Goal: Task Accomplishment & Management: Manage account settings

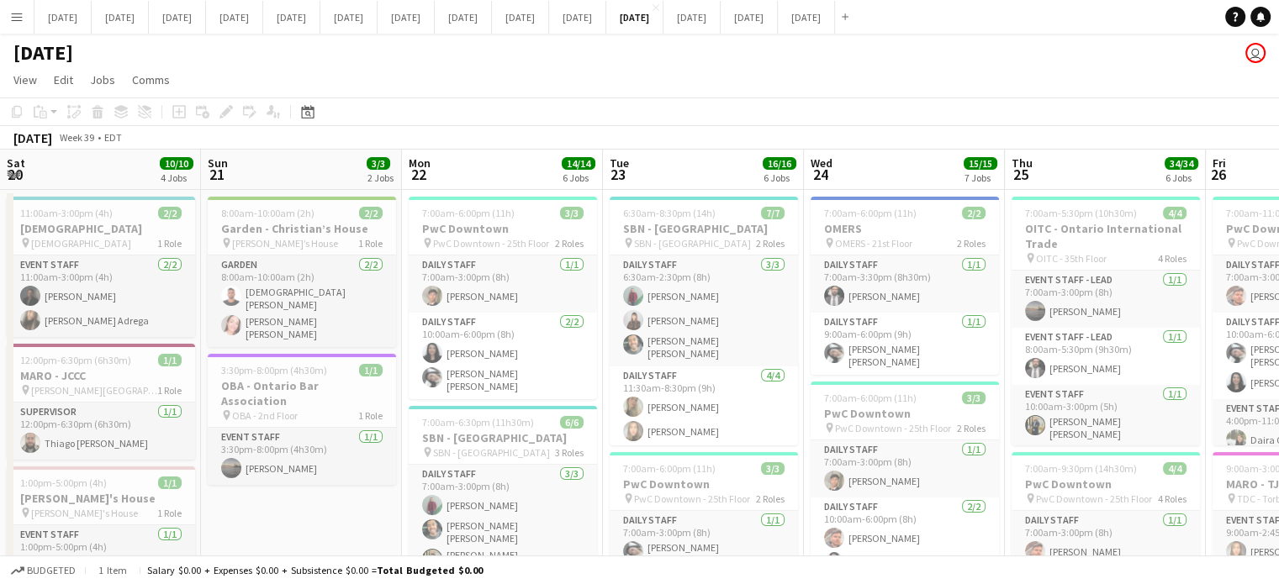
scroll to position [0, 635]
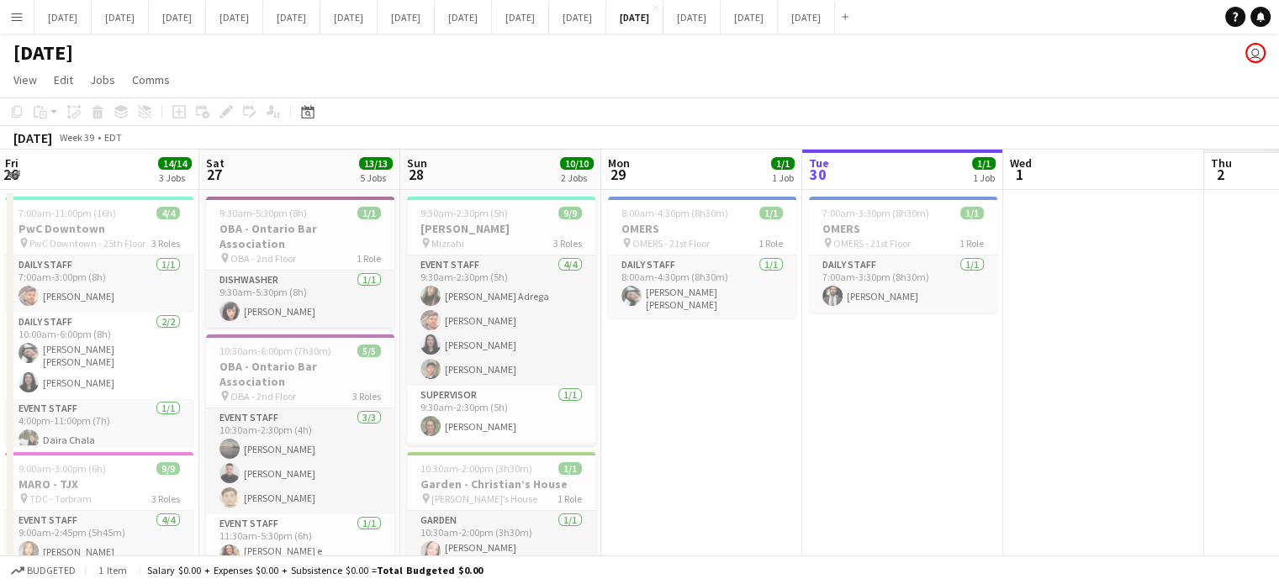
drag, startPoint x: 1142, startPoint y: 378, endPoint x: 267, endPoint y: 409, distance: 875.6
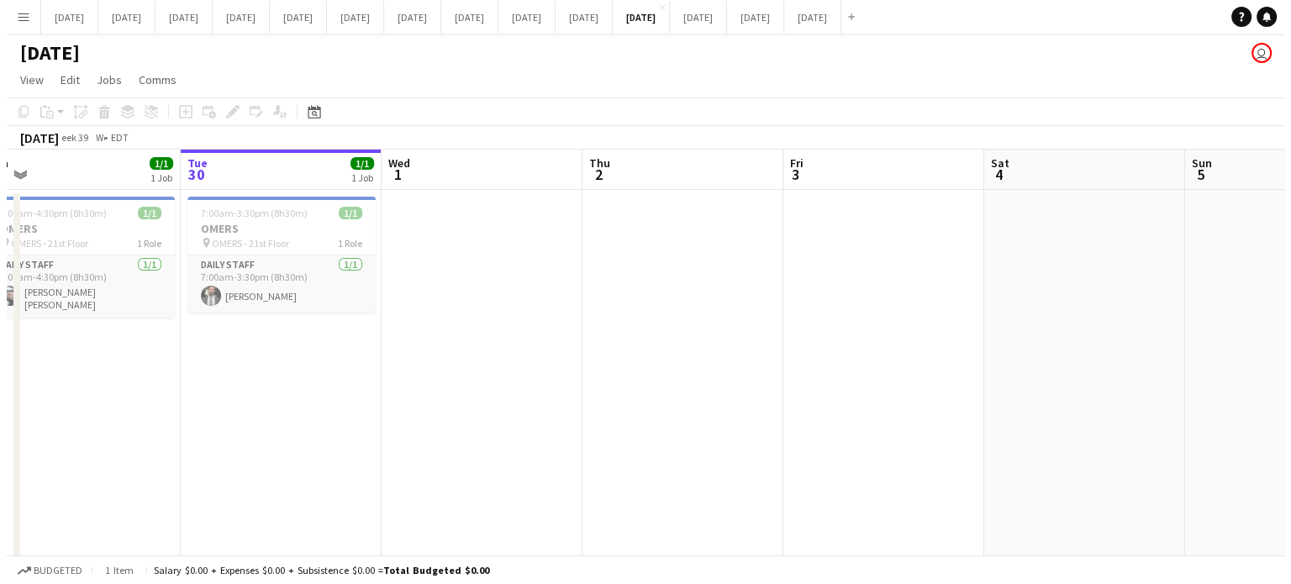
scroll to position [0, 631]
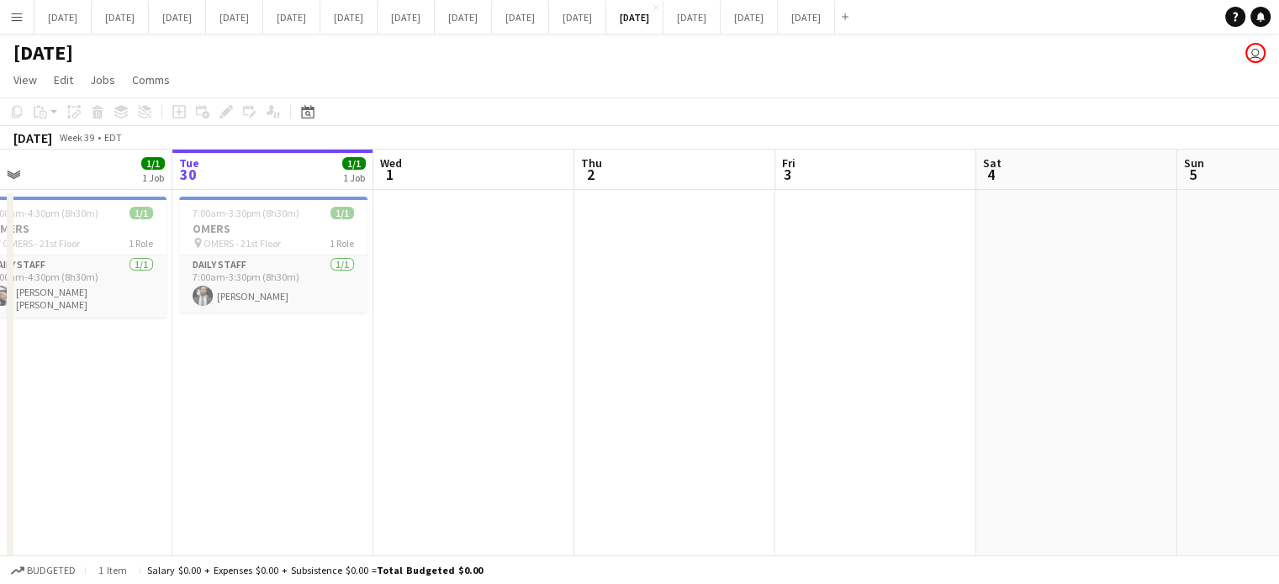
drag, startPoint x: 920, startPoint y: 419, endPoint x: 693, endPoint y: 426, distance: 227.1
click at [720, 18] on button "[DATE] Close" at bounding box center [691, 17] width 57 height 33
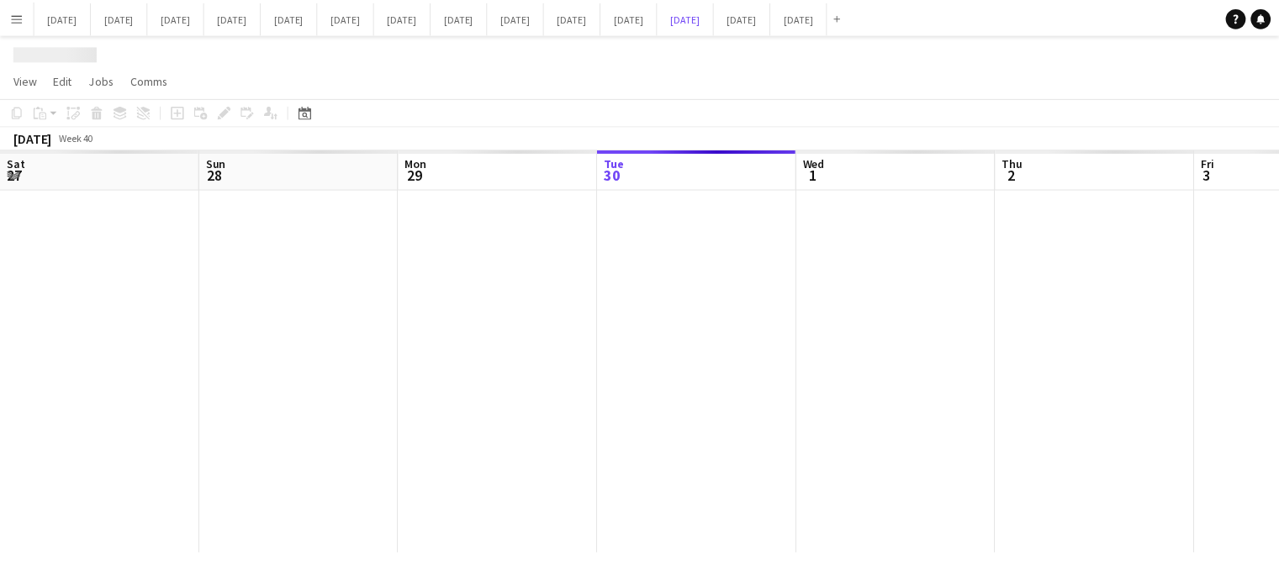
scroll to position [0, 402]
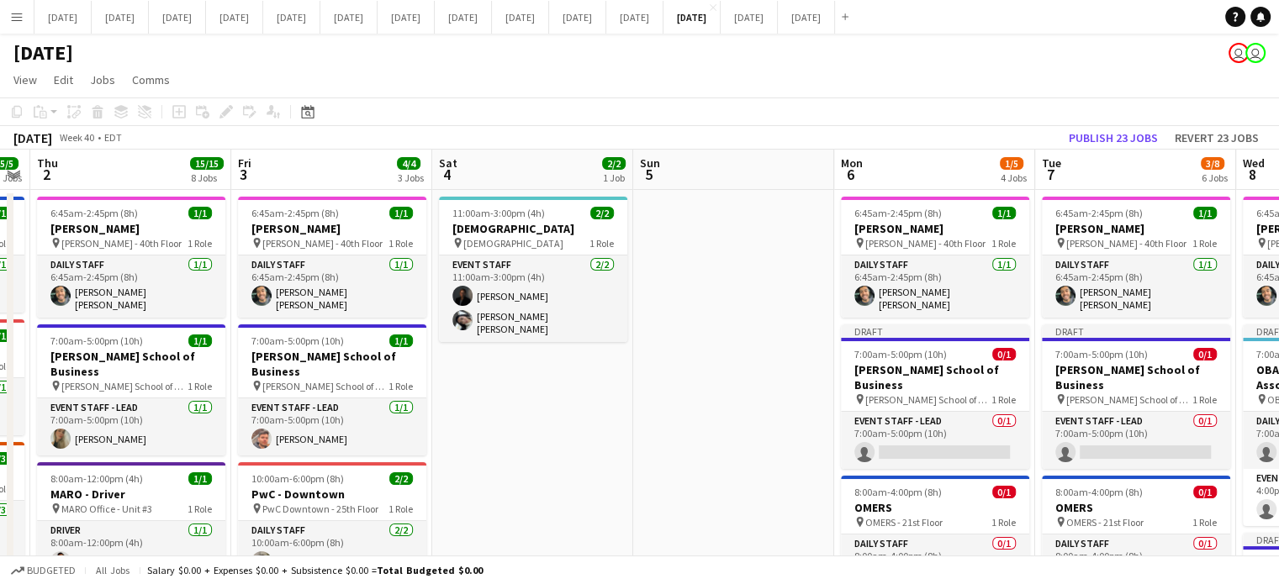
drag, startPoint x: 1154, startPoint y: 377, endPoint x: 179, endPoint y: 319, distance: 976.8
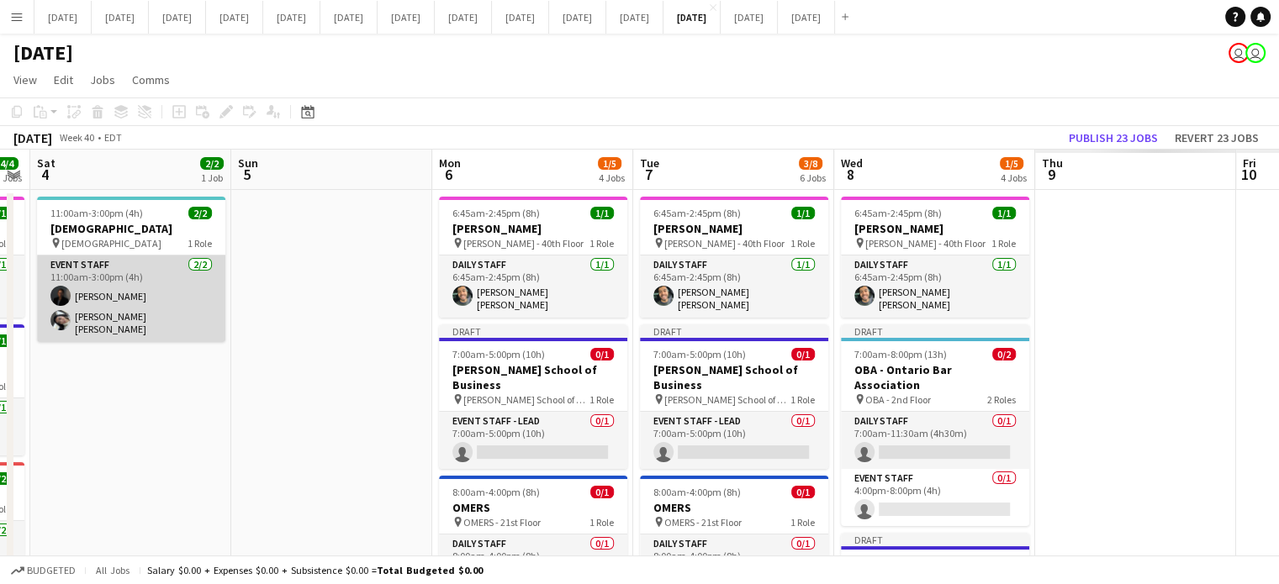
scroll to position [0, 574]
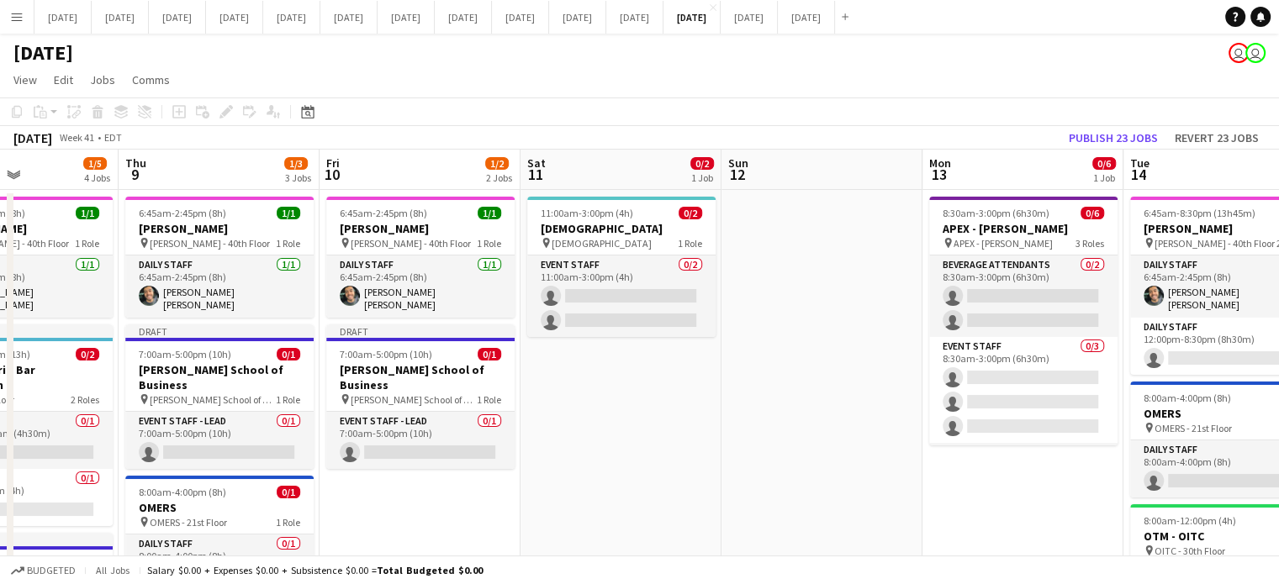
drag, startPoint x: 919, startPoint y: 350, endPoint x: 7, endPoint y: 311, distance: 912.9
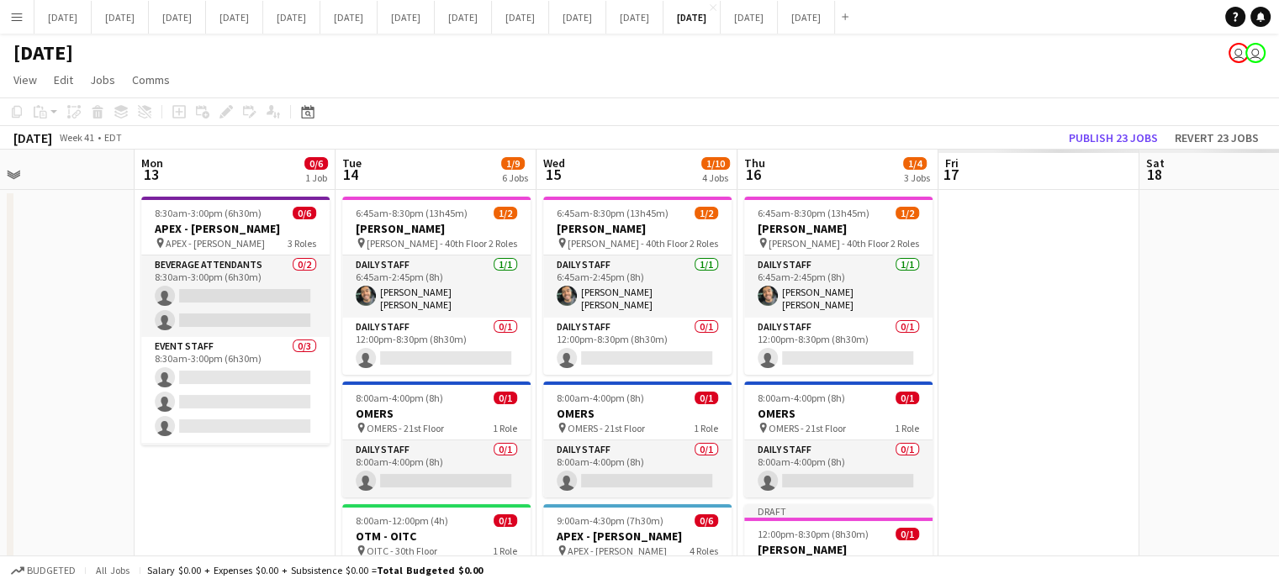
scroll to position [0, 513]
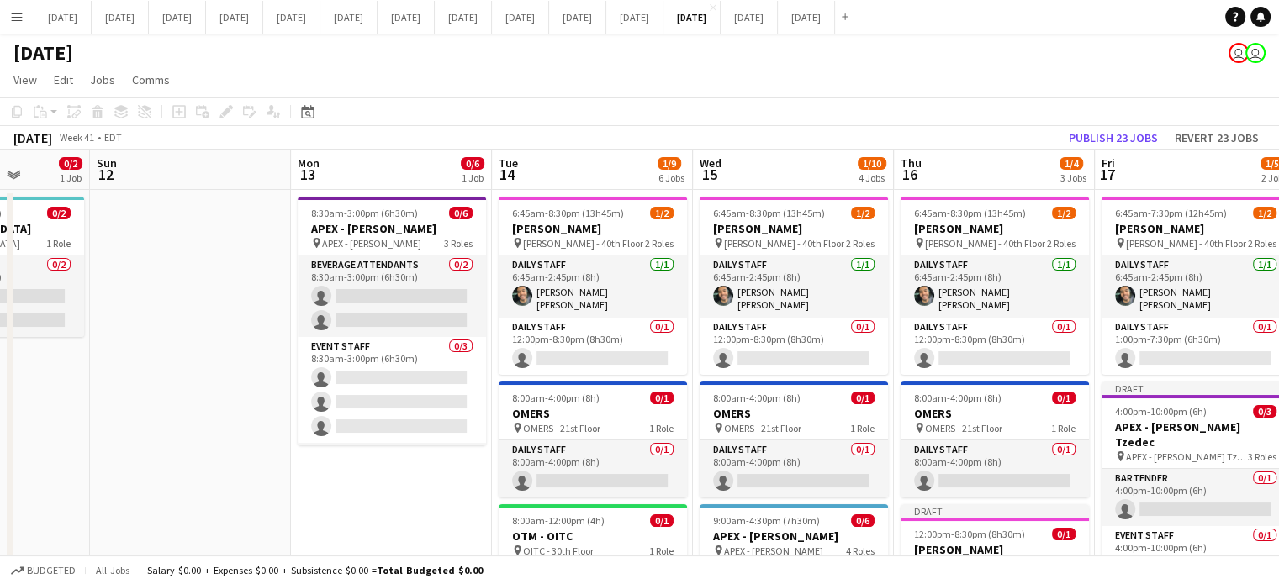
drag, startPoint x: 531, startPoint y: 363, endPoint x: 0, endPoint y: 309, distance: 534.1
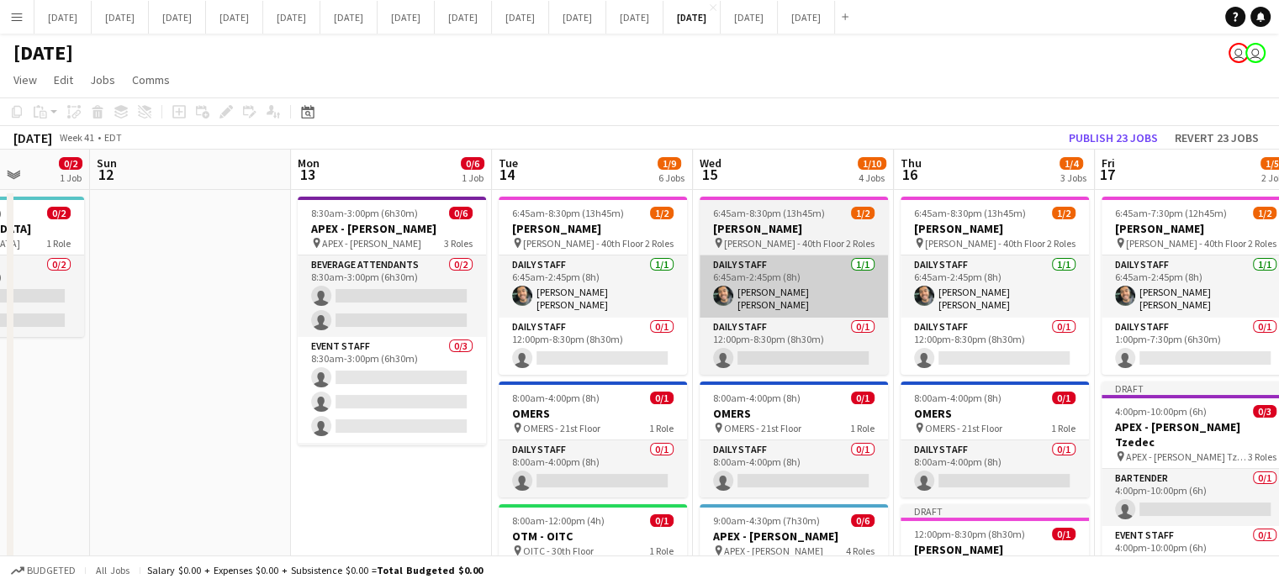
drag, startPoint x: 672, startPoint y: 330, endPoint x: 741, endPoint y: 309, distance: 71.0
click at [672, 330] on app-card-role "Daily Staff 0/1 12:00pm-8:30pm (8h30m) single-neutral-actions" at bounding box center [592, 346] width 188 height 57
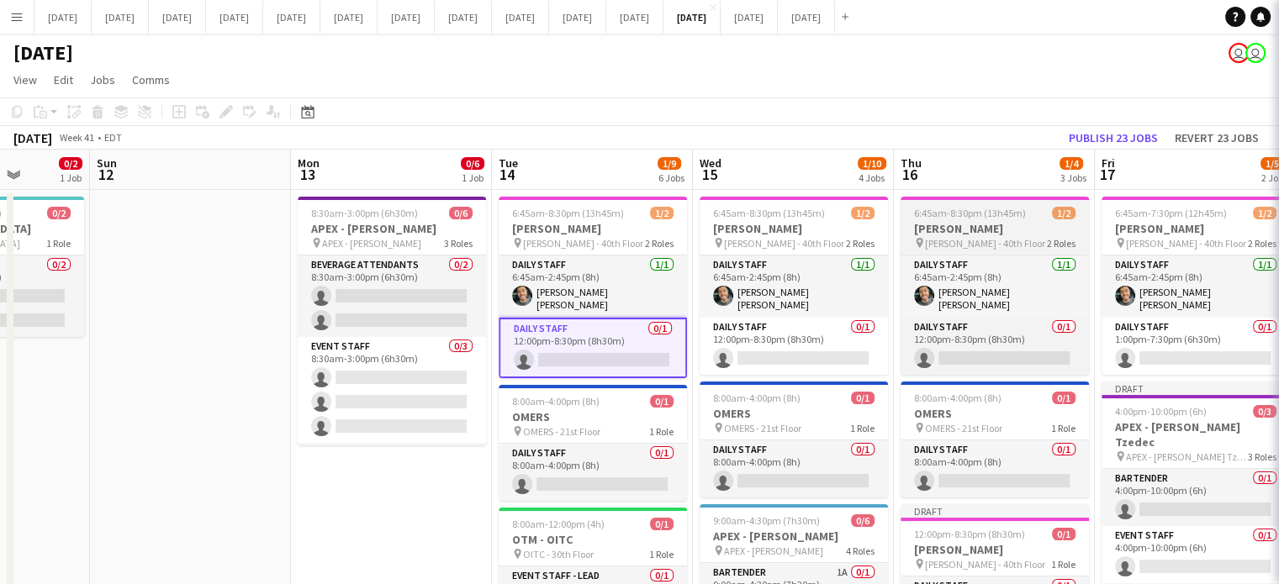
scroll to position [0, 514]
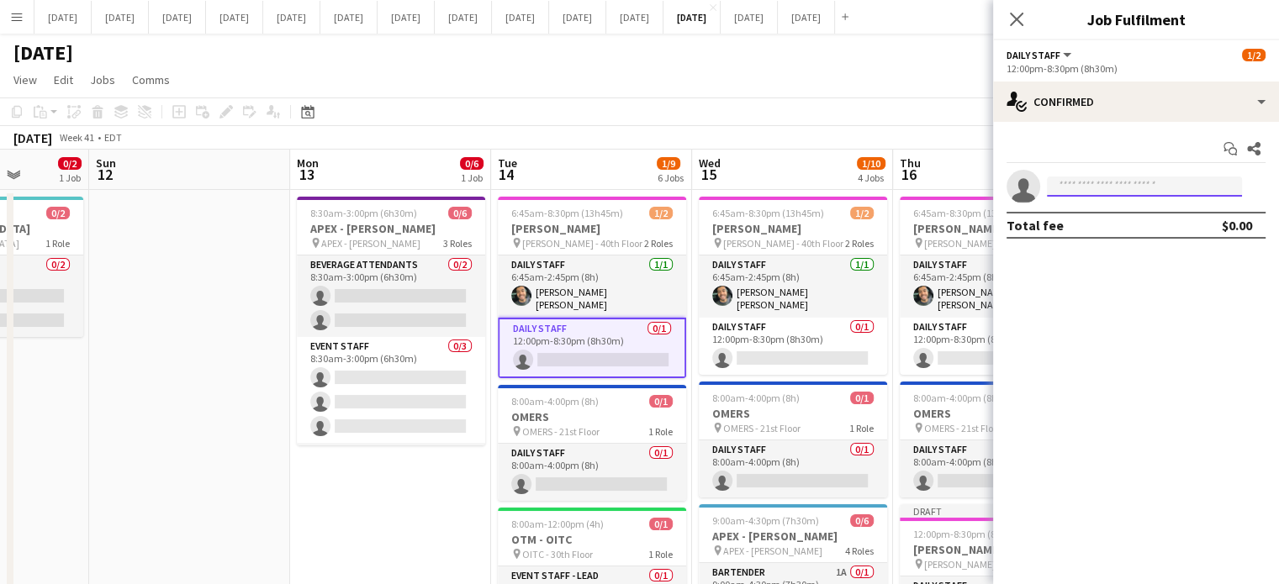
click at [1125, 178] on input at bounding box center [1144, 187] width 195 height 20
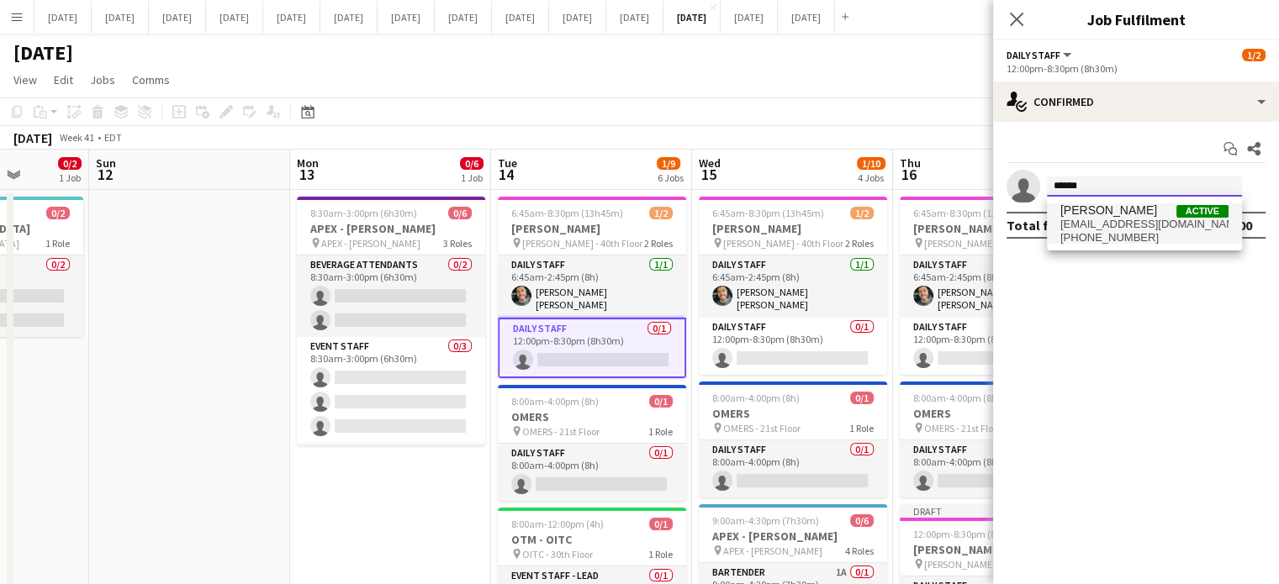
type input "******"
click at [1123, 239] on span "[PHONE_NUMBER]" at bounding box center [1144, 237] width 168 height 13
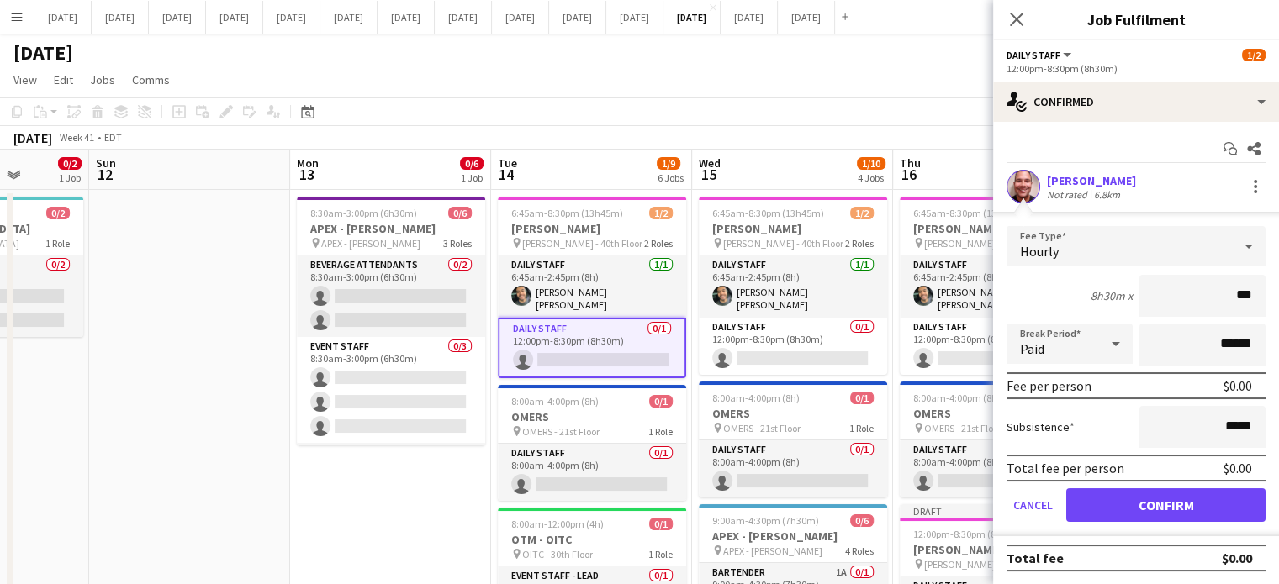
type input "**"
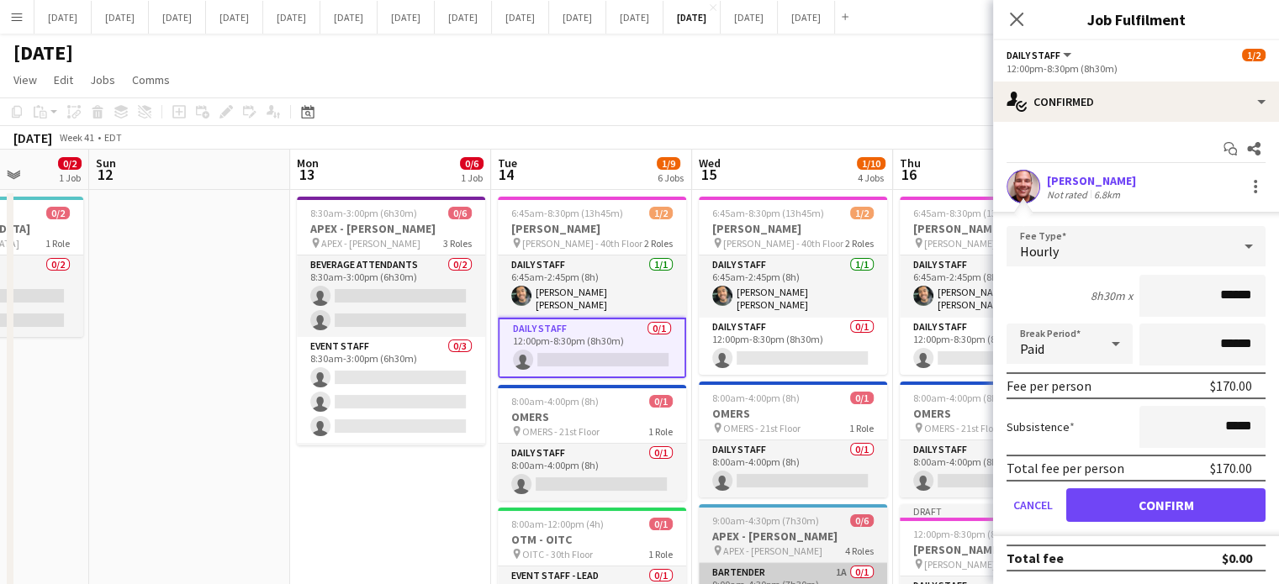
type input "******"
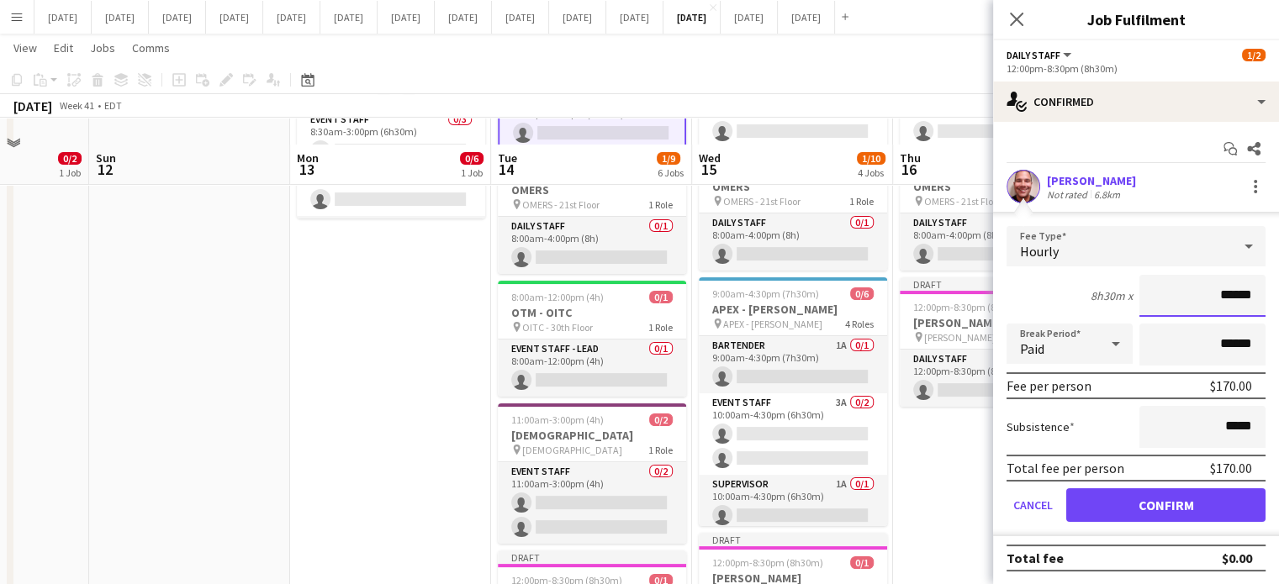
scroll to position [252, 0]
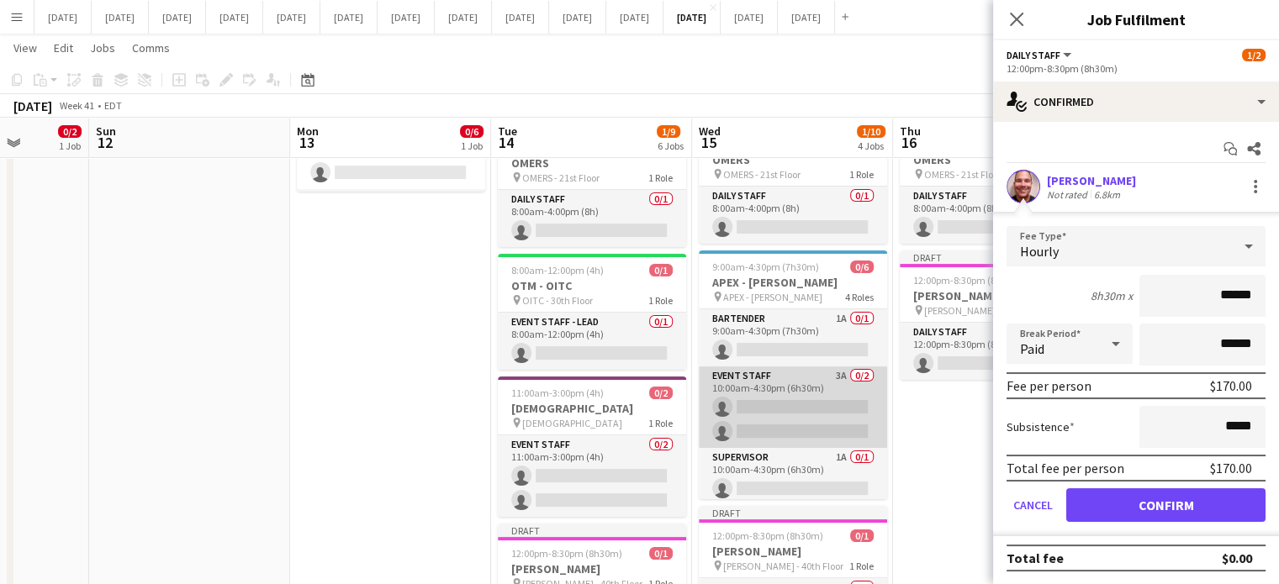
click at [852, 372] on app-card-role "Event Staff 3A 0/2 10:00am-4:30pm (6h30m) single-neutral-actions single-neutral…" at bounding box center [793, 408] width 188 height 82
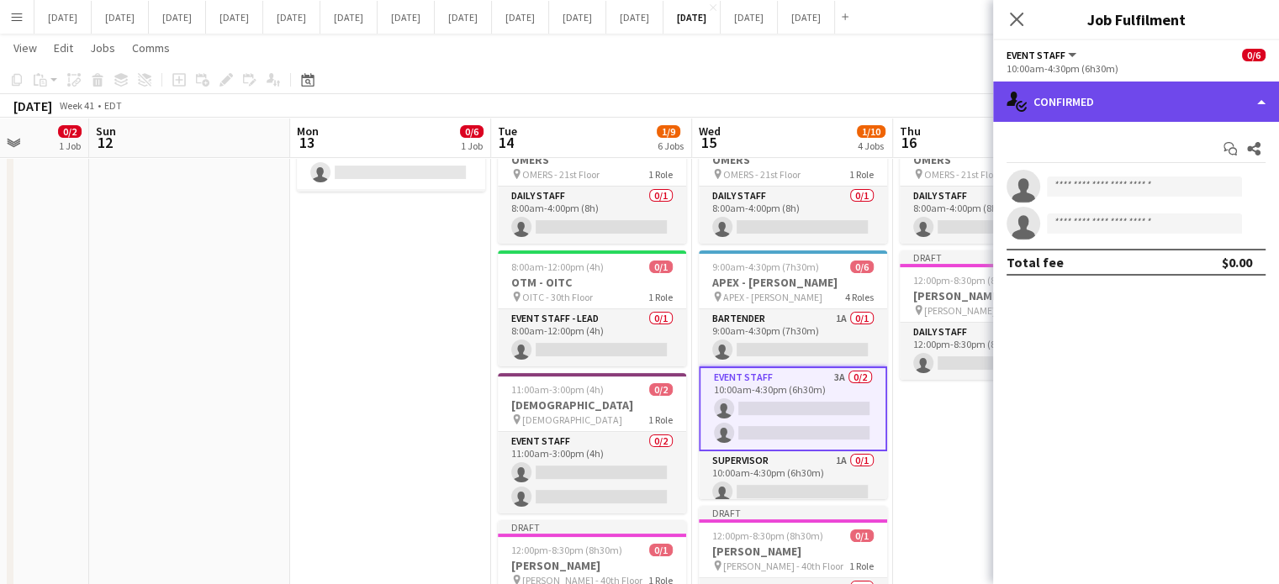
click at [1199, 93] on div "single-neutral-actions-check-2 Confirmed" at bounding box center [1136, 102] width 286 height 40
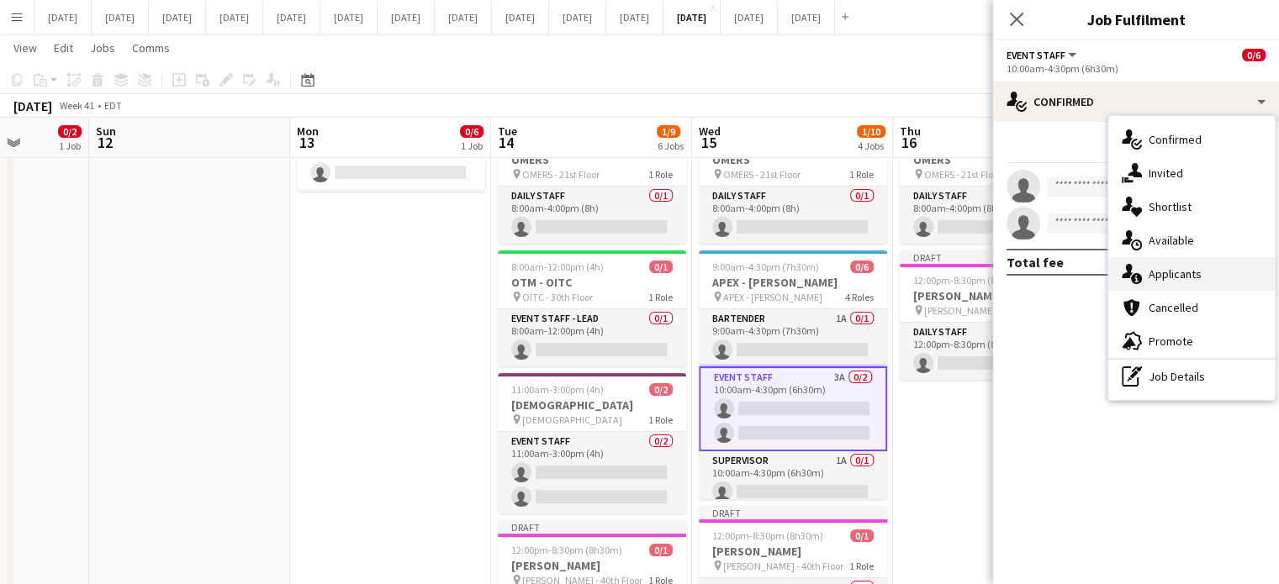
click at [1194, 275] on span "Applicants" at bounding box center [1174, 273] width 53 height 15
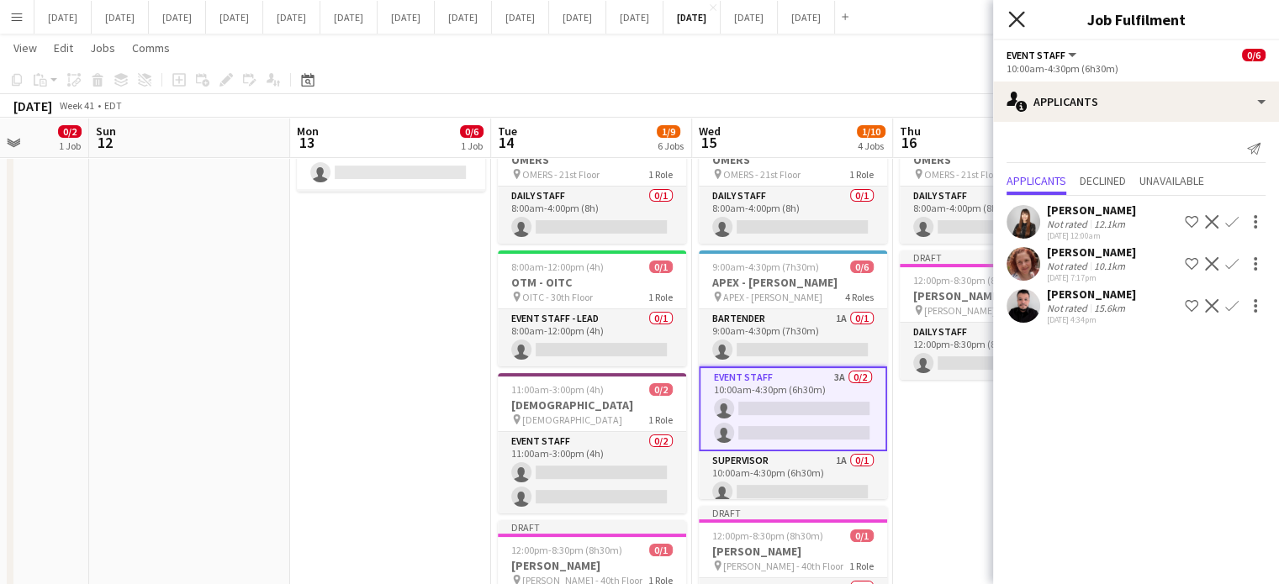
click at [1016, 16] on icon "Close pop-in" at bounding box center [1016, 19] width 16 height 16
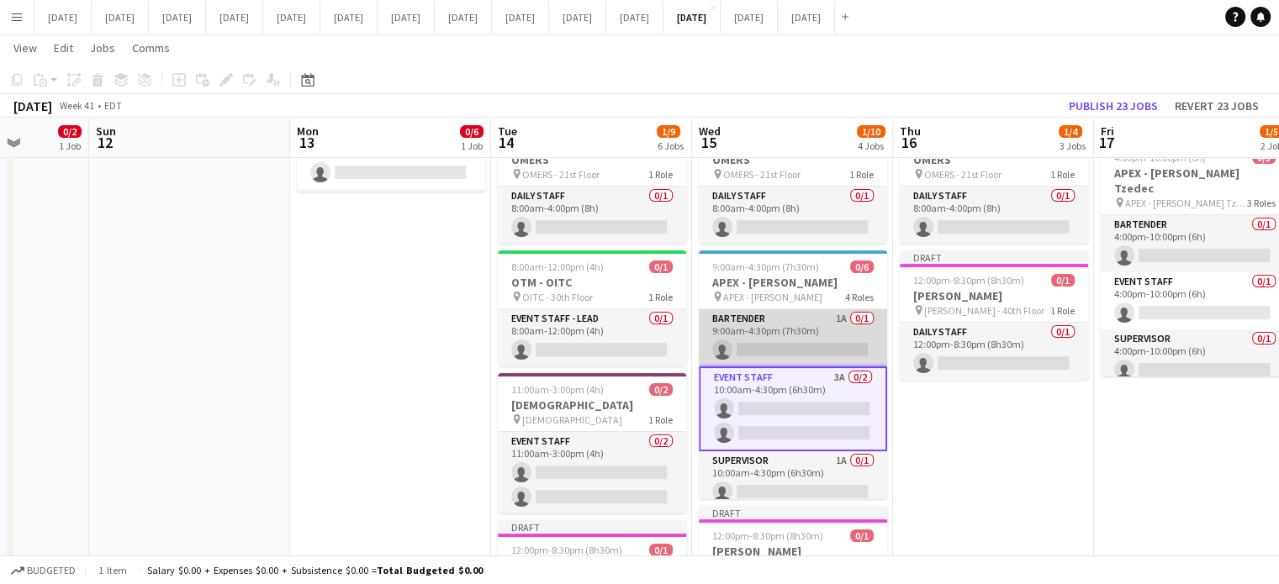
click at [837, 322] on app-card-role "Bartender 1A 0/1 9:00am-4:30pm (7h30m) single-neutral-actions" at bounding box center [793, 337] width 188 height 57
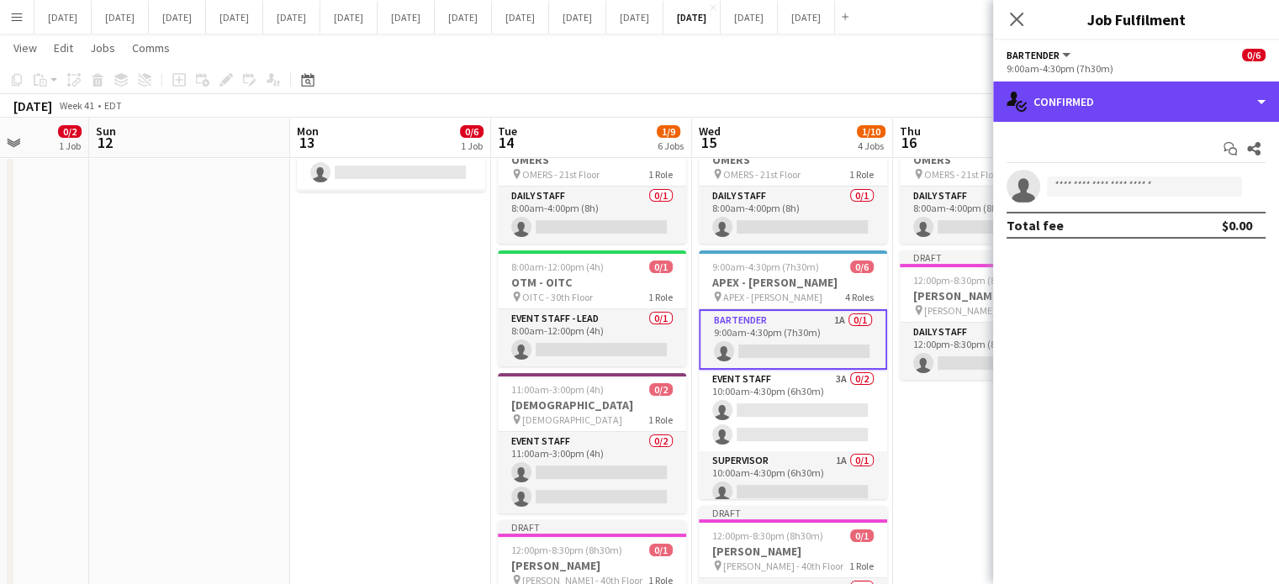
click at [1131, 79] on div "Bartender All roles Bartender 0/6 9:00am-4:30pm (7h30m) single-neutral-actions-…" at bounding box center [1136, 312] width 286 height 544
click at [1142, 111] on div "single-neutral-actions-check-2 Confirmed" at bounding box center [1136, 102] width 286 height 40
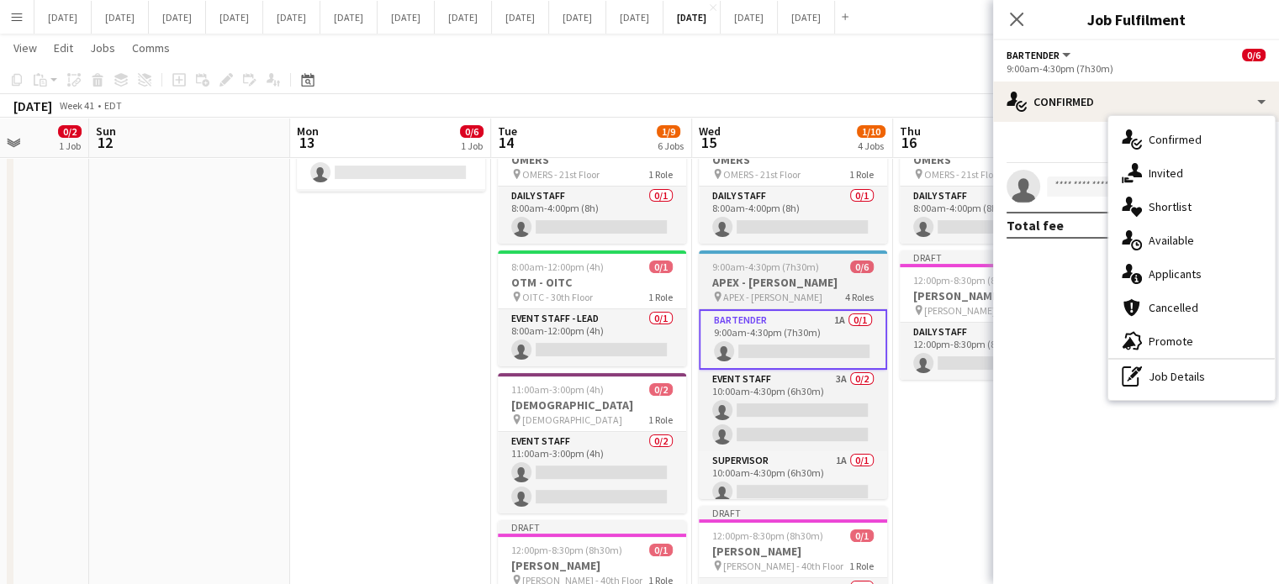
click at [846, 261] on div "9:00am-4:30pm (7h30m) 0/6" at bounding box center [793, 267] width 188 height 13
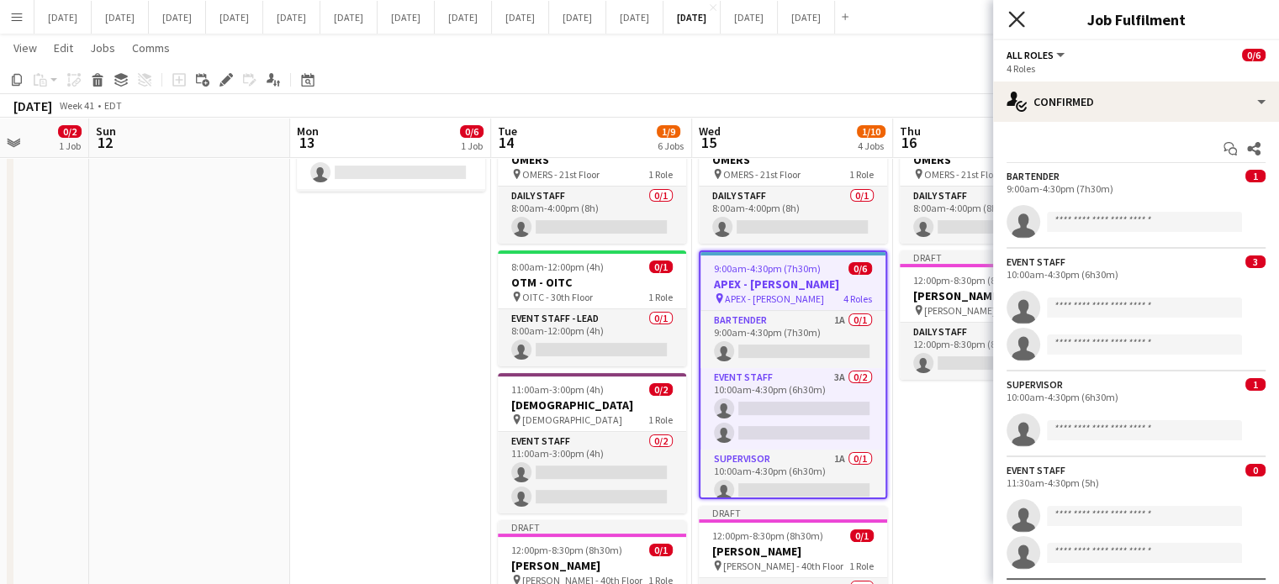
click at [1018, 26] on icon "Close pop-in" at bounding box center [1016, 19] width 16 height 16
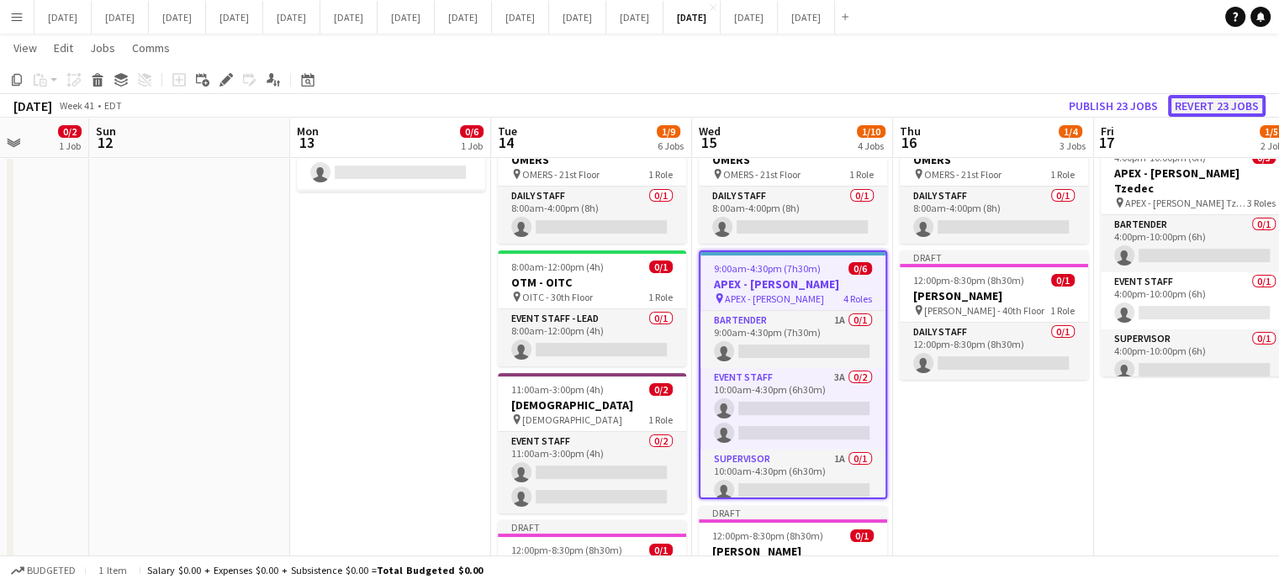
click at [1202, 101] on button "Revert 23 jobs" at bounding box center [1217, 106] width 98 height 22
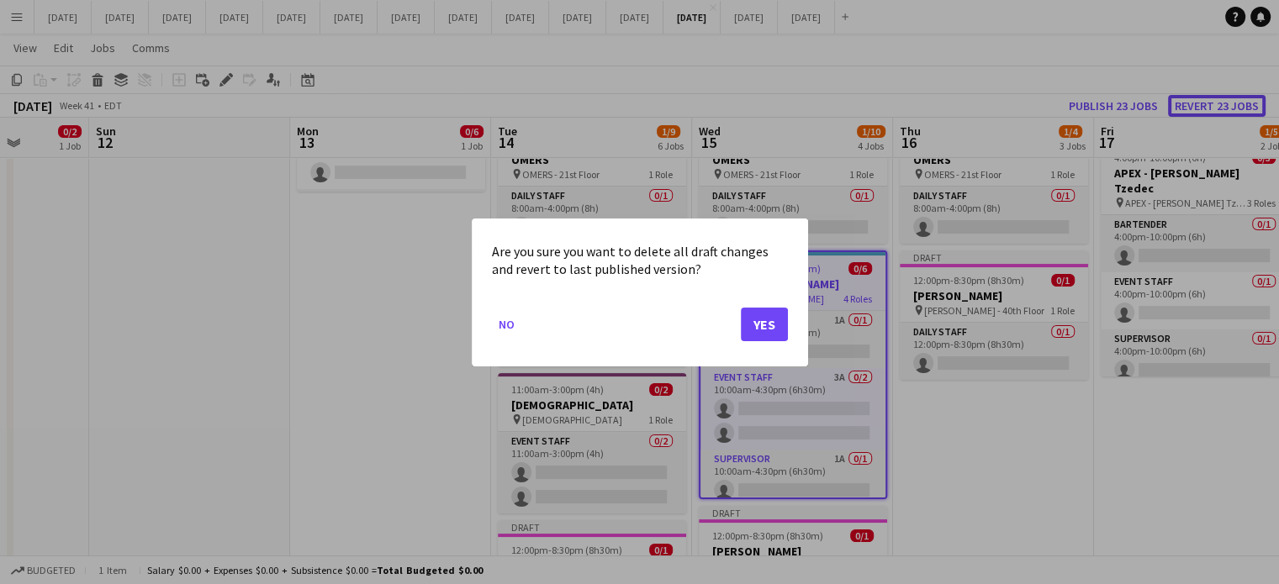
scroll to position [0, 0]
click at [764, 320] on button "Yes" at bounding box center [764, 324] width 47 height 34
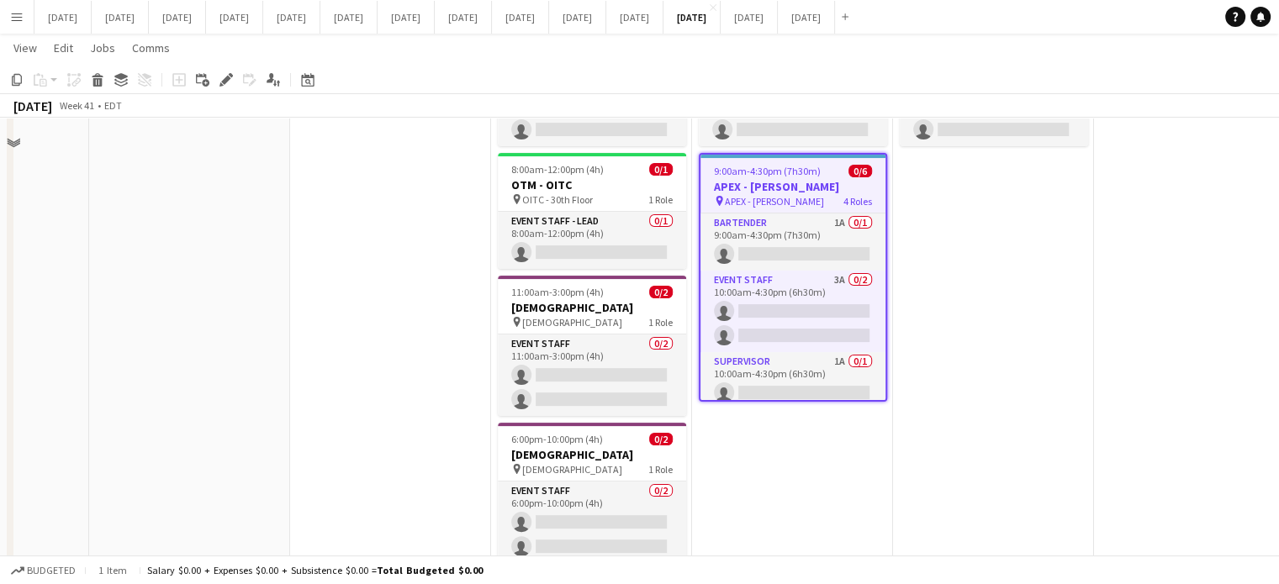
scroll to position [252, 0]
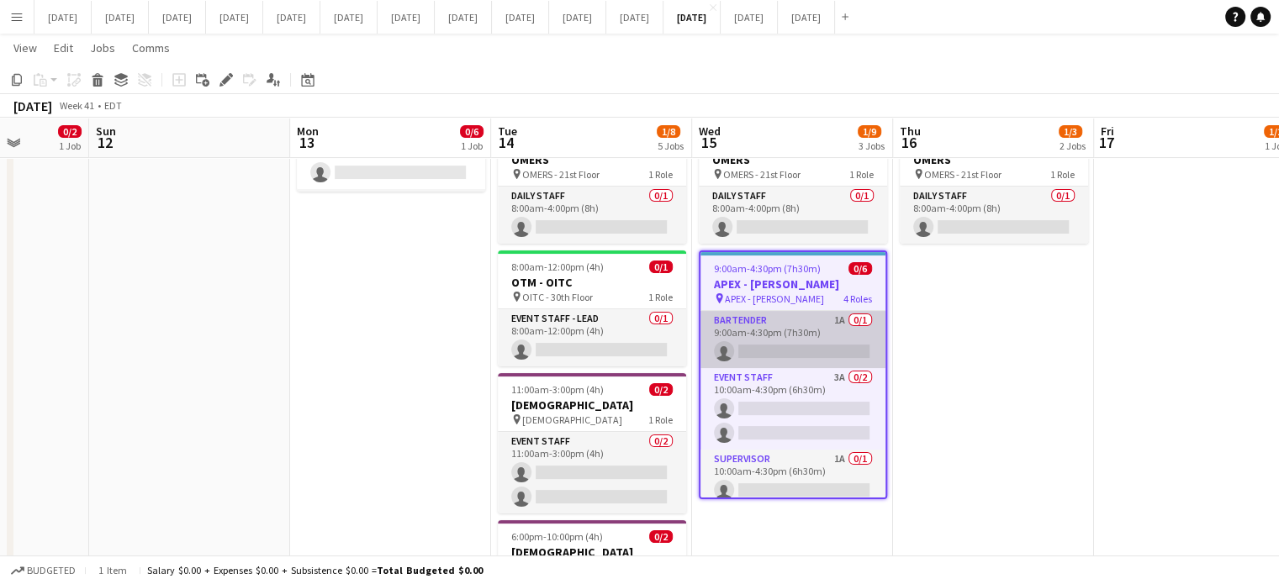
click at [841, 317] on app-card-role "Bartender 1A 0/1 9:00am-4:30pm (7h30m) single-neutral-actions" at bounding box center [792, 339] width 185 height 57
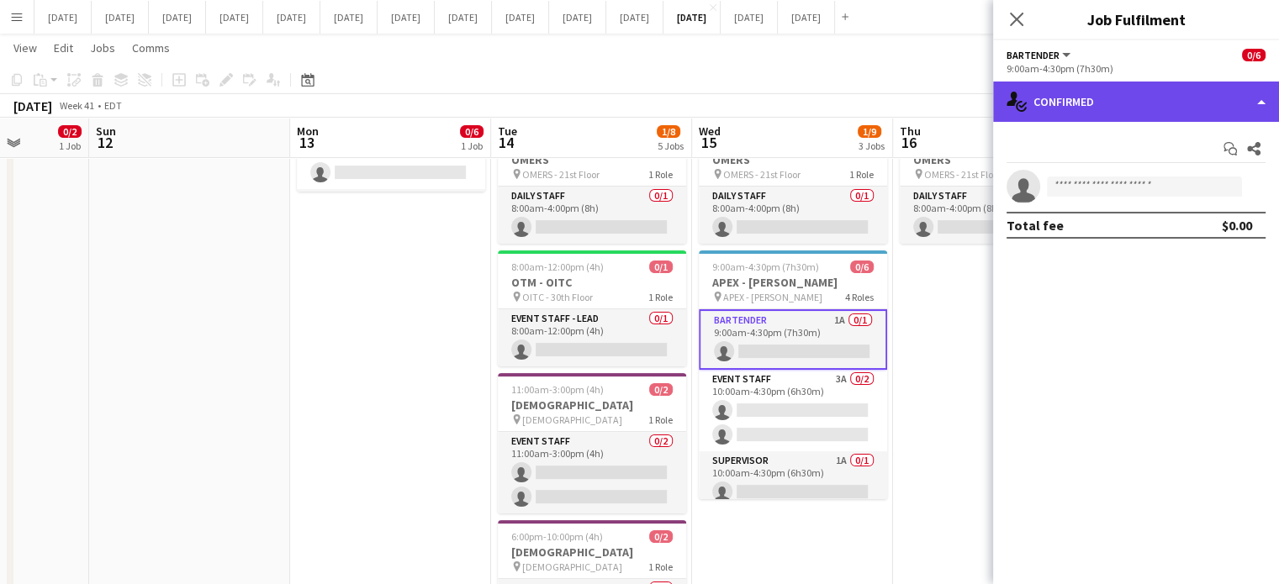
click at [1191, 88] on div "single-neutral-actions-check-2 Confirmed" at bounding box center [1136, 102] width 286 height 40
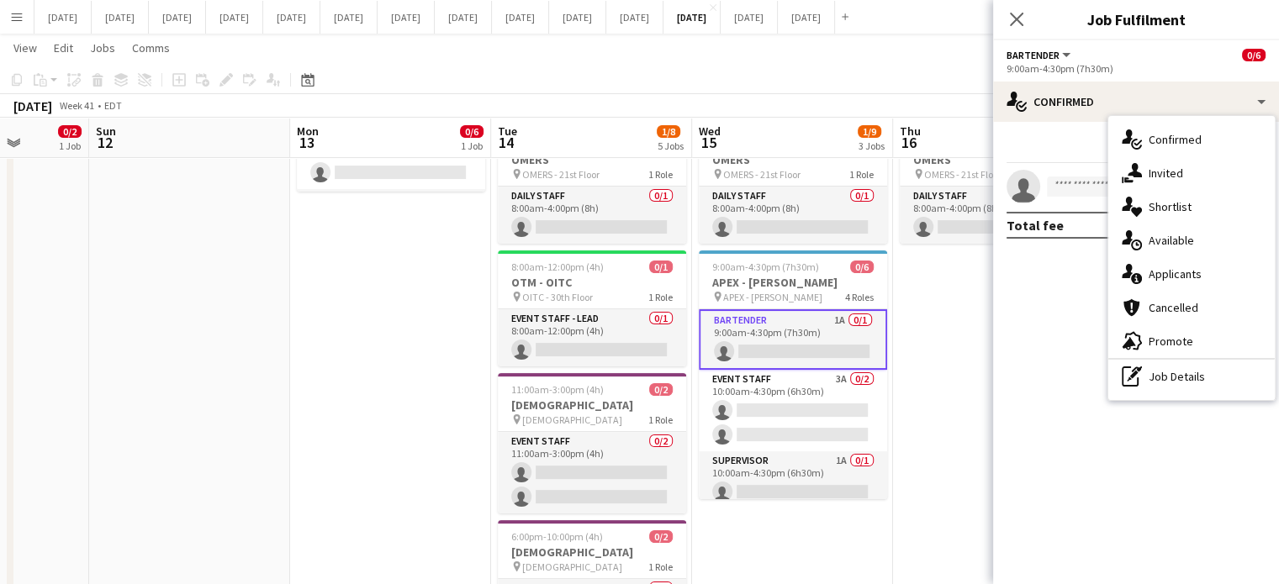
click at [1205, 167] on div "single-neutral-actions-share-1 Invited" at bounding box center [1191, 173] width 166 height 34
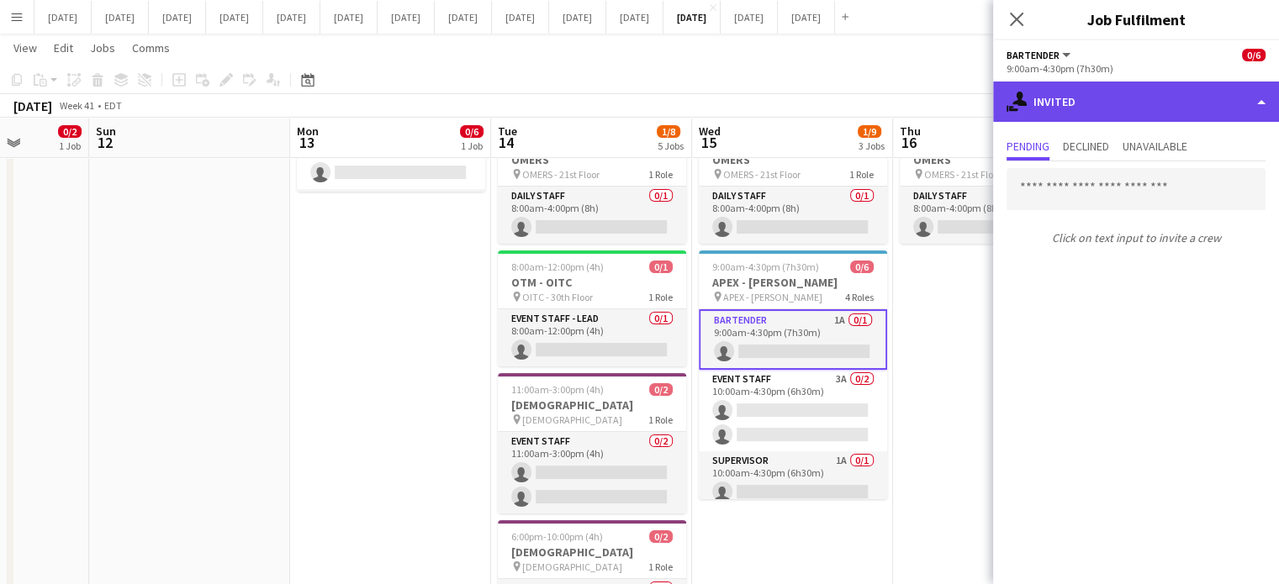
click at [1161, 119] on div "single-neutral-actions-share-1 Invited" at bounding box center [1136, 102] width 286 height 40
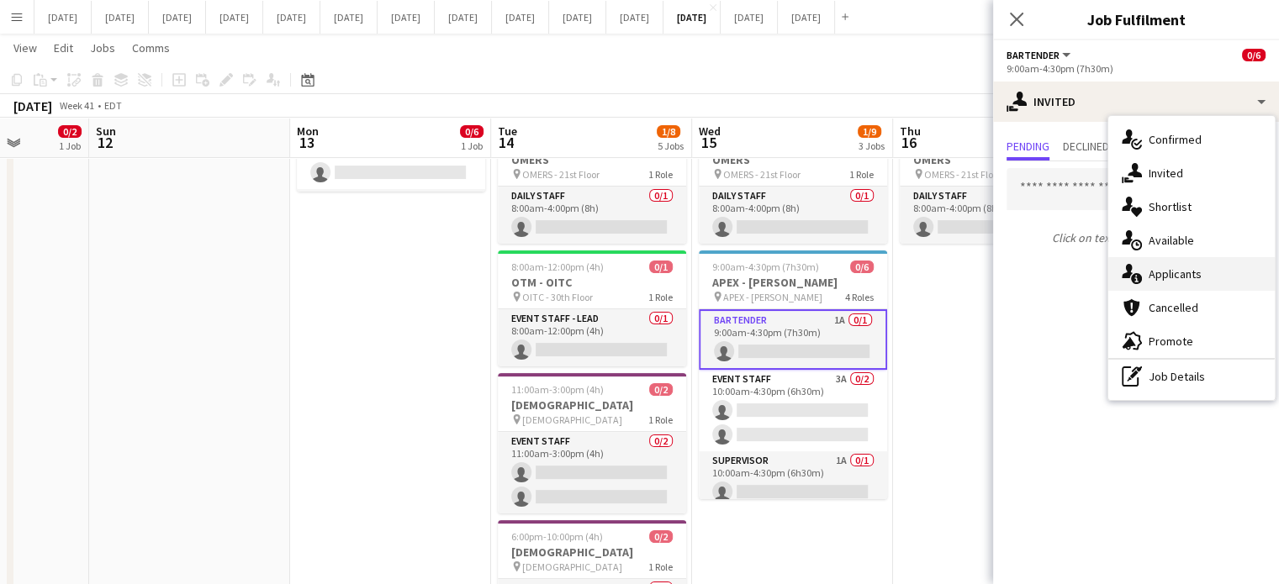
click at [1179, 261] on div "single-neutral-actions-information Applicants" at bounding box center [1191, 274] width 166 height 34
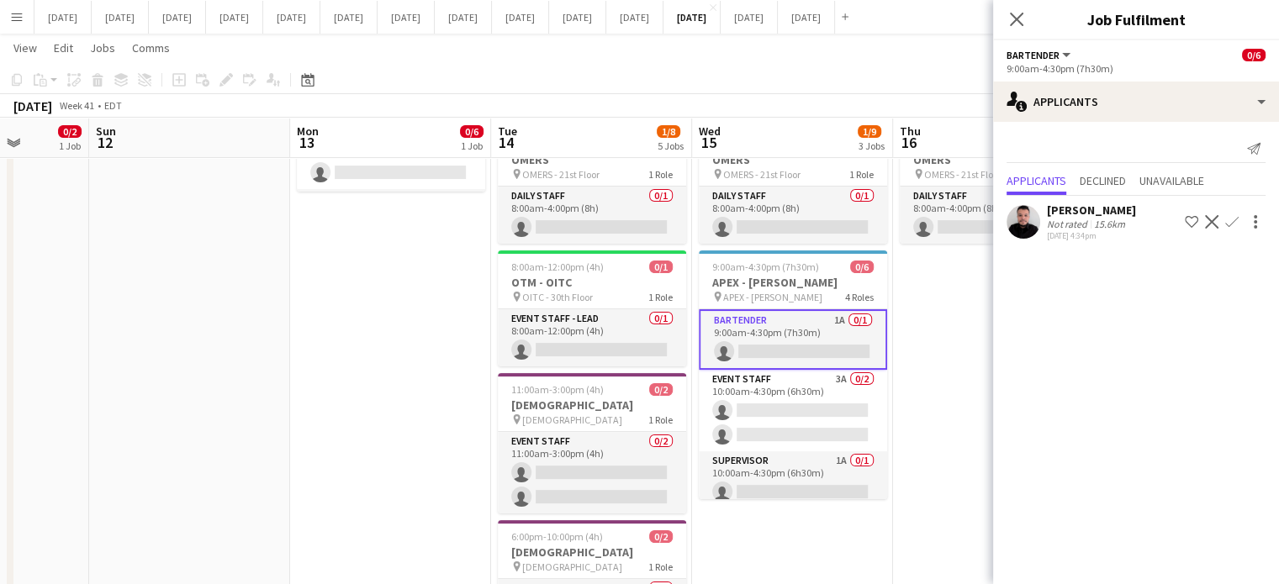
click at [1207, 215] on app-icon "Decline" at bounding box center [1211, 221] width 13 height 13
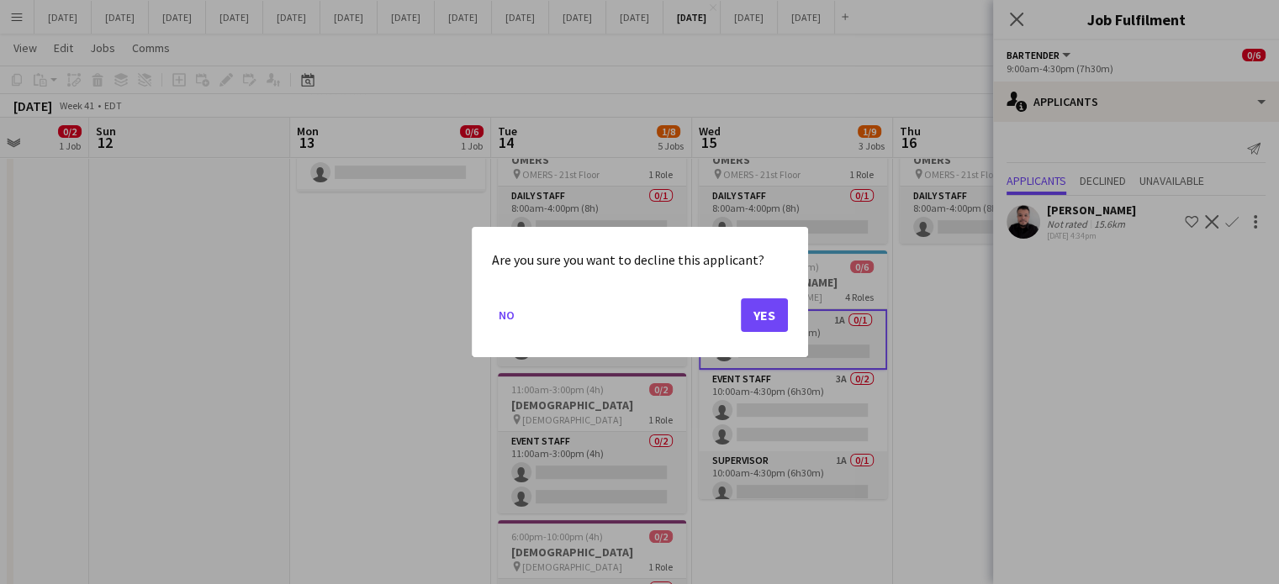
scroll to position [0, 0]
click at [760, 306] on button "Yes" at bounding box center [764, 315] width 47 height 34
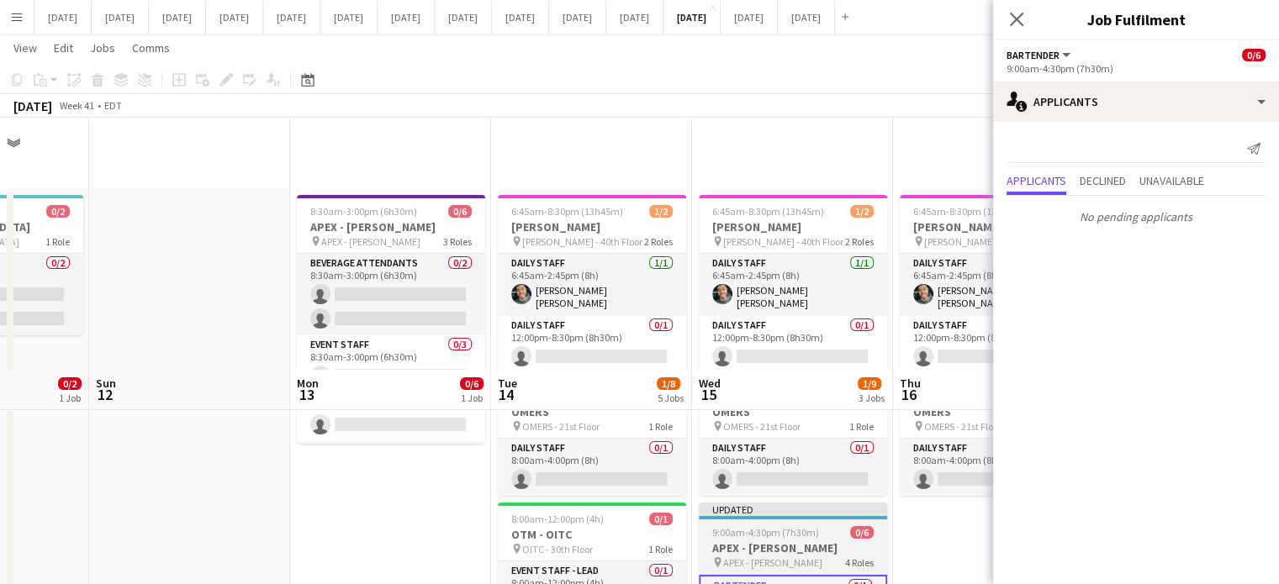
scroll to position [252, 0]
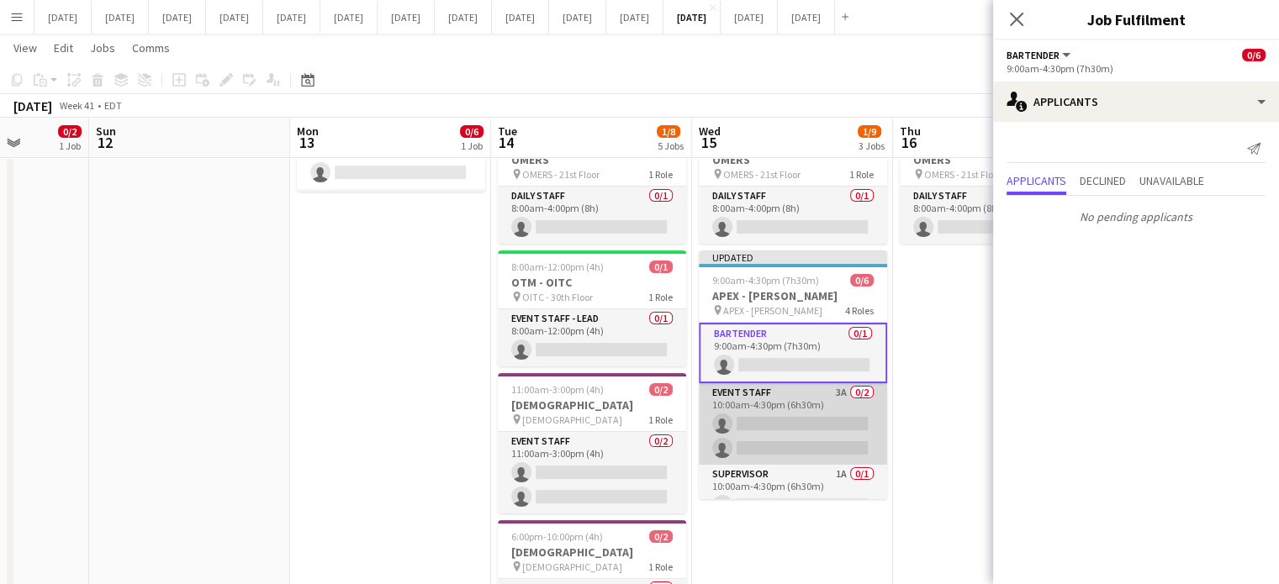
click at [836, 389] on app-card-role "Event Staff 3A 0/2 10:00am-4:30pm (6h30m) single-neutral-actions single-neutral…" at bounding box center [793, 424] width 188 height 82
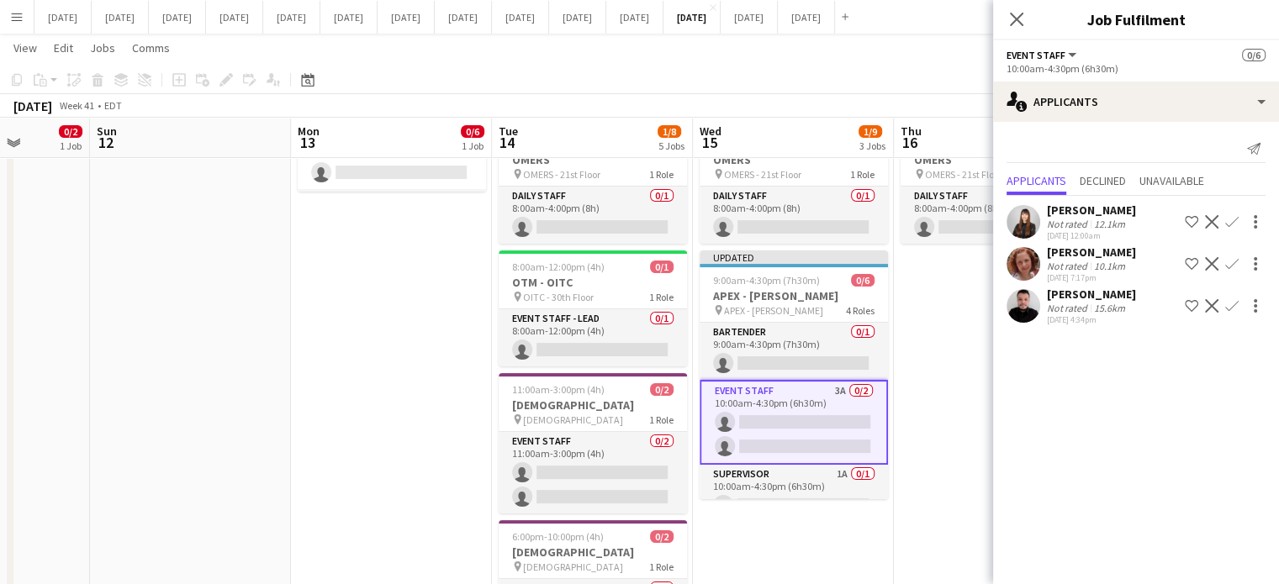
click at [1207, 219] on app-icon "Decline" at bounding box center [1211, 221] width 13 height 13
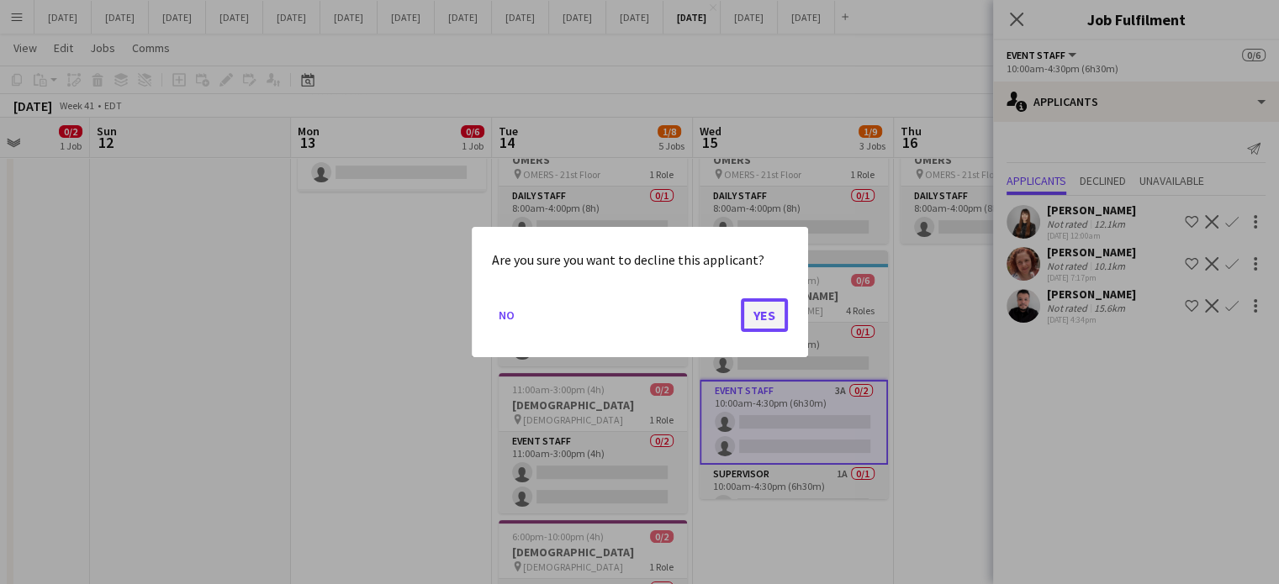
click at [777, 315] on button "Yes" at bounding box center [764, 315] width 47 height 34
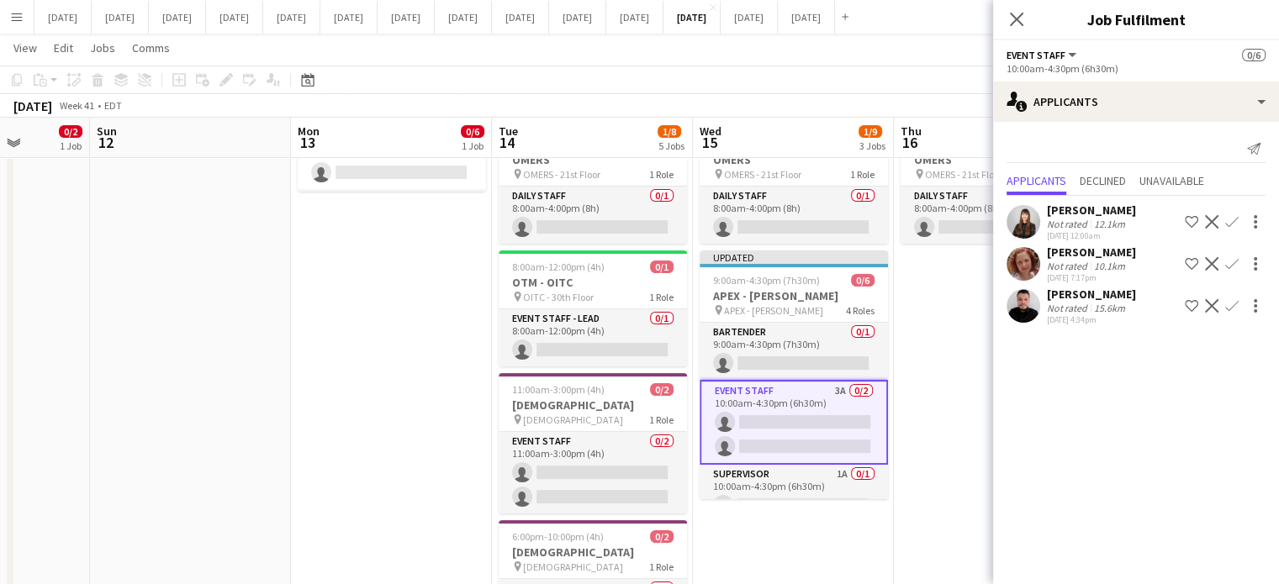
scroll to position [252, 0]
click at [1212, 215] on app-icon "Decline" at bounding box center [1211, 221] width 13 height 13
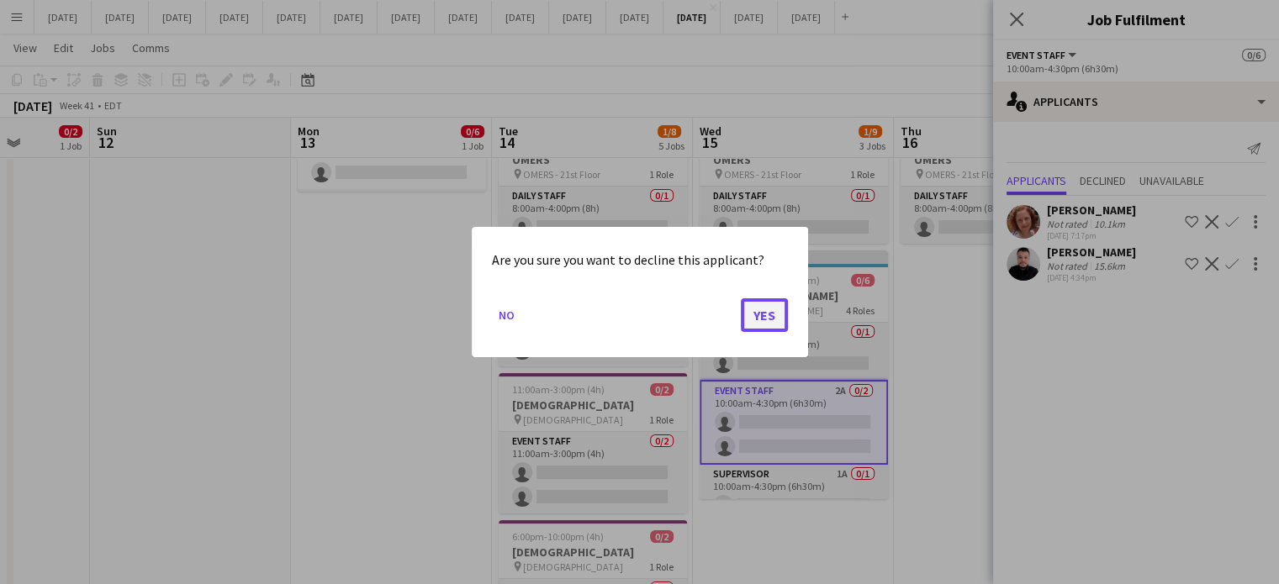
click at [746, 309] on button "Yes" at bounding box center [764, 315] width 47 height 34
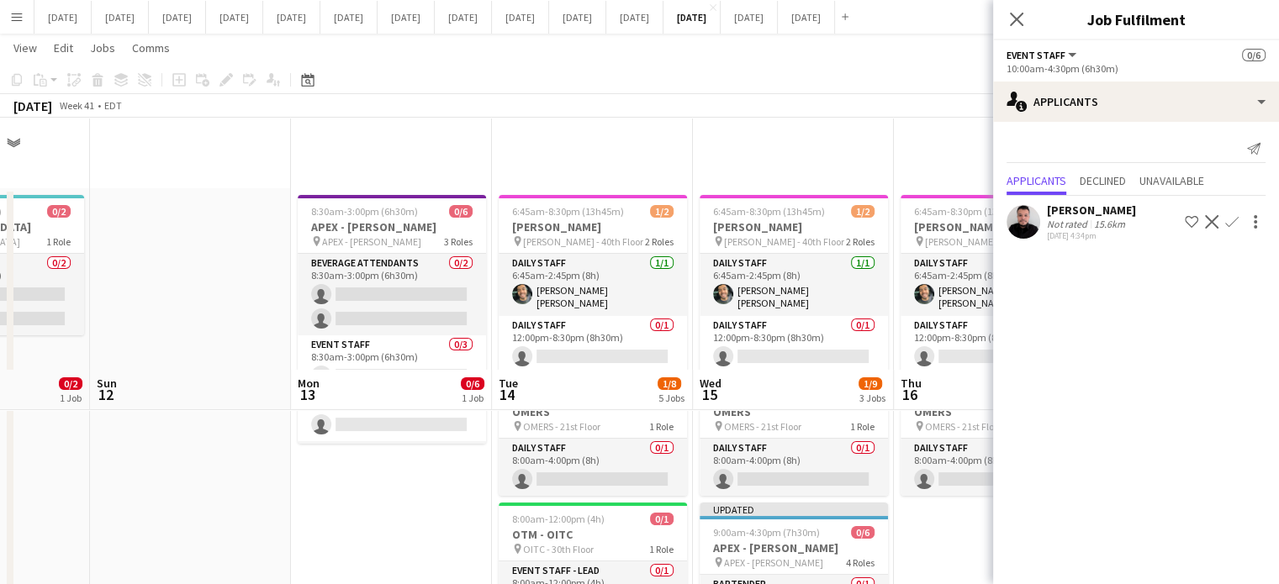
scroll to position [252, 0]
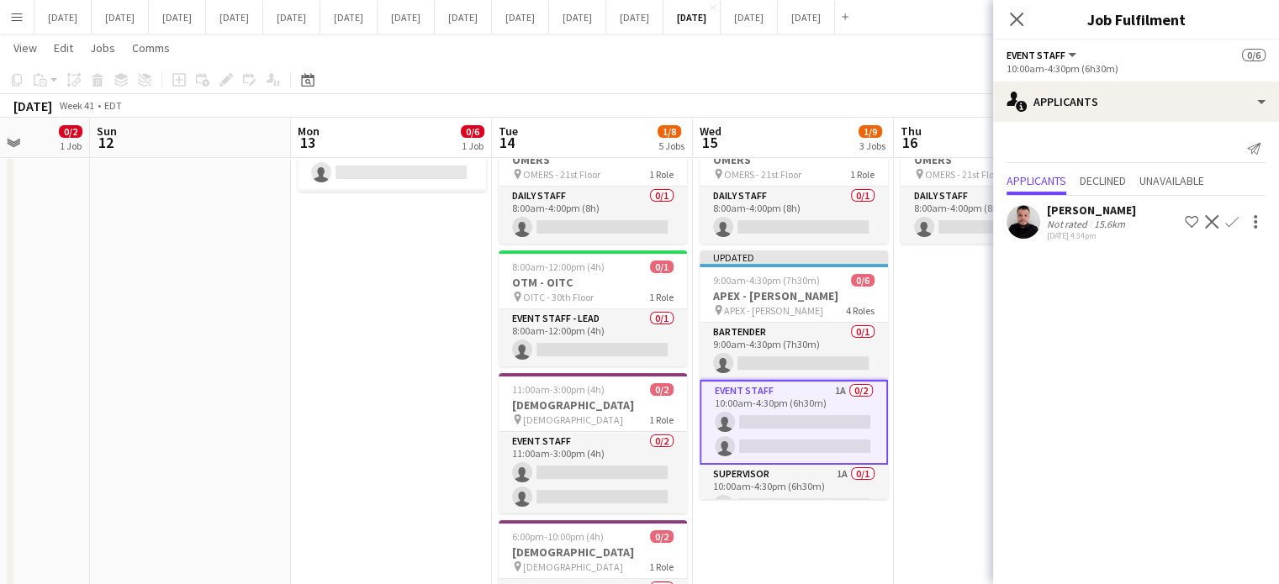
click at [1214, 224] on app-icon "Decline" at bounding box center [1211, 221] width 13 height 13
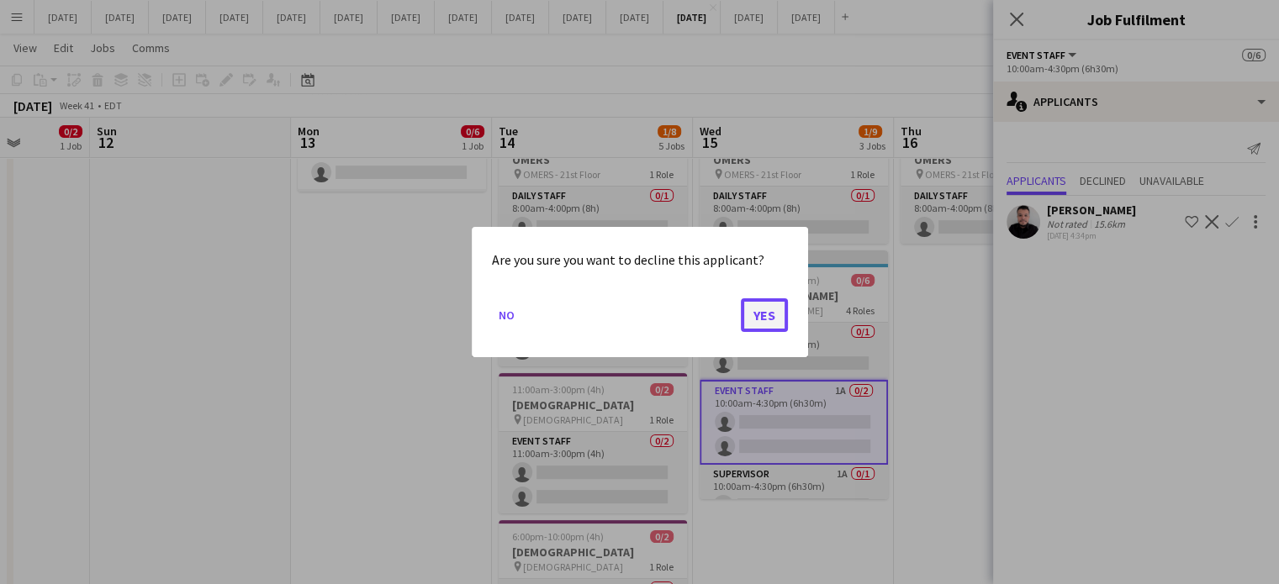
click at [746, 322] on button "Yes" at bounding box center [764, 315] width 47 height 34
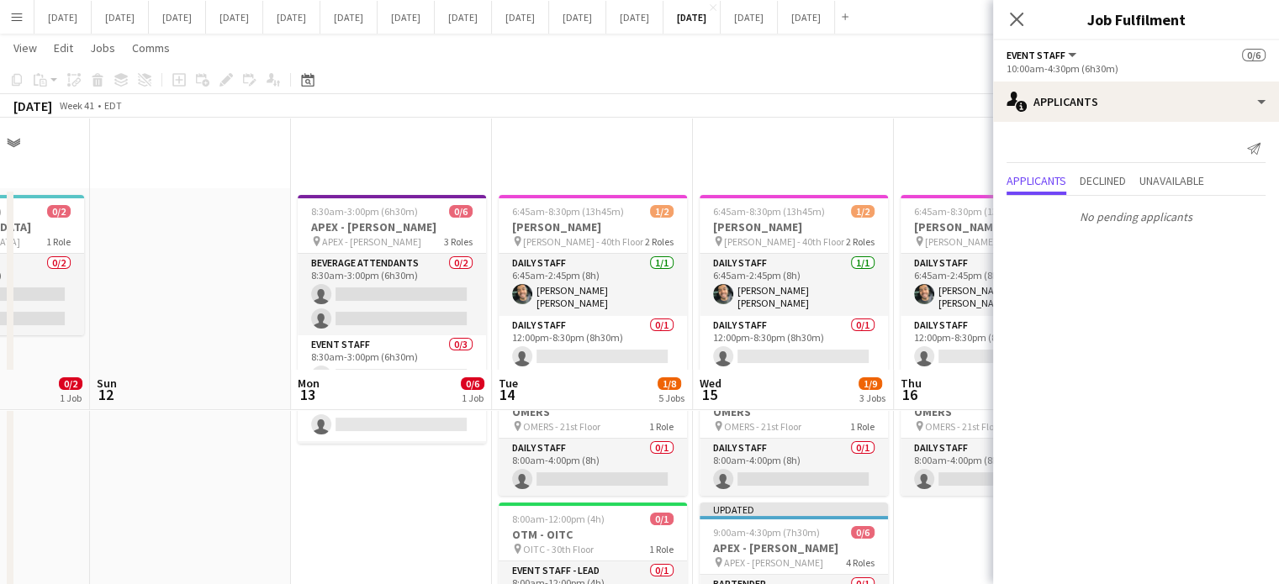
scroll to position [252, 0]
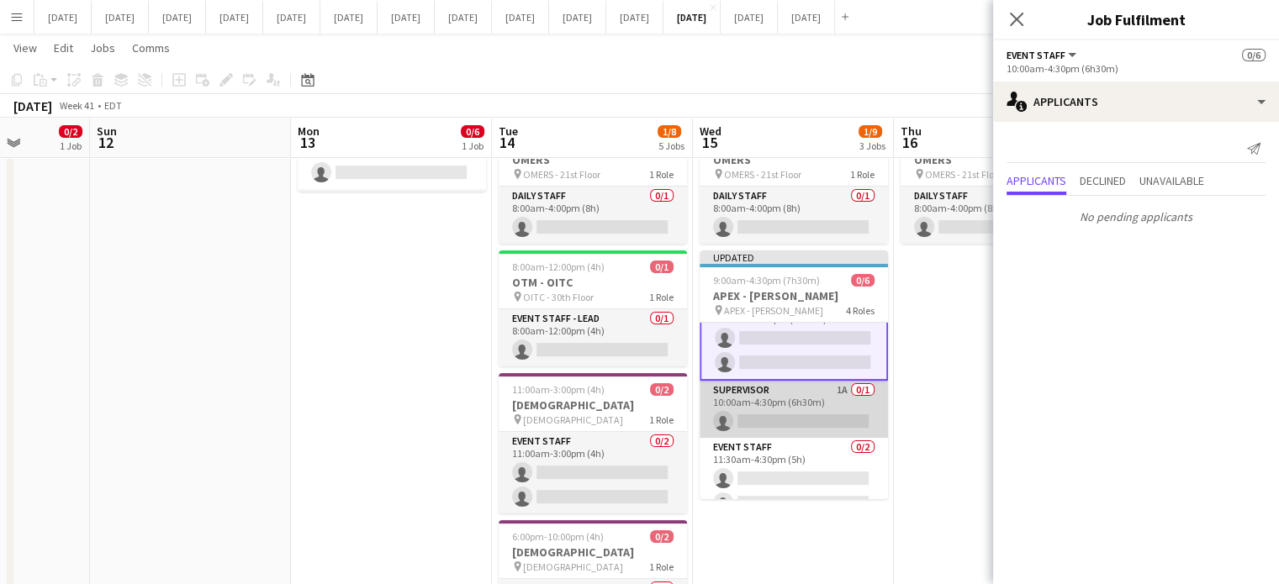
click at [833, 404] on app-card-role "Supervisor 1A 0/1 10:00am-4:30pm (6h30m) single-neutral-actions" at bounding box center [793, 409] width 188 height 57
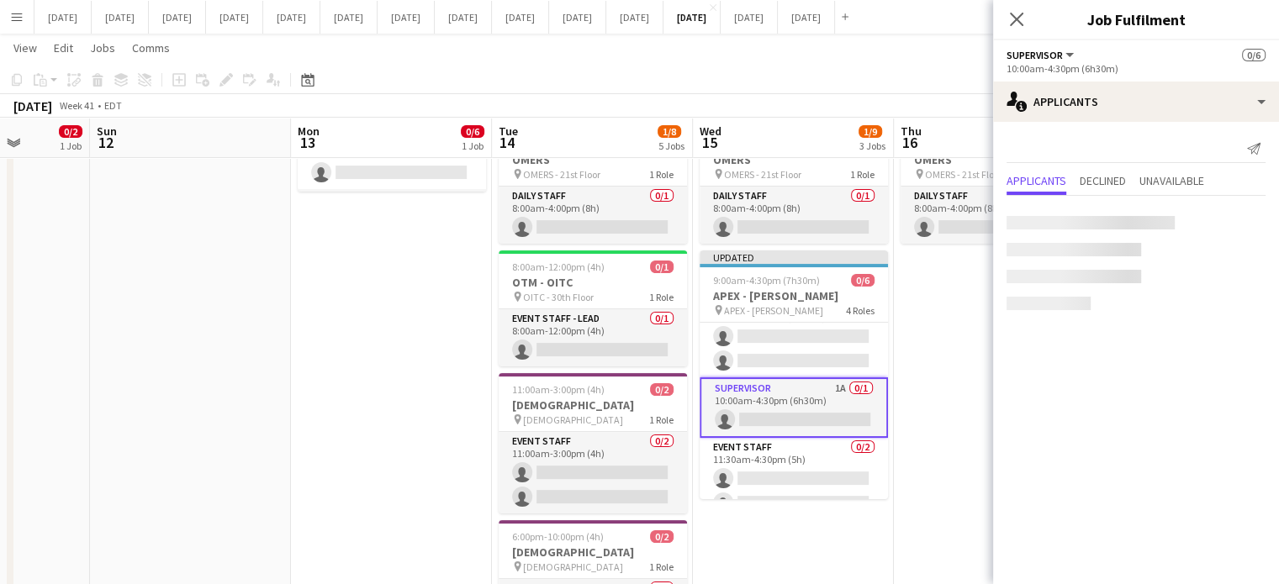
scroll to position [82, 0]
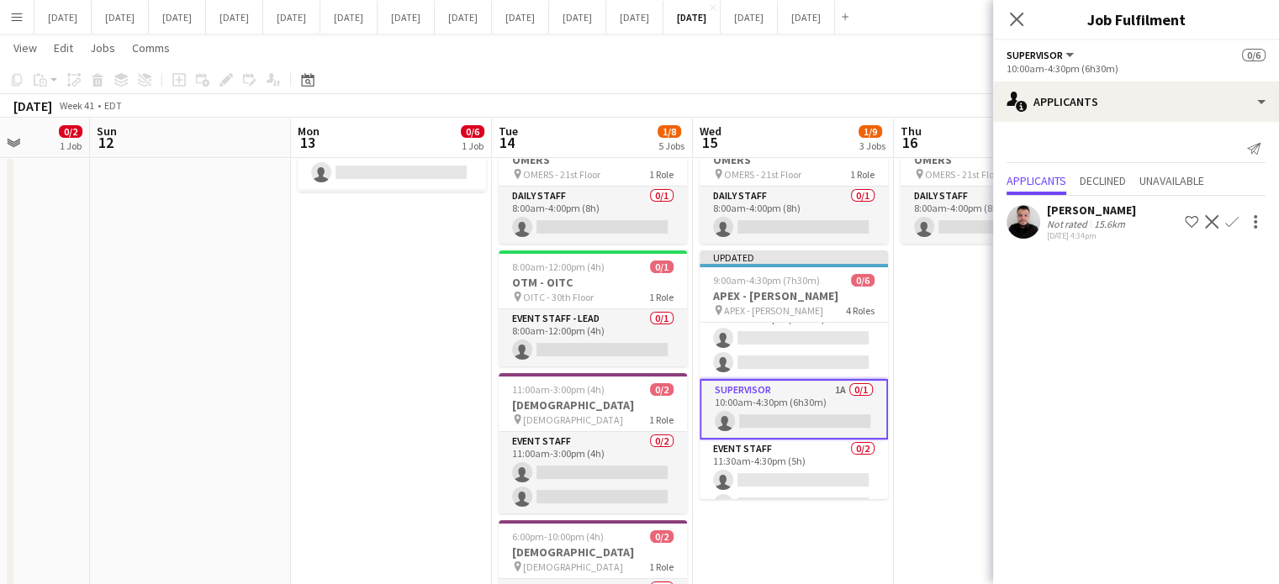
click at [1211, 225] on app-icon "Decline" at bounding box center [1211, 221] width 13 height 13
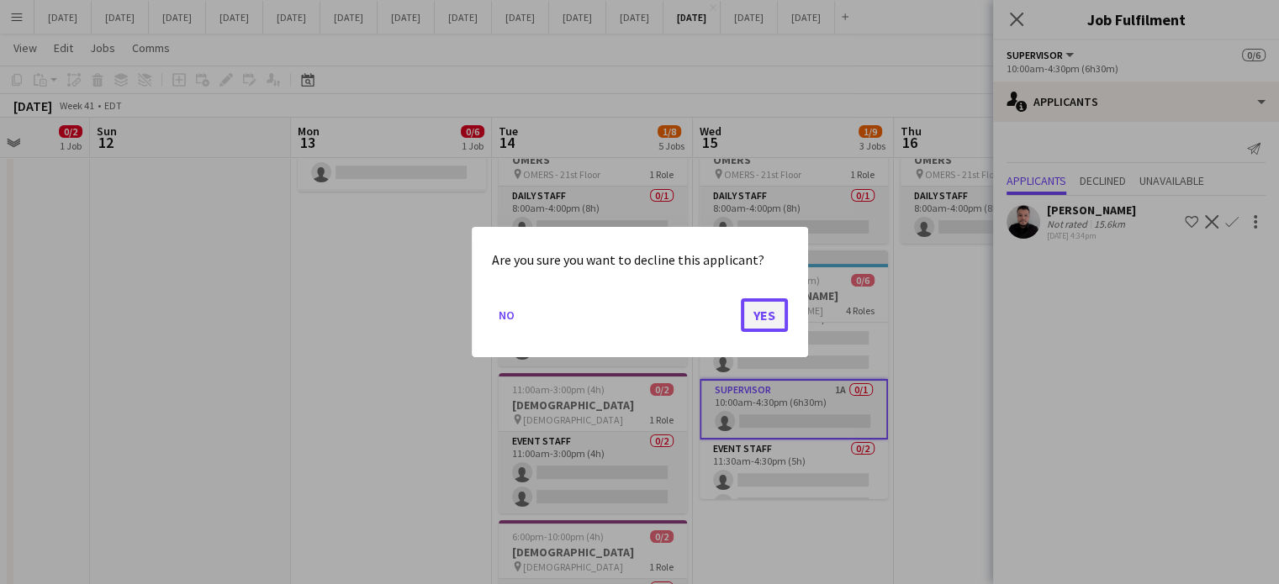
click at [748, 308] on button "Yes" at bounding box center [764, 315] width 47 height 34
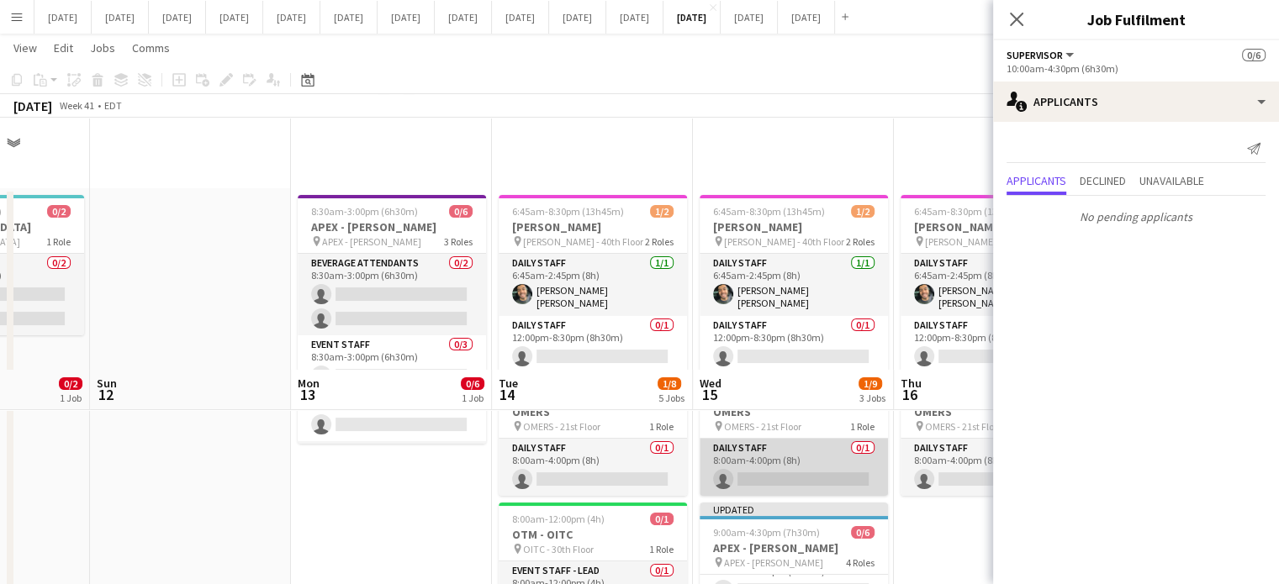
scroll to position [252, 0]
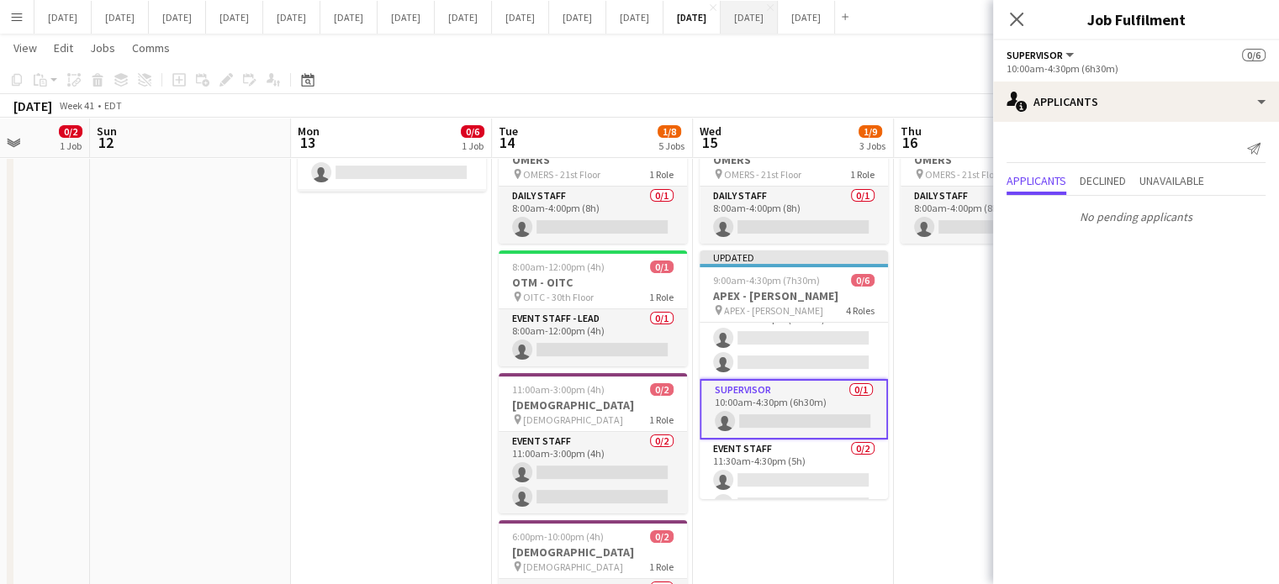
click at [1010, 20] on icon "Close pop-in" at bounding box center [1016, 19] width 13 height 13
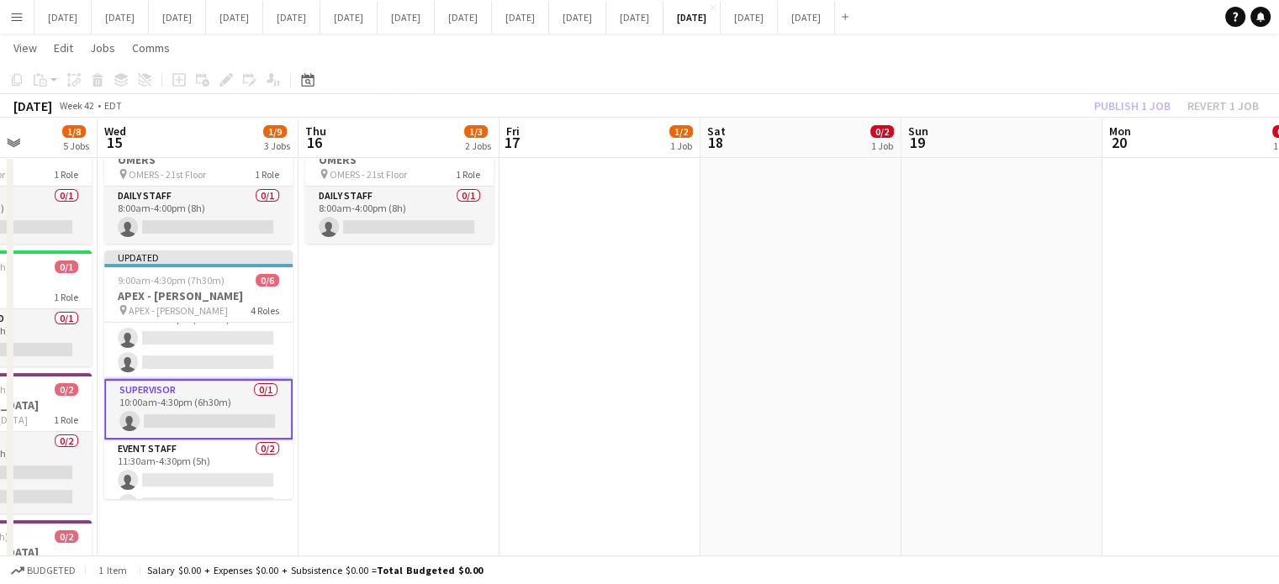
scroll to position [0, 721]
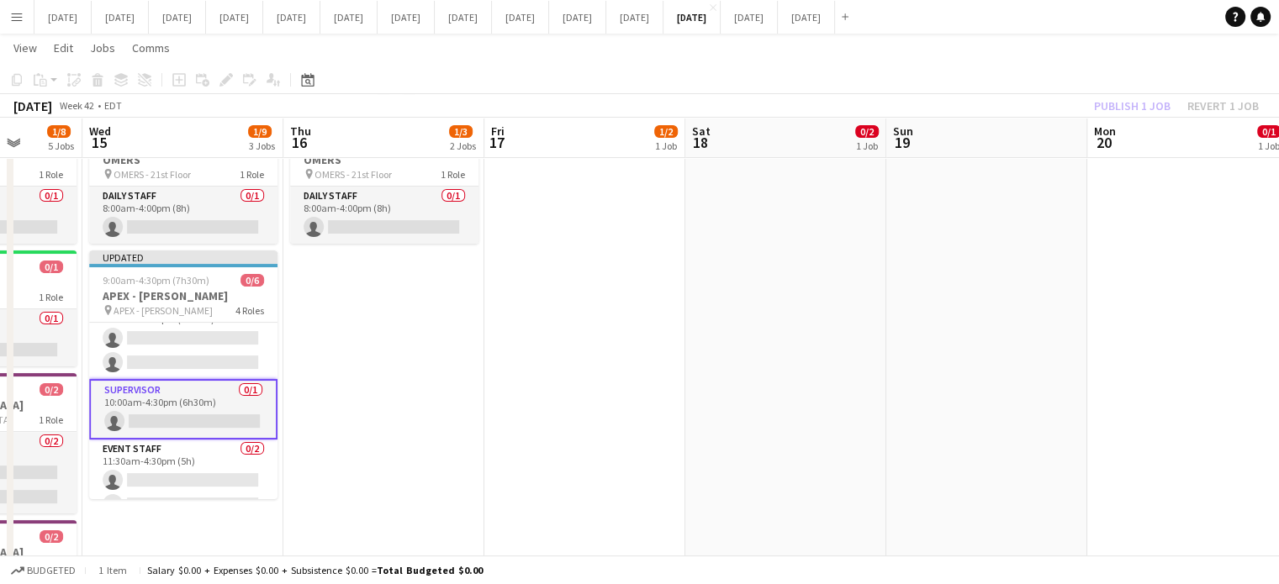
drag, startPoint x: 782, startPoint y: 356, endPoint x: 444, endPoint y: 408, distance: 341.9
click at [438, 410] on app-calendar-viewport "Sat 11 0/2 1 Job Sun 12 Mon 13 0/6 1 Job Tue 14 1/8 5 Jobs Wed 15 1/9 3 Jobs Th…" at bounding box center [639, 497] width 1279 height 1368
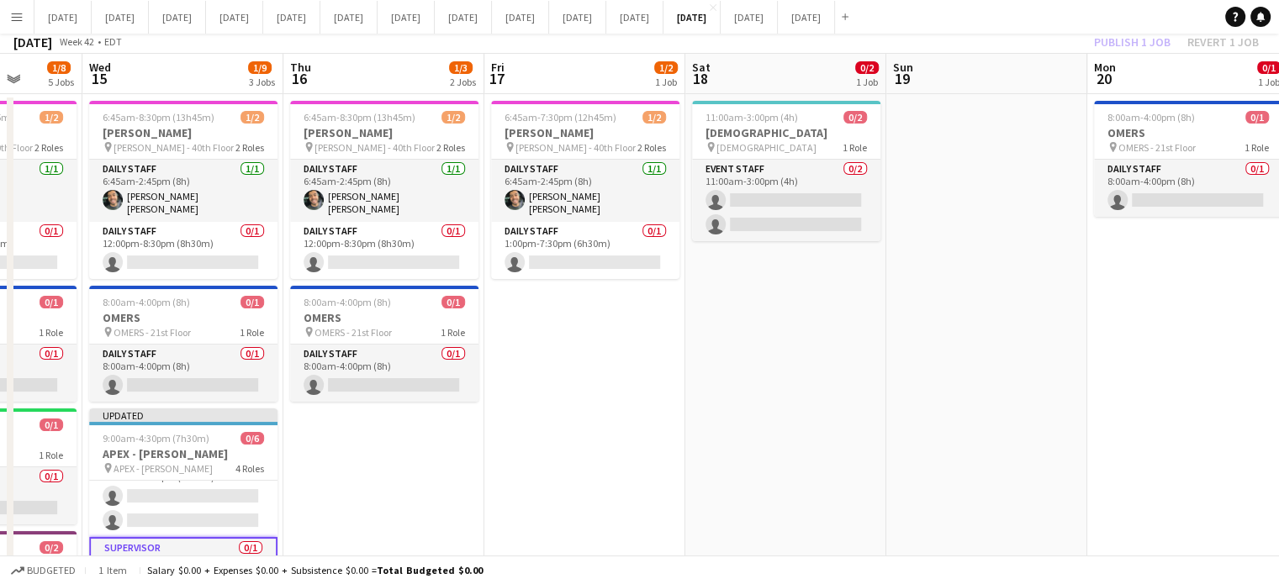
scroll to position [0, 0]
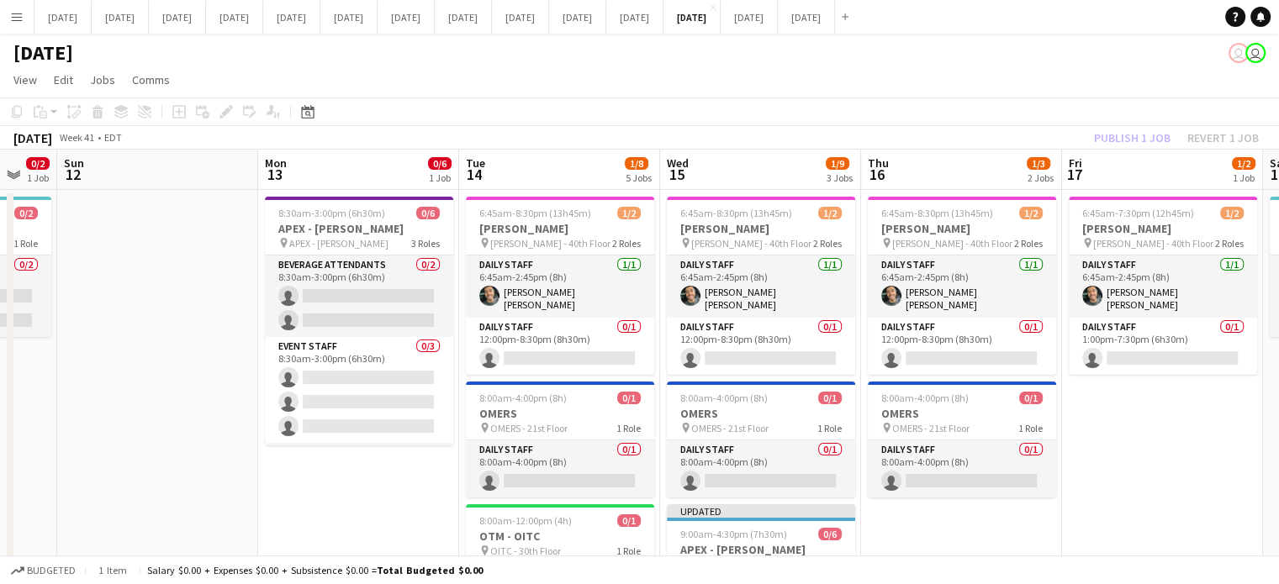
drag, startPoint x: 684, startPoint y: 442, endPoint x: 1261, endPoint y: 409, distance: 577.6
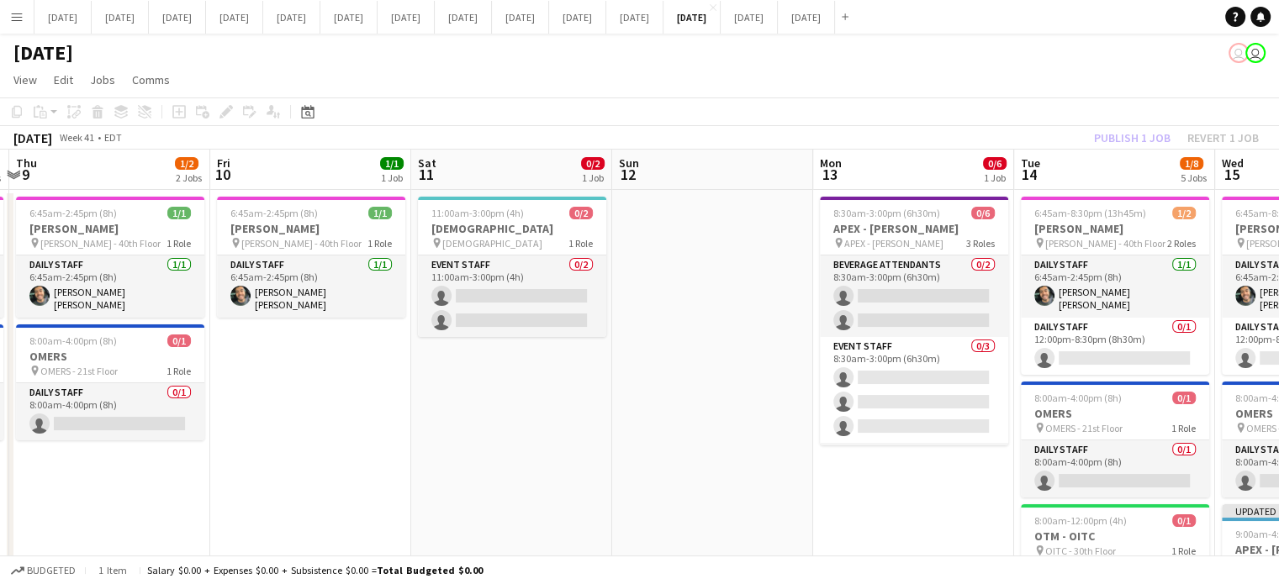
drag, startPoint x: 346, startPoint y: 443, endPoint x: 989, endPoint y: 417, distance: 643.6
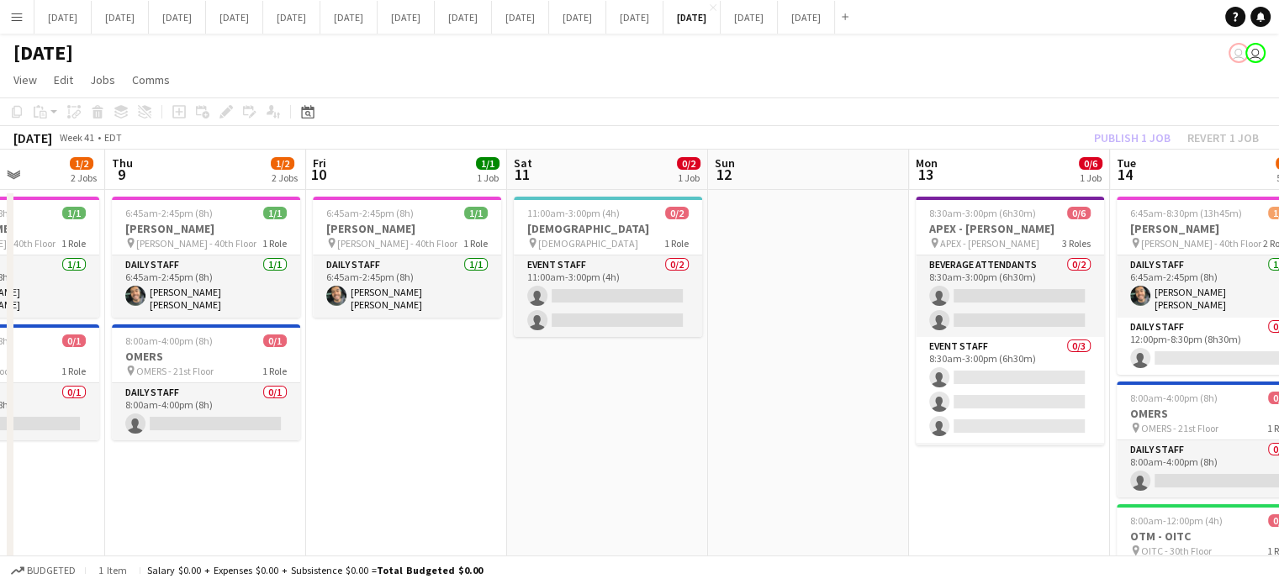
drag, startPoint x: 514, startPoint y: 425, endPoint x: 921, endPoint y: 399, distance: 407.7
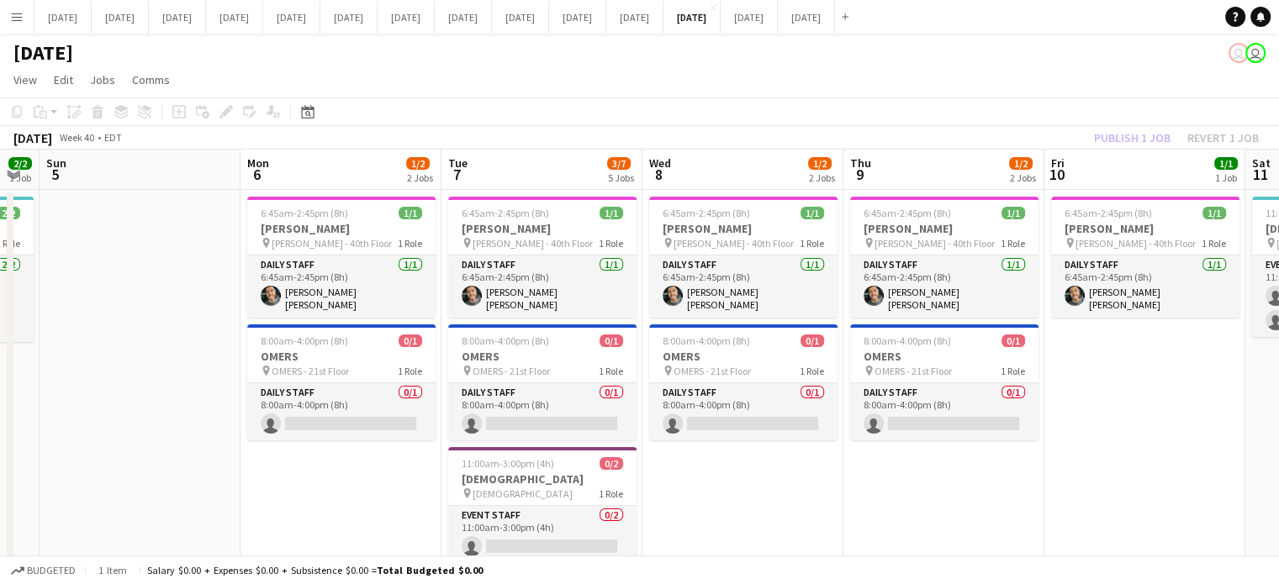
drag, startPoint x: 767, startPoint y: 440, endPoint x: 1115, endPoint y: 418, distance: 348.7
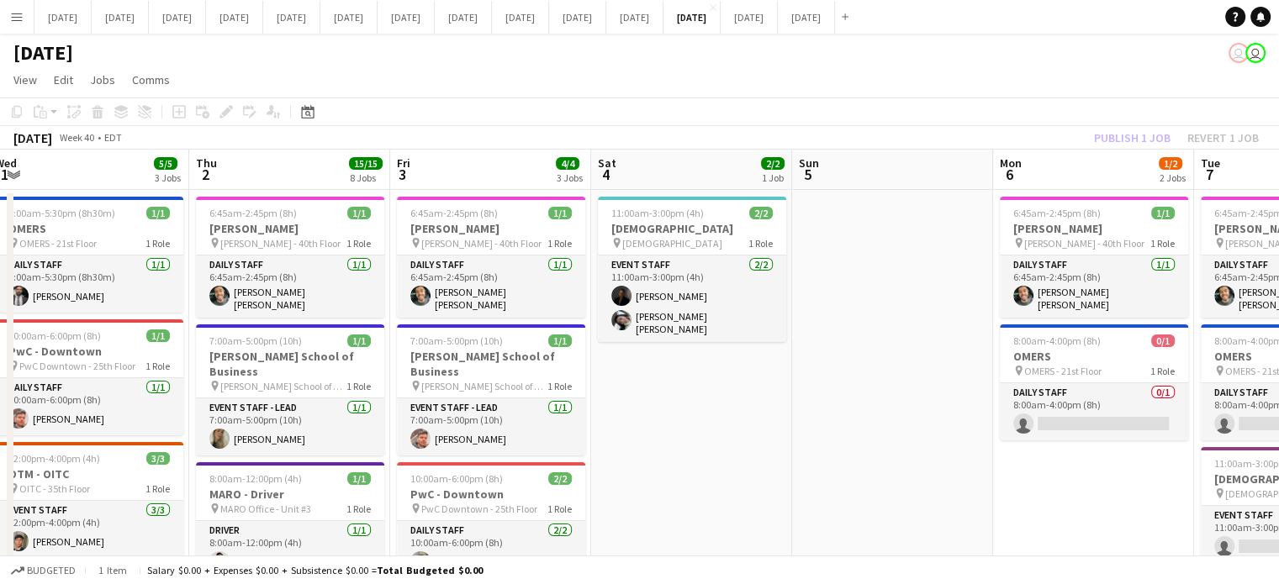
drag, startPoint x: 141, startPoint y: 422, endPoint x: 719, endPoint y: 430, distance: 577.5
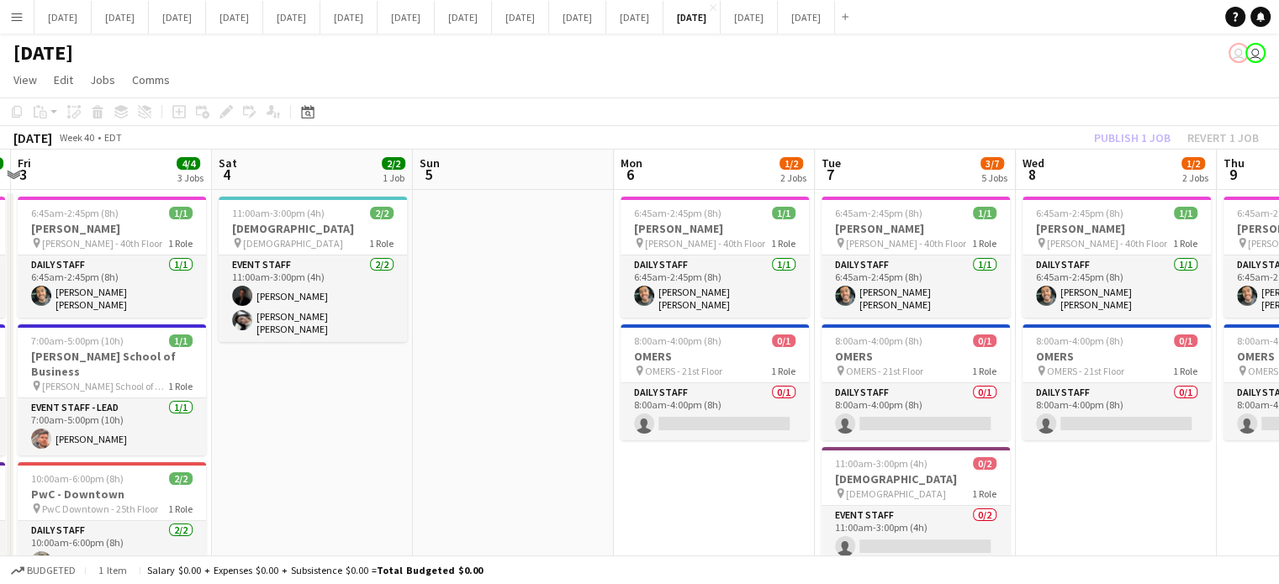
drag, startPoint x: 637, startPoint y: 439, endPoint x: 131, endPoint y: 433, distance: 506.1
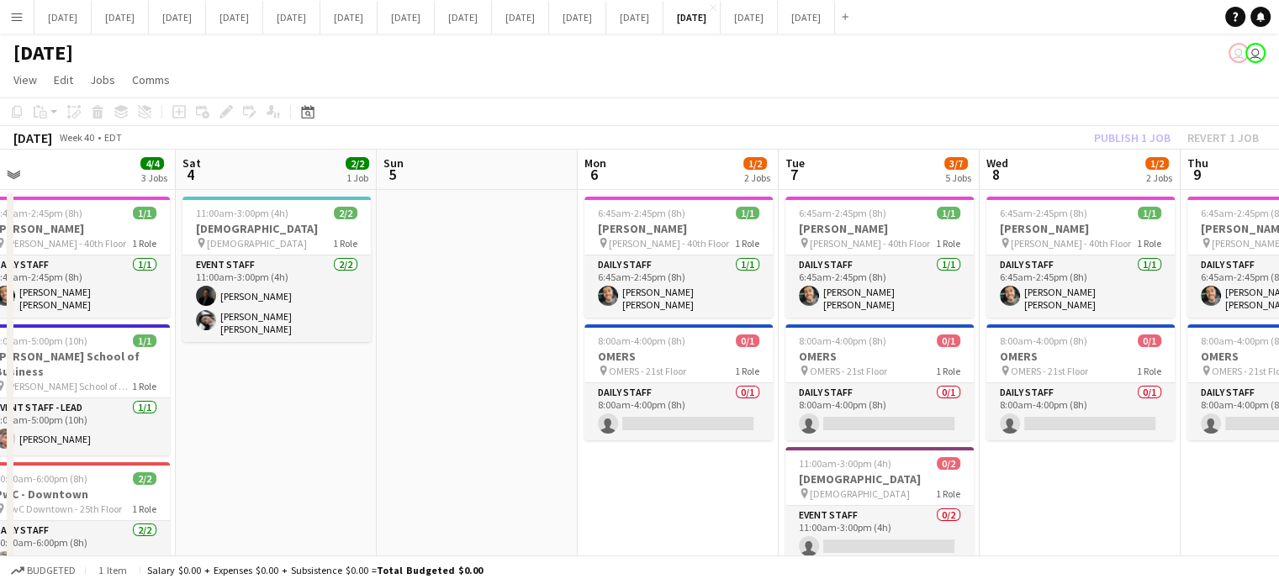
scroll to position [0, 753]
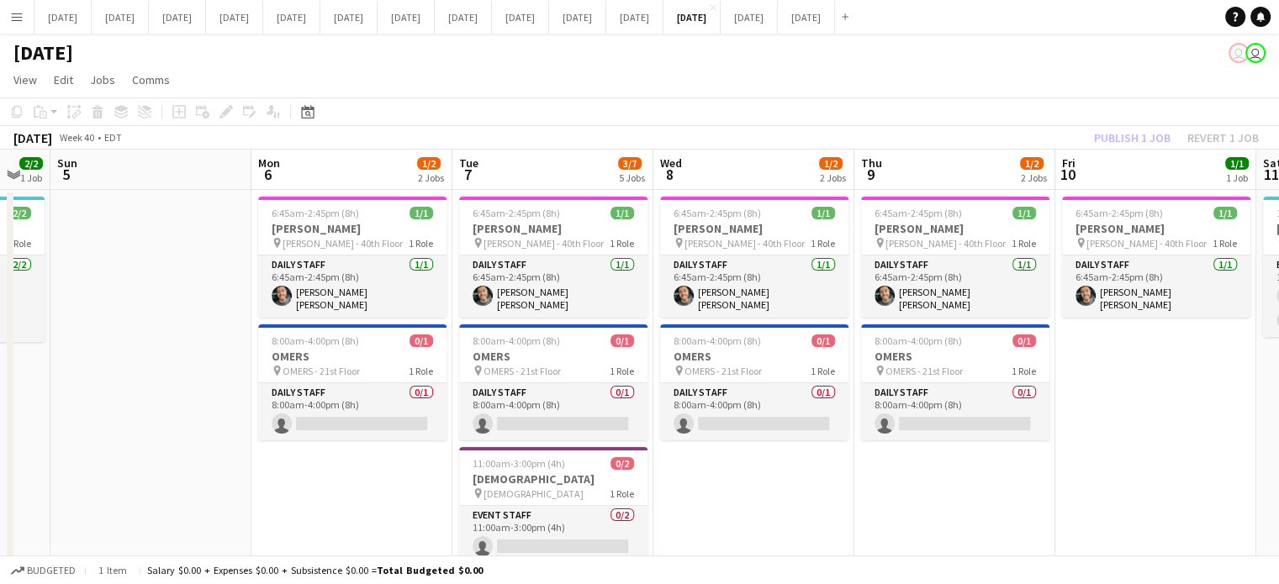
drag, startPoint x: 546, startPoint y: 436, endPoint x: 222, endPoint y: 432, distance: 323.7
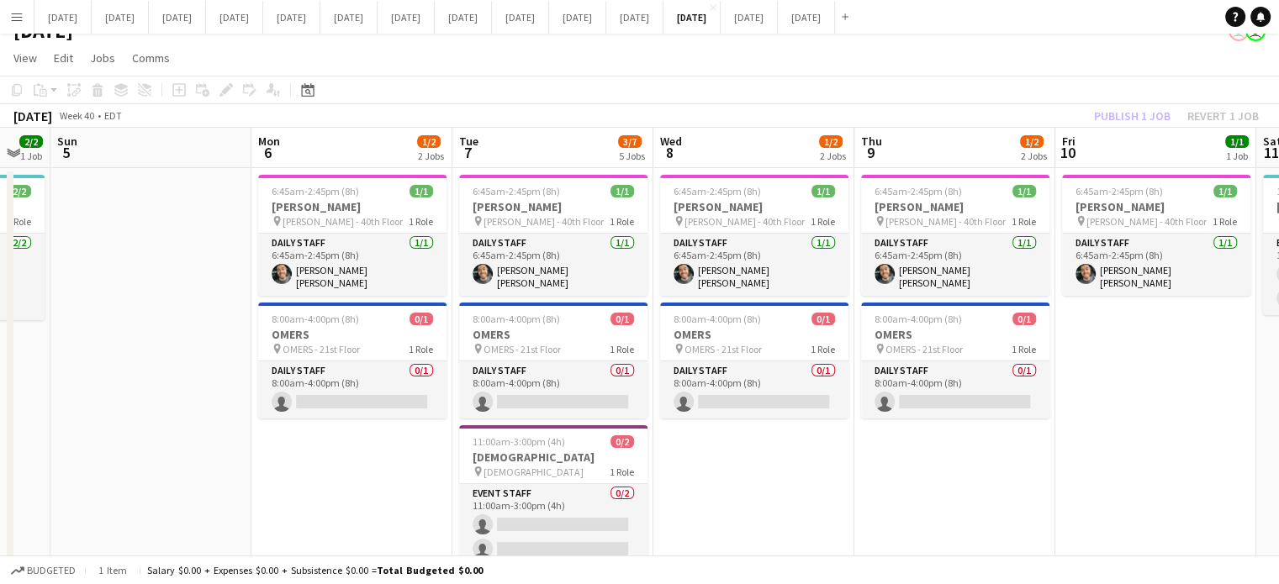
scroll to position [0, 0]
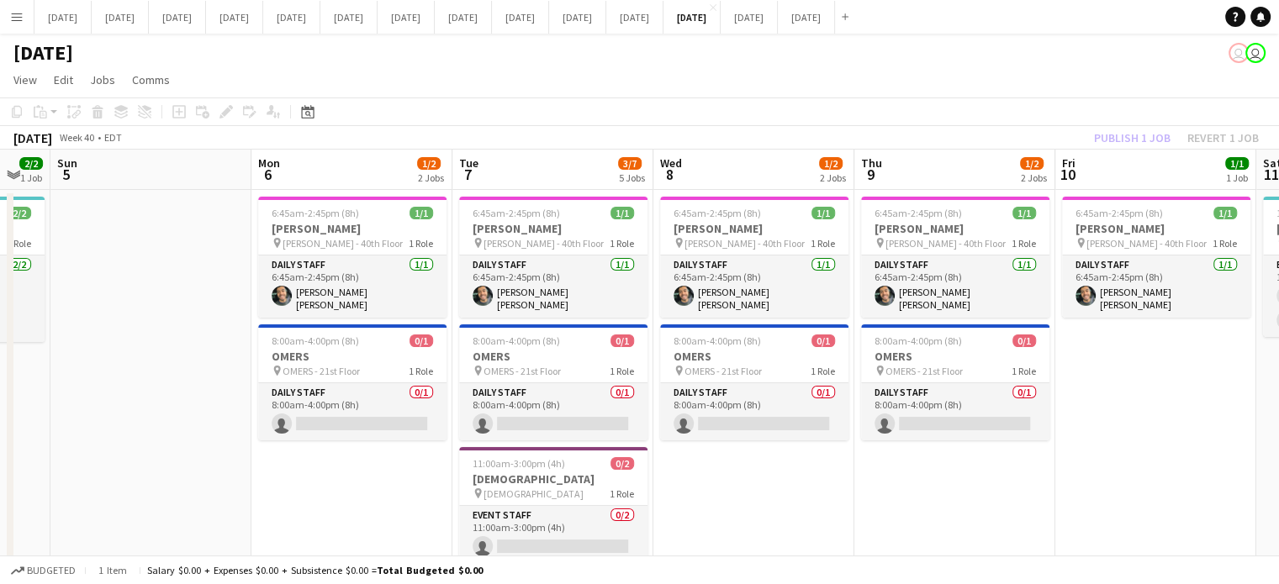
click at [186, 46] on div "[DATE] user user" at bounding box center [639, 50] width 1279 height 32
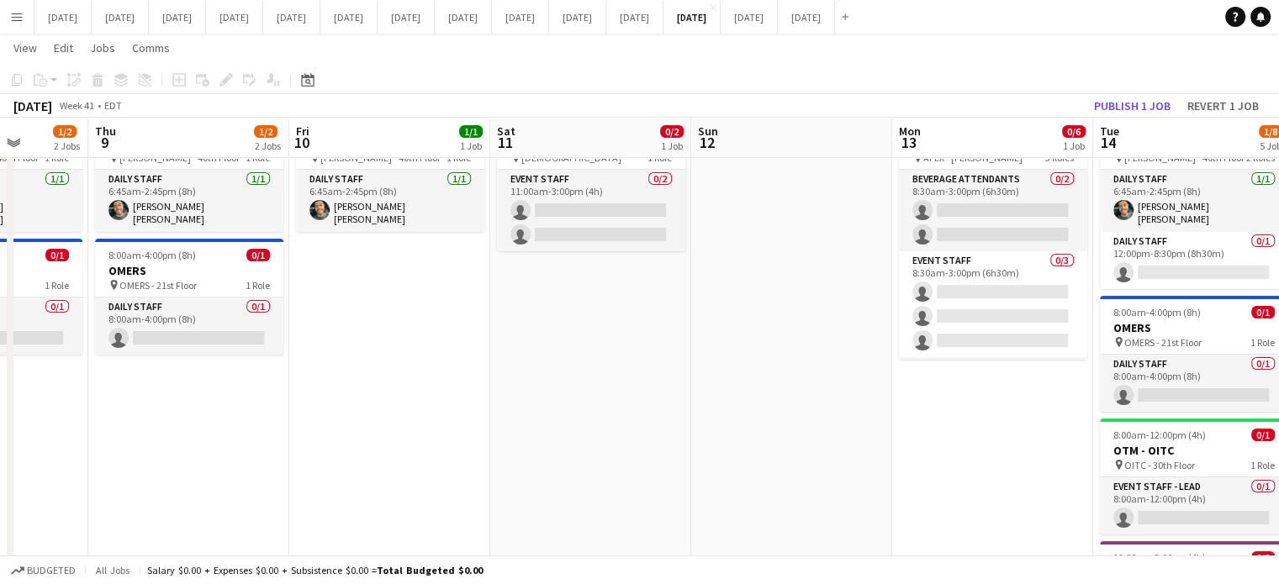
scroll to position [0, 546]
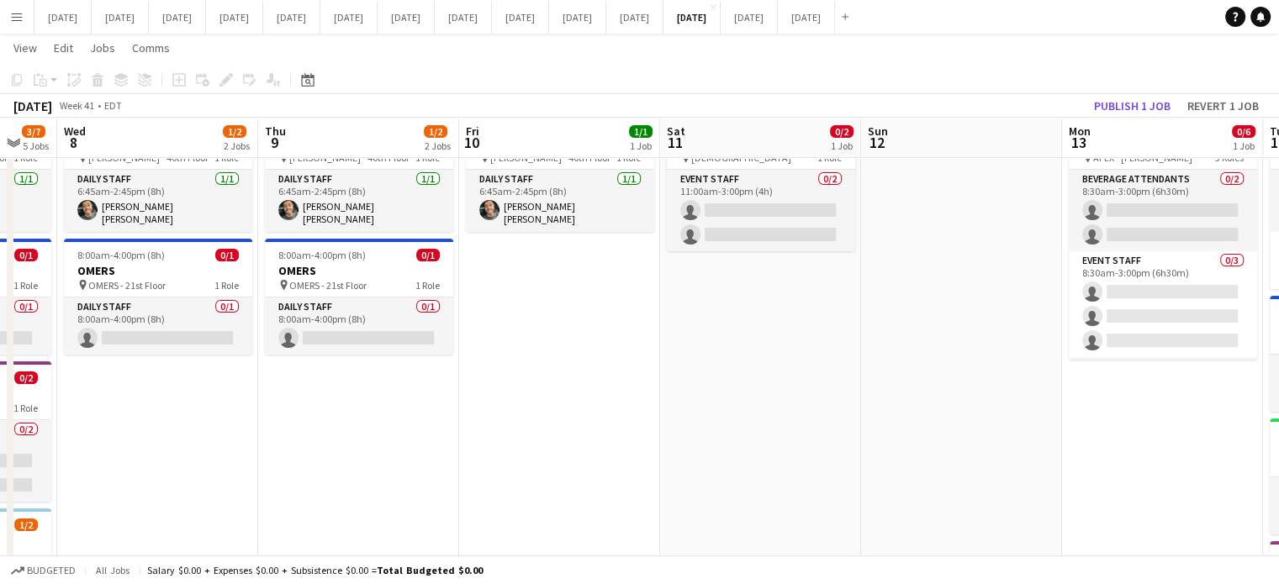
drag, startPoint x: 1137, startPoint y: 398, endPoint x: 541, endPoint y: 421, distance: 596.4
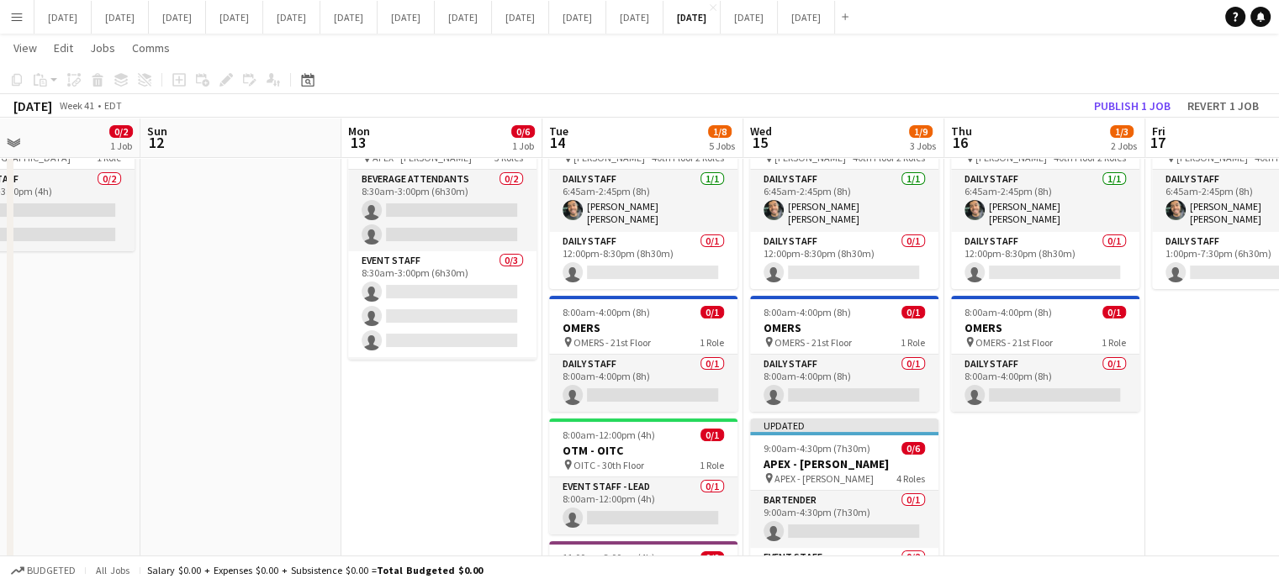
scroll to position [0, 666]
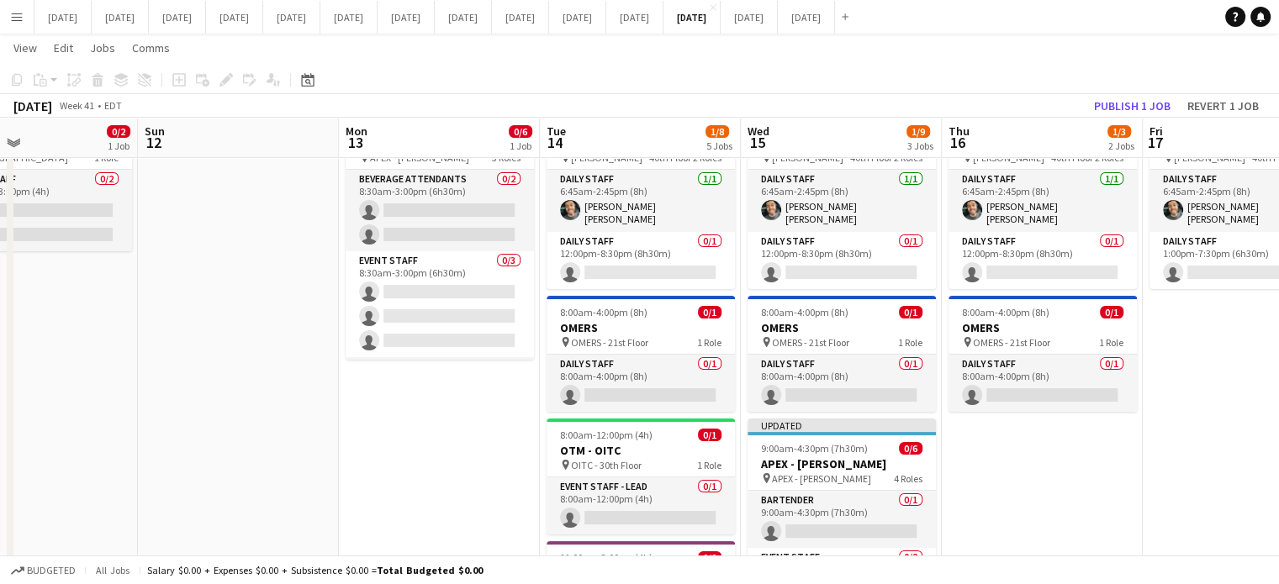
drag, startPoint x: 1073, startPoint y: 411, endPoint x: 373, endPoint y: 453, distance: 700.6
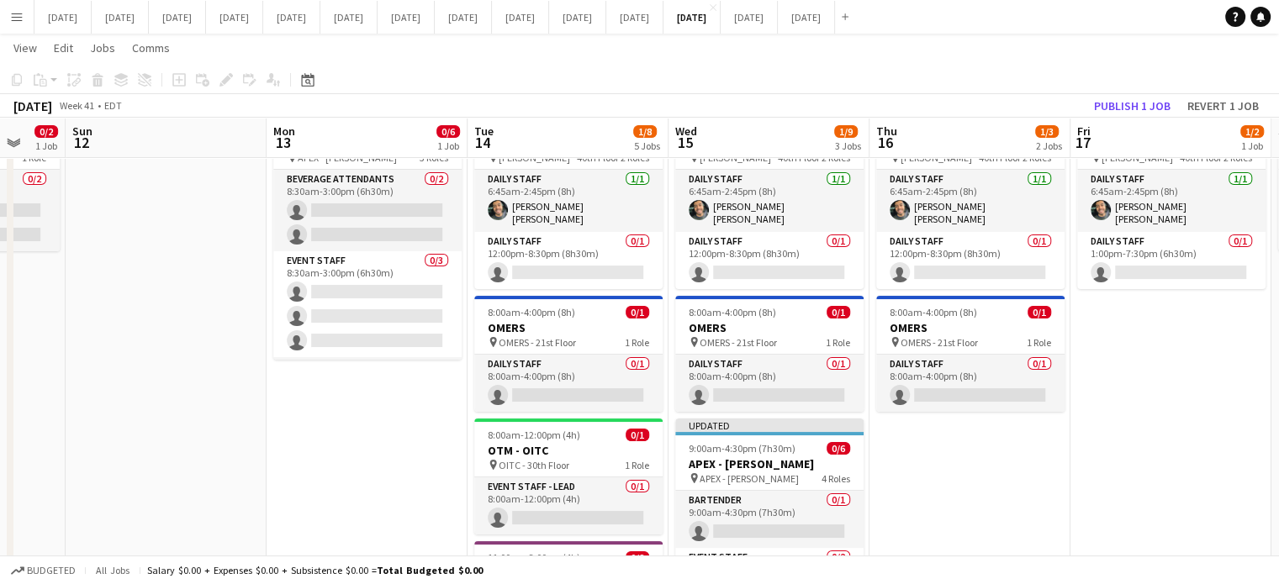
drag, startPoint x: 1156, startPoint y: 462, endPoint x: 1111, endPoint y: 456, distance: 44.9
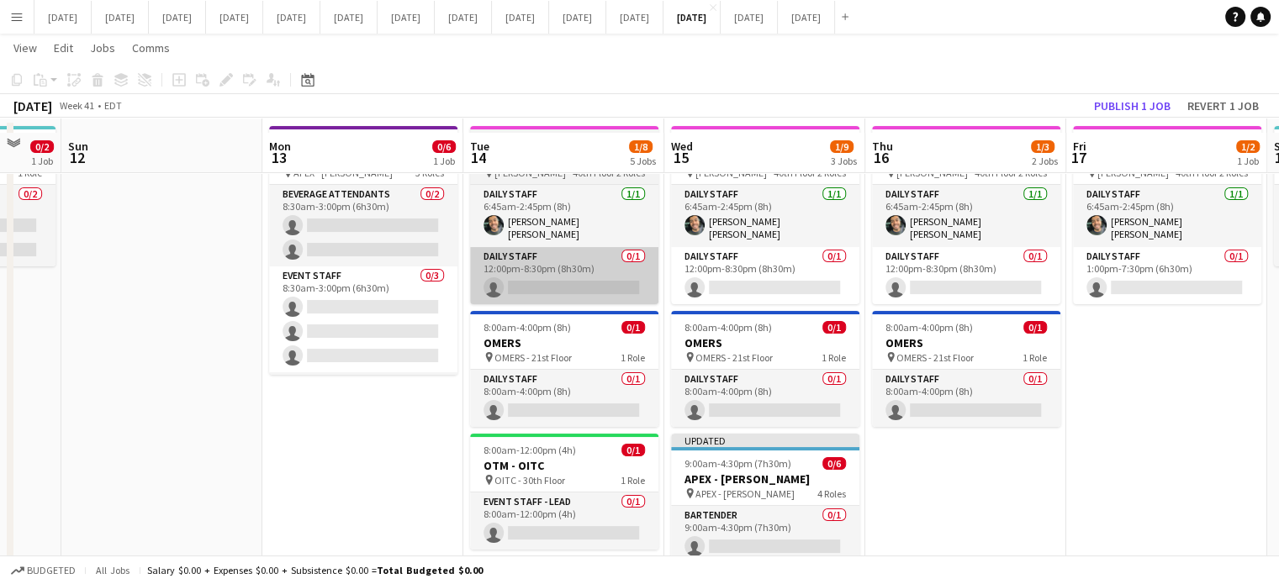
scroll to position [0, 0]
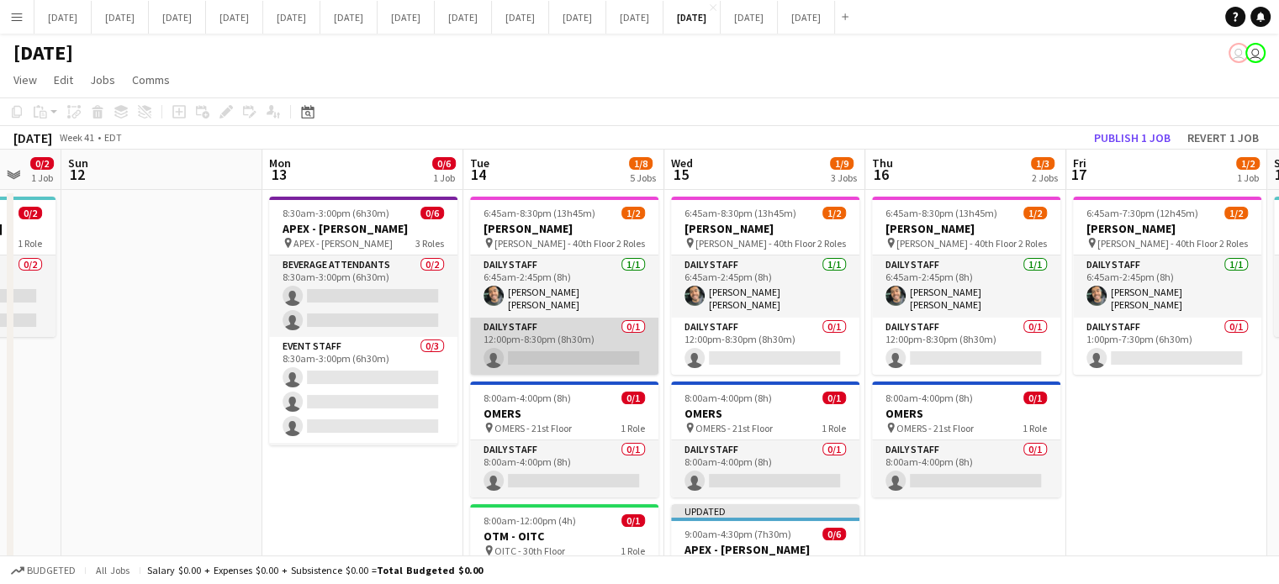
click at [592, 332] on app-card-role "Daily Staff 0/1 12:00pm-8:30pm (8h30m) single-neutral-actions" at bounding box center [564, 346] width 188 height 57
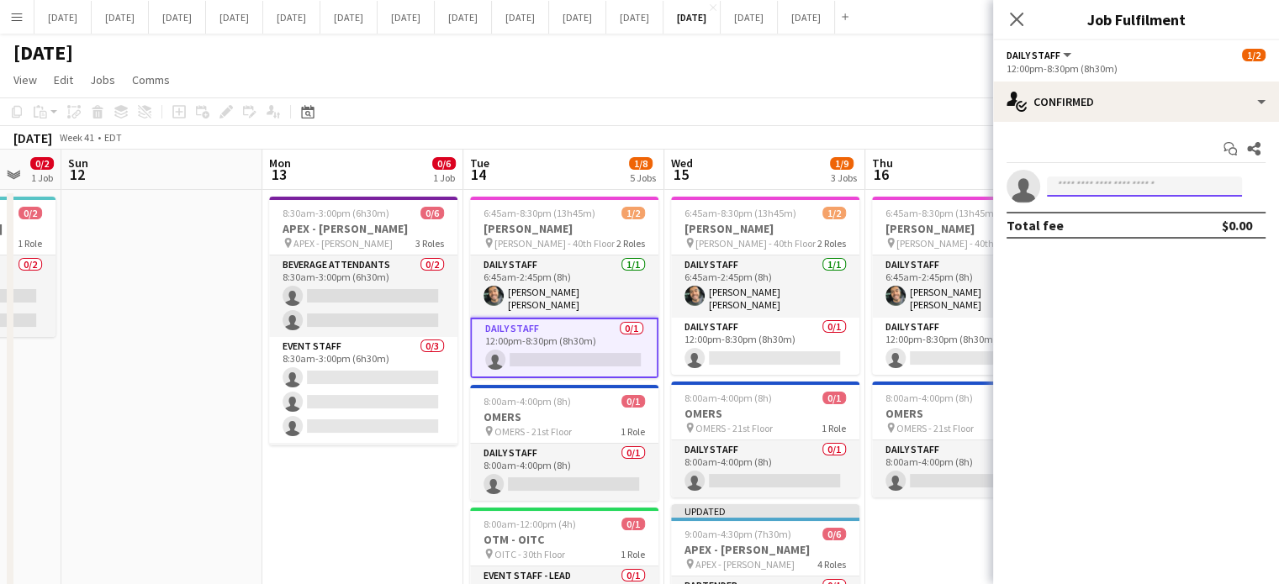
click at [1107, 182] on input at bounding box center [1144, 187] width 195 height 20
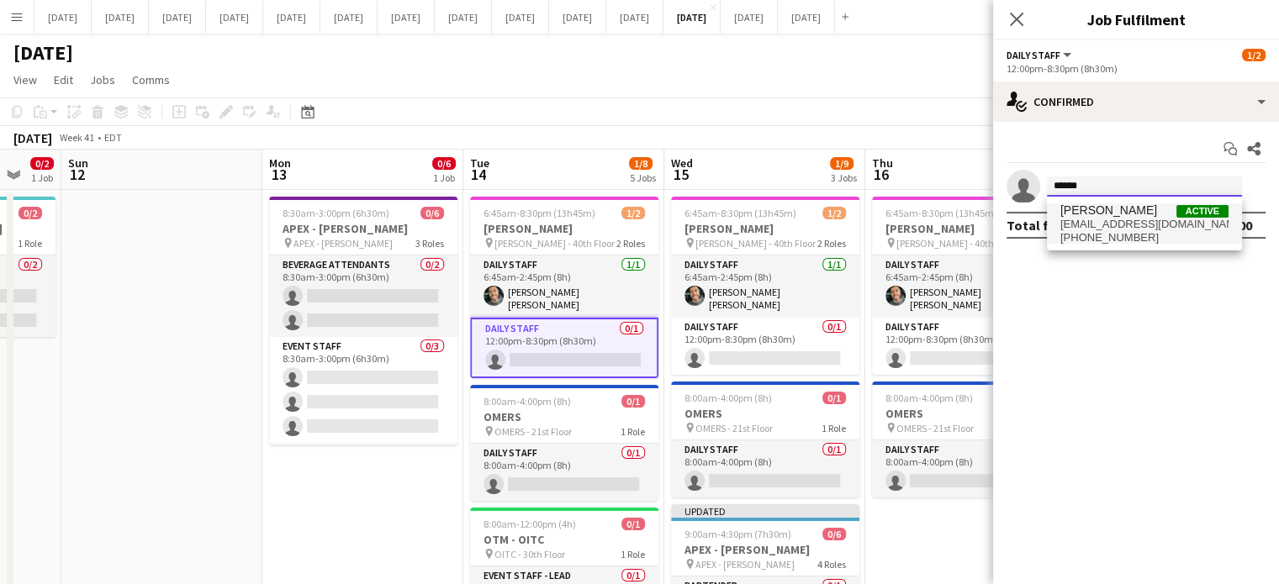
type input "******"
click at [1110, 221] on span "[EMAIL_ADDRESS][DOMAIN_NAME]" at bounding box center [1144, 224] width 168 height 13
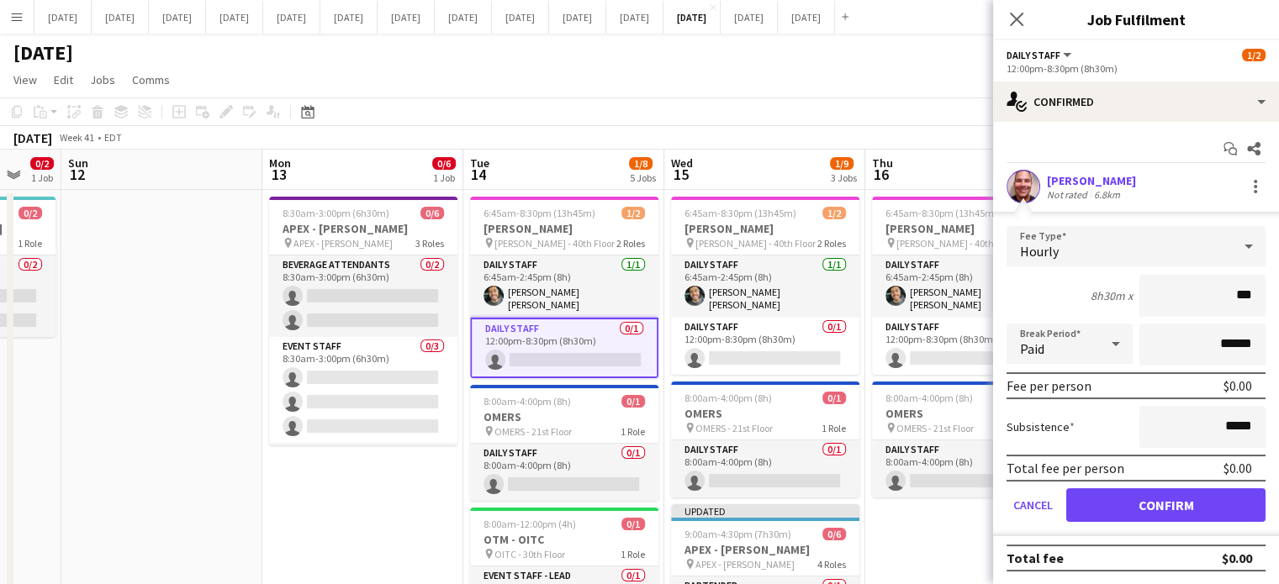
type input "**"
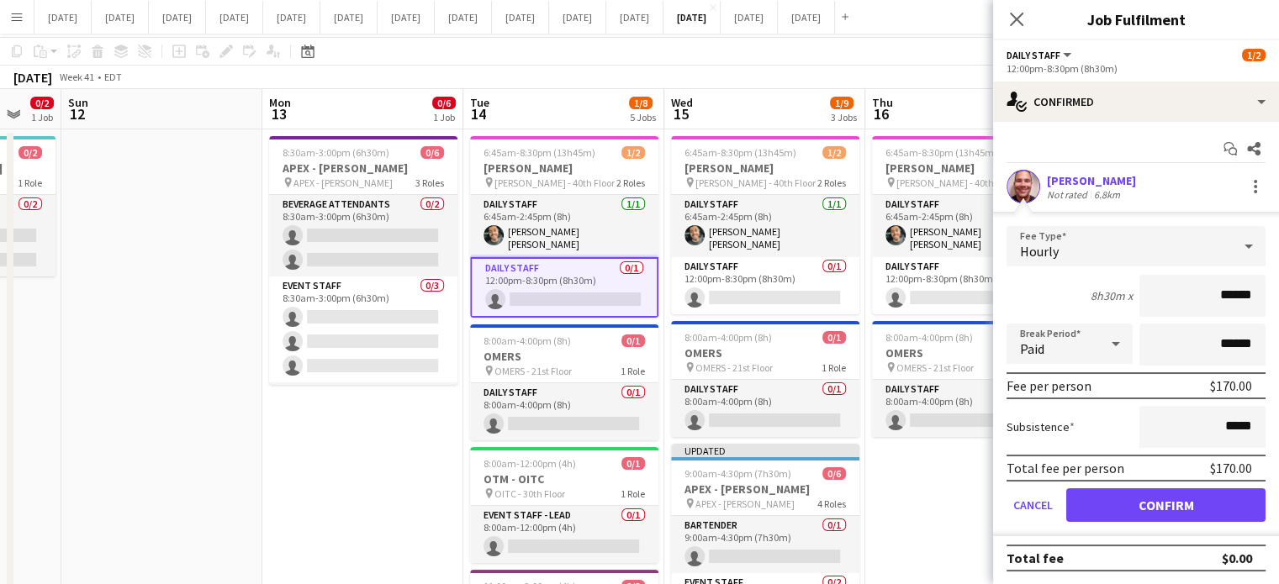
scroll to position [84, 0]
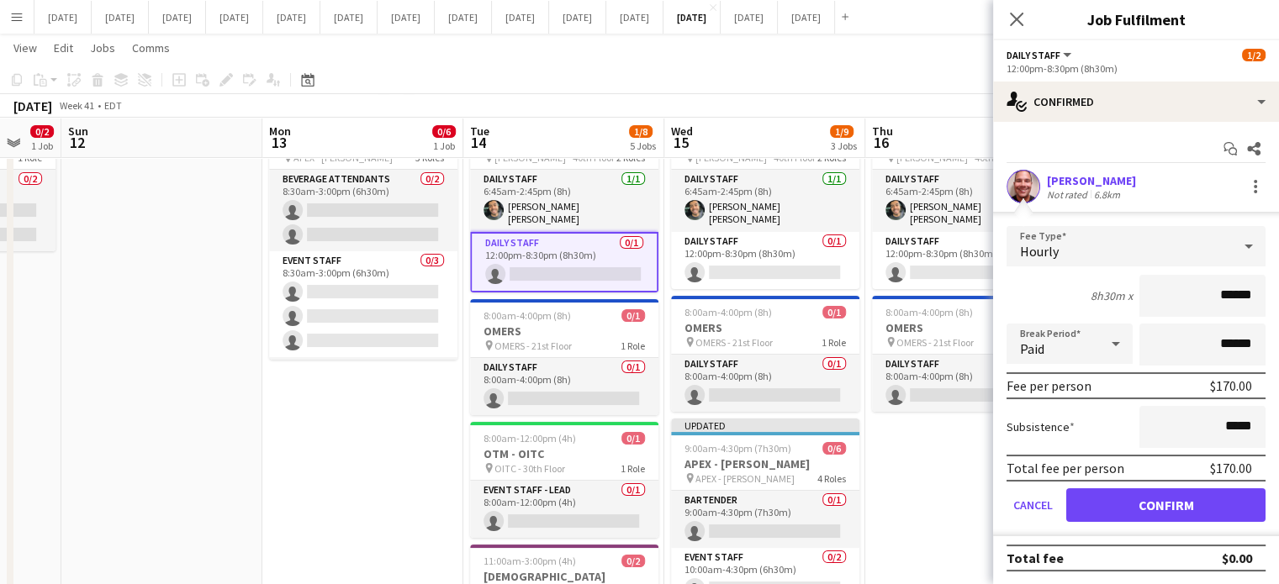
type input "******"
click at [1184, 497] on button "Confirm" at bounding box center [1165, 505] width 199 height 34
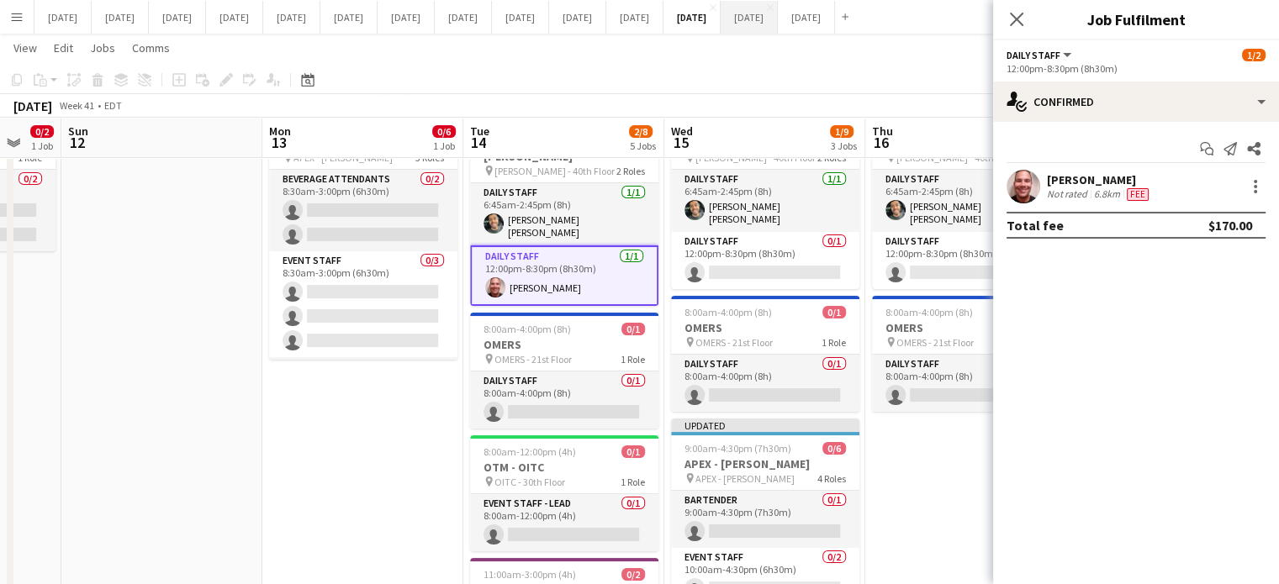
click at [1022, 23] on icon "Close pop-in" at bounding box center [1016, 19] width 13 height 13
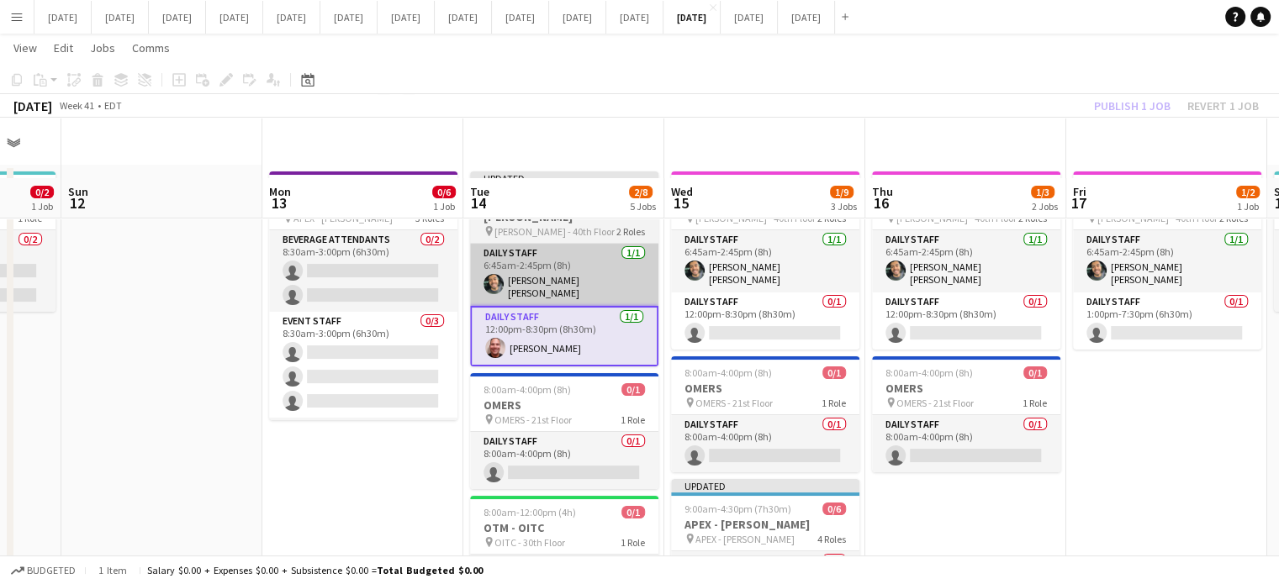
scroll to position [0, 0]
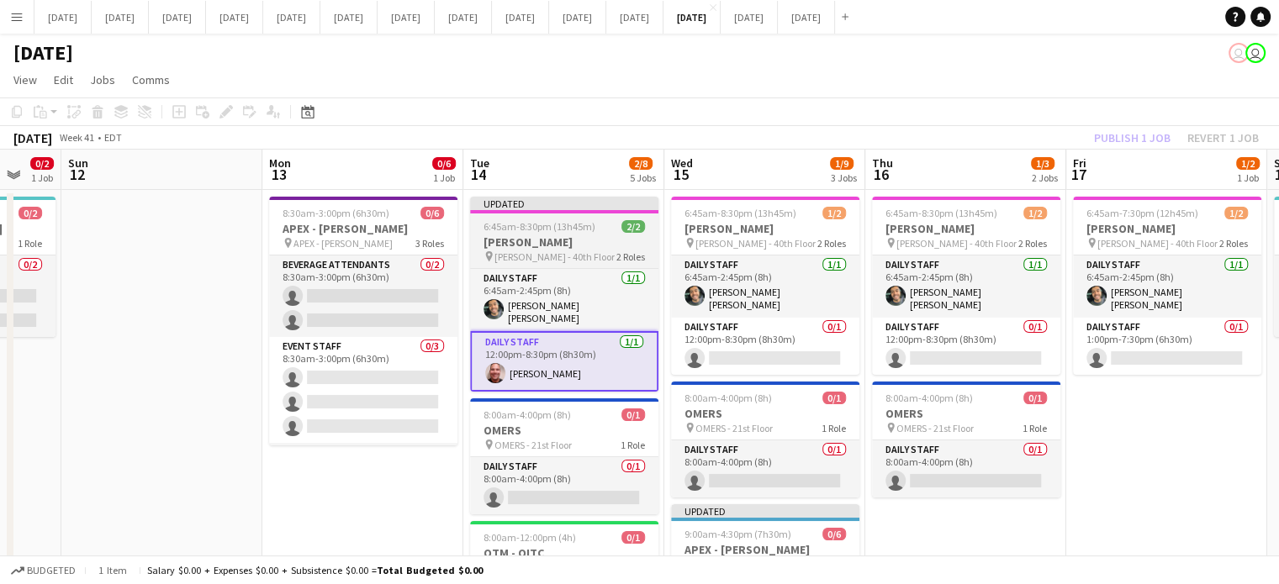
click at [559, 223] on span "6:45am-8:30pm (13h45m)" at bounding box center [539, 226] width 112 height 13
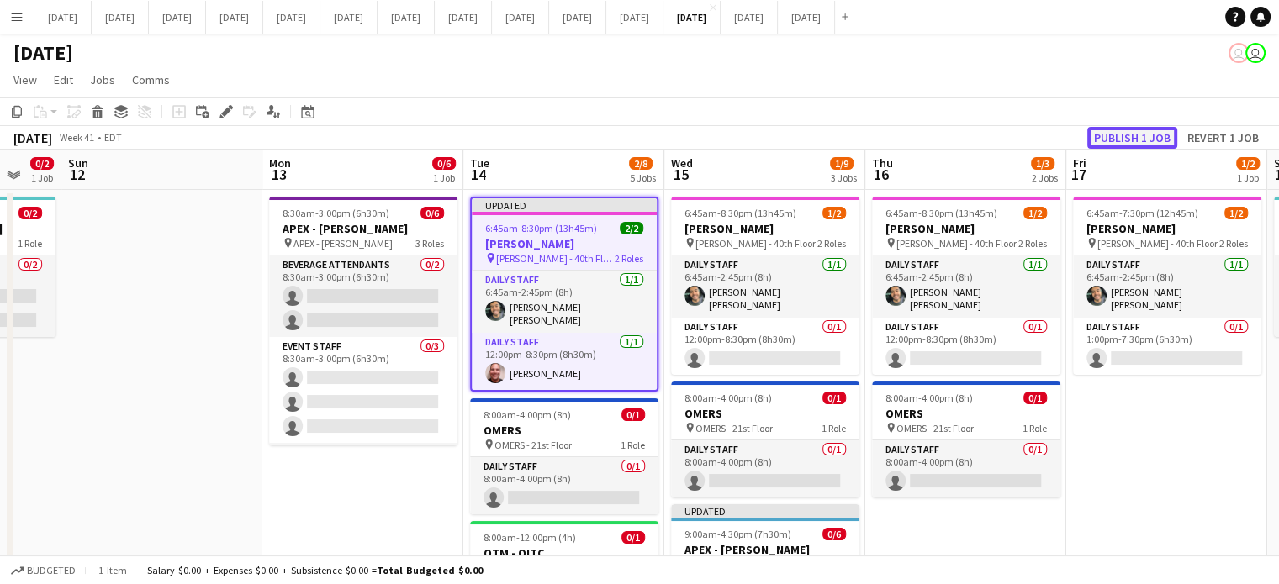
click at [1160, 137] on button "Publish 1 job" at bounding box center [1132, 138] width 90 height 22
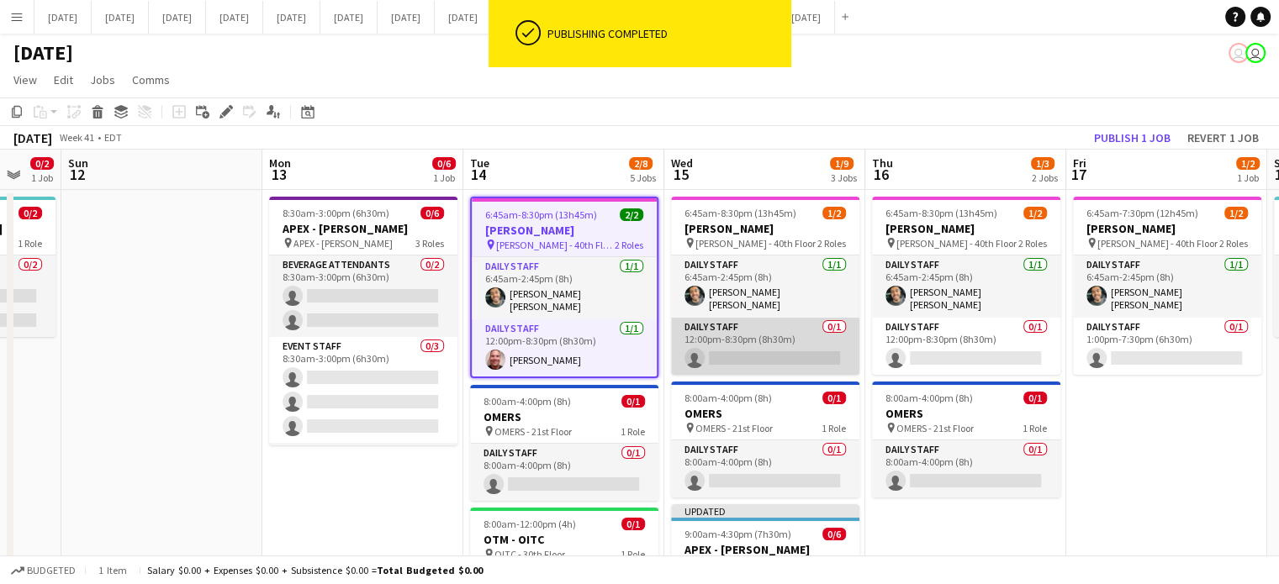
click at [778, 349] on app-card-role "Daily Staff 0/1 12:00pm-8:30pm (8h30m) single-neutral-actions" at bounding box center [765, 346] width 188 height 57
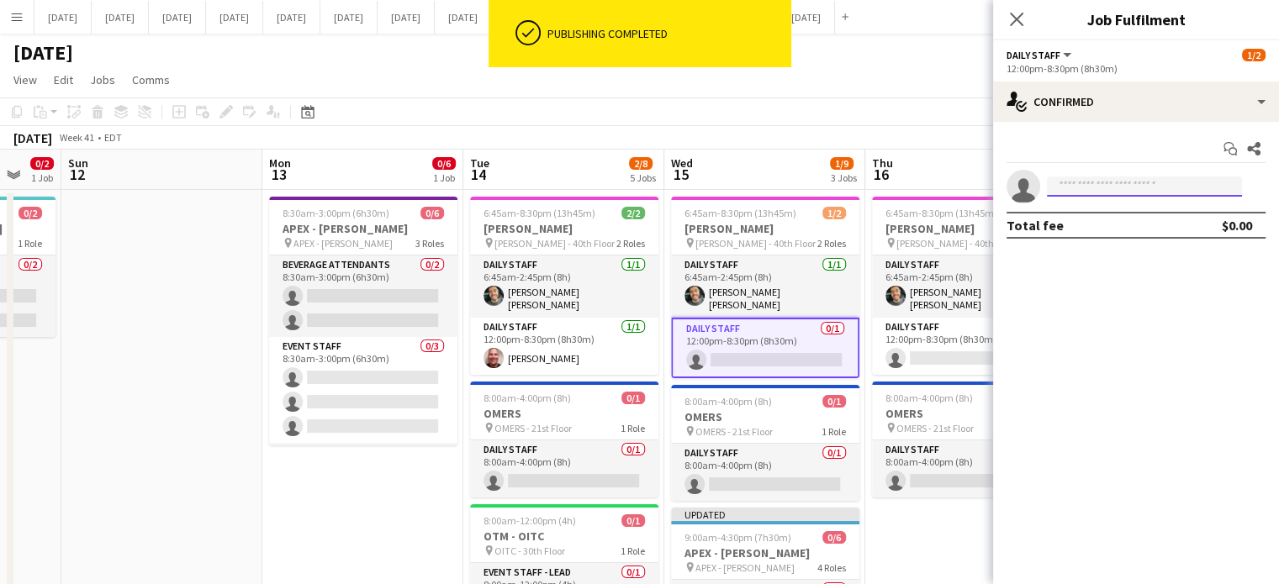
click at [1077, 188] on input at bounding box center [1144, 187] width 195 height 20
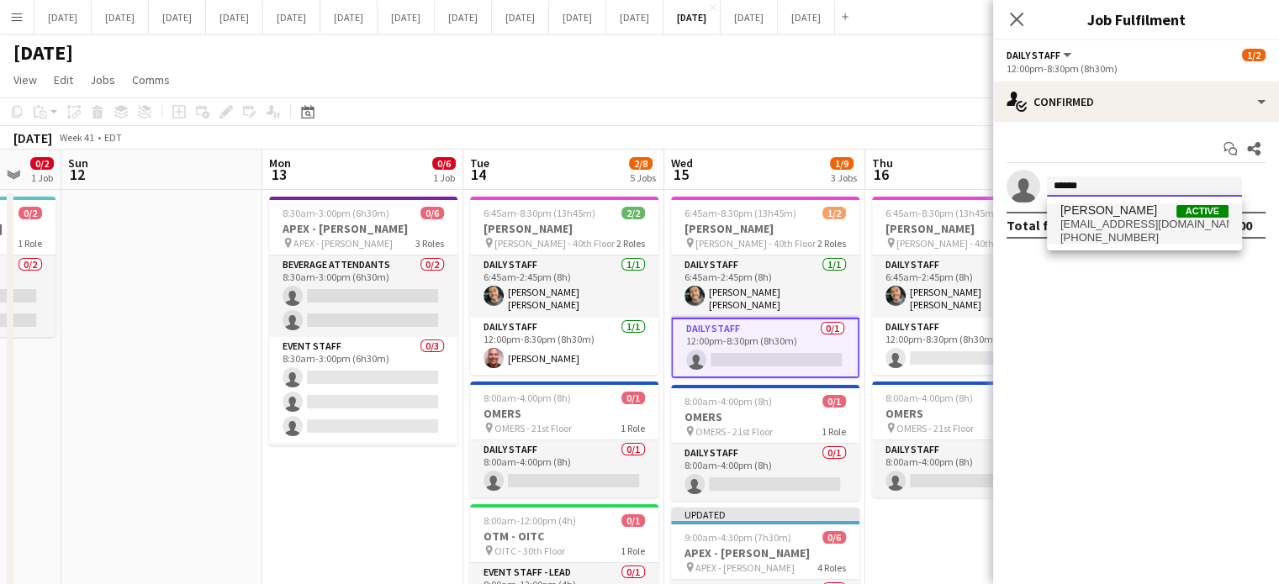
type input "******"
click at [1100, 223] on span "[EMAIL_ADDRESS][DOMAIN_NAME]" at bounding box center [1144, 224] width 168 height 13
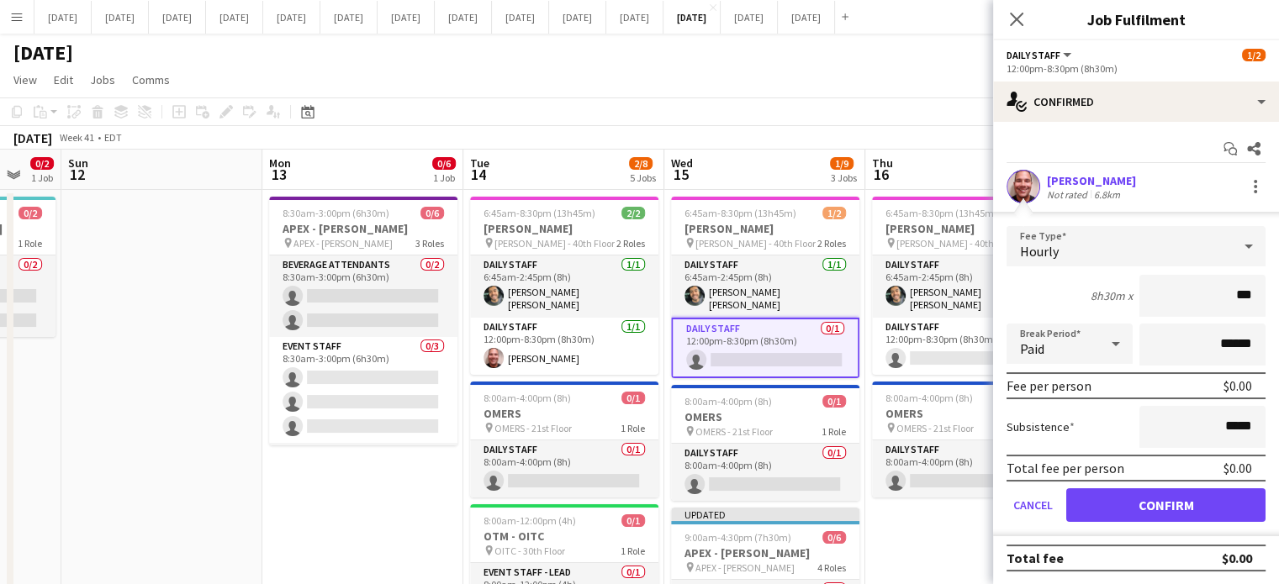
type input "**"
type input "******"
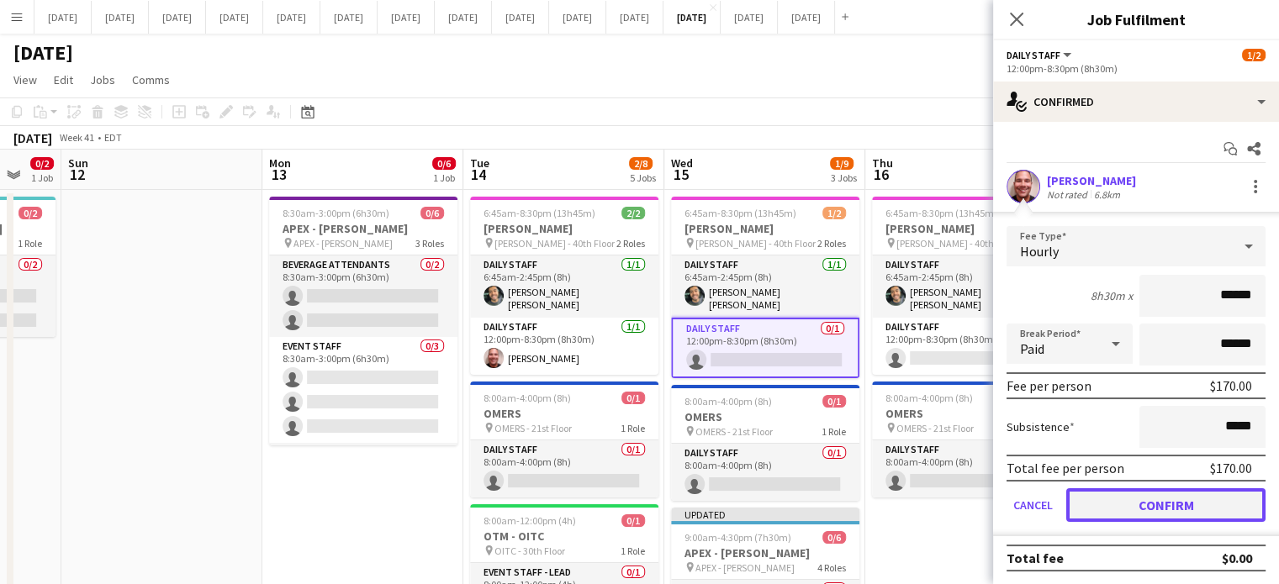
click at [1146, 507] on button "Confirm" at bounding box center [1165, 505] width 199 height 34
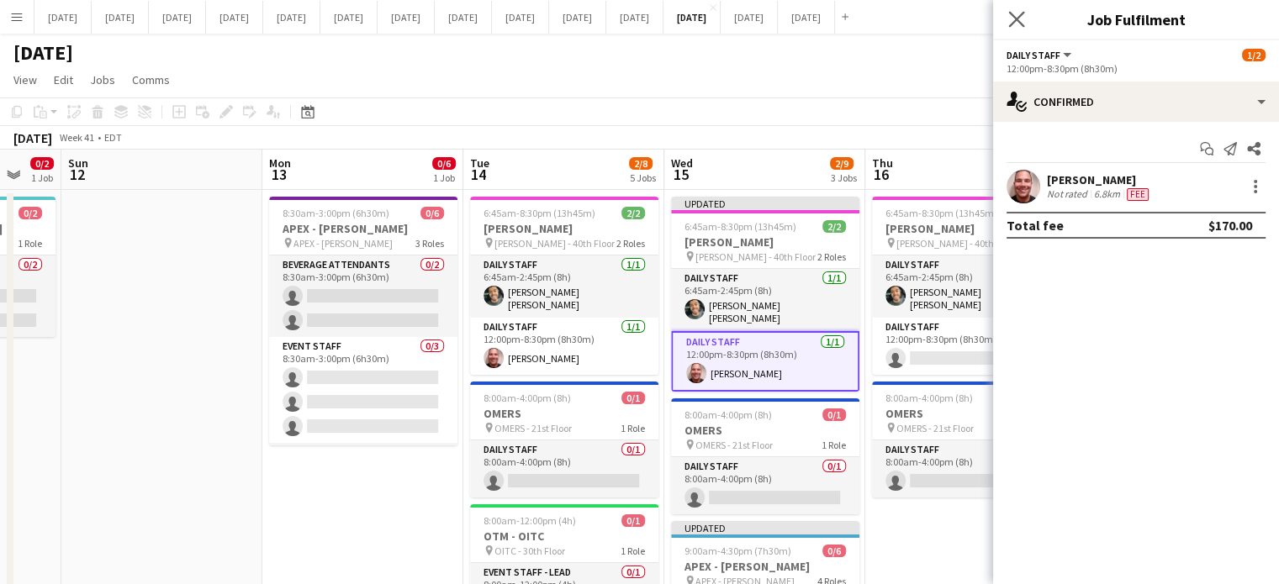
click at [1025, 16] on app-icon "Close pop-in" at bounding box center [1017, 20] width 24 height 24
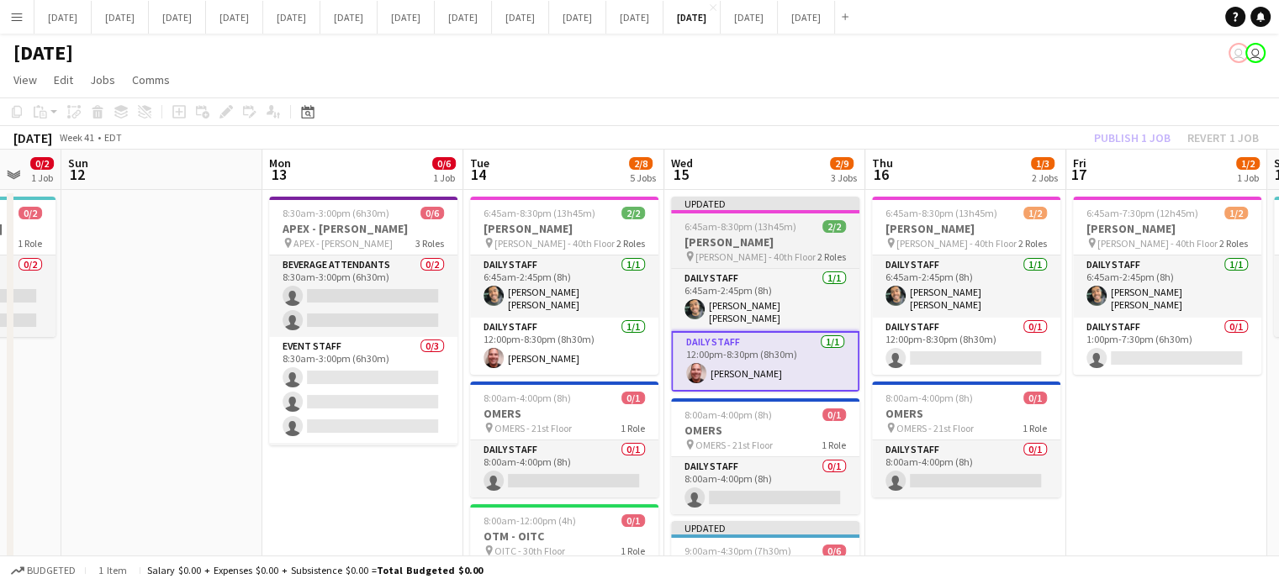
click at [819, 198] on div "Updated" at bounding box center [765, 203] width 188 height 13
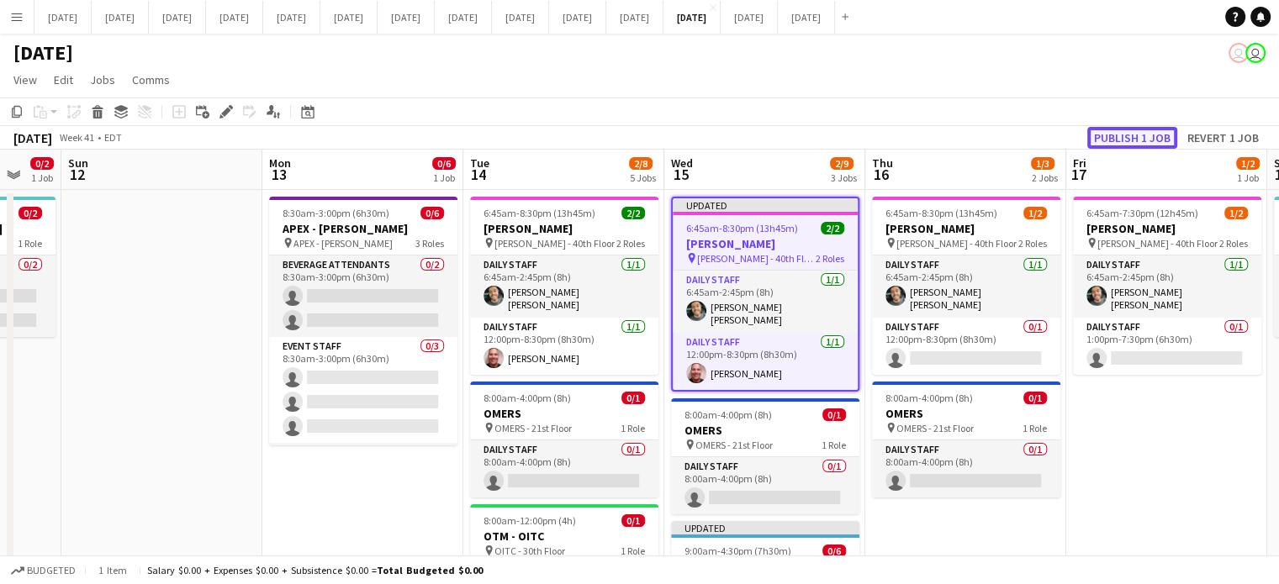
click at [1120, 144] on button "Publish 1 job" at bounding box center [1132, 138] width 90 height 22
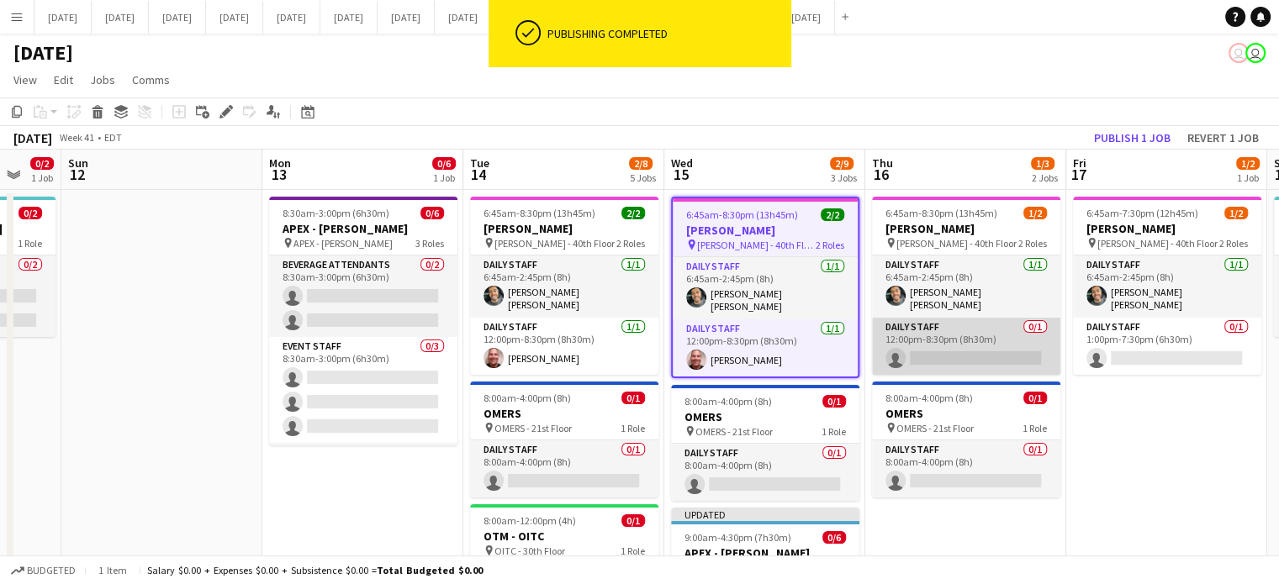
click at [987, 325] on app-card-role "Daily Staff 0/1 12:00pm-8:30pm (8h30m) single-neutral-actions" at bounding box center [966, 346] width 188 height 57
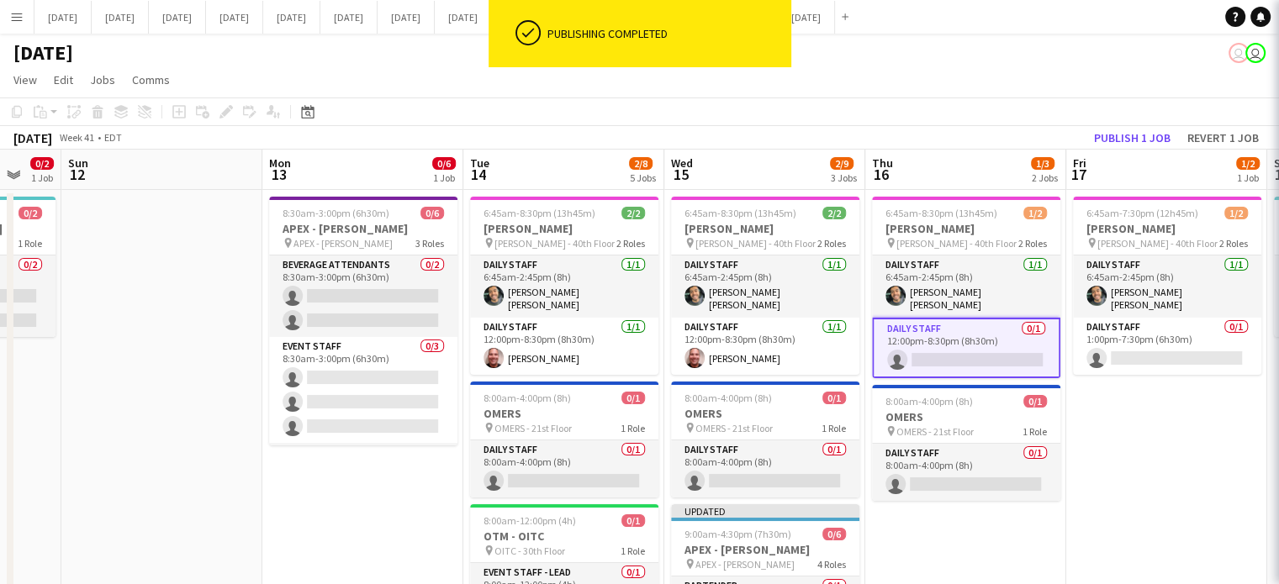
scroll to position [0, 741]
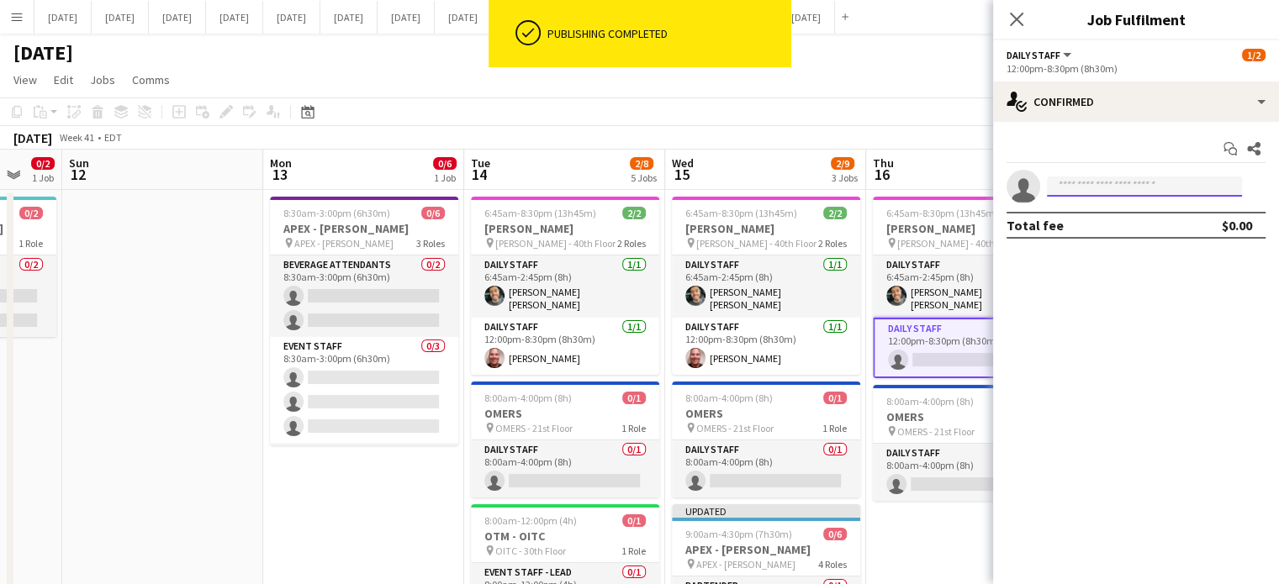
click at [1085, 177] on input at bounding box center [1144, 187] width 195 height 20
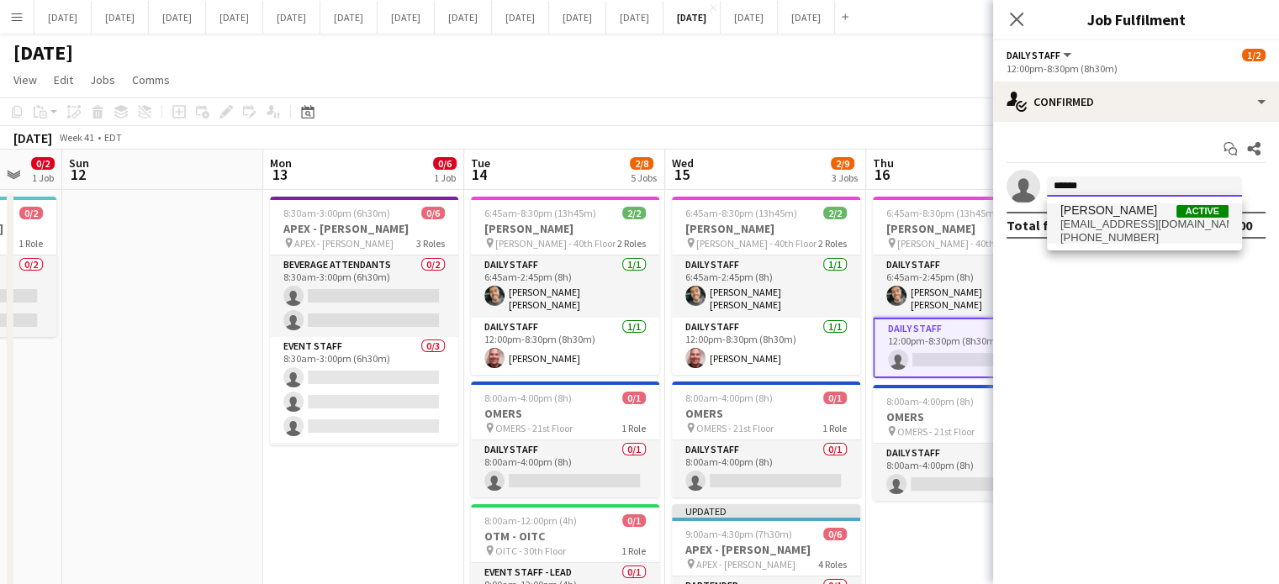
type input "******"
click at [1110, 234] on span "[PHONE_NUMBER]" at bounding box center [1144, 237] width 168 height 13
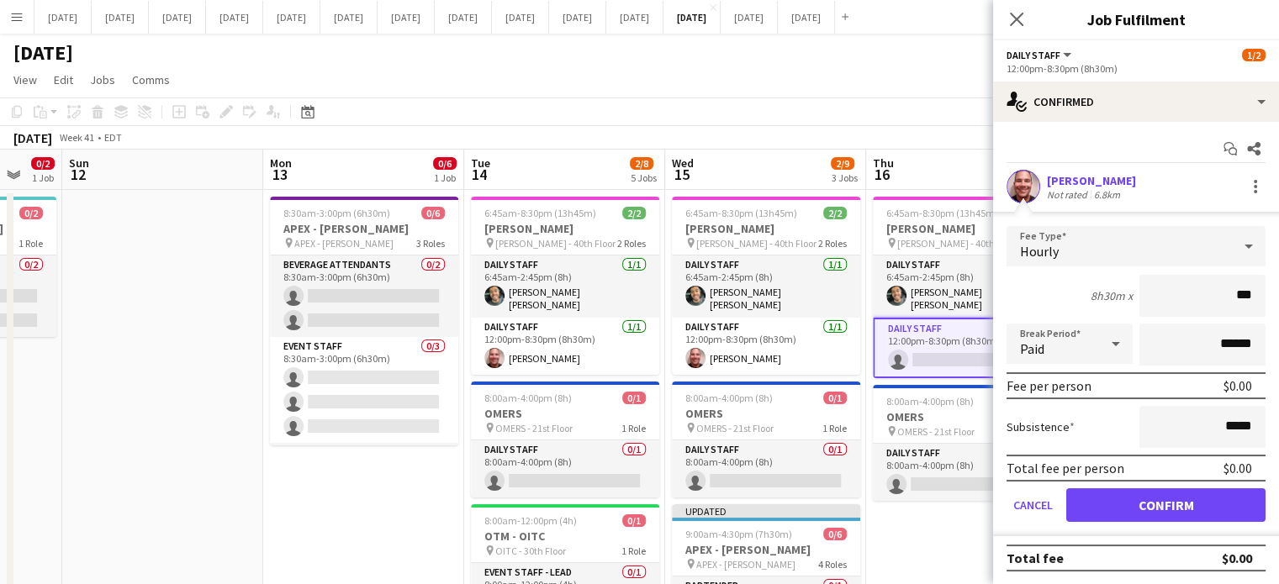
type input "**"
type input "******"
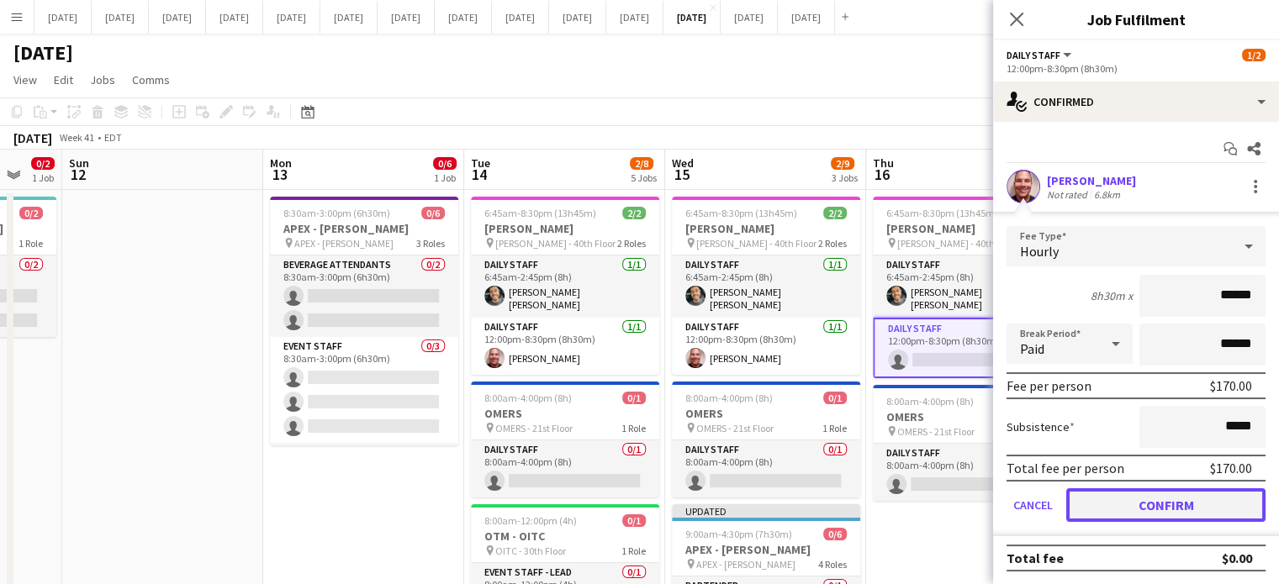
click at [1237, 501] on button "Confirm" at bounding box center [1165, 505] width 199 height 34
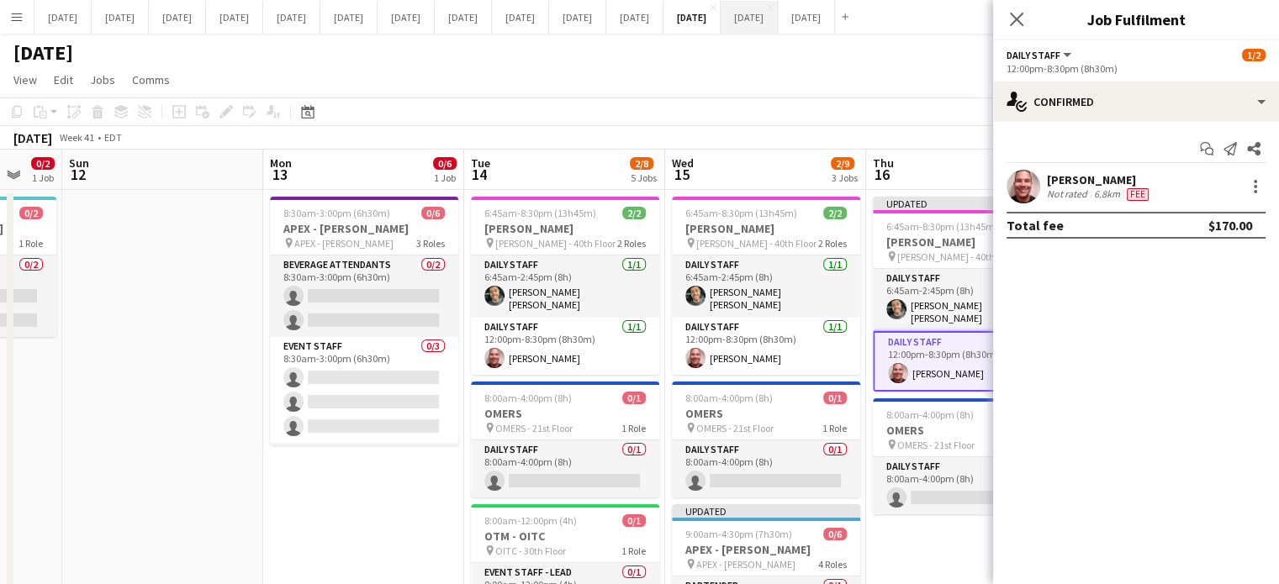
click at [1015, 24] on icon "Close pop-in" at bounding box center [1016, 19] width 13 height 13
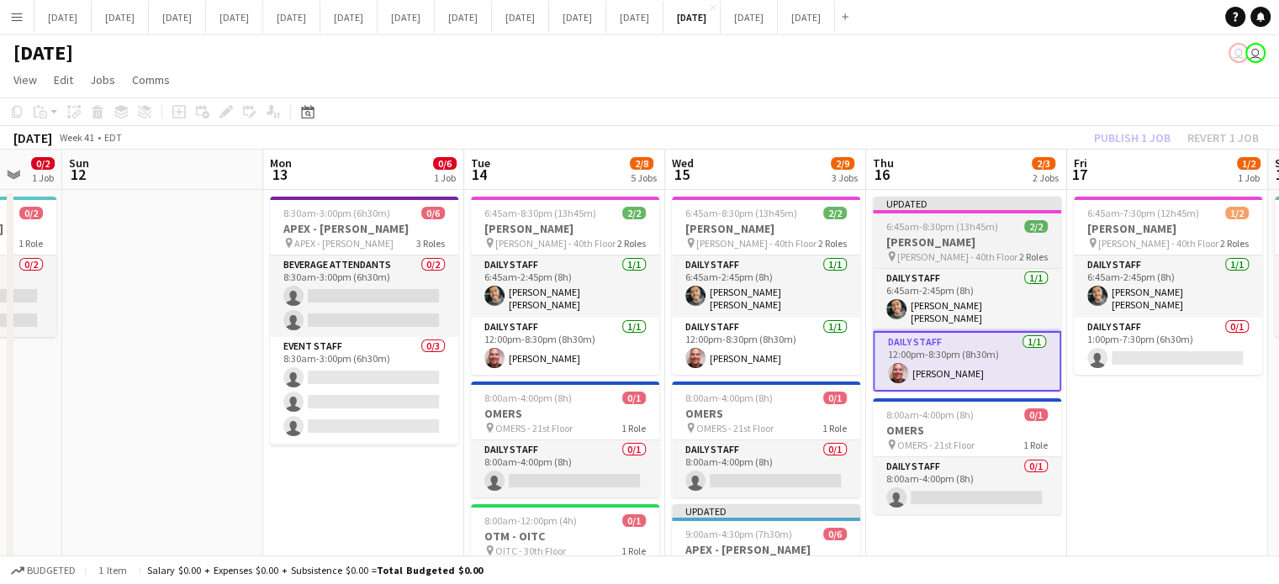
click at [990, 208] on div "Updated" at bounding box center [967, 203] width 188 height 13
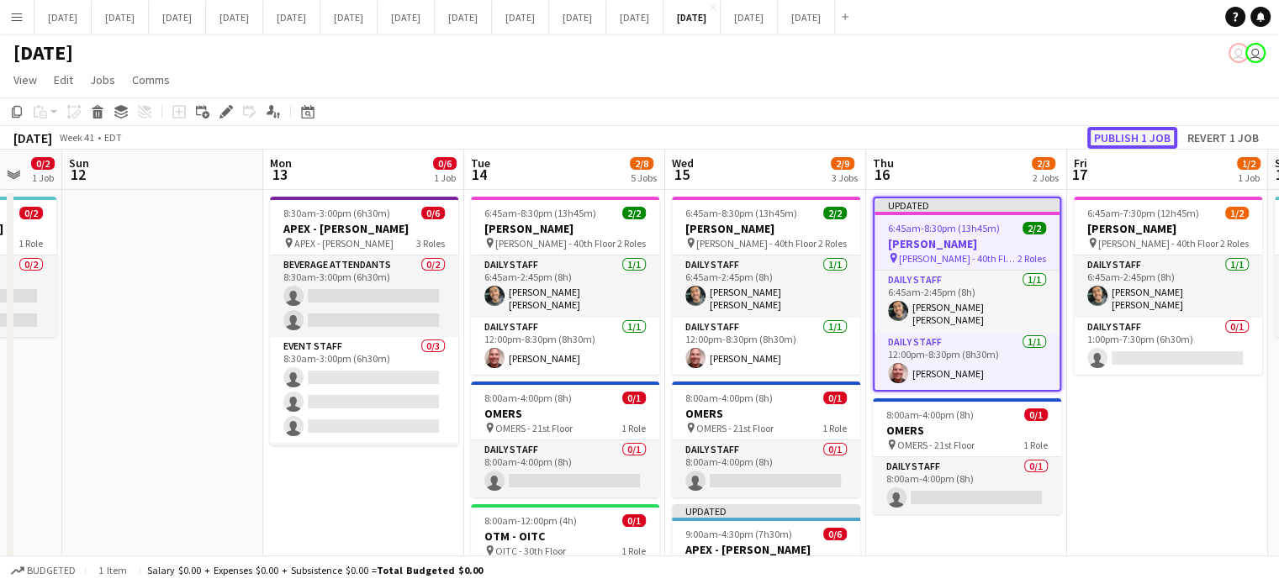
click at [1107, 130] on button "Publish 1 job" at bounding box center [1132, 138] width 90 height 22
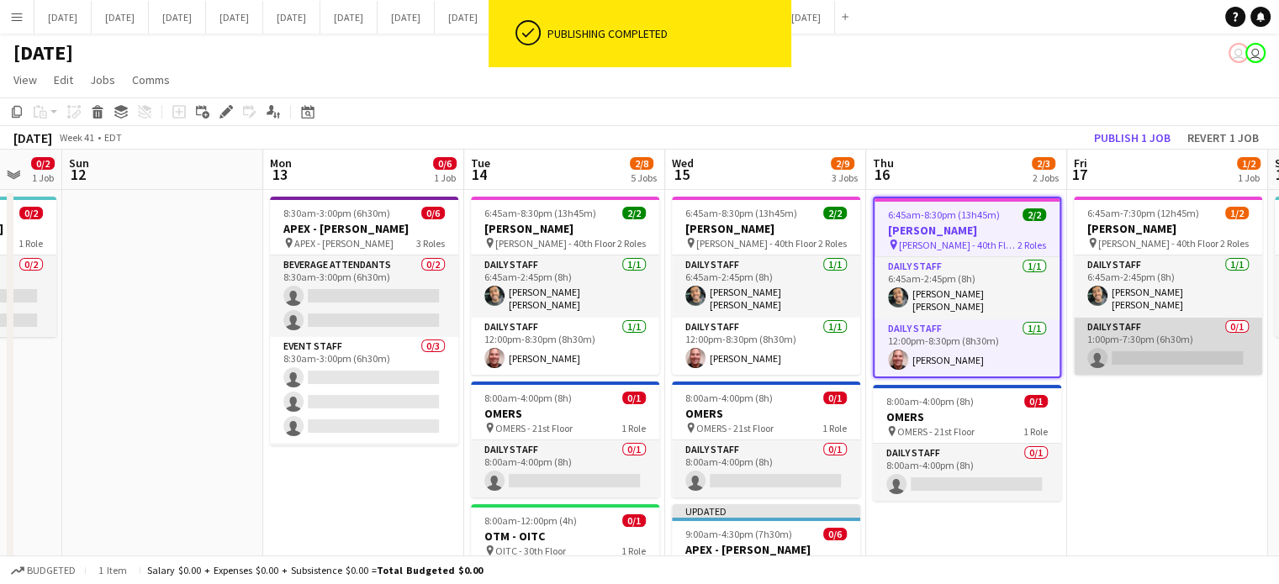
click at [1195, 335] on app-card-role "Daily Staff 0/1 1:00pm-7:30pm (6h30m) single-neutral-actions" at bounding box center [1167, 346] width 188 height 57
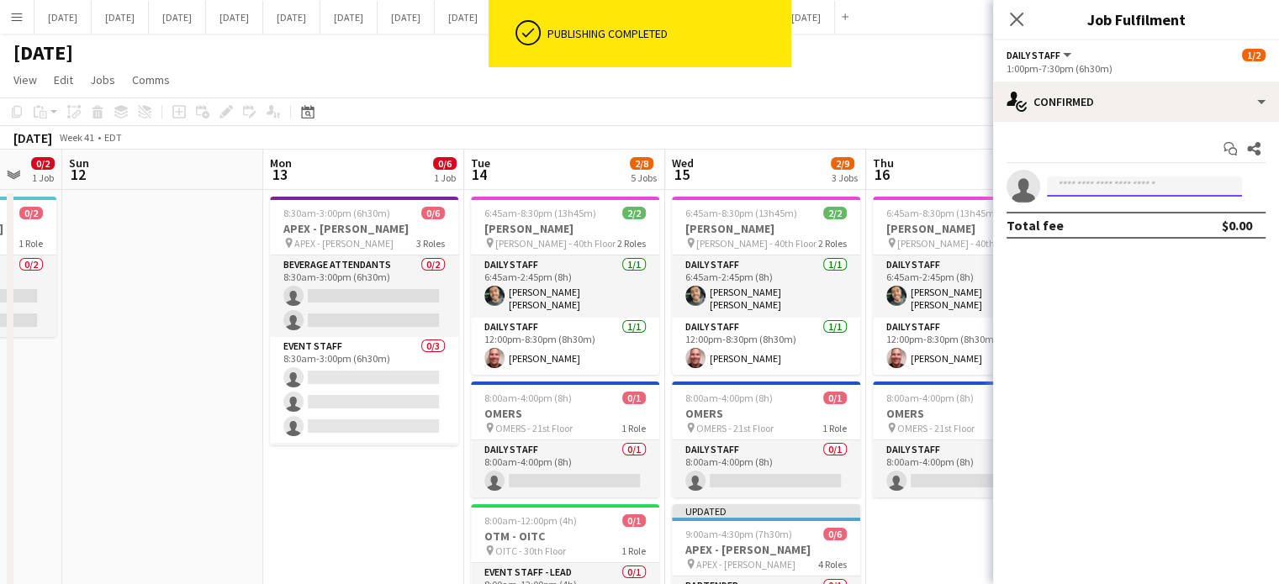
click at [1093, 182] on input at bounding box center [1144, 187] width 195 height 20
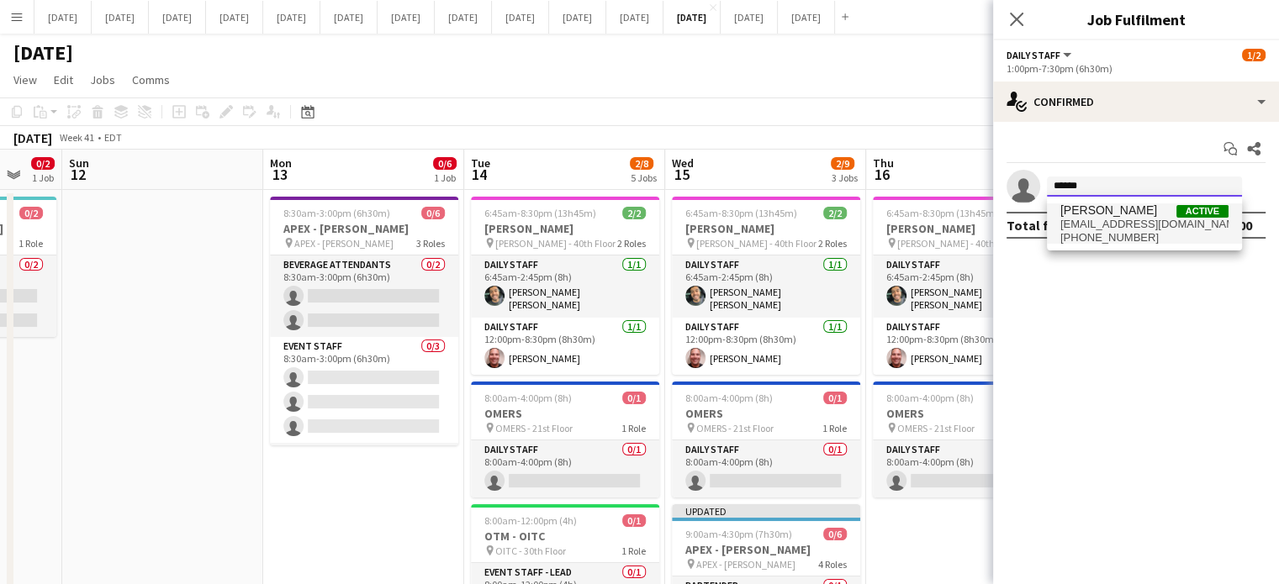
type input "******"
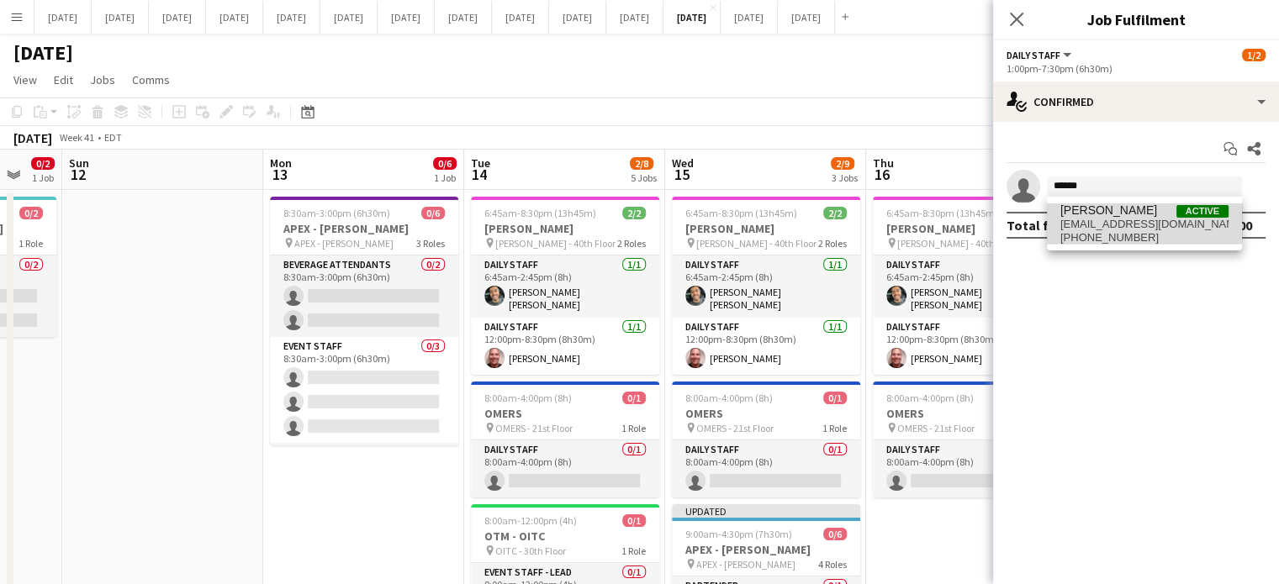
click at [1093, 222] on span "[EMAIL_ADDRESS][DOMAIN_NAME]" at bounding box center [1144, 224] width 168 height 13
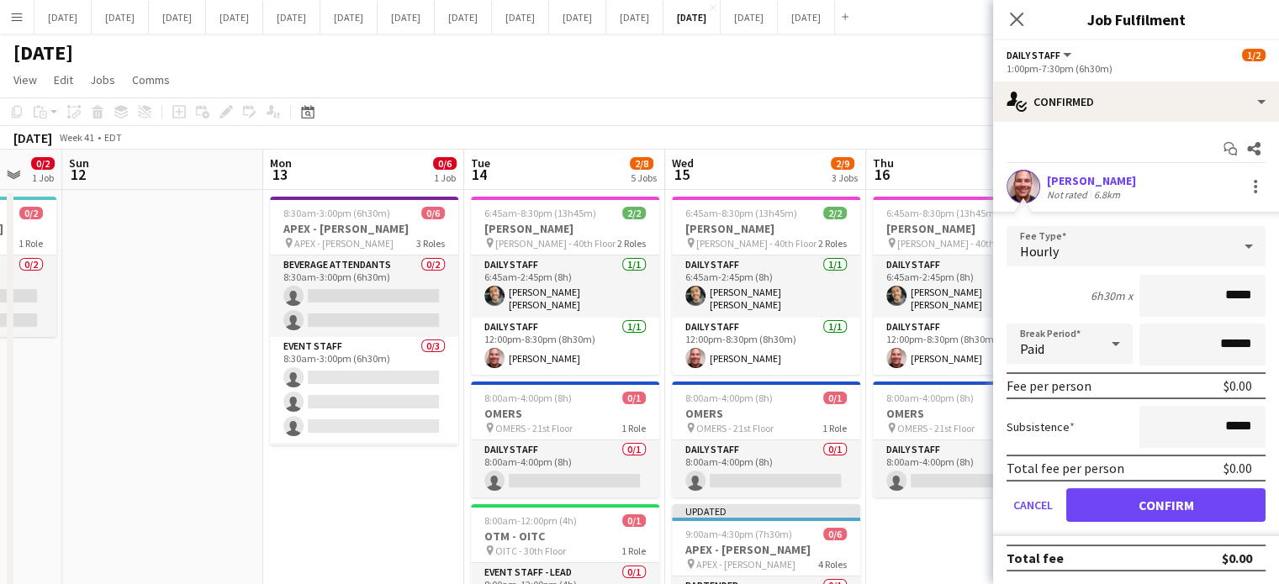
drag, startPoint x: 1251, startPoint y: 299, endPoint x: 1180, endPoint y: 299, distance: 70.6
click at [1180, 299] on input "*****" at bounding box center [1202, 296] width 126 height 42
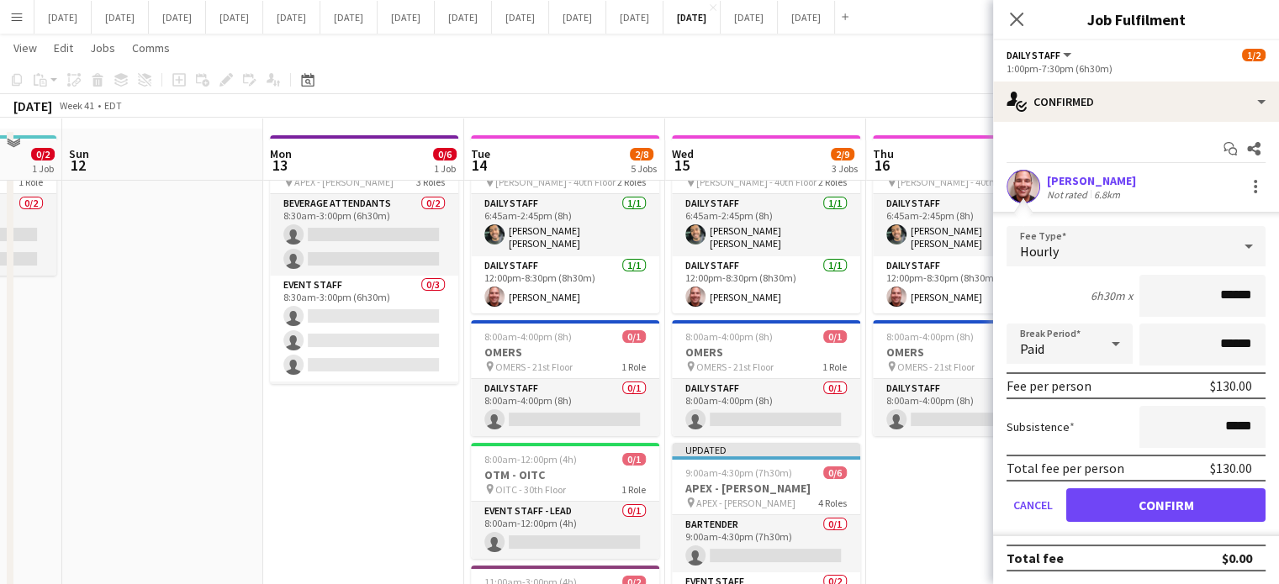
scroll to position [84, 0]
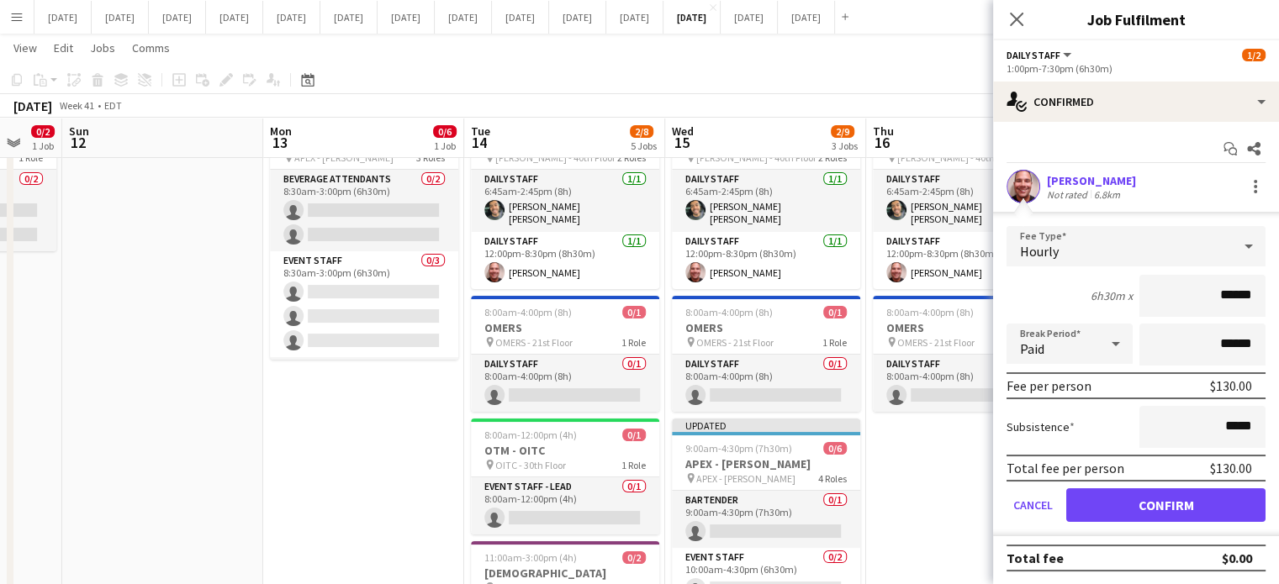
type input "******"
click at [1210, 510] on button "Confirm" at bounding box center [1165, 505] width 199 height 34
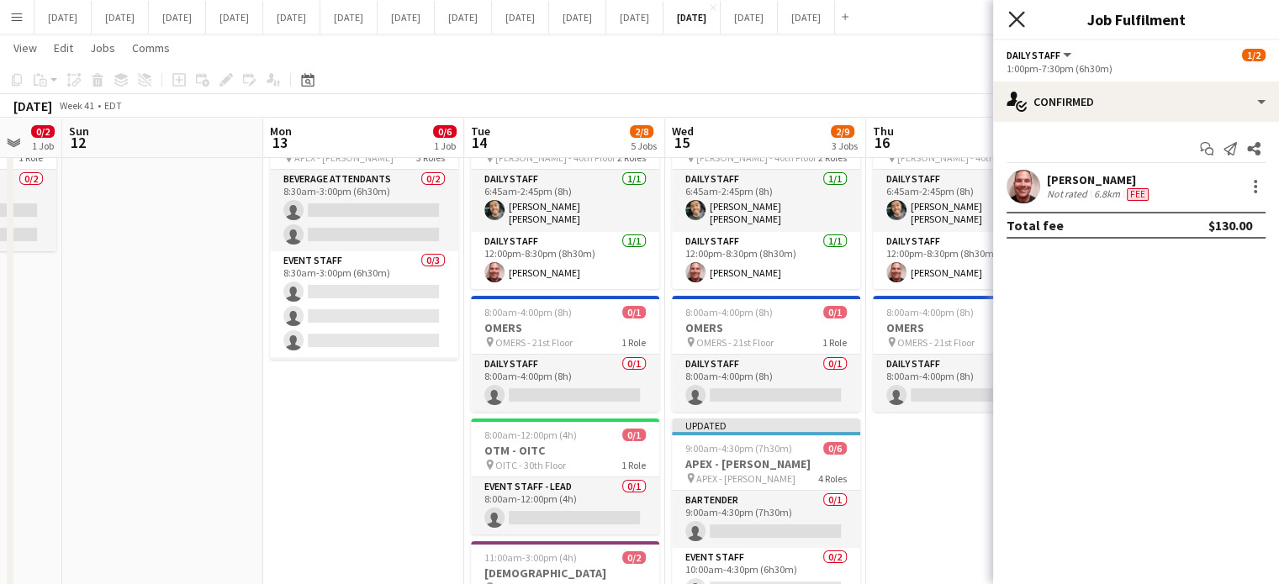
drag, startPoint x: 1018, startPoint y: 17, endPoint x: 1024, endPoint y: 26, distance: 11.0
click at [1019, 17] on icon at bounding box center [1016, 19] width 13 height 13
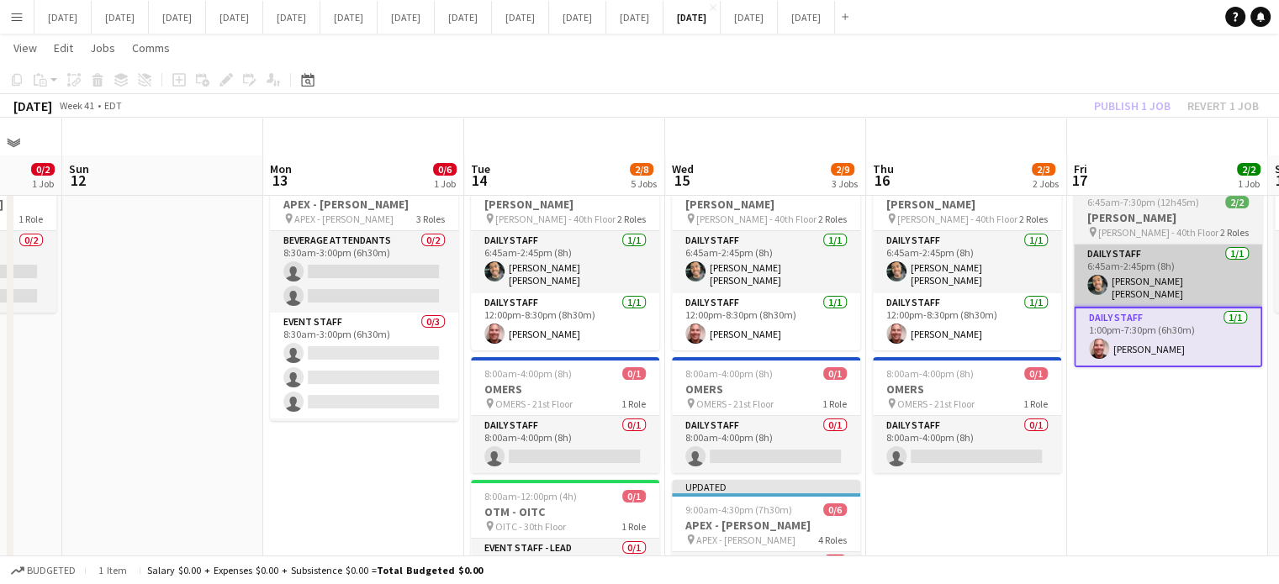
scroll to position [0, 0]
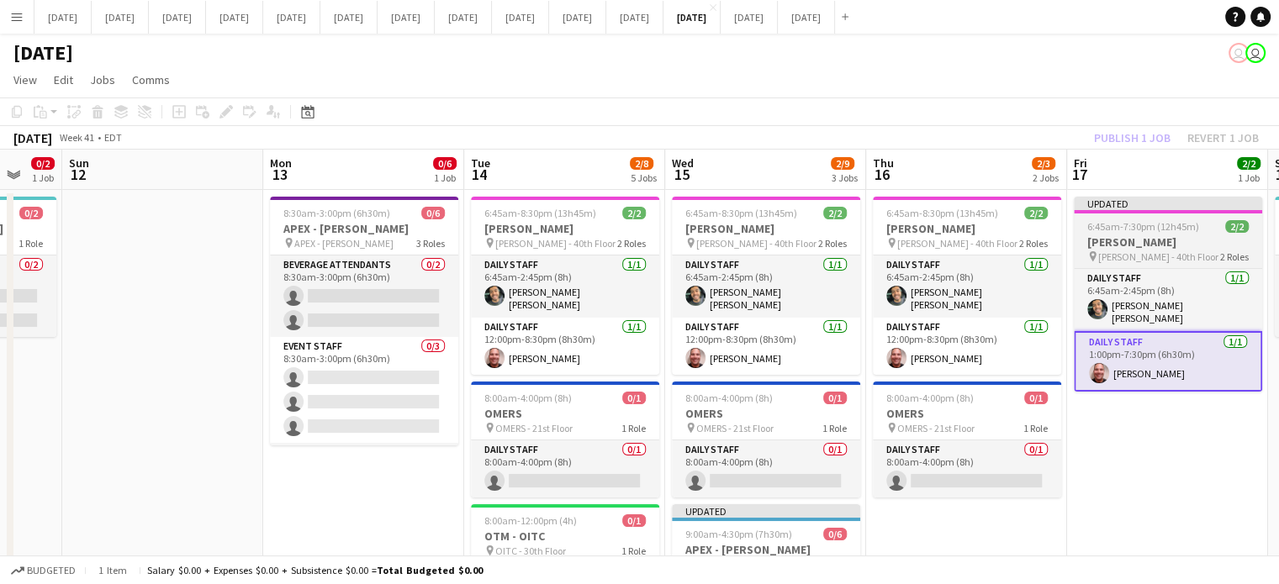
click at [1168, 232] on app-job-card "Updated 6:45am-7:30pm (12h45m) 2/2 [PERSON_NAME] pin [PERSON_NAME] - 40th Floor…" at bounding box center [1167, 294] width 188 height 195
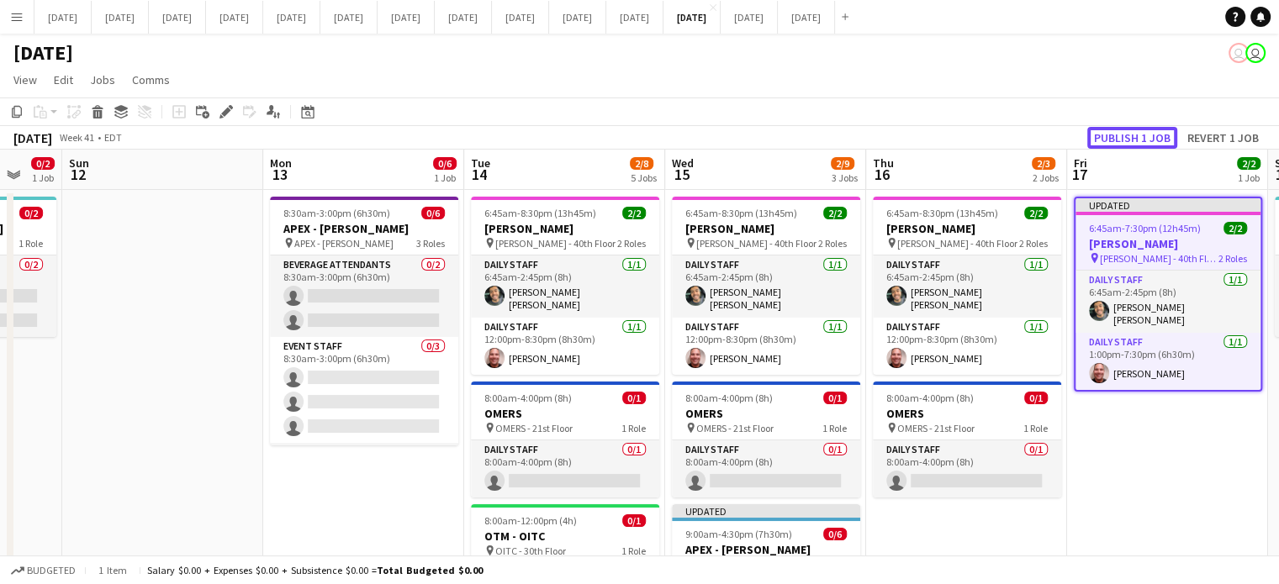
click at [1150, 130] on button "Publish 1 job" at bounding box center [1132, 138] width 90 height 22
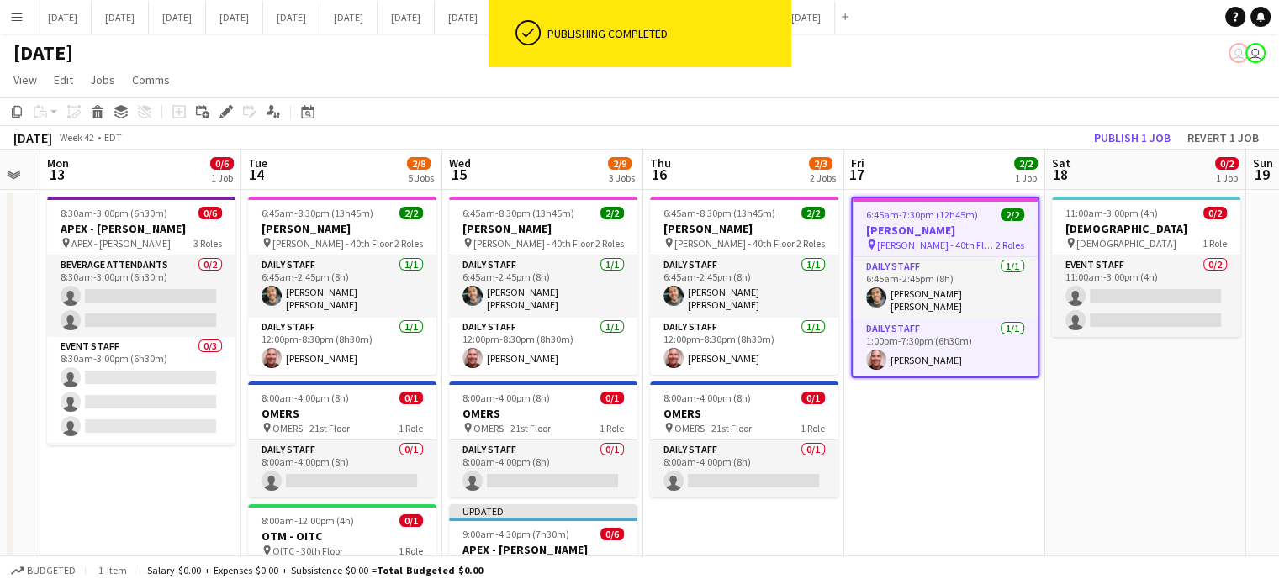
scroll to position [0, 589]
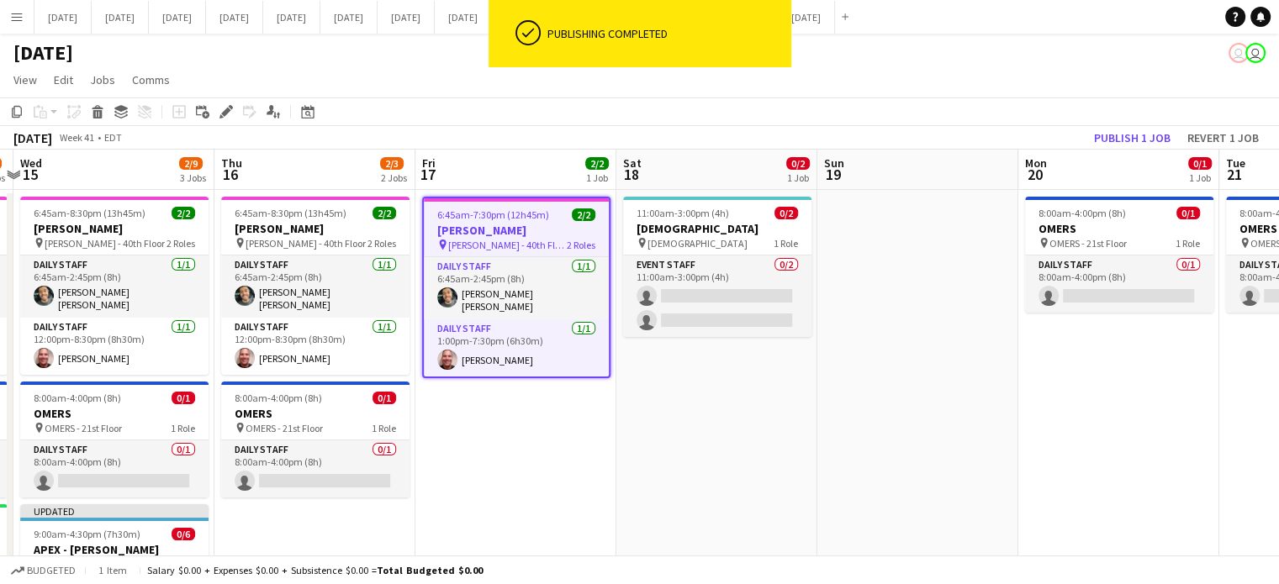
drag, startPoint x: 1217, startPoint y: 467, endPoint x: 566, endPoint y: 472, distance: 651.5
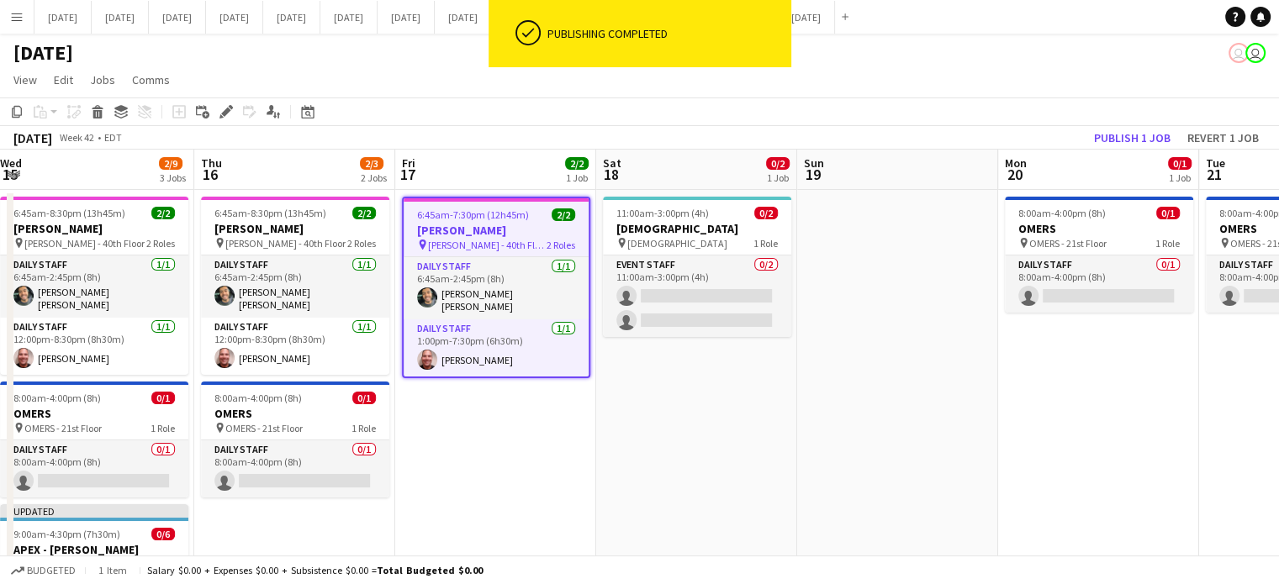
drag, startPoint x: 924, startPoint y: 392, endPoint x: 904, endPoint y: 391, distance: 20.2
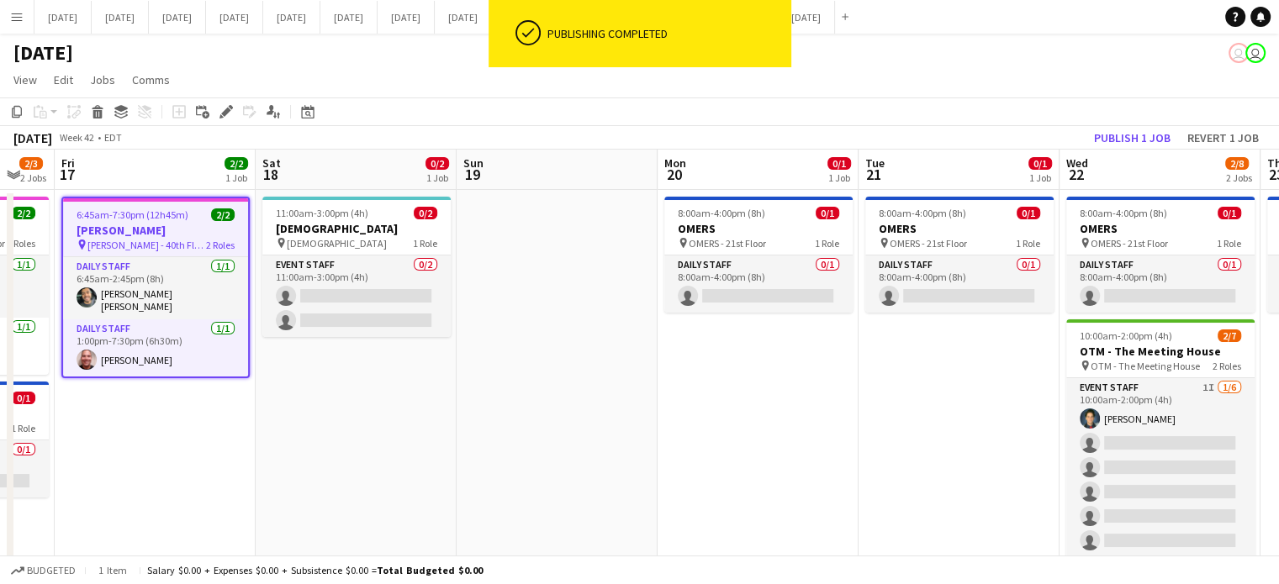
drag, startPoint x: 915, startPoint y: 386, endPoint x: 574, endPoint y: 411, distance: 341.4
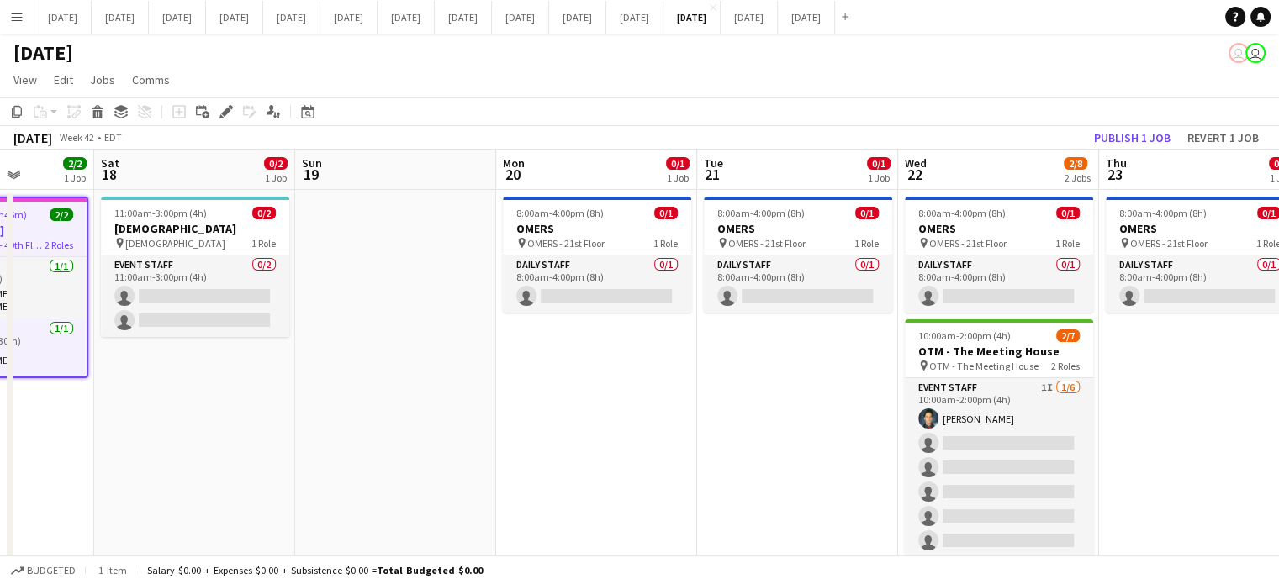
scroll to position [0, 709]
drag, startPoint x: 761, startPoint y: 411, endPoint x: 622, endPoint y: 423, distance: 139.2
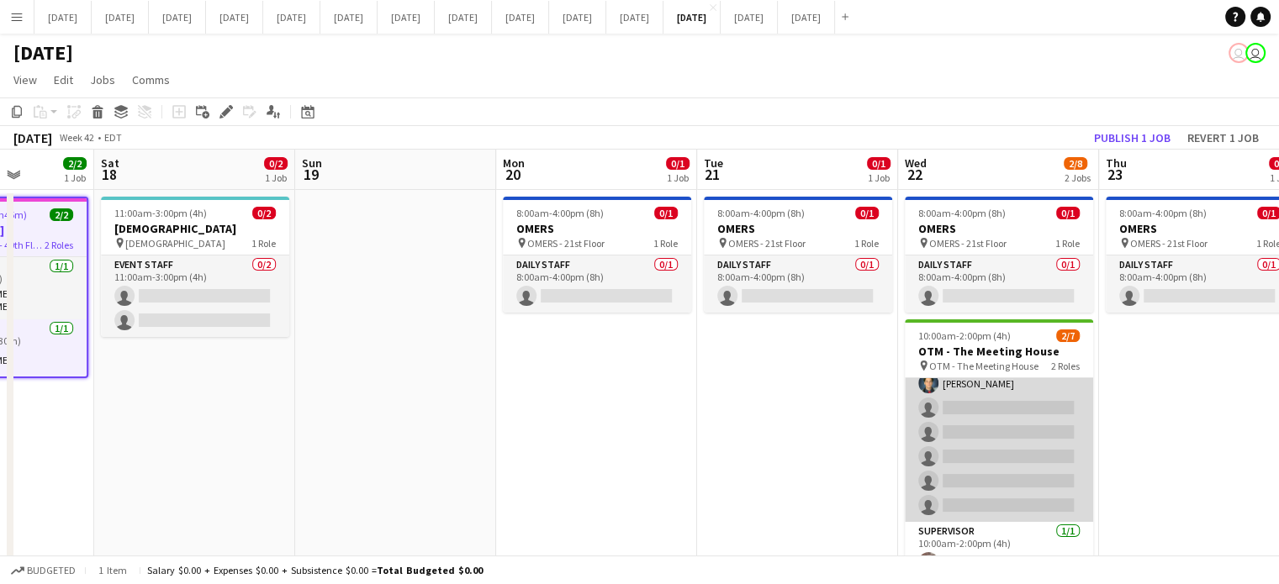
scroll to position [45, 0]
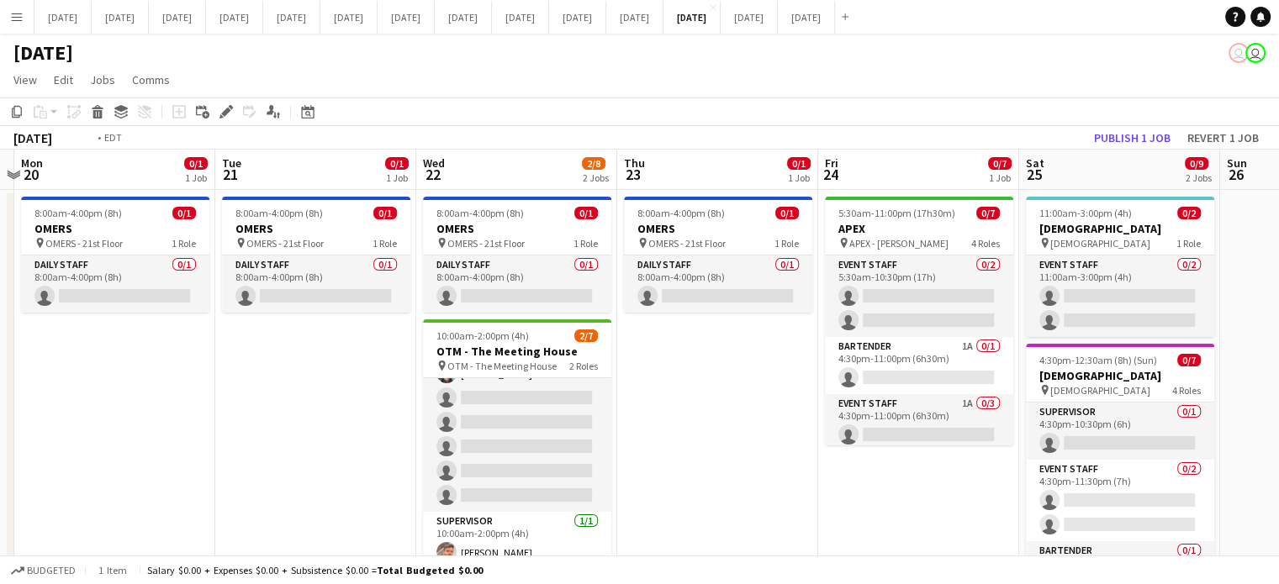
drag, startPoint x: 1130, startPoint y: 419, endPoint x: 683, endPoint y: 446, distance: 448.0
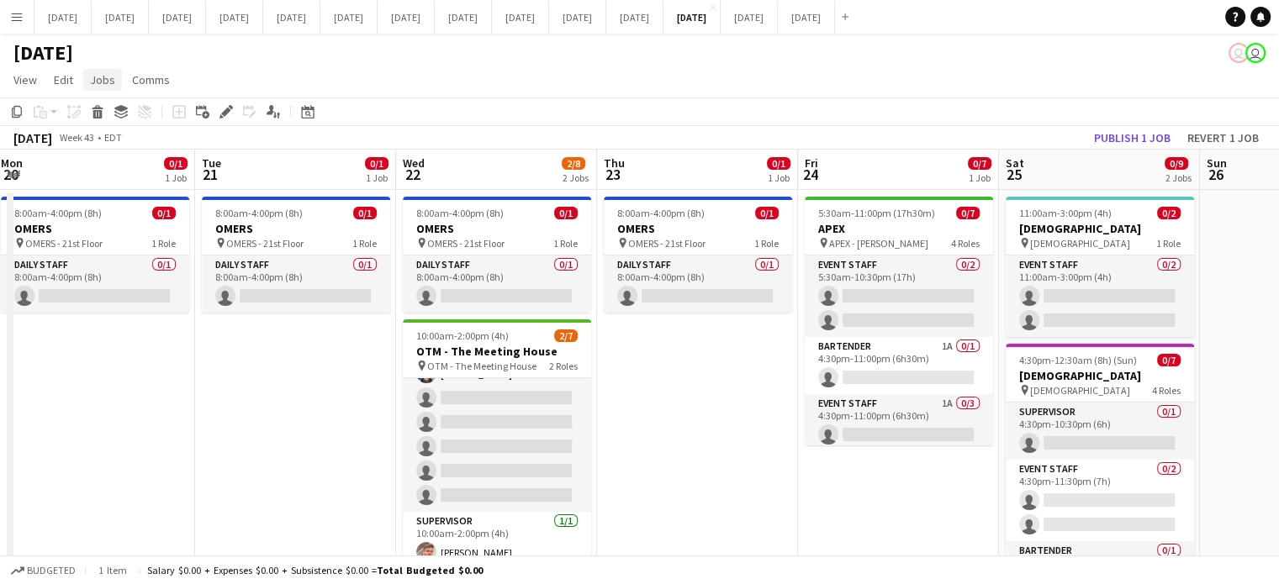
click at [98, 78] on span "Jobs" at bounding box center [102, 79] width 25 height 15
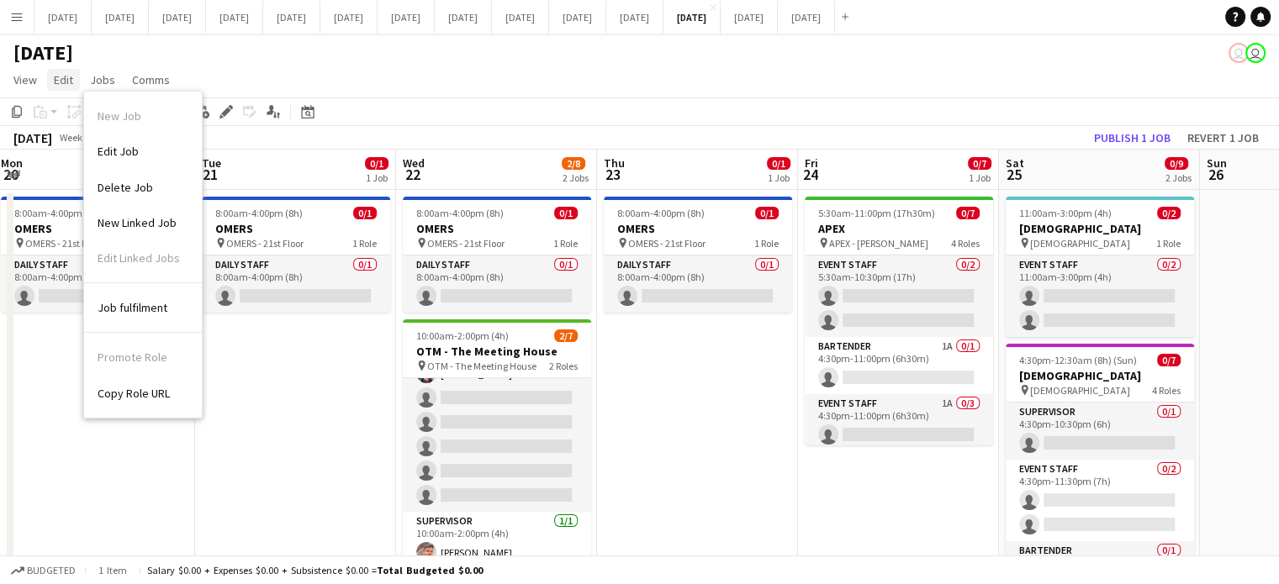
click at [49, 76] on link "Edit" at bounding box center [63, 80] width 33 height 22
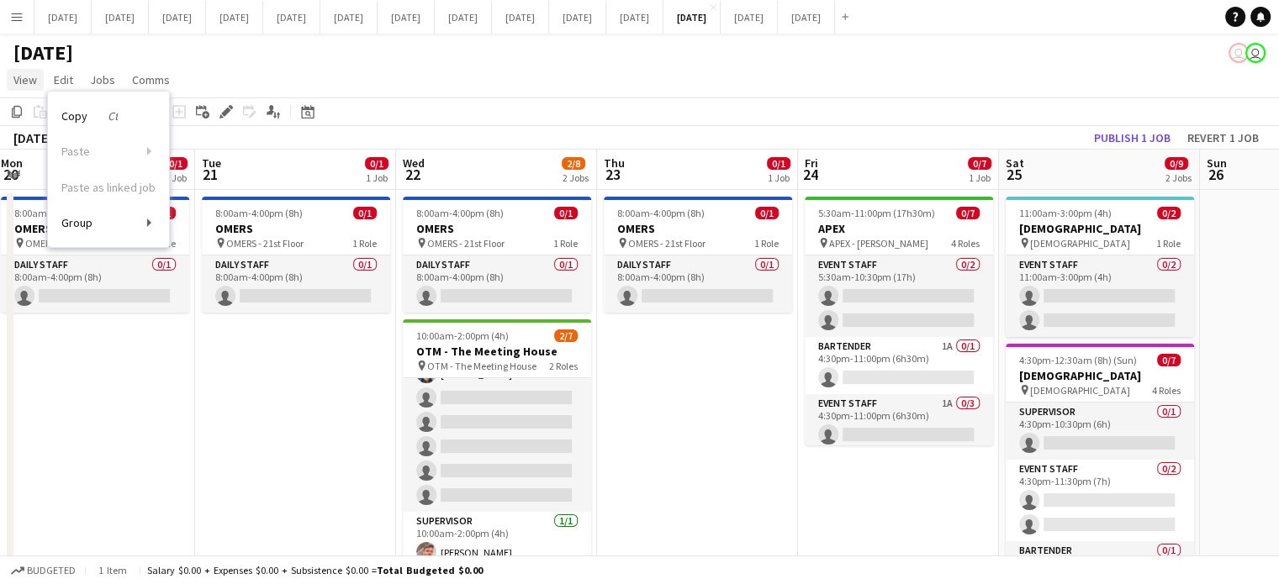
click at [39, 83] on link "View" at bounding box center [25, 80] width 37 height 22
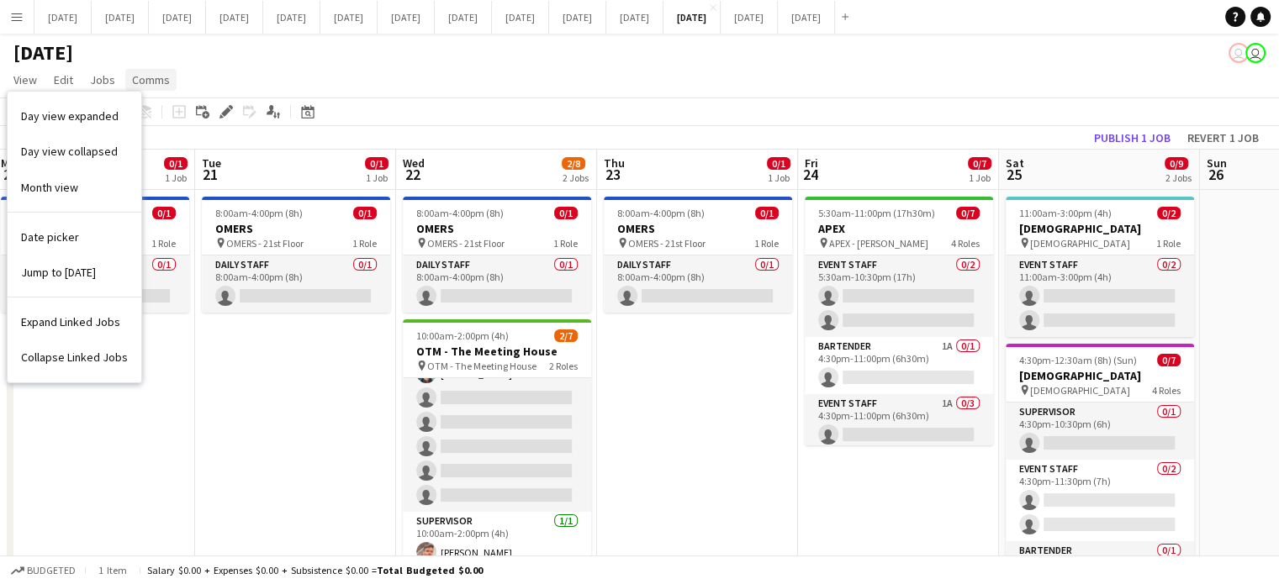
click at [154, 76] on span "Comms" at bounding box center [151, 79] width 38 height 15
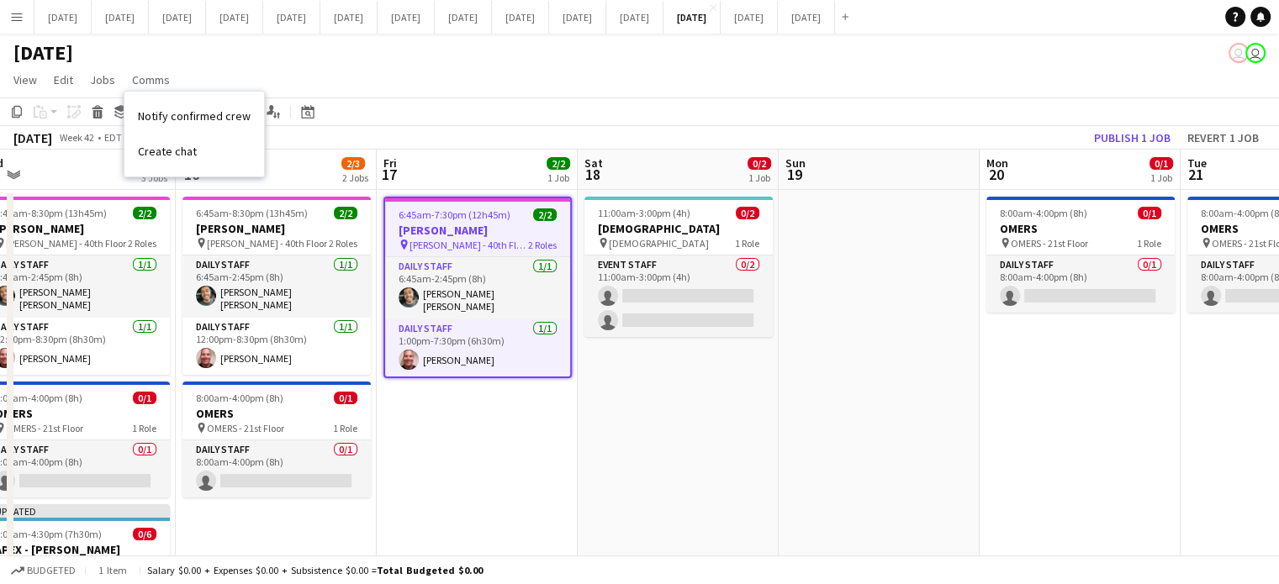
drag, startPoint x: 58, startPoint y: 389, endPoint x: 1100, endPoint y: 330, distance: 1043.2
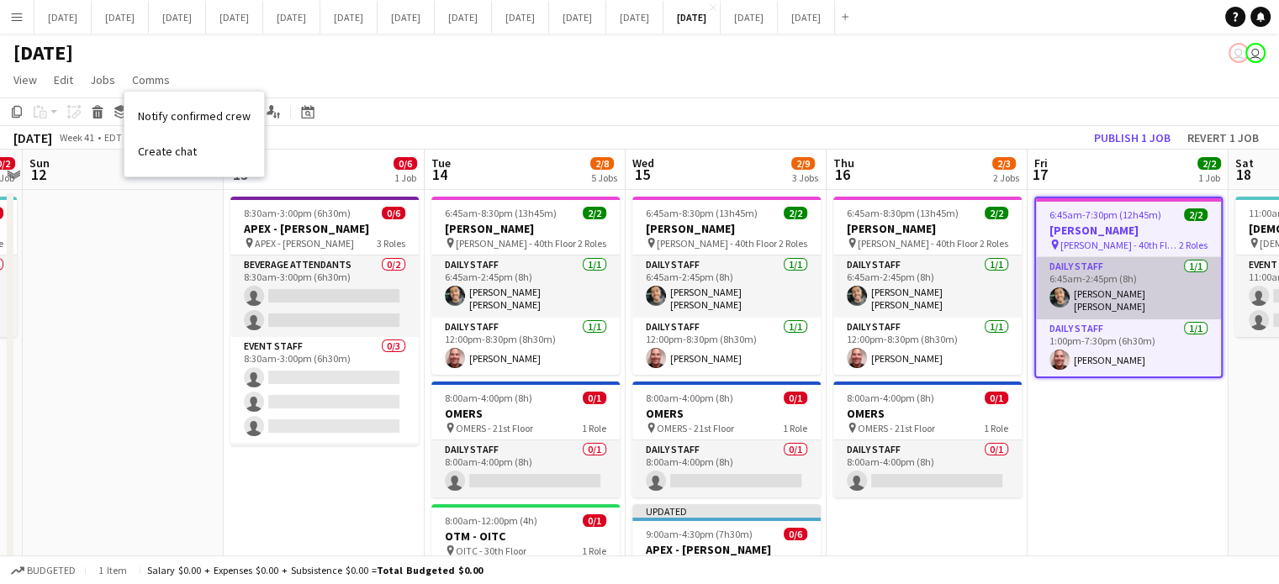
drag, startPoint x: 661, startPoint y: 345, endPoint x: 1176, endPoint y: 303, distance: 517.1
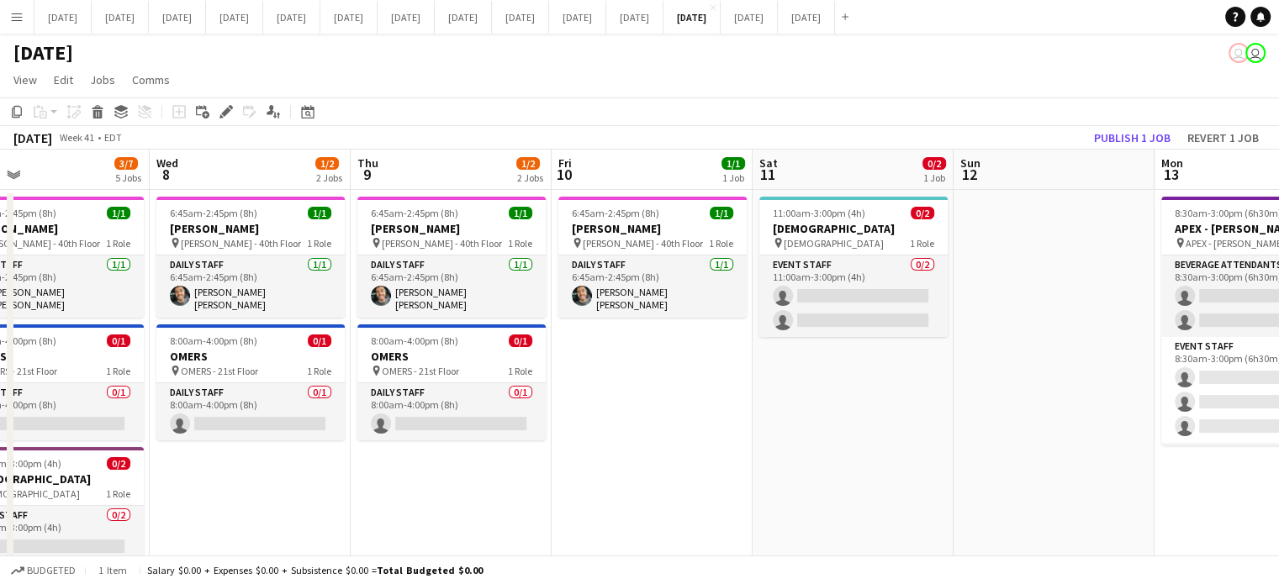
drag, startPoint x: 238, startPoint y: 434, endPoint x: 1100, endPoint y: 409, distance: 862.0
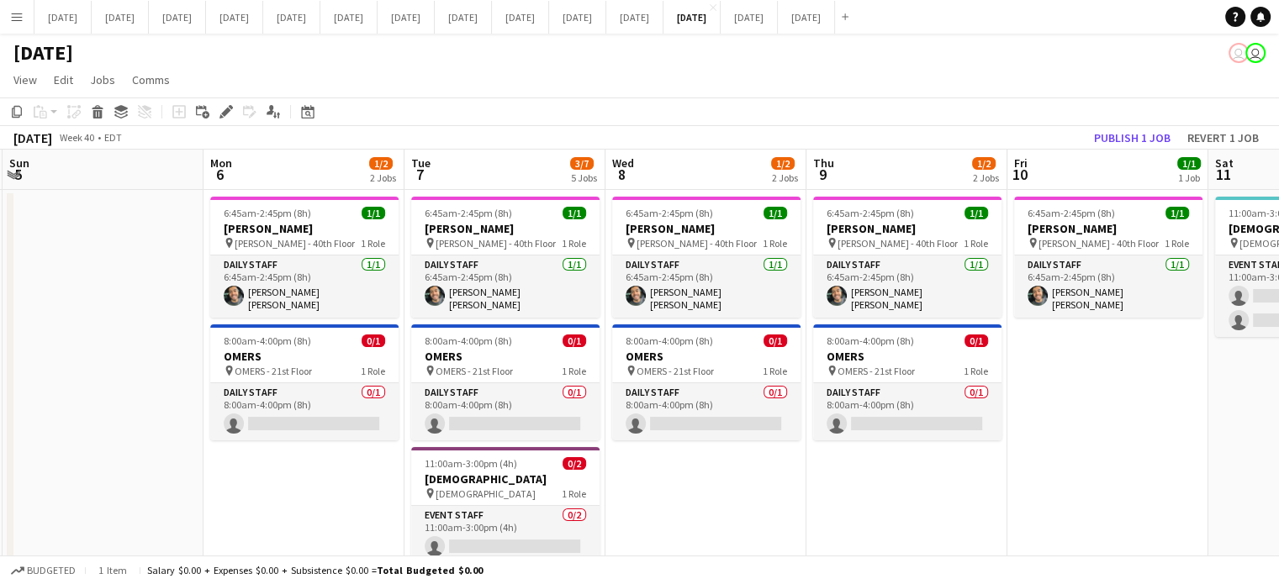
drag, startPoint x: 854, startPoint y: 457, endPoint x: 1231, endPoint y: 403, distance: 380.4
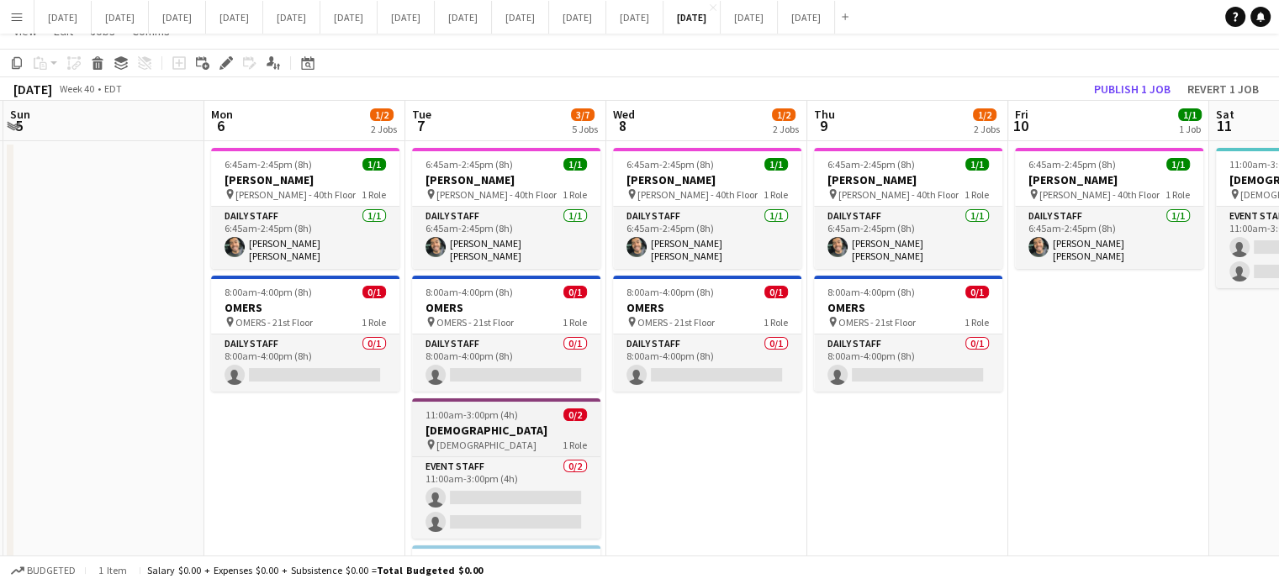
scroll to position [84, 0]
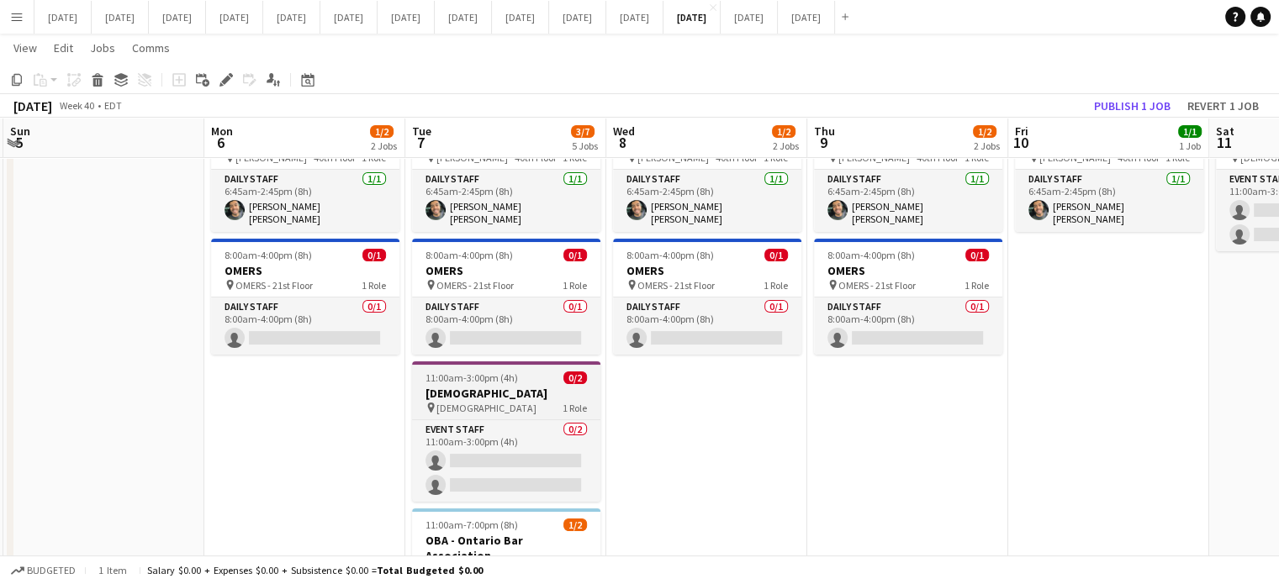
click at [514, 386] on h3 "[DEMOGRAPHIC_DATA]" at bounding box center [506, 393] width 188 height 15
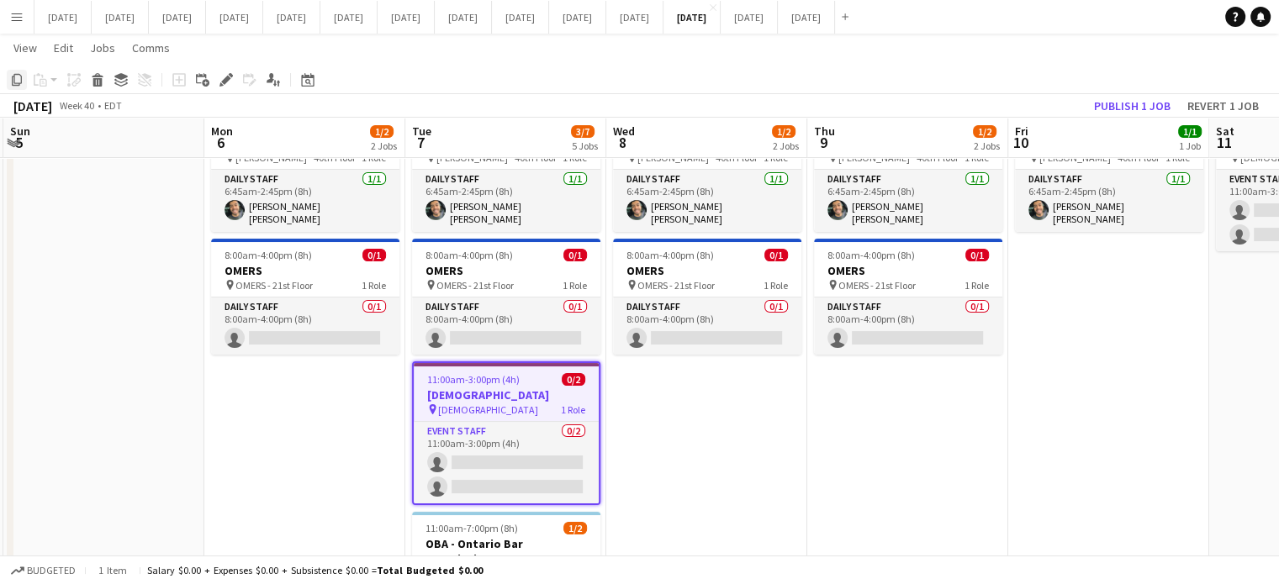
click at [11, 76] on icon "Copy" at bounding box center [16, 79] width 13 height 13
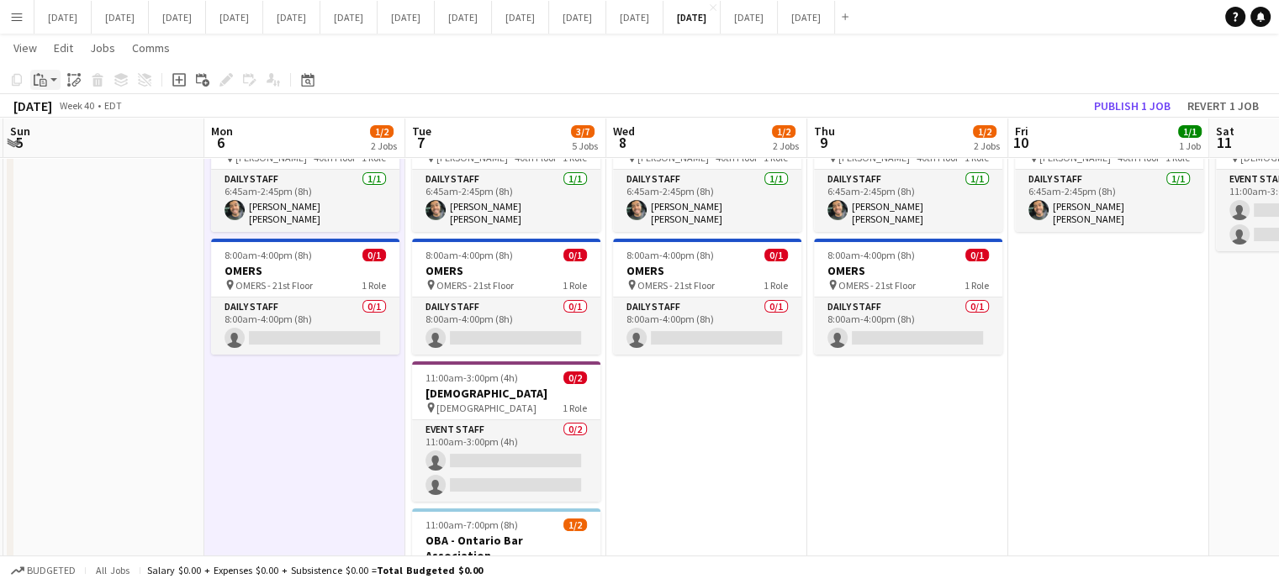
click at [50, 82] on app-action-btn "Paste" at bounding box center [45, 80] width 30 height 20
click at [67, 109] on link "Paste Ctrl+V" at bounding box center [124, 111] width 158 height 15
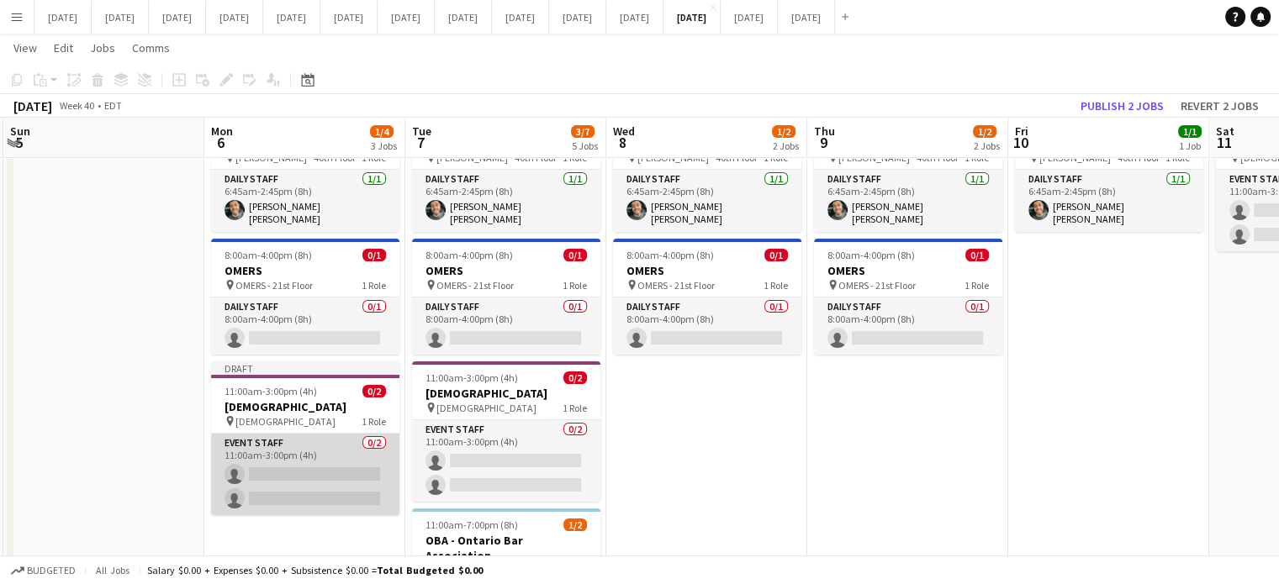
click at [284, 446] on app-card-role "Event Staff 0/2 11:00am-3:00pm (4h) single-neutral-actions single-neutral-actio…" at bounding box center [305, 475] width 188 height 82
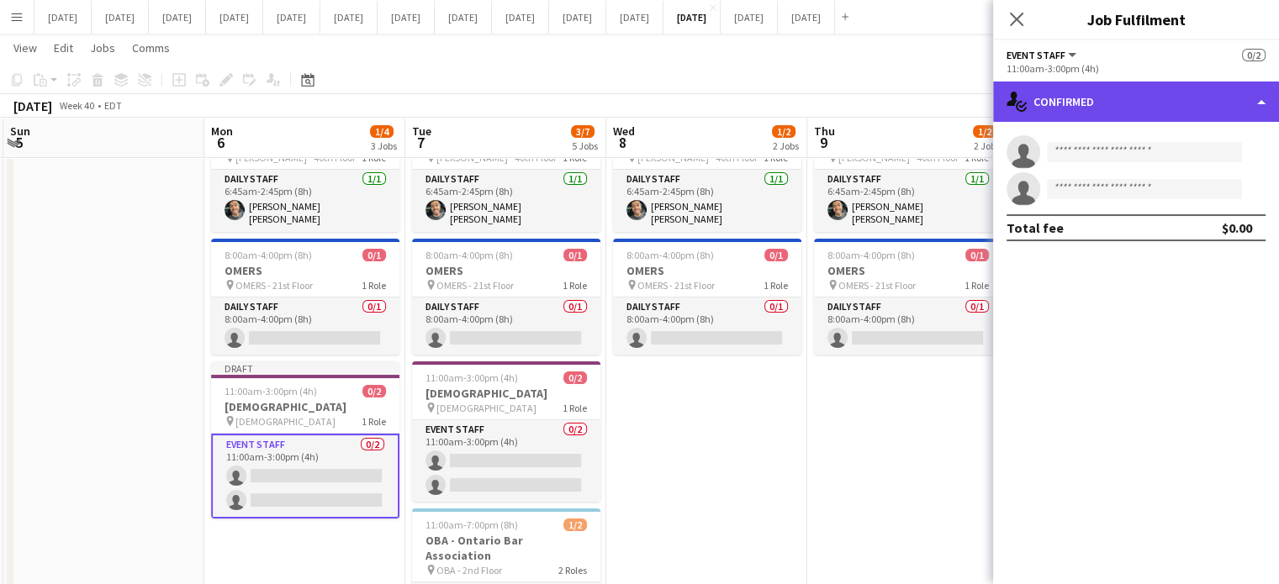
click at [1102, 100] on div "single-neutral-actions-check-2 Confirmed" at bounding box center [1136, 102] width 286 height 40
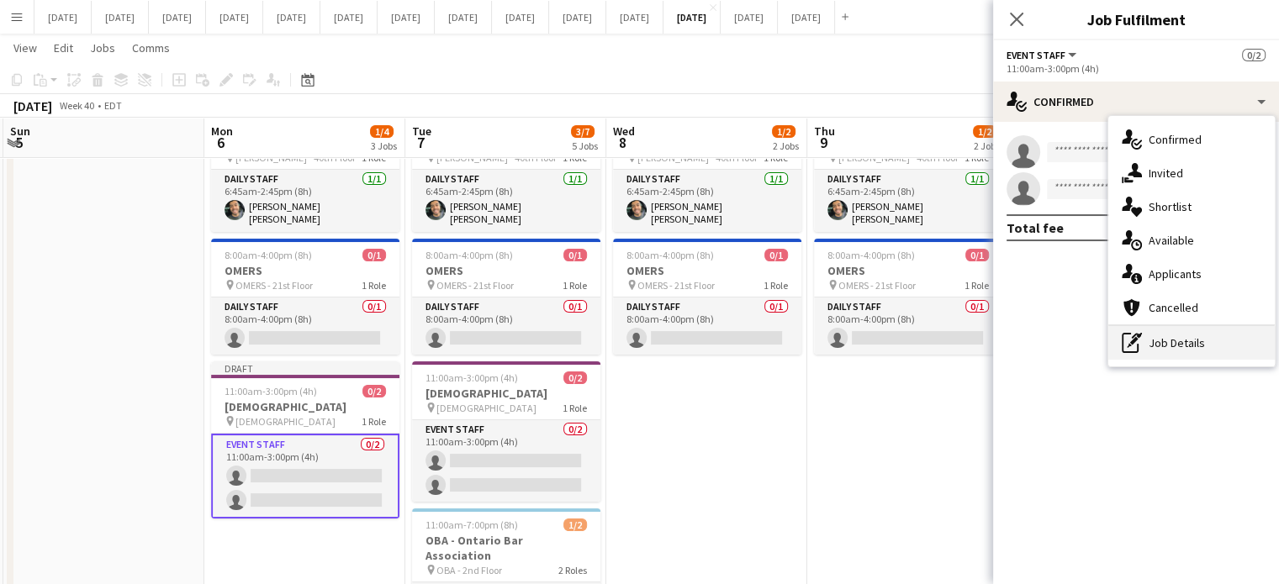
click at [1169, 358] on div "pen-write Job Details" at bounding box center [1191, 343] width 166 height 34
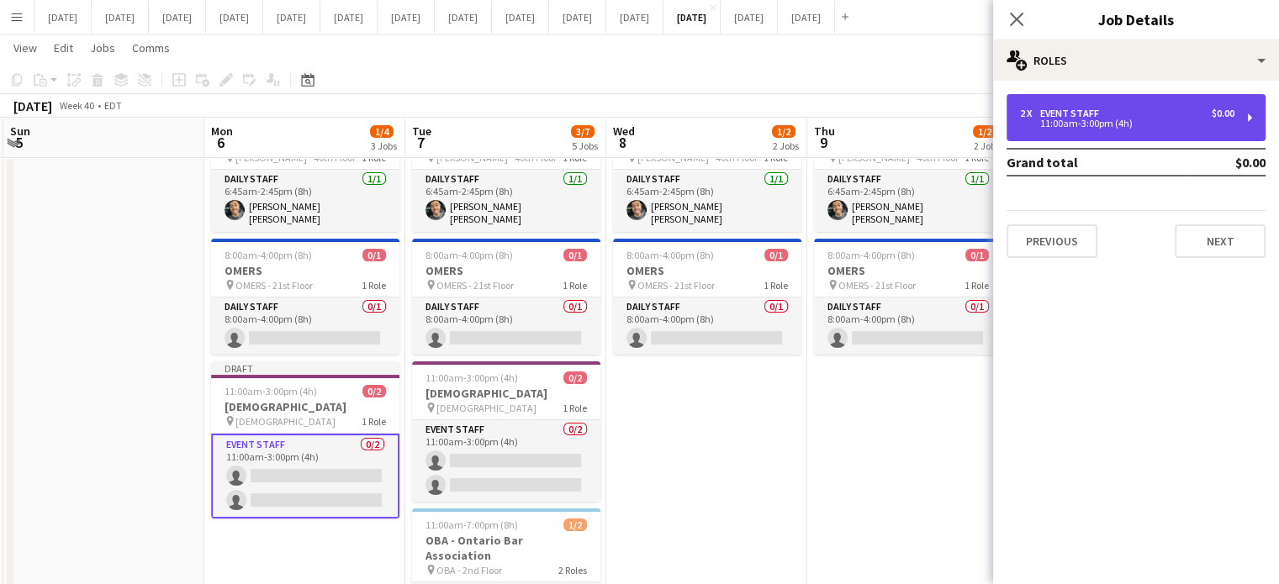
click at [1070, 129] on div "2 x Event Staff $0.00 11:00am-3:00pm (4h)" at bounding box center [1135, 117] width 259 height 47
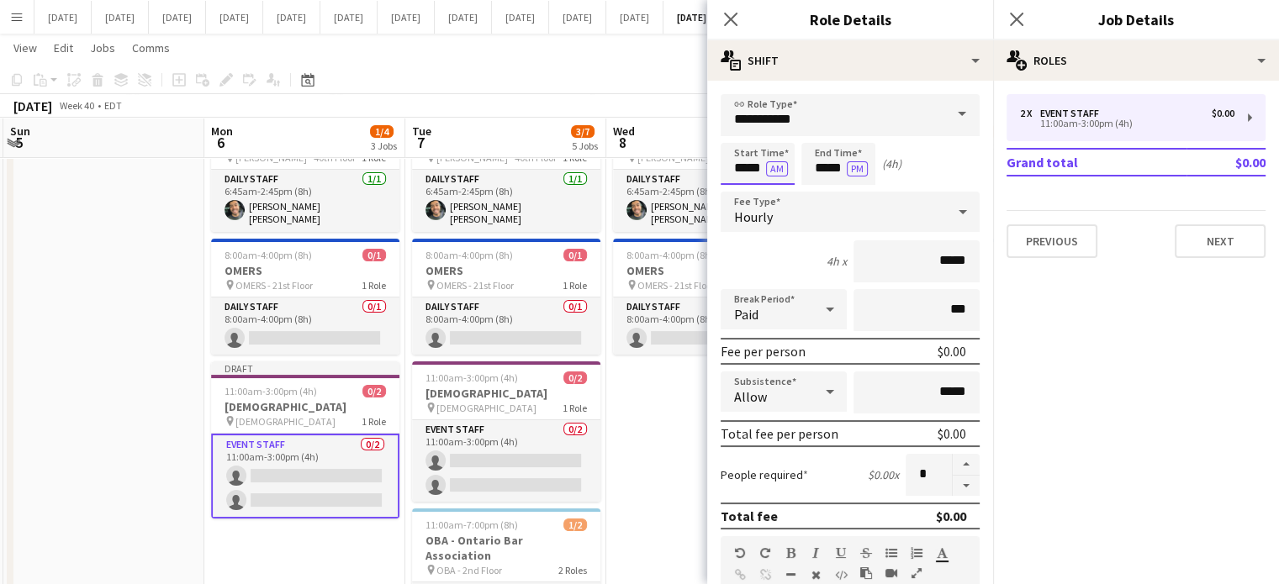
click at [734, 161] on input "*****" at bounding box center [757, 164] width 74 height 42
click at [747, 121] on input "**********" at bounding box center [849, 115] width 259 height 42
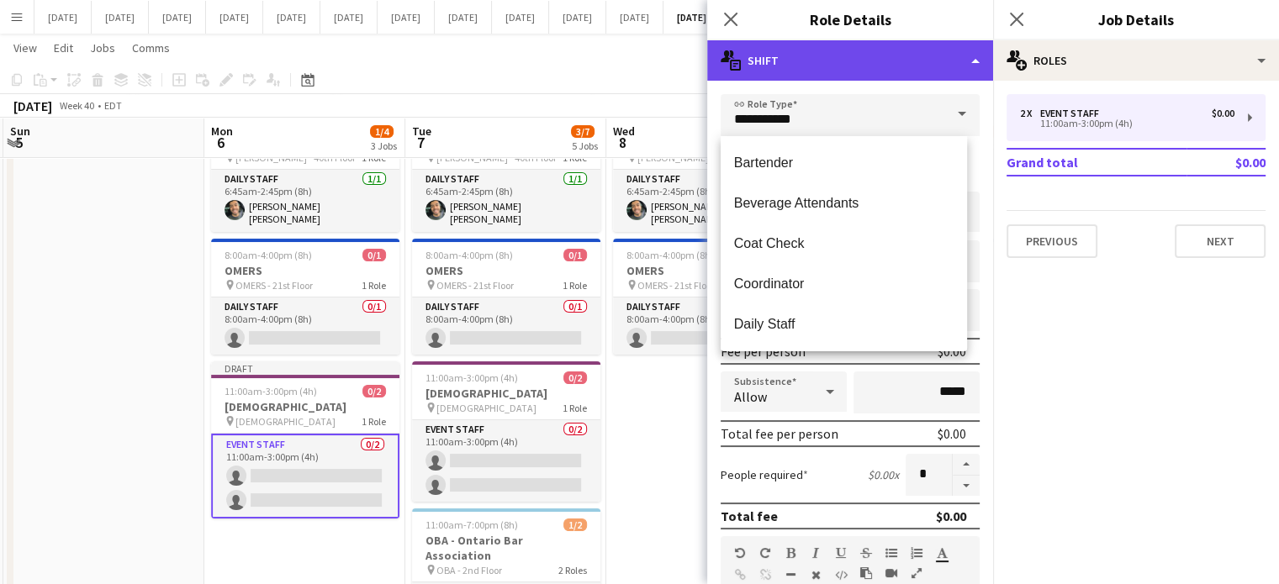
click at [894, 50] on div "multiple-actions-text Shift" at bounding box center [850, 60] width 286 height 40
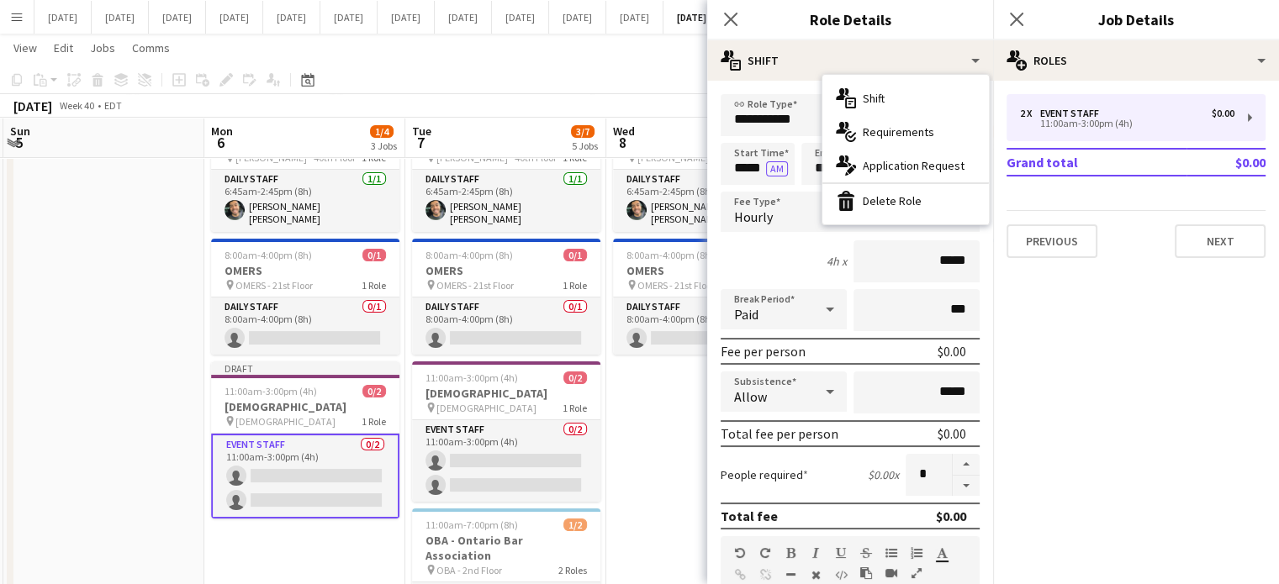
click at [1173, 355] on mat-expansion-panel "pencil3 General details 2 x Event Staff $0.00 11:00am-3:00pm (4h) Grand total $…" at bounding box center [1136, 333] width 286 height 504
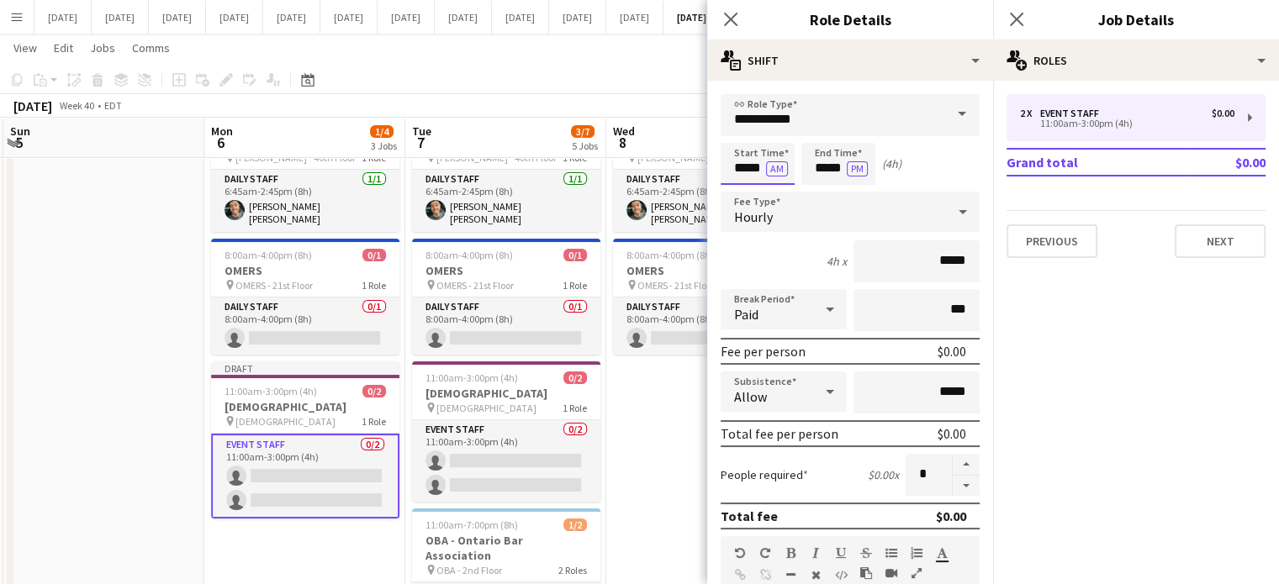
drag, startPoint x: 740, startPoint y: 155, endPoint x: 744, endPoint y: 146, distance: 9.4
click at [740, 154] on input "*****" at bounding box center [757, 164] width 74 height 42
click at [745, 132] on div at bounding box center [741, 134] width 34 height 17
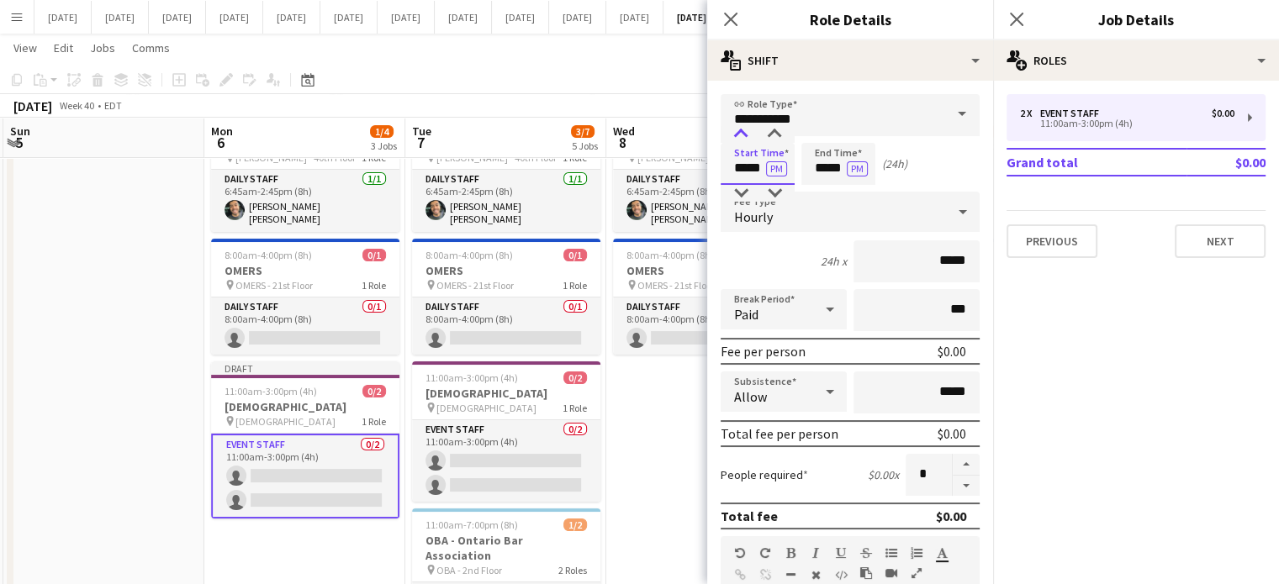
click at [744, 132] on div at bounding box center [741, 134] width 34 height 17
click at [744, 133] on div at bounding box center [741, 134] width 34 height 17
type input "*****"
click at [744, 133] on div at bounding box center [741, 134] width 34 height 17
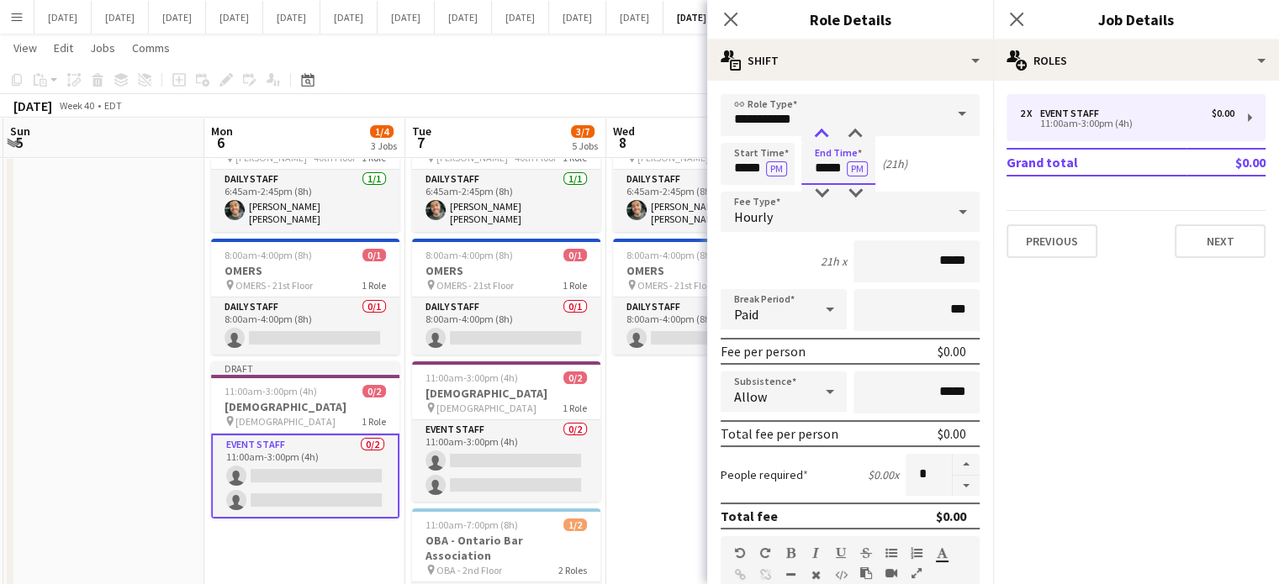
drag, startPoint x: 820, startPoint y: 150, endPoint x: 823, endPoint y: 138, distance: 12.9
click at [821, 150] on input "*****" at bounding box center [838, 164] width 74 height 42
click at [823, 134] on div at bounding box center [821, 134] width 34 height 17
click at [822, 134] on div at bounding box center [821, 134] width 34 height 17
click at [821, 134] on div at bounding box center [821, 134] width 34 height 17
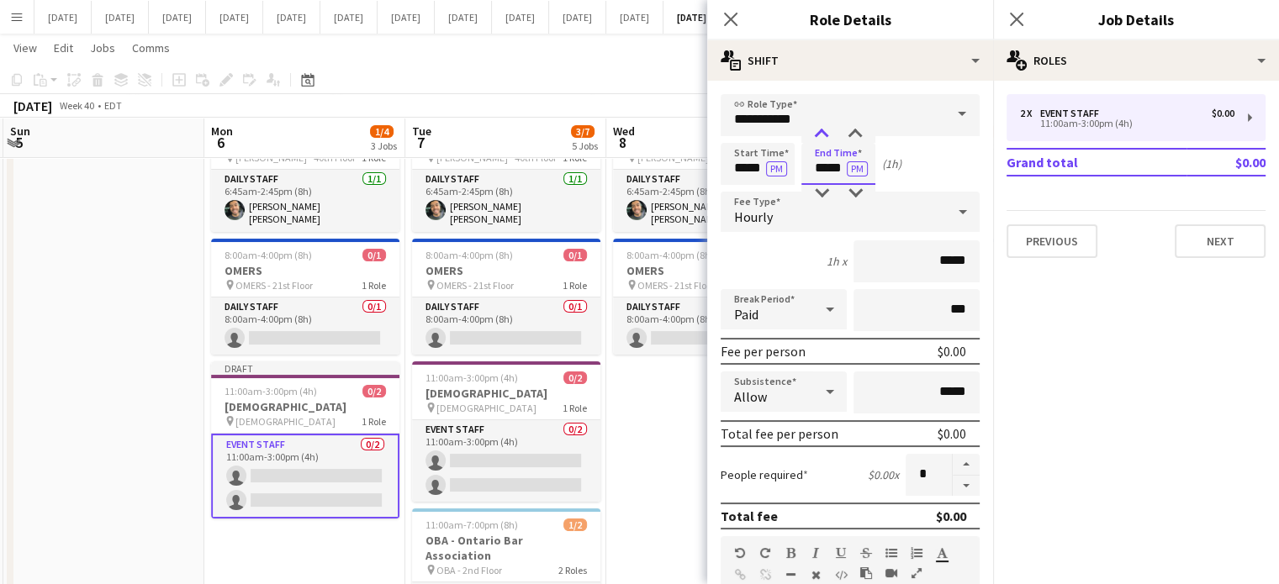
click at [821, 134] on div at bounding box center [821, 134] width 34 height 17
type input "*****"
click at [821, 134] on div at bounding box center [821, 134] width 34 height 17
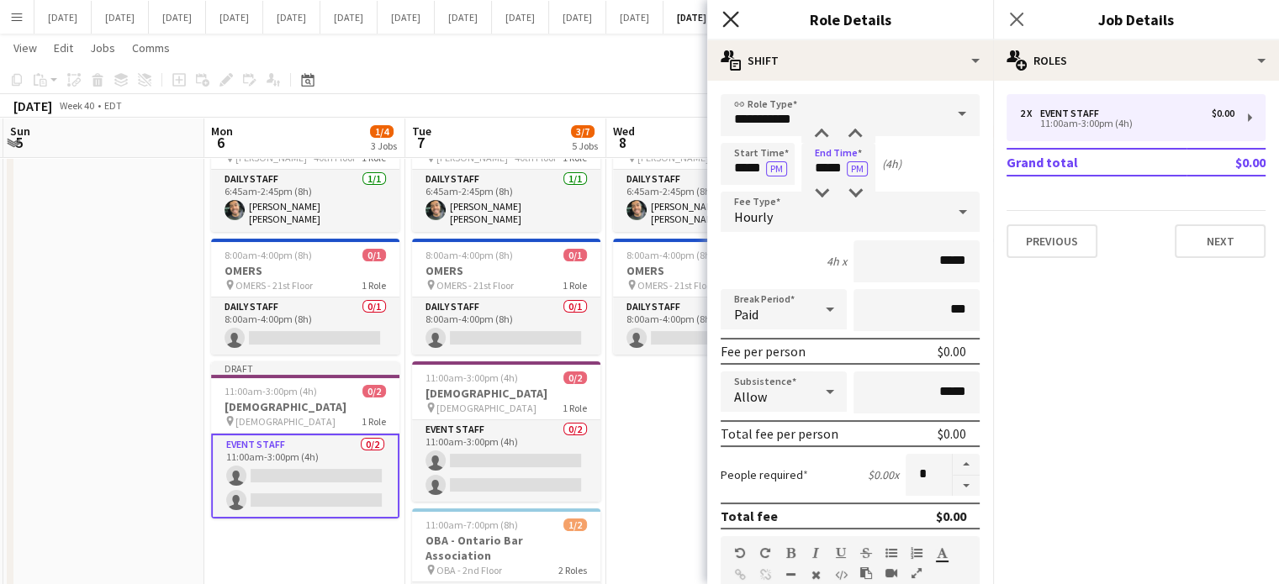
click at [733, 16] on icon "Close pop-in" at bounding box center [730, 19] width 16 height 16
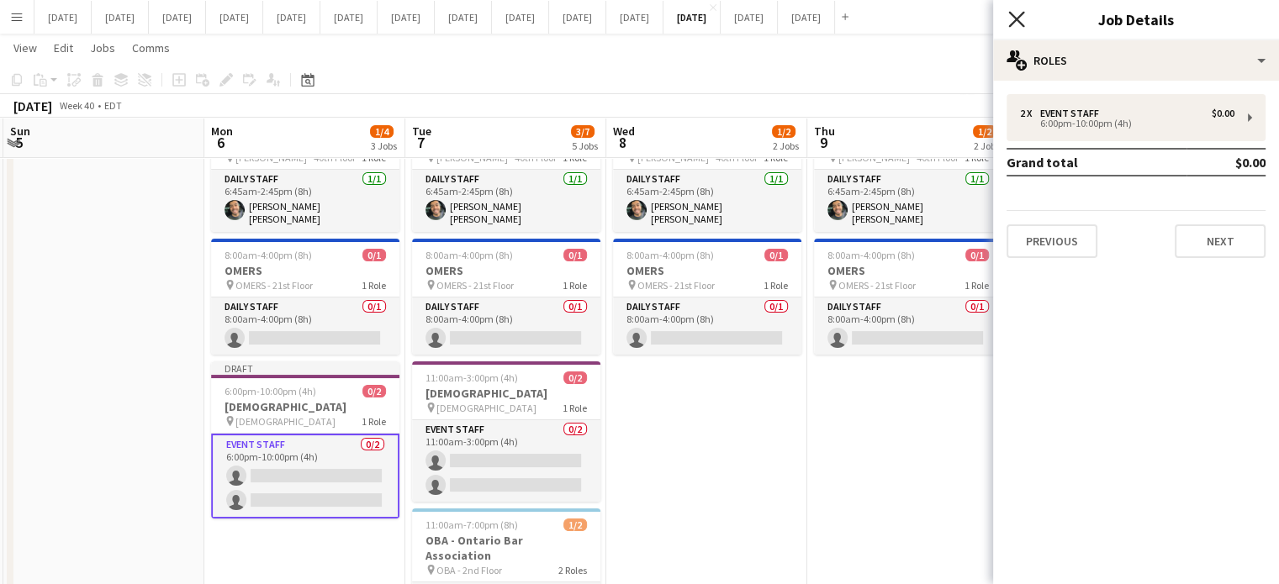
click at [1018, 21] on icon at bounding box center [1016, 19] width 16 height 16
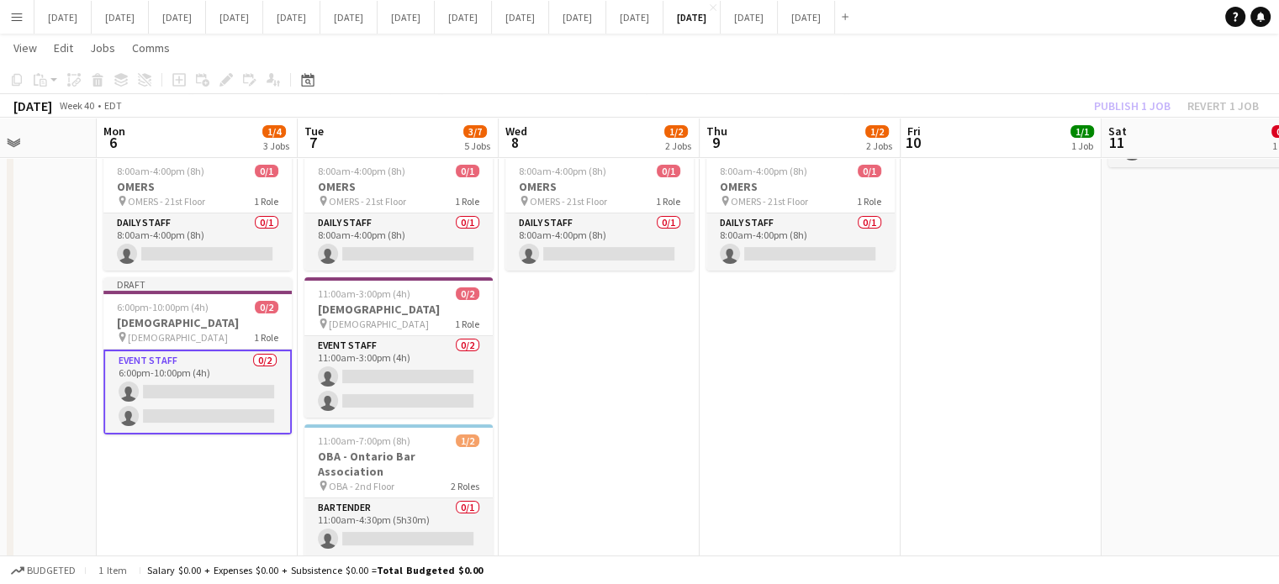
scroll to position [0, 516]
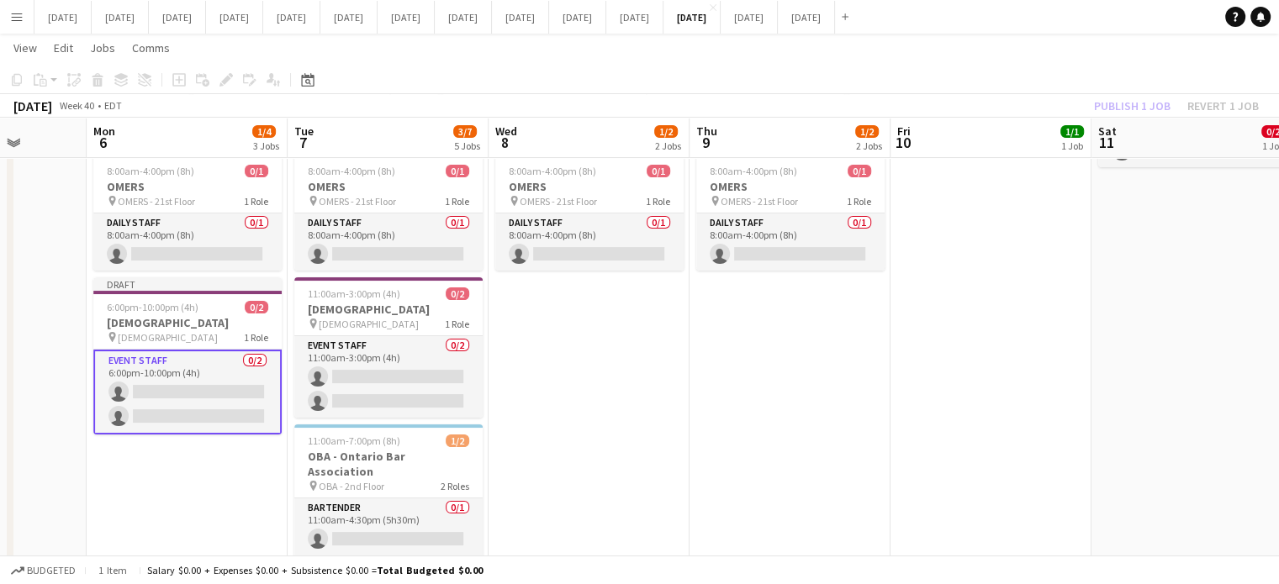
drag, startPoint x: 994, startPoint y: 473, endPoint x: 911, endPoint y: 489, distance: 84.7
click at [911, 489] on app-calendar-viewport "Fri 3 4/4 3 Jobs Sat 4 2/2 1 Job Sun 5 Mon 6 1/4 3 Jobs Tue 7 3/7 5 Jobs Wed 8 …" at bounding box center [639, 581] width 1279 height 1368
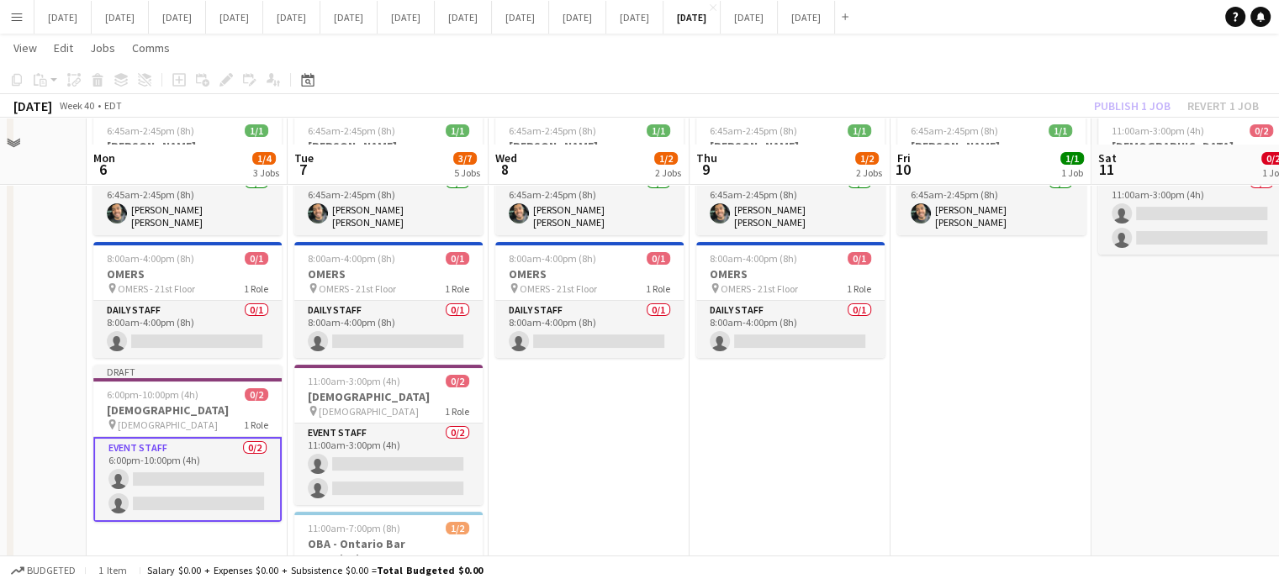
scroll to position [0, 0]
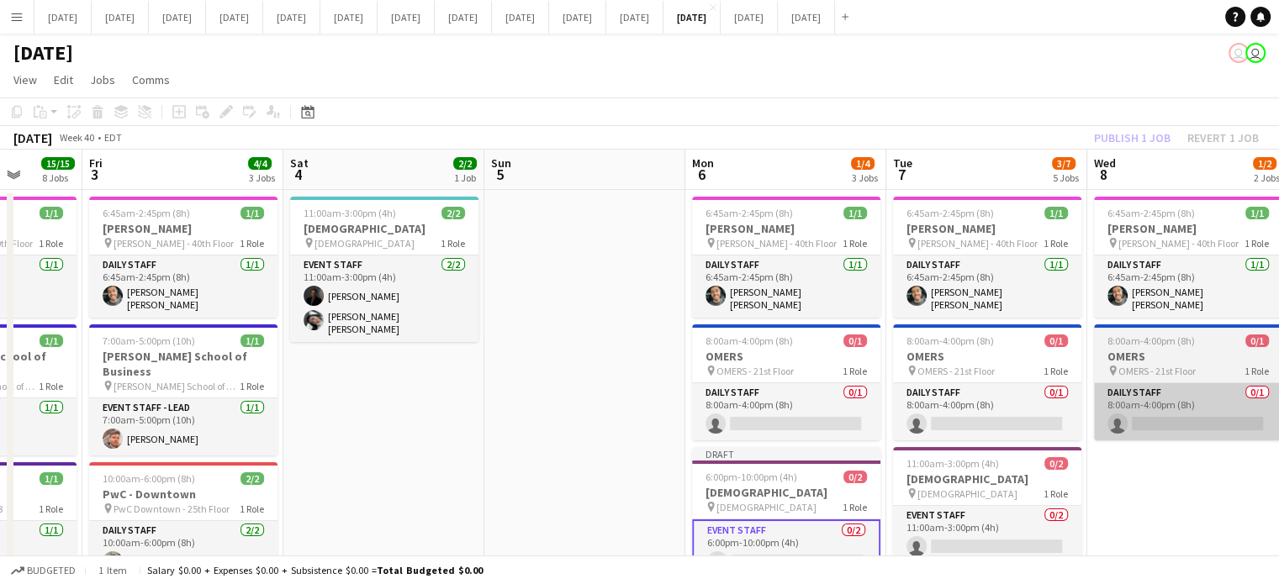
drag, startPoint x: 635, startPoint y: 514, endPoint x: 1208, endPoint y: 399, distance: 583.8
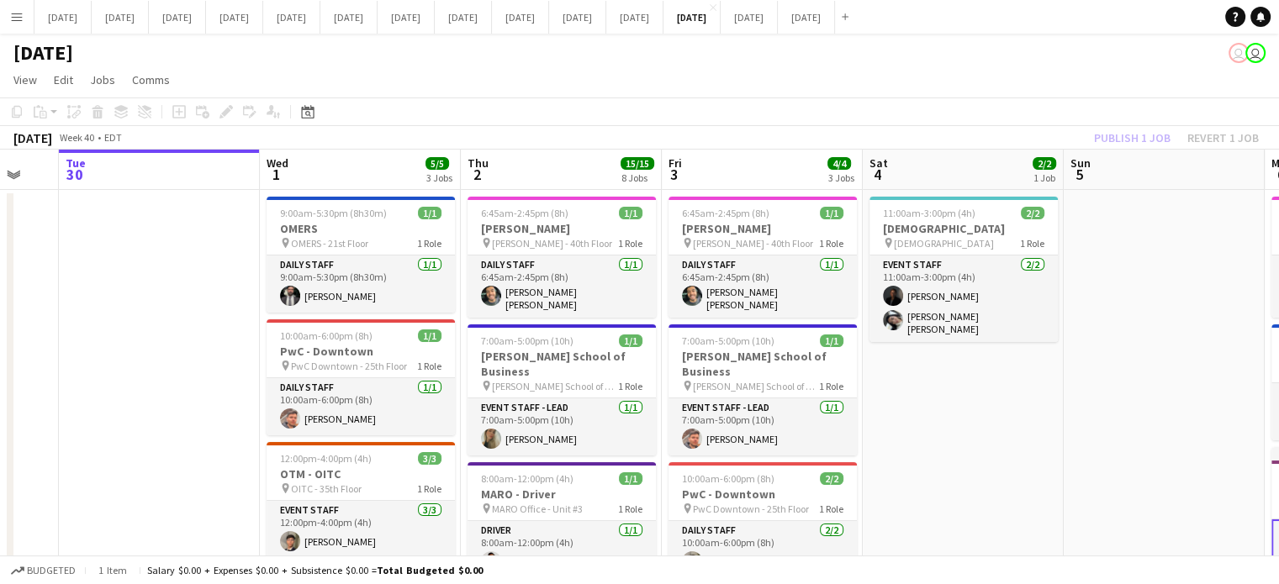
scroll to position [0, 535]
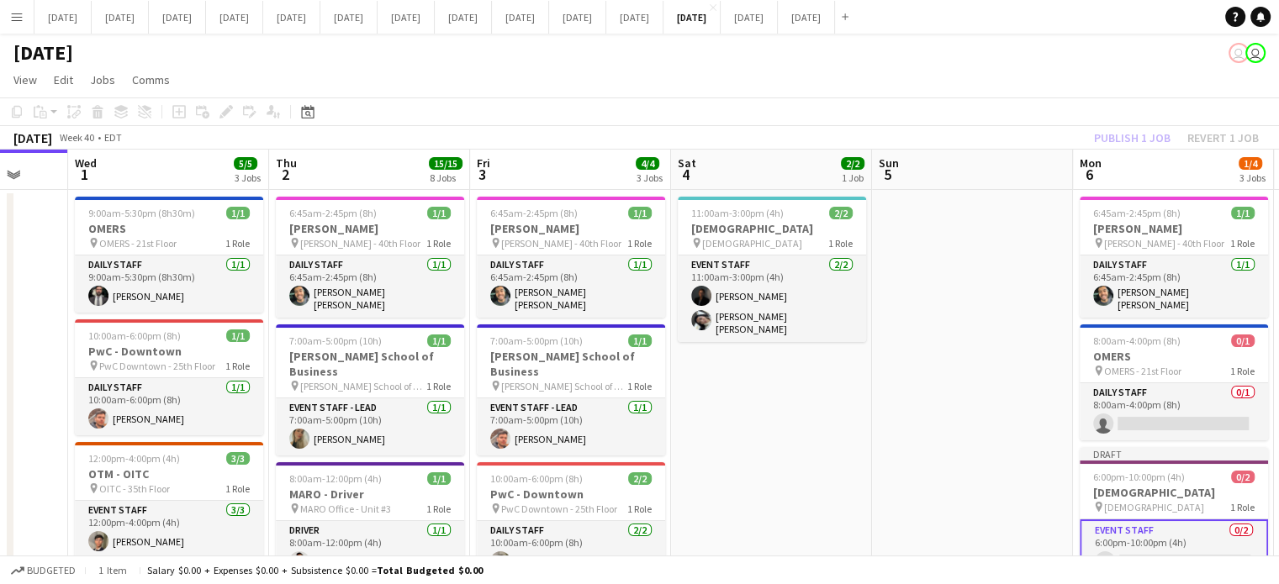
drag, startPoint x: 584, startPoint y: 409, endPoint x: 972, endPoint y: 372, distance: 389.3
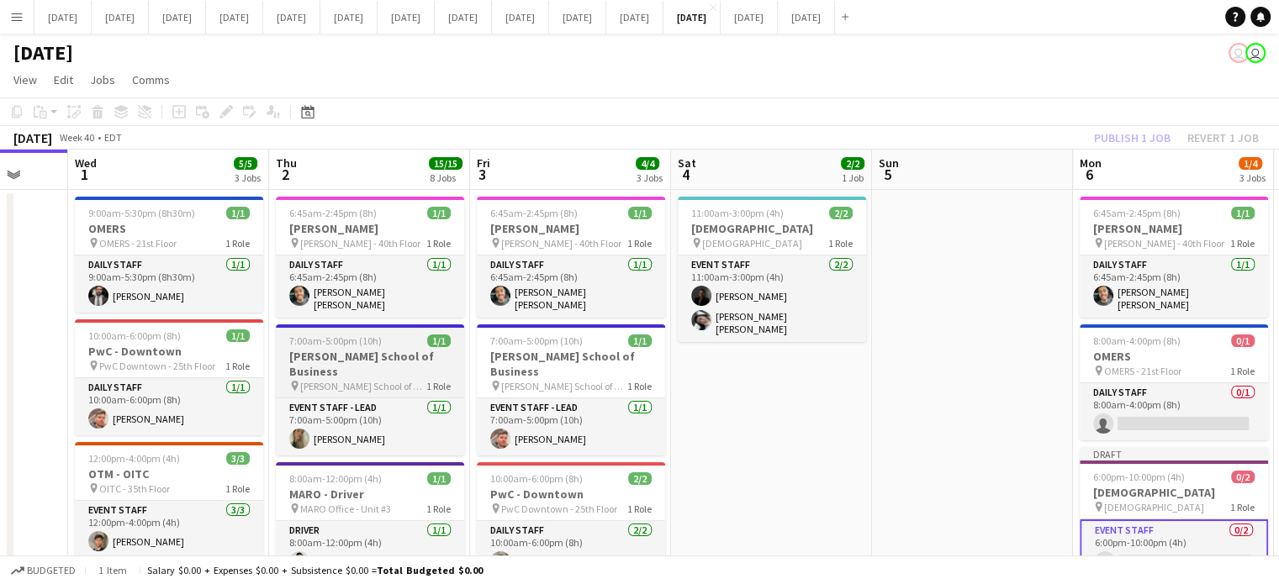
click at [403, 349] on h3 "[PERSON_NAME] School of Business" at bounding box center [370, 364] width 188 height 30
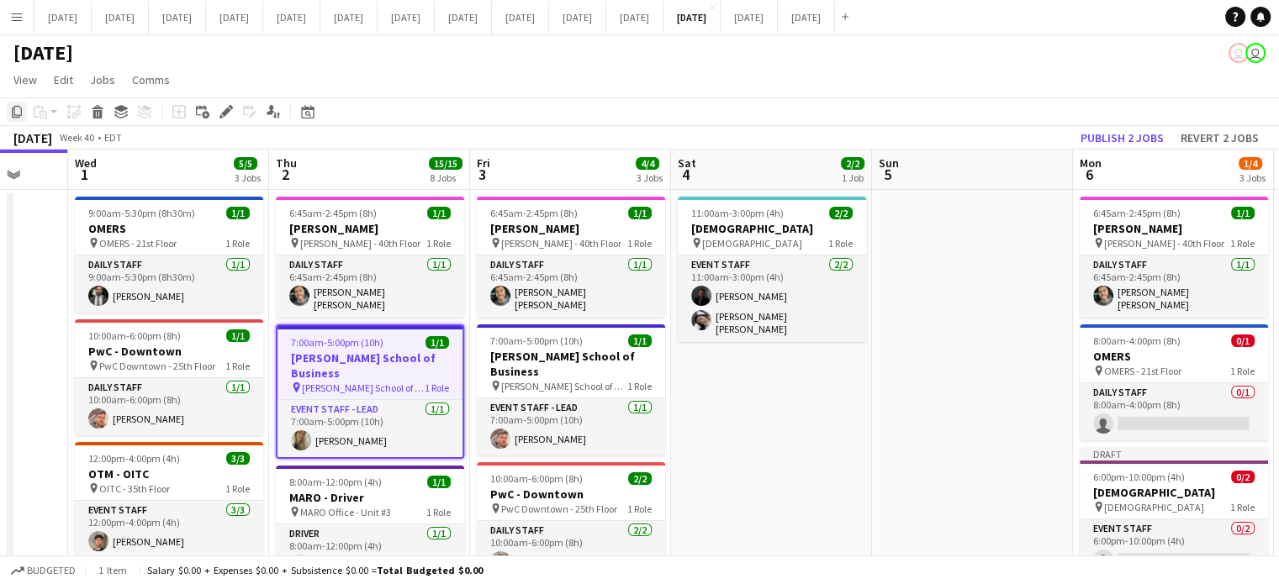
click at [19, 108] on icon "Copy" at bounding box center [16, 111] width 13 height 13
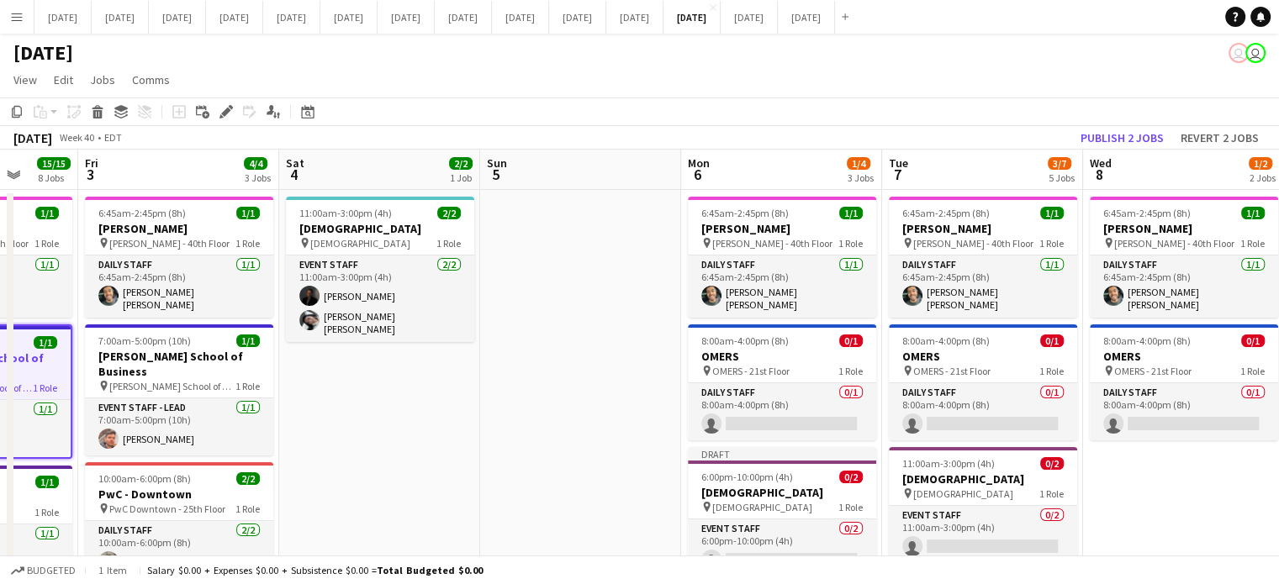
scroll to position [0, 577]
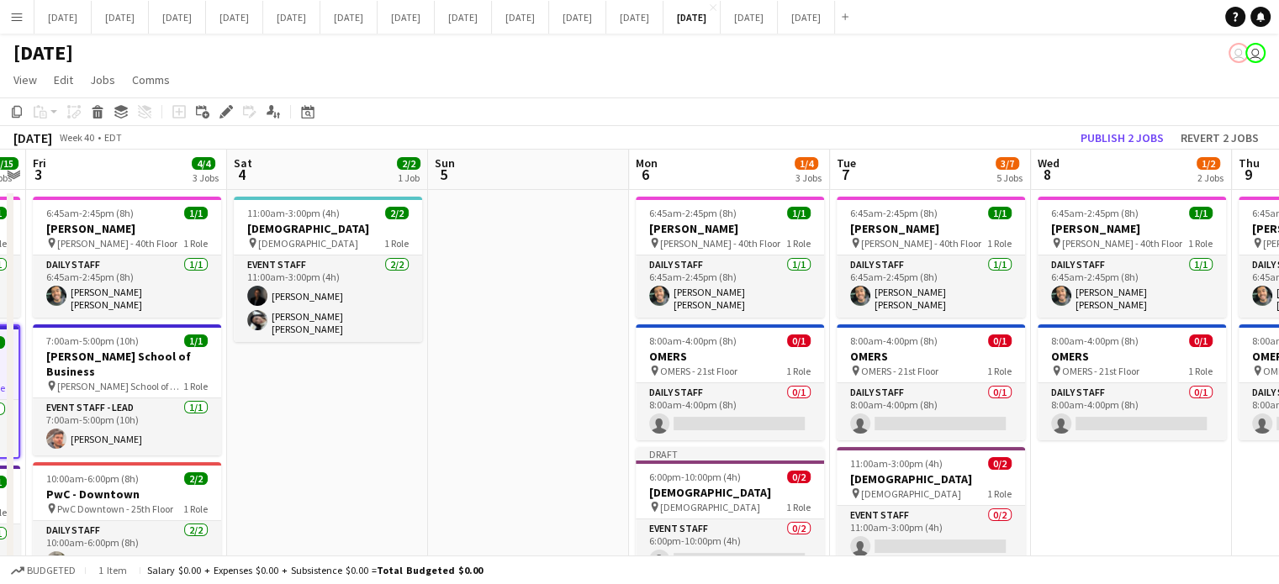
drag, startPoint x: 979, startPoint y: 380, endPoint x: 546, endPoint y: 396, distance: 433.2
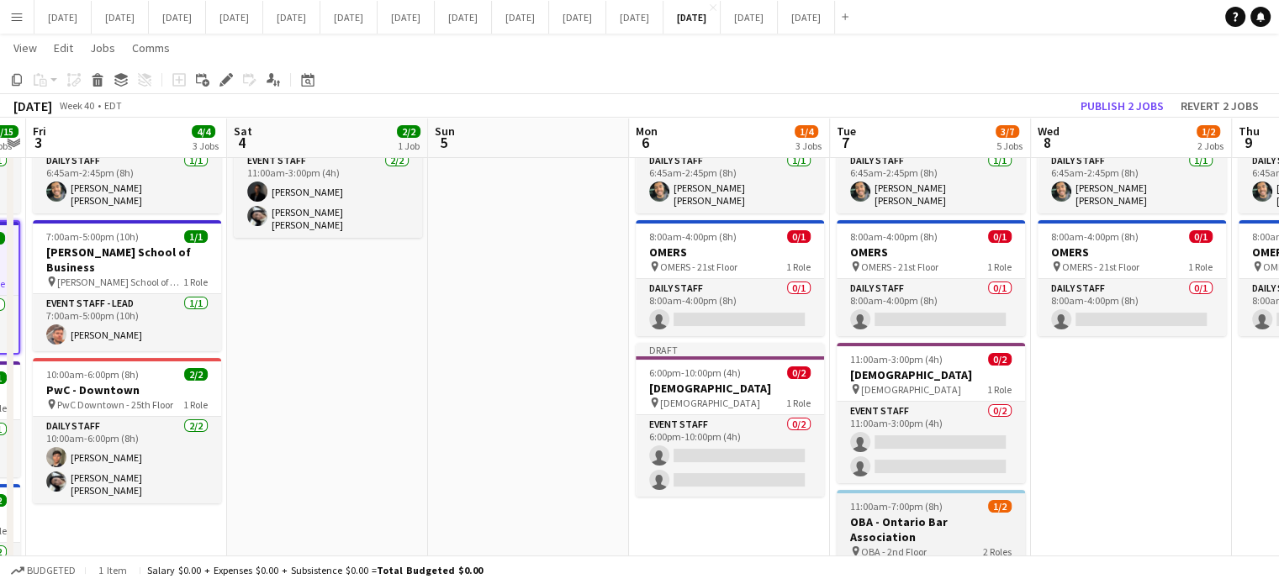
scroll to position [252, 0]
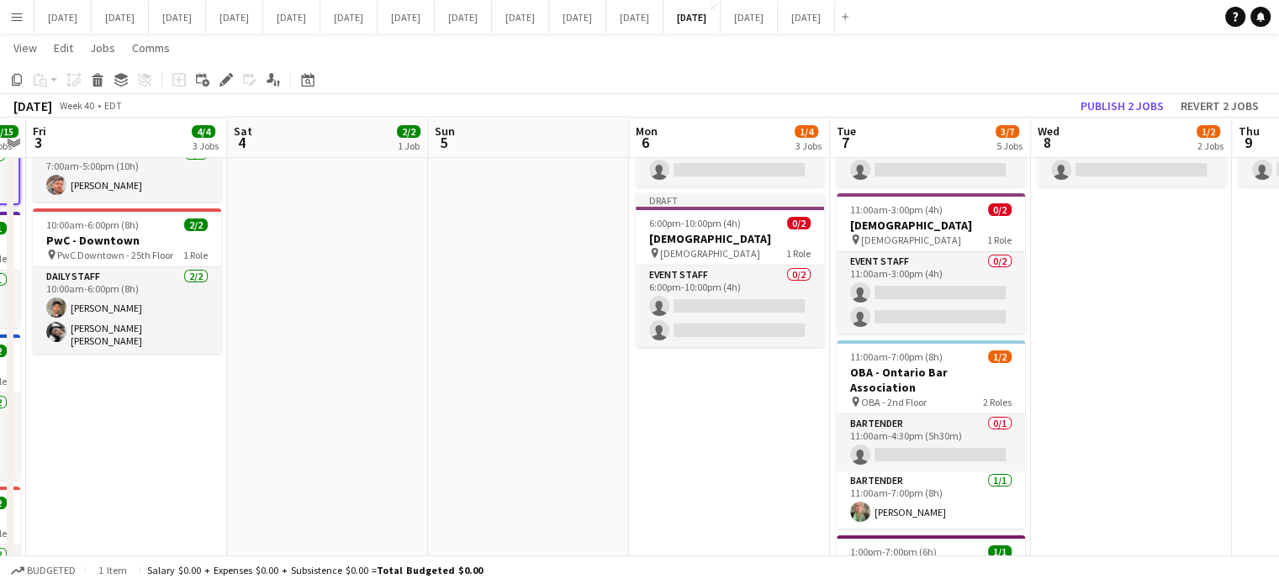
click at [757, 426] on app-date-cell "6:45am-2:45pm (8h) 1/1 [PERSON_NAME] pin [PERSON_NAME] - 40th Floor 1 Role Dail…" at bounding box center [729, 559] width 201 height 1246
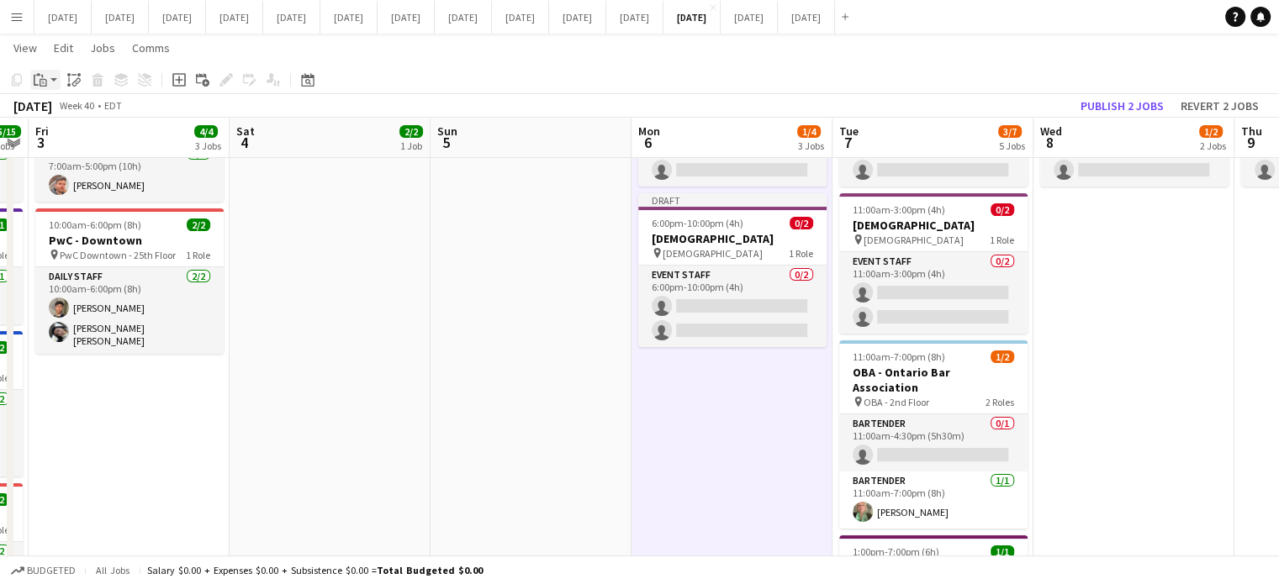
click at [42, 82] on icon "Paste" at bounding box center [40, 79] width 13 height 13
click at [60, 110] on link "Paste Ctrl+V" at bounding box center [124, 111] width 158 height 15
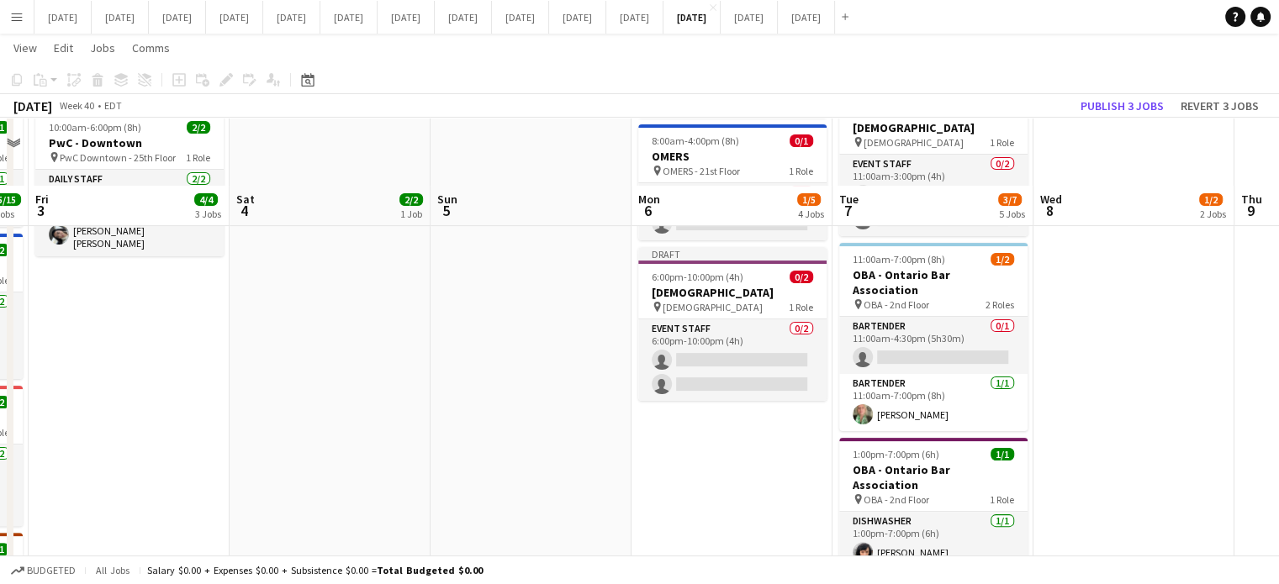
scroll to position [420, 0]
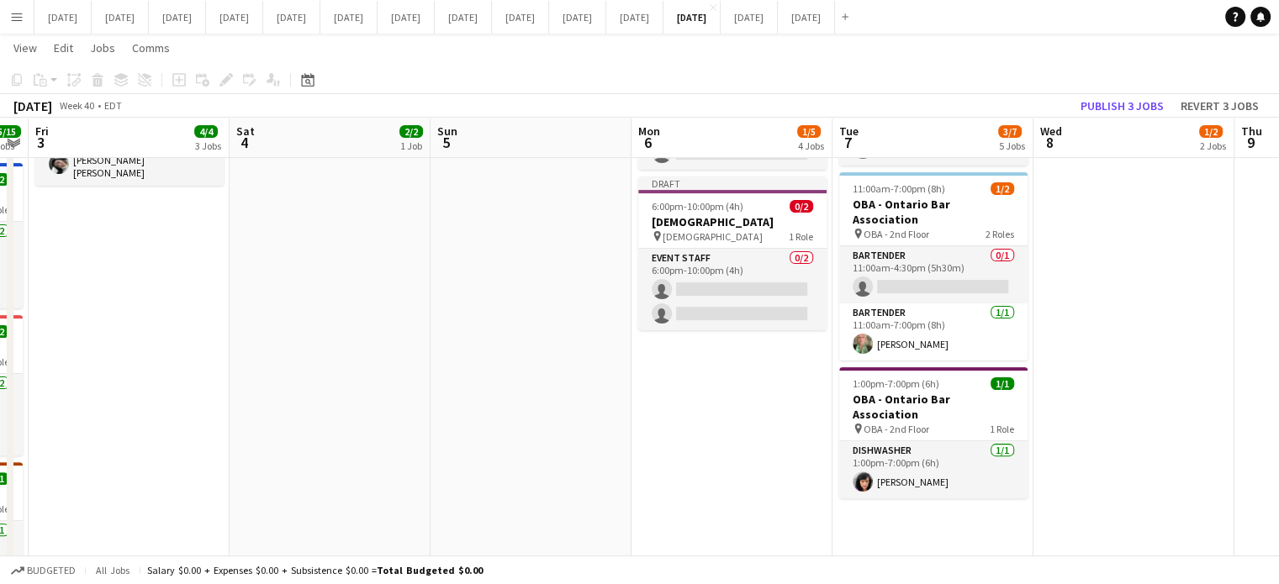
click at [1033, 482] on app-date-cell "6:45am-2:45pm (8h) 1/1 [PERSON_NAME] pin [PERSON_NAME] - 40th Floor 1 Role Dail…" at bounding box center [1133, 391] width 201 height 1246
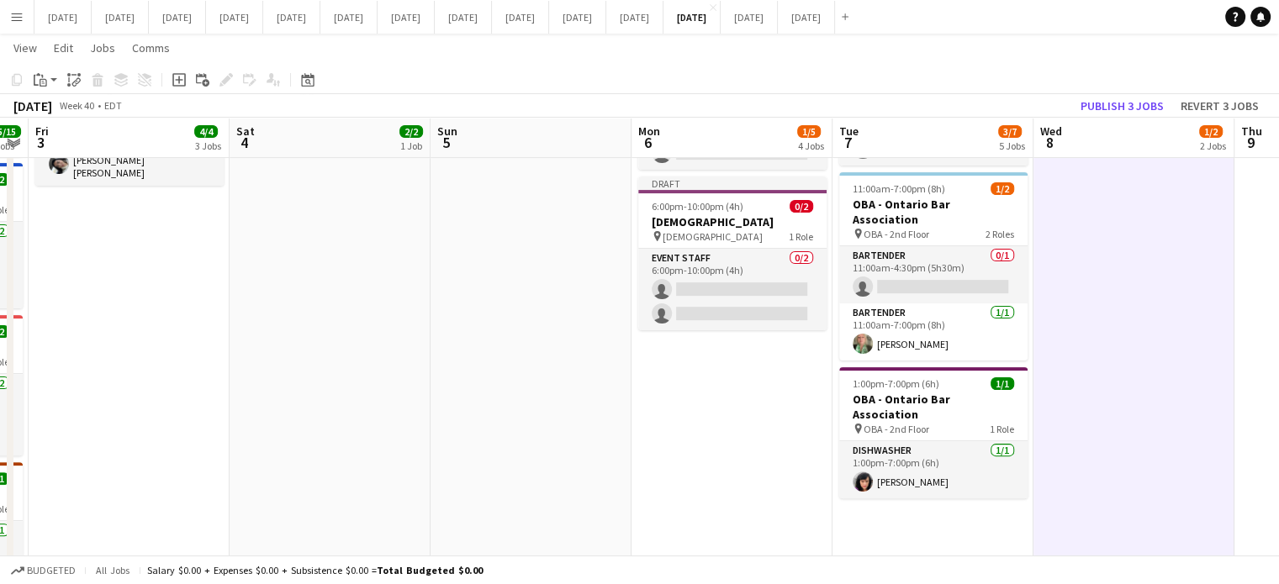
click at [979, 492] on app-date-cell "6:45am-2:45pm (8h) 1/1 [PERSON_NAME] pin [PERSON_NAME] - 40th Floor 1 Role Dail…" at bounding box center [932, 391] width 201 height 1246
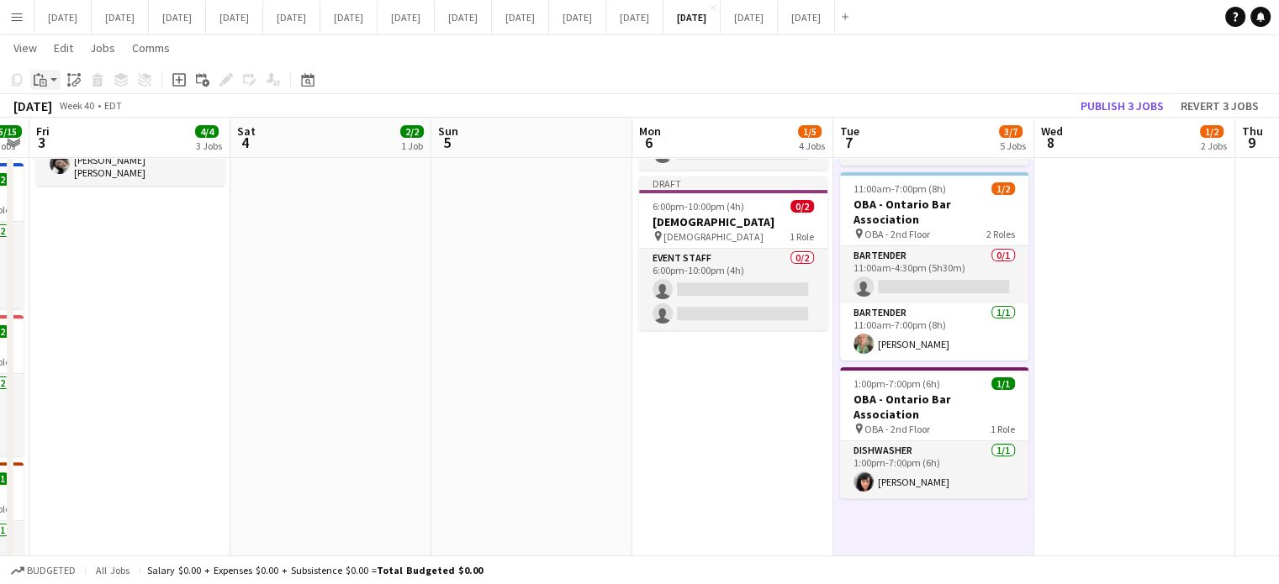
click at [45, 76] on icon "Paste" at bounding box center [40, 79] width 13 height 13
click at [59, 104] on link "Paste Ctrl+V" at bounding box center [124, 111] width 158 height 15
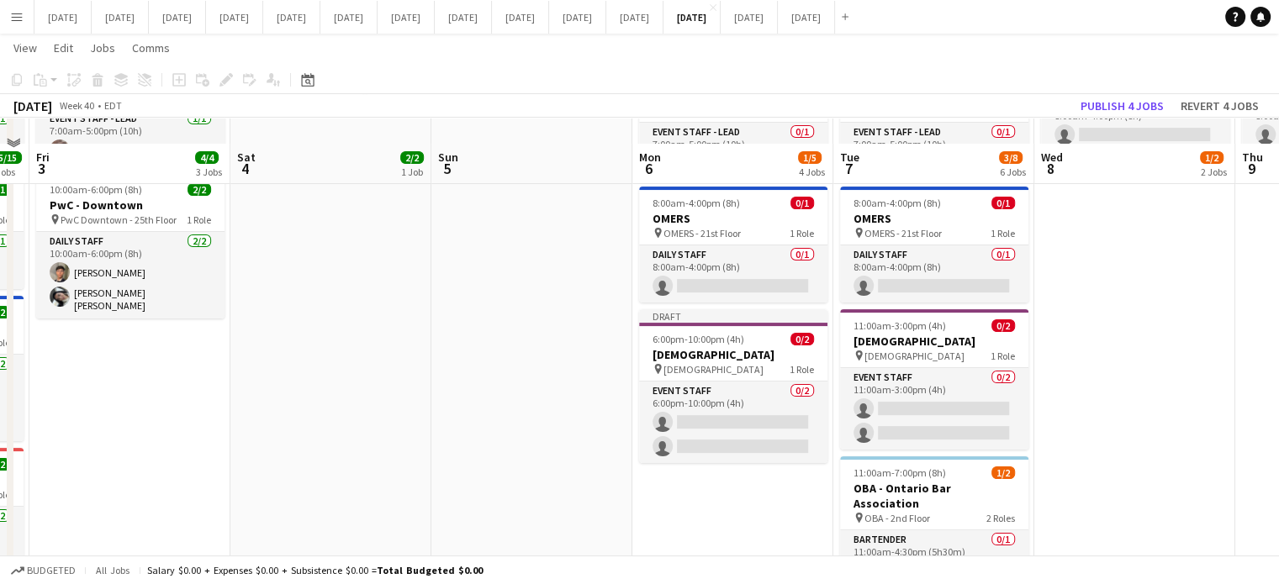
scroll to position [252, 0]
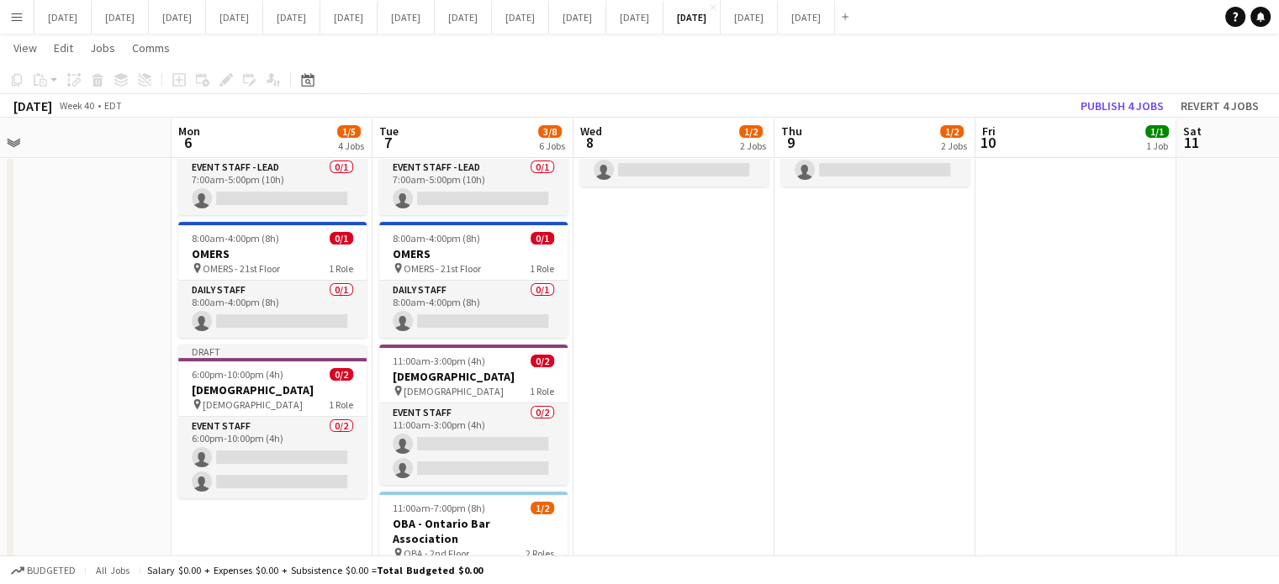
drag, startPoint x: 1097, startPoint y: 440, endPoint x: 708, endPoint y: 519, distance: 397.3
click at [708, 519] on app-calendar-viewport "Thu 2 15/15 8 Jobs Fri 3 4/4 3 Jobs Sat 4 2/2 1 Job Sun 5 Mon 6 1/5 4 Jobs Tue …" at bounding box center [639, 497] width 1279 height 1368
click at [712, 416] on app-date-cell "6:45am-2:45pm (8h) 1/1 [PERSON_NAME] pin [PERSON_NAME] - 40th Floor 1 Role Dail…" at bounding box center [673, 559] width 201 height 1246
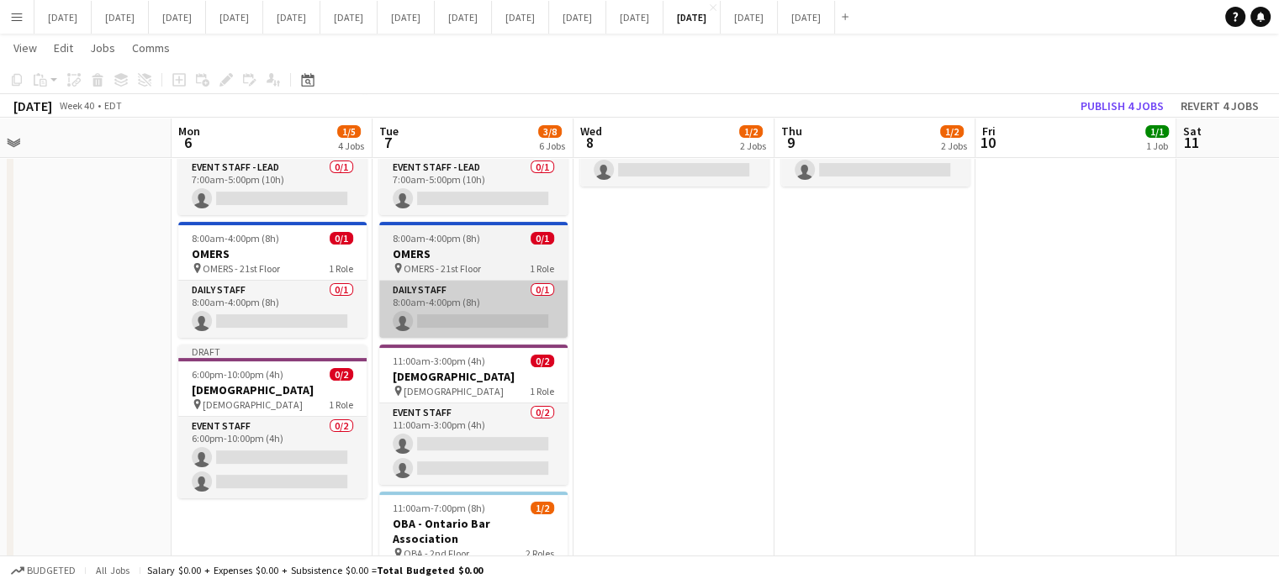
scroll to position [0, 633]
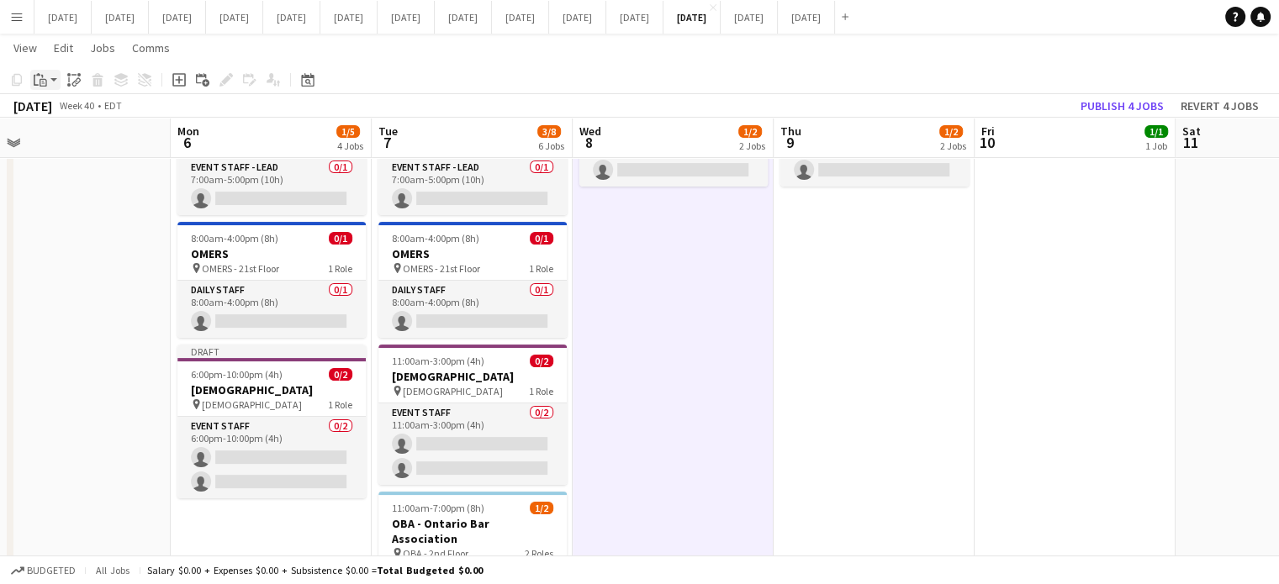
click at [54, 76] on app-action-btn "Paste" at bounding box center [45, 80] width 30 height 20
click at [52, 113] on link "Paste Ctrl+V" at bounding box center [124, 111] width 158 height 15
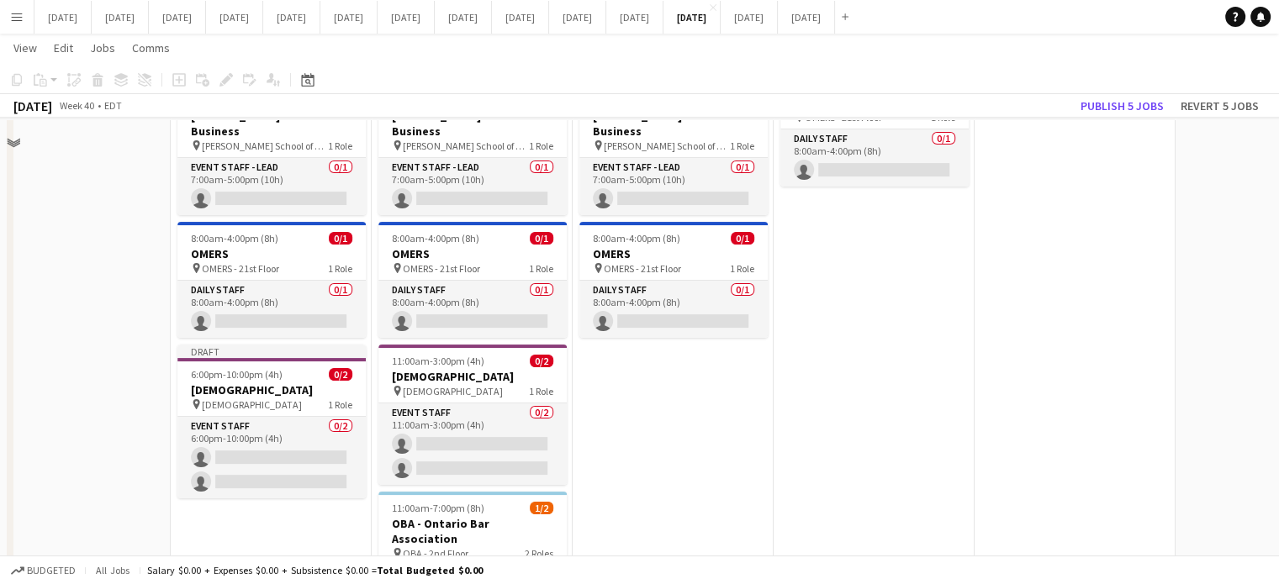
scroll to position [84, 0]
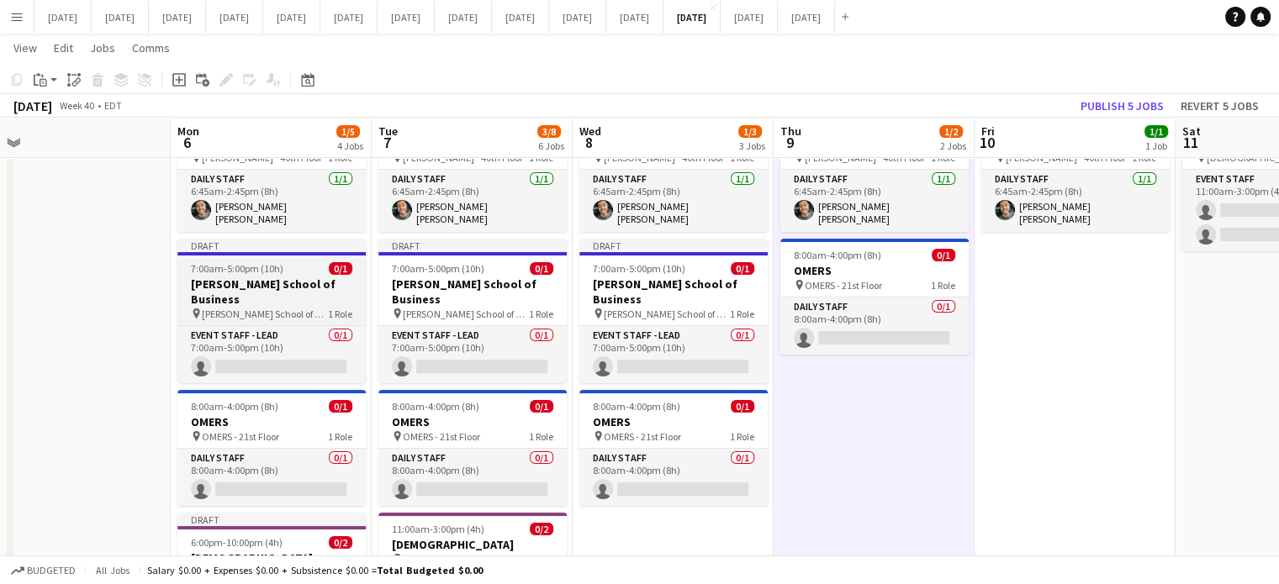
scroll to position [0, 632]
click at [51, 76] on app-action-btn "Paste" at bounding box center [45, 80] width 30 height 20
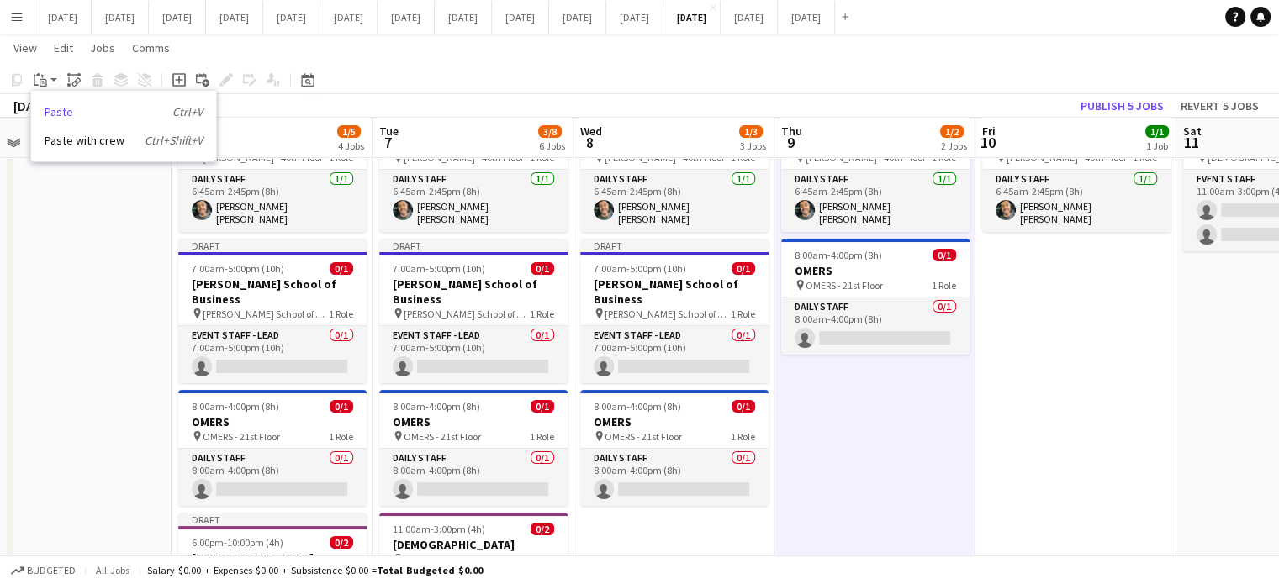
click at [52, 108] on link "Paste Ctrl+V" at bounding box center [124, 111] width 158 height 15
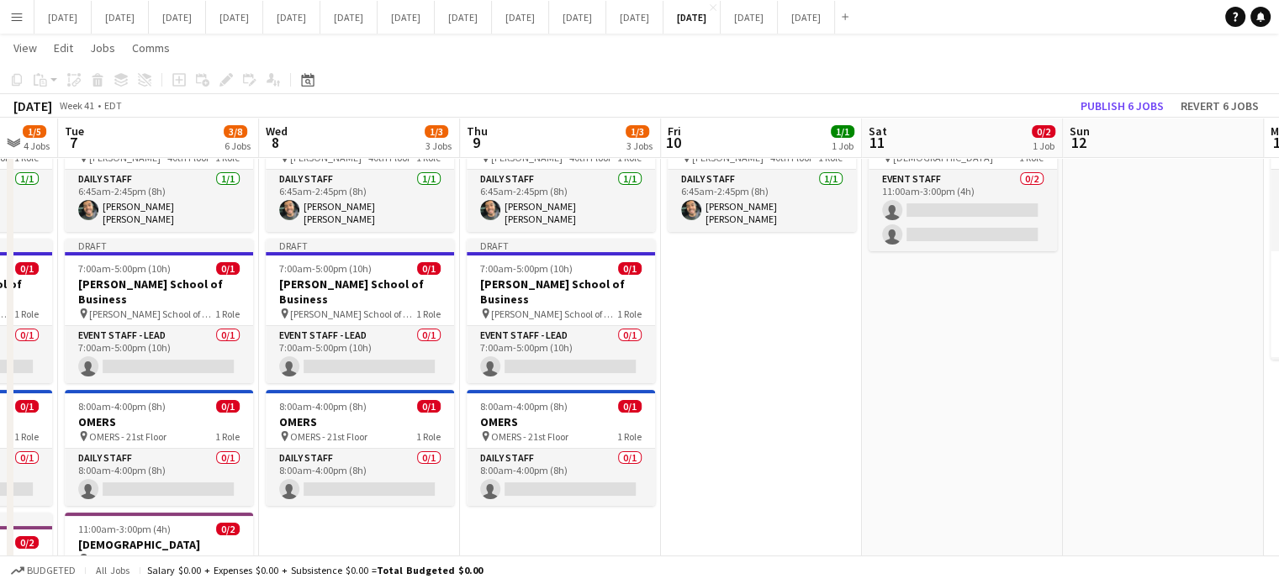
drag, startPoint x: 1114, startPoint y: 372, endPoint x: 783, endPoint y: 450, distance: 340.1
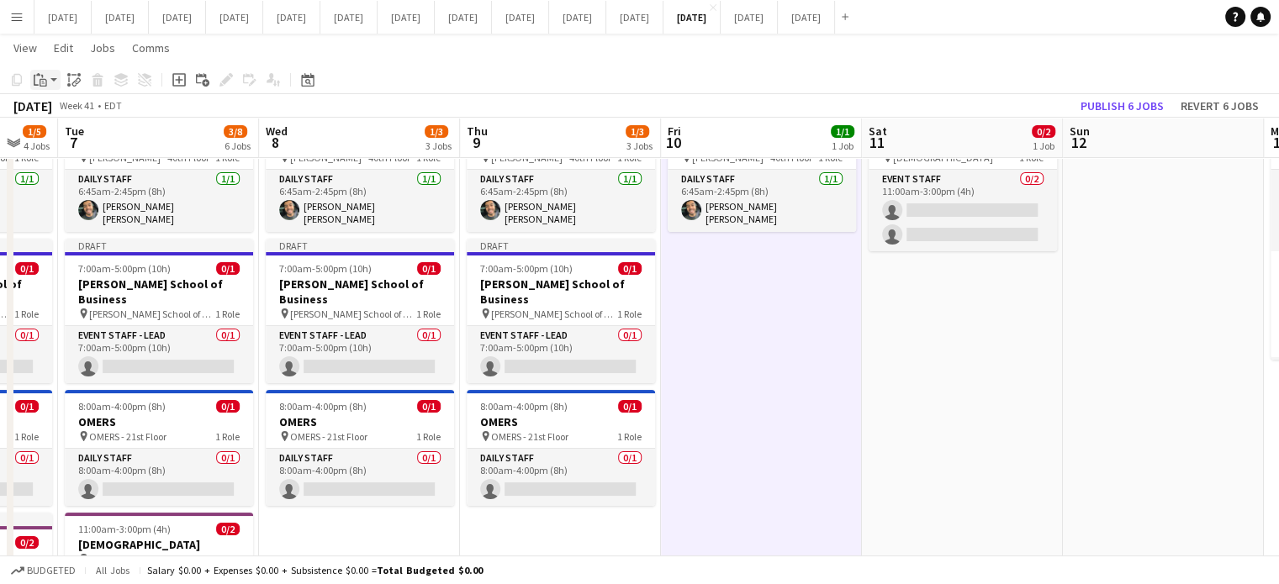
click at [44, 76] on icon "Paste" at bounding box center [40, 79] width 13 height 13
click at [57, 108] on link "Paste Ctrl+V" at bounding box center [124, 111] width 158 height 15
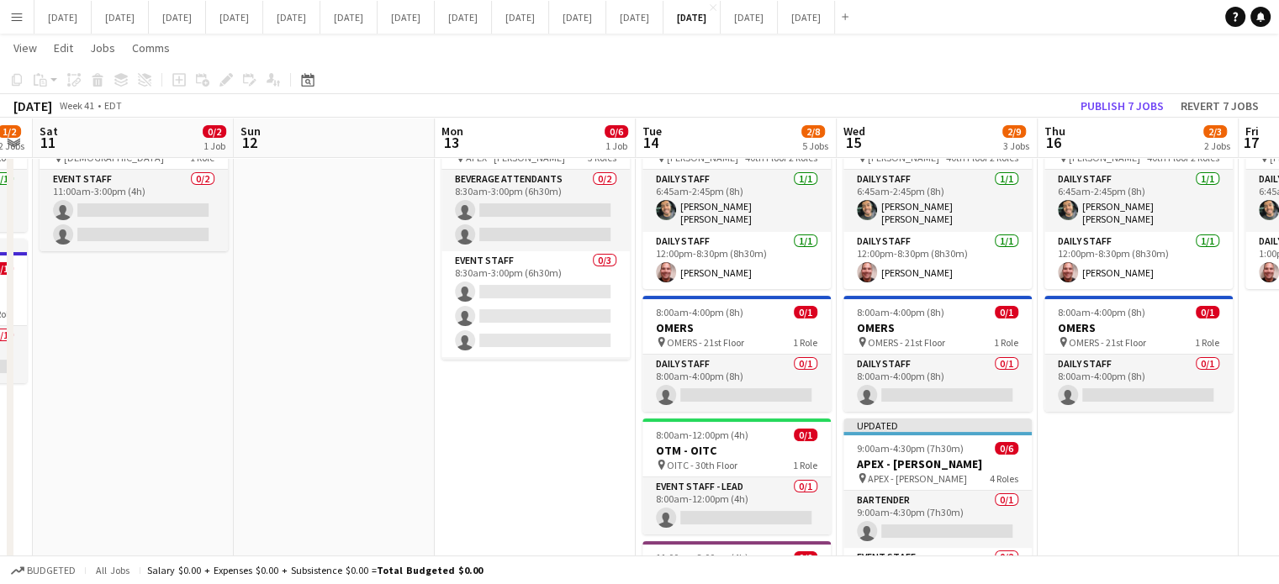
drag, startPoint x: 1102, startPoint y: 376, endPoint x: 242, endPoint y: 479, distance: 866.1
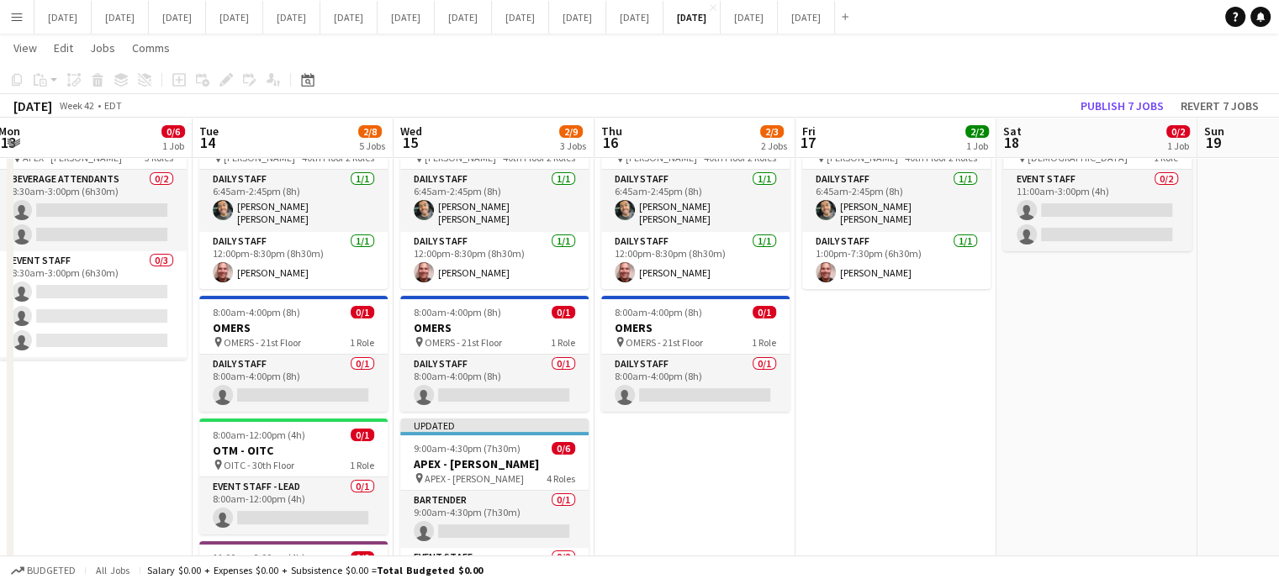
scroll to position [0, 615]
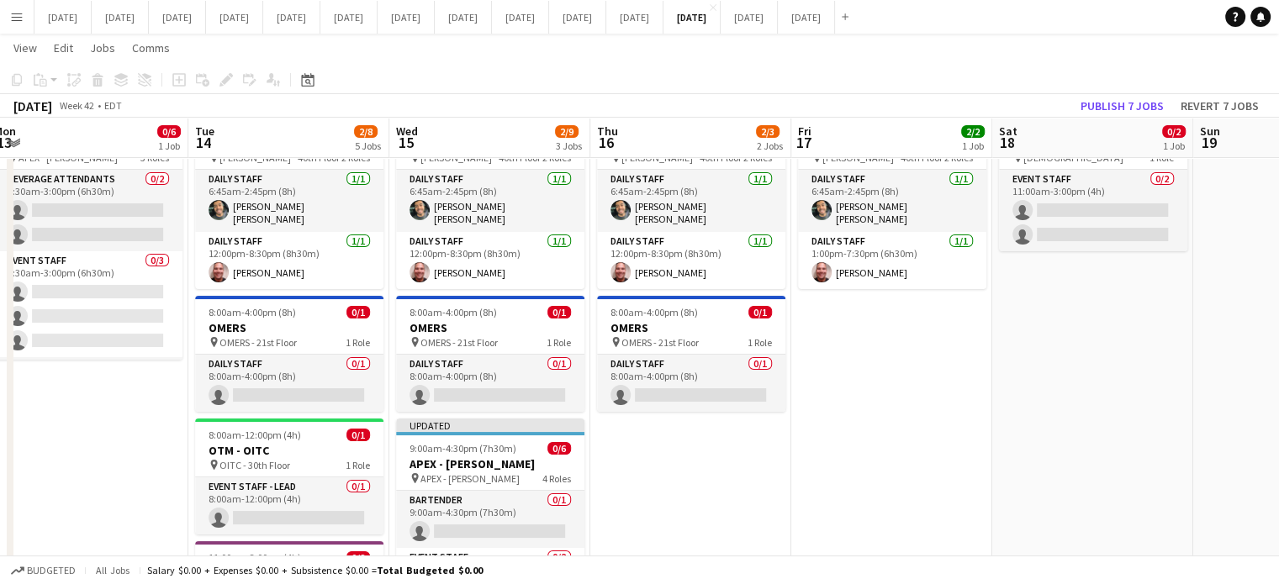
drag, startPoint x: 1105, startPoint y: 503, endPoint x: 684, endPoint y: 508, distance: 420.3
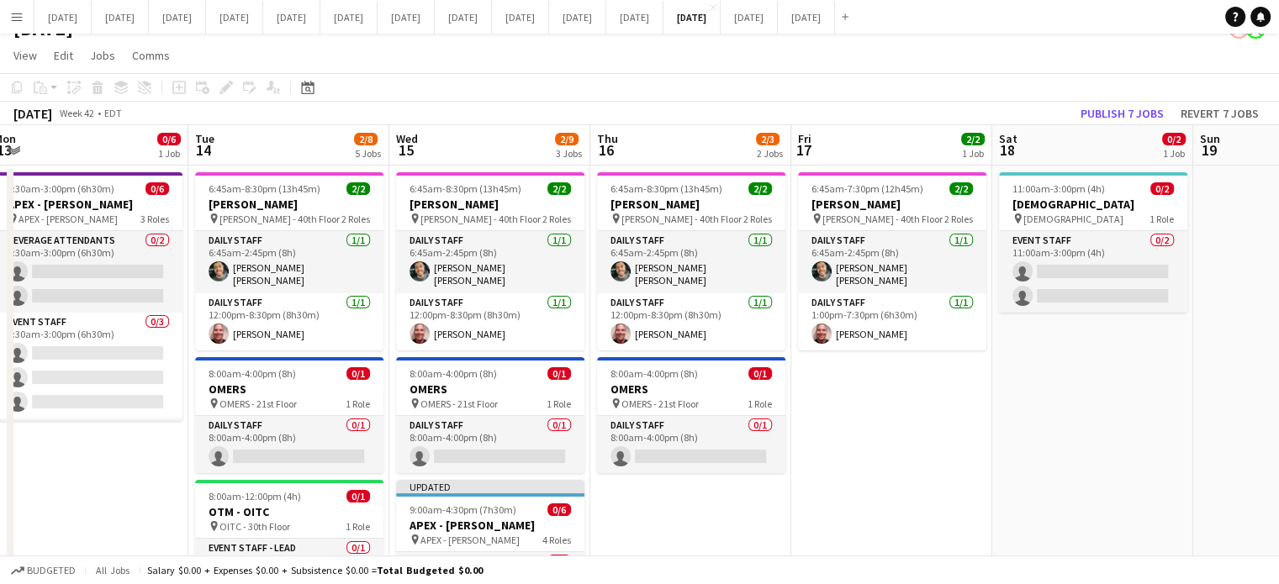
scroll to position [0, 0]
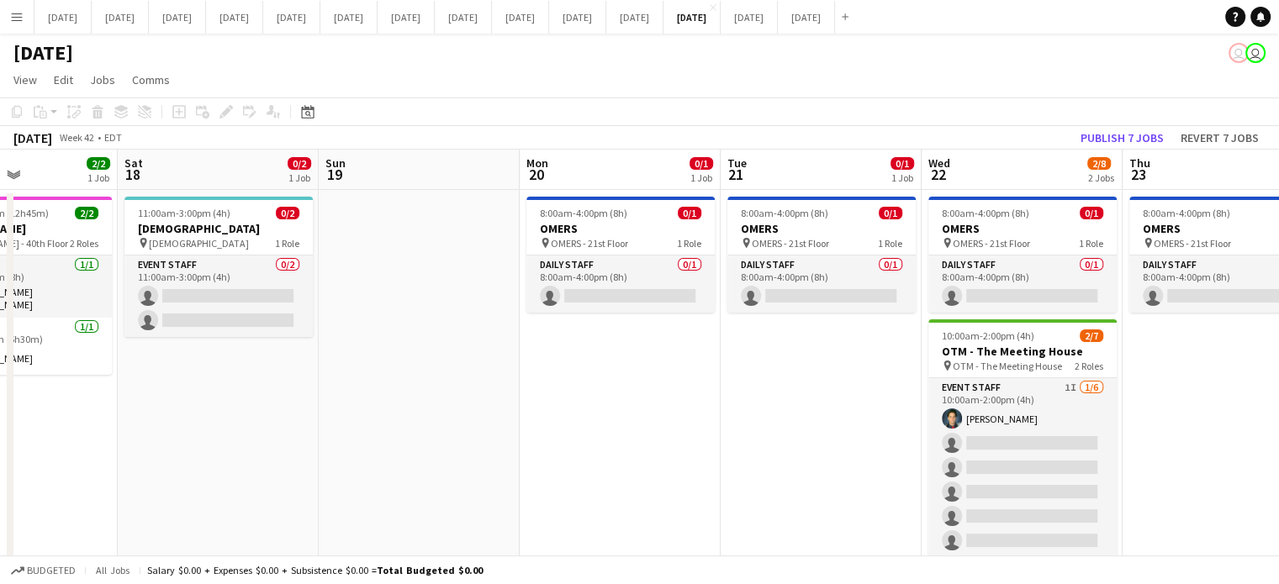
drag, startPoint x: 716, startPoint y: 470, endPoint x: 296, endPoint y: 504, distance: 421.7
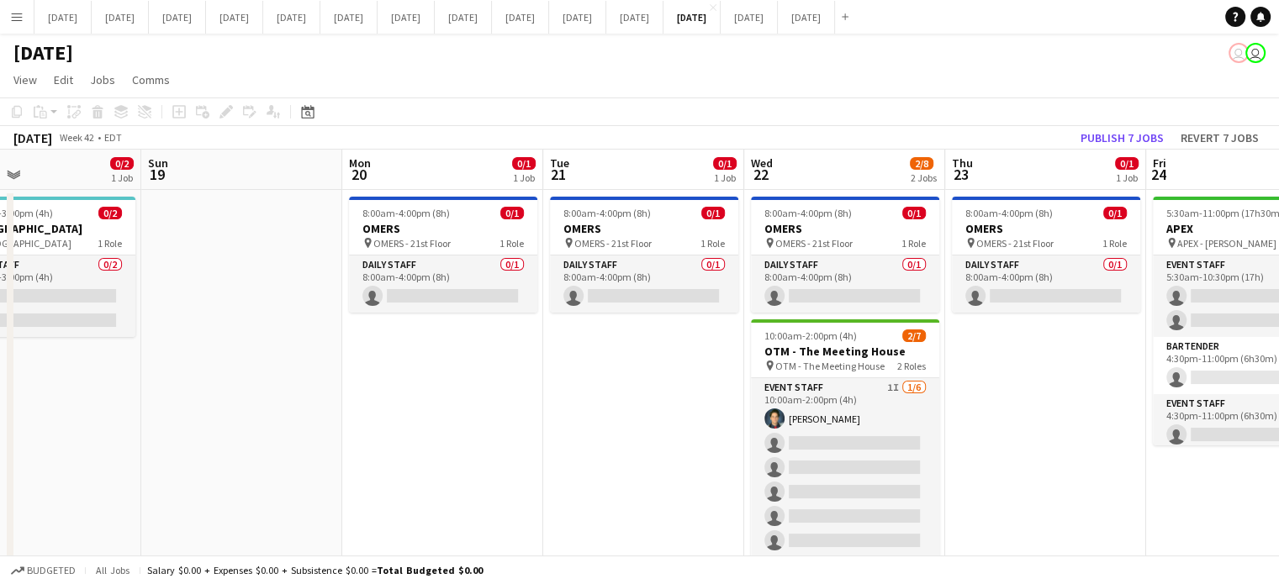
drag, startPoint x: 552, startPoint y: 505, endPoint x: 392, endPoint y: 508, distance: 160.6
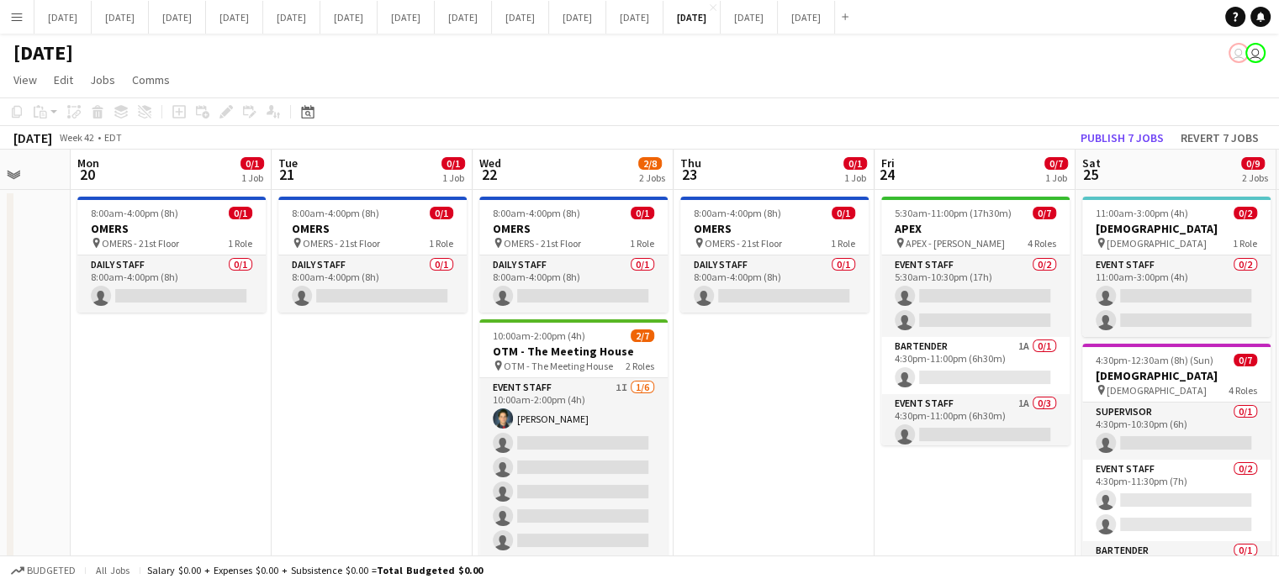
scroll to position [0, 747]
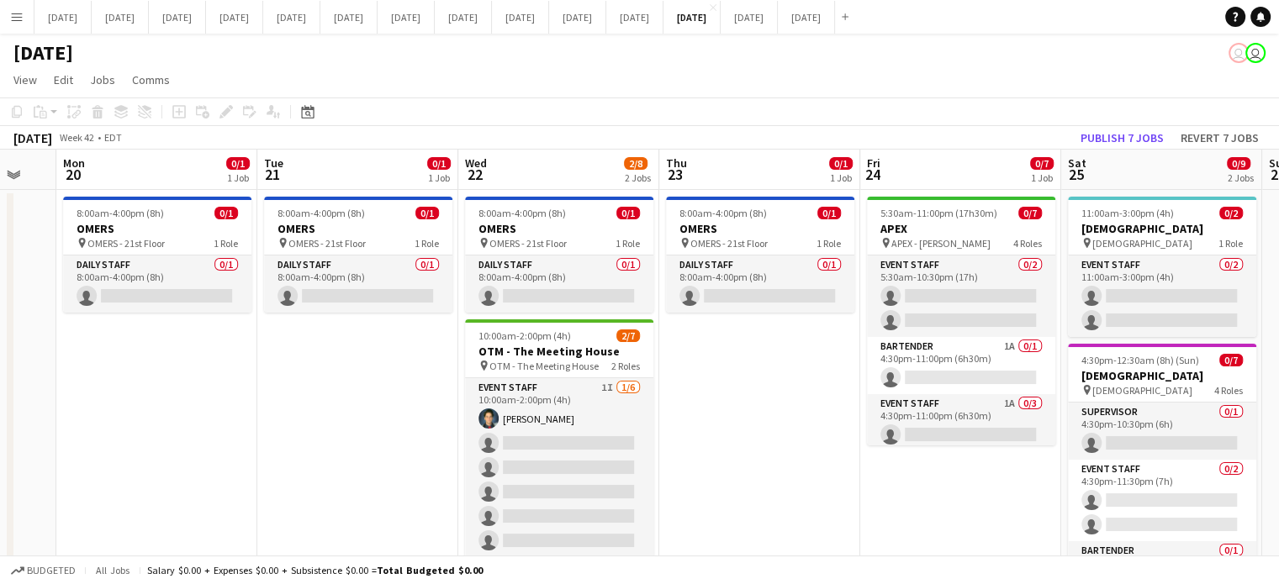
drag, startPoint x: 962, startPoint y: 446, endPoint x: 763, endPoint y: 459, distance: 199.7
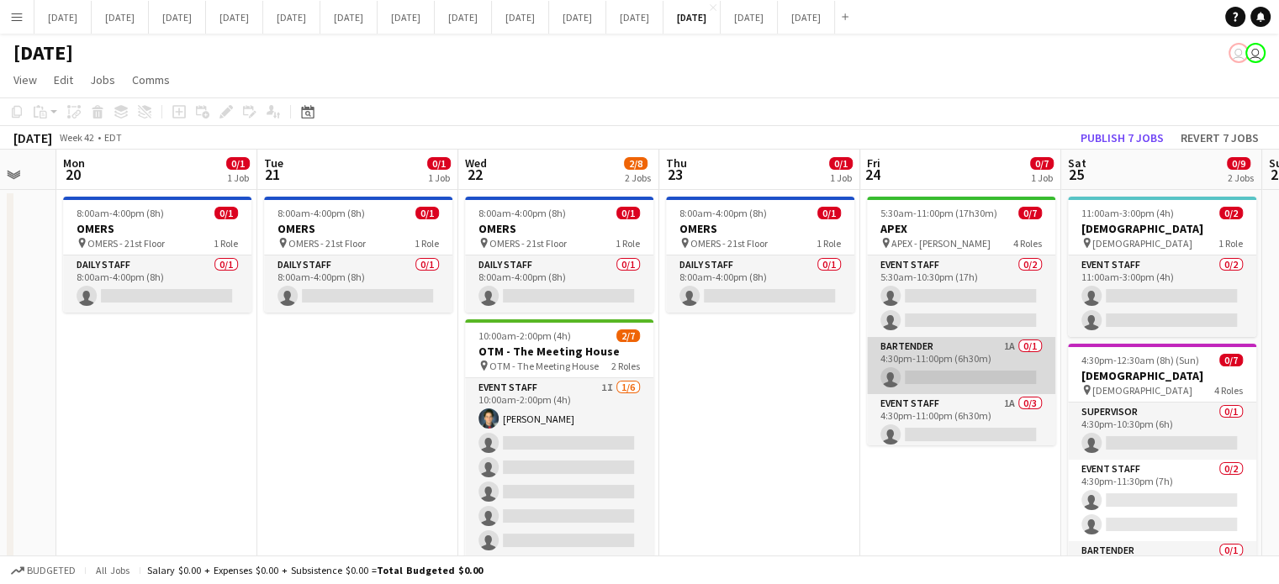
click at [976, 345] on app-card-role "Bartender 1A 0/1 4:30pm-11:00pm (6h30m) single-neutral-actions" at bounding box center [961, 365] width 188 height 57
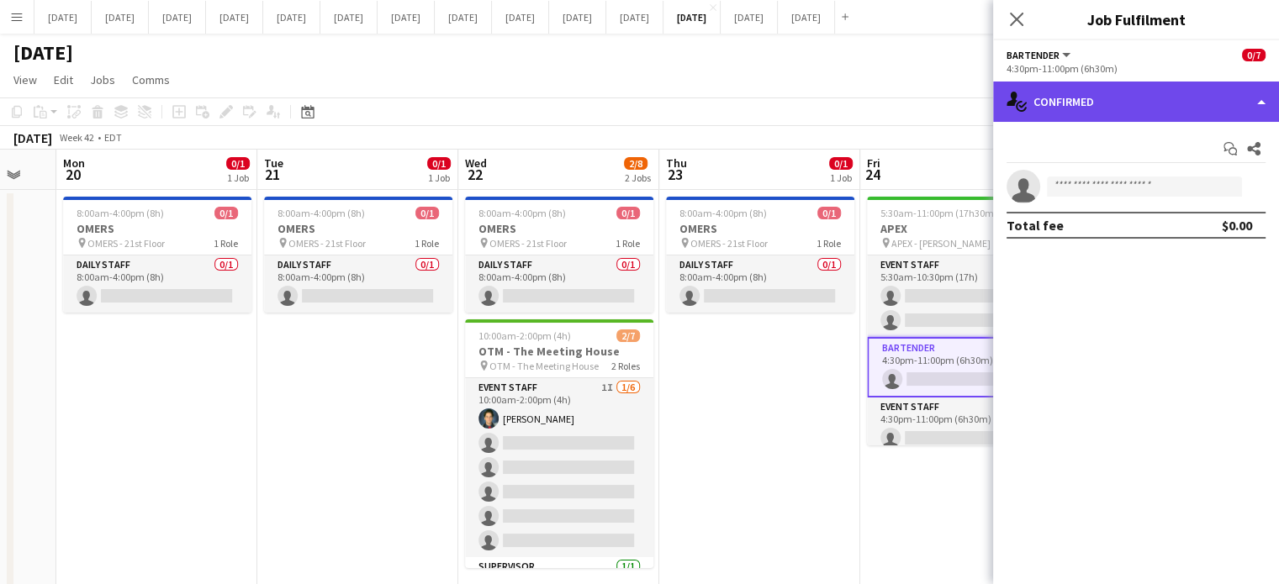
click at [1142, 104] on div "single-neutral-actions-check-2 Confirmed" at bounding box center [1136, 102] width 286 height 40
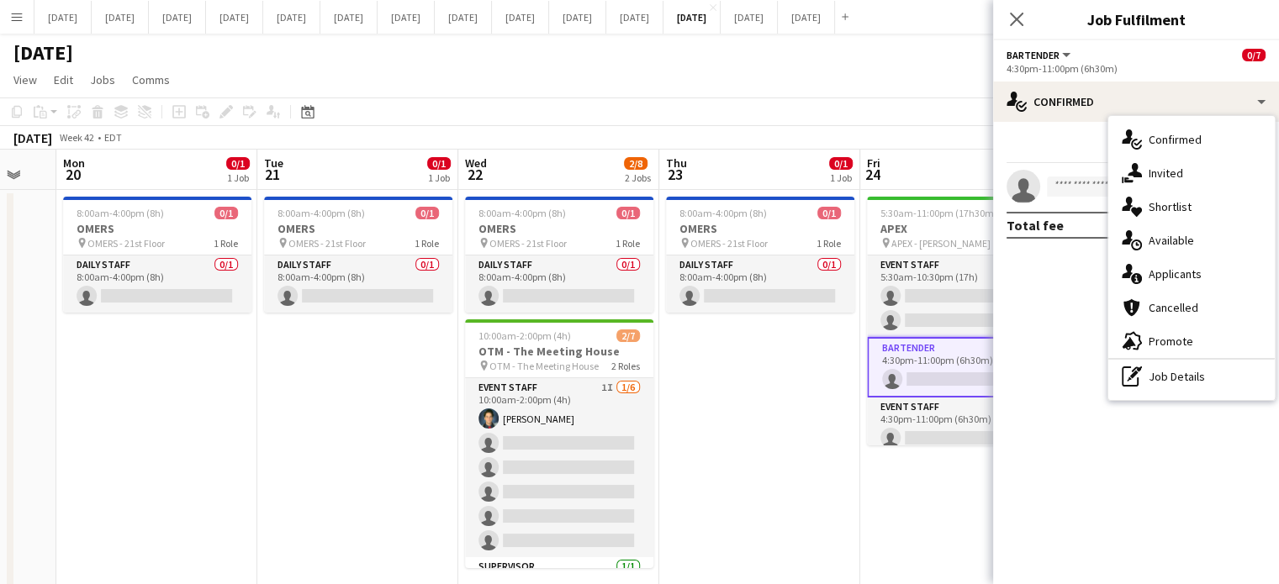
click at [1200, 269] on div "single-neutral-actions-information Applicants" at bounding box center [1191, 274] width 166 height 34
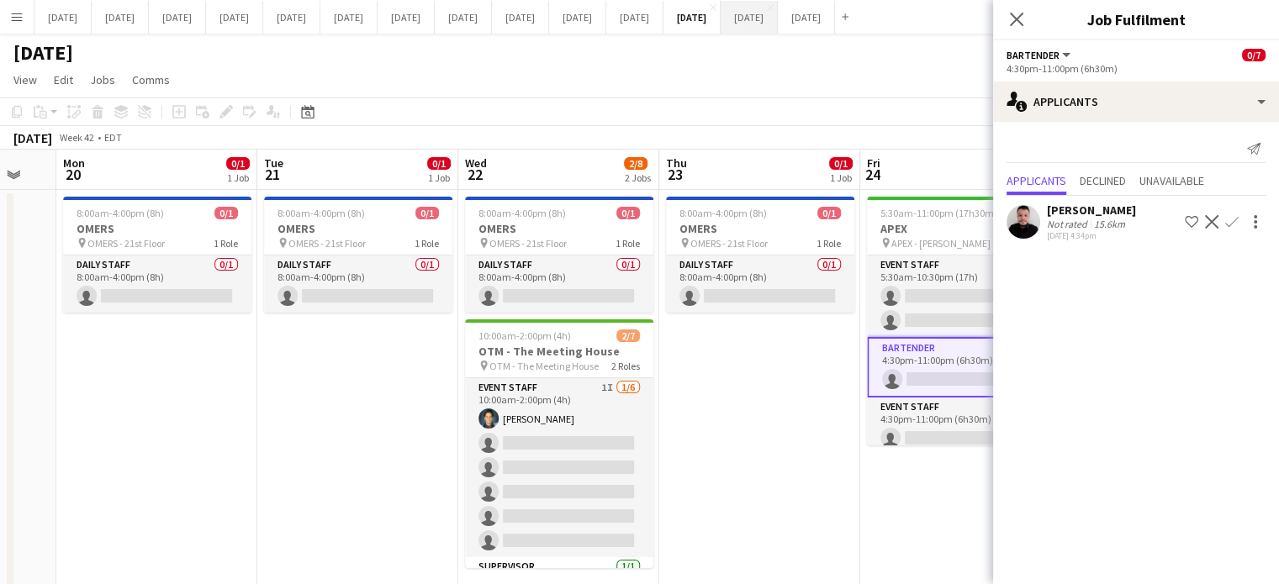
click at [1015, 21] on icon "Close pop-in" at bounding box center [1016, 19] width 13 height 13
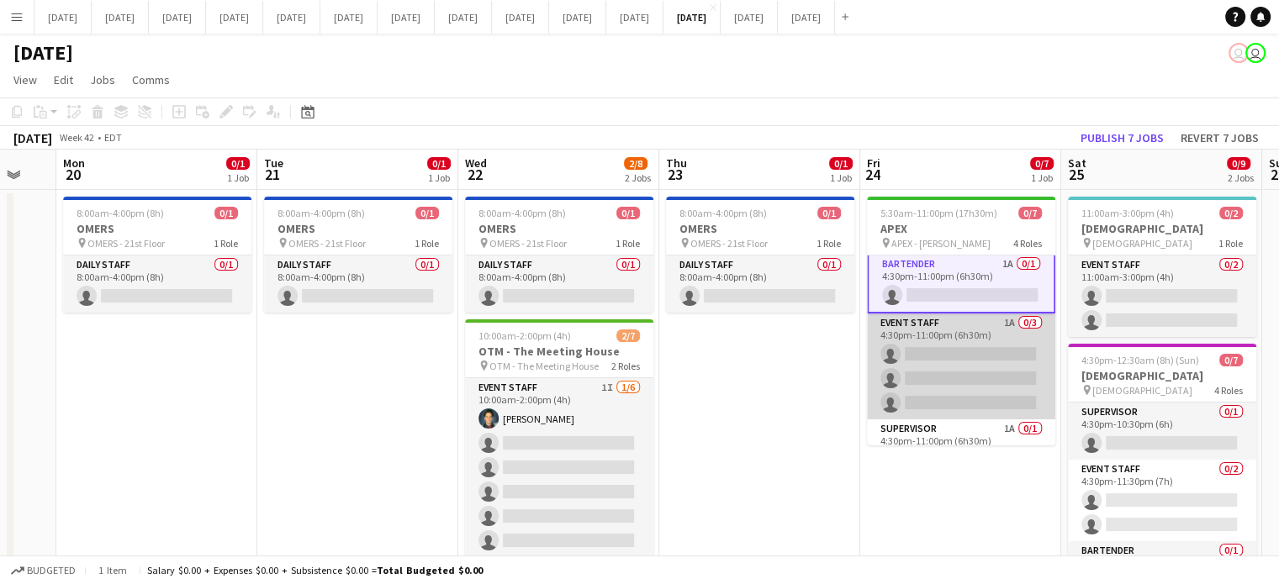
click at [1005, 333] on app-card-role "Event Staff 1A 0/3 4:30pm-11:00pm (6h30m) single-neutral-actions single-neutral…" at bounding box center [961, 367] width 188 height 106
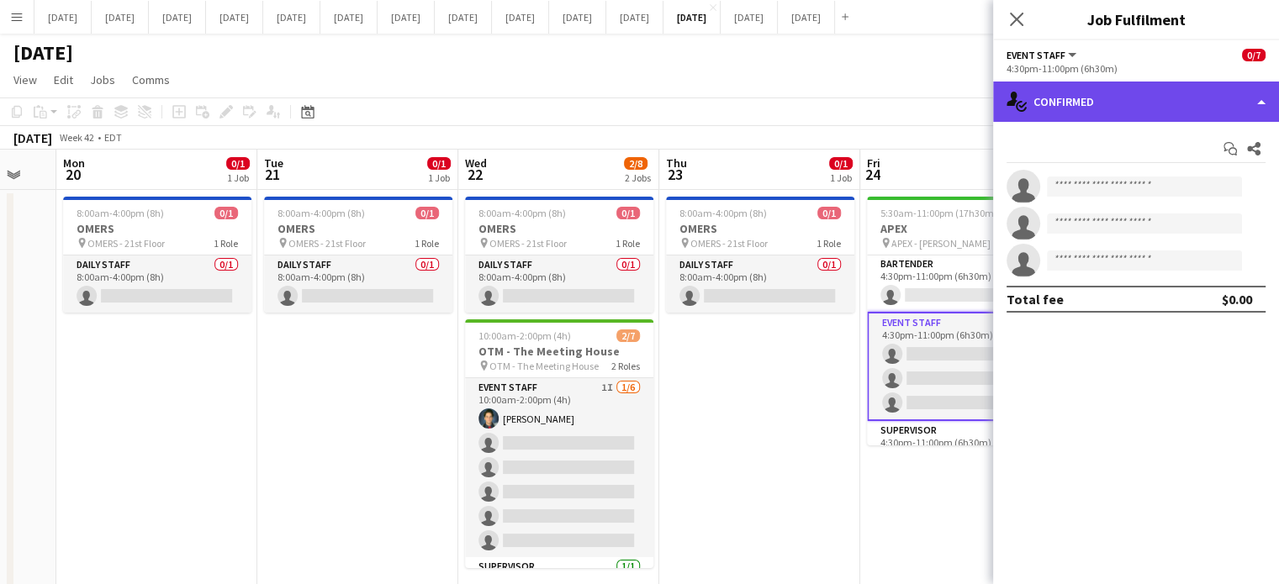
click at [1197, 103] on div "single-neutral-actions-check-2 Confirmed" at bounding box center [1136, 102] width 286 height 40
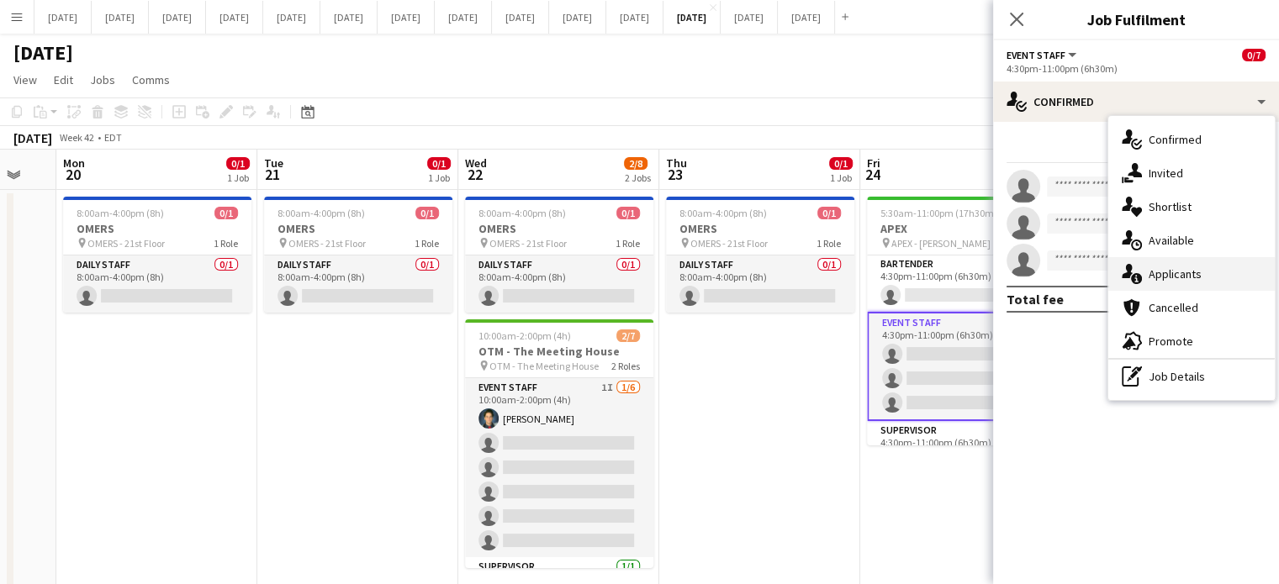
click at [1178, 271] on span "Applicants" at bounding box center [1174, 273] width 53 height 15
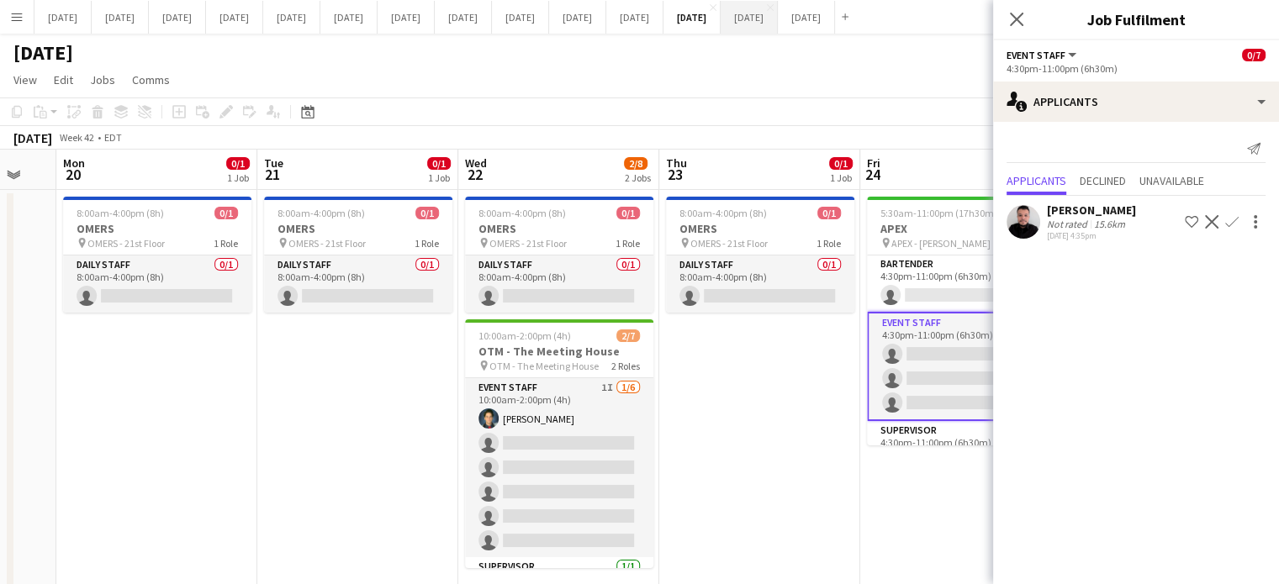
click at [1010, 13] on icon at bounding box center [1016, 19] width 13 height 13
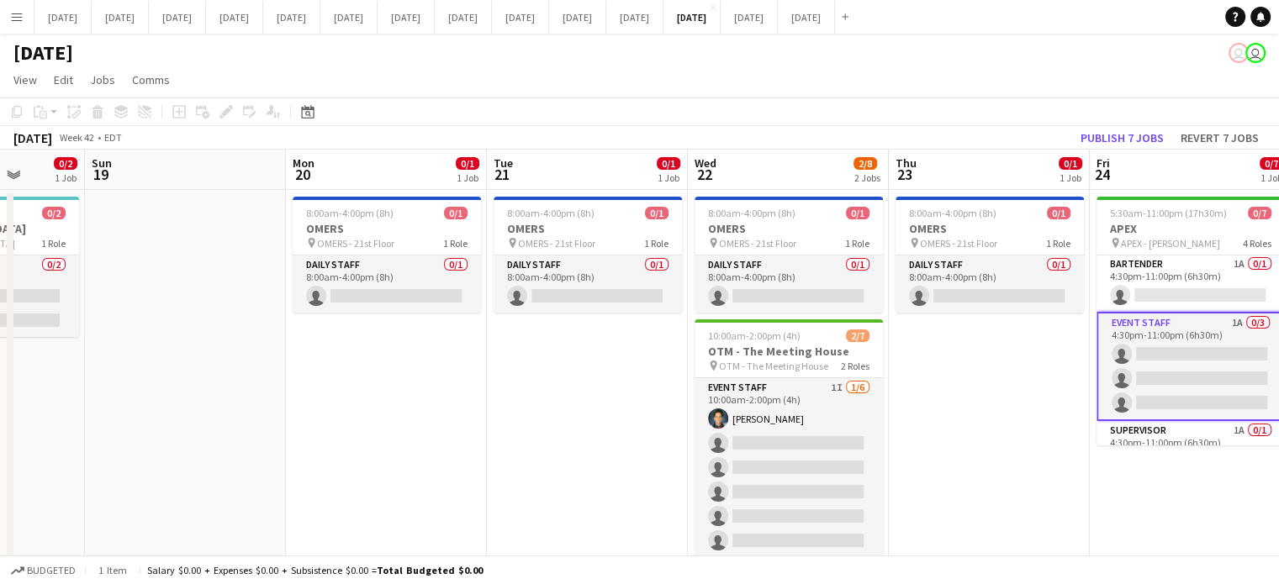
drag, startPoint x: 994, startPoint y: 472, endPoint x: 1267, endPoint y: 389, distance: 285.3
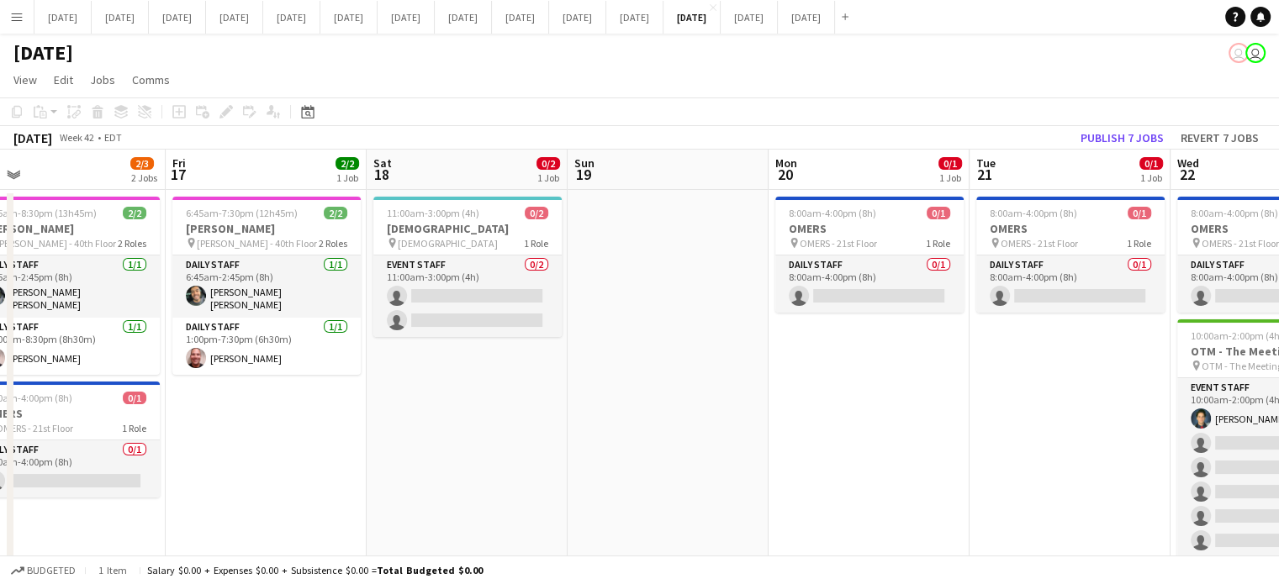
scroll to position [0, 458]
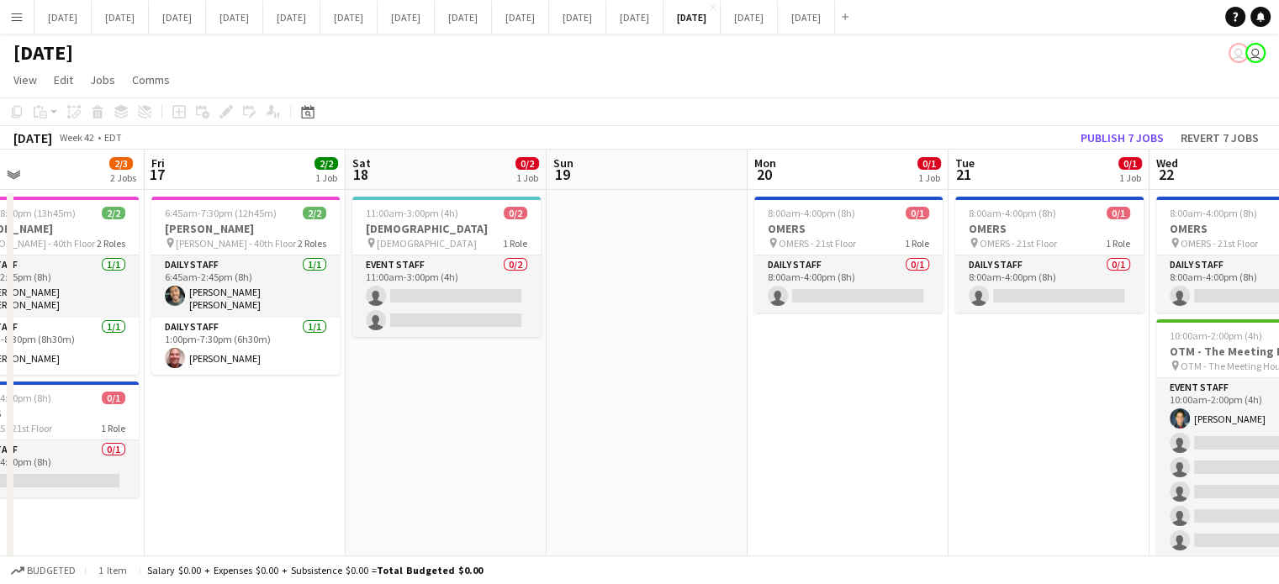
drag, startPoint x: 316, startPoint y: 425, endPoint x: 978, endPoint y: 385, distance: 663.6
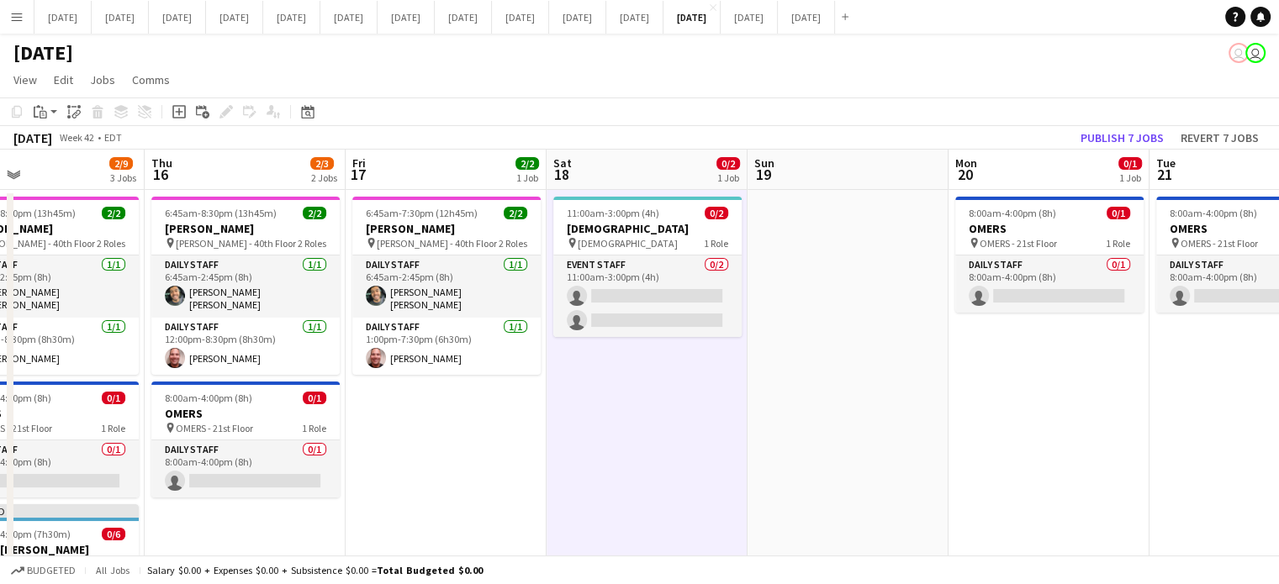
drag, startPoint x: 178, startPoint y: 103, endPoint x: 276, endPoint y: 107, distance: 97.6
click at [179, 103] on div "Add job" at bounding box center [179, 112] width 20 height 20
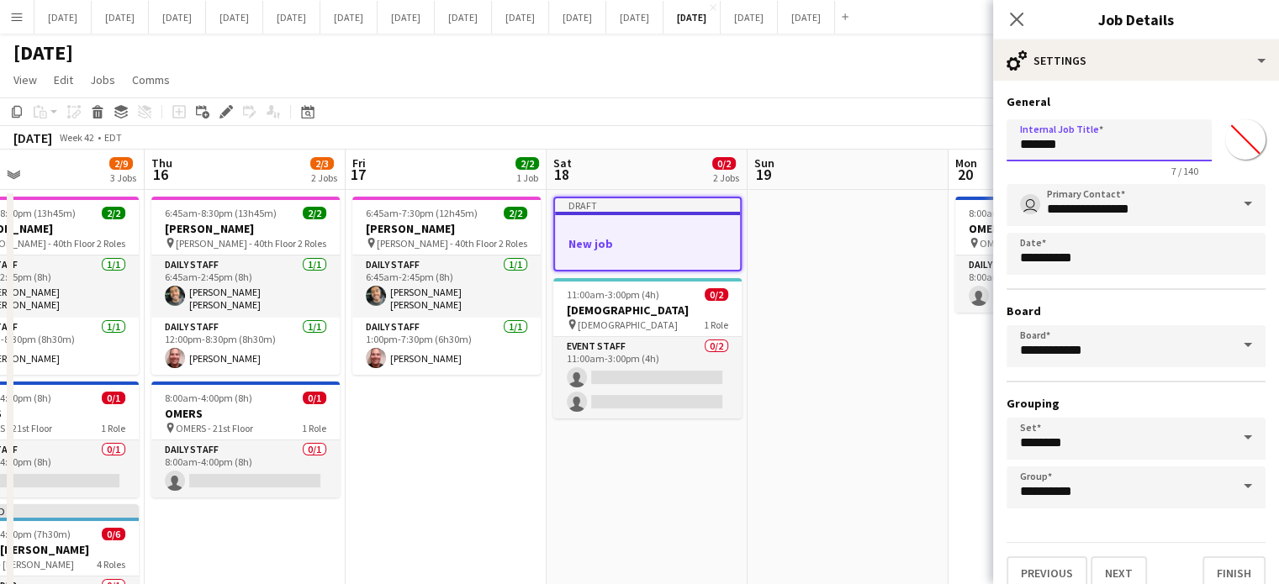
drag, startPoint x: 1086, startPoint y: 140, endPoint x: 854, endPoint y: 144, distance: 232.0
type input "**********"
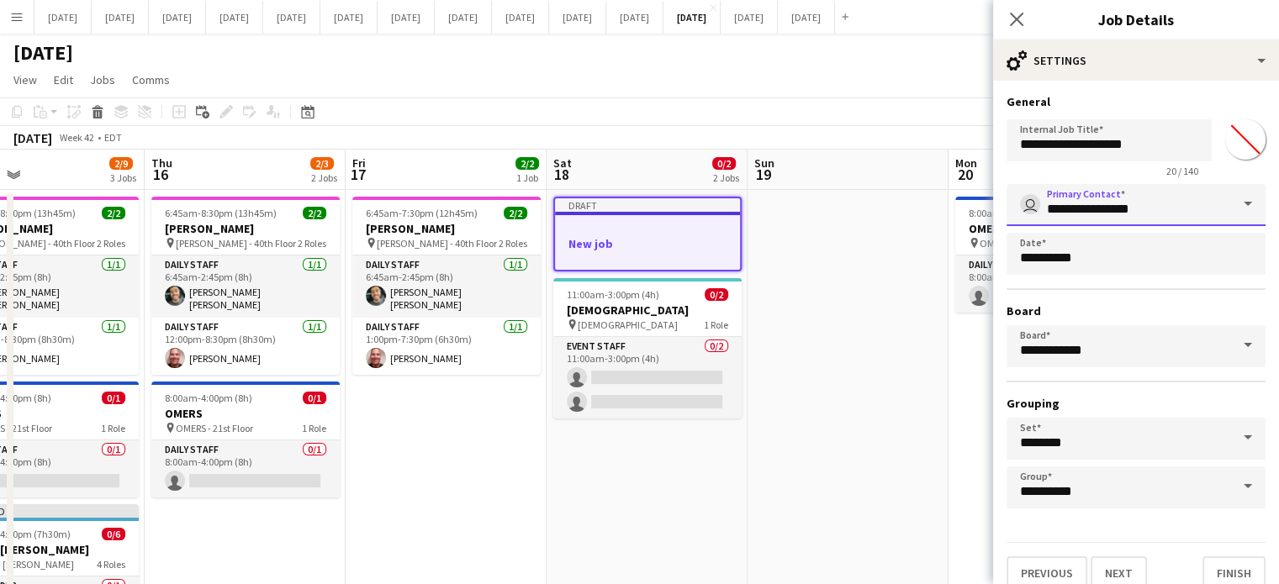
click at [1205, 208] on input "**********" at bounding box center [1135, 205] width 259 height 42
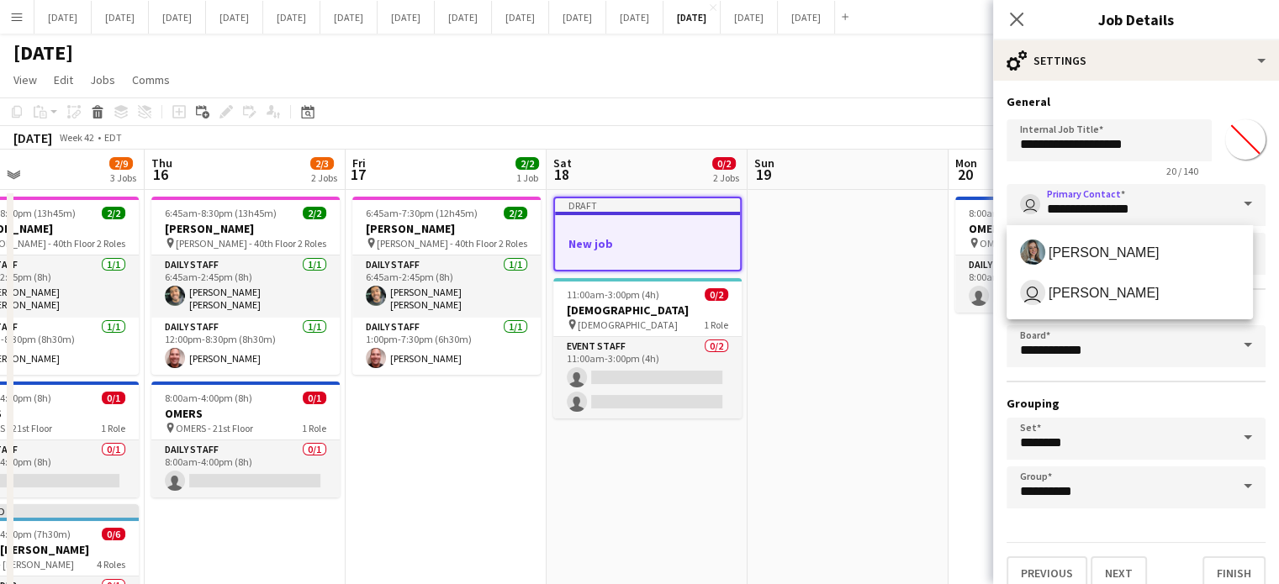
click at [1137, 256] on span "[PERSON_NAME]" at bounding box center [1103, 253] width 111 height 16
type input "**********"
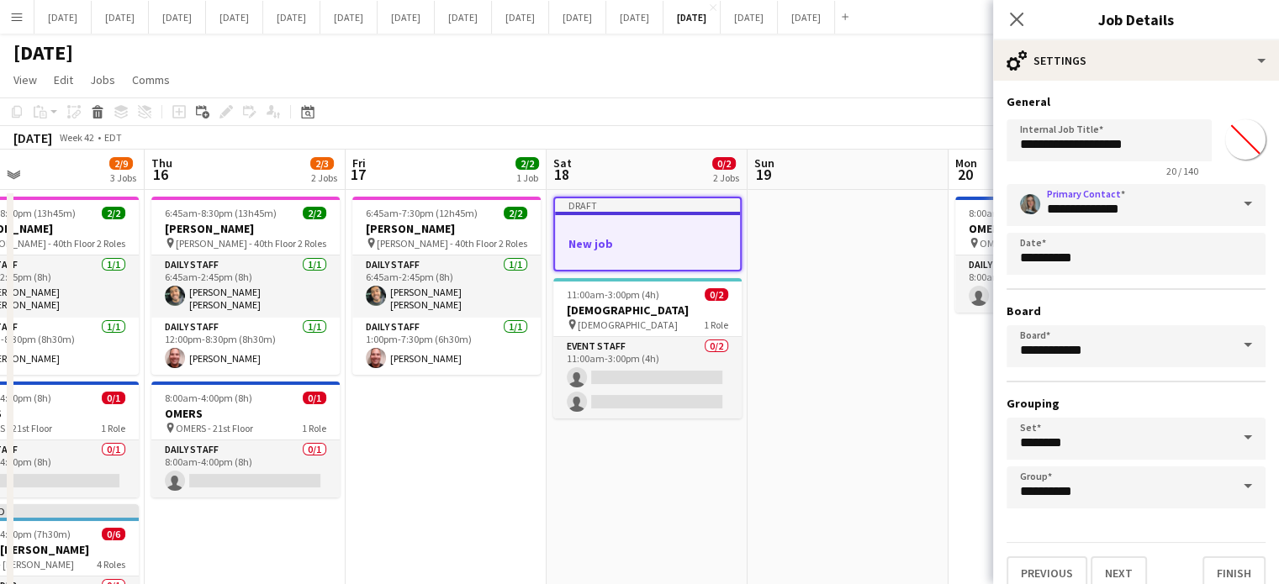
click at [1234, 140] on input "*******" at bounding box center [1245, 139] width 61 height 61
type input "*******"
click at [1164, 122] on input "**********" at bounding box center [1108, 140] width 205 height 42
click at [1114, 561] on button "Next" at bounding box center [1118, 573] width 56 height 34
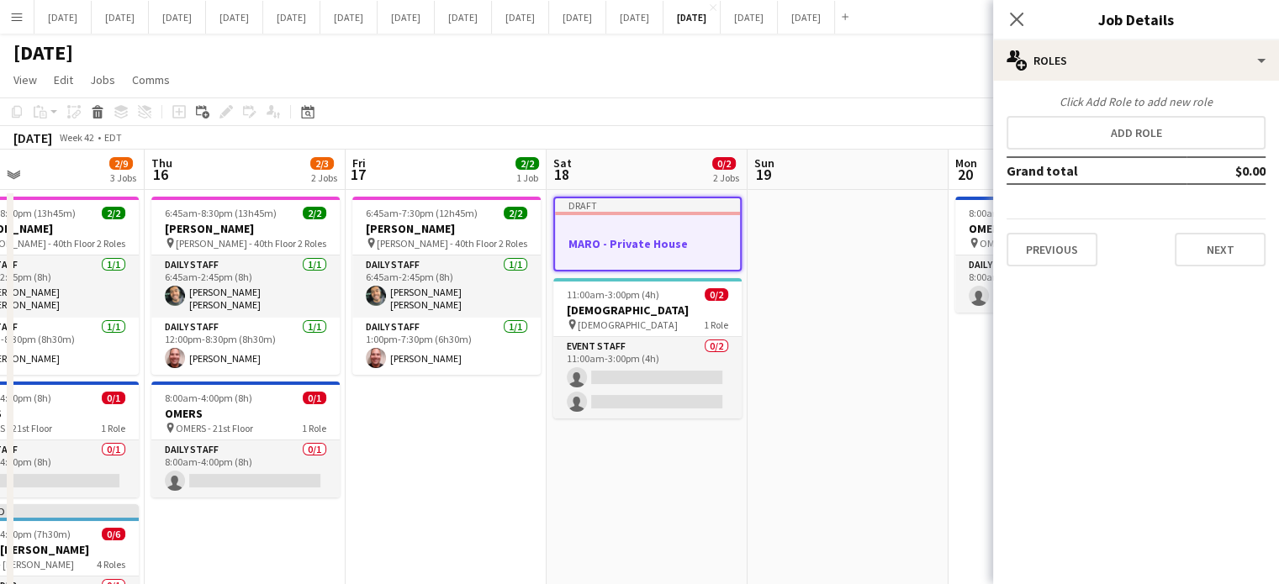
click at [1167, 108] on div "Click Add Role to add new role" at bounding box center [1135, 101] width 259 height 15
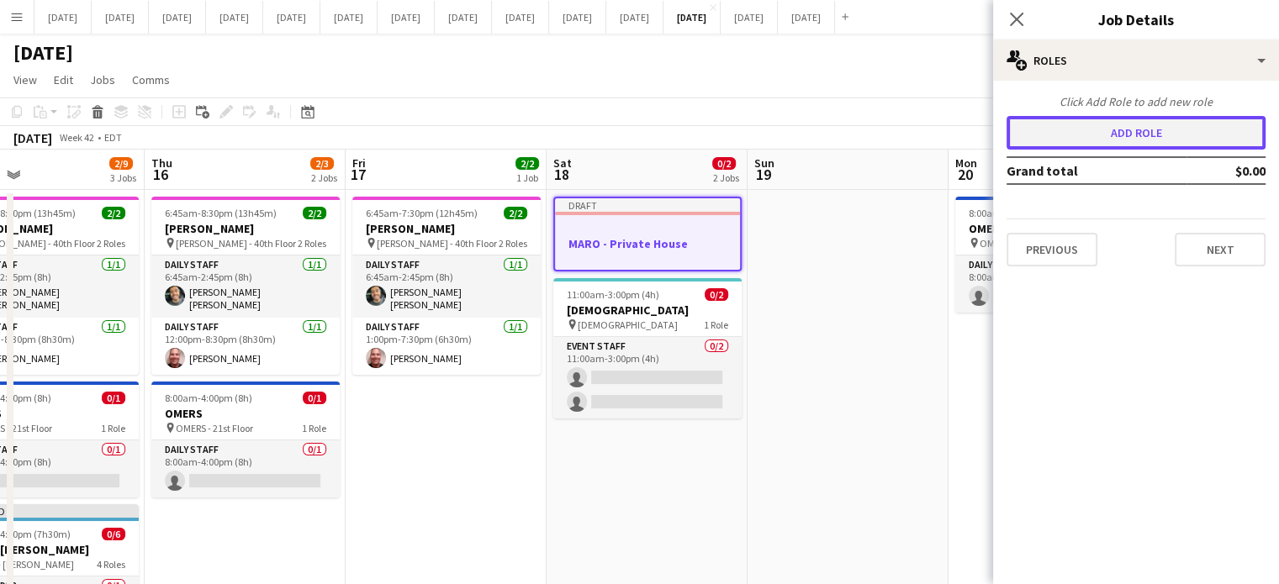
click at [1175, 126] on button "Add role" at bounding box center [1135, 133] width 259 height 34
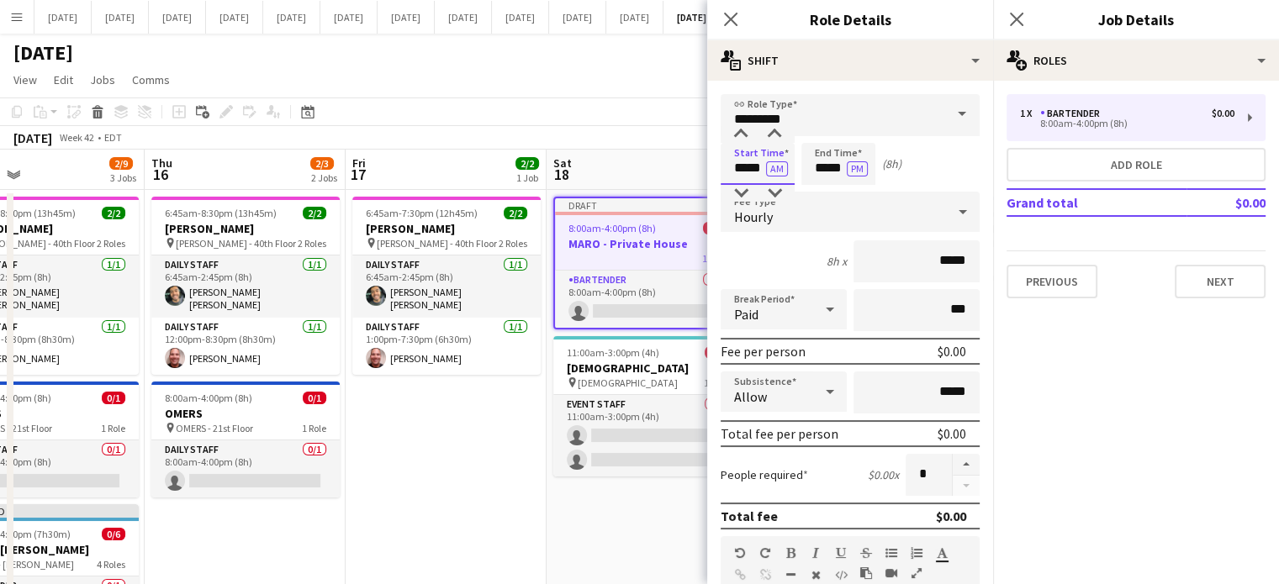
click at [741, 173] on input "*****" at bounding box center [757, 164] width 74 height 42
click at [745, 141] on div at bounding box center [741, 134] width 34 height 17
click at [745, 137] on div at bounding box center [741, 134] width 34 height 17
type input "*****"
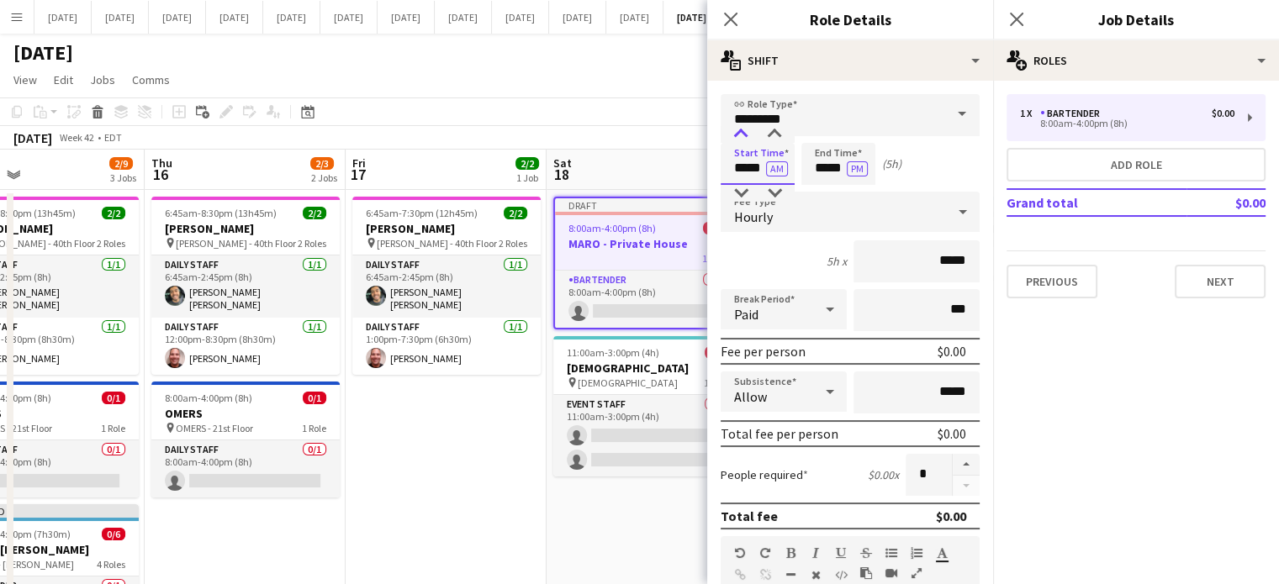
click at [745, 137] on div at bounding box center [741, 134] width 34 height 17
click at [835, 109] on input "*********" at bounding box center [849, 115] width 259 height 42
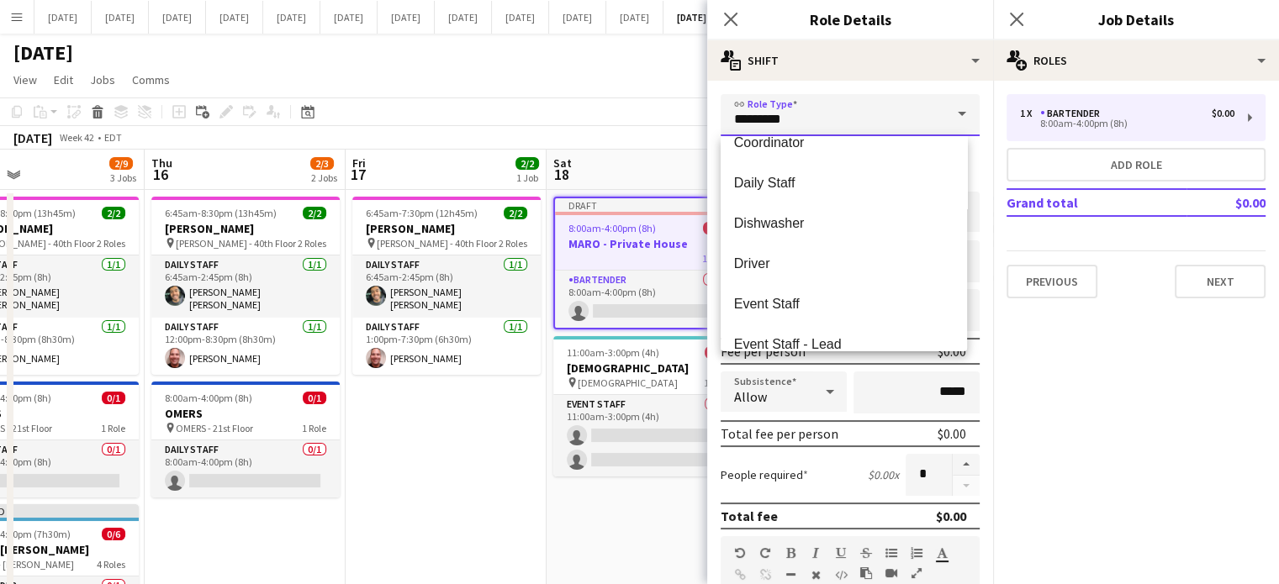
scroll to position [282, 0]
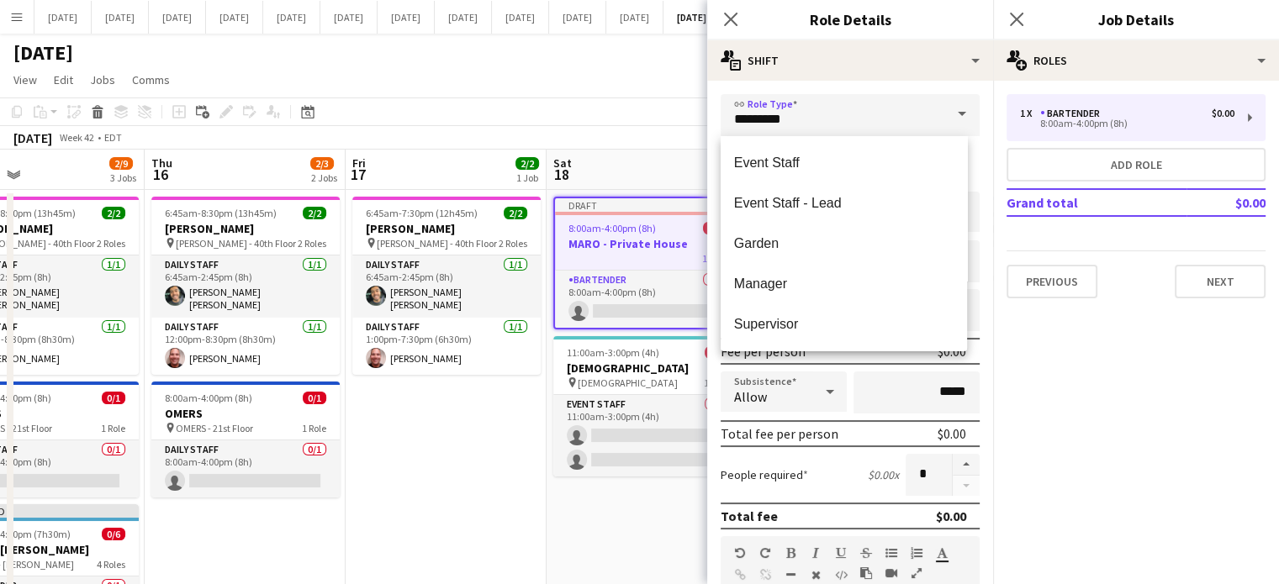
click at [808, 324] on span "Supervisor" at bounding box center [843, 324] width 219 height 16
type input "**********"
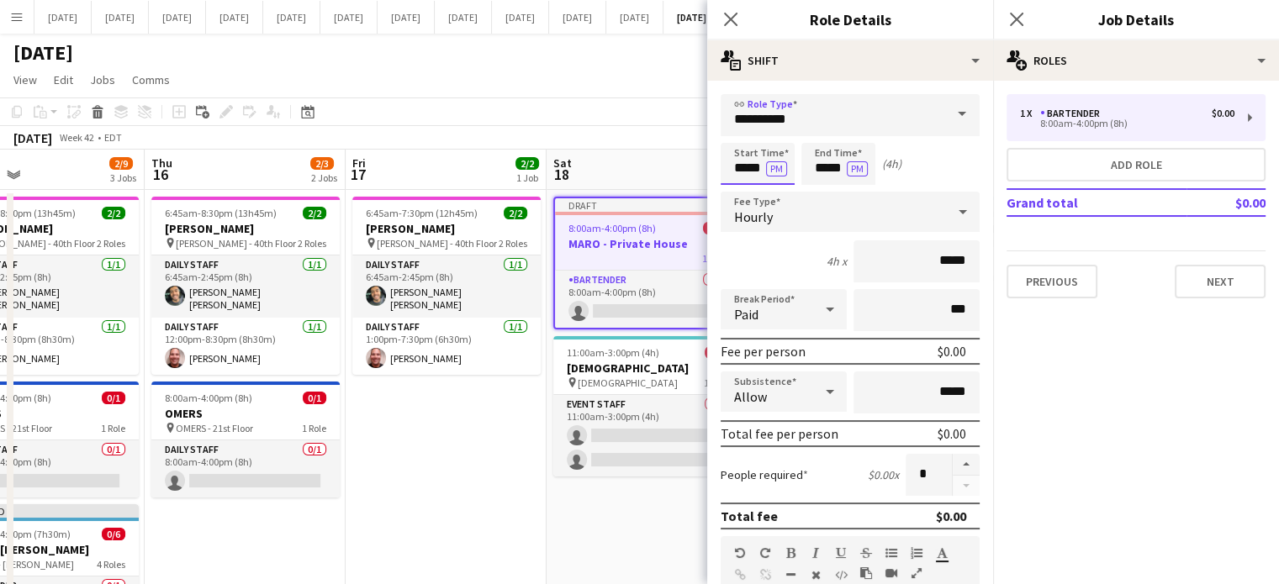
drag, startPoint x: 742, startPoint y: 171, endPoint x: 745, endPoint y: 151, distance: 20.3
click at [742, 171] on input "*****" at bounding box center [757, 164] width 74 height 42
click at [746, 134] on div at bounding box center [741, 134] width 34 height 17
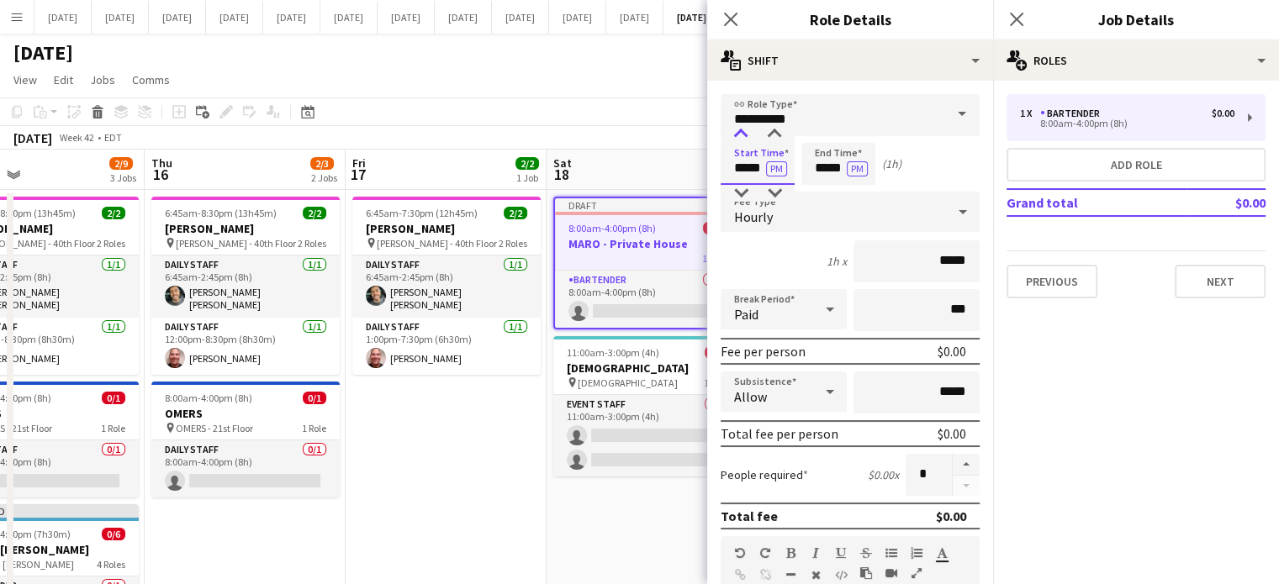
click at [746, 134] on div at bounding box center [741, 134] width 34 height 17
type input "*****"
click at [746, 134] on div at bounding box center [741, 134] width 34 height 17
click at [833, 153] on input "*****" at bounding box center [838, 164] width 74 height 42
click at [825, 140] on div at bounding box center [821, 134] width 34 height 17
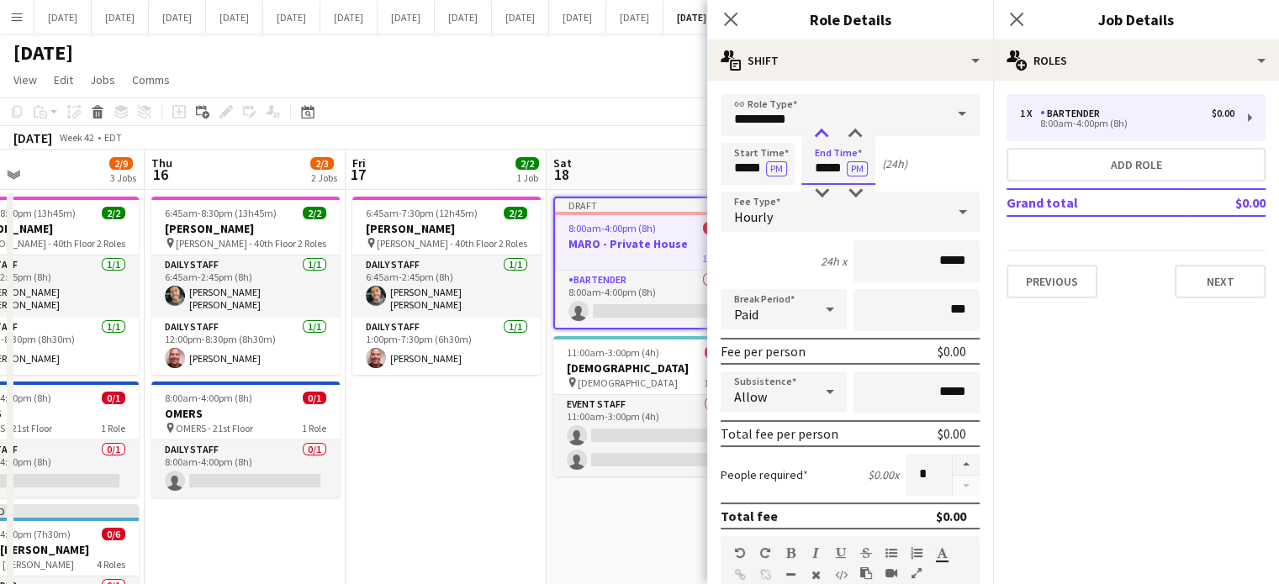
click at [824, 136] on div at bounding box center [821, 134] width 34 height 17
type input "*****"
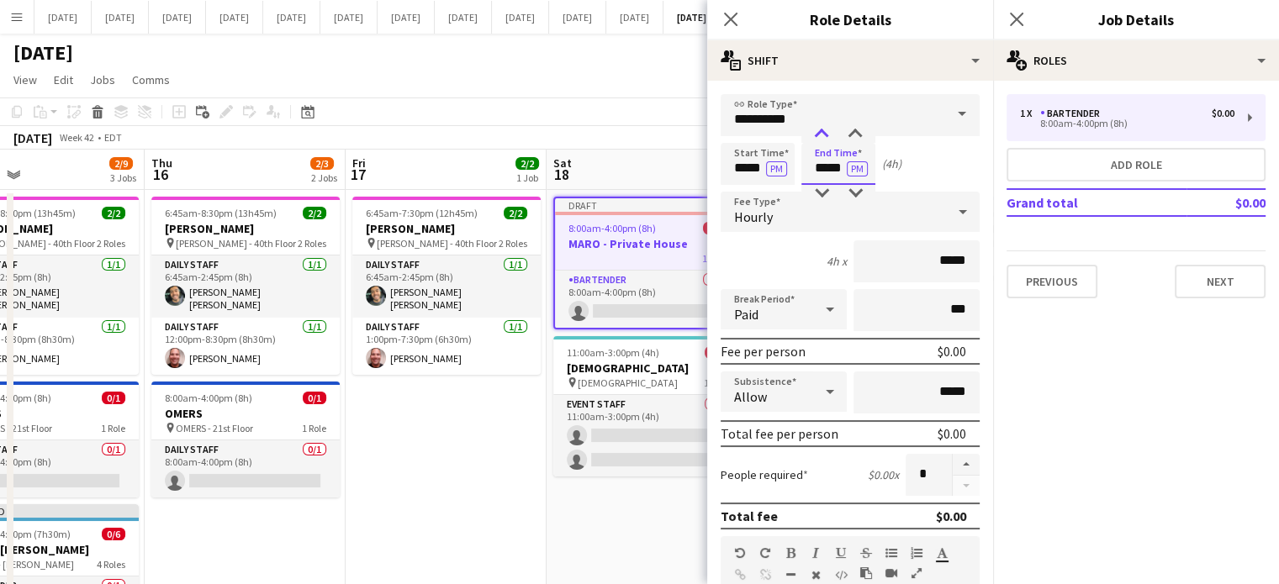
click at [824, 136] on div at bounding box center [821, 134] width 34 height 17
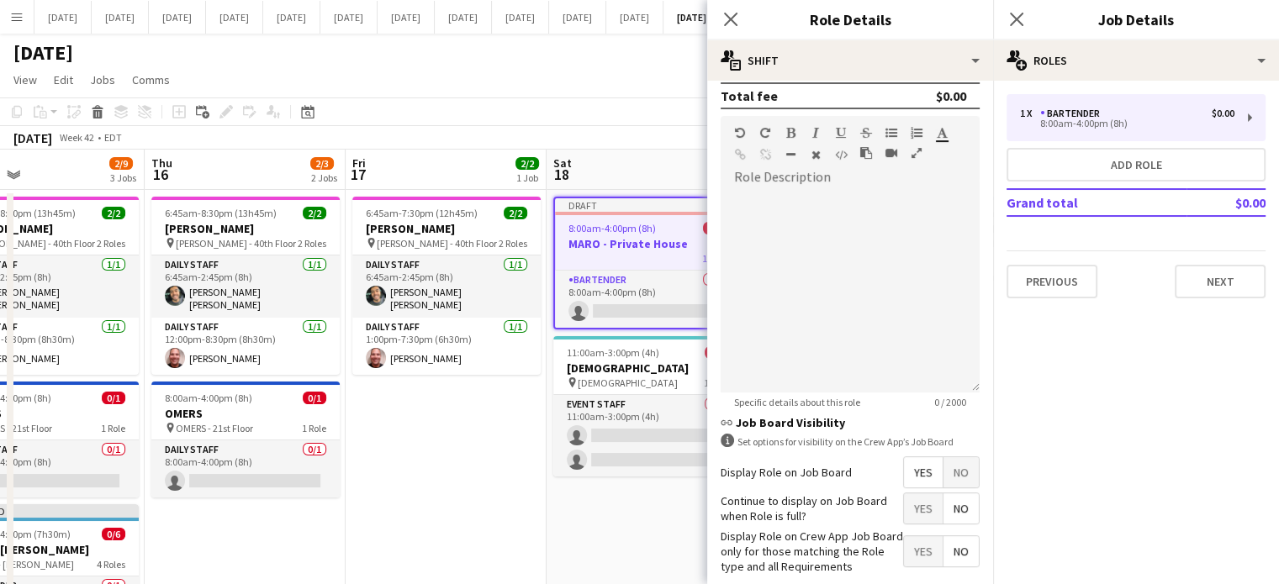
click at [955, 466] on span "No" at bounding box center [960, 472] width 35 height 30
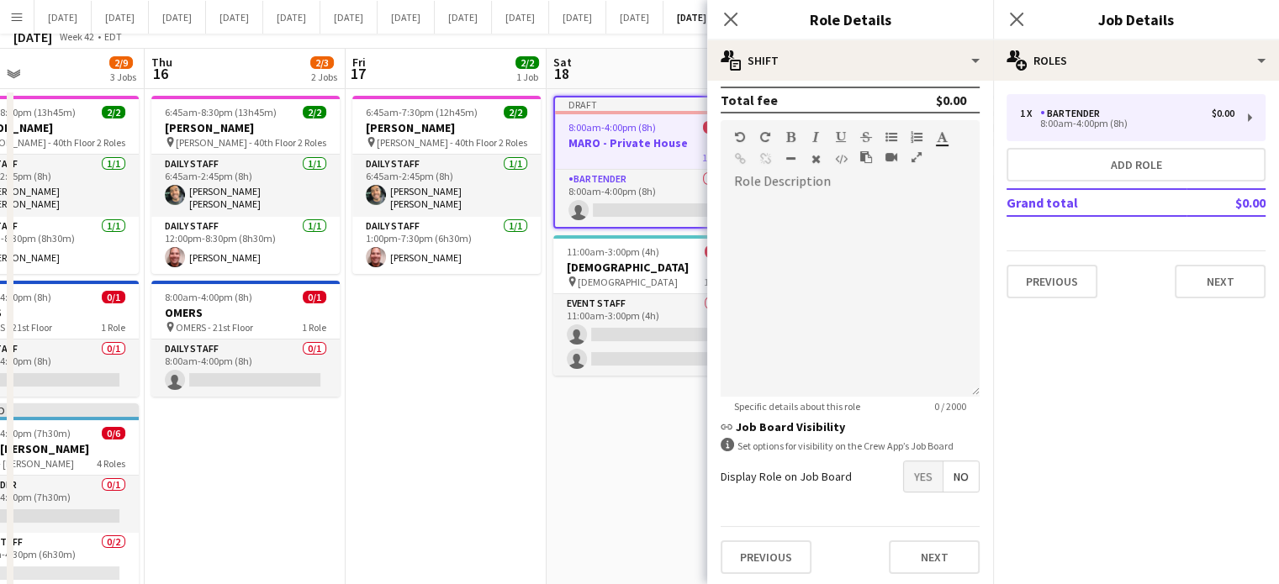
scroll to position [168, 0]
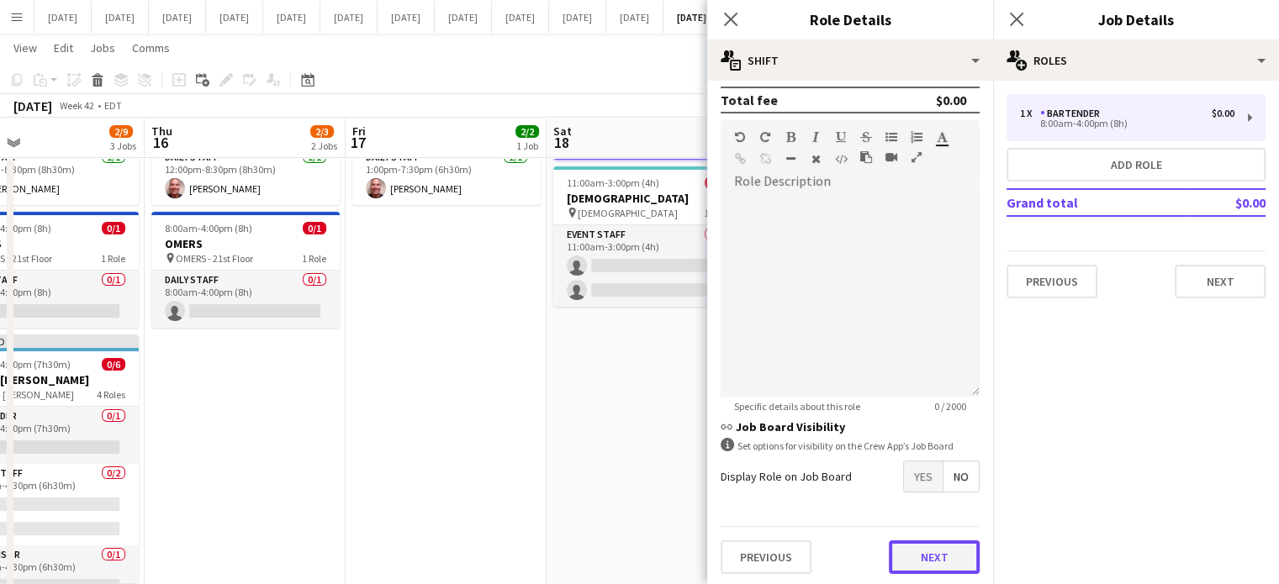
click at [944, 546] on button "Next" at bounding box center [934, 558] width 91 height 34
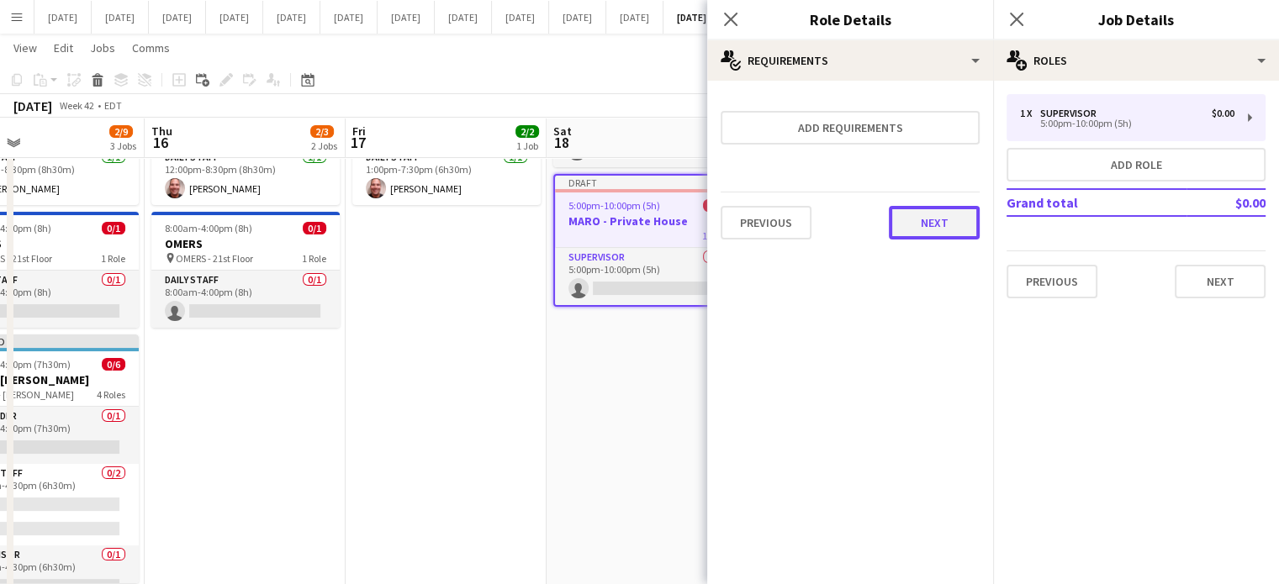
click at [933, 214] on button "Next" at bounding box center [934, 223] width 91 height 34
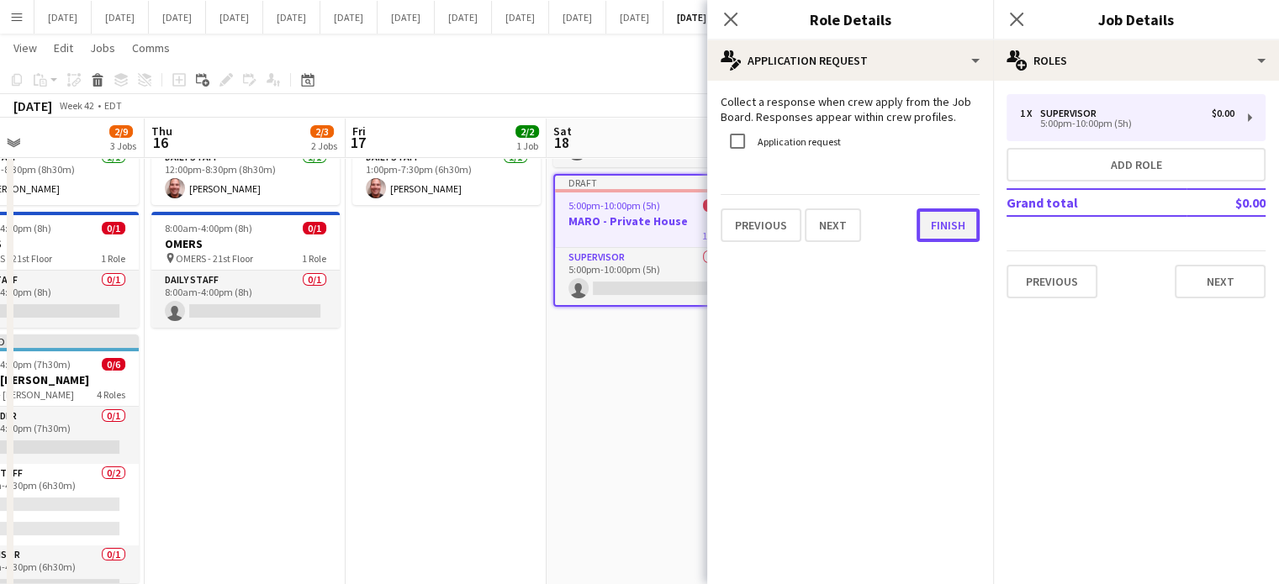
click at [962, 232] on button "Finish" at bounding box center [947, 225] width 63 height 34
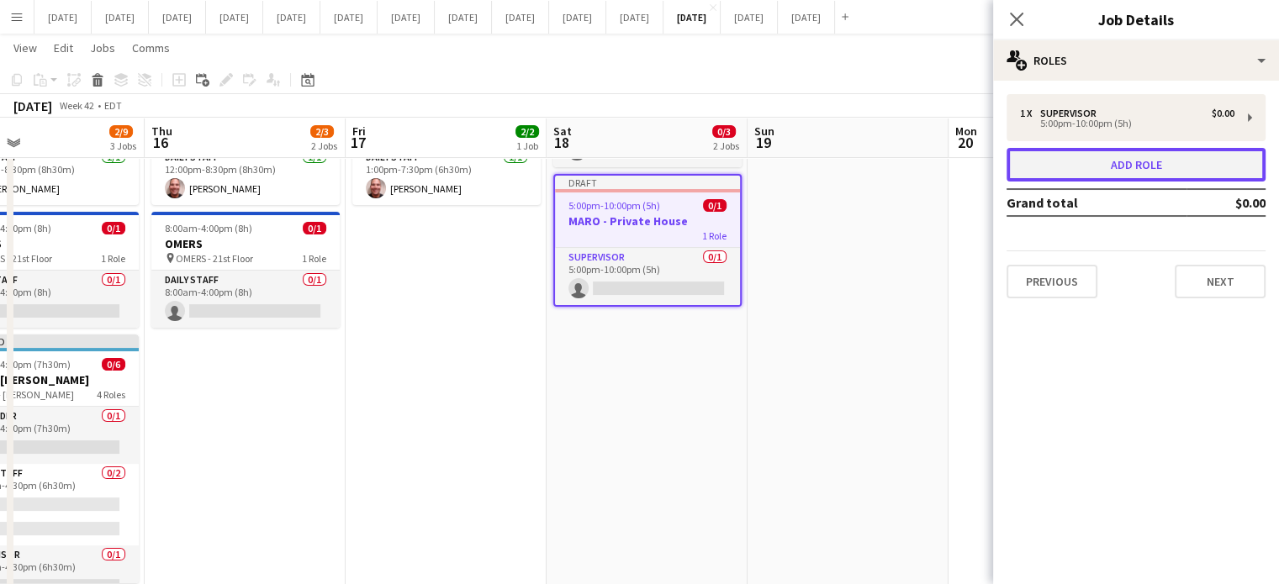
click at [1061, 161] on button "Add role" at bounding box center [1135, 165] width 259 height 34
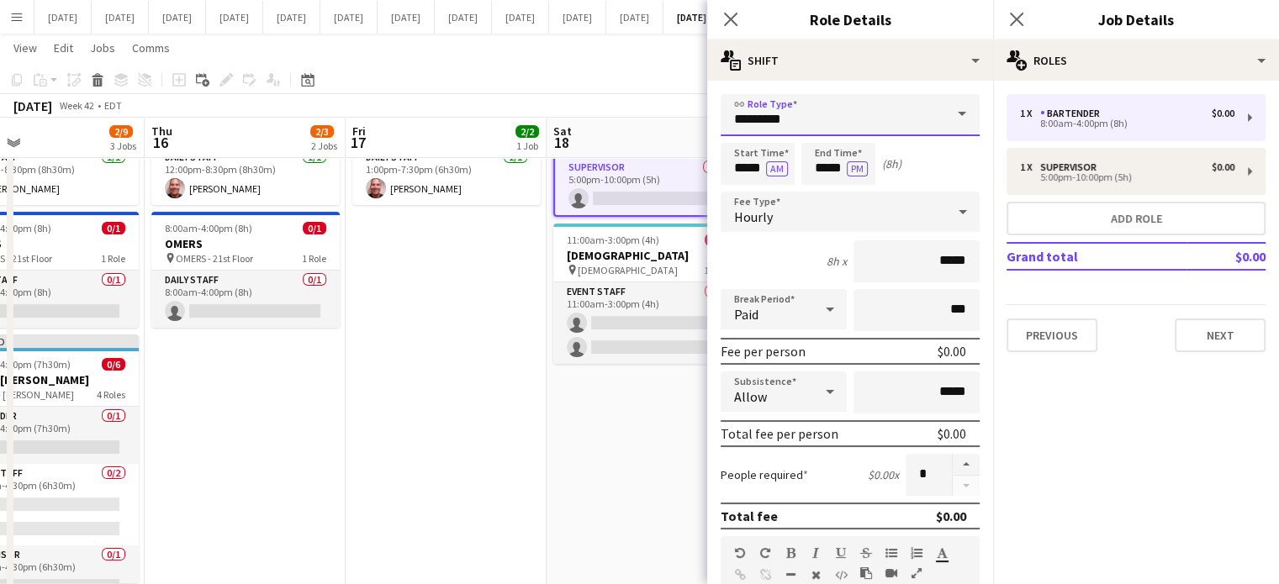
click at [900, 97] on input "*********" at bounding box center [849, 115] width 259 height 42
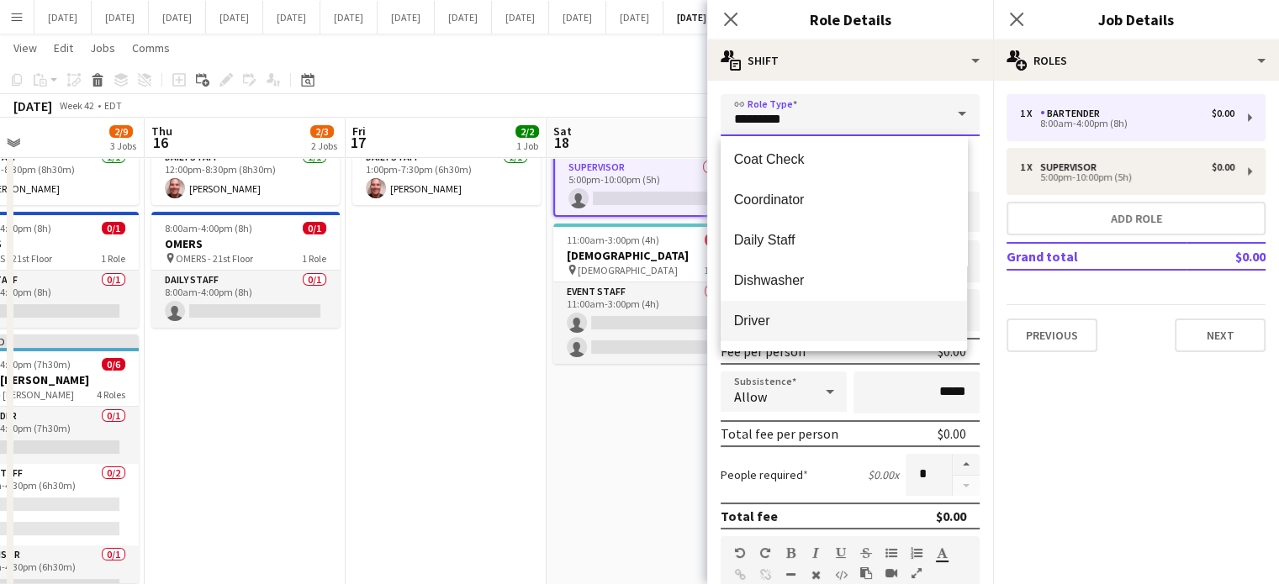
scroll to position [168, 0]
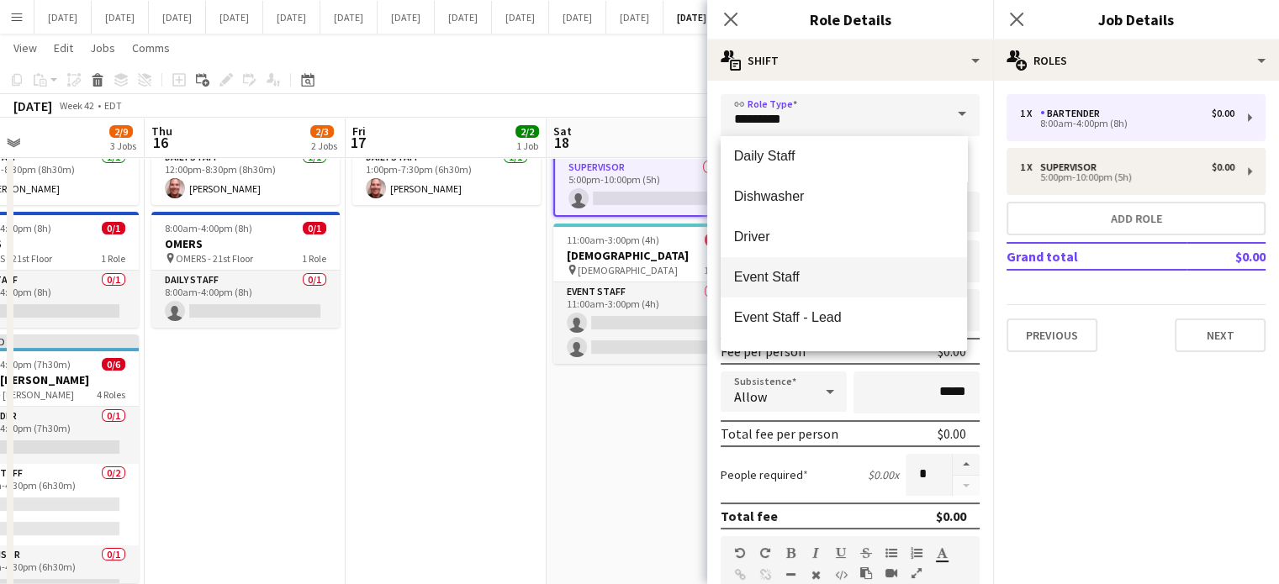
click at [803, 280] on span "Event Staff" at bounding box center [843, 277] width 219 height 16
type input "**********"
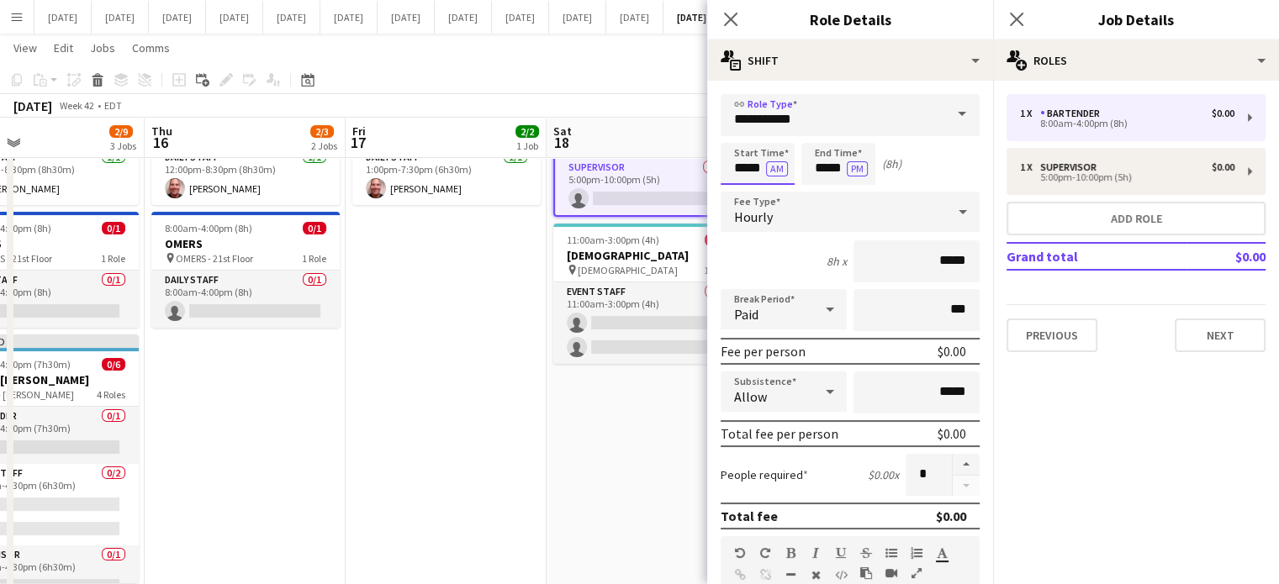
click at [746, 172] on input "*****" at bounding box center [757, 164] width 74 height 42
click at [736, 134] on div at bounding box center [741, 134] width 34 height 17
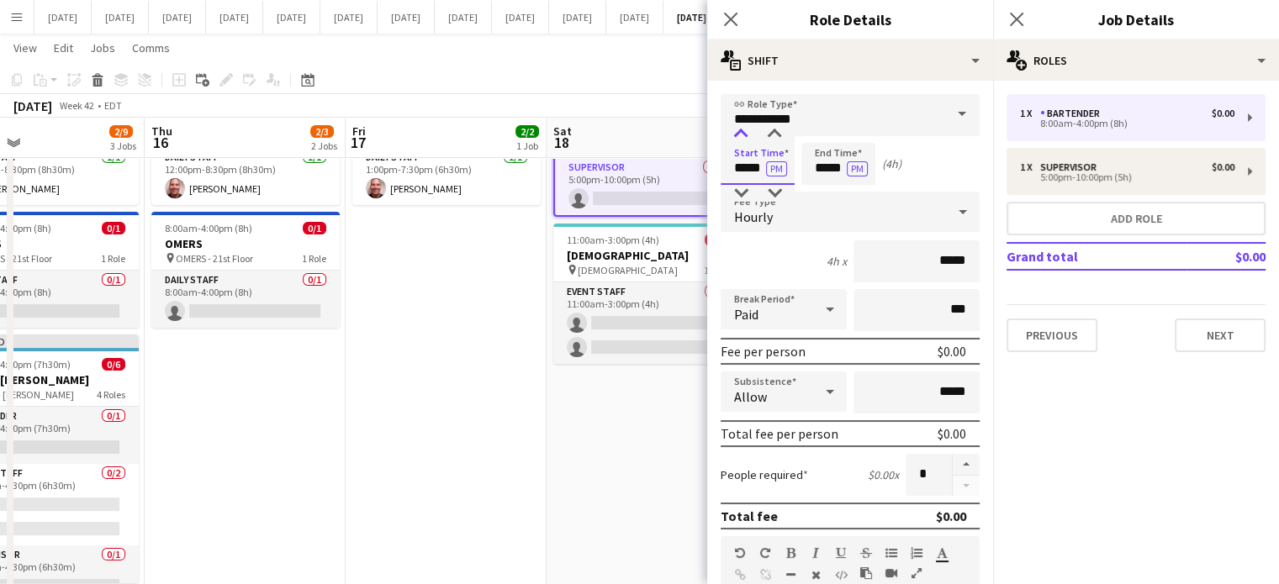
click at [736, 134] on div at bounding box center [741, 134] width 34 height 17
click at [737, 134] on div at bounding box center [741, 134] width 34 height 17
type input "*****"
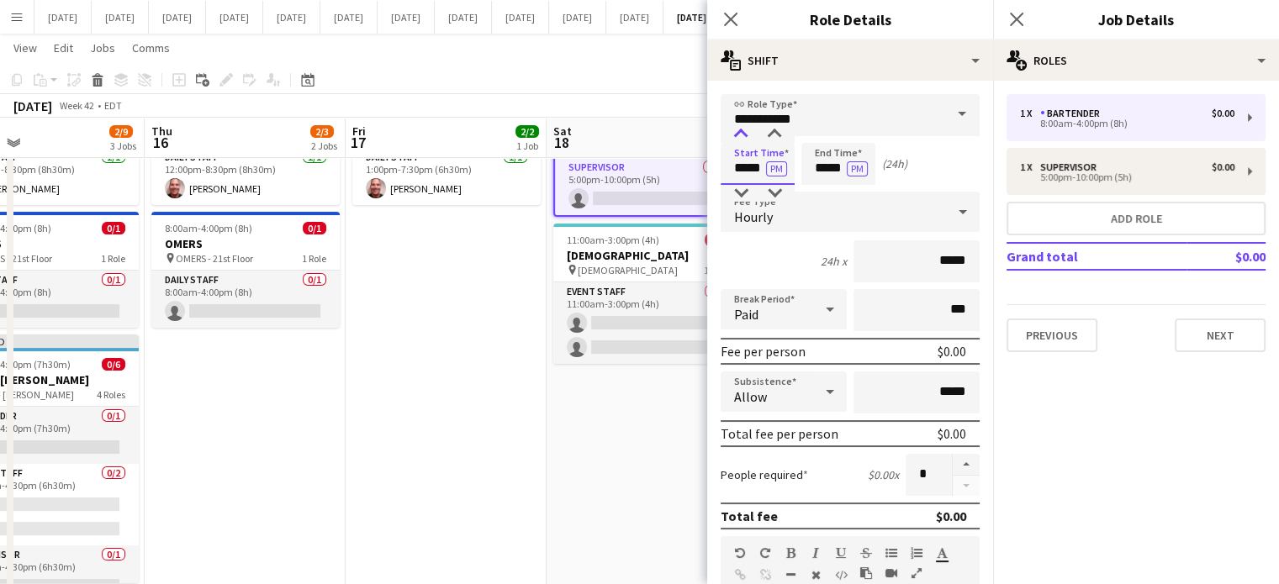
click at [737, 134] on div at bounding box center [741, 134] width 34 height 17
click at [815, 150] on input "*****" at bounding box center [838, 164] width 74 height 42
click at [822, 139] on div at bounding box center [821, 134] width 34 height 17
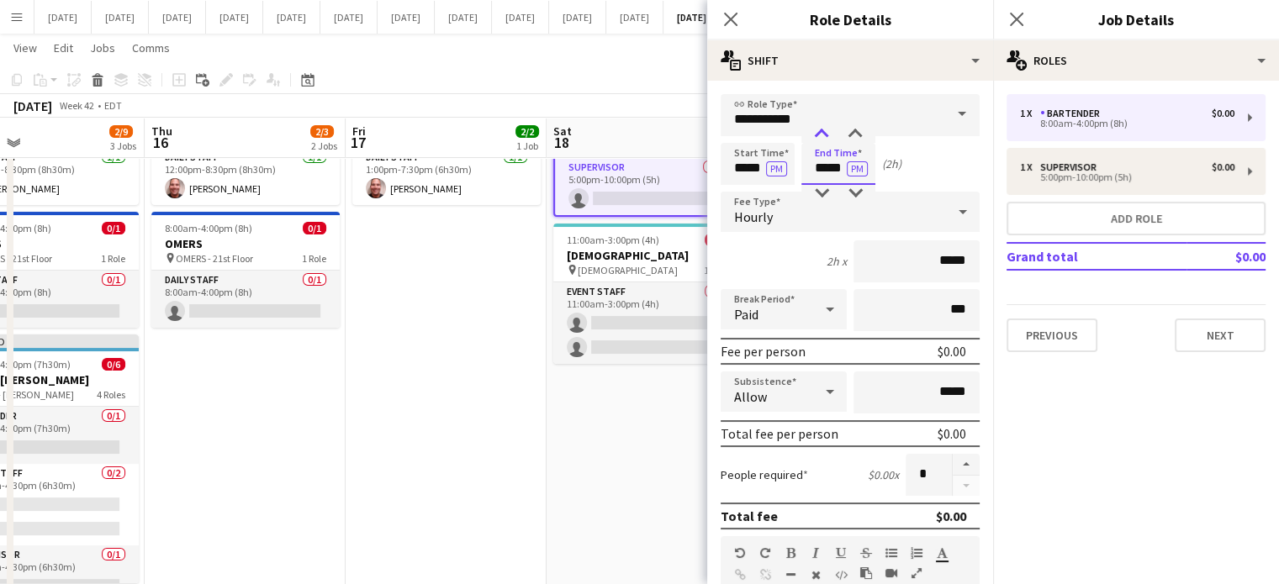
click at [822, 139] on div at bounding box center [821, 134] width 34 height 17
click at [822, 138] on div at bounding box center [821, 134] width 34 height 17
type input "*****"
click at [822, 138] on div at bounding box center [821, 134] width 34 height 17
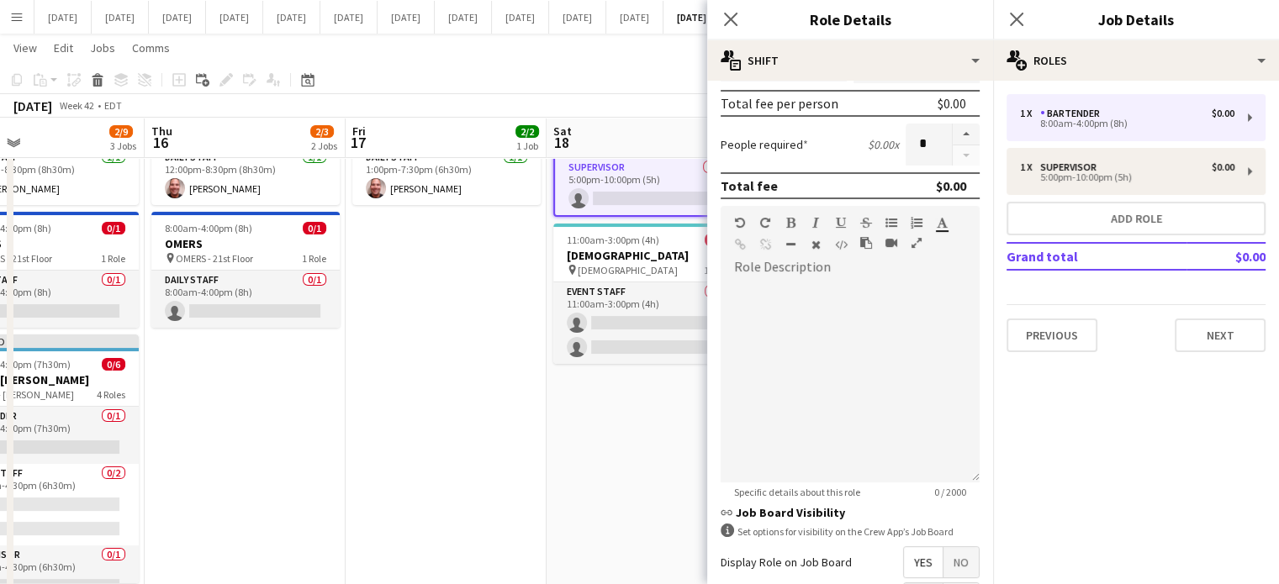
scroll to position [336, 0]
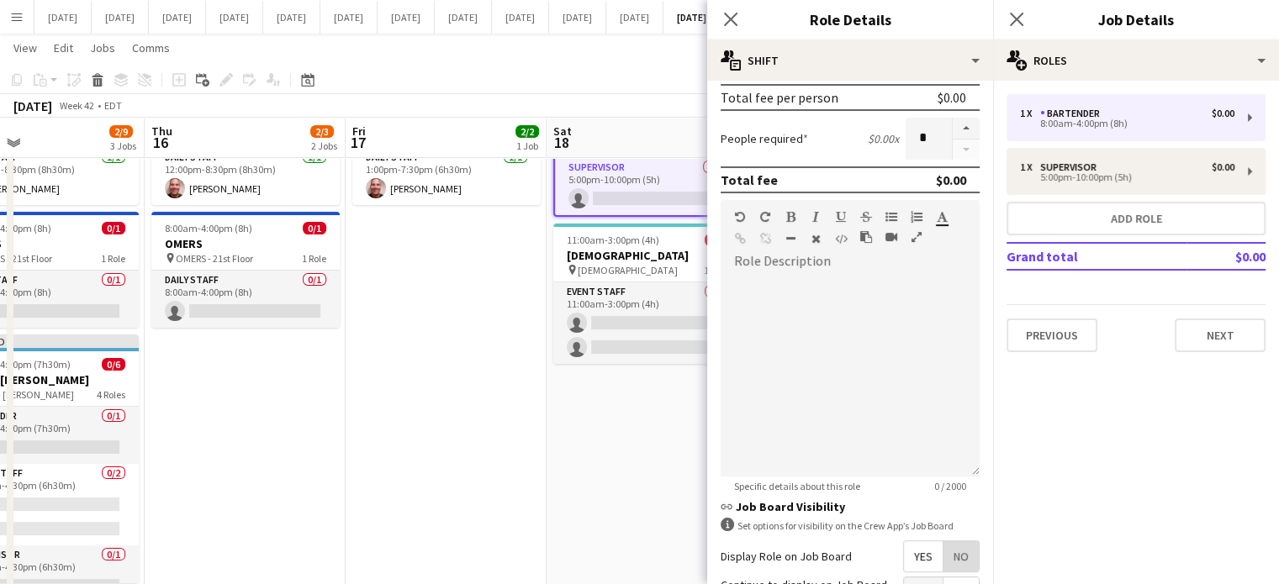
click at [953, 550] on span "No" at bounding box center [960, 556] width 35 height 30
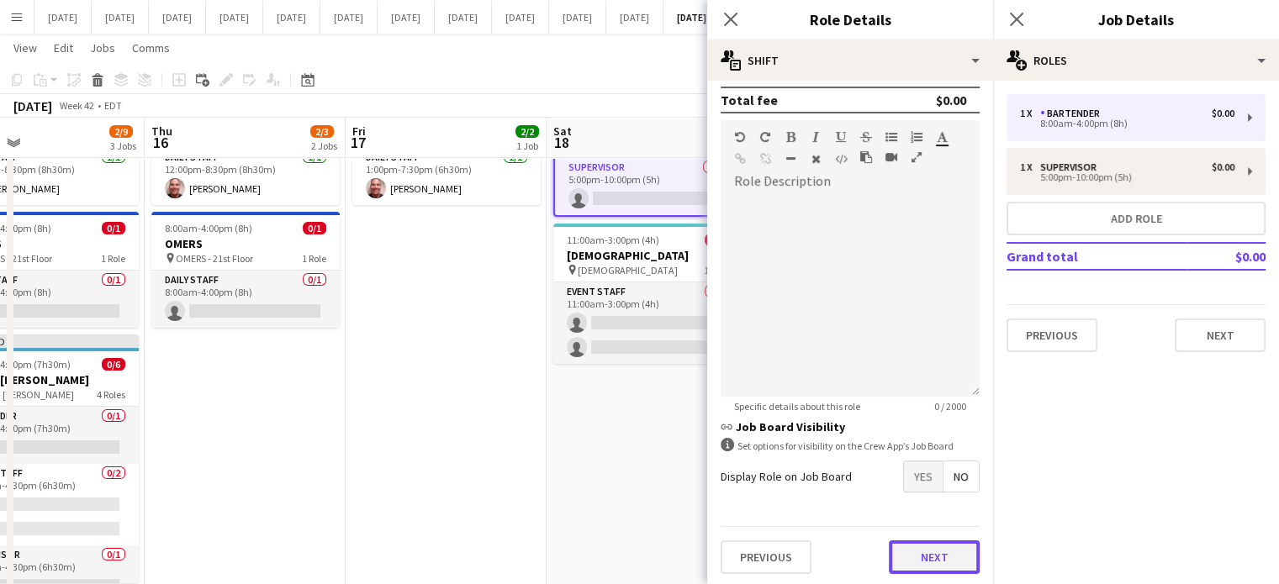
click at [947, 553] on button "Next" at bounding box center [934, 558] width 91 height 34
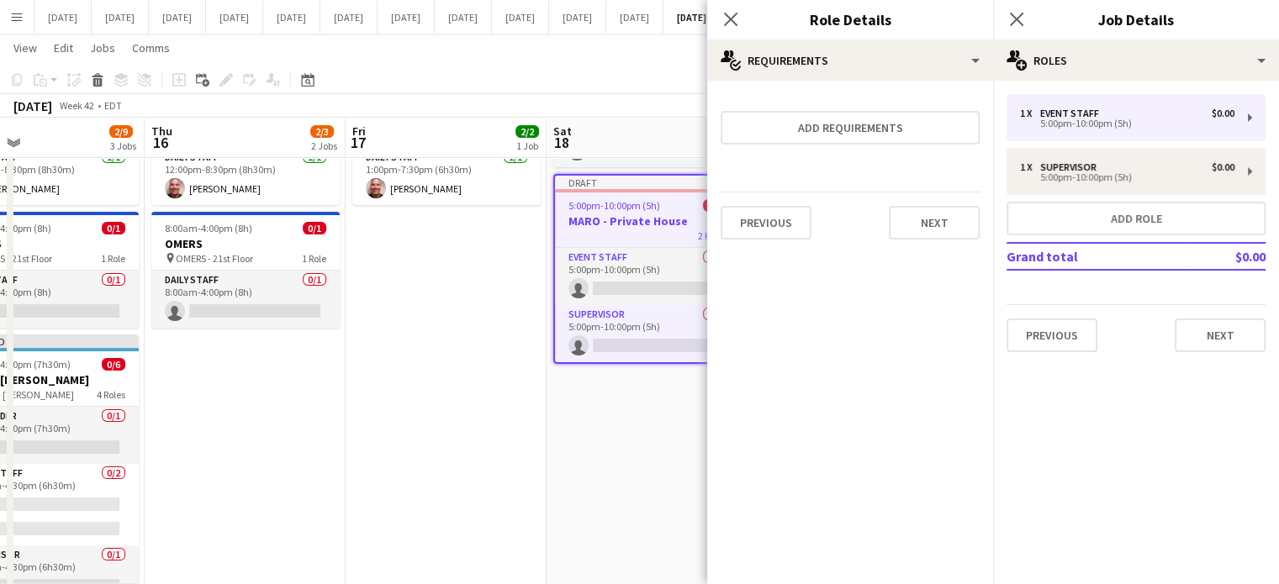
scroll to position [0, 0]
click at [952, 229] on button "Next" at bounding box center [934, 223] width 91 height 34
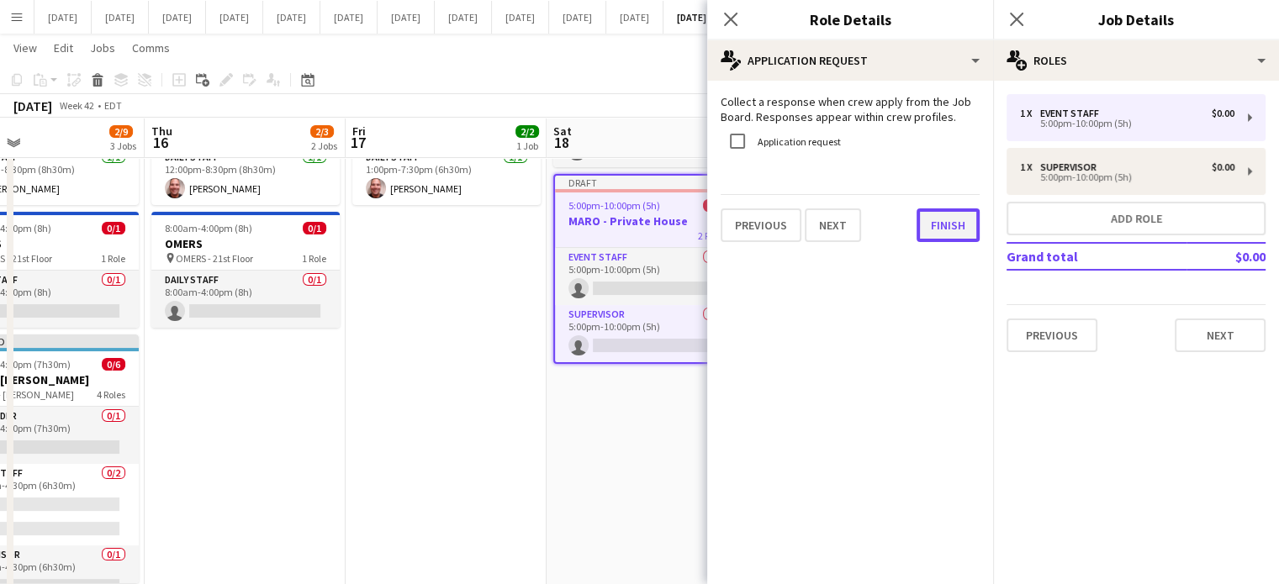
click at [954, 224] on button "Finish" at bounding box center [947, 225] width 63 height 34
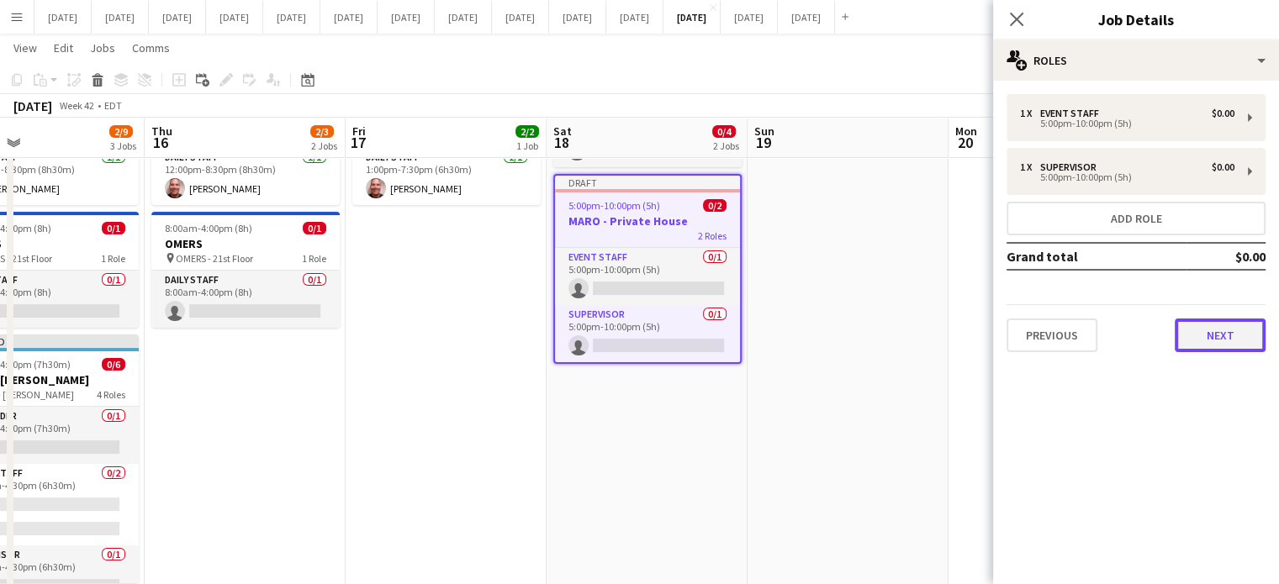
click at [1207, 330] on button "Next" at bounding box center [1219, 336] width 91 height 34
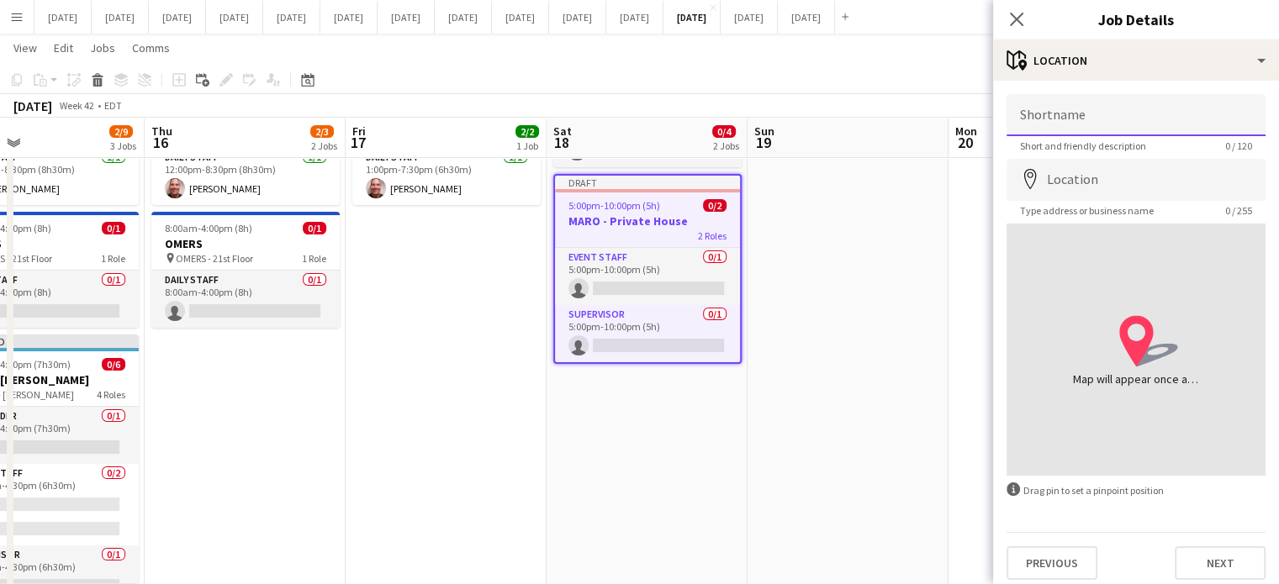
click at [1078, 131] on input "Shortname" at bounding box center [1135, 115] width 259 height 42
type input "**********"
drag, startPoint x: 1027, startPoint y: 178, endPoint x: 1042, endPoint y: 170, distance: 17.3
click at [1027, 177] on icon "map-marker" at bounding box center [1030, 179] width 20 height 20
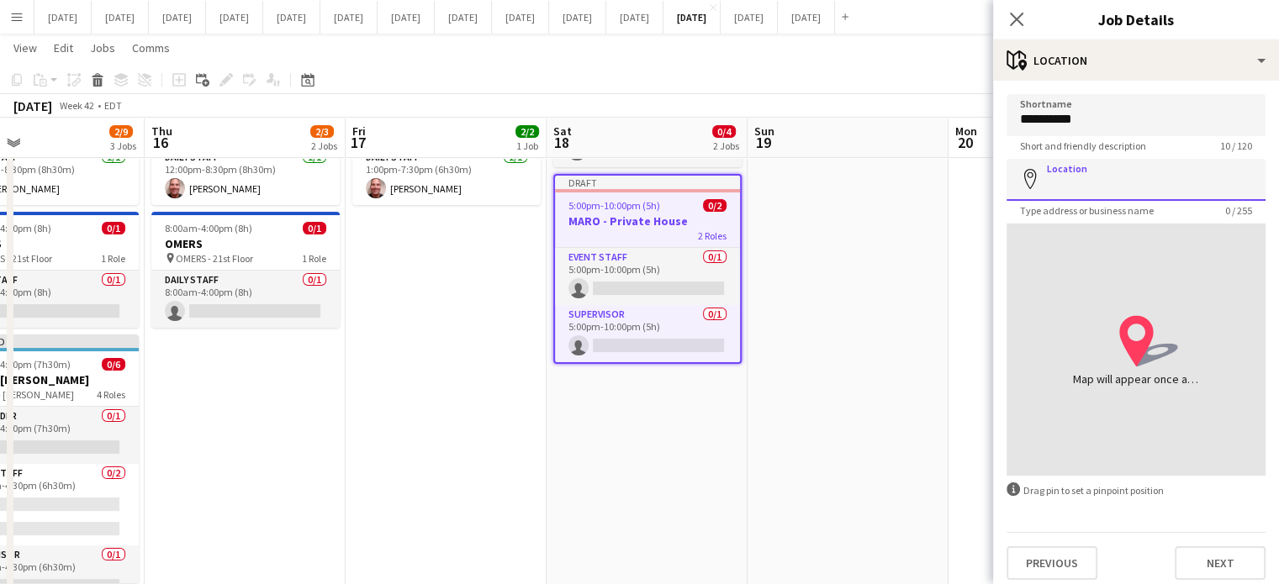
click at [1053, 167] on input "Location" at bounding box center [1135, 180] width 259 height 42
type input "**********"
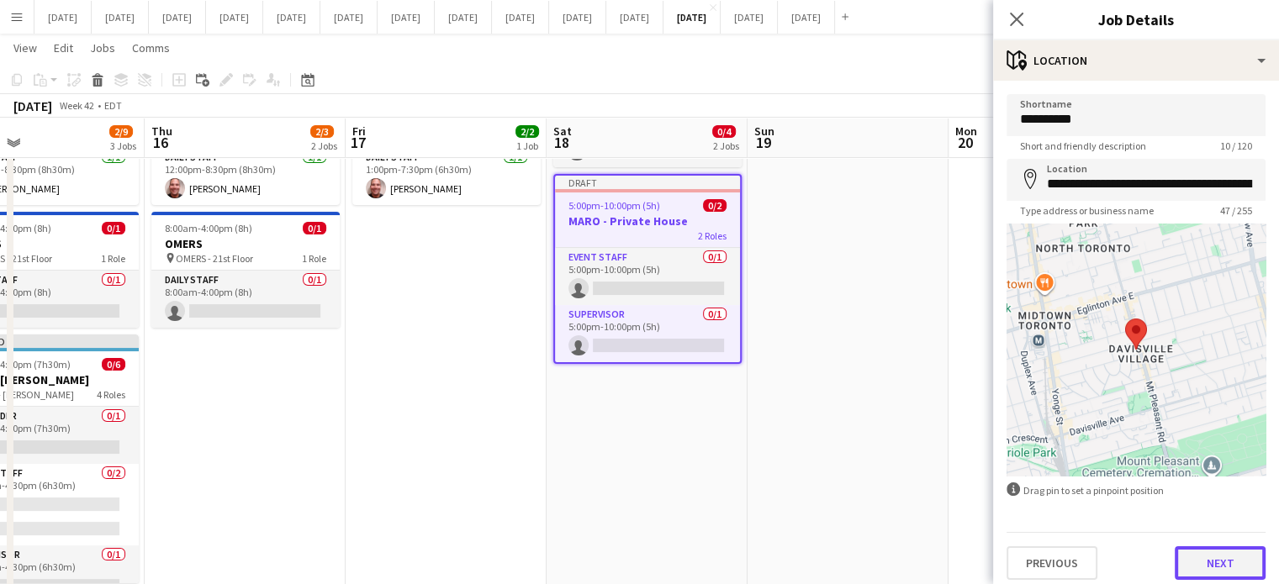
click at [1214, 562] on button "Next" at bounding box center [1219, 563] width 91 height 34
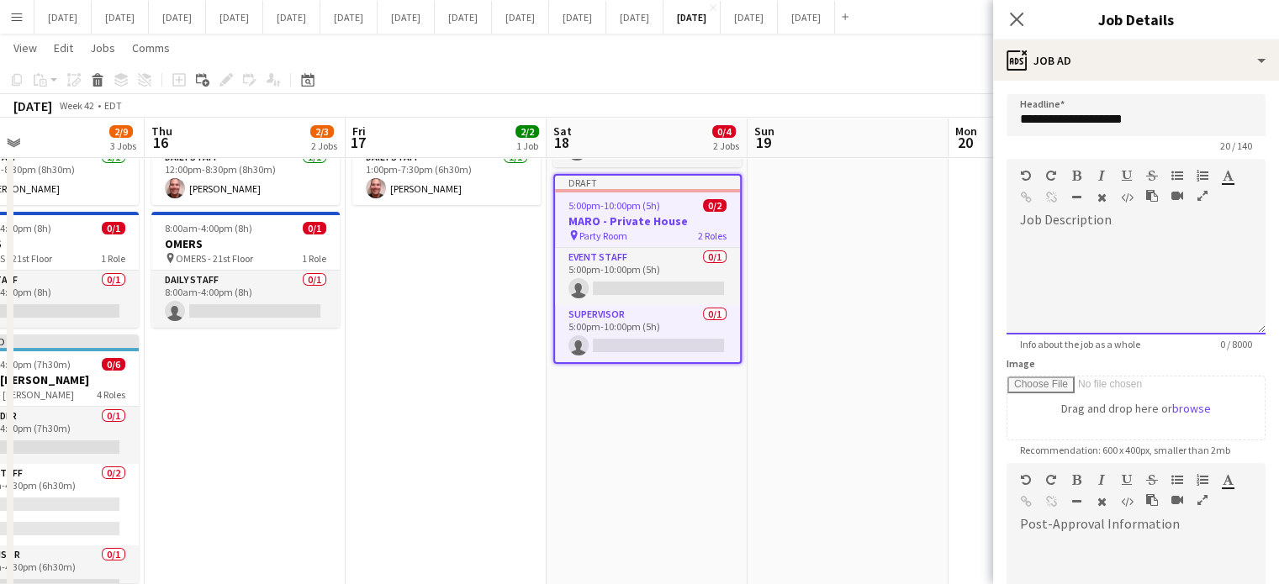
click at [1083, 277] on div at bounding box center [1135, 284] width 259 height 101
drag, startPoint x: 1020, startPoint y: 241, endPoint x: 1093, endPoint y: 306, distance: 97.7
click at [1093, 308] on div "**********" at bounding box center [1129, 284] width 246 height 101
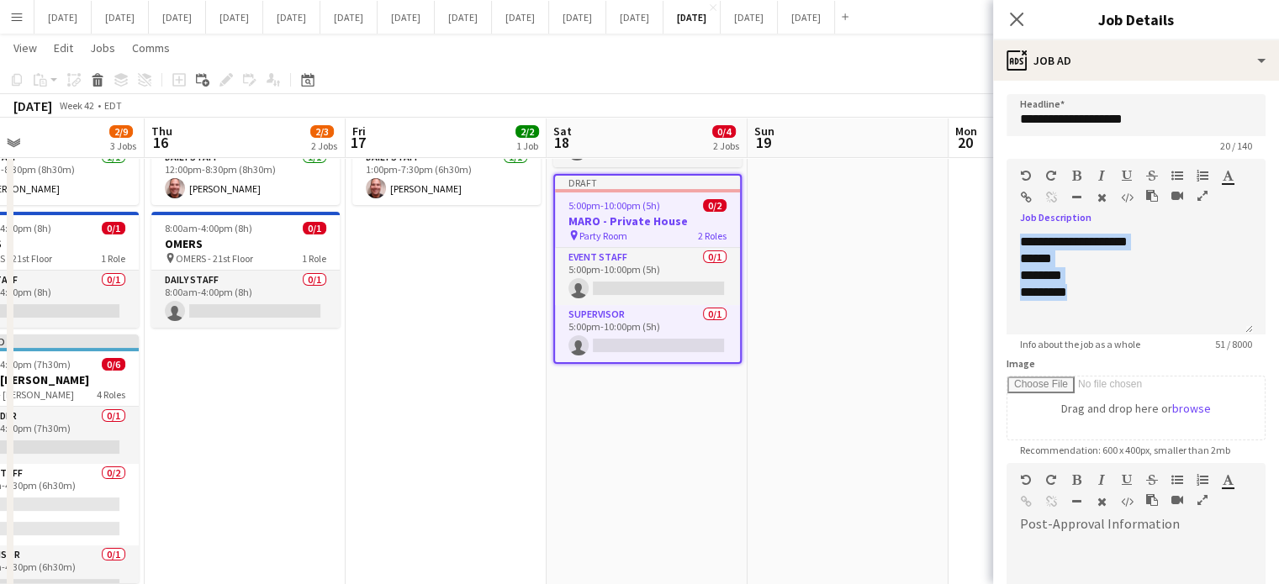
click at [1076, 179] on icon "button" at bounding box center [1076, 176] width 9 height 12
click at [1100, 171] on icon "button" at bounding box center [1101, 176] width 7 height 12
click at [1066, 239] on icon "**********" at bounding box center [1074, 241] width 108 height 13
drag, startPoint x: 1018, startPoint y: 259, endPoint x: 1098, endPoint y: 303, distance: 91.4
click at [1098, 303] on div "**********" at bounding box center [1129, 284] width 246 height 101
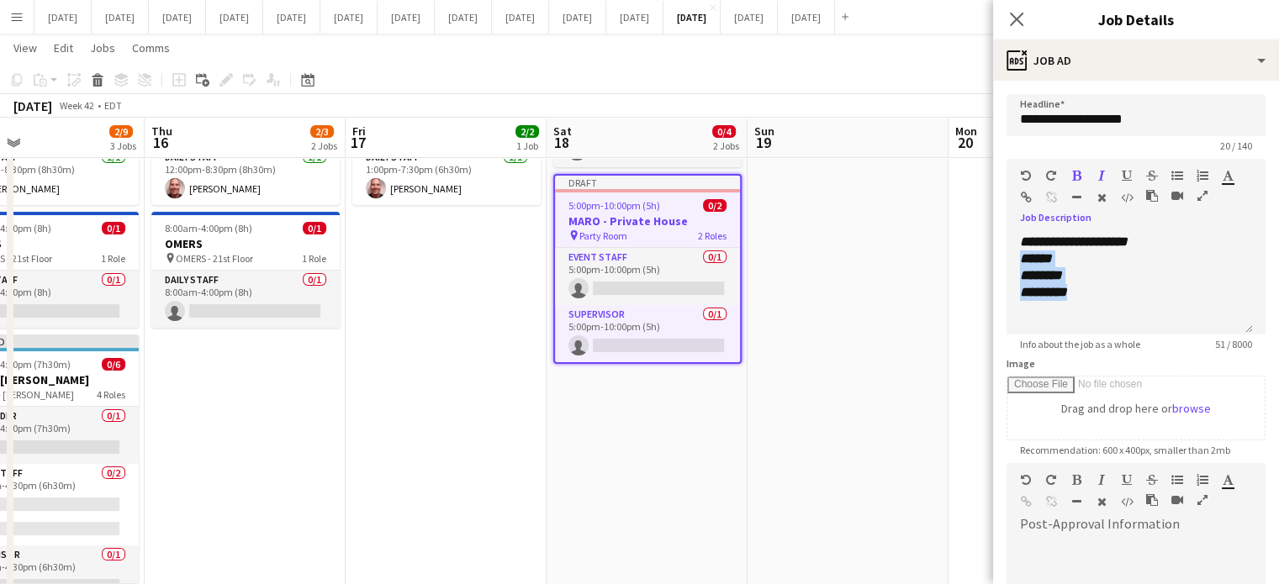
click at [1174, 174] on icon "button" at bounding box center [1177, 176] width 12 height 12
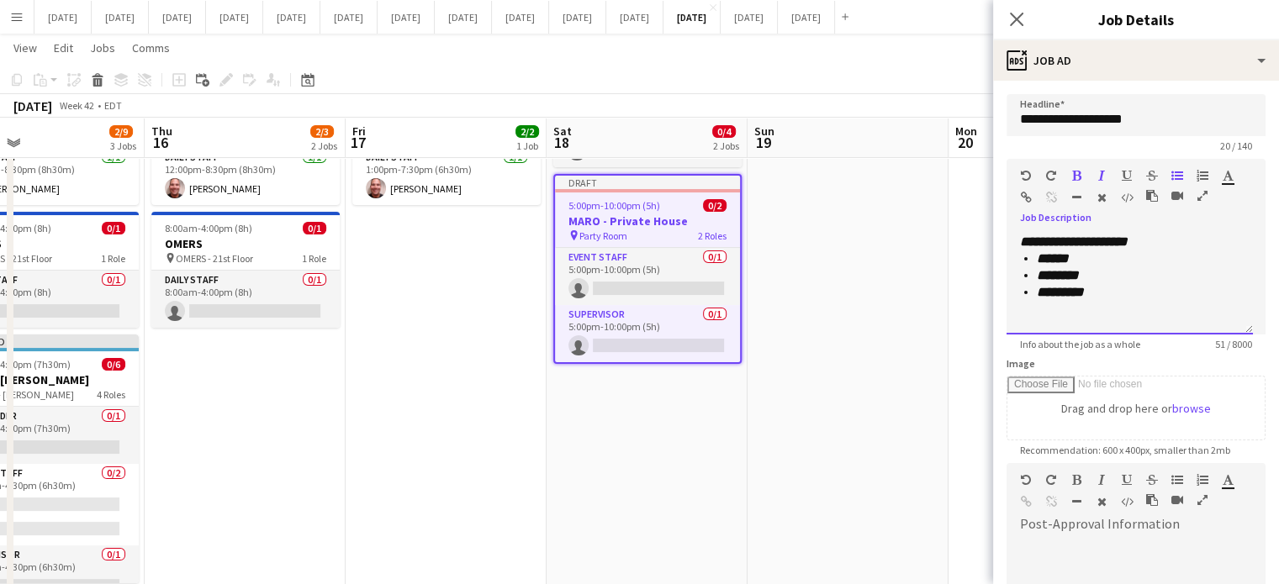
click at [1110, 288] on li "*********" at bounding box center [1137, 292] width 203 height 17
click at [1106, 293] on li "*********" at bounding box center [1137, 292] width 203 height 17
click at [1113, 298] on li "*********" at bounding box center [1137, 292] width 203 height 17
click at [1127, 285] on li "*********" at bounding box center [1137, 292] width 203 height 17
click at [1150, 329] on div "**********" at bounding box center [1129, 284] width 246 height 101
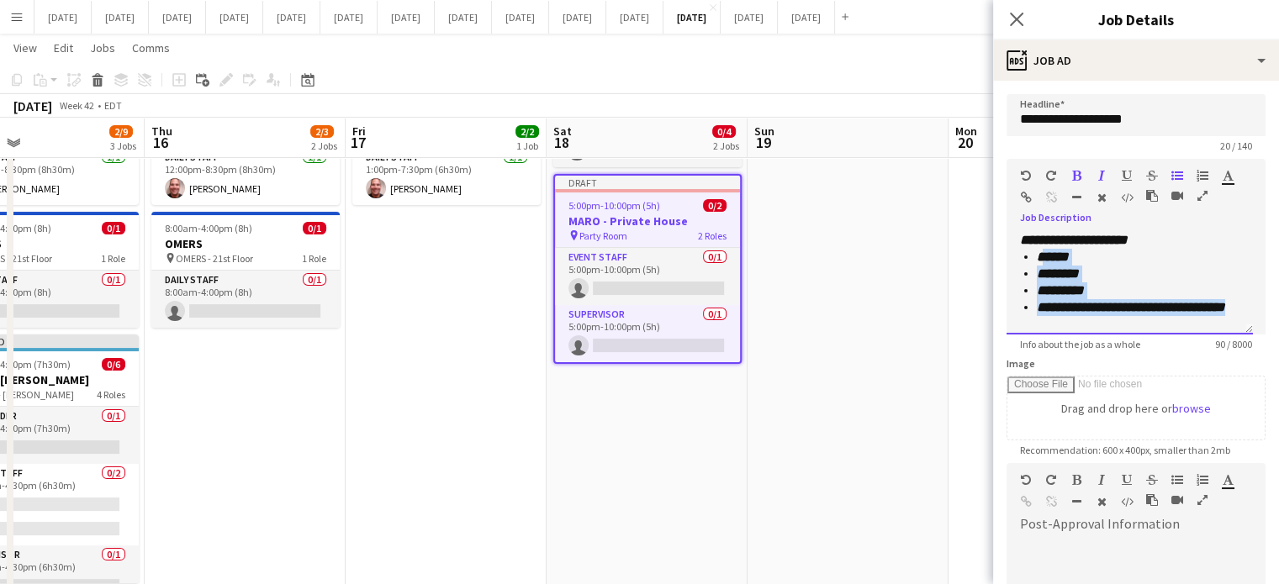
scroll to position [13, 0]
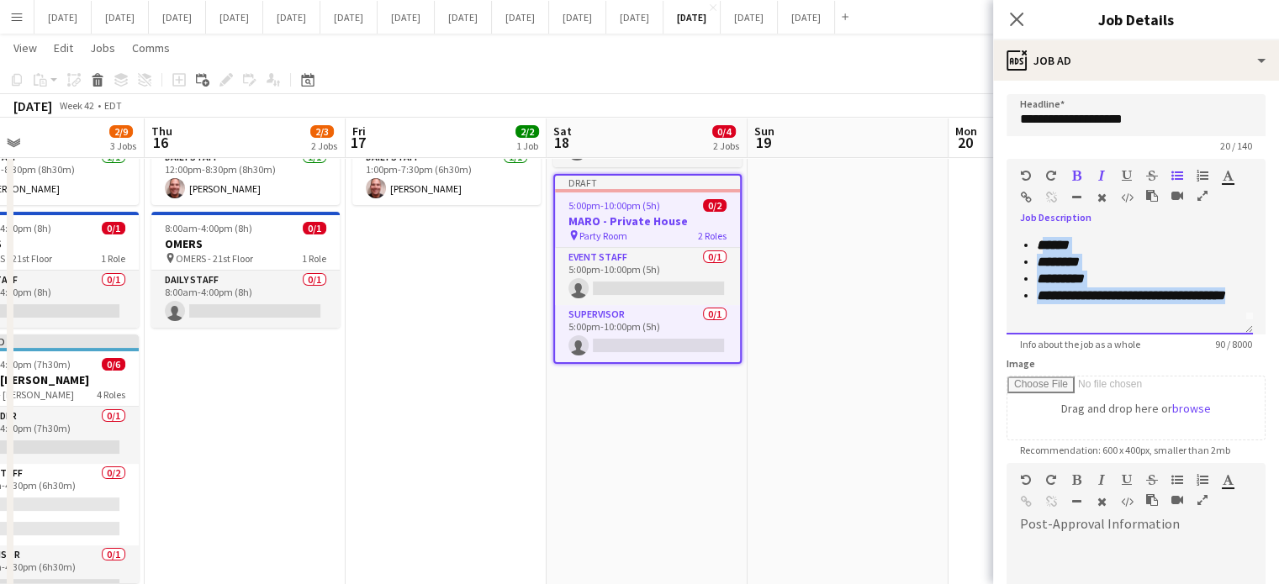
drag, startPoint x: 1040, startPoint y: 254, endPoint x: 1080, endPoint y: 325, distance: 82.1
click at [1080, 325] on div "**********" at bounding box center [1129, 284] width 246 height 101
click at [1046, 256] on icon "********" at bounding box center [1057, 262] width 42 height 13
drag, startPoint x: 1038, startPoint y: 244, endPoint x: 1055, endPoint y: 317, distance: 75.0
click at [1055, 304] on ul "**********" at bounding box center [1123, 270] width 207 height 67
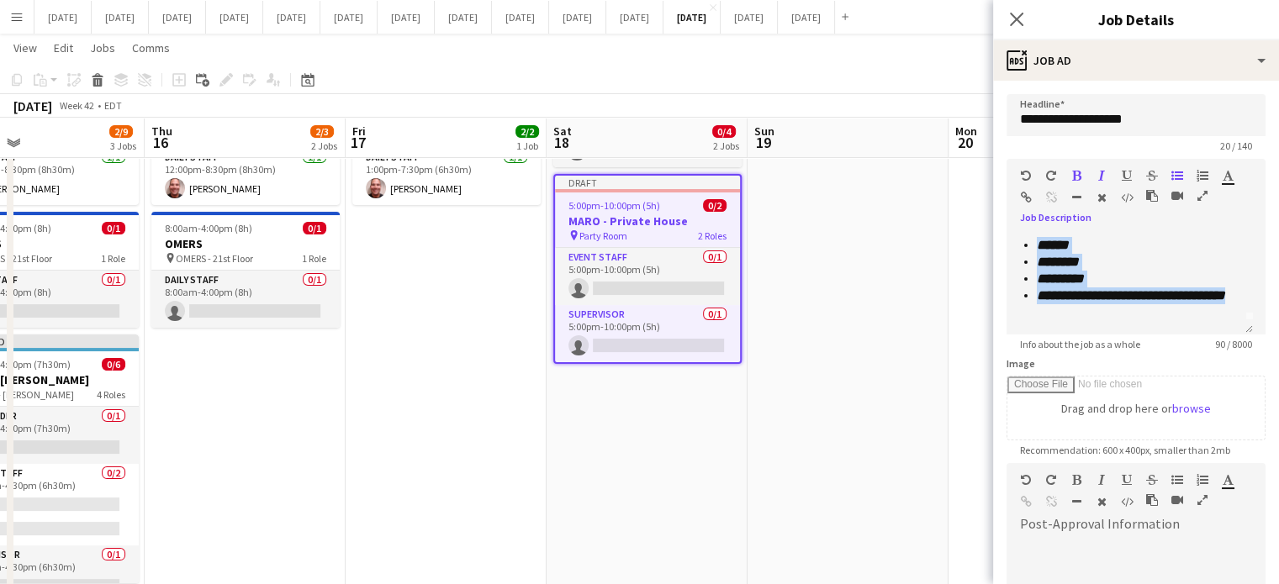
click at [1074, 176] on icon "button" at bounding box center [1076, 176] width 9 height 12
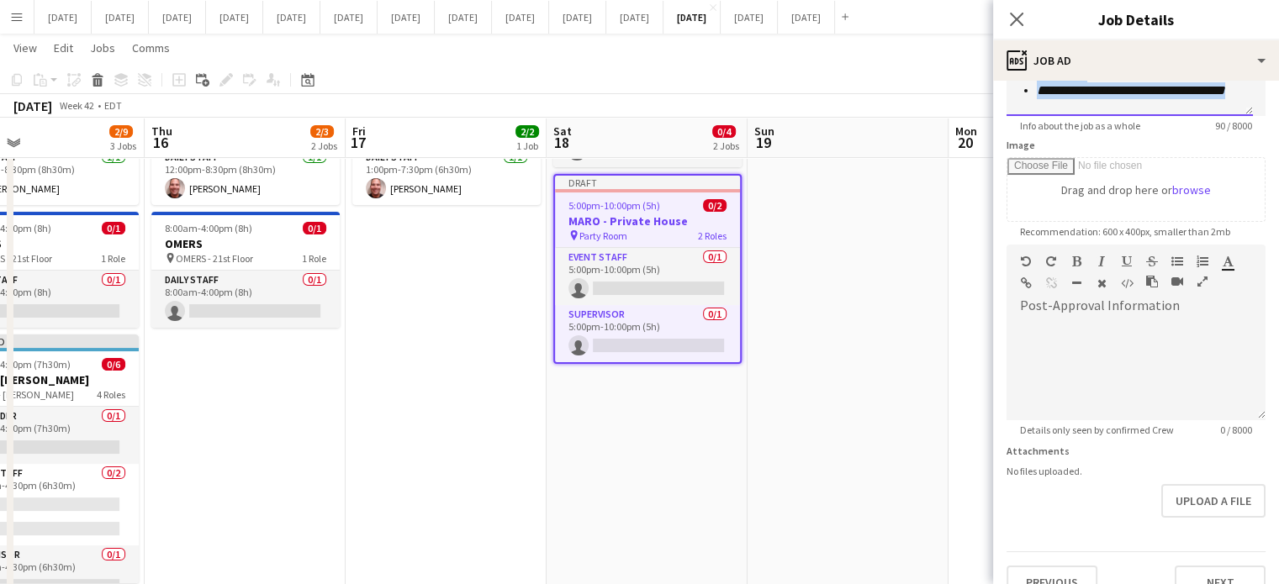
scroll to position [245, 0]
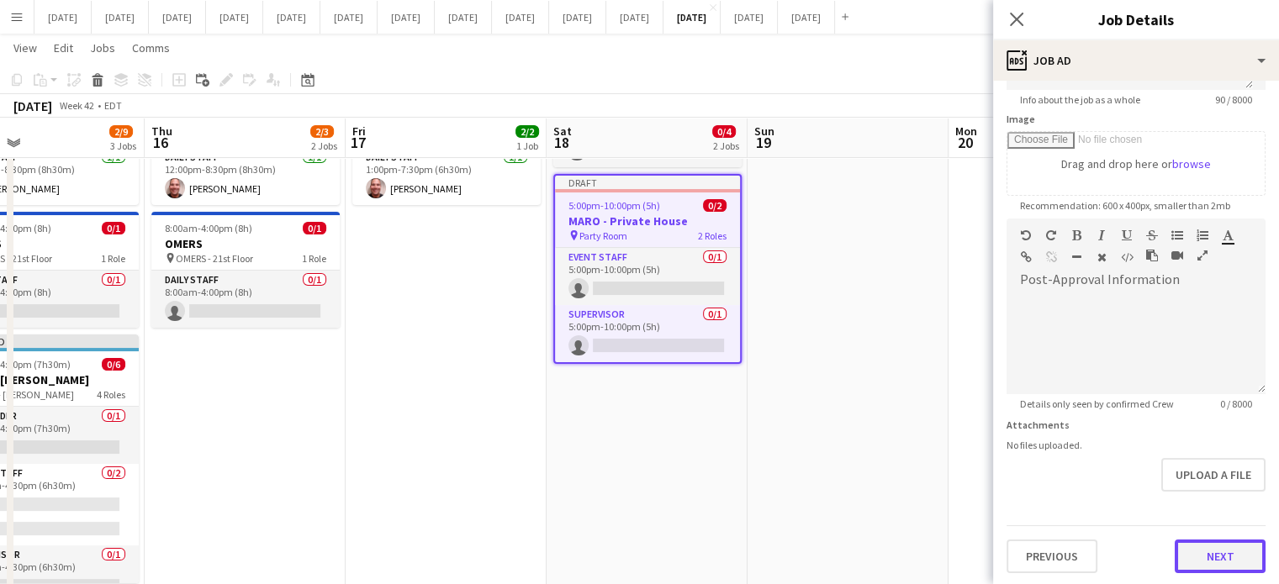
click at [1205, 546] on button "Next" at bounding box center [1219, 557] width 91 height 34
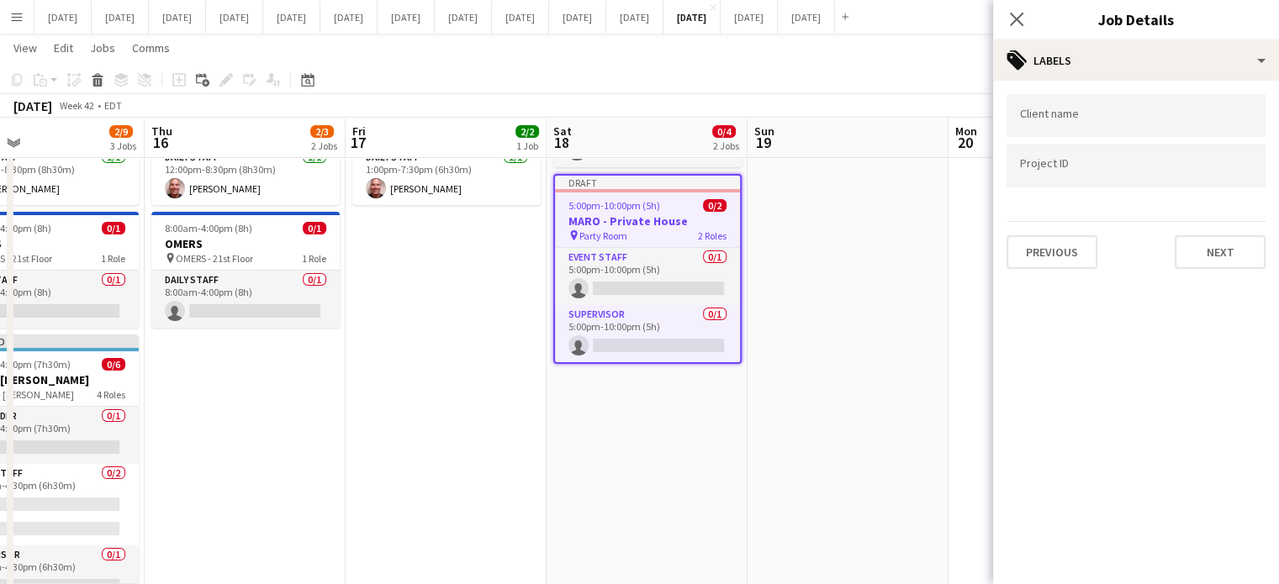
click at [1089, 105] on div at bounding box center [1135, 115] width 259 height 43
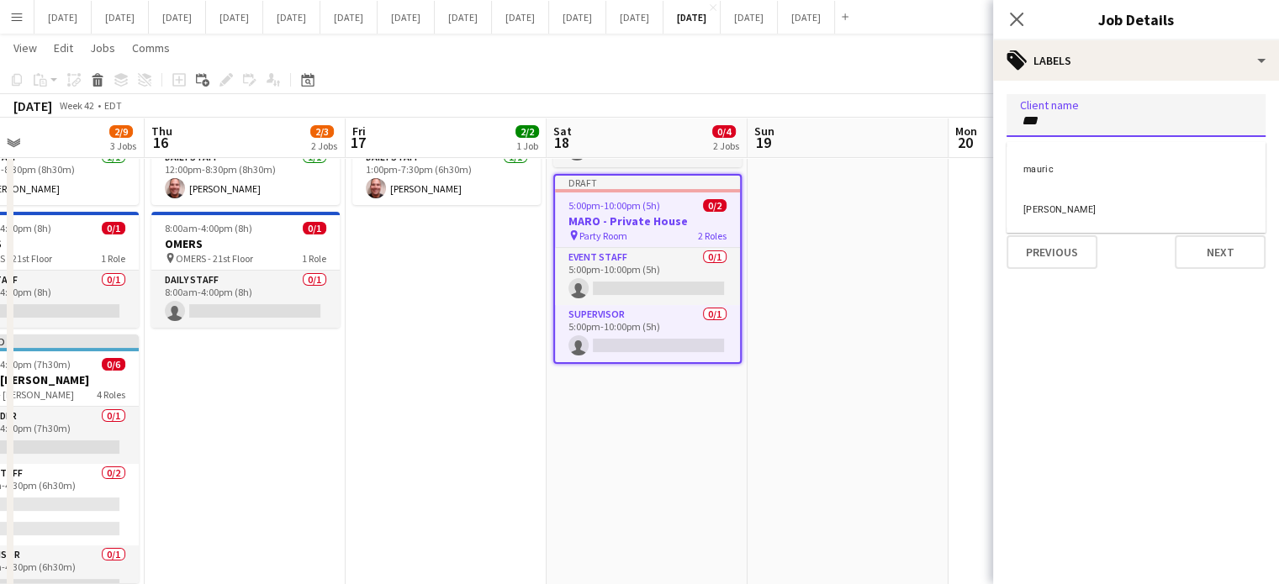
type input "***"
click at [1106, 214] on div "[PERSON_NAME]" at bounding box center [1135, 207] width 259 height 40
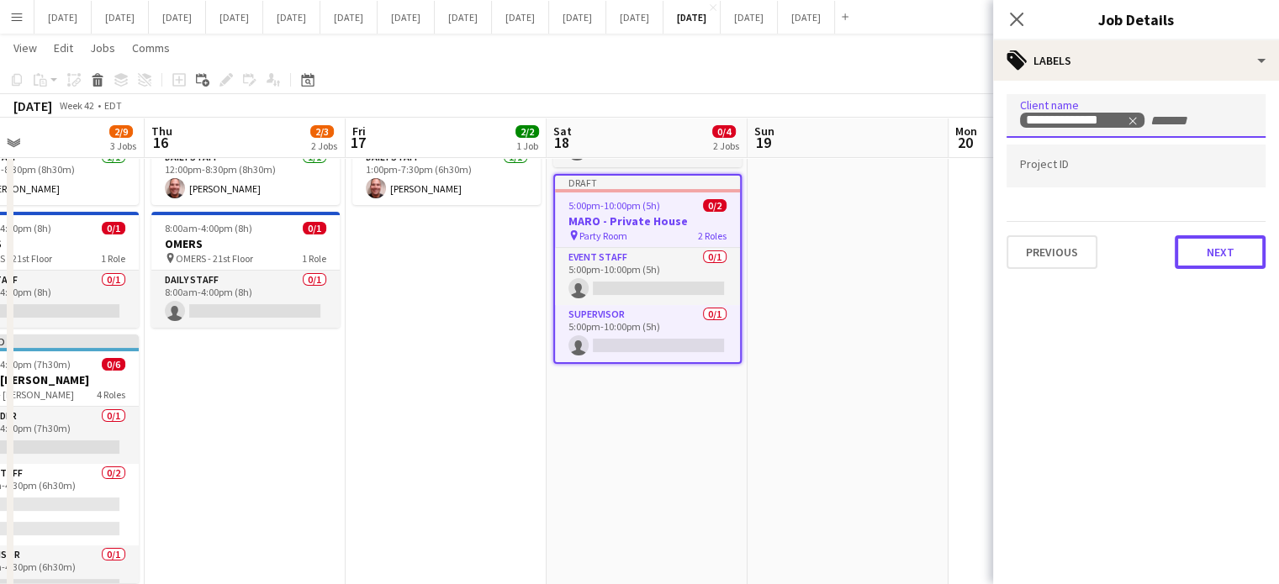
click at [1243, 243] on button "Next" at bounding box center [1219, 252] width 91 height 34
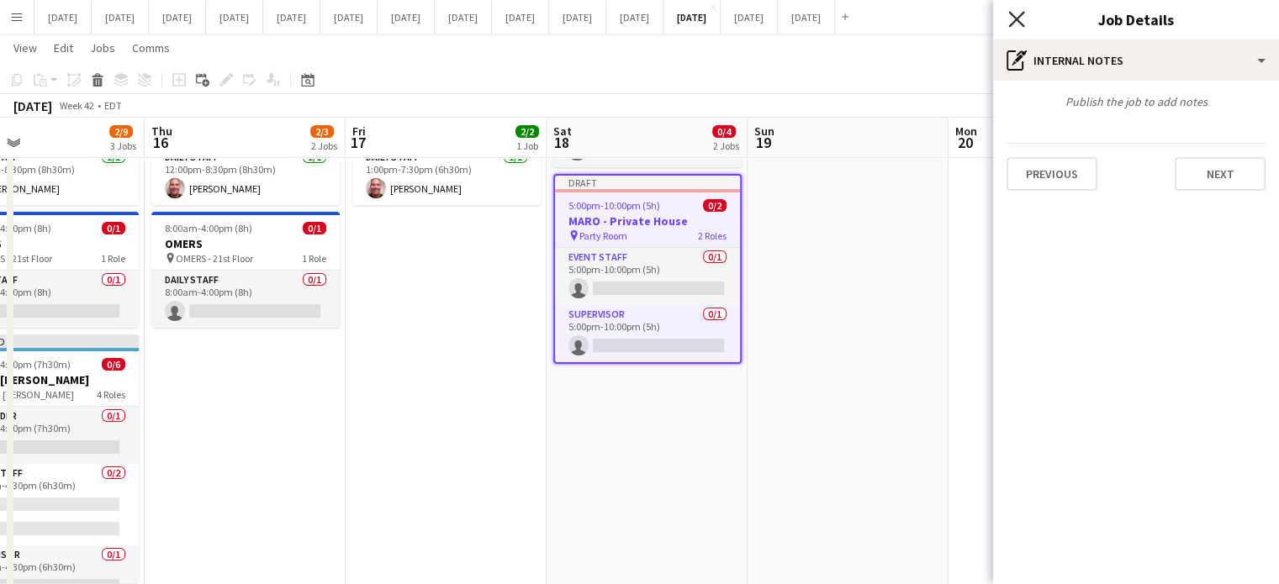
click at [1012, 18] on icon "Close pop-in" at bounding box center [1016, 19] width 16 height 16
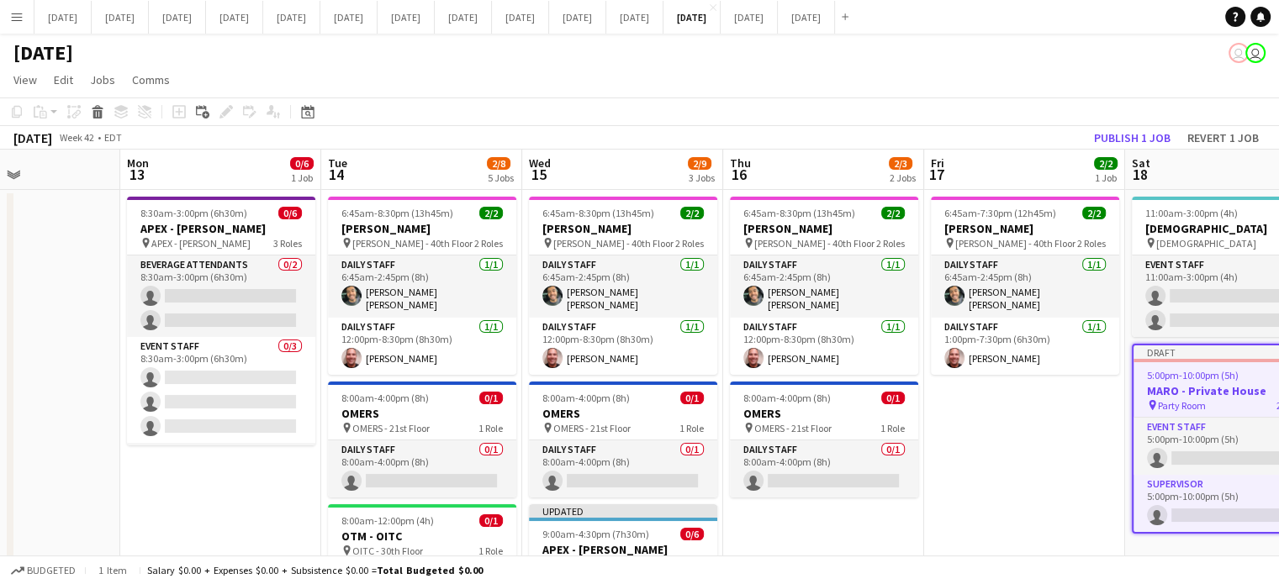
scroll to position [0, 444]
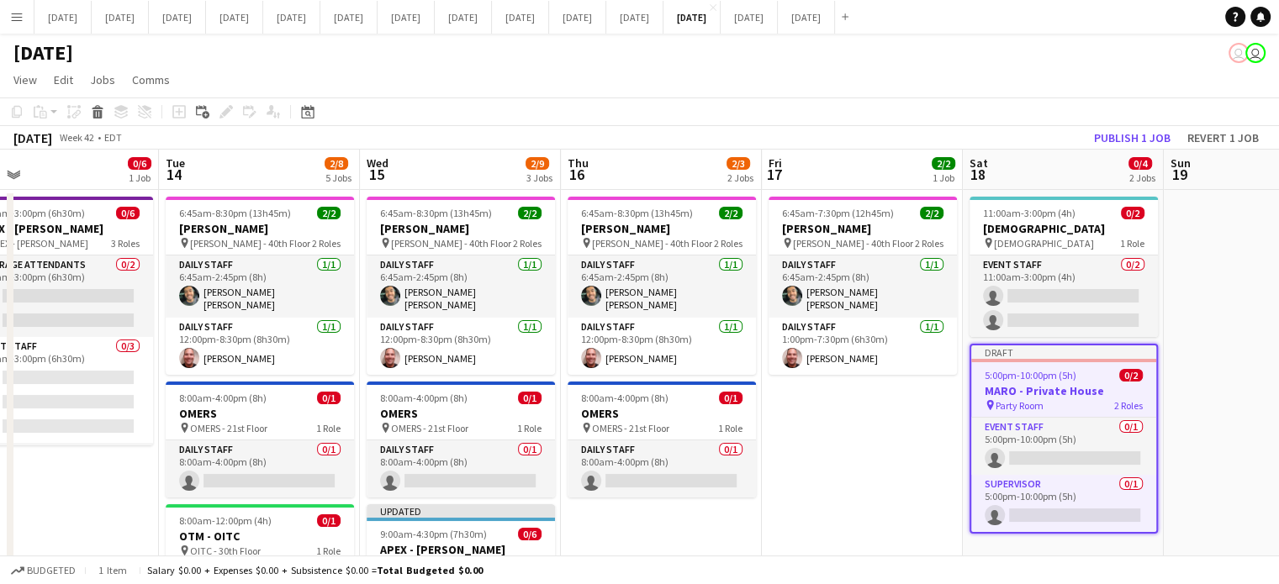
drag, startPoint x: 448, startPoint y: 421, endPoint x: 1266, endPoint y: 407, distance: 818.0
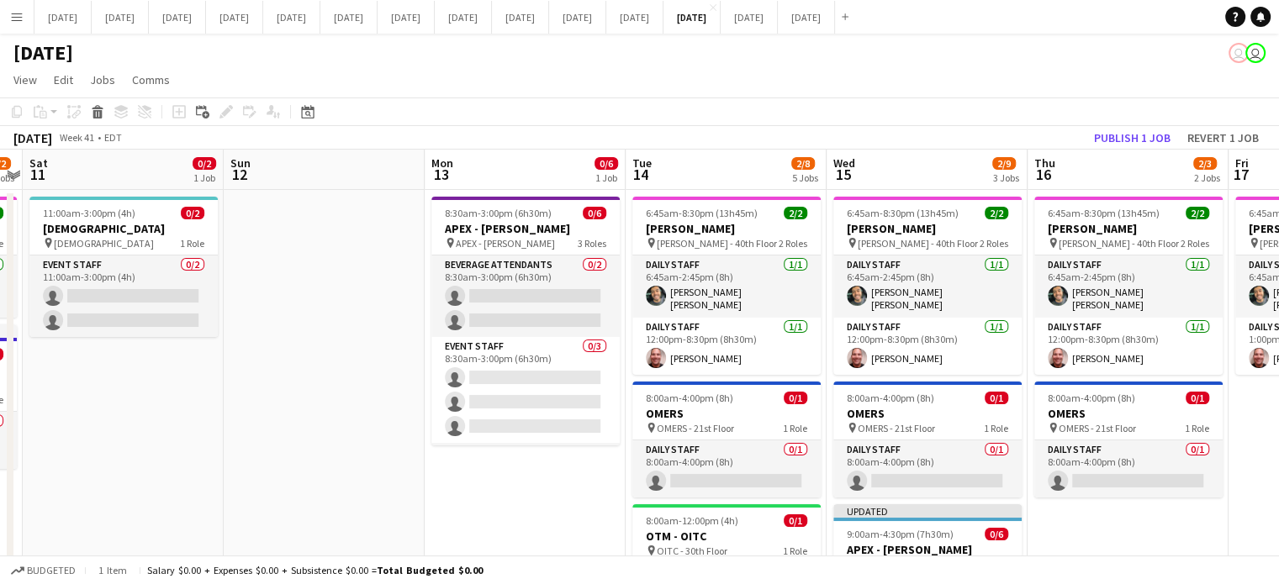
drag, startPoint x: 299, startPoint y: 467, endPoint x: 360, endPoint y: 426, distance: 72.7
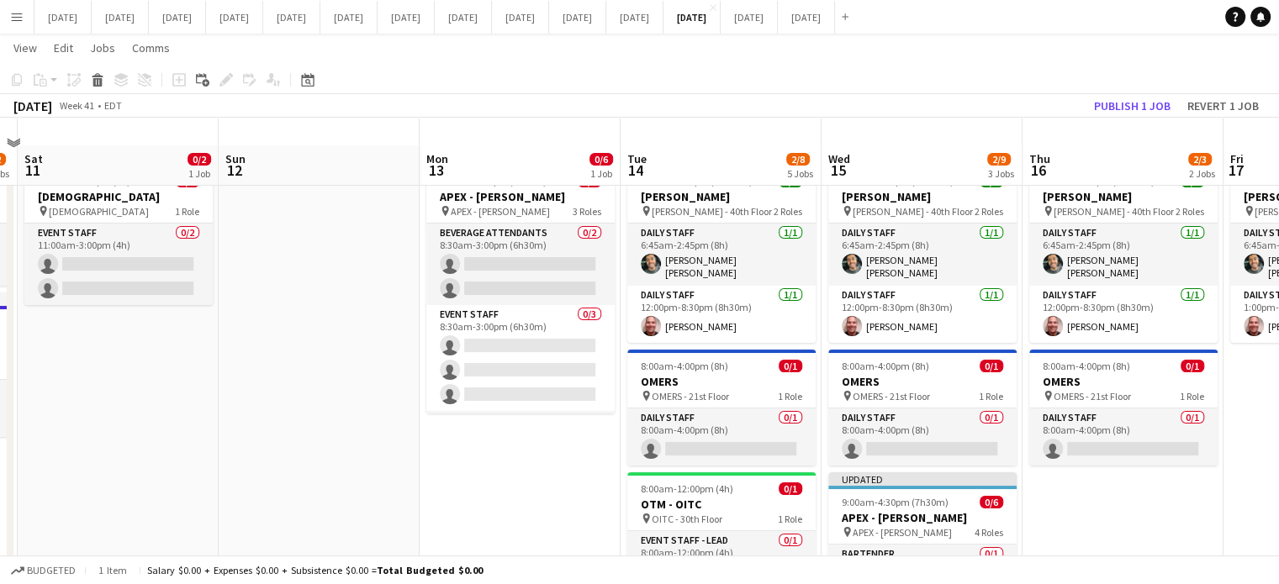
scroll to position [0, 0]
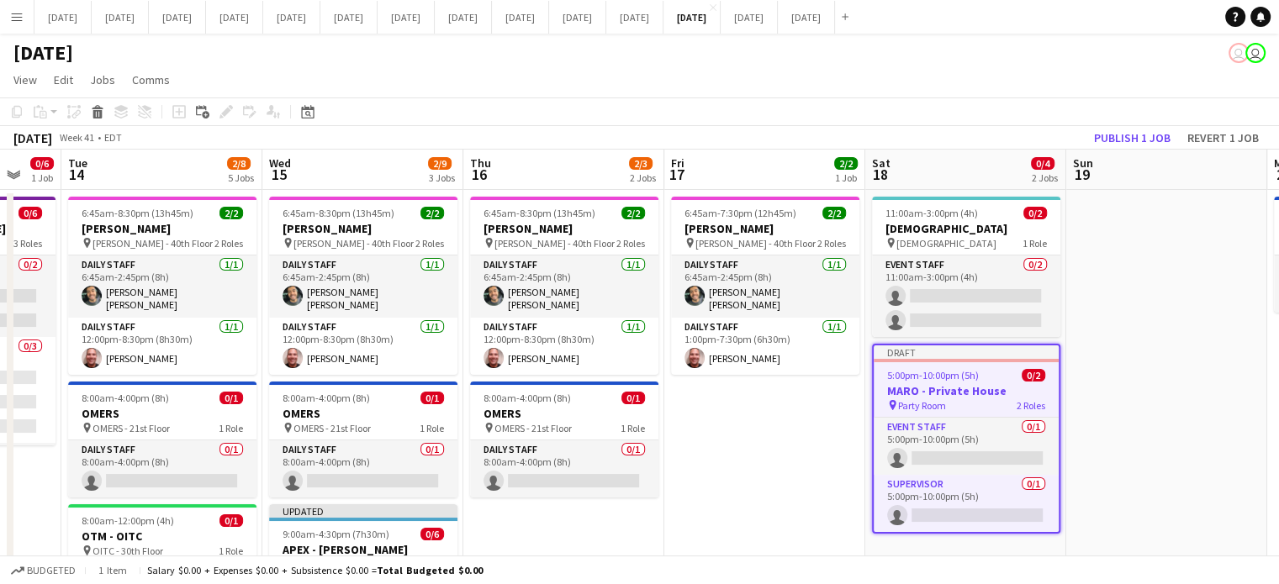
drag, startPoint x: 1204, startPoint y: 495, endPoint x: 591, endPoint y: 506, distance: 612.9
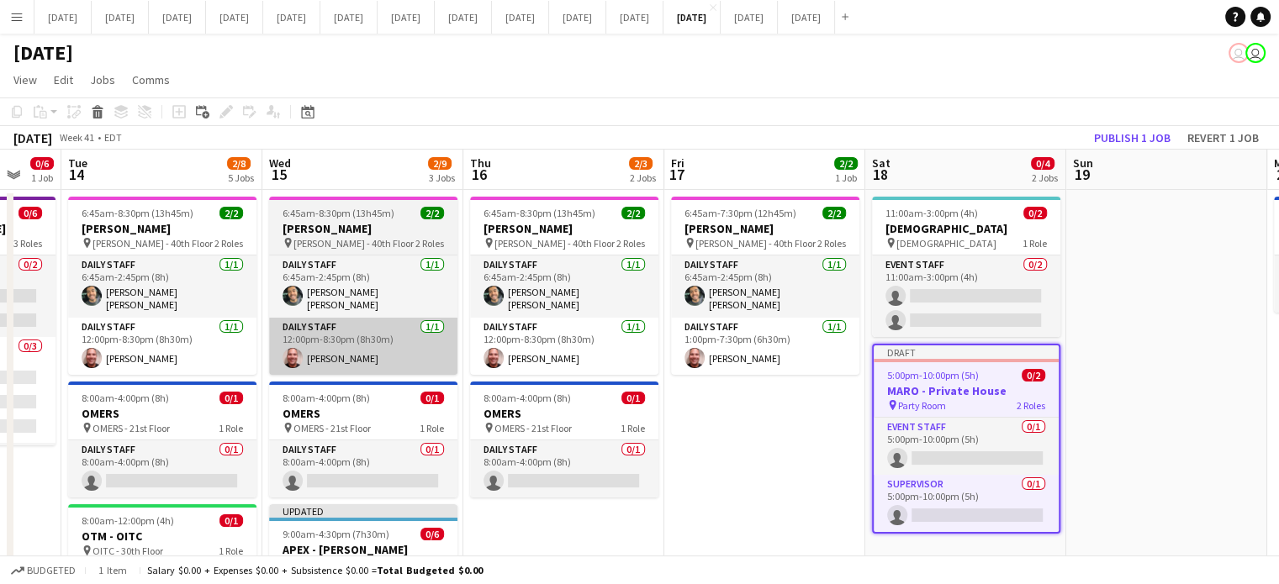
scroll to position [0, 543]
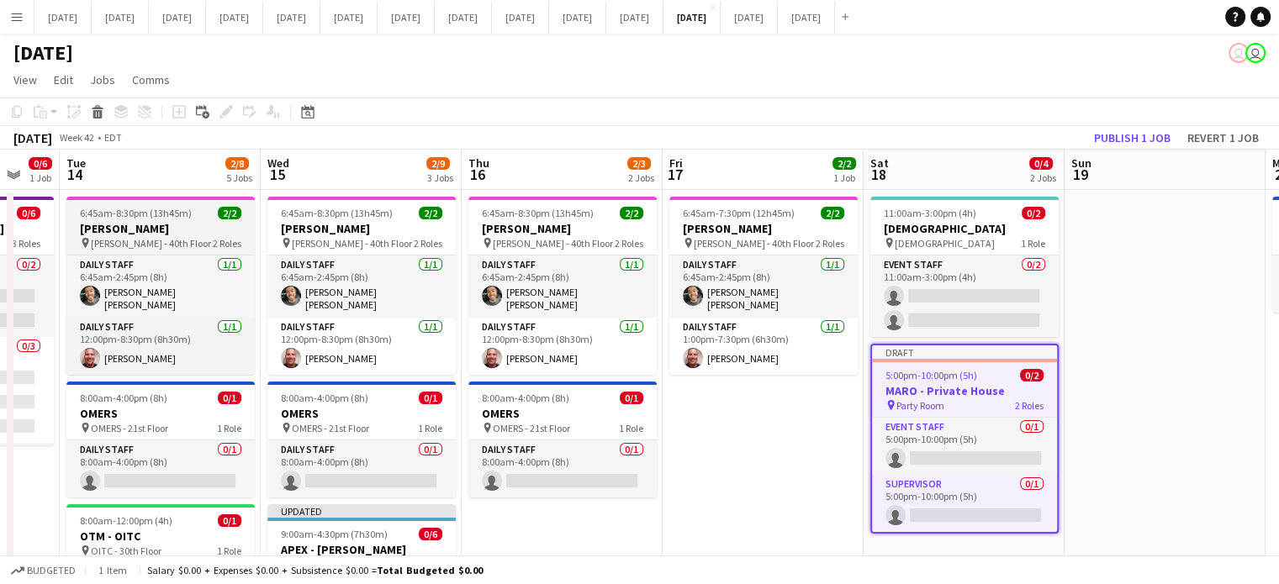
click at [158, 222] on h3 "[PERSON_NAME]" at bounding box center [160, 228] width 188 height 15
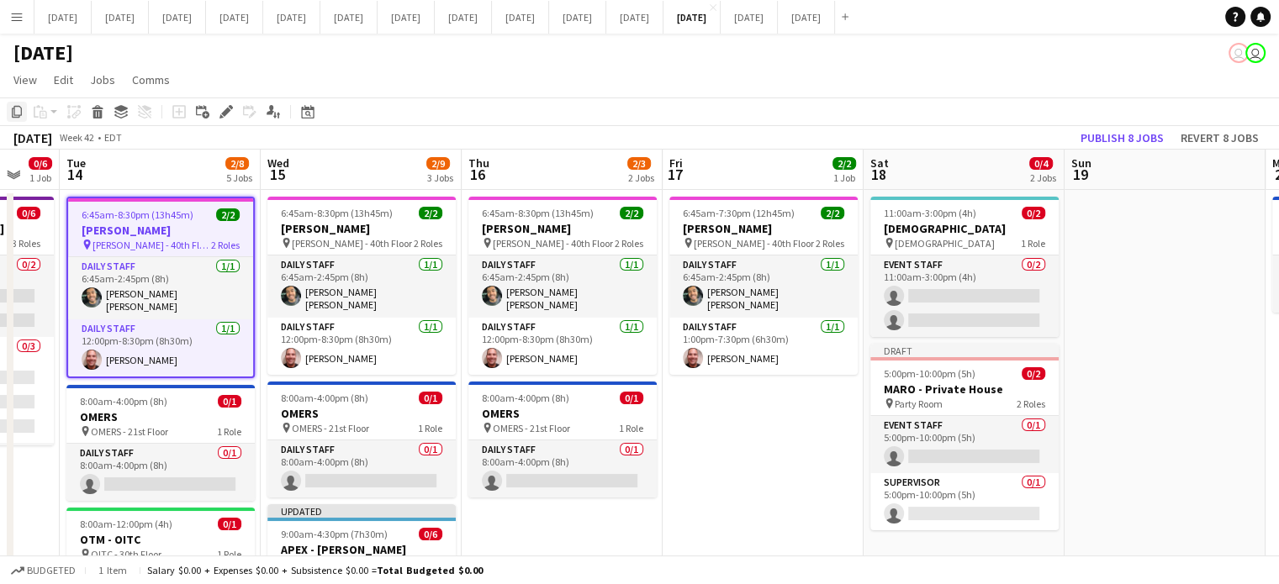
click at [14, 107] on icon at bounding box center [17, 112] width 10 height 12
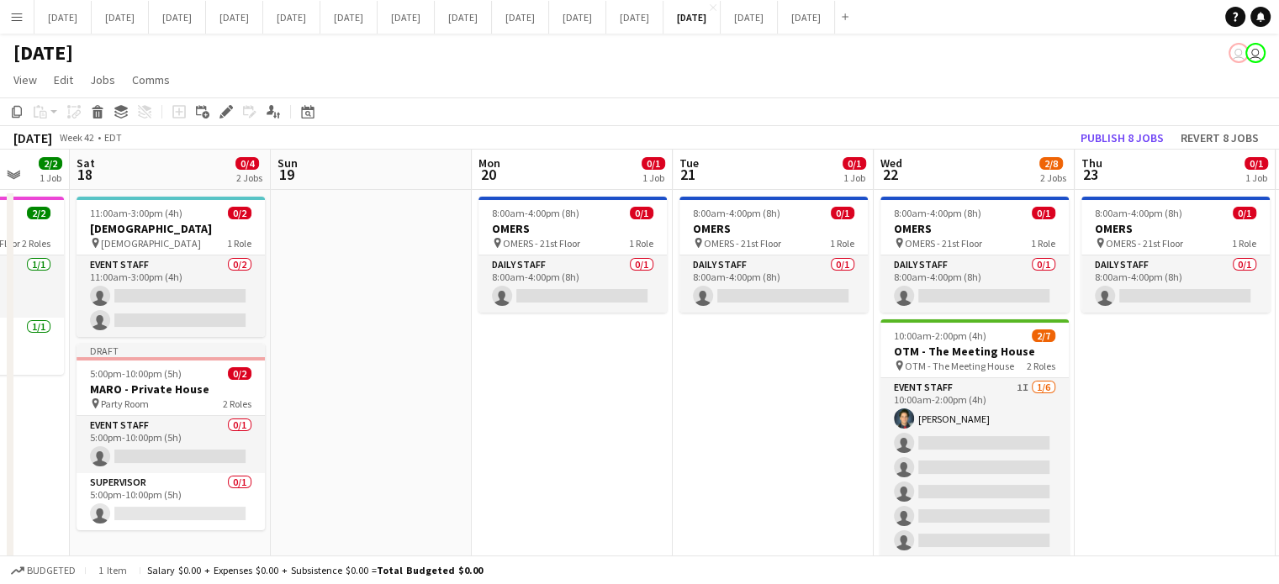
drag, startPoint x: 1034, startPoint y: 380, endPoint x: 419, endPoint y: 393, distance: 614.6
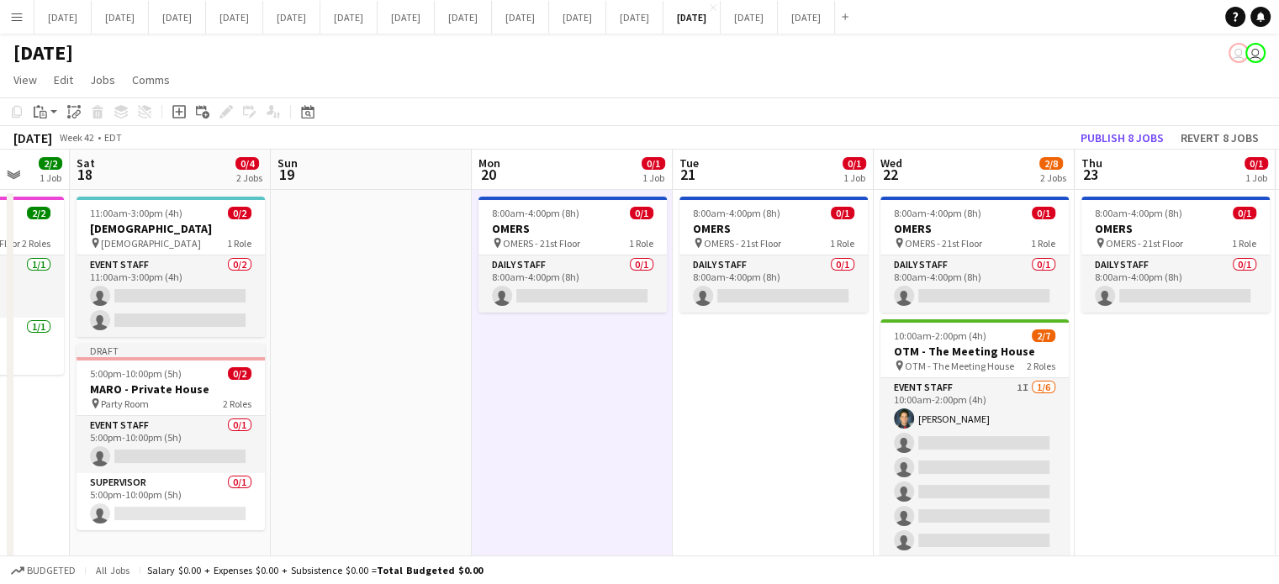
scroll to position [0, 532]
click at [47, 117] on div "Paste" at bounding box center [40, 112] width 20 height 20
drag, startPoint x: 54, startPoint y: 140, endPoint x: 62, endPoint y: 144, distance: 9.1
click at [55, 140] on link "Paste Ctrl+V" at bounding box center [124, 143] width 158 height 15
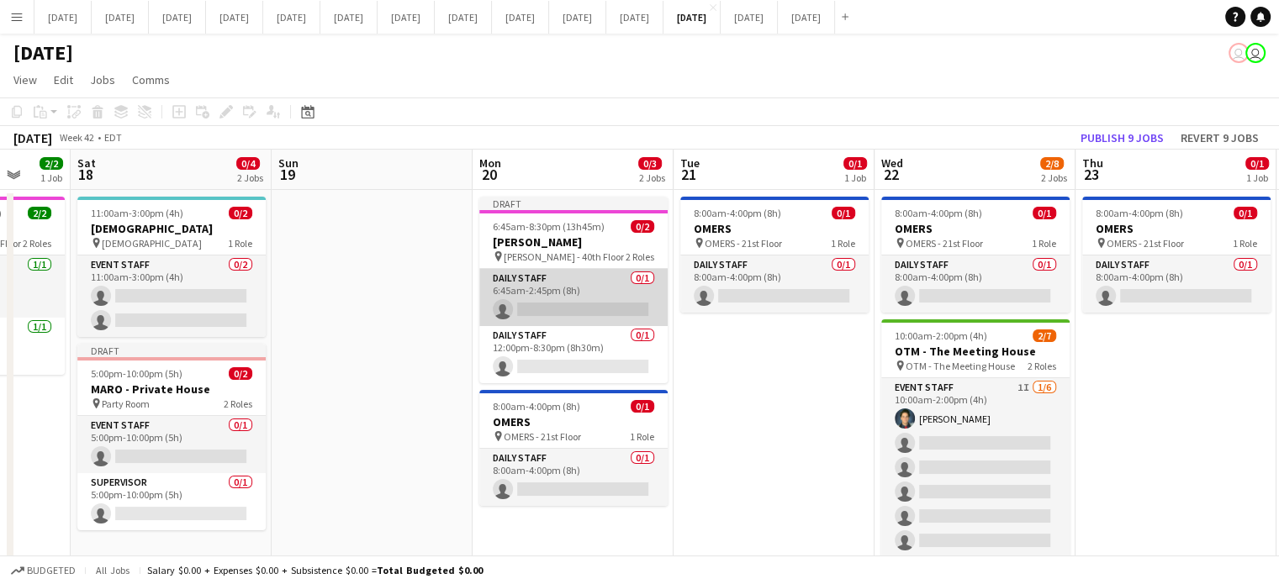
click at [562, 295] on app-card-role "Daily Staff 0/1 6:45am-2:45pm (8h) single-neutral-actions" at bounding box center [573, 297] width 188 height 57
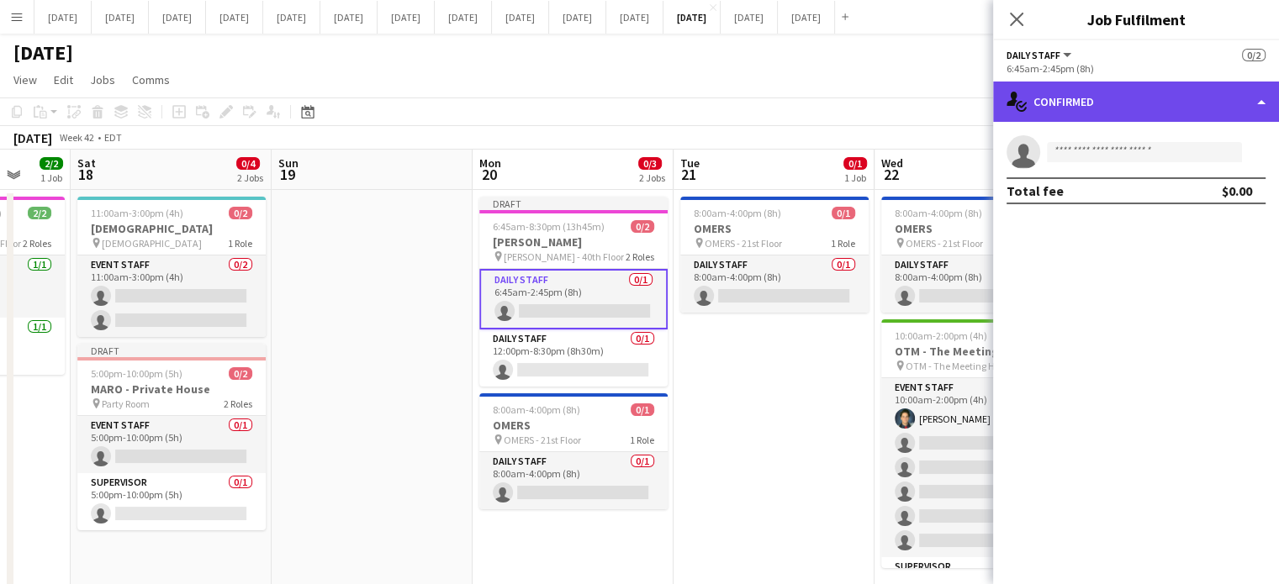
click at [1210, 96] on div "single-neutral-actions-check-2 Confirmed" at bounding box center [1136, 102] width 286 height 40
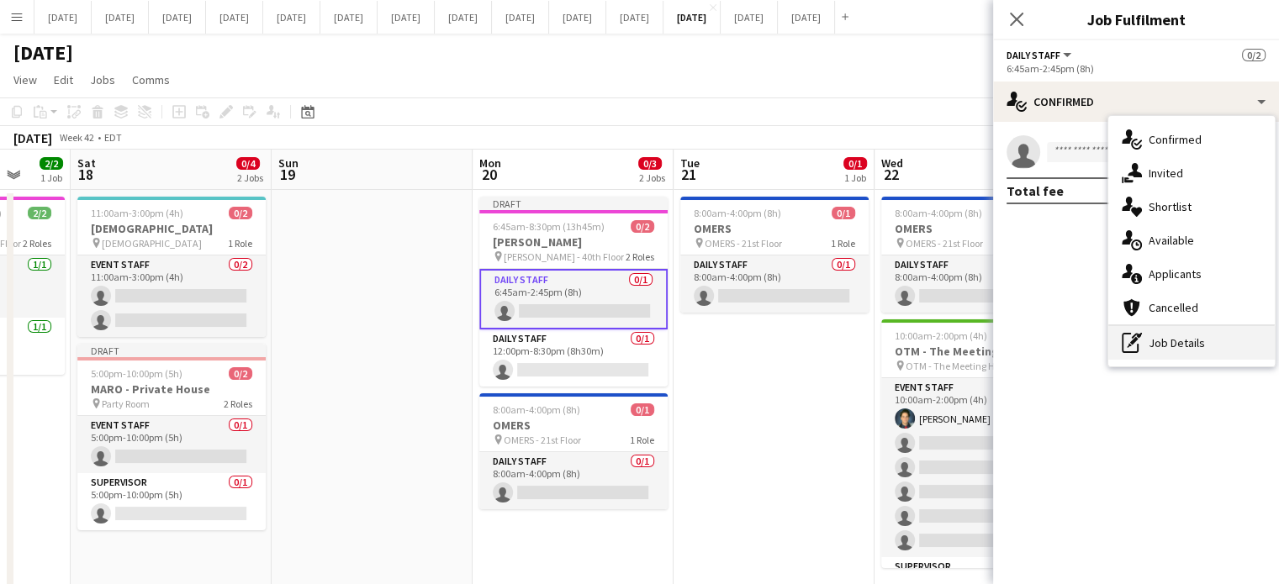
click at [1184, 345] on div "pen-write Job Details" at bounding box center [1191, 343] width 166 height 34
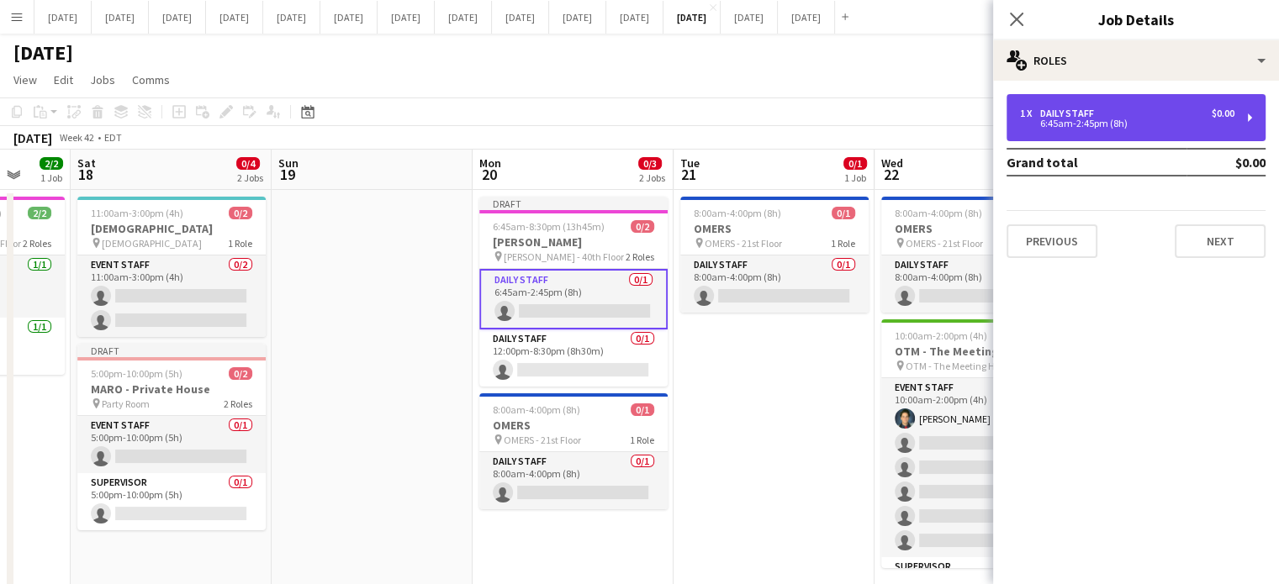
click at [1063, 120] on div "6:45am-2:45pm (8h)" at bounding box center [1127, 123] width 214 height 8
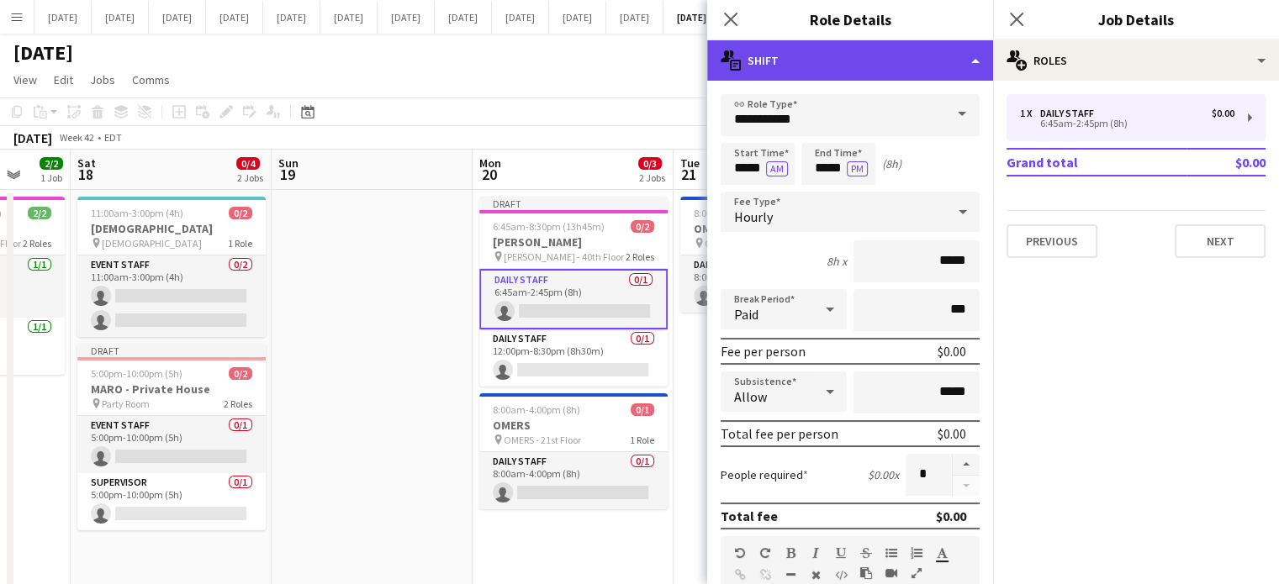
click at [899, 64] on div "multiple-actions-text Shift" at bounding box center [850, 60] width 286 height 40
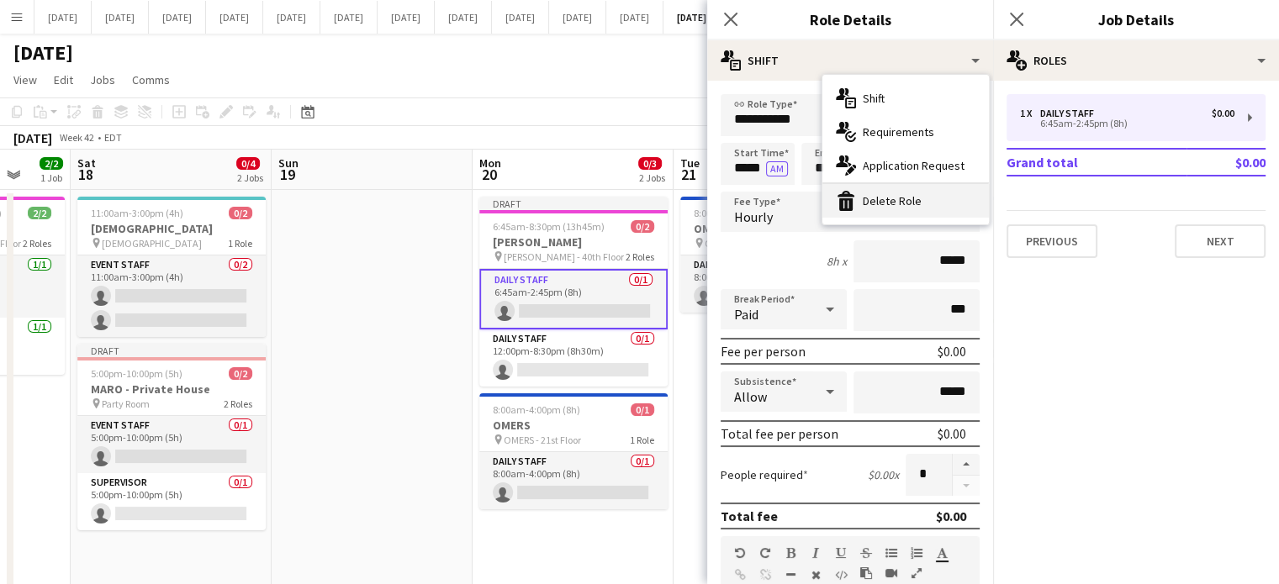
click at [903, 191] on div "bin-2 Delete Role" at bounding box center [905, 201] width 166 height 34
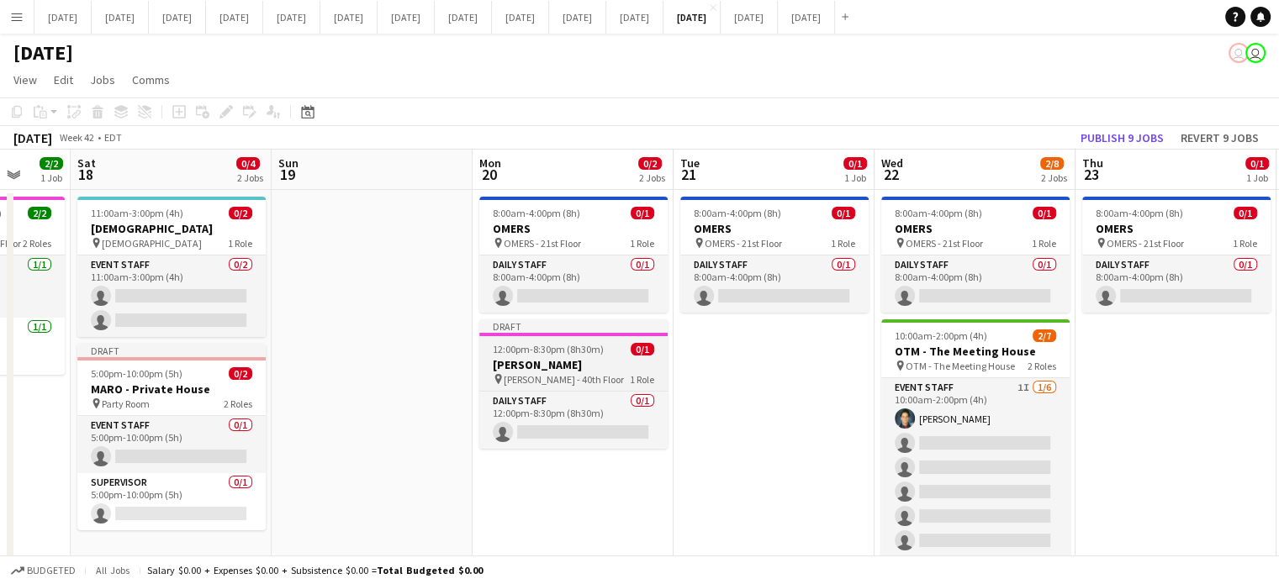
click at [558, 347] on span "12:00pm-8:30pm (8h30m)" at bounding box center [548, 349] width 111 height 13
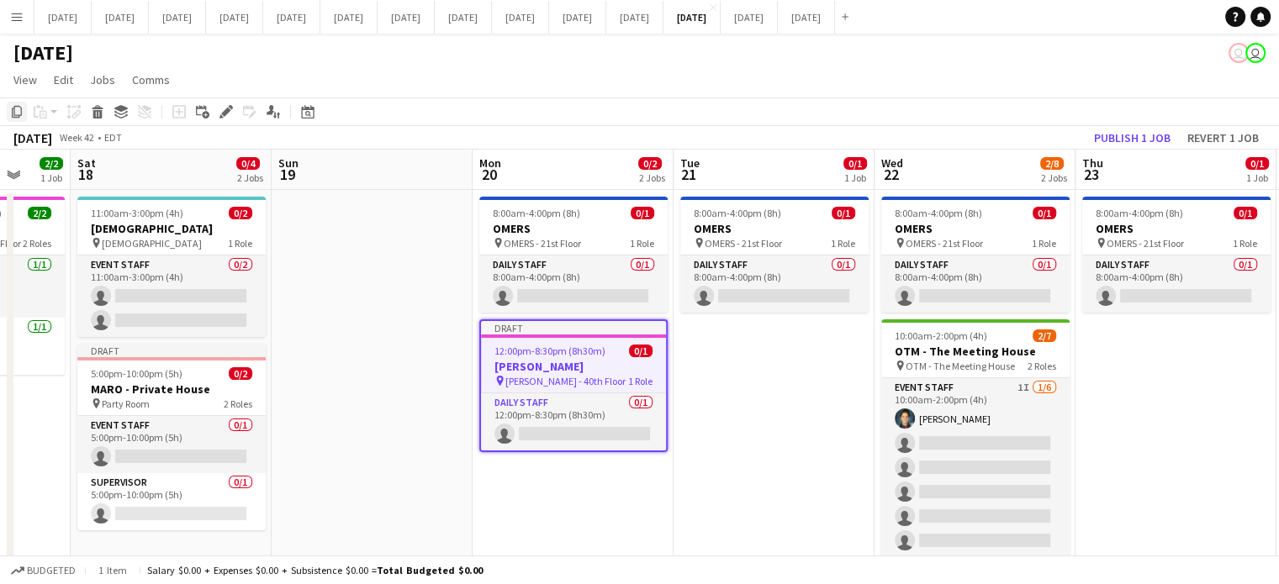
click at [25, 105] on div "Copy" at bounding box center [17, 112] width 20 height 20
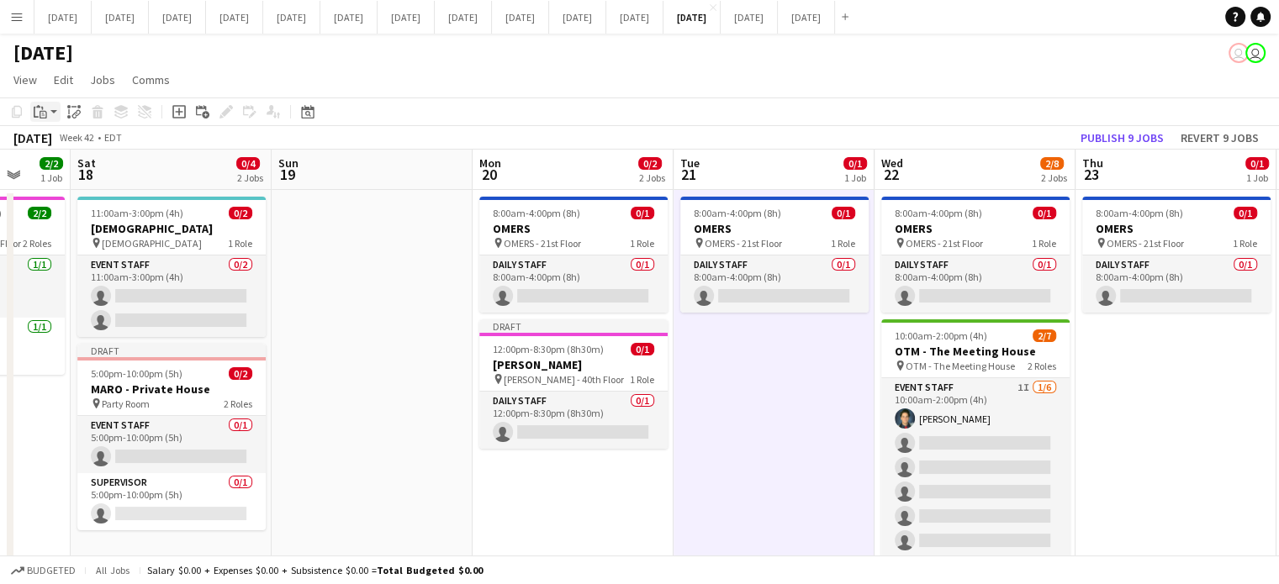
click at [50, 114] on app-action-btn "Paste" at bounding box center [45, 112] width 30 height 20
click at [60, 138] on link "Paste Ctrl+V" at bounding box center [124, 143] width 158 height 15
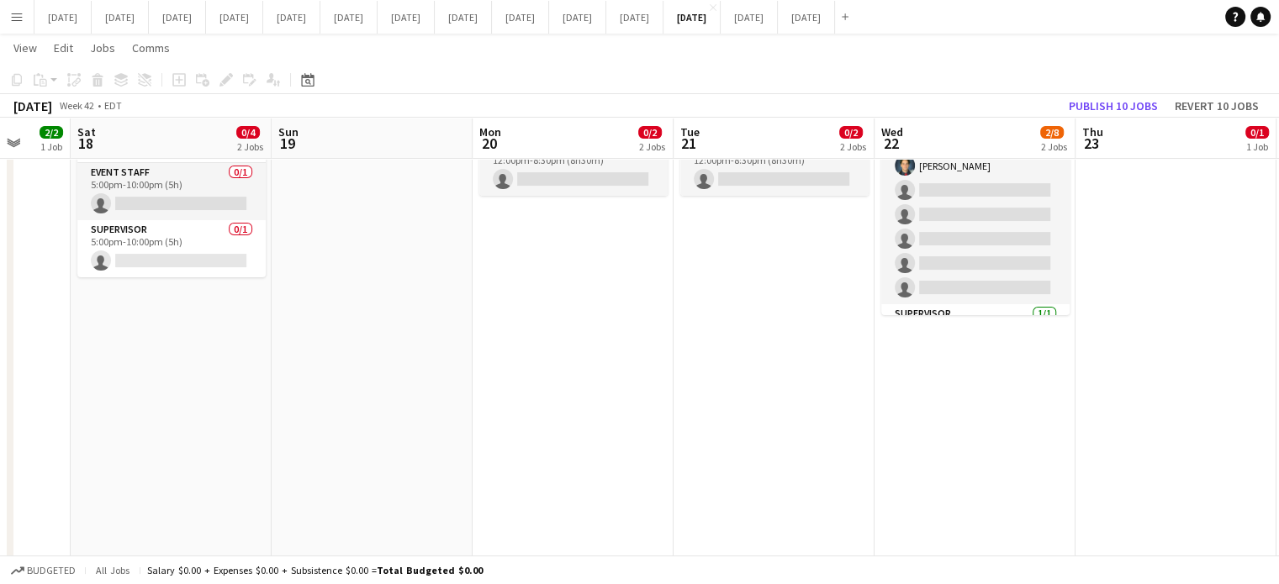
scroll to position [252, 0]
click at [992, 420] on app-date-cell "8:00am-4:00pm (8h) 0/1 OMERS pin OMERS - 21st Floor 1 Role Daily Staff 0/1 8:00…" at bounding box center [974, 559] width 201 height 1246
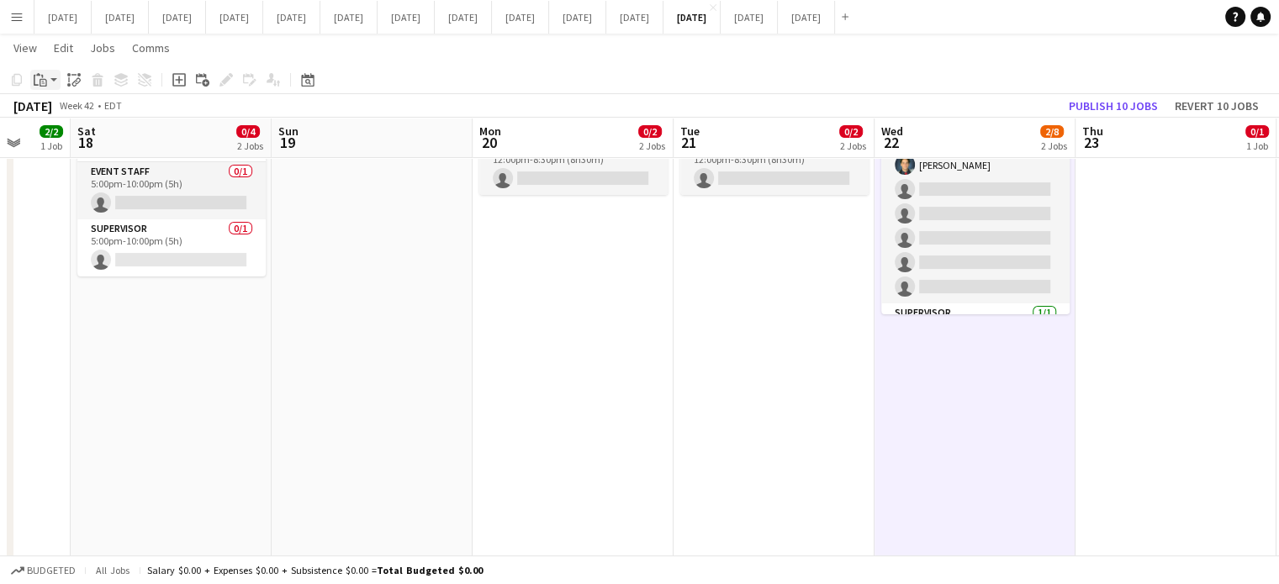
click at [40, 81] on icon at bounding box center [44, 83] width 8 height 8
click at [55, 106] on link "Paste Ctrl+V" at bounding box center [124, 111] width 158 height 15
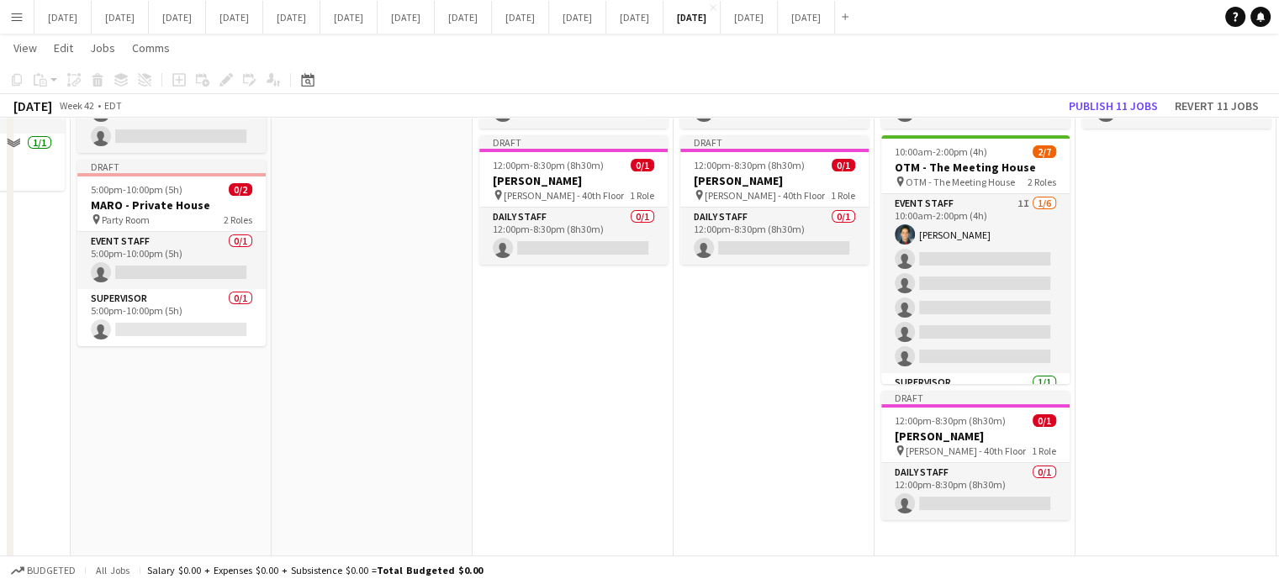
scroll to position [84, 0]
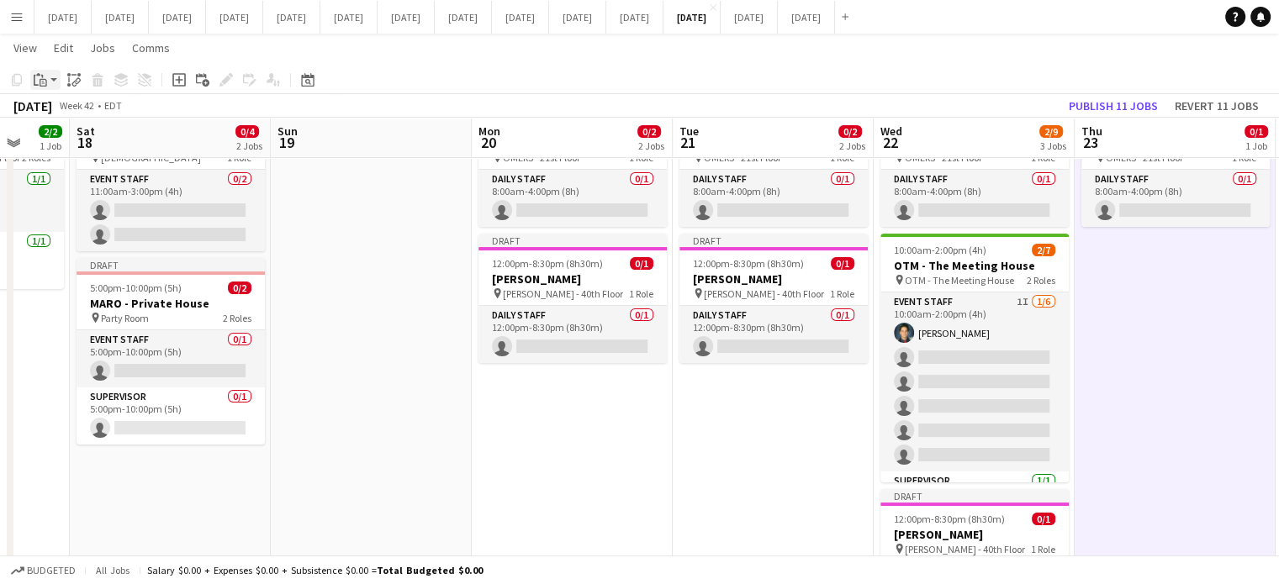
click at [36, 81] on icon "Paste" at bounding box center [40, 79] width 13 height 13
click at [54, 111] on link "Paste Ctrl+V" at bounding box center [124, 111] width 158 height 15
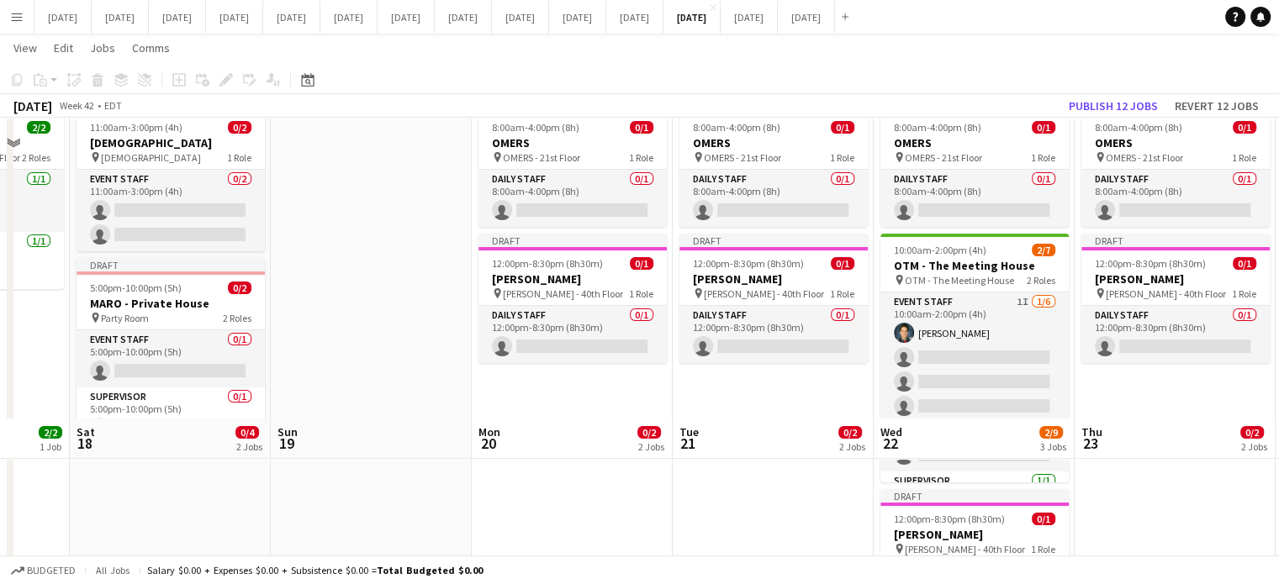
scroll to position [595, 0]
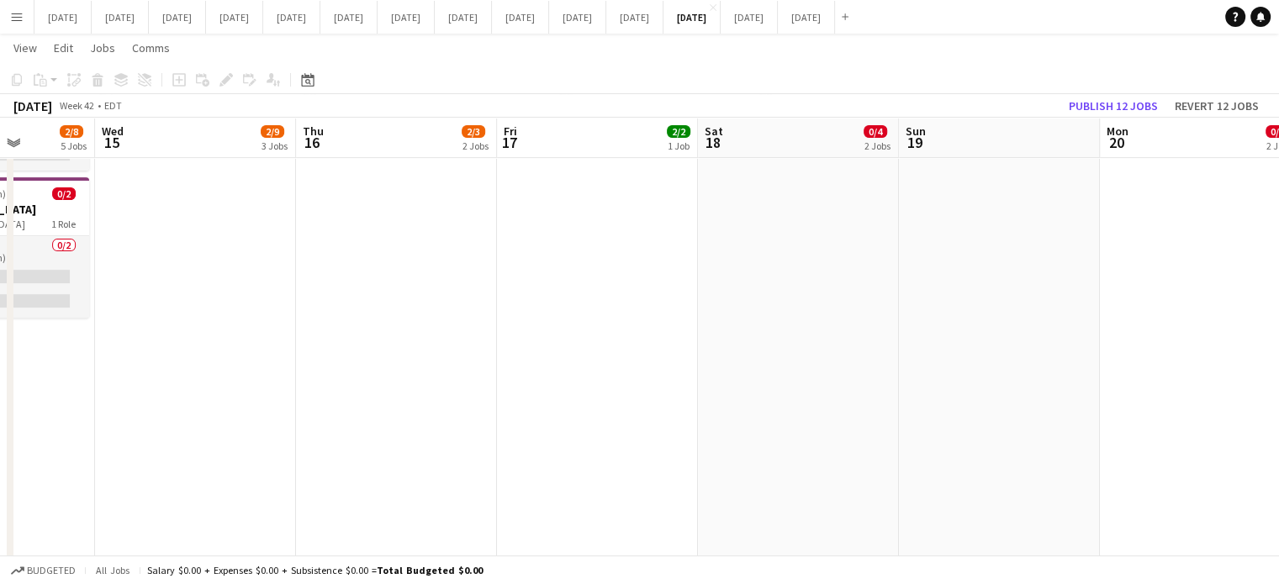
drag, startPoint x: 559, startPoint y: 338, endPoint x: 1290, endPoint y: 319, distance: 731.6
click at [1279, 319] on html "Menu Boards Boards Boards All jobs Status Workforce Workforce My Workforce Recr…" at bounding box center [639, 136] width 1279 height 1463
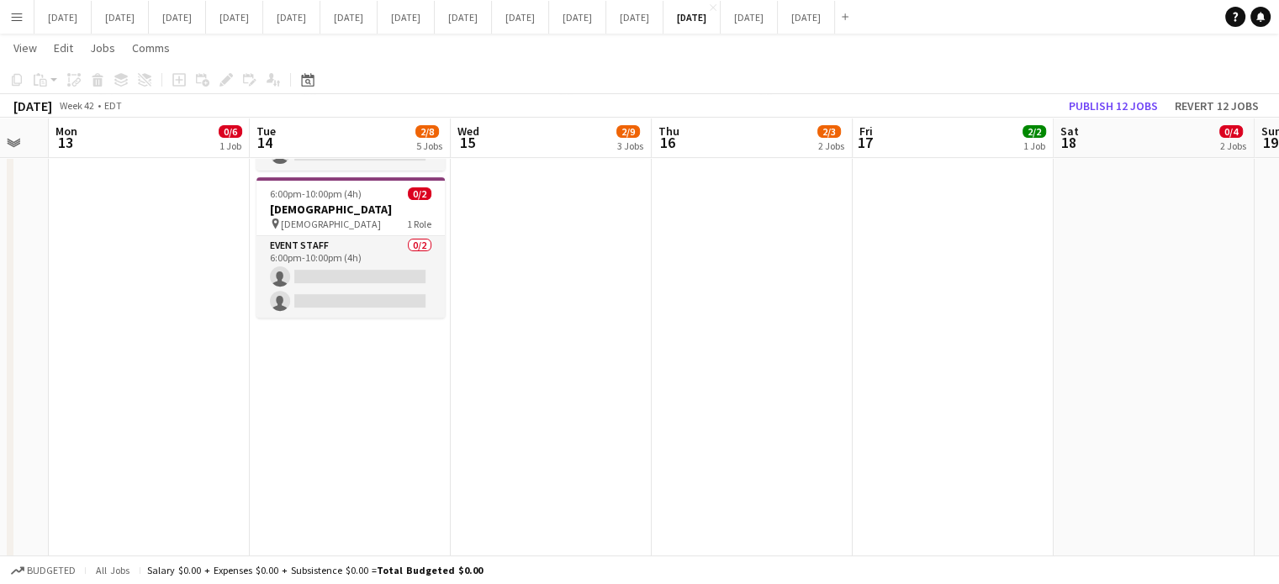
scroll to position [0, 481]
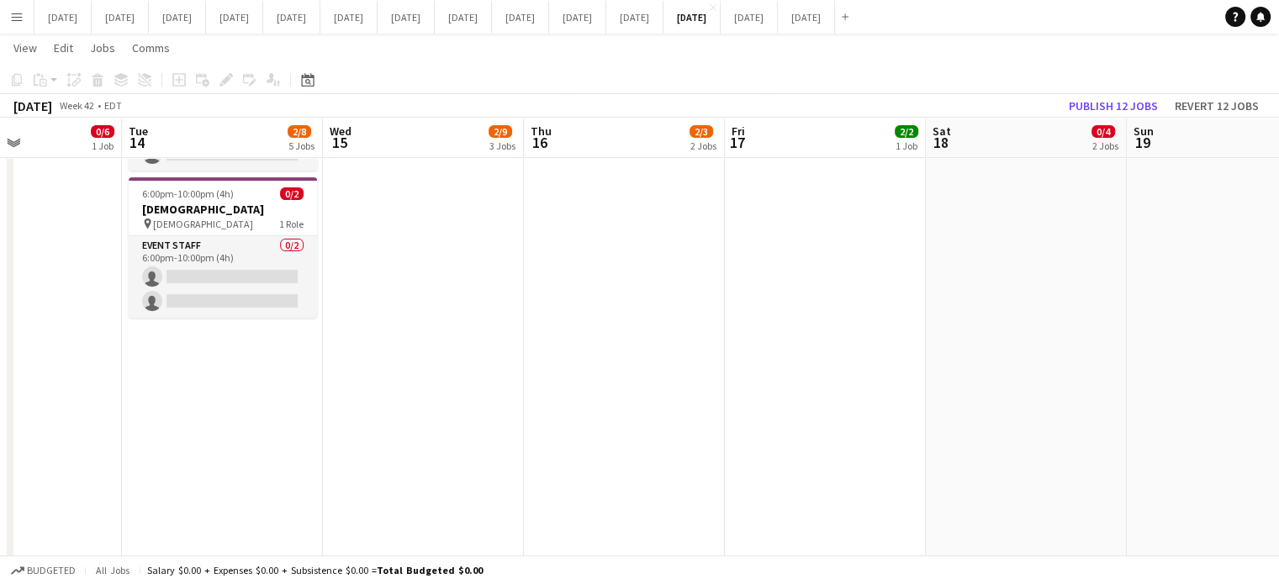
drag, startPoint x: 1031, startPoint y: 319, endPoint x: 1290, endPoint y: 302, distance: 260.3
click at [1279, 302] on html "Menu Boards Boards Boards All jobs Status Workforce Workforce My Workforce Recr…" at bounding box center [639, 136] width 1279 height 1463
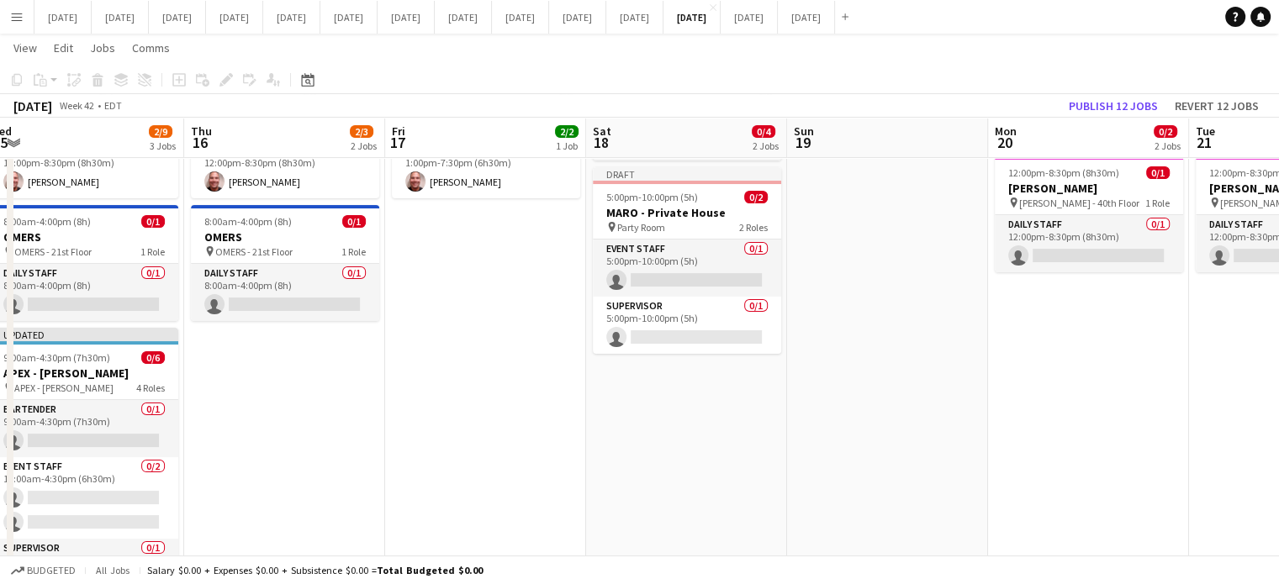
scroll to position [0, 538]
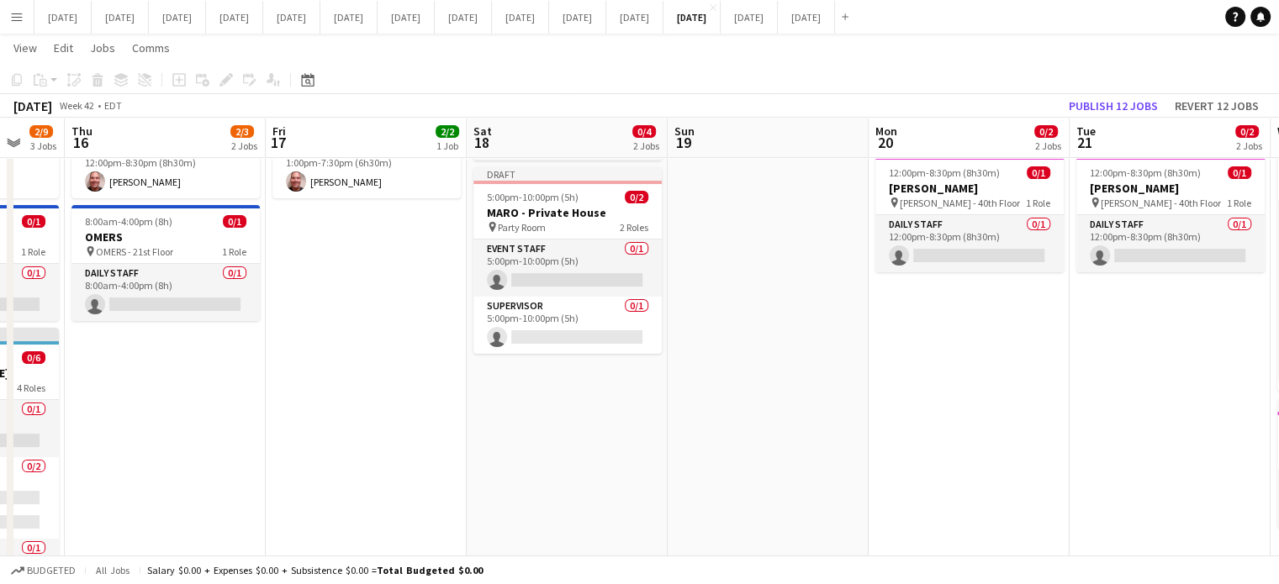
drag, startPoint x: 1153, startPoint y: 429, endPoint x: 696, endPoint y: 461, distance: 458.4
click at [697, 459] on app-calendar-viewport "Mon 13 0/6 1 Job Tue 14 2/8 5 Jobs Wed 15 2/9 3 Jobs Thu 16 2/3 2 Jobs Fri 17 2…" at bounding box center [639, 575] width 1279 height 1368
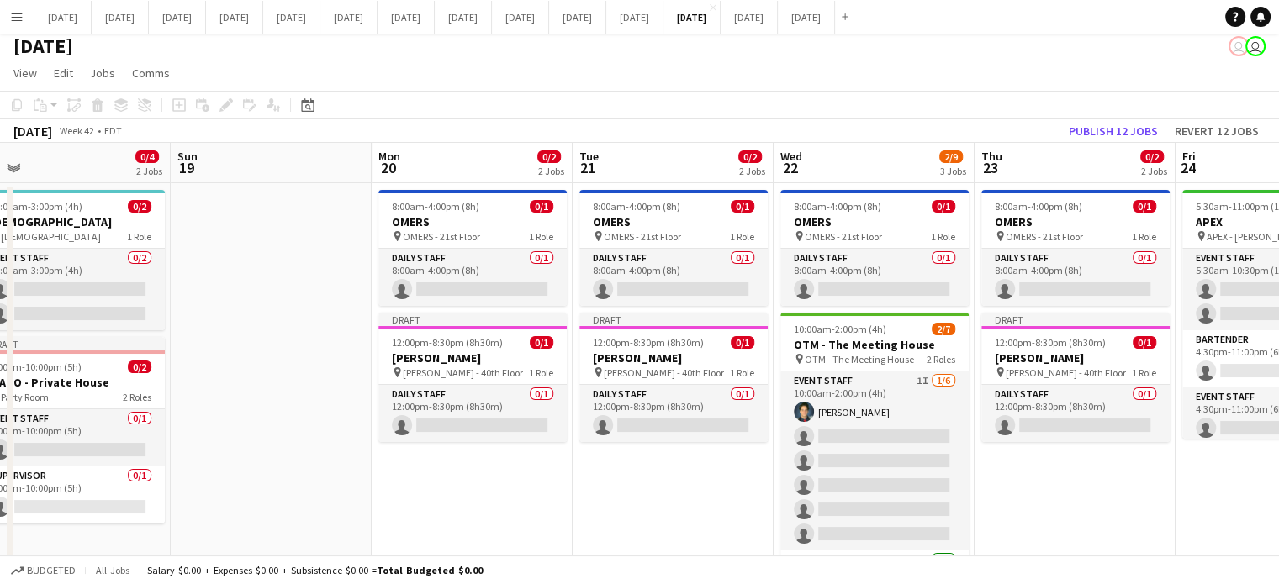
scroll to position [0, 710]
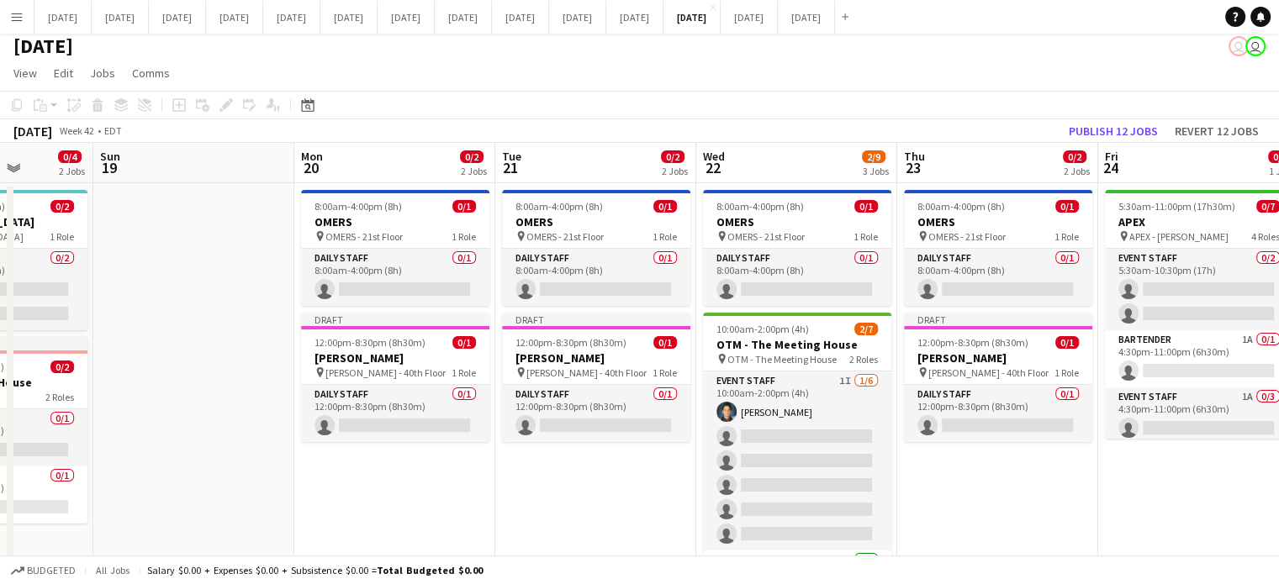
drag, startPoint x: 770, startPoint y: 408, endPoint x: 197, endPoint y: 409, distance: 573.3
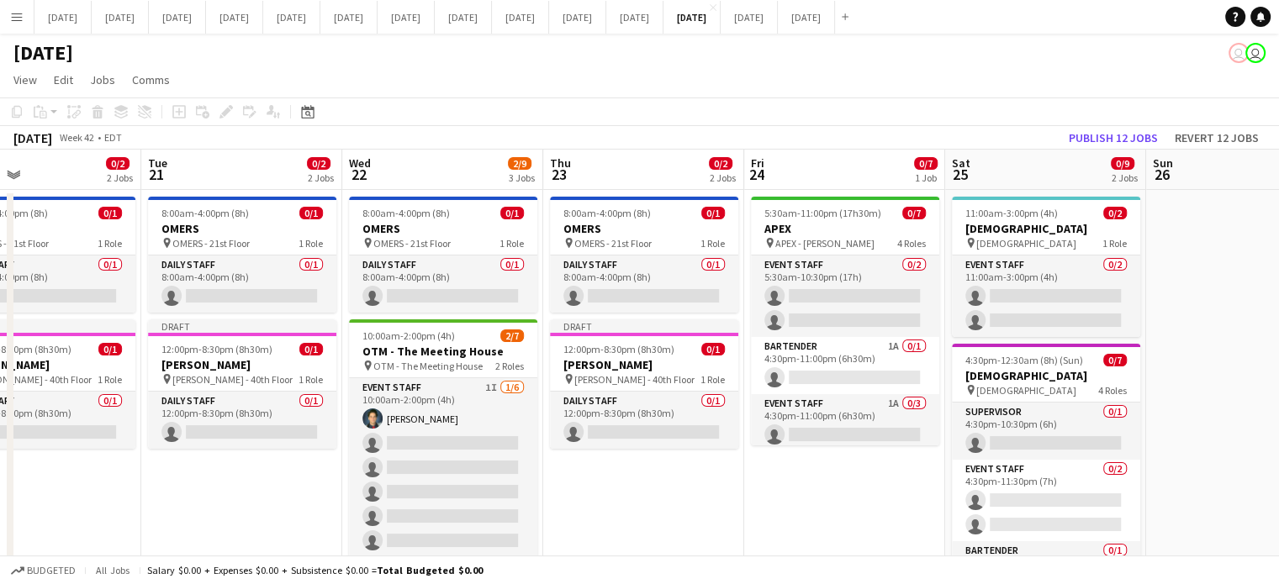
scroll to position [0, 697]
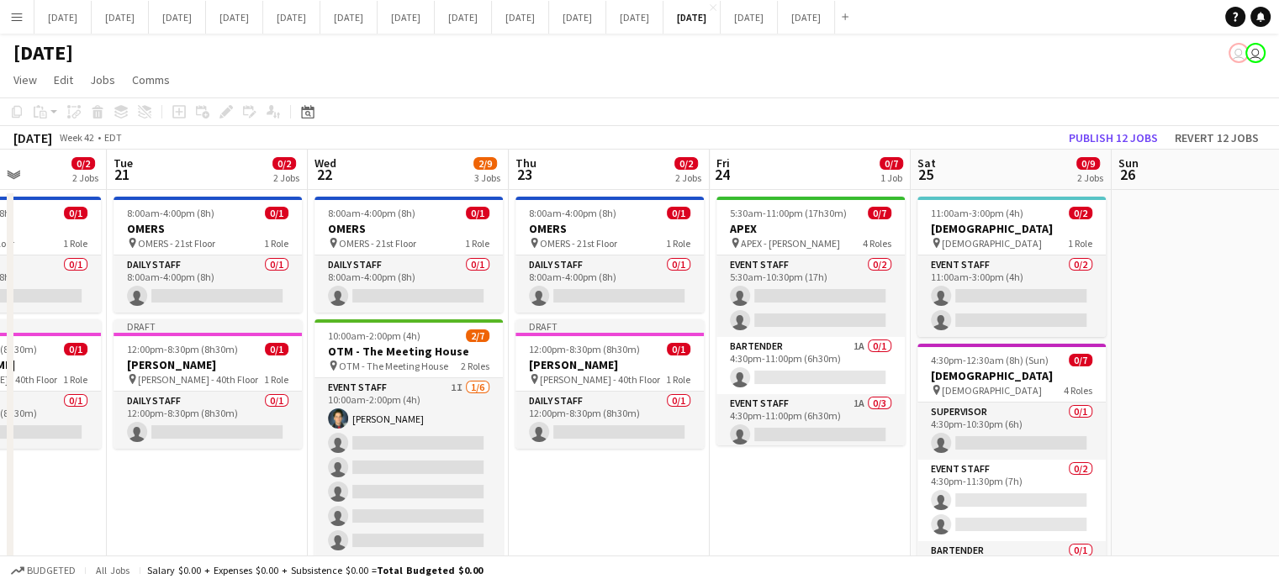
drag, startPoint x: 1213, startPoint y: 503, endPoint x: 834, endPoint y: 509, distance: 379.2
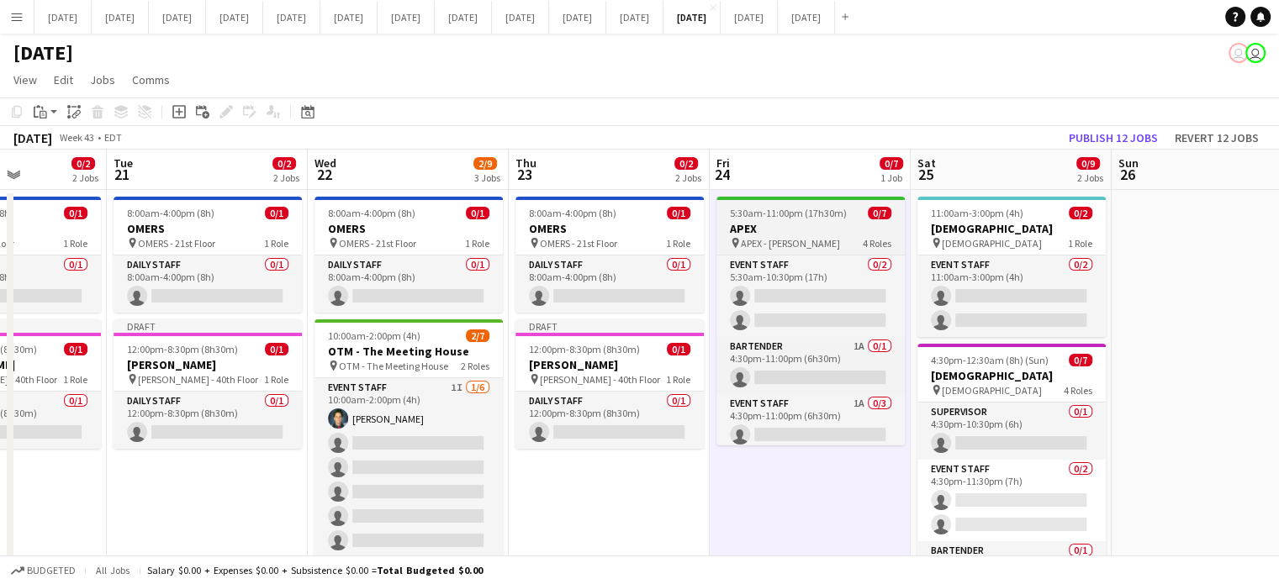
click at [831, 215] on span "5:30am-11:00pm (17h30m)" at bounding box center [788, 213] width 117 height 13
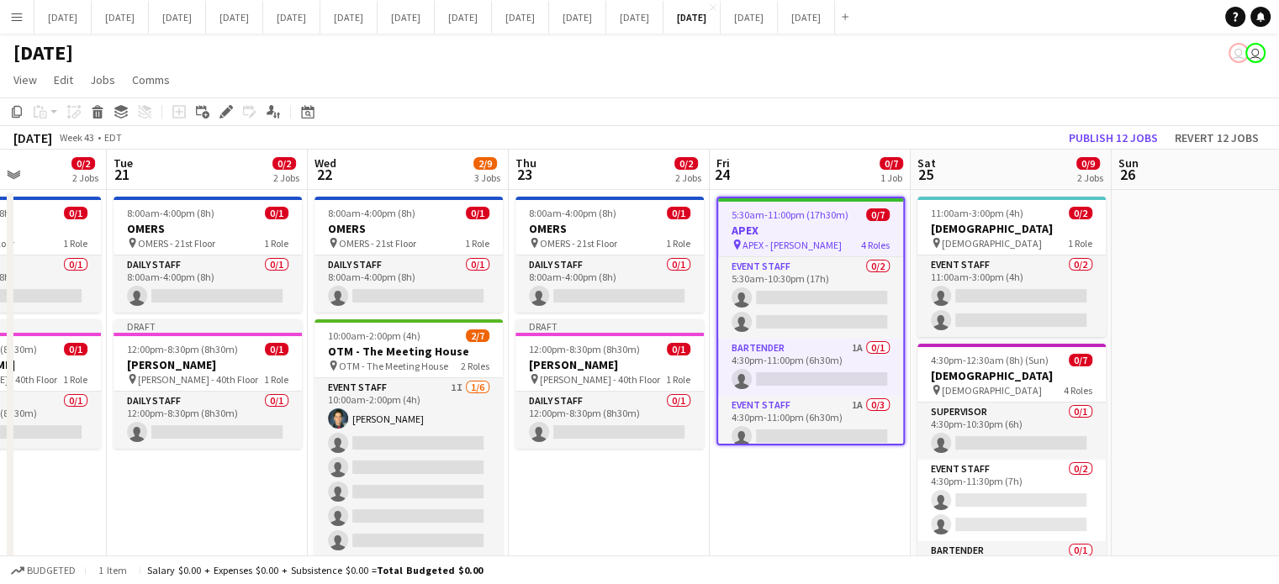
click at [745, 223] on h3 "APEX" at bounding box center [810, 230] width 185 height 15
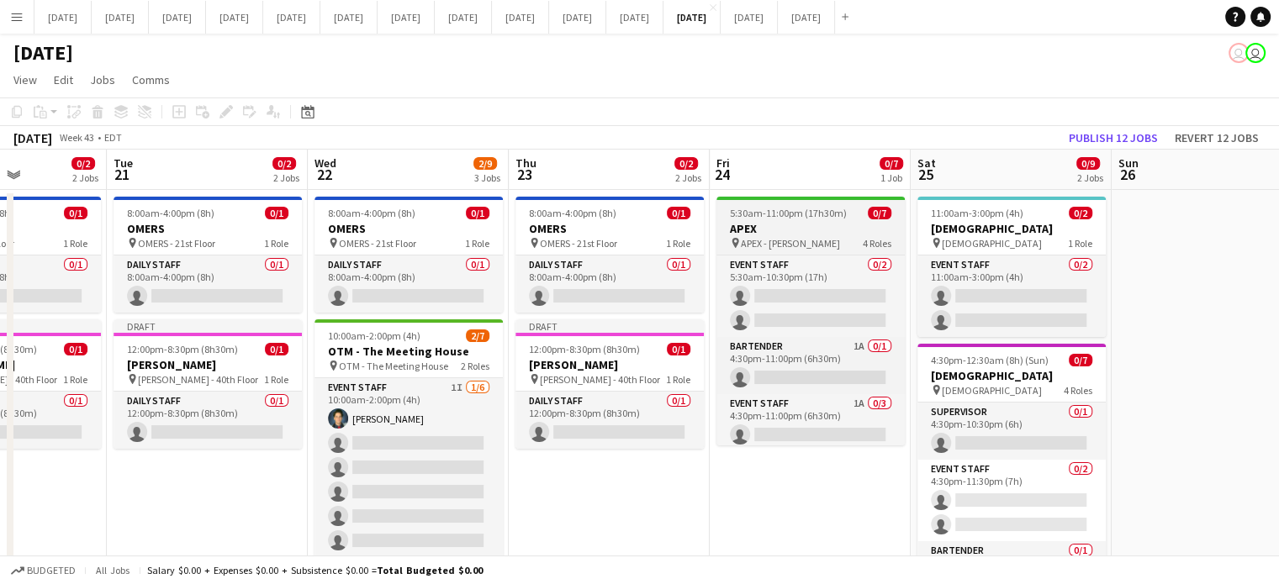
click at [746, 225] on h3 "APEX" at bounding box center [810, 228] width 188 height 15
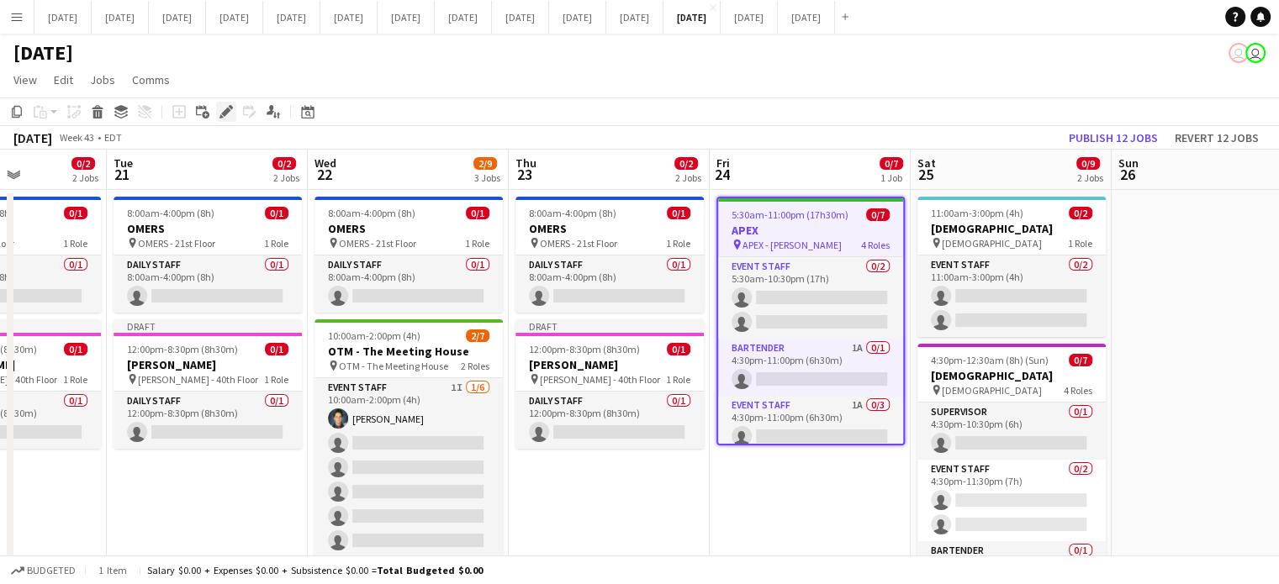
click at [226, 109] on icon at bounding box center [225, 112] width 9 height 9
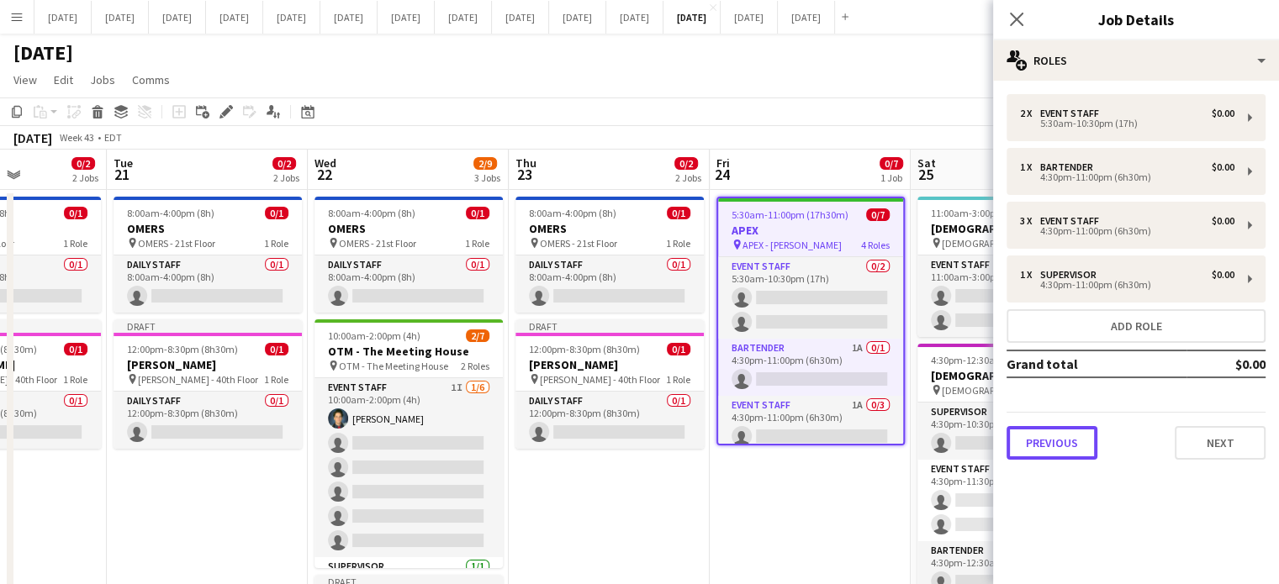
click at [1037, 440] on button "Previous" at bounding box center [1051, 443] width 91 height 34
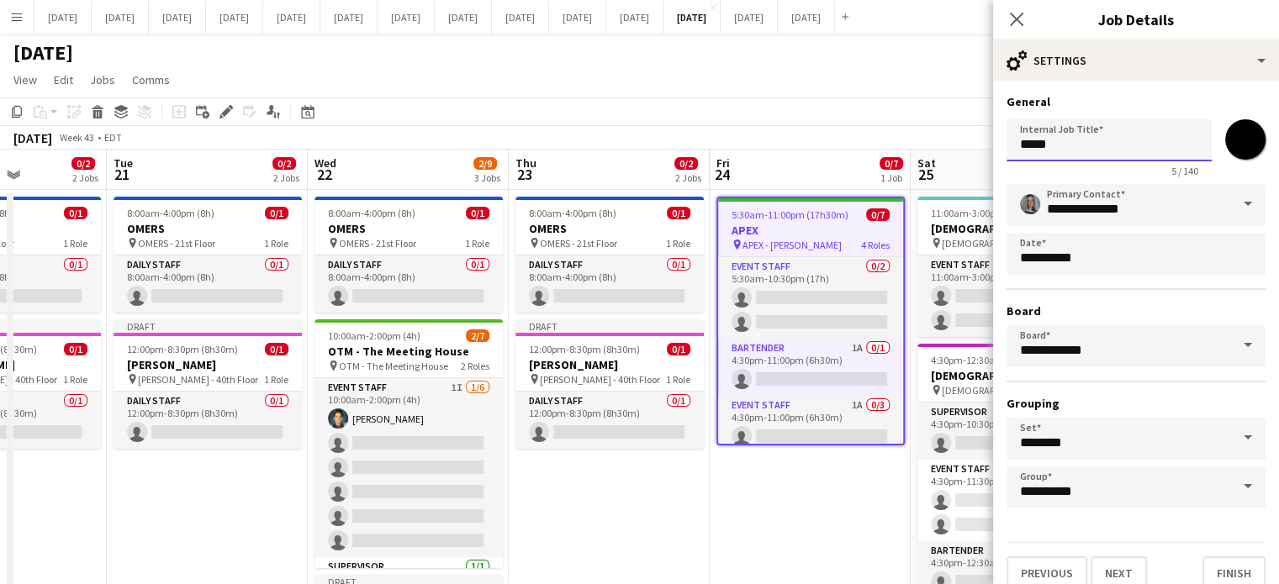
click at [1087, 150] on input "****" at bounding box center [1108, 140] width 205 height 42
type input "**********"
click at [1019, 20] on icon "Close pop-in" at bounding box center [1016, 19] width 16 height 16
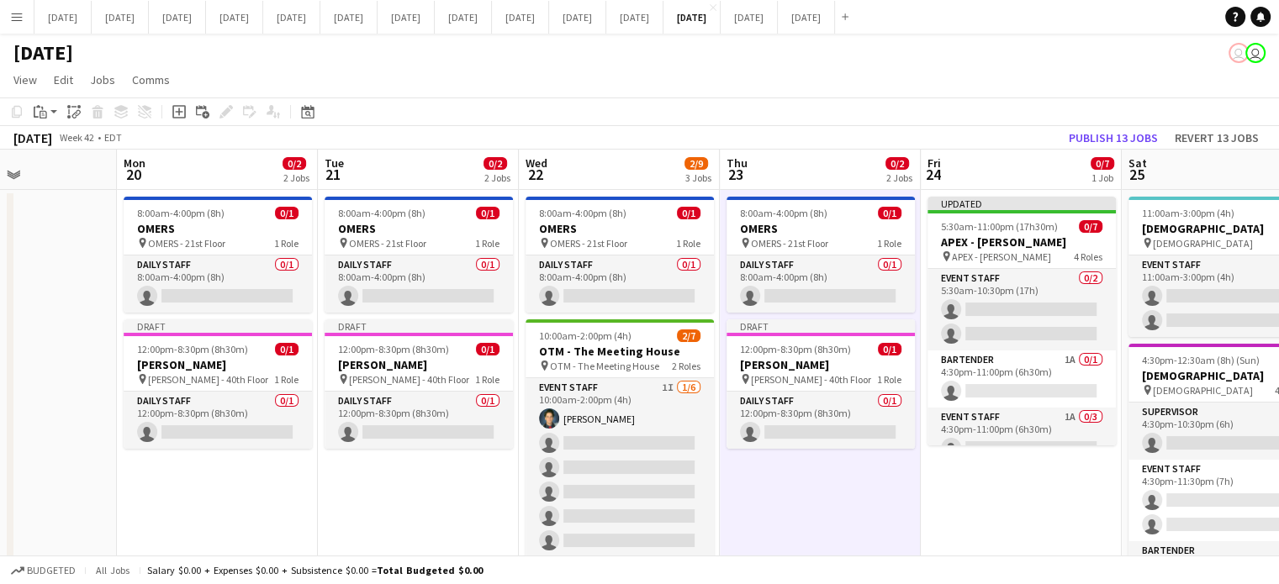
drag, startPoint x: 679, startPoint y: 466, endPoint x: 888, endPoint y: 472, distance: 208.6
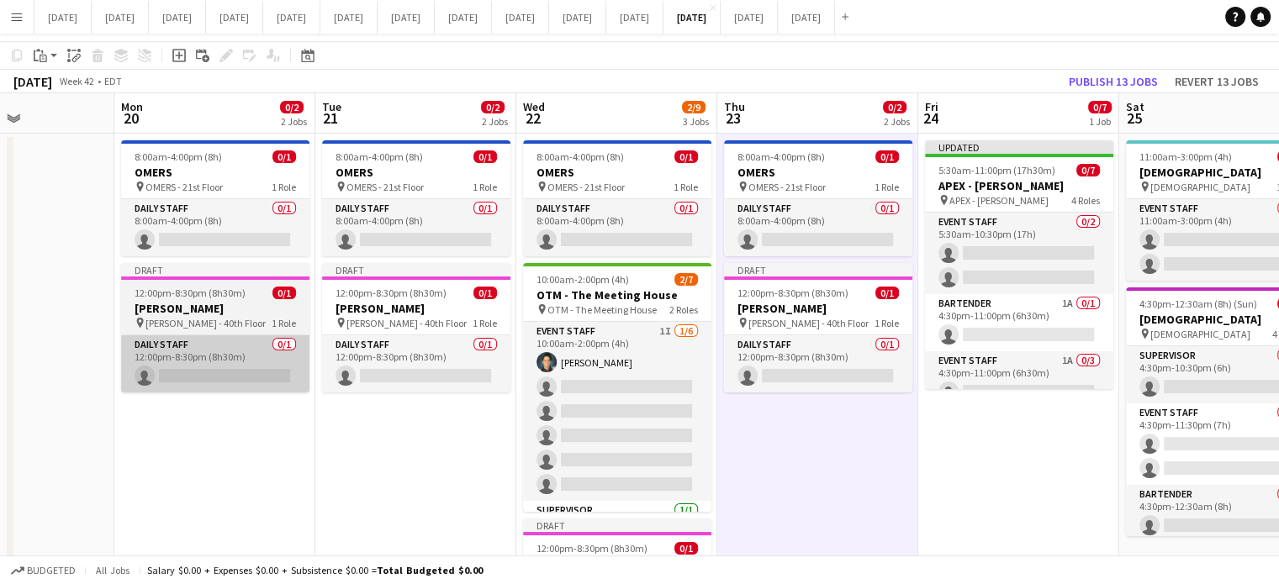
scroll to position [0, 0]
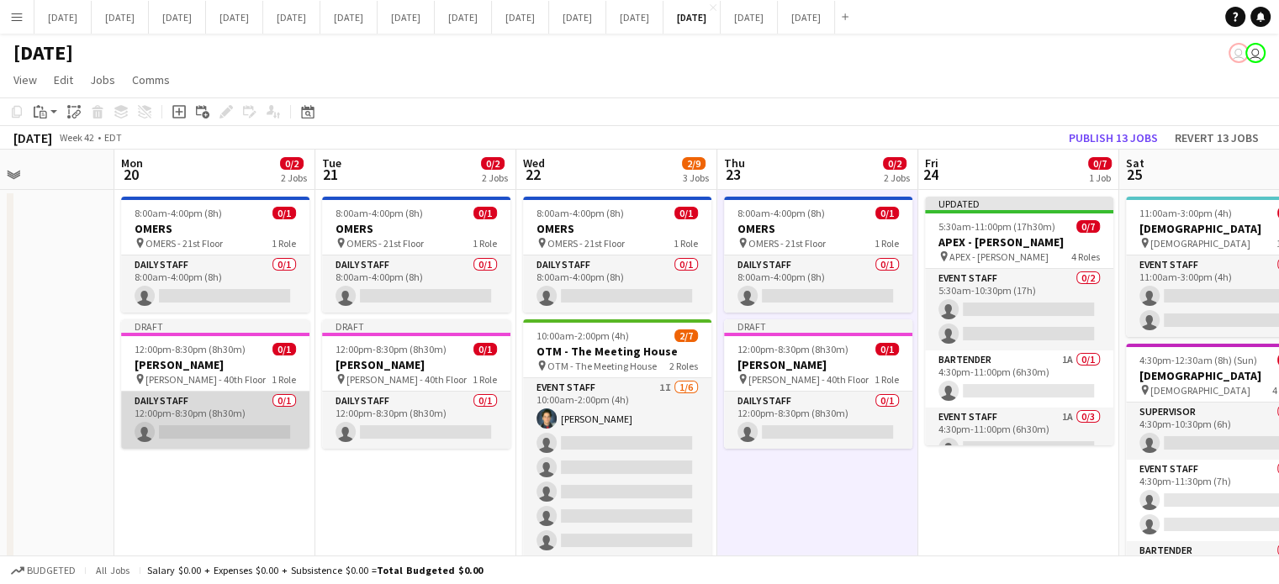
click at [189, 408] on app-card-role "Daily Staff 0/1 12:00pm-8:30pm (8h30m) single-neutral-actions" at bounding box center [215, 420] width 188 height 57
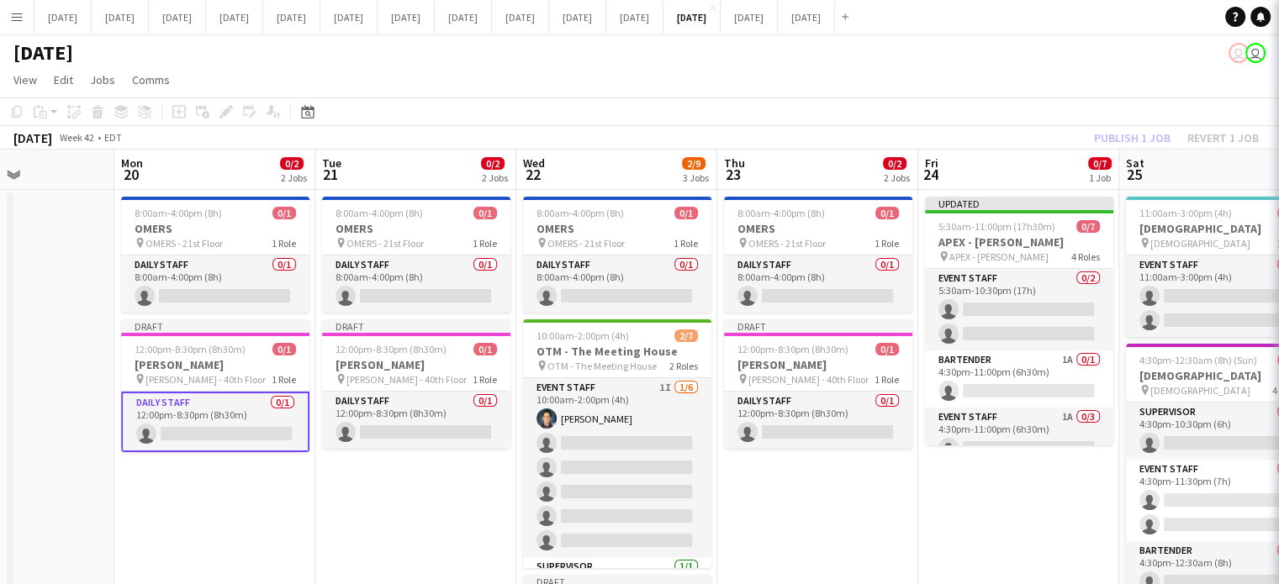
scroll to position [0, 488]
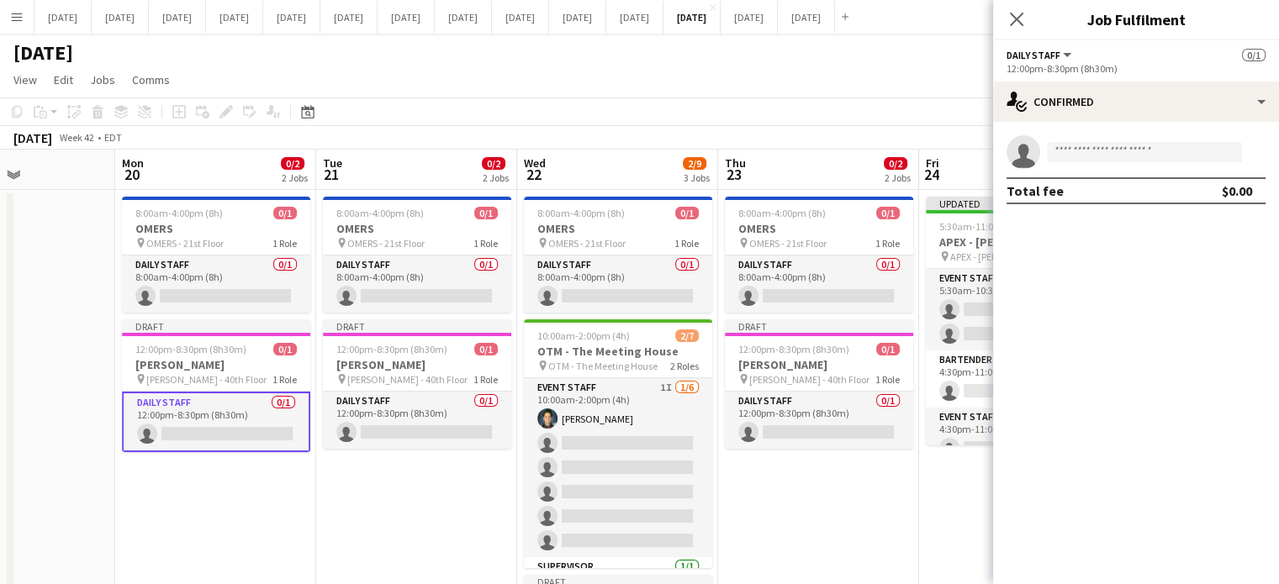
click at [1073, 140] on app-invite-slot "single-neutral-actions" at bounding box center [1136, 152] width 286 height 34
click at [1073, 147] on input at bounding box center [1144, 152] width 195 height 20
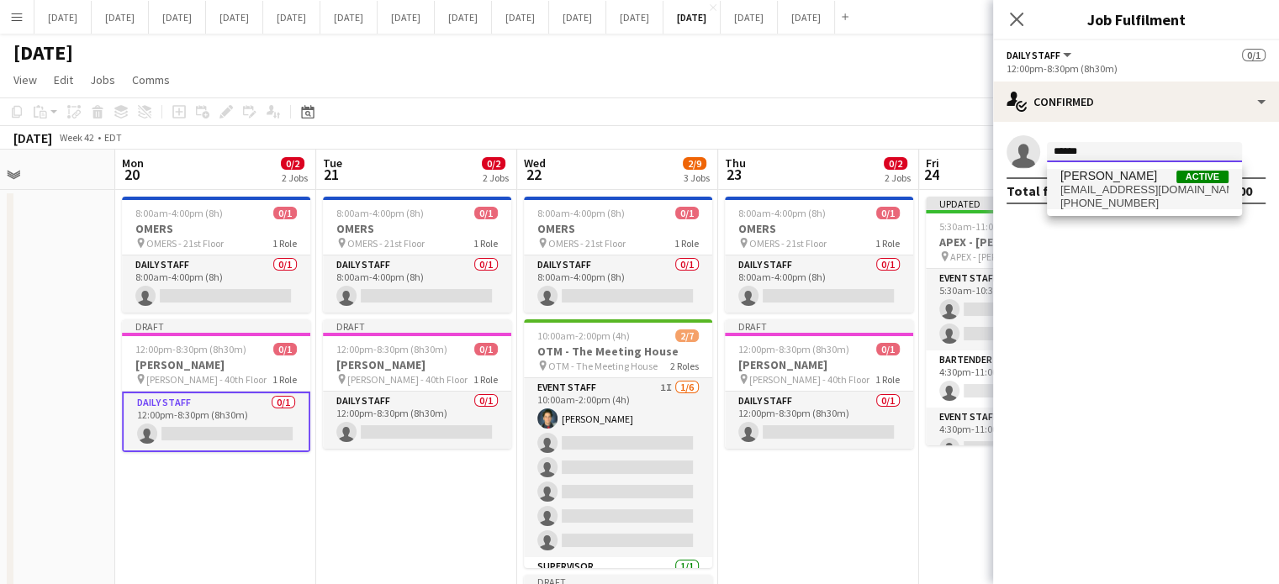
type input "******"
click at [1103, 194] on span "[EMAIL_ADDRESS][DOMAIN_NAME]" at bounding box center [1144, 189] width 168 height 13
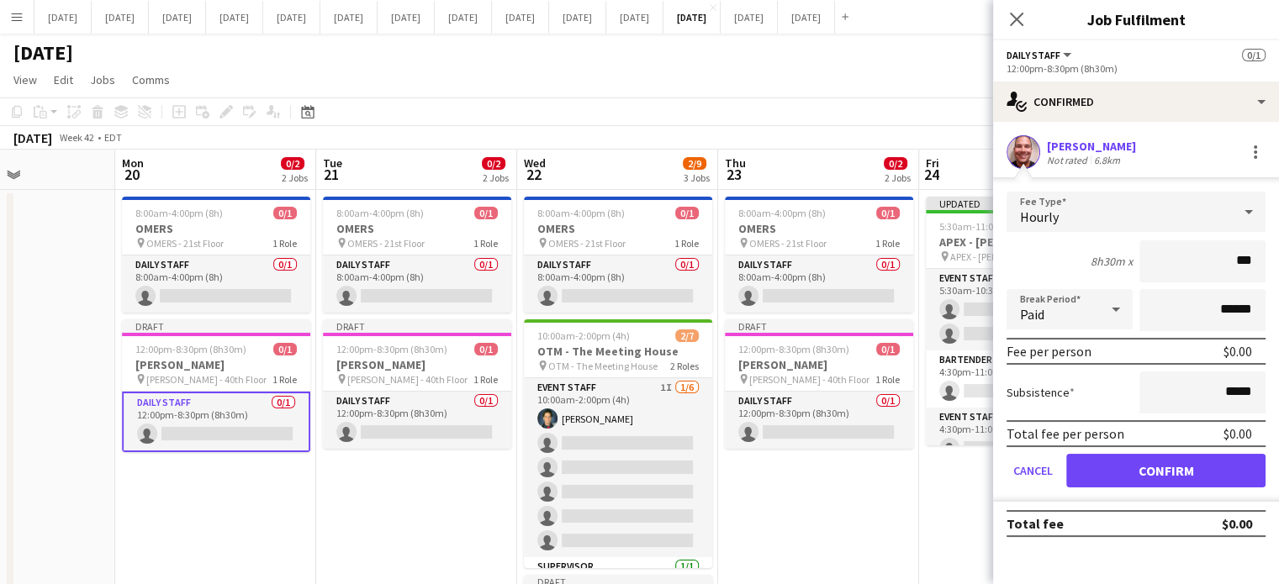
type input "**"
type input "******"
click at [1197, 470] on button "Confirm" at bounding box center [1165, 471] width 199 height 34
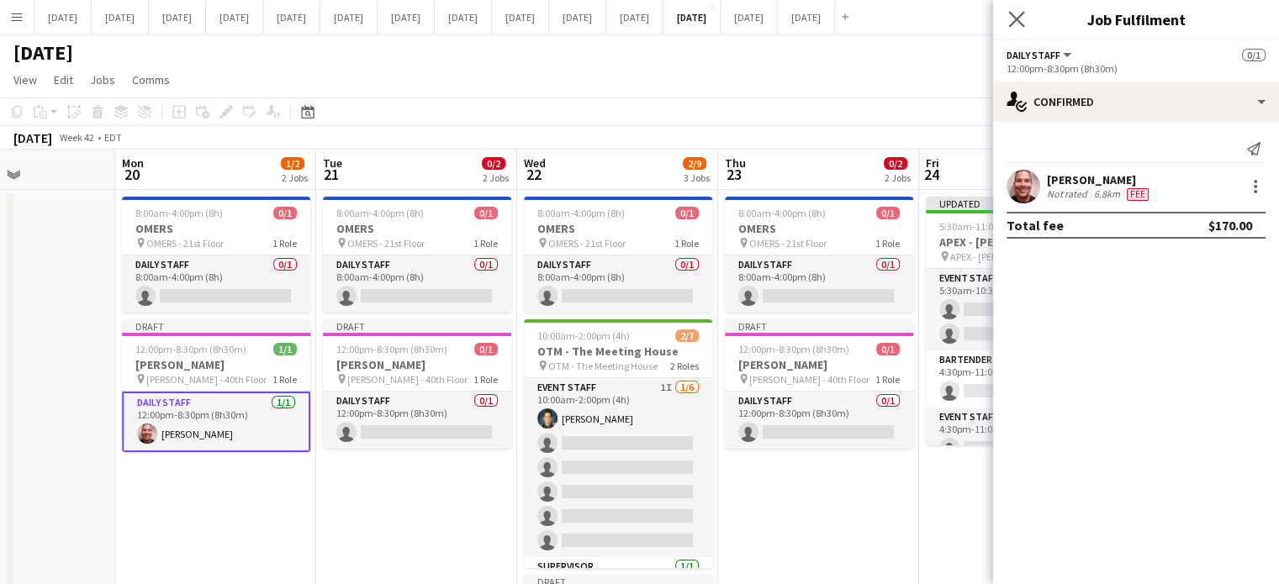
click at [1015, 10] on app-icon "Close pop-in" at bounding box center [1017, 20] width 24 height 24
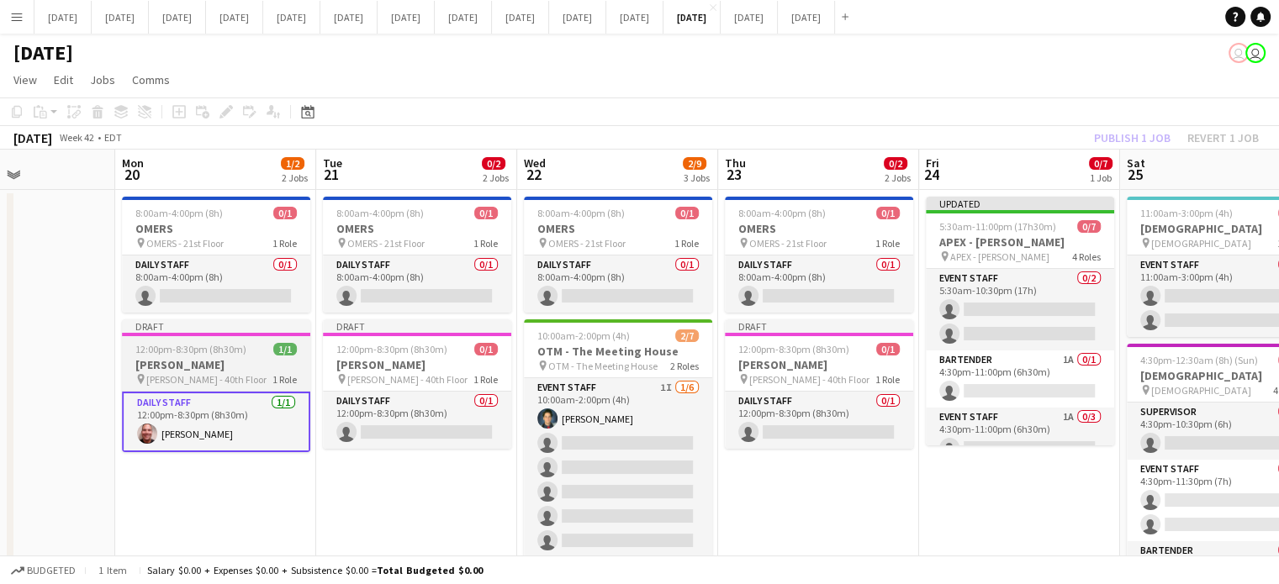
click at [212, 335] on div at bounding box center [216, 334] width 188 height 3
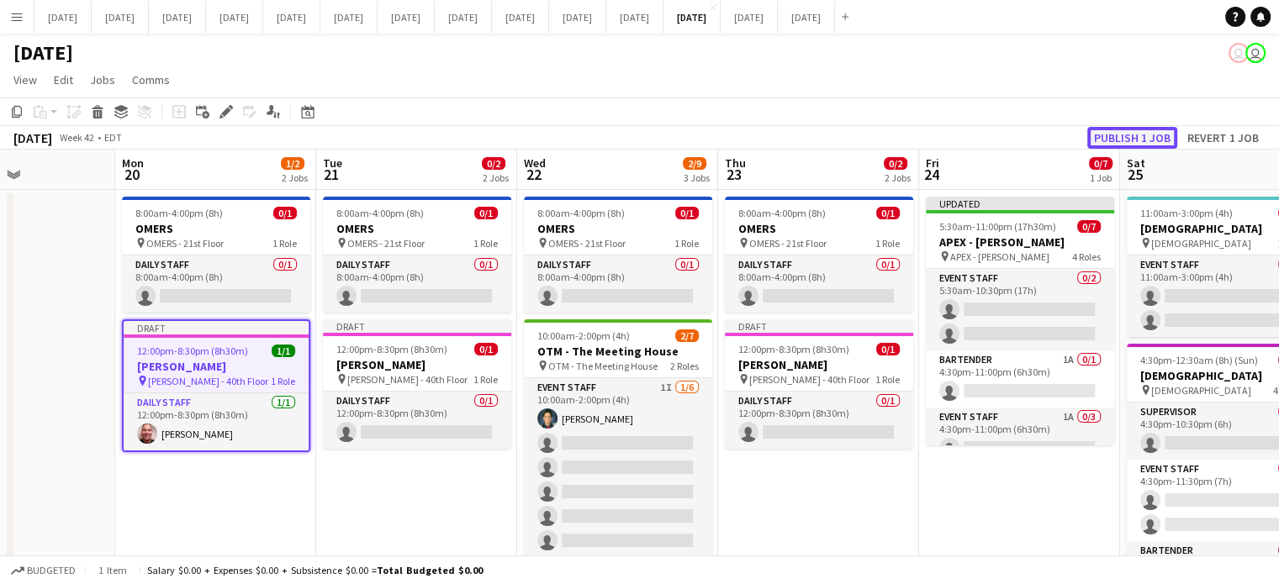
click at [1126, 134] on button "Publish 1 job" at bounding box center [1132, 138] width 90 height 22
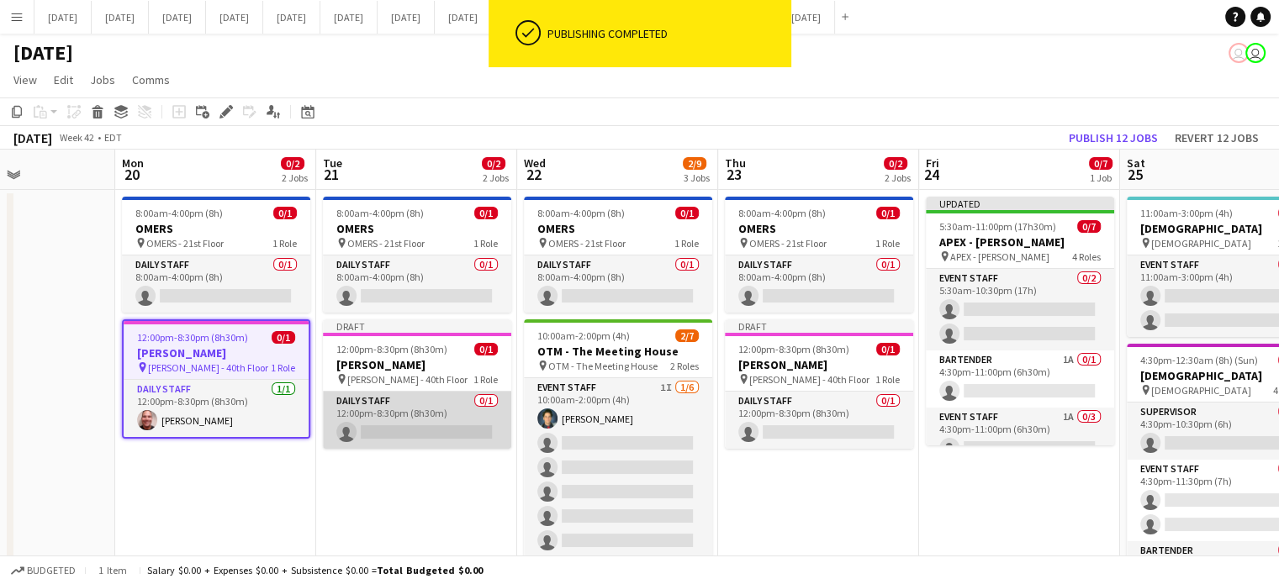
click at [447, 409] on app-card-role "Daily Staff 0/1 12:00pm-8:30pm (8h30m) single-neutral-actions" at bounding box center [417, 420] width 188 height 57
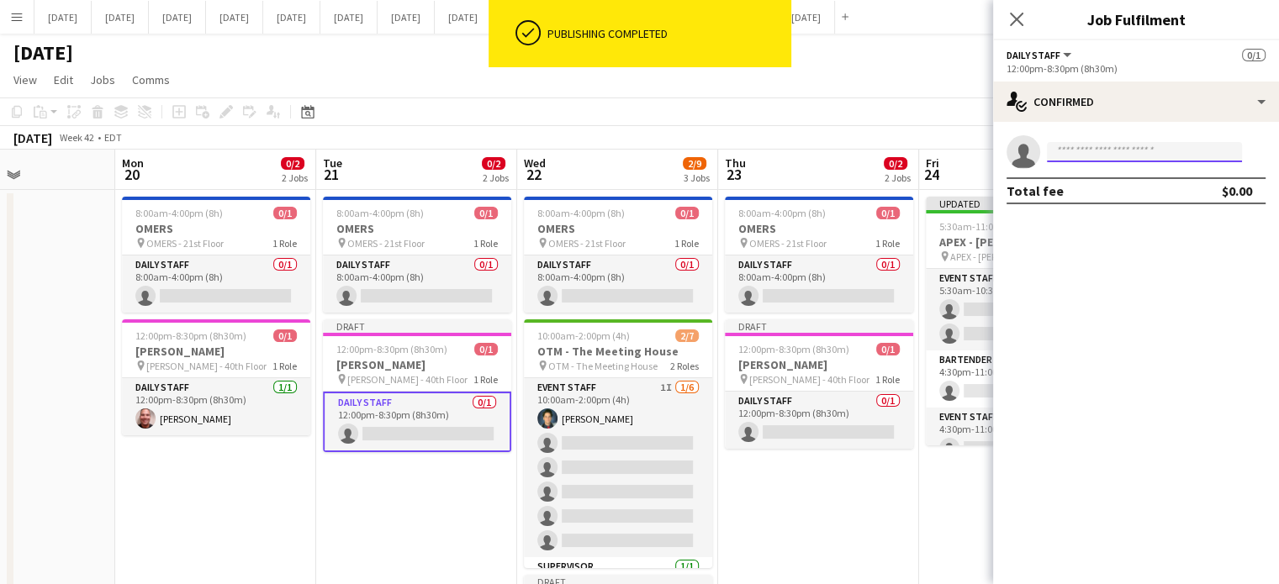
click at [1121, 146] on input at bounding box center [1144, 152] width 195 height 20
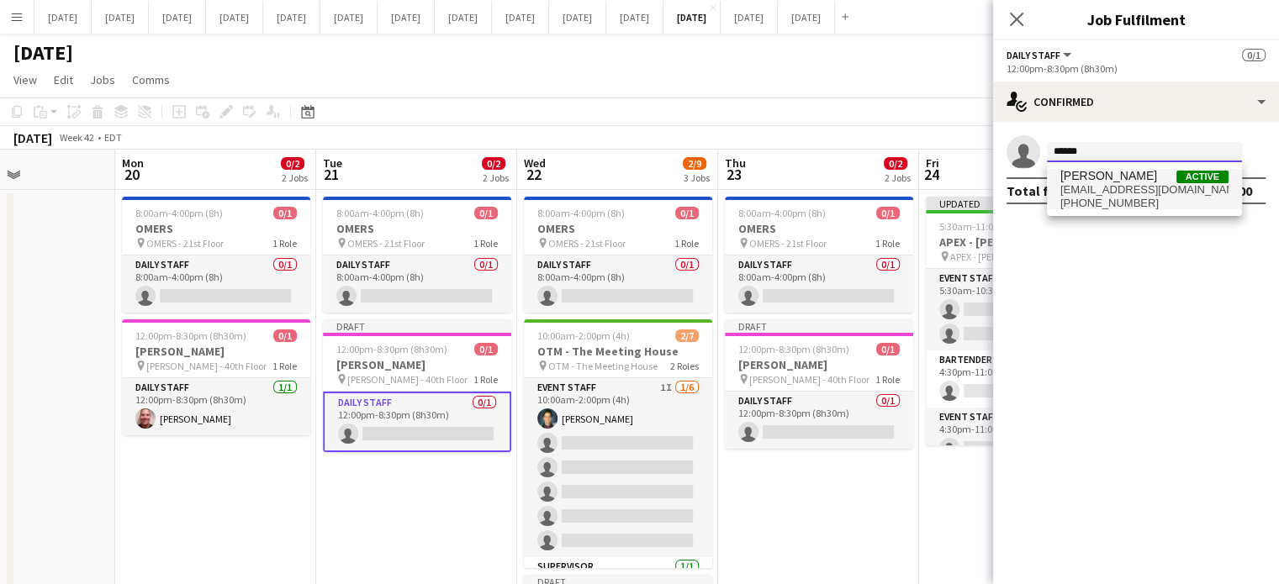
type input "******"
click at [1114, 180] on span "[PERSON_NAME]" at bounding box center [1108, 176] width 97 height 14
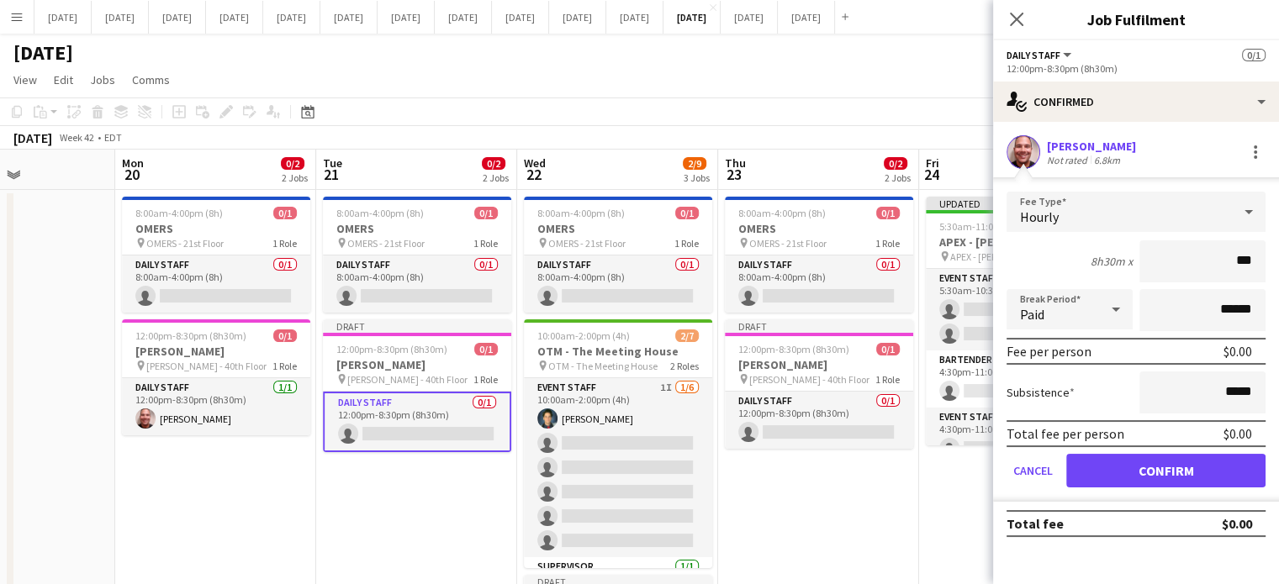
type input "**"
type input "******"
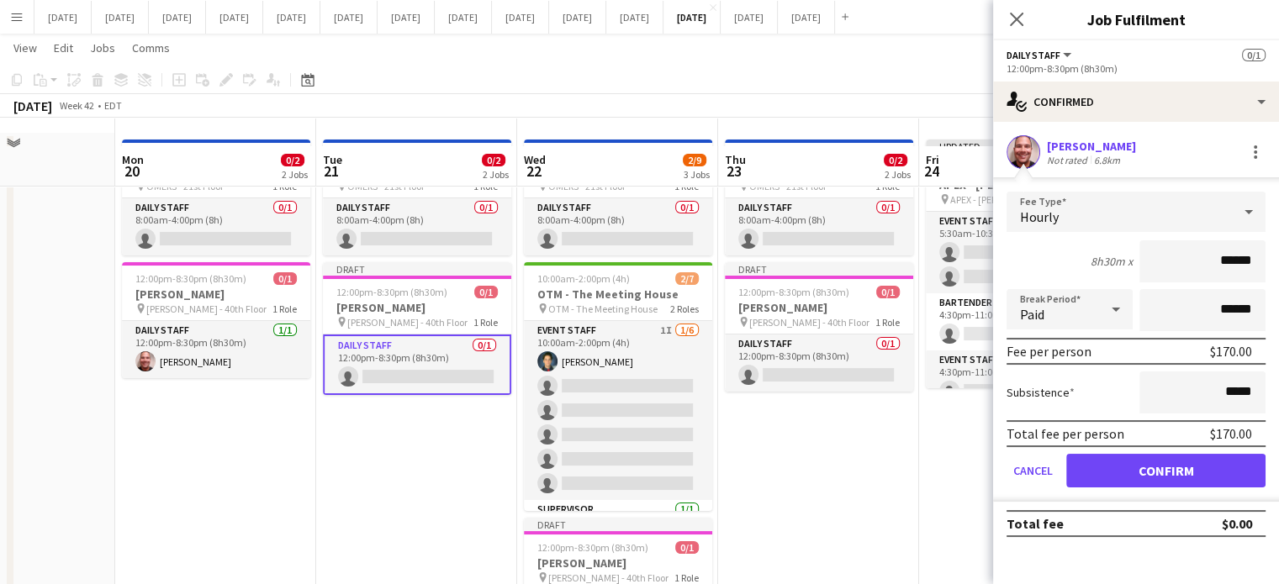
scroll to position [84, 0]
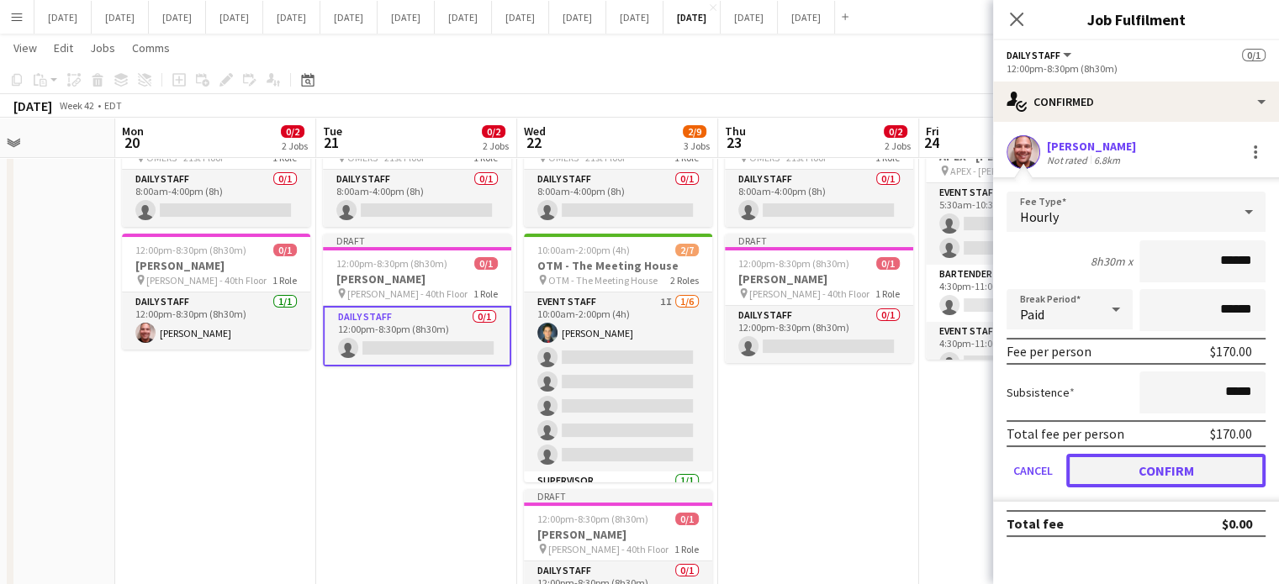
click at [1199, 478] on button "Confirm" at bounding box center [1165, 471] width 199 height 34
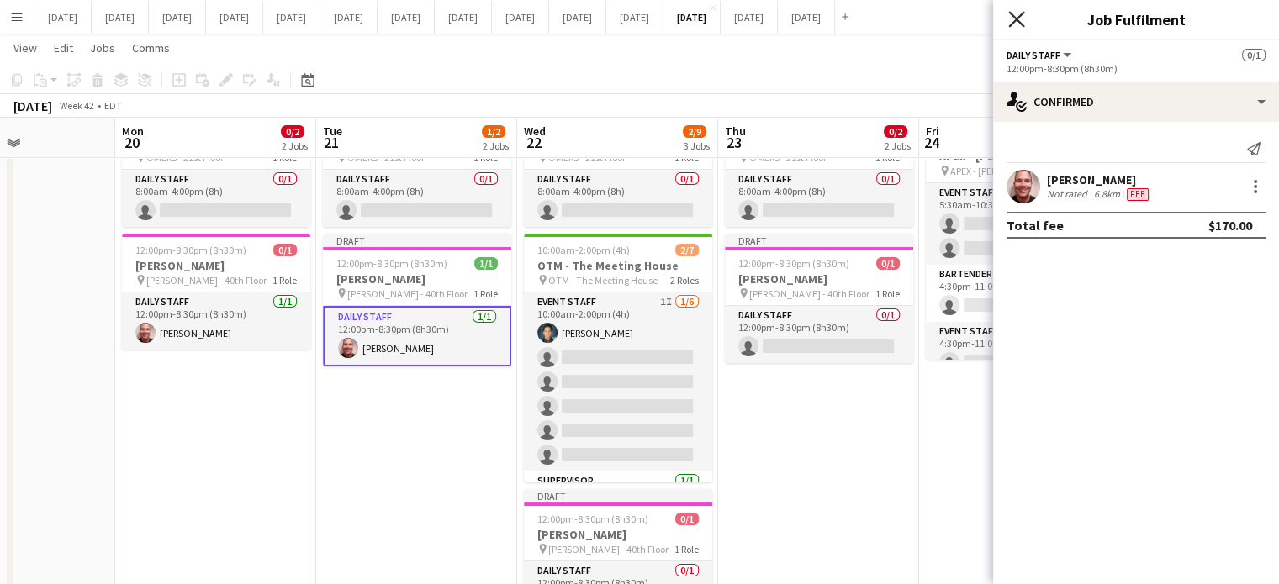
click at [1012, 20] on icon "Close pop-in" at bounding box center [1016, 19] width 16 height 16
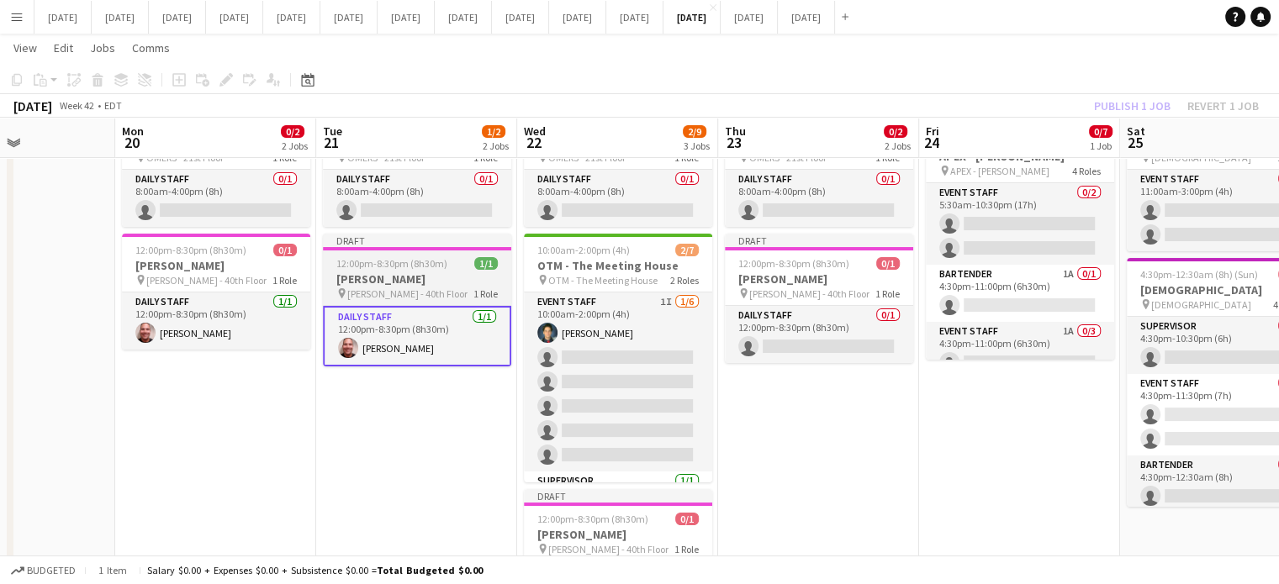
click at [363, 269] on span "12:00pm-8:30pm (8h30m)" at bounding box center [391, 263] width 111 height 13
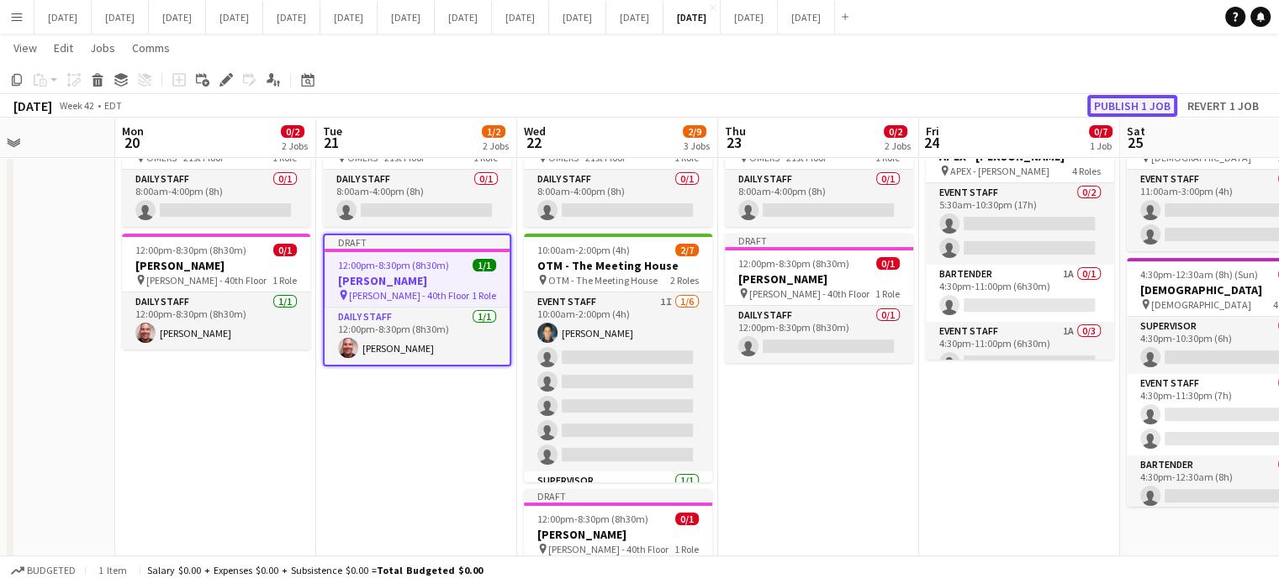
click at [1126, 100] on button "Publish 1 job" at bounding box center [1132, 106] width 90 height 22
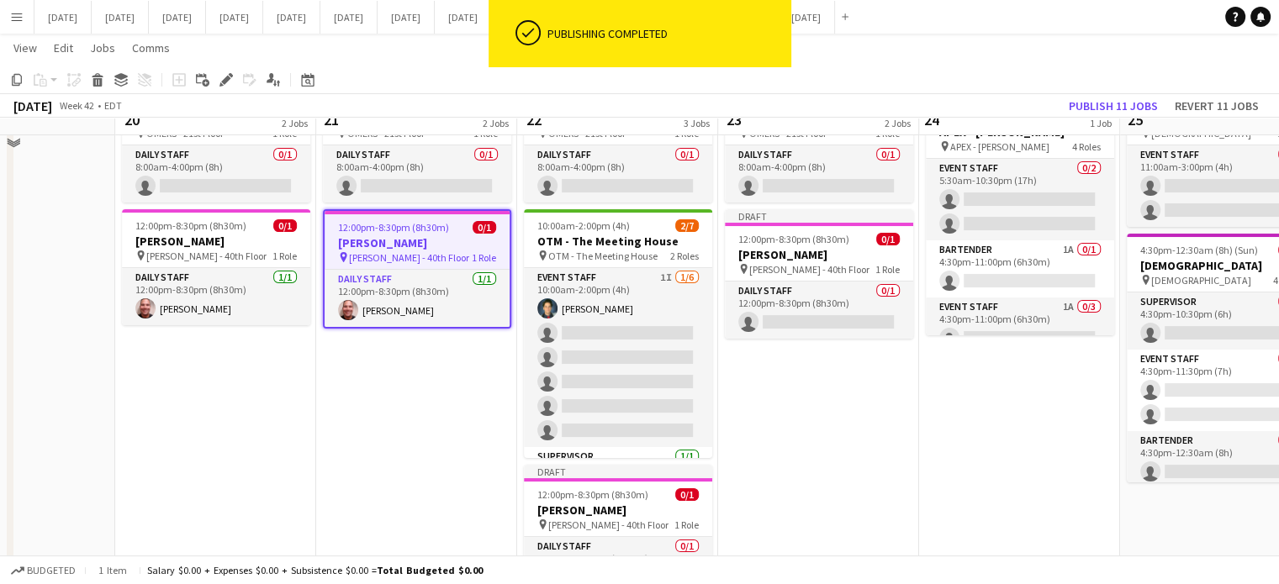
scroll to position [252, 0]
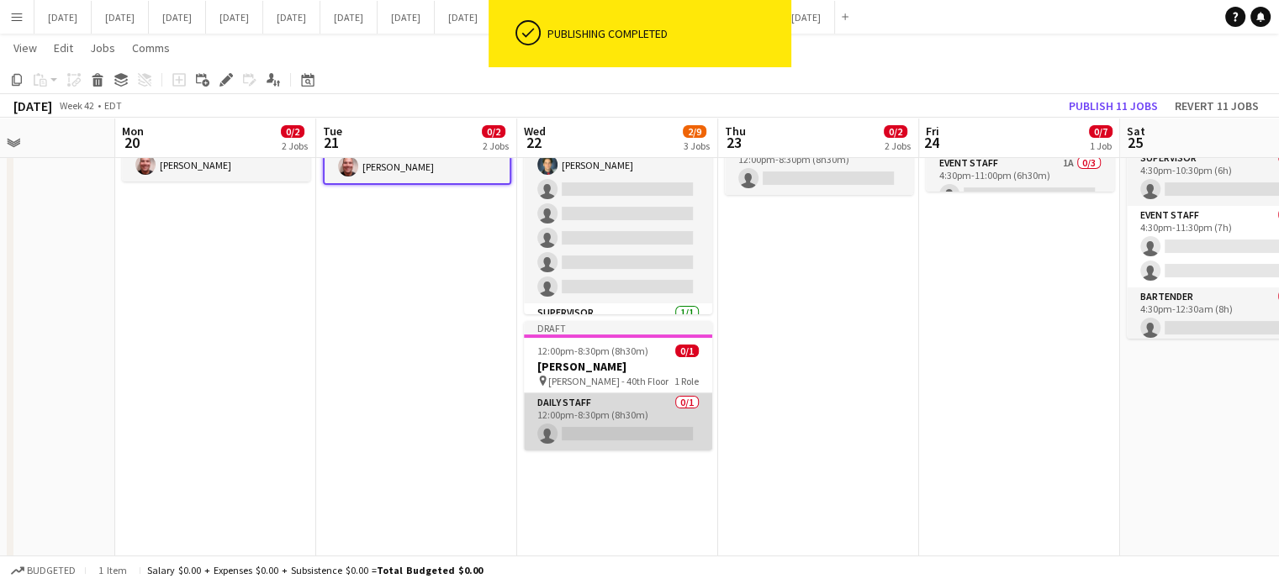
click at [669, 402] on app-card-role "Daily Staff 0/1 12:00pm-8:30pm (8h30m) single-neutral-actions" at bounding box center [618, 421] width 188 height 57
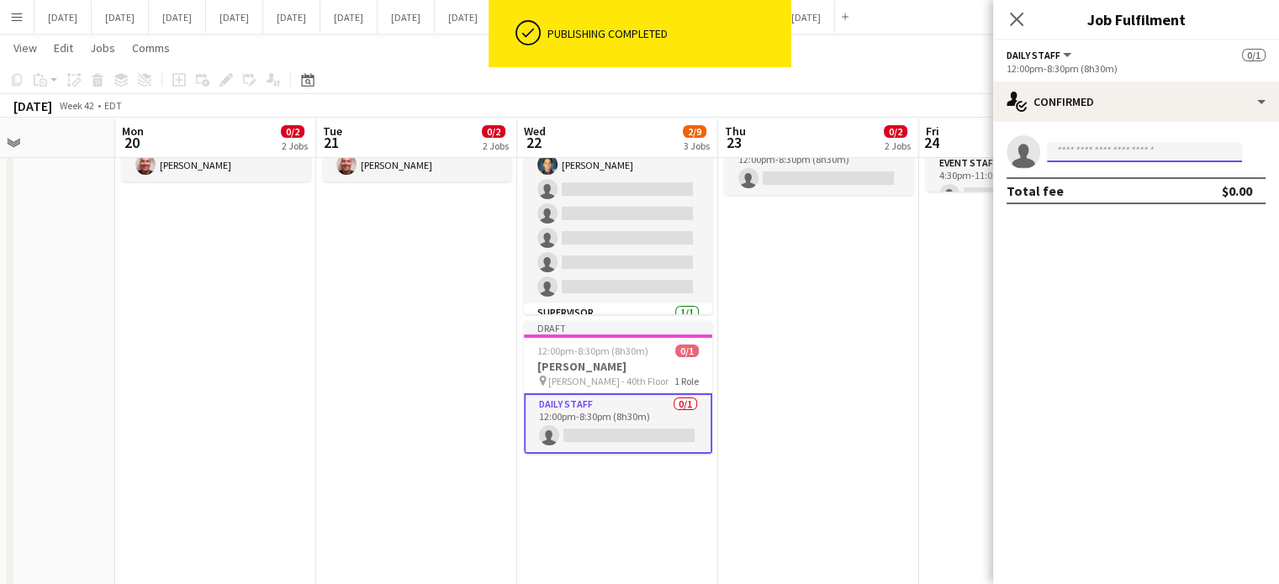
click at [1101, 145] on input at bounding box center [1144, 152] width 195 height 20
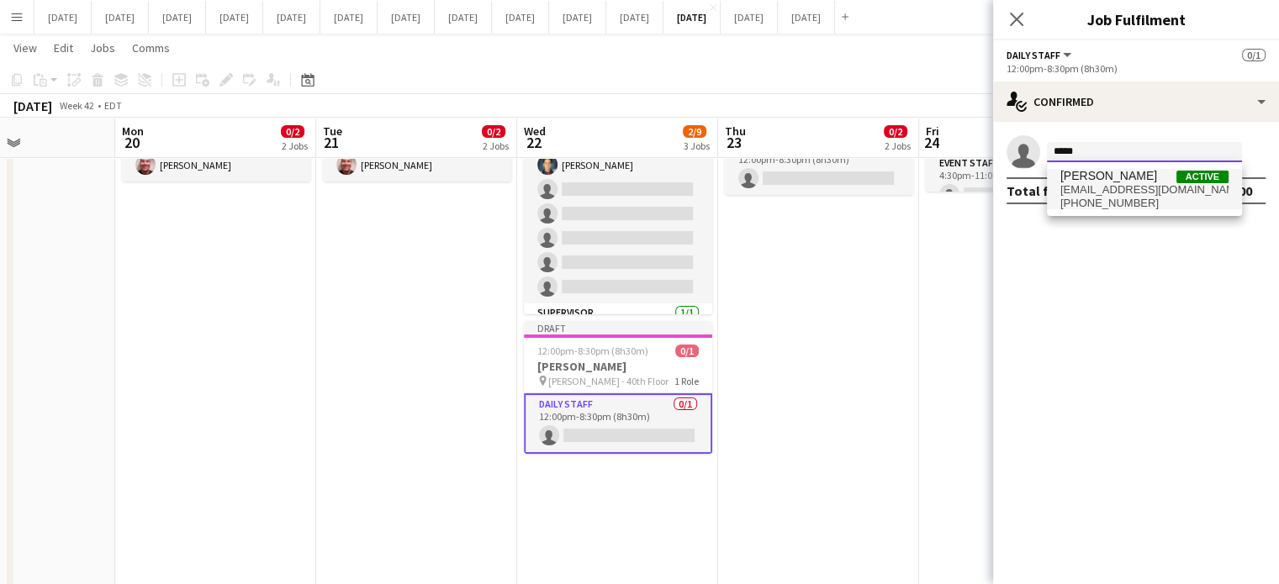
type input "*****"
click at [1145, 184] on span "[EMAIL_ADDRESS][DOMAIN_NAME]" at bounding box center [1144, 189] width 168 height 13
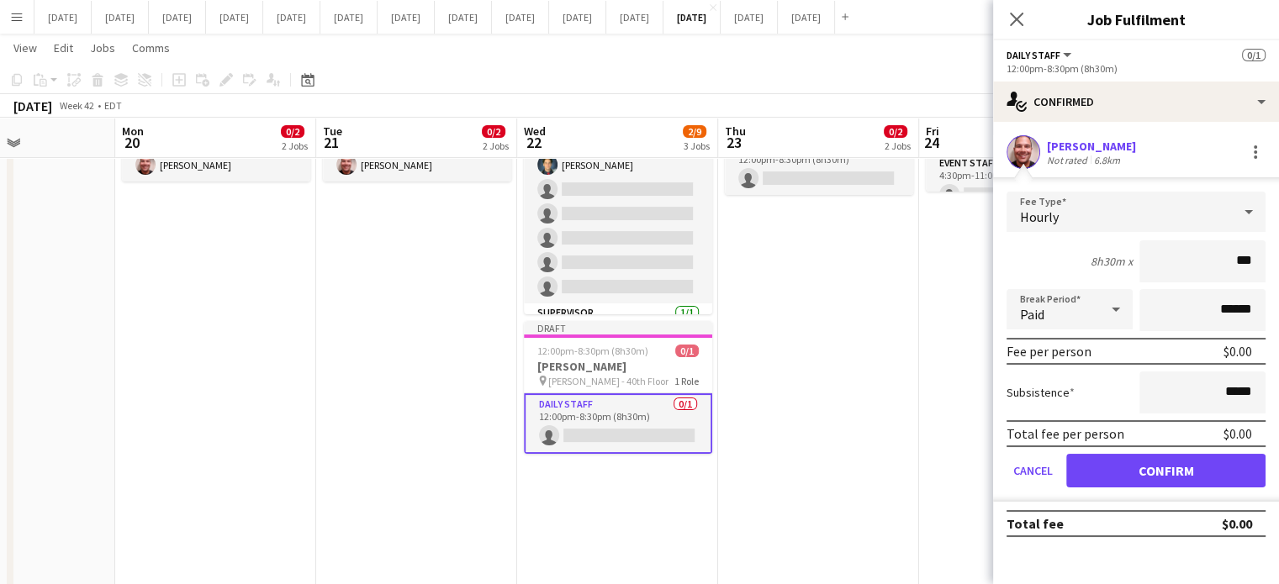
type input "**"
type input "******"
click at [1126, 477] on button "Confirm" at bounding box center [1165, 471] width 199 height 34
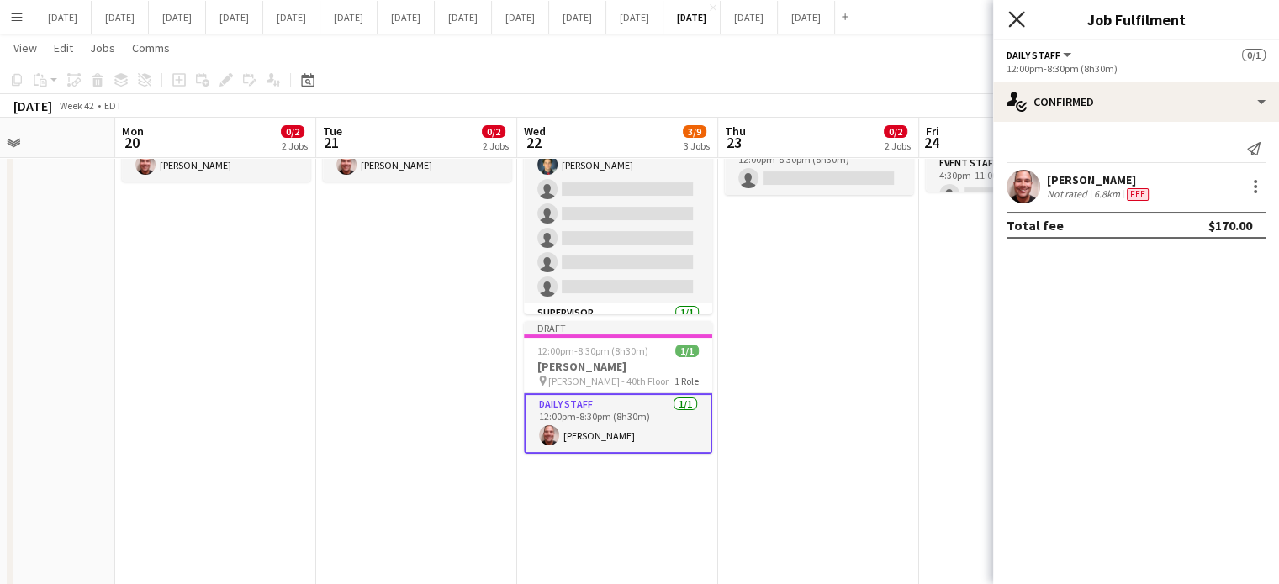
click at [1011, 16] on icon "Close pop-in" at bounding box center [1016, 19] width 16 height 16
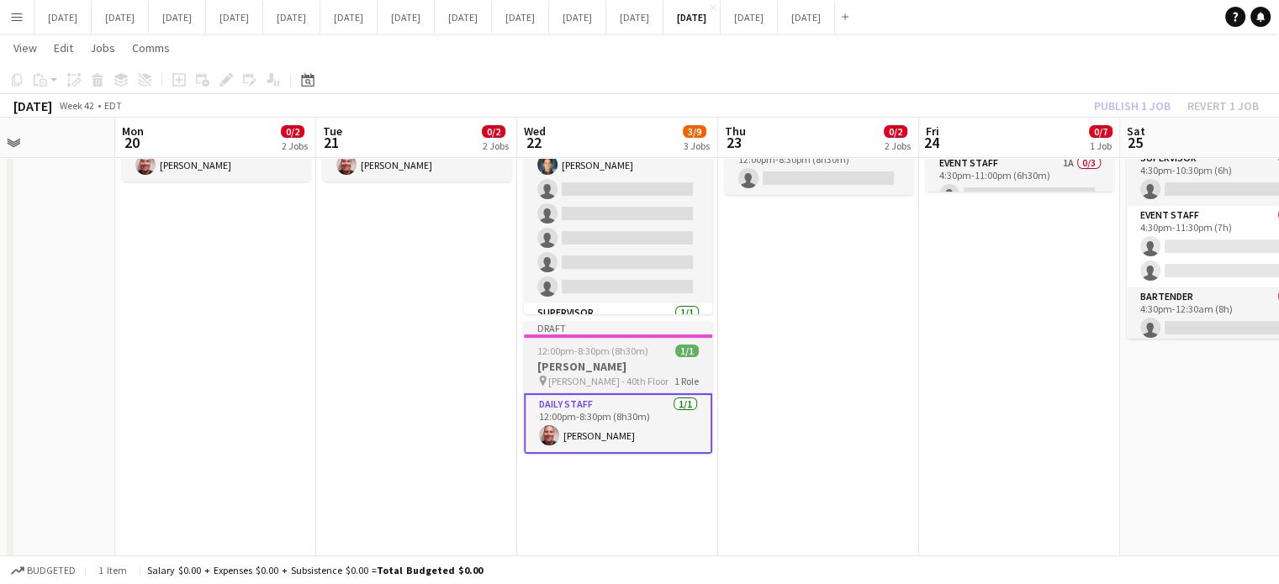
click at [658, 343] on app-job-card "Draft 12:00pm-8:30pm (8h30m) 1/1 [PERSON_NAME] pin [PERSON_NAME] - 40th Floor 1…" at bounding box center [618, 387] width 188 height 133
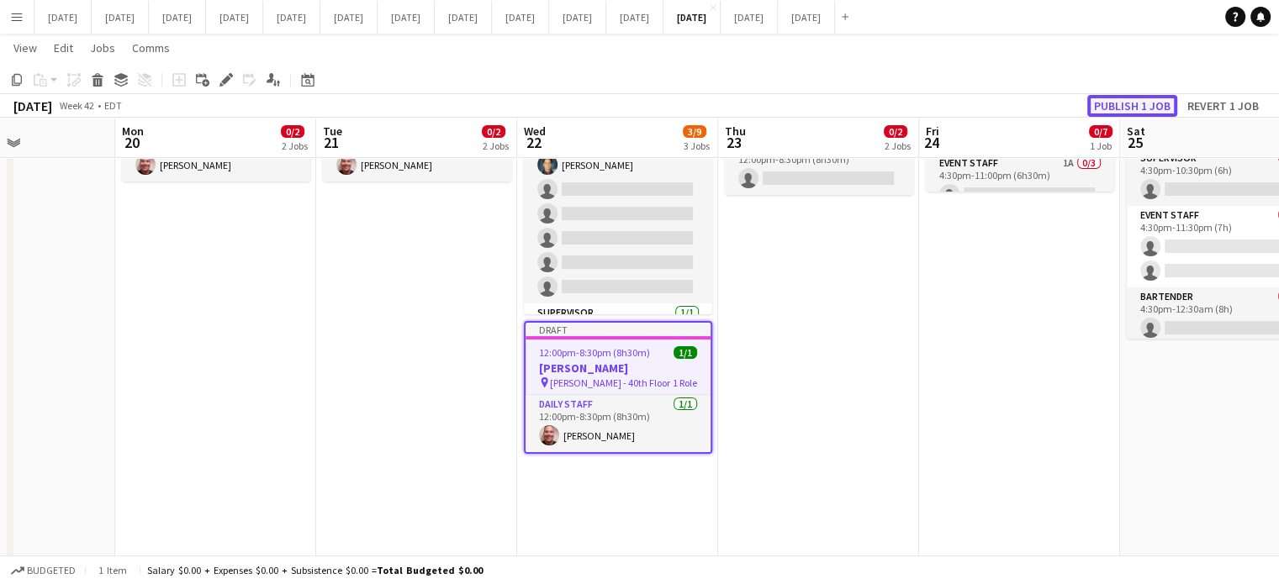
click at [1119, 96] on button "Publish 1 job" at bounding box center [1132, 106] width 90 height 22
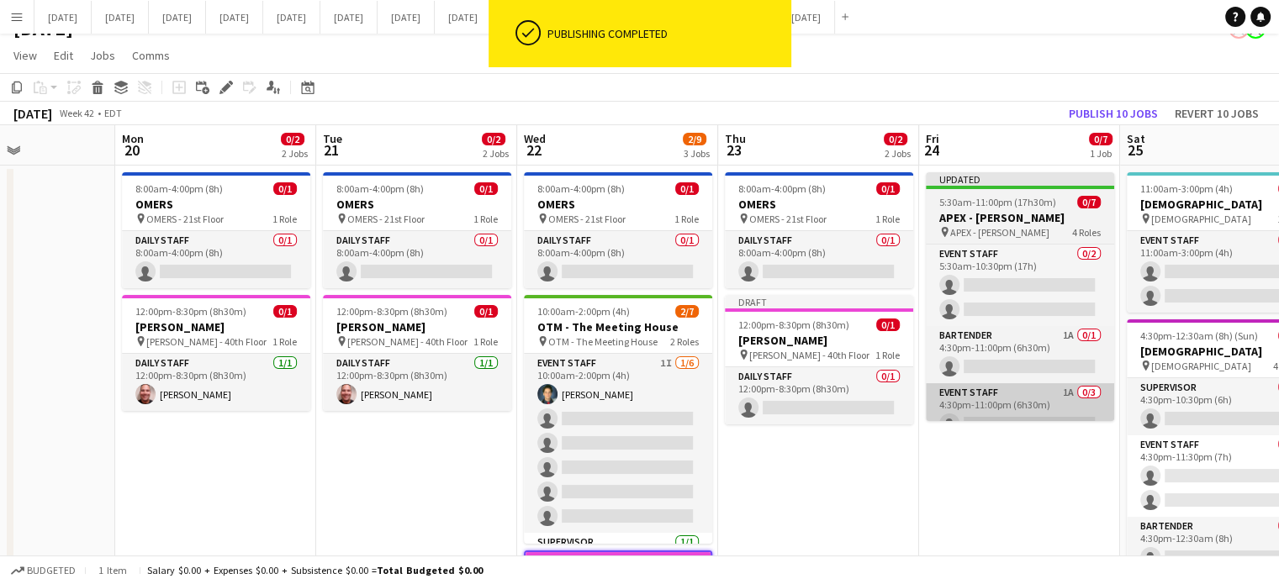
scroll to position [0, 0]
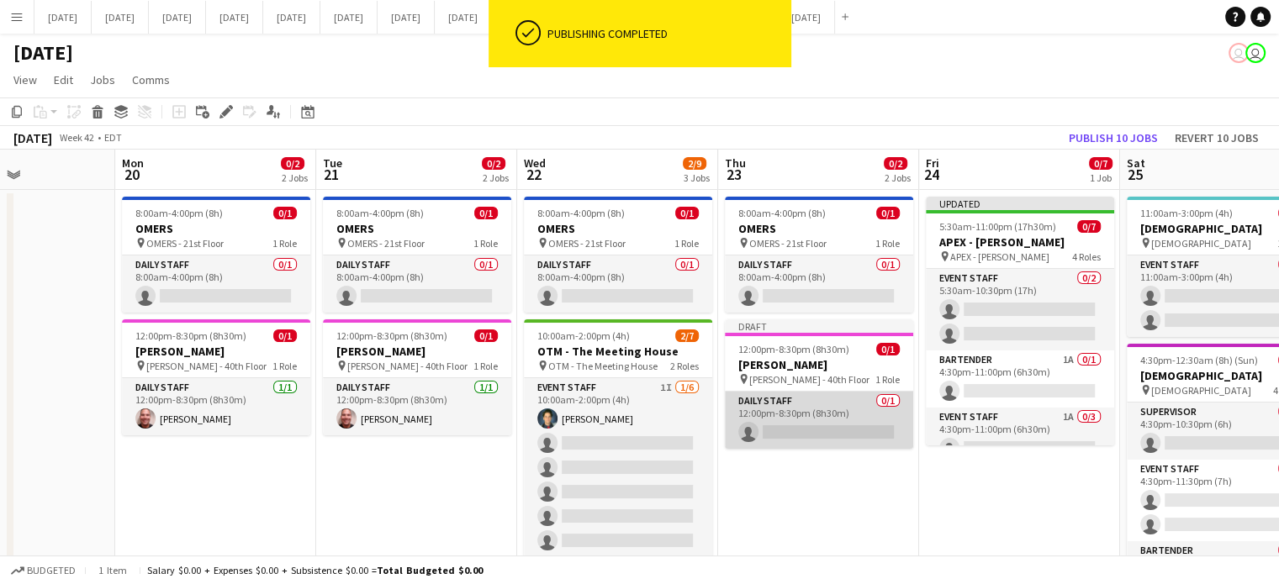
click at [810, 399] on app-card-role "Daily Staff 0/1 12:00pm-8:30pm (8h30m) single-neutral-actions" at bounding box center [819, 420] width 188 height 57
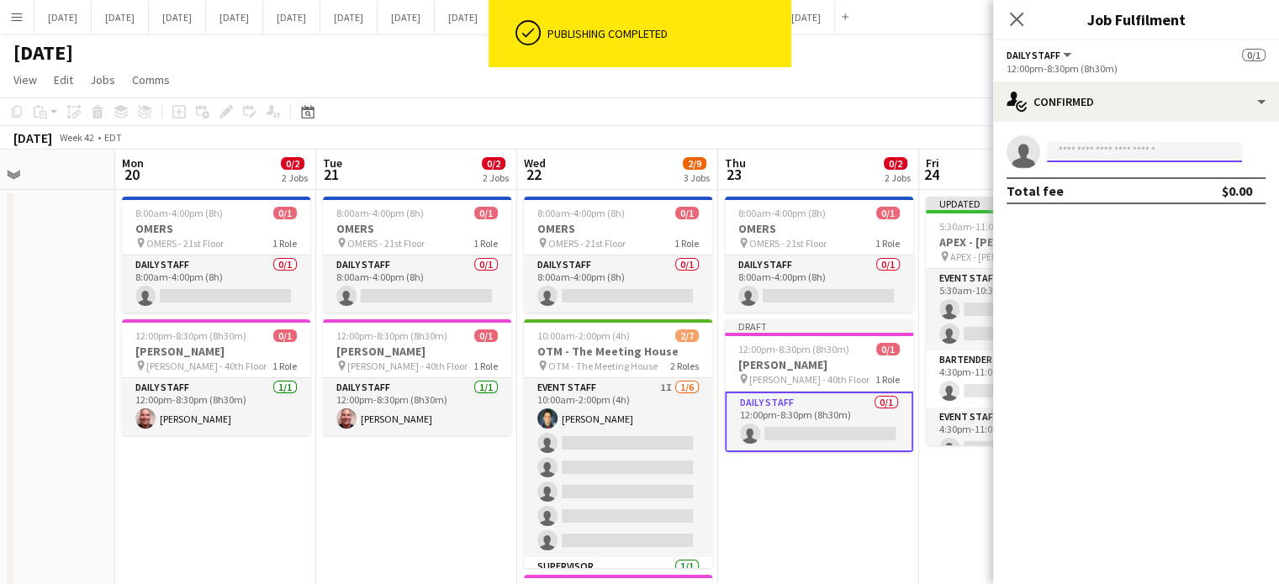
click at [1078, 150] on input at bounding box center [1144, 152] width 195 height 20
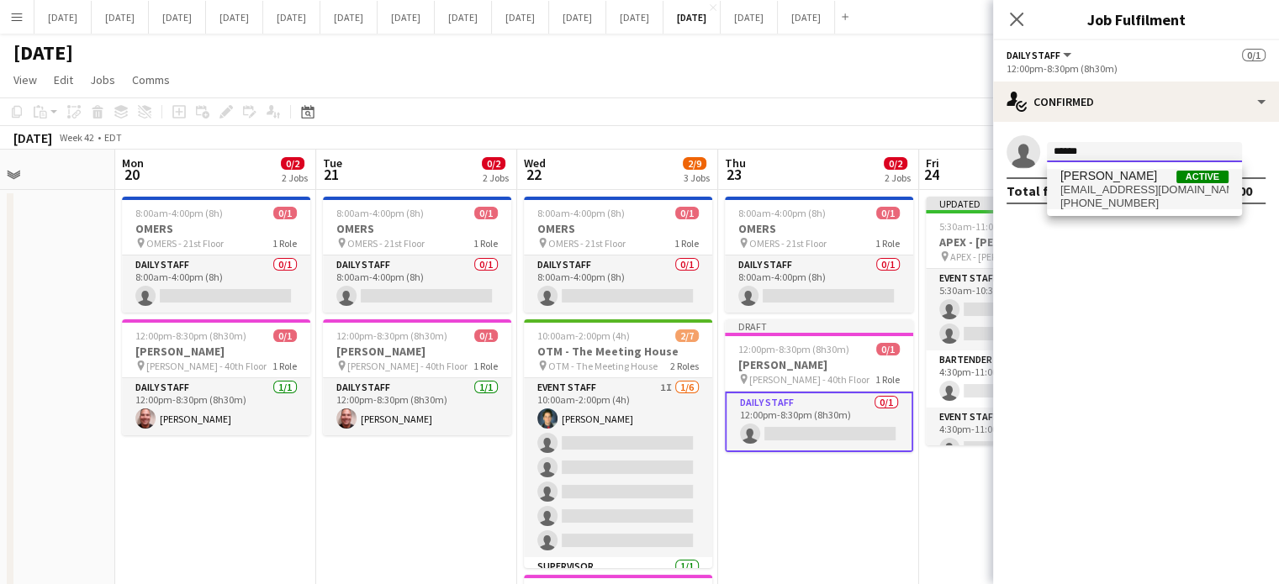
type input "******"
click at [1094, 205] on span "[PHONE_NUMBER]" at bounding box center [1144, 203] width 168 height 13
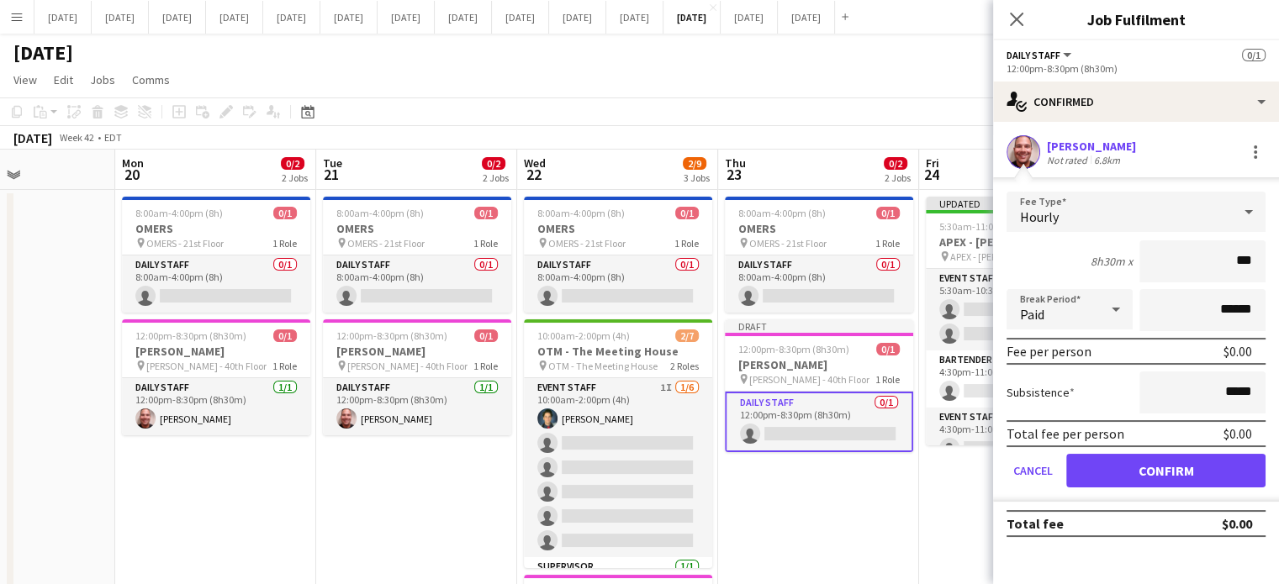
type input "**"
type input "******"
click at [1158, 472] on button "Confirm" at bounding box center [1165, 471] width 199 height 34
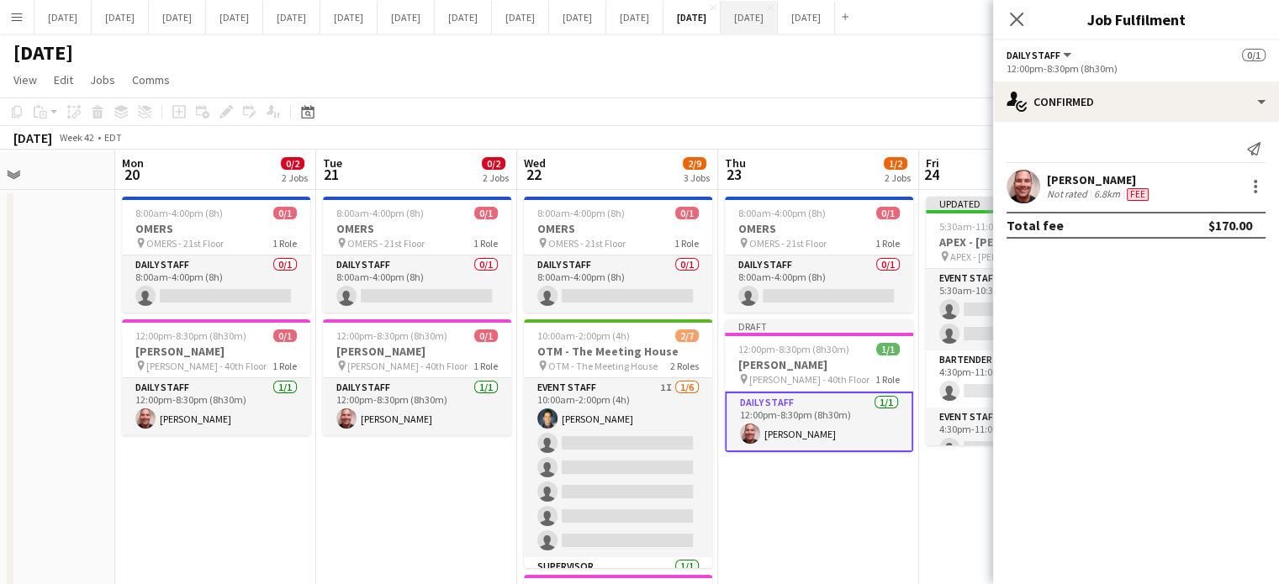
click at [1012, 16] on icon at bounding box center [1016, 19] width 13 height 13
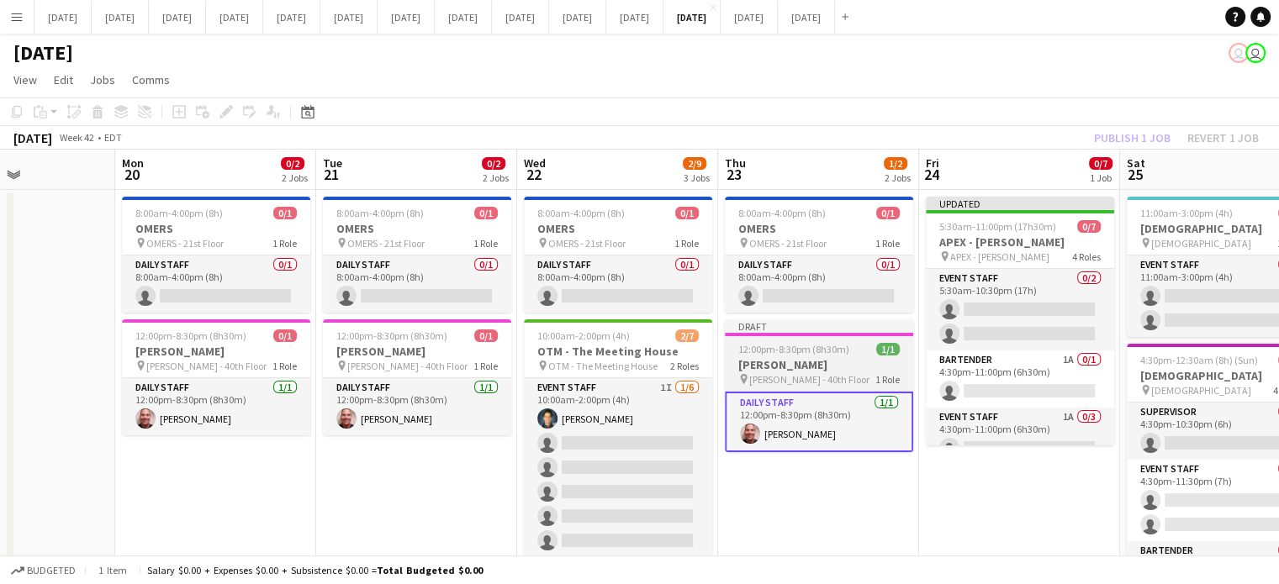
click at [855, 354] on div "12:00pm-8:30pm (8h30m) 1/1" at bounding box center [819, 349] width 188 height 13
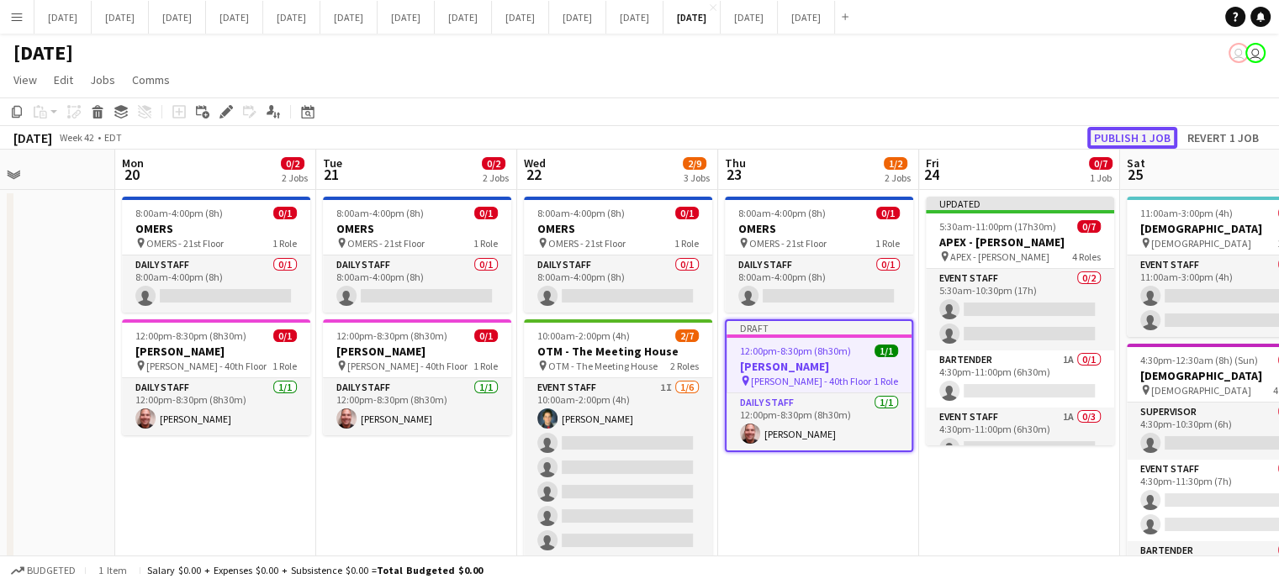
click at [1135, 137] on button "Publish 1 job" at bounding box center [1132, 138] width 90 height 22
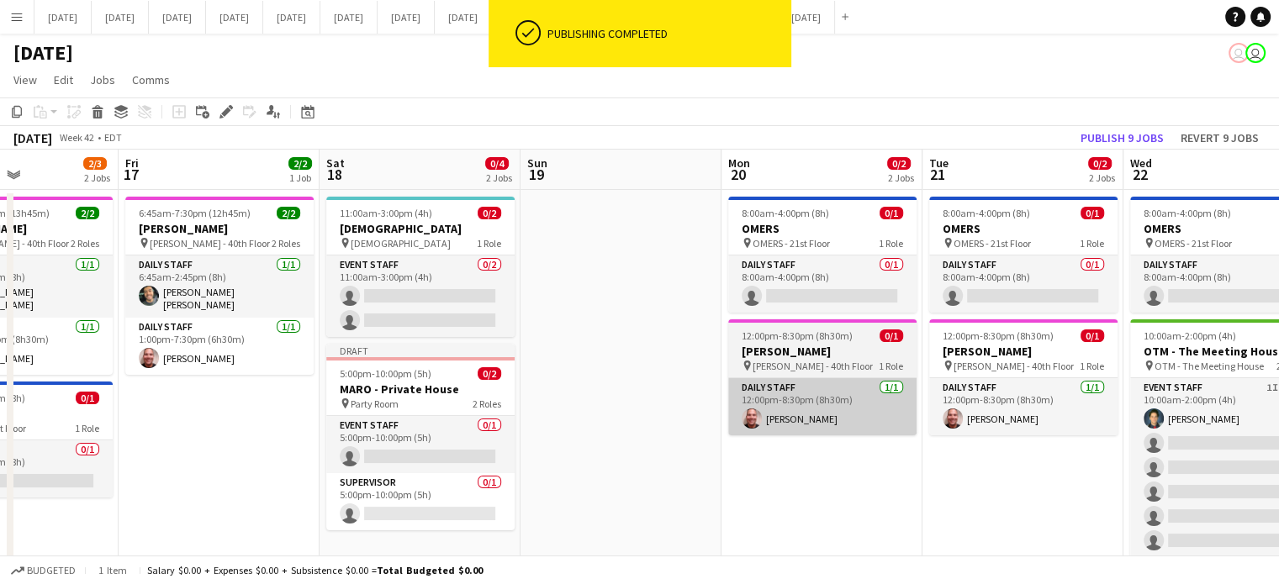
drag, startPoint x: 259, startPoint y: 464, endPoint x: 870, endPoint y: 420, distance: 612.7
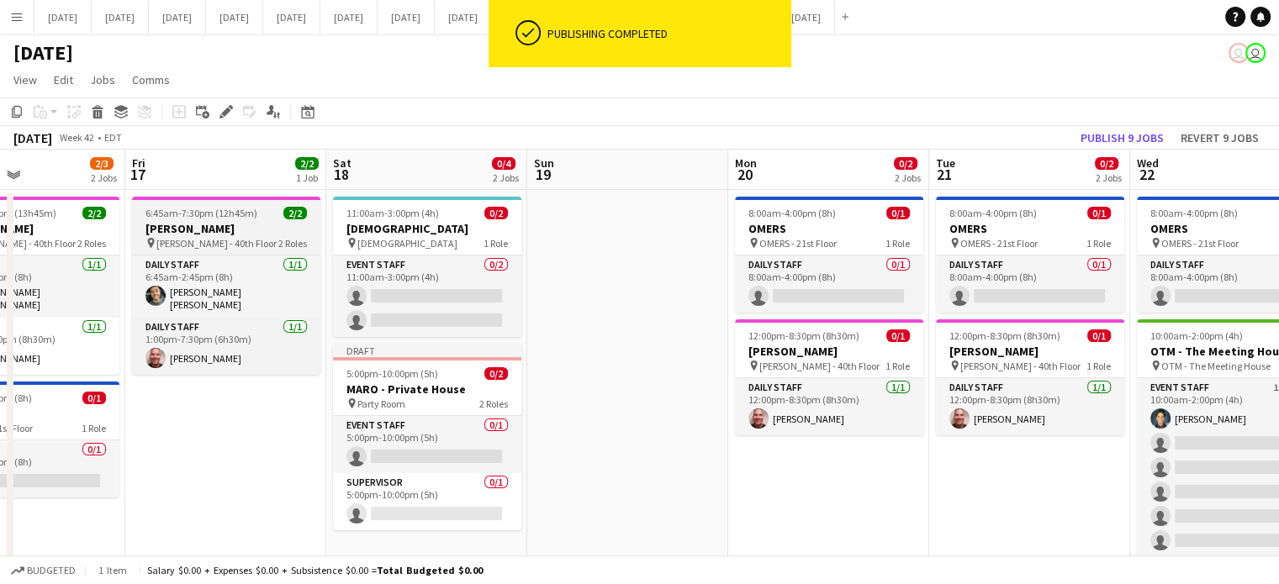
click at [247, 204] on app-job-card "6:45am-7:30pm (12h45m) 2/2 [PERSON_NAME] pin [PERSON_NAME] - 40th Floor 2 Roles…" at bounding box center [226, 286] width 188 height 178
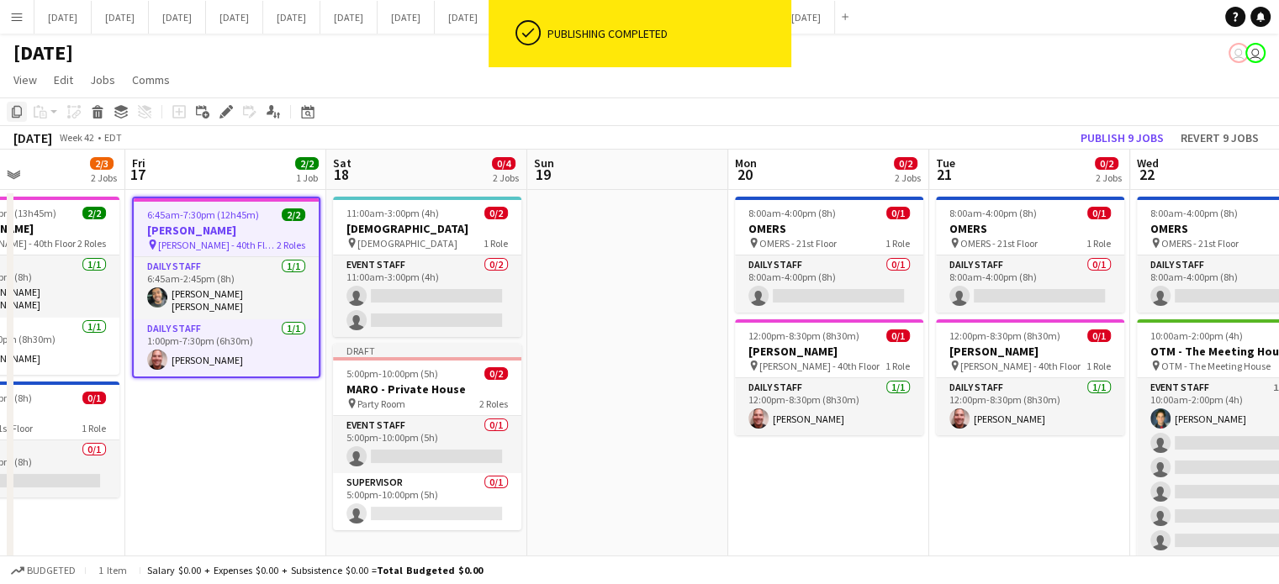
click at [15, 111] on icon "Copy" at bounding box center [16, 111] width 13 height 13
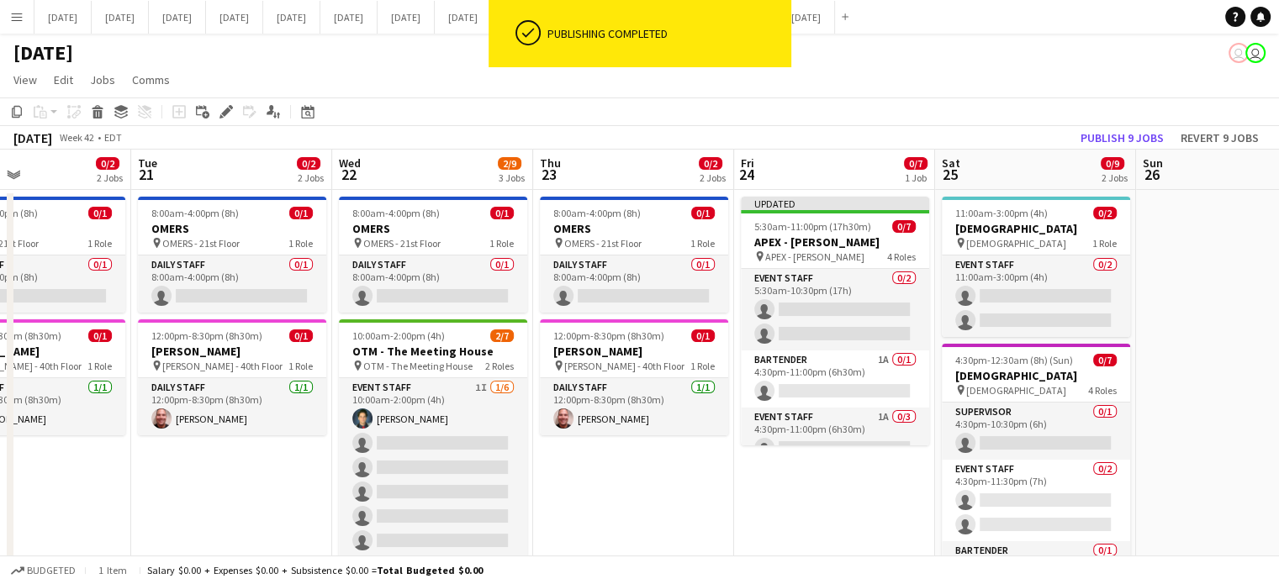
scroll to position [0, 551]
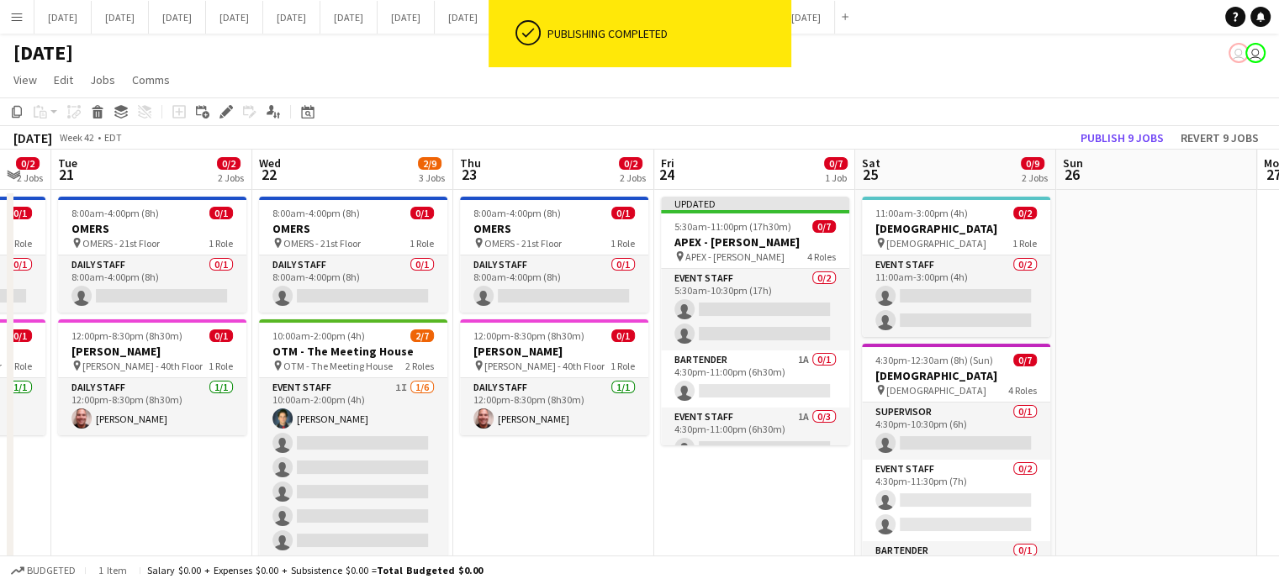
drag, startPoint x: 1013, startPoint y: 436, endPoint x: 136, endPoint y: 460, distance: 877.1
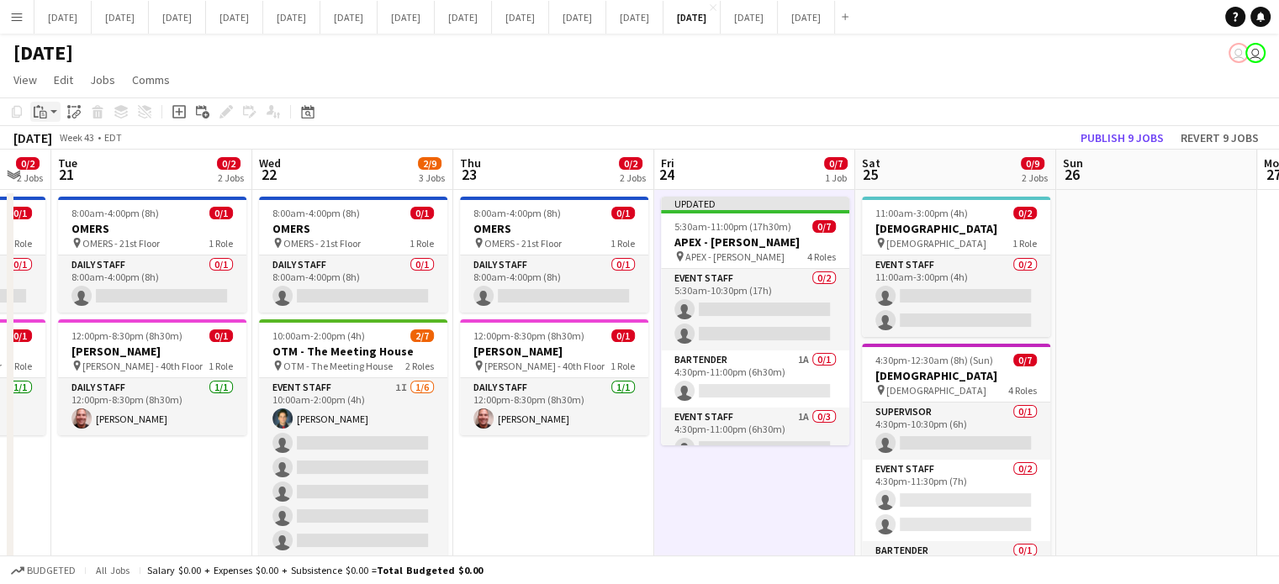
click at [38, 107] on icon at bounding box center [38, 106] width 4 height 3
click at [60, 137] on link "Paste Ctrl+V" at bounding box center [124, 143] width 158 height 15
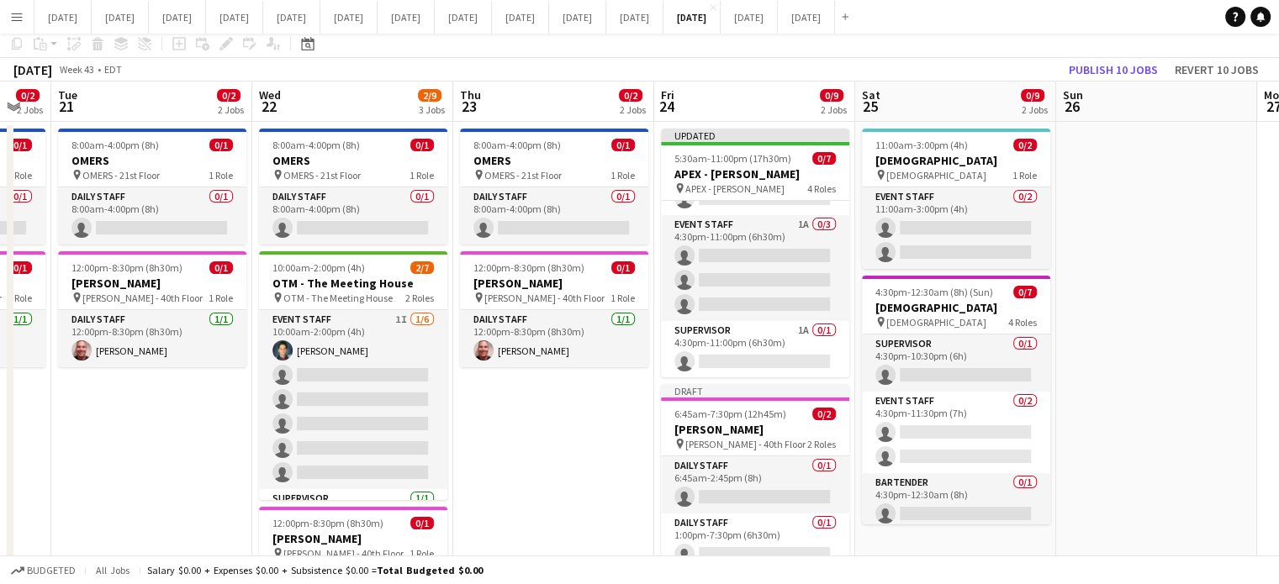
scroll to position [168, 0]
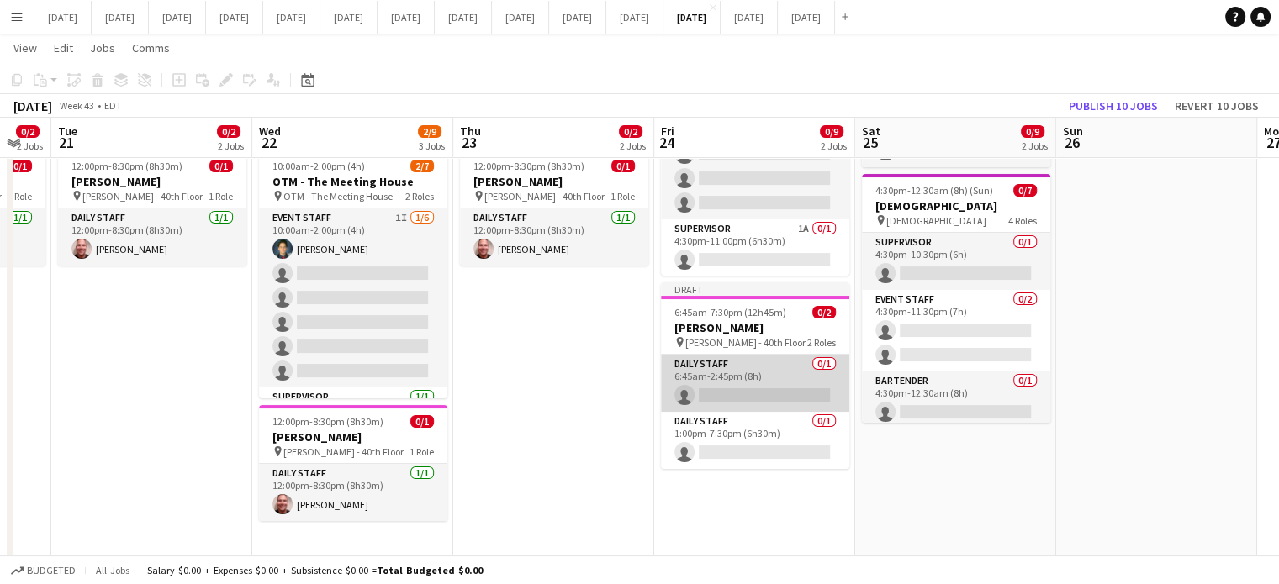
click at [774, 369] on app-card-role "Daily Staff 0/1 6:45am-2:45pm (8h) single-neutral-actions" at bounding box center [755, 383] width 188 height 57
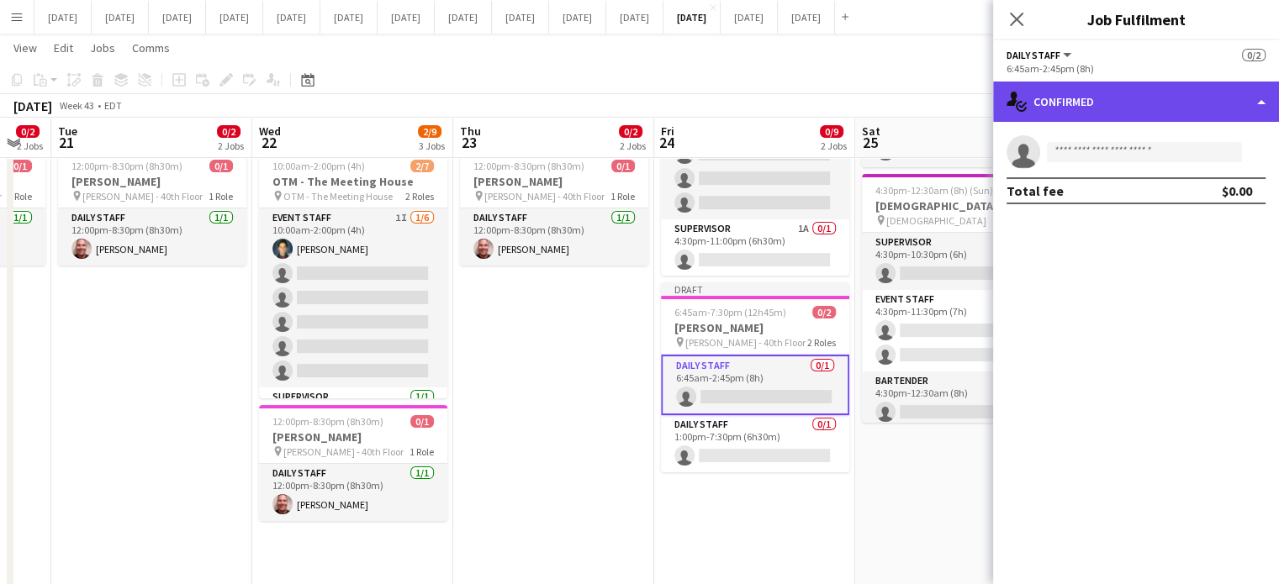
click at [1155, 106] on div "single-neutral-actions-check-2 Confirmed" at bounding box center [1136, 102] width 286 height 40
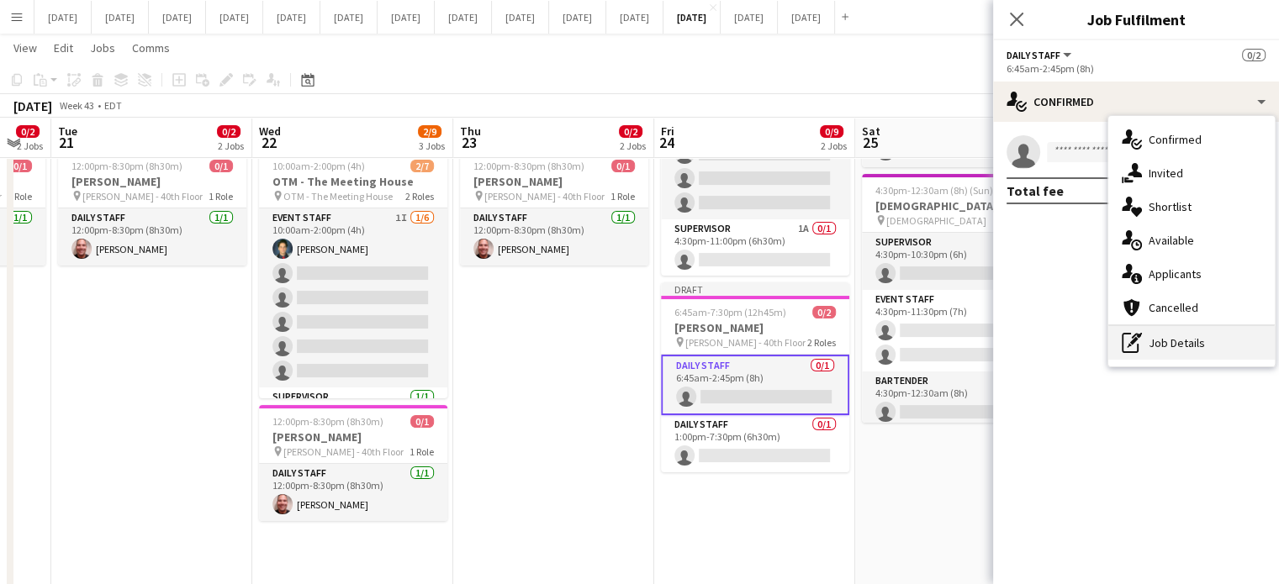
click at [1174, 337] on div "pen-write Job Details" at bounding box center [1191, 343] width 166 height 34
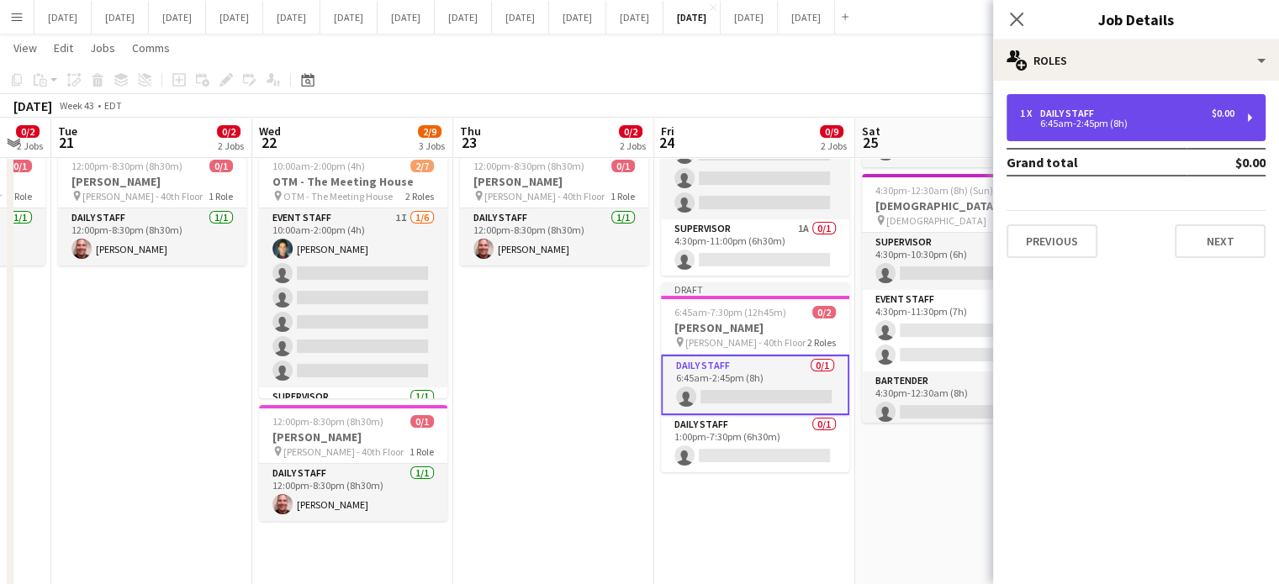
click at [1095, 127] on div "6:45am-2:45pm (8h)" at bounding box center [1127, 123] width 214 height 8
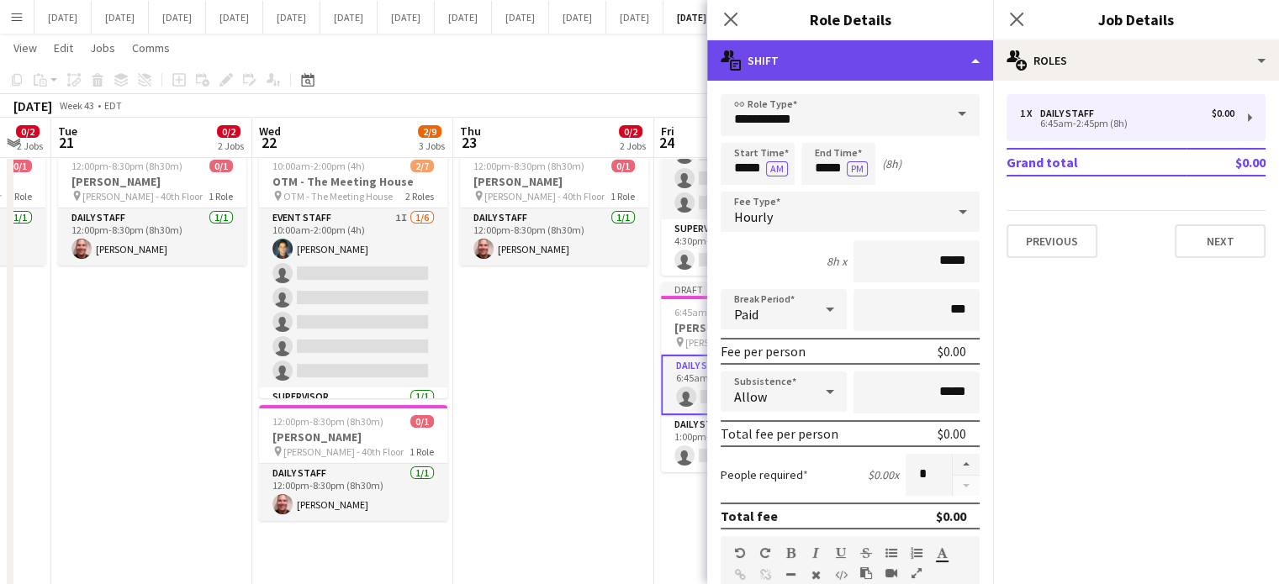
click at [904, 67] on div "multiple-actions-text Shift" at bounding box center [850, 60] width 286 height 40
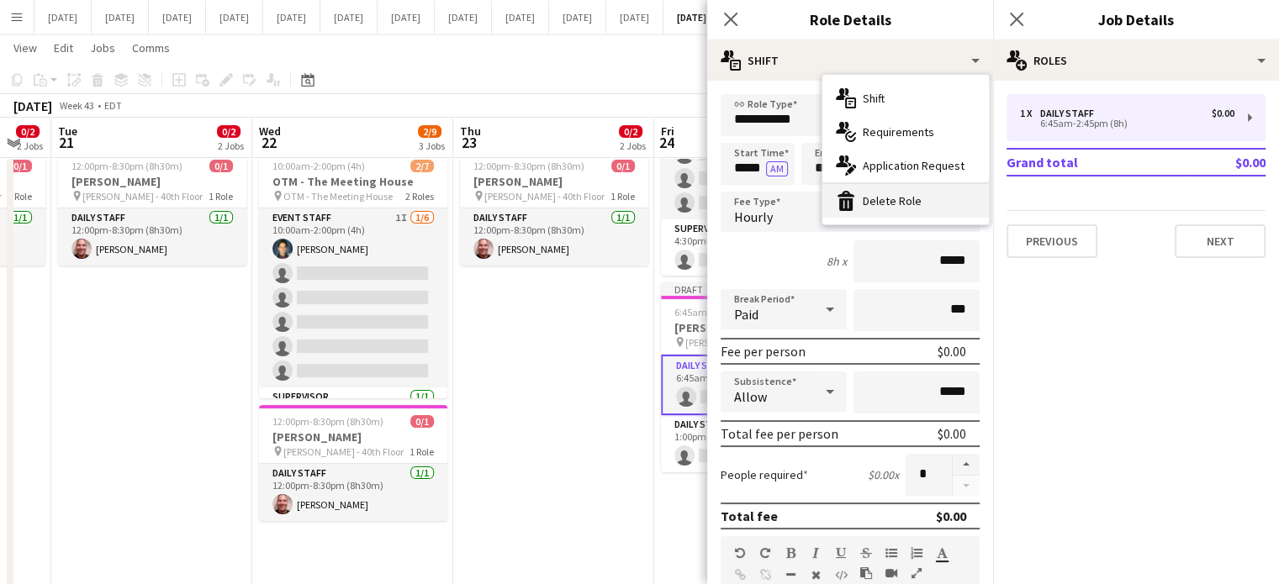
click at [882, 205] on div "bin-2 Delete Role" at bounding box center [905, 201] width 166 height 34
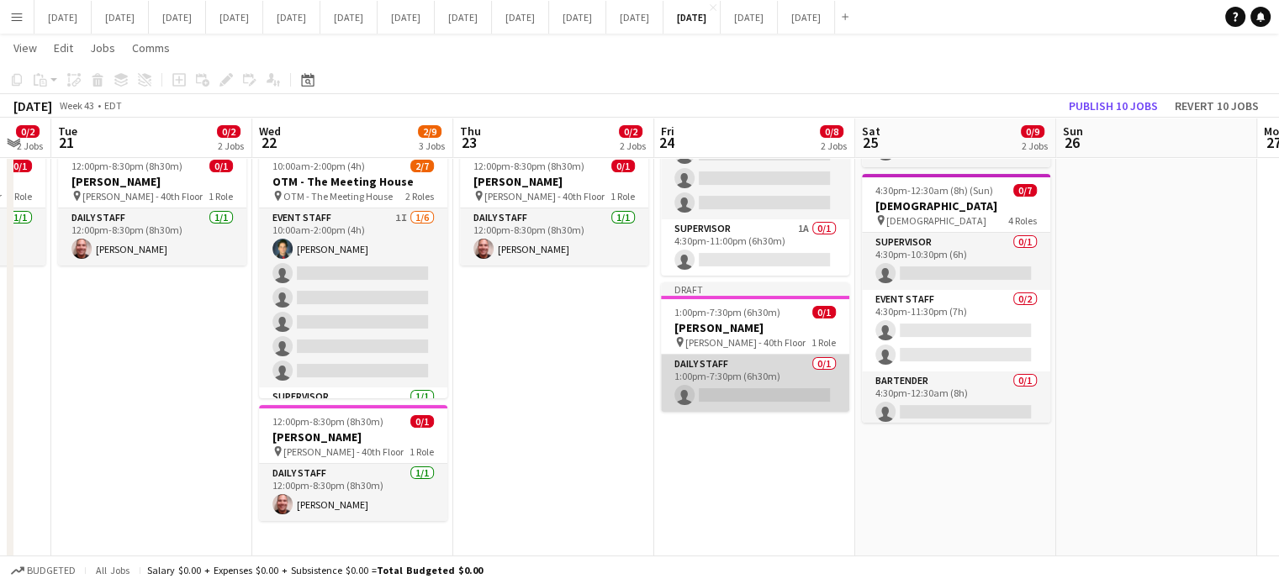
click at [777, 376] on app-card-role "Daily Staff 0/1 1:00pm-7:30pm (6h30m) single-neutral-actions" at bounding box center [755, 383] width 188 height 57
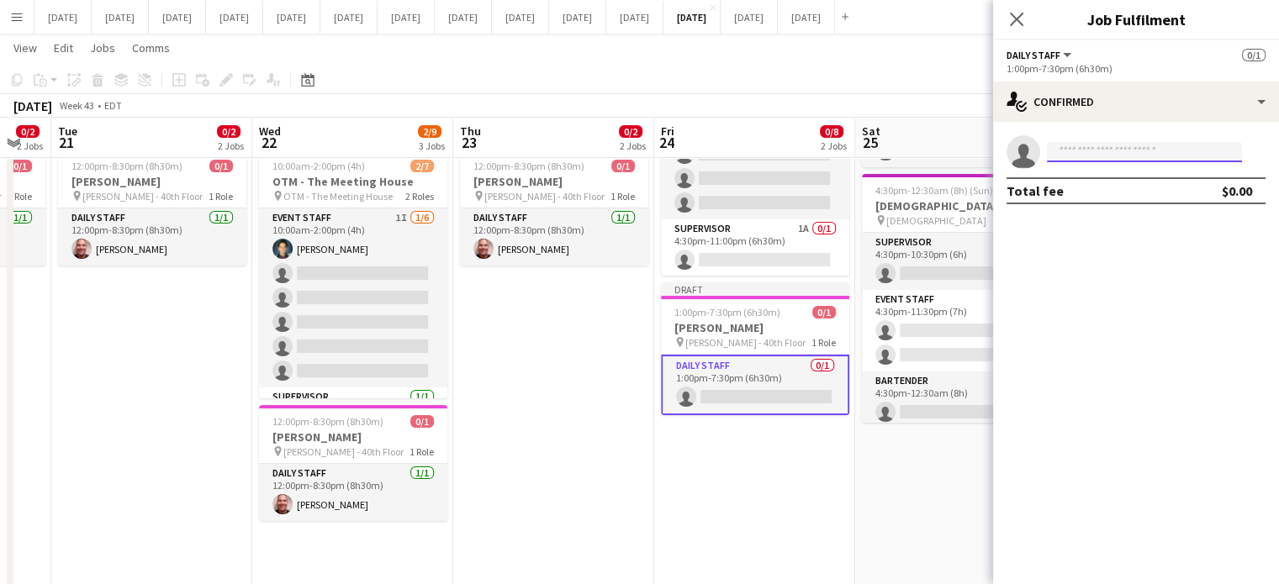
click at [1104, 153] on input at bounding box center [1144, 152] width 195 height 20
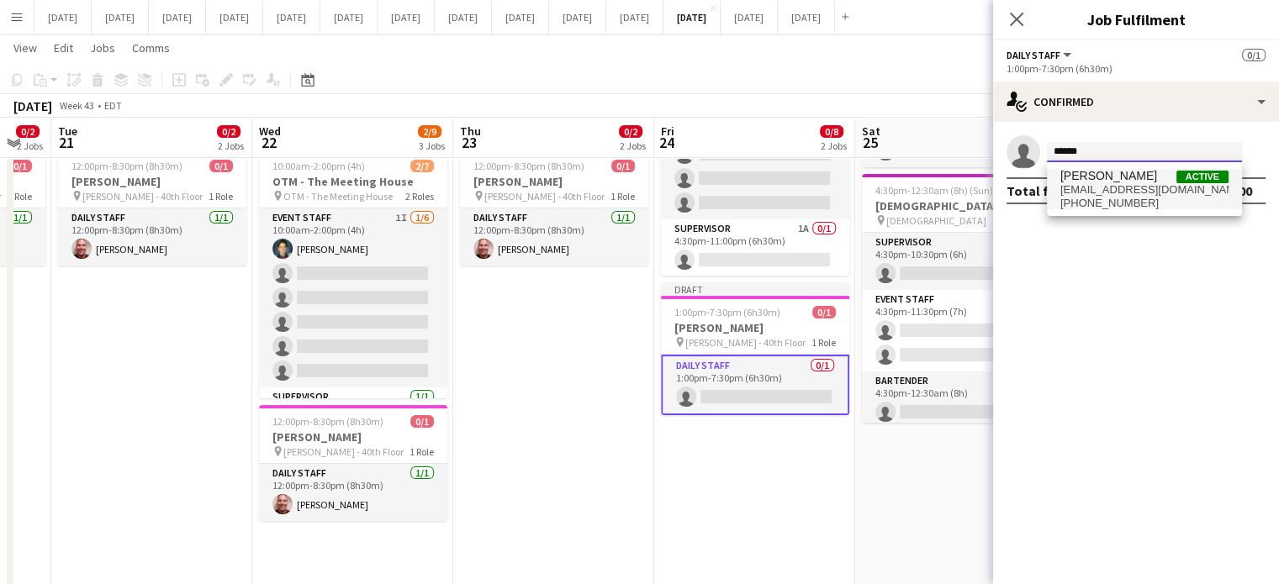
type input "******"
click at [1095, 198] on span "[PHONE_NUMBER]" at bounding box center [1144, 203] width 168 height 13
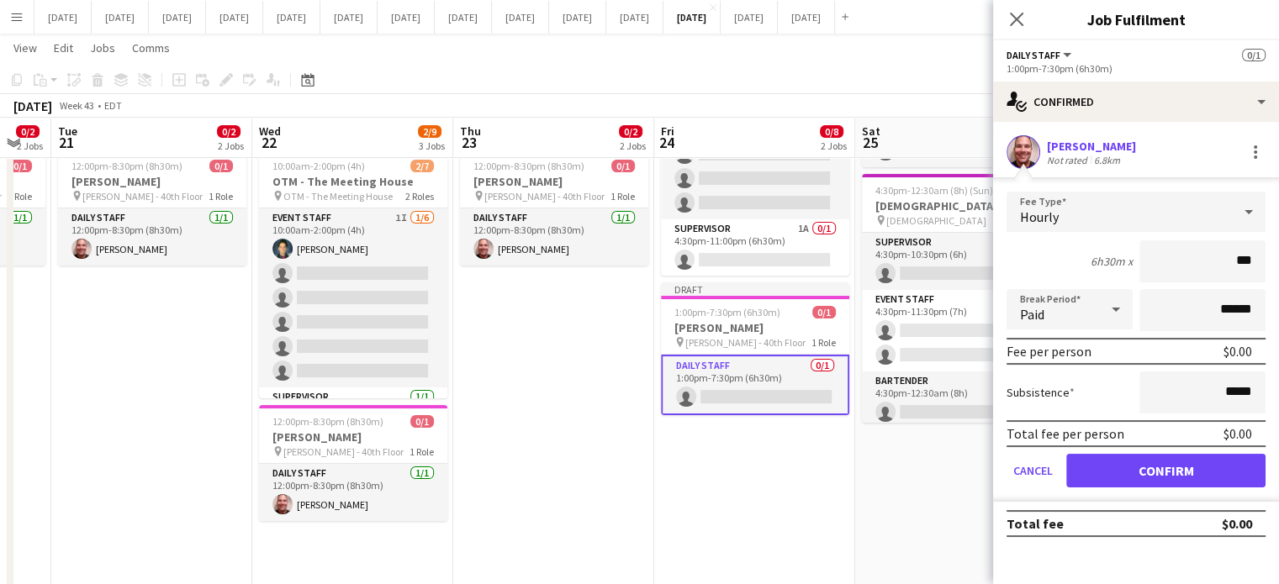
type input "**"
type input "******"
click at [1163, 467] on button "Confirm" at bounding box center [1165, 471] width 199 height 34
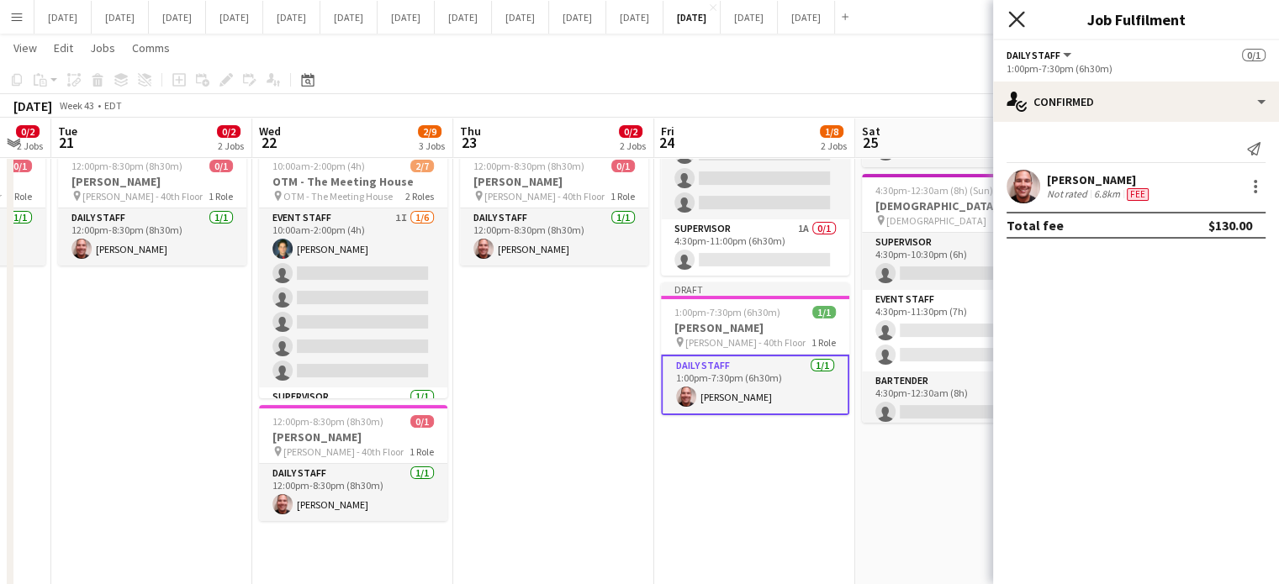
click at [1016, 13] on icon "Close pop-in" at bounding box center [1016, 19] width 16 height 16
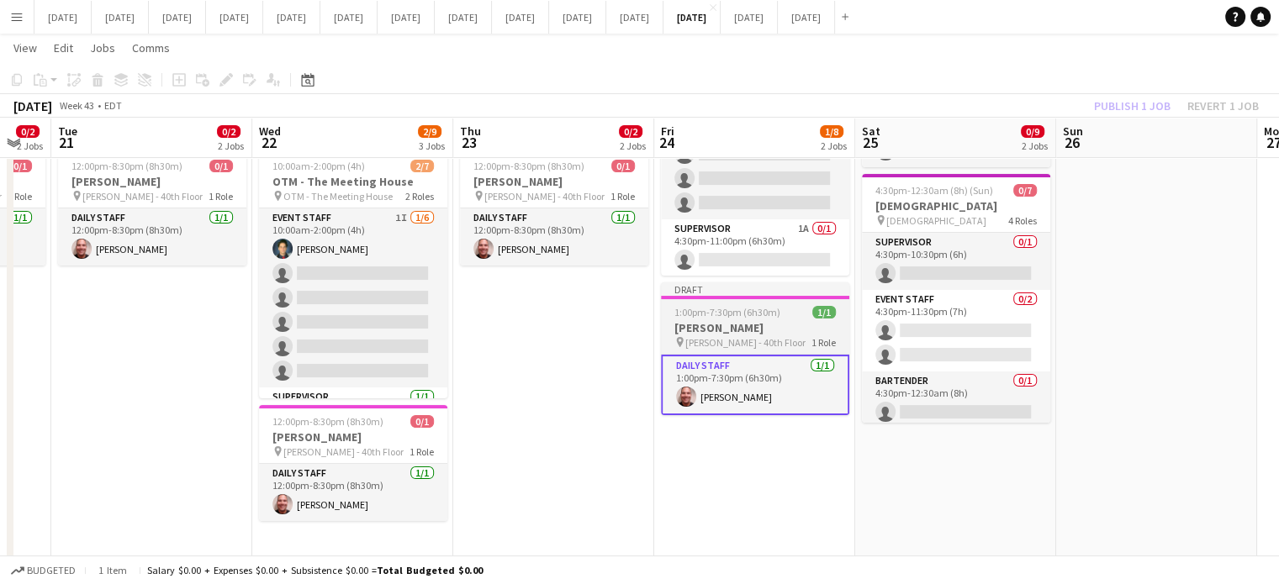
click at [788, 314] on div "1:00pm-7:30pm (6h30m) 1/1" at bounding box center [755, 312] width 188 height 13
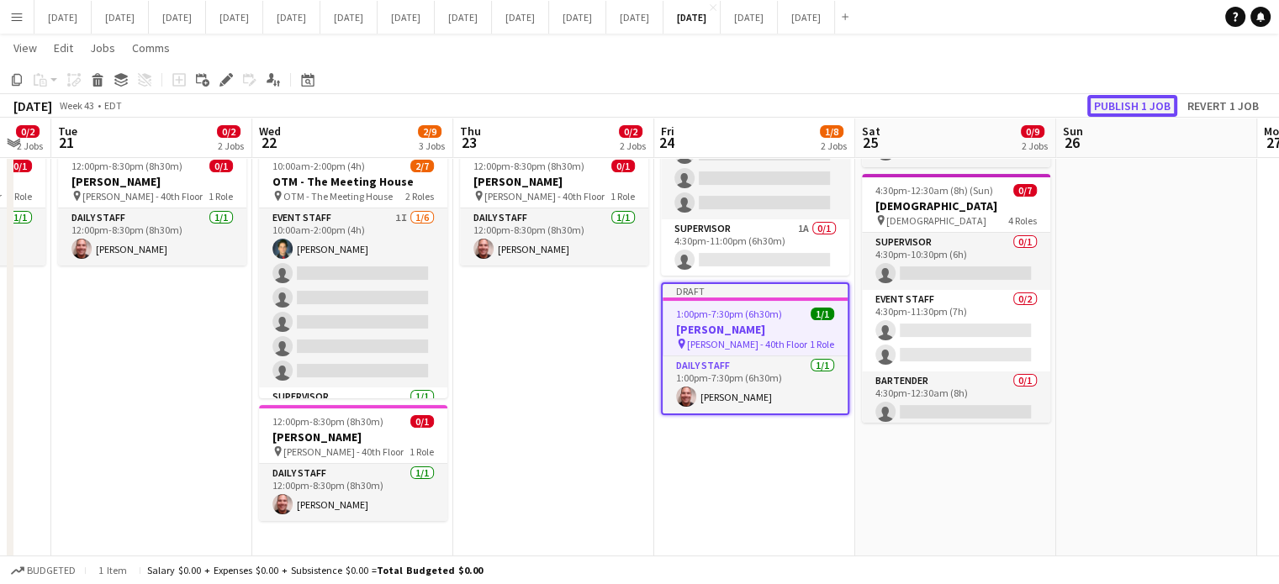
click at [1123, 103] on button "Publish 1 job" at bounding box center [1132, 106] width 90 height 22
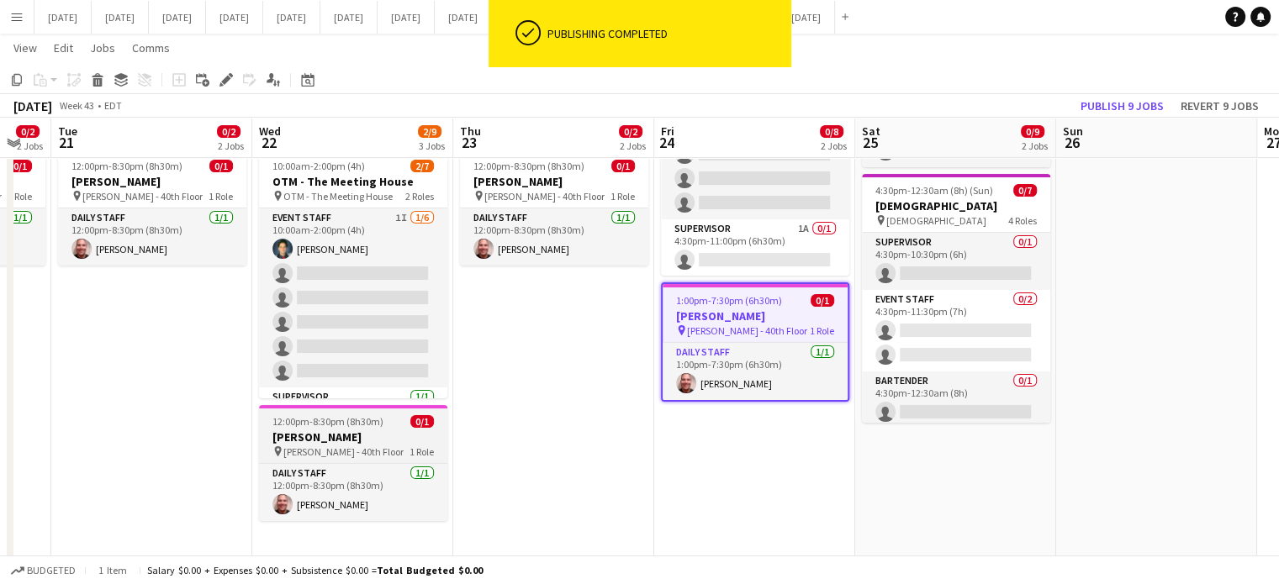
click at [400, 424] on div "12:00pm-8:30pm (8h30m) 0/1" at bounding box center [353, 421] width 188 height 13
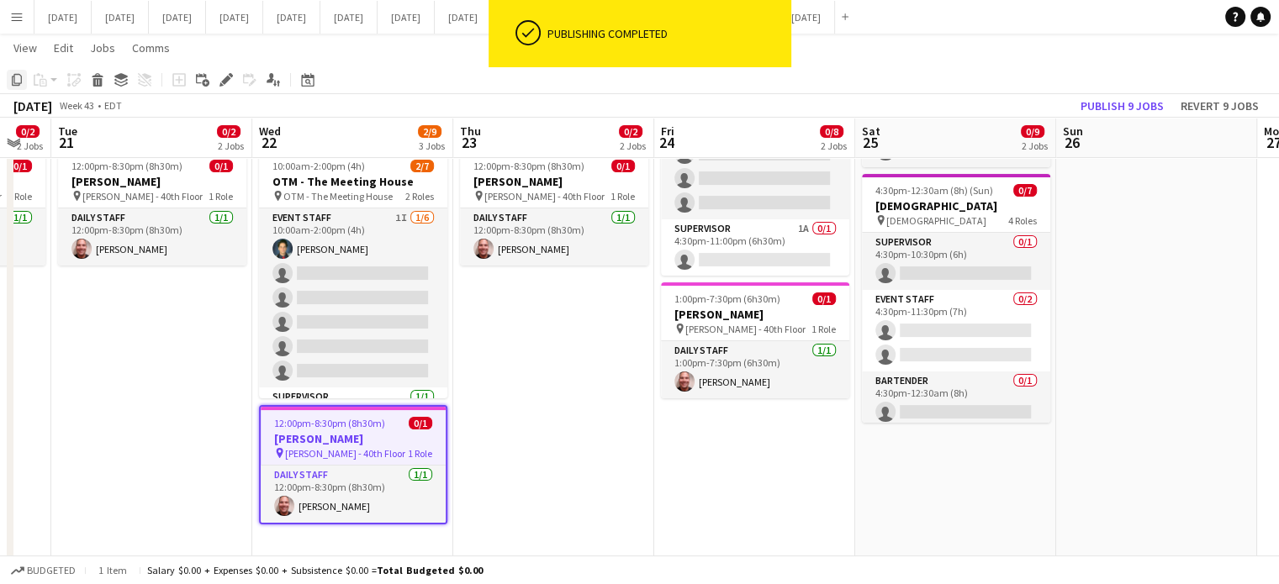
click at [17, 80] on icon "Copy" at bounding box center [16, 79] width 13 height 13
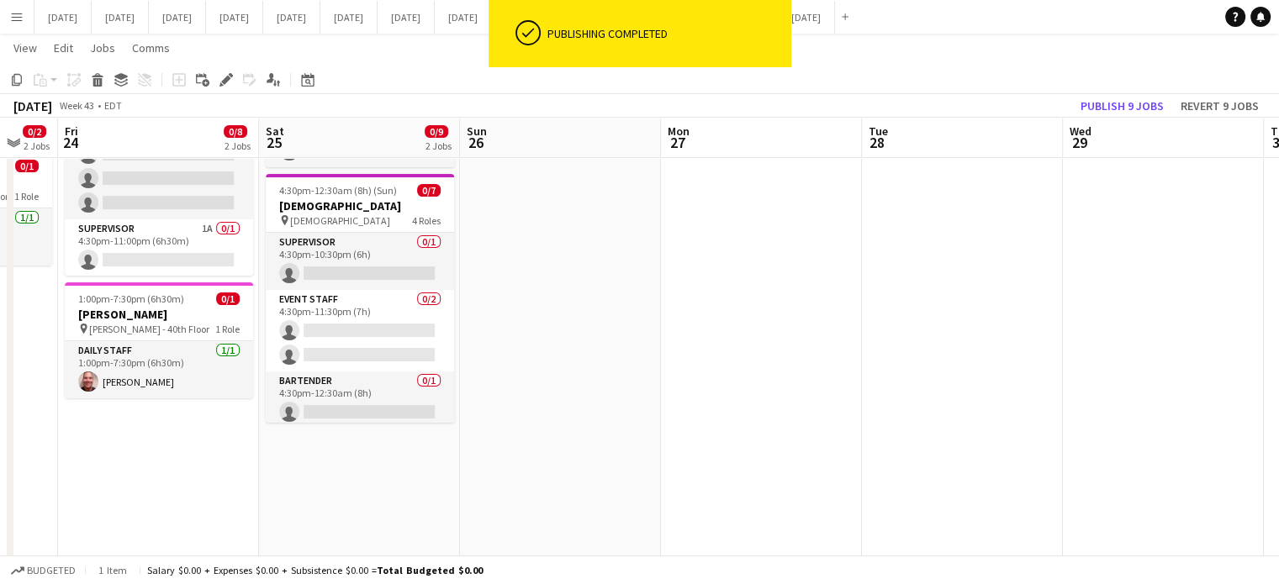
drag, startPoint x: 1001, startPoint y: 460, endPoint x: 412, endPoint y: 446, distance: 589.4
click at [397, 452] on app-calendar-viewport "Mon 20 0/2 2 Jobs Tue 21 0/2 2 Jobs Wed 22 2/9 3 Jobs Thu 23 0/2 2 Jobs Fri 24 …" at bounding box center [639, 581] width 1279 height 1368
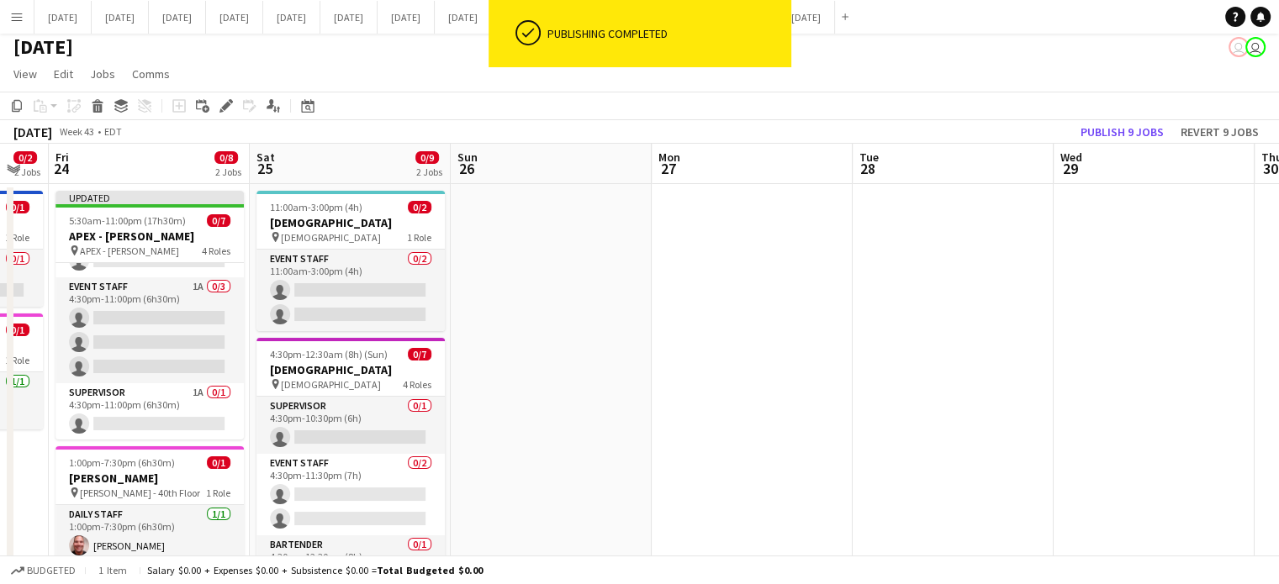
scroll to position [0, 0]
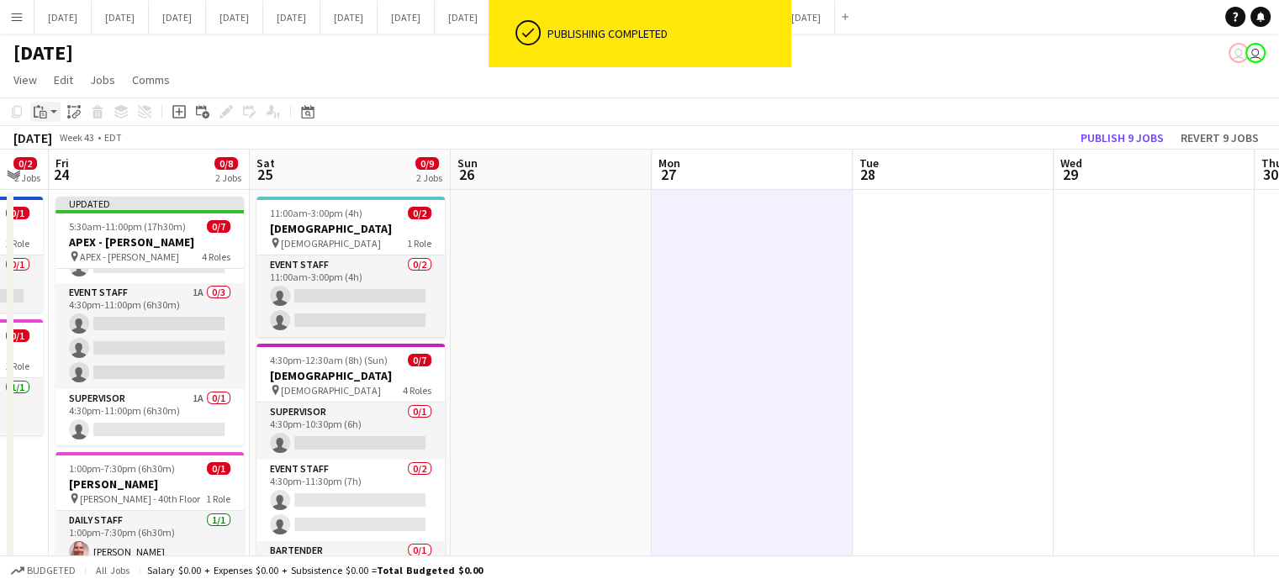
click at [34, 115] on icon at bounding box center [36, 112] width 5 height 11
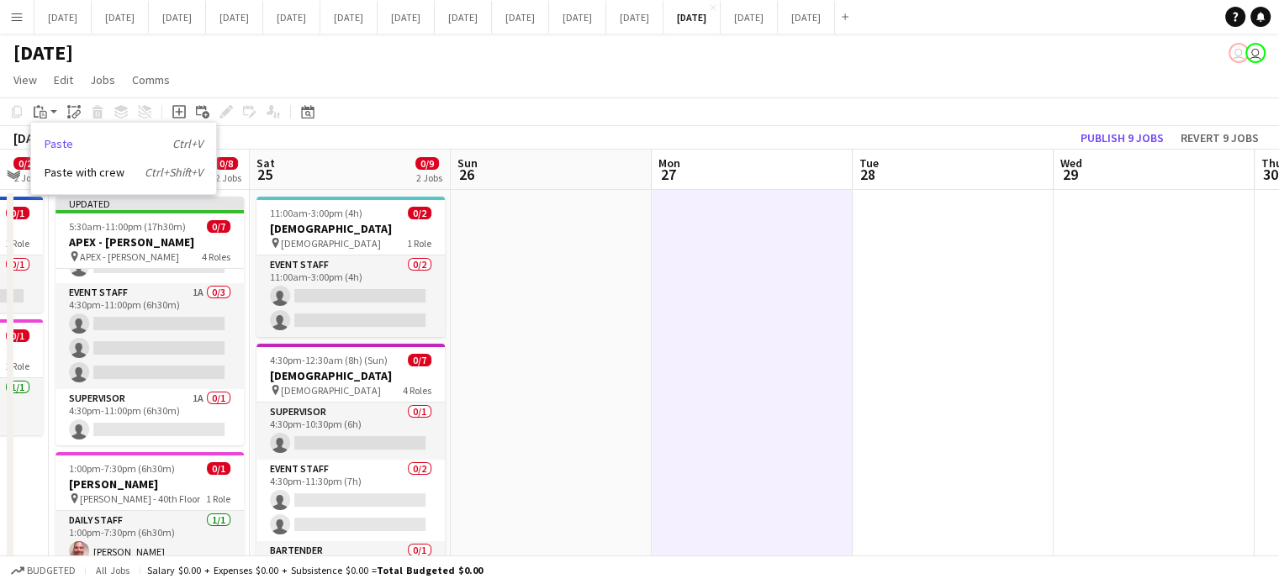
click at [50, 140] on link "Paste Ctrl+V" at bounding box center [124, 143] width 158 height 15
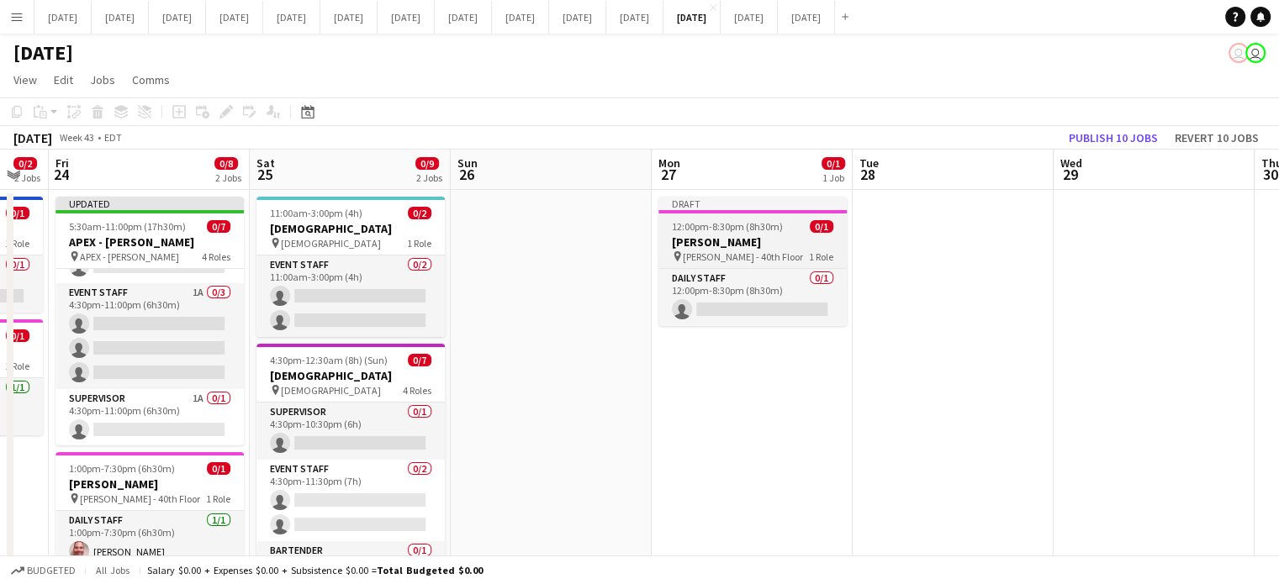
click at [802, 244] on h3 "[PERSON_NAME]" at bounding box center [752, 242] width 188 height 15
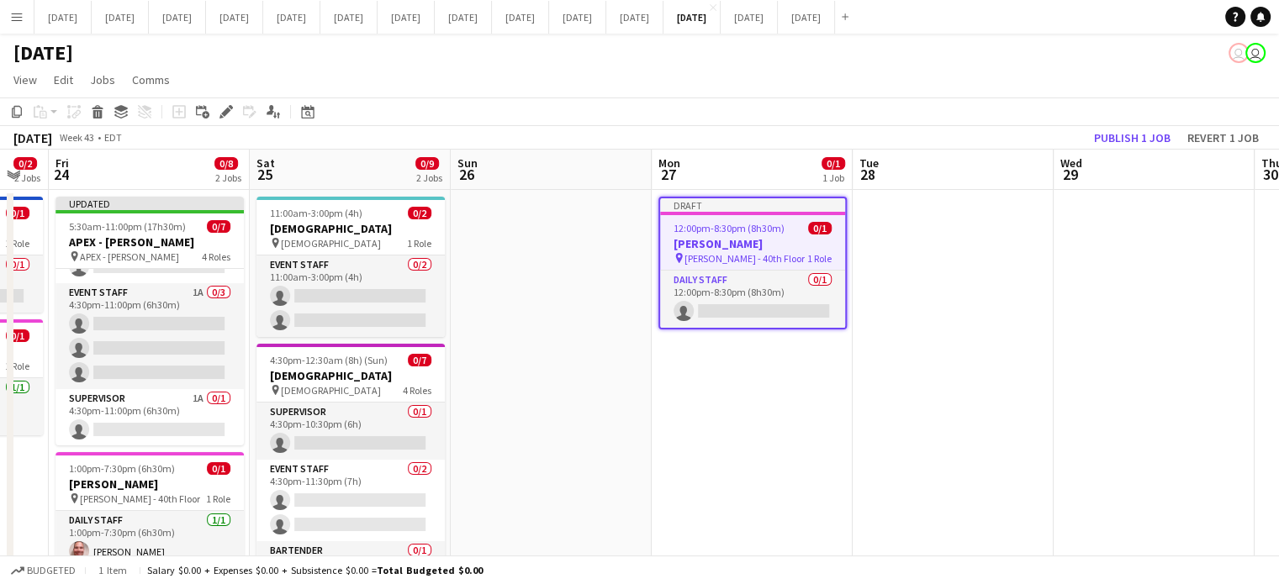
scroll to position [0, 754]
click at [124, 110] on icon at bounding box center [120, 108] width 13 height 7
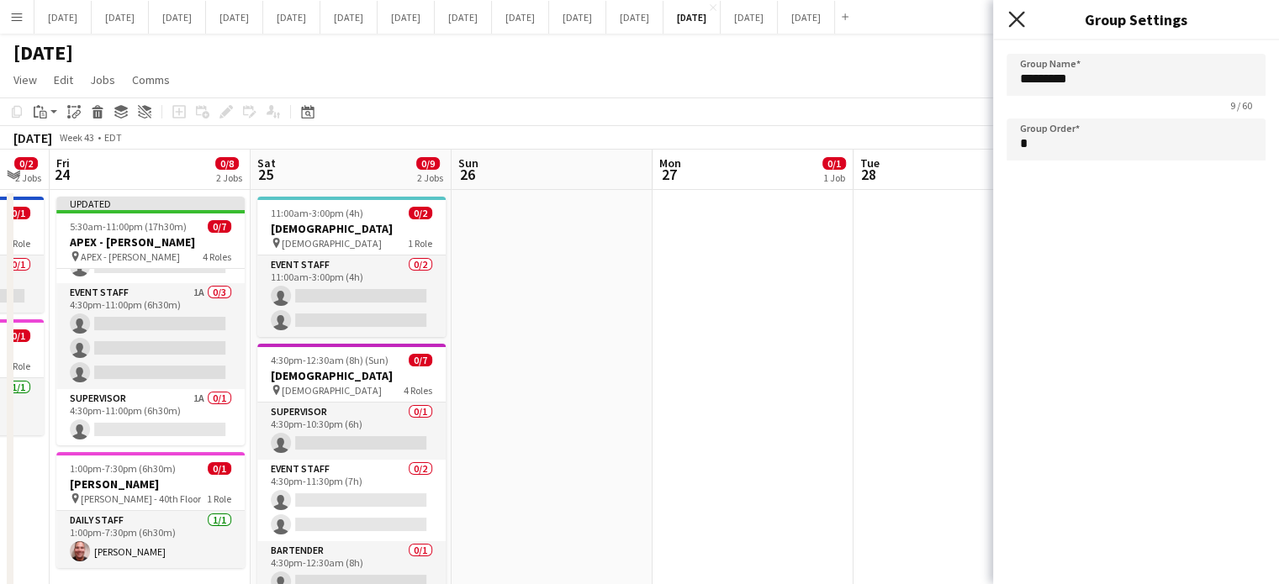
click at [1015, 15] on icon "Close pop-in" at bounding box center [1016, 19] width 16 height 16
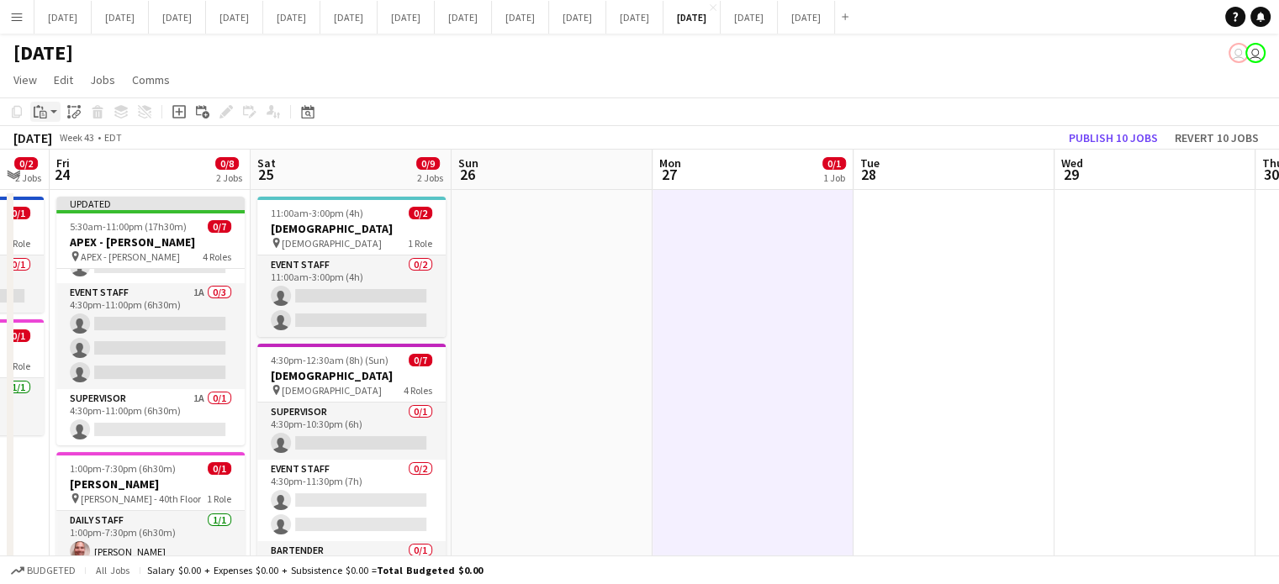
click at [44, 113] on icon at bounding box center [43, 113] width 3 height 1
click at [63, 174] on link "Paste with crew Ctrl+Shift+V" at bounding box center [124, 172] width 158 height 15
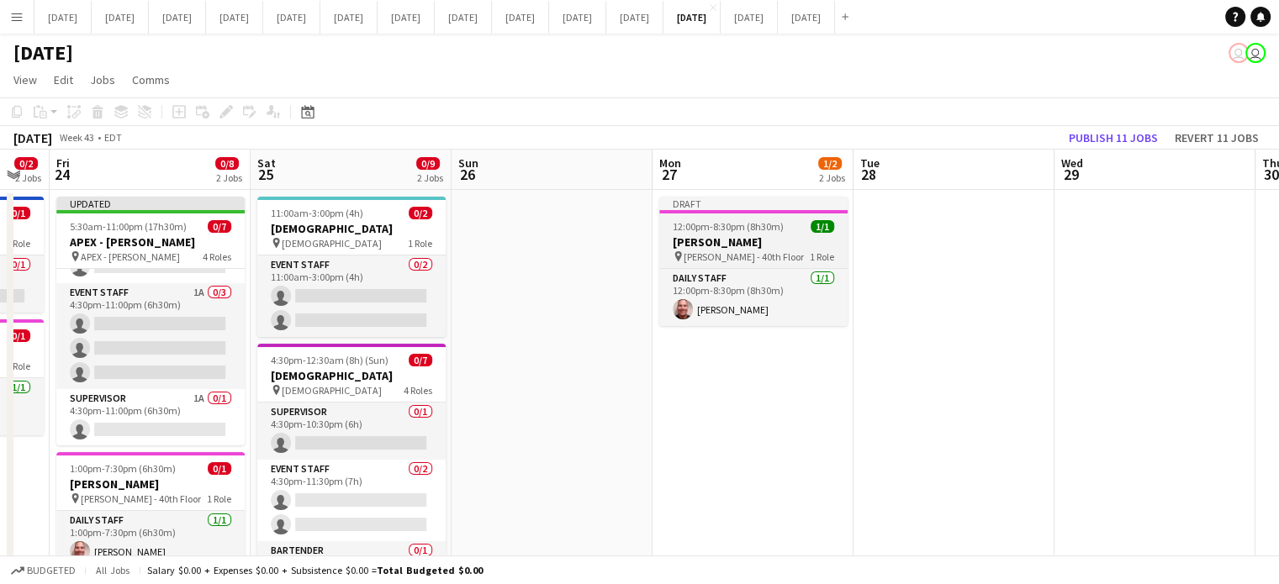
click at [766, 239] on h3 "[PERSON_NAME]" at bounding box center [753, 242] width 188 height 15
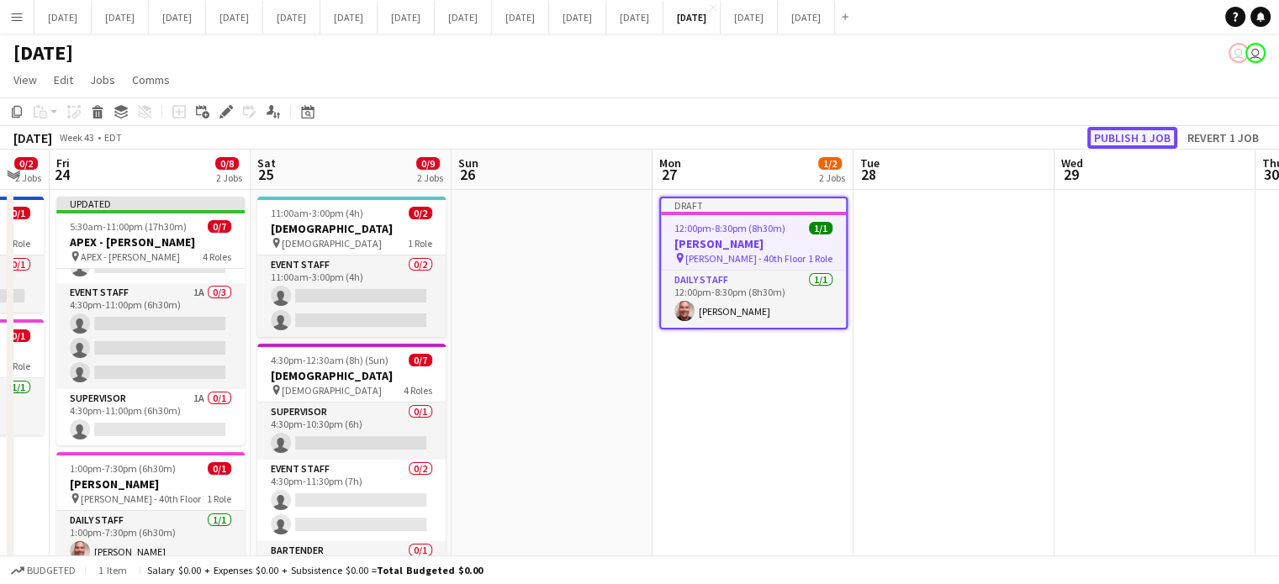
click at [1136, 134] on button "Publish 1 job" at bounding box center [1132, 138] width 90 height 22
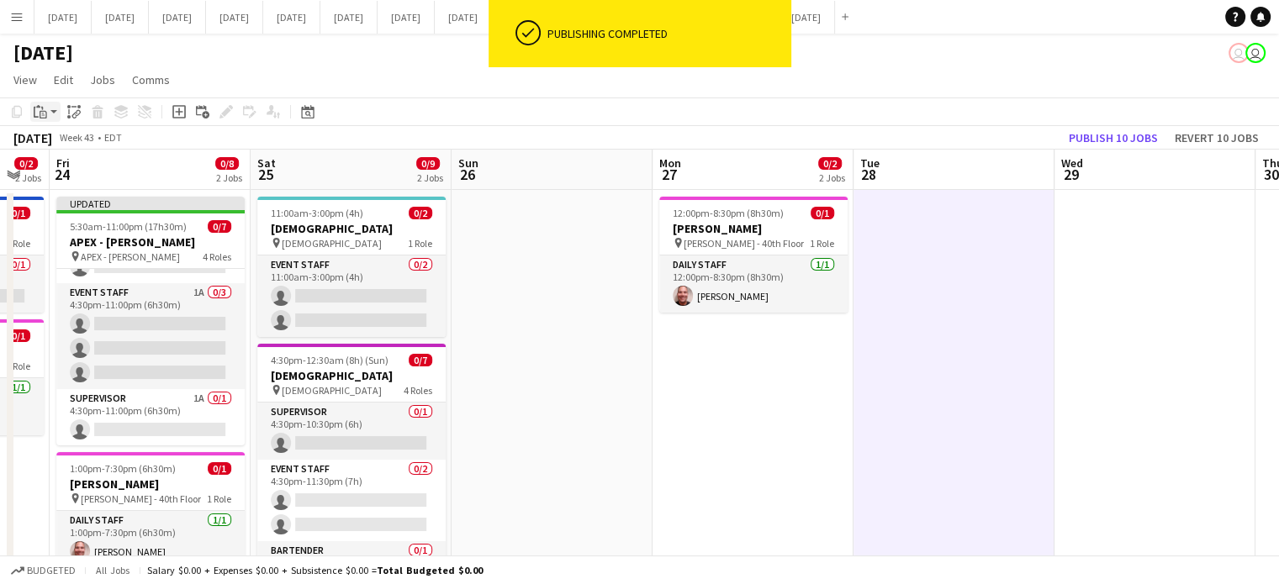
click at [40, 118] on icon "Paste" at bounding box center [40, 111] width 13 height 13
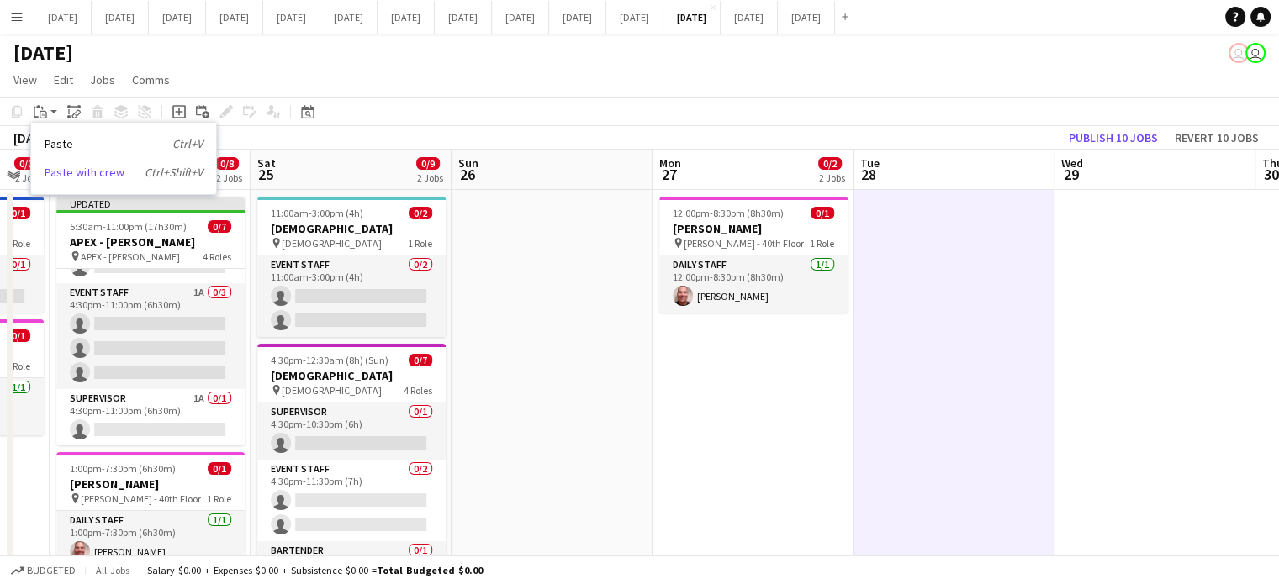
click at [59, 171] on link "Paste with crew Ctrl+Shift+V" at bounding box center [124, 172] width 158 height 15
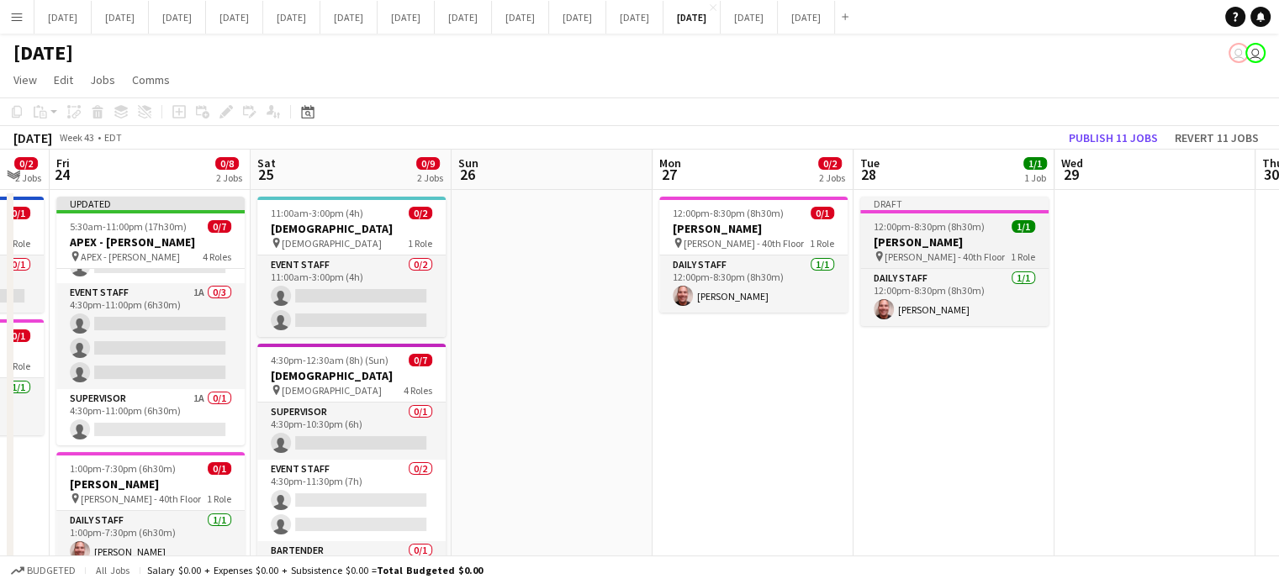
click at [960, 219] on app-job-card "Draft 12:00pm-8:30pm (8h30m) 1/1 [PERSON_NAME] pin [PERSON_NAME] - 40th Floor 1…" at bounding box center [954, 261] width 188 height 129
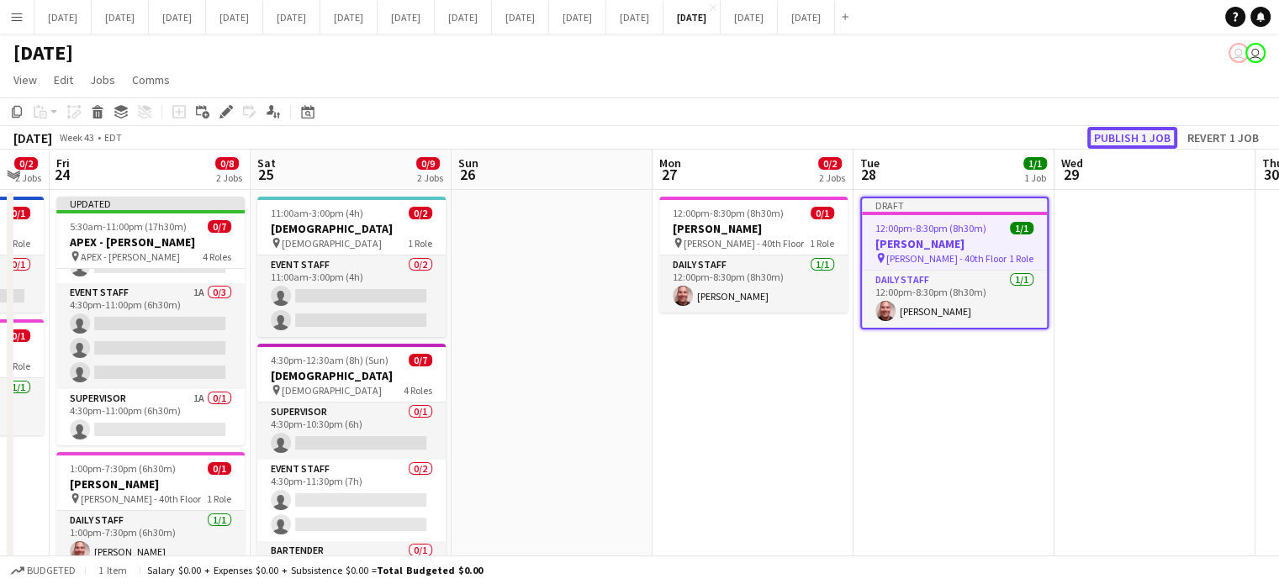
click at [1119, 131] on button "Publish 1 job" at bounding box center [1132, 138] width 90 height 22
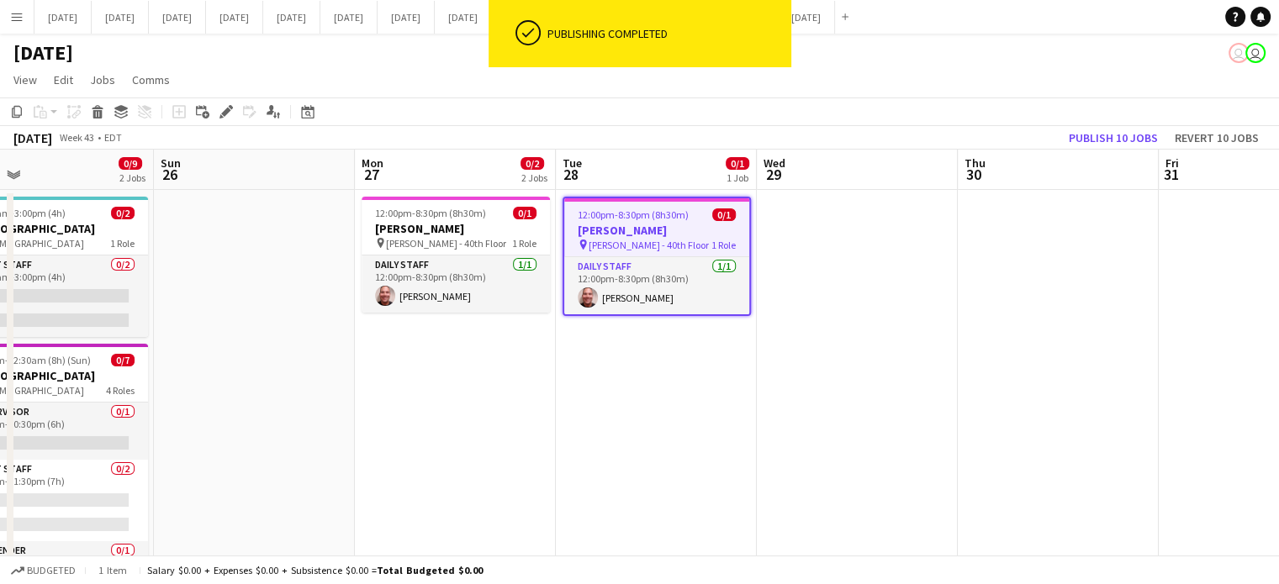
scroll to position [0, 546]
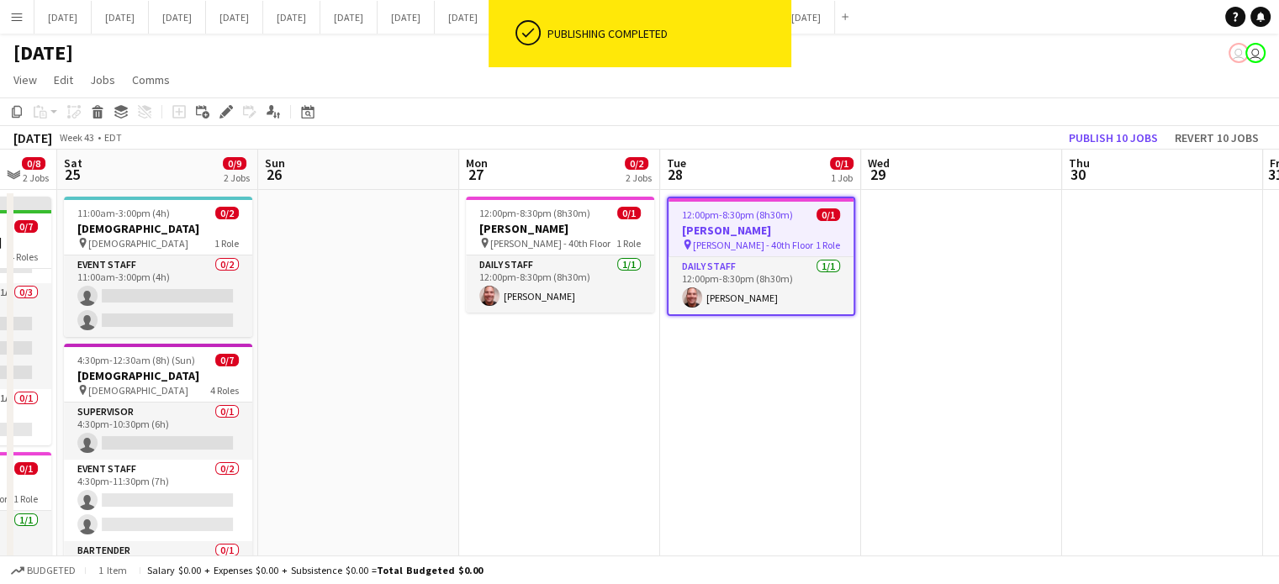
drag, startPoint x: 1160, startPoint y: 273, endPoint x: 564, endPoint y: 379, distance: 605.3
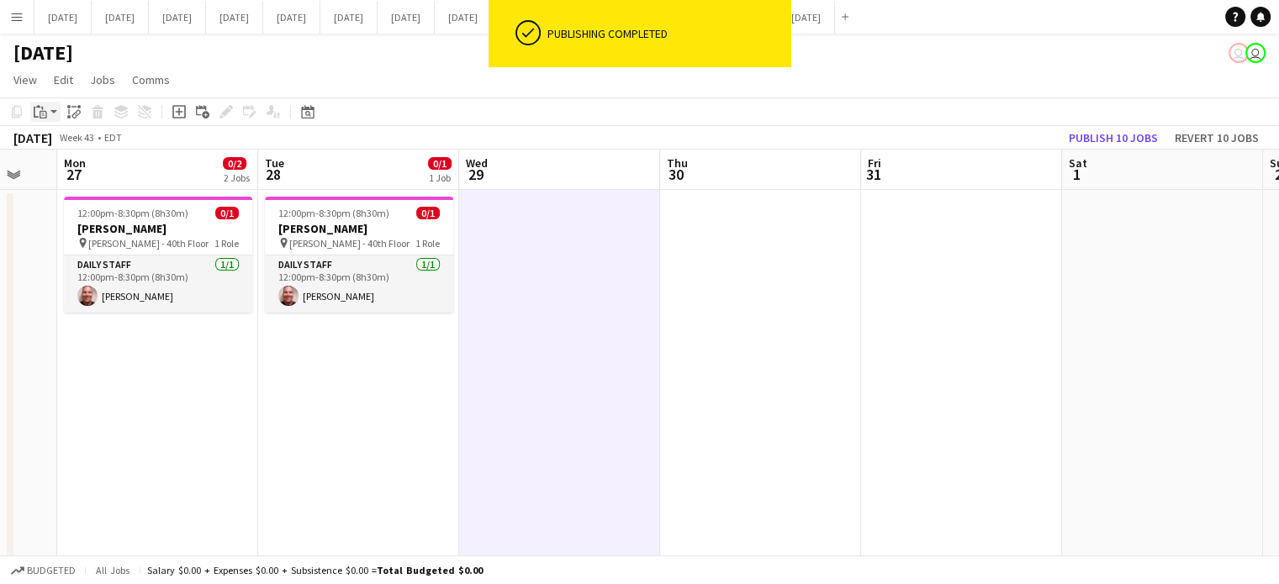
click at [44, 110] on icon "Paste" at bounding box center [40, 111] width 13 height 13
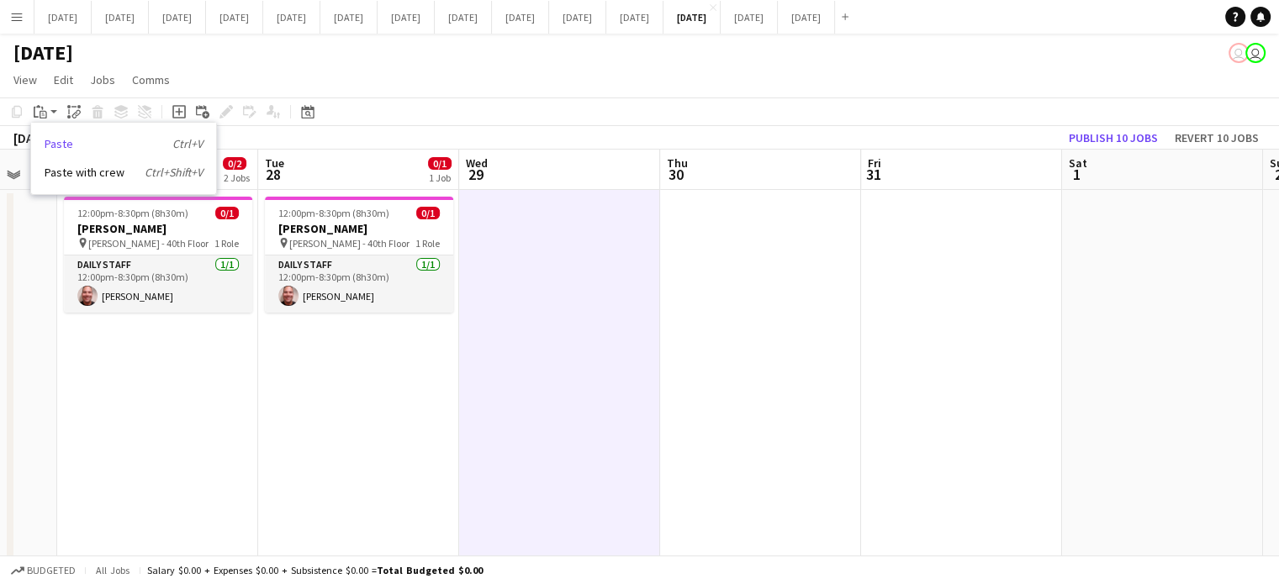
click at [59, 141] on link "Paste Ctrl+V" at bounding box center [124, 143] width 158 height 15
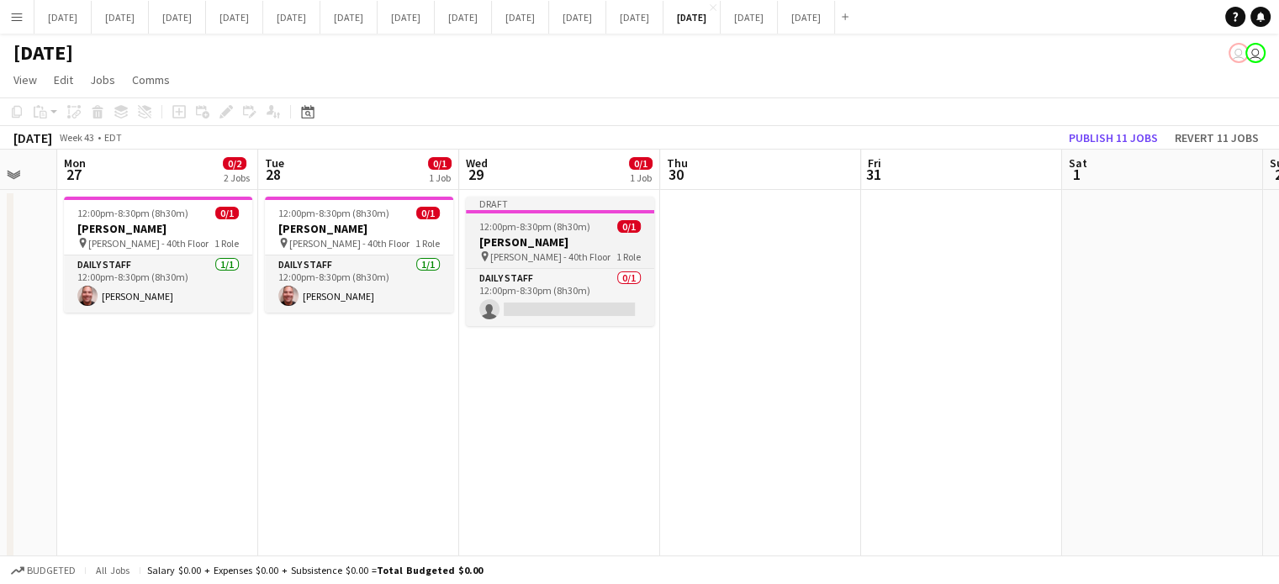
click at [565, 228] on span "12:00pm-8:30pm (8h30m)" at bounding box center [534, 226] width 111 height 13
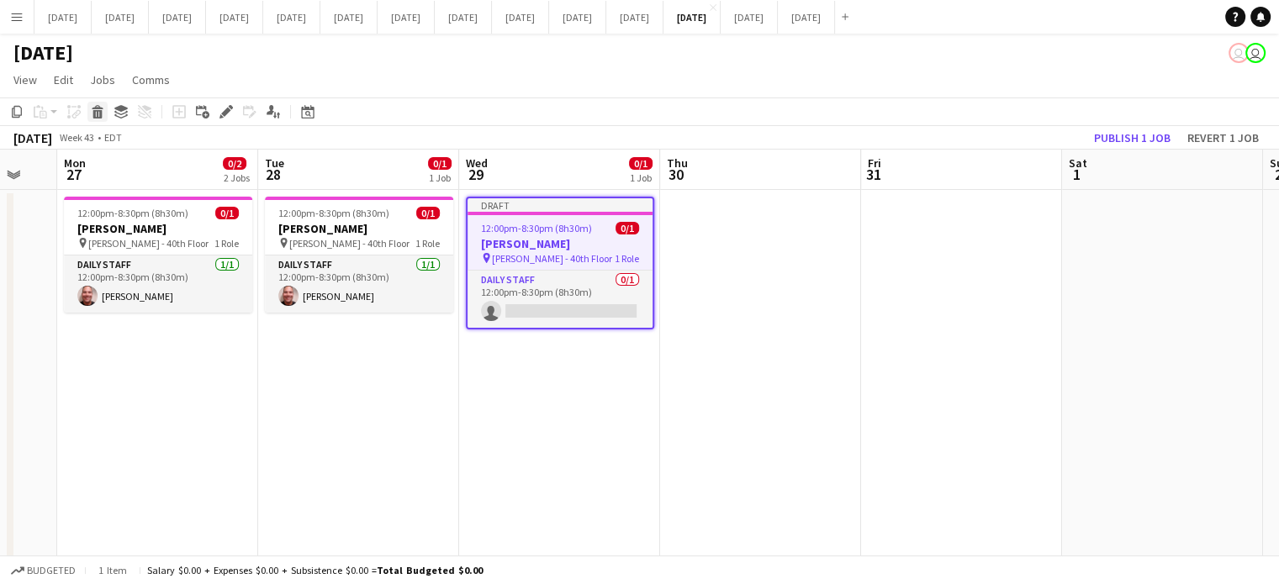
click at [94, 115] on icon at bounding box center [97, 114] width 9 height 8
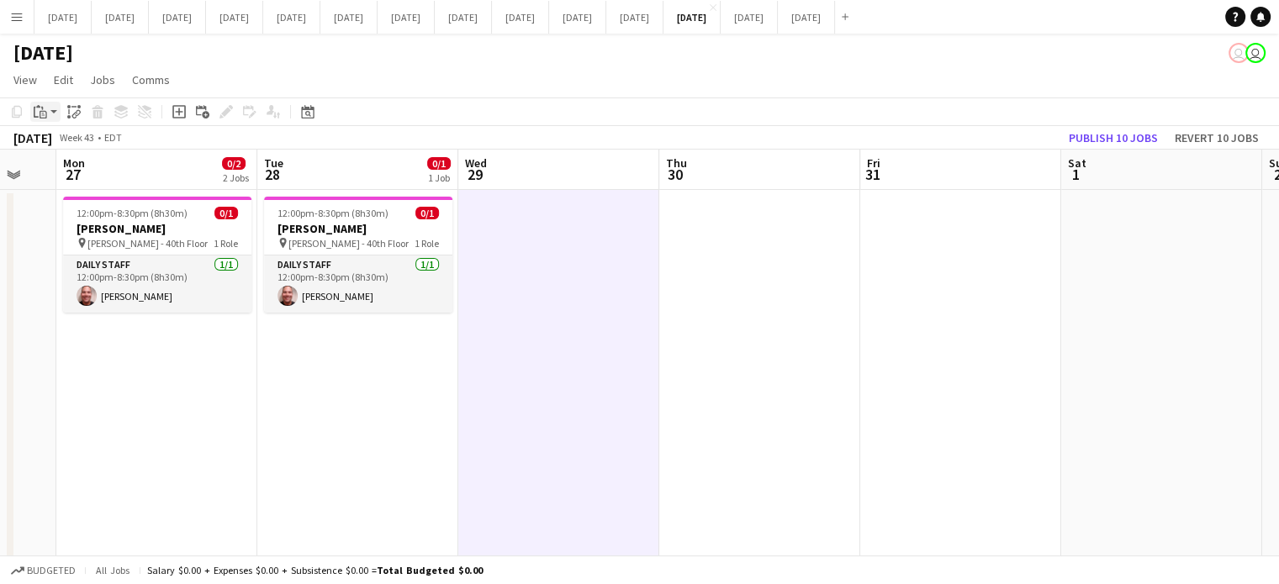
click at [40, 113] on icon "Paste" at bounding box center [40, 111] width 13 height 13
click at [68, 167] on link "Paste with crew Ctrl+Shift+V" at bounding box center [124, 172] width 158 height 15
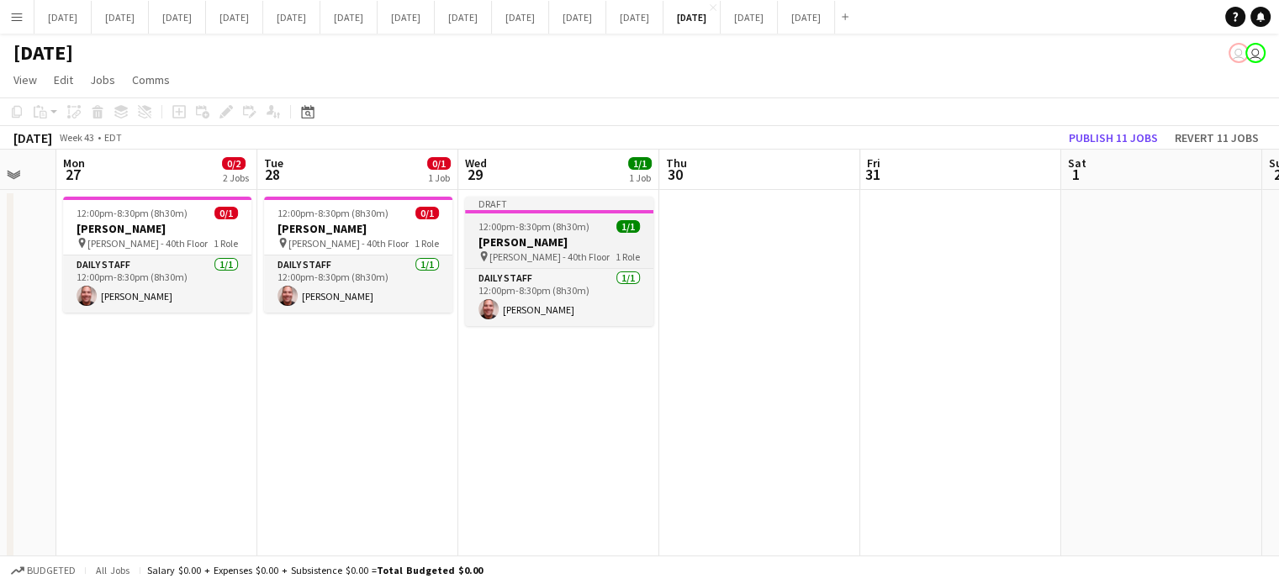
click at [579, 245] on h3 "[PERSON_NAME]" at bounding box center [559, 242] width 188 height 15
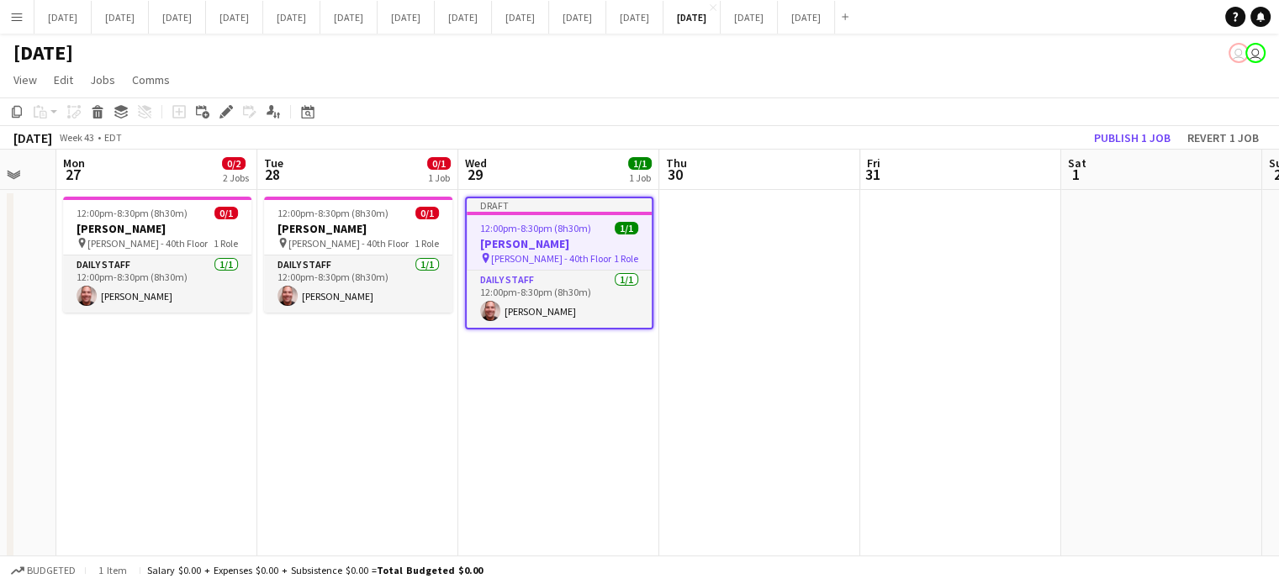
scroll to position [0, 546]
drag, startPoint x: 1100, startPoint y: 147, endPoint x: 1105, endPoint y: 139, distance: 10.3
click at [1100, 146] on button "Publish 1 job" at bounding box center [1132, 138] width 90 height 22
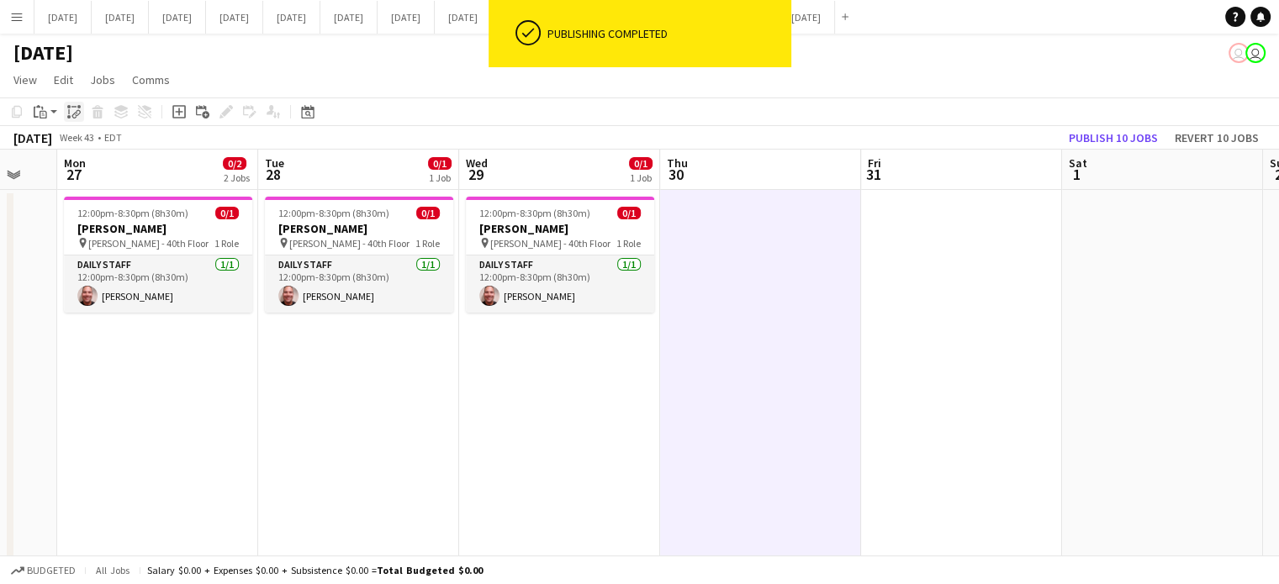
click at [65, 108] on div "Paste linked Job" at bounding box center [74, 112] width 20 height 20
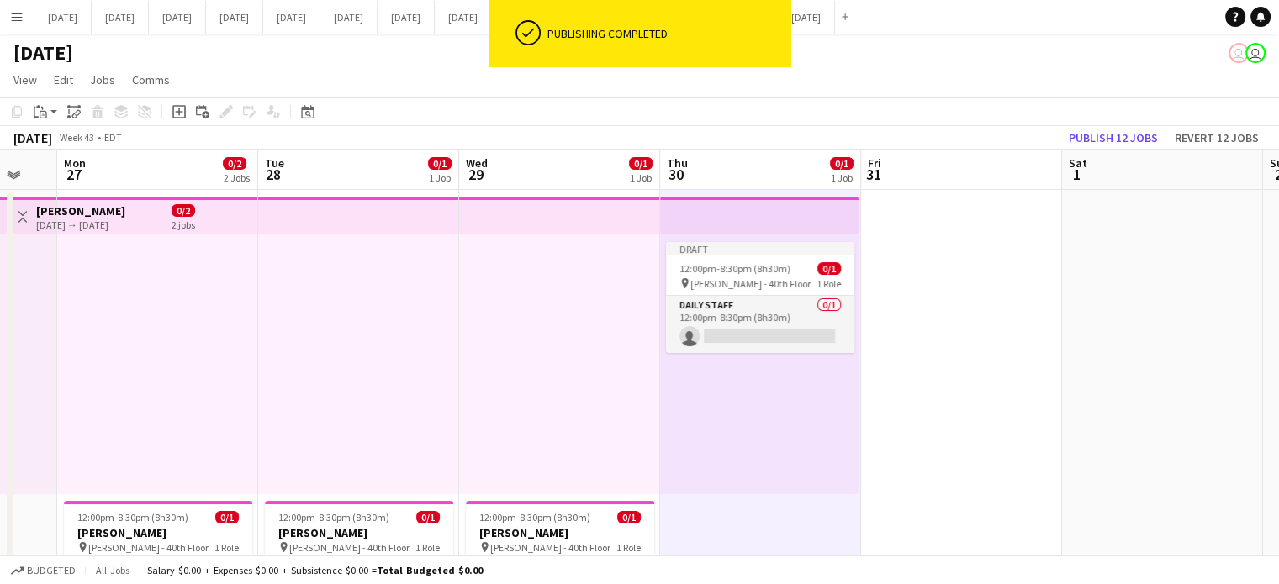
click at [399, 50] on div "[DATE] user user" at bounding box center [639, 50] width 1279 height 32
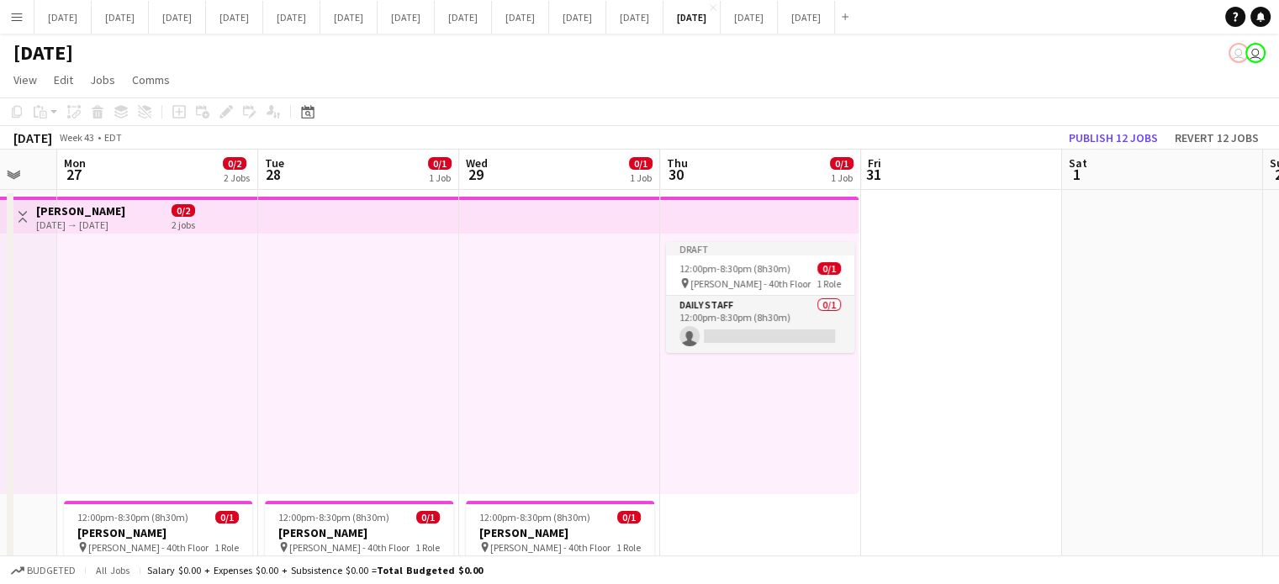
click at [70, 235] on div at bounding box center [157, 364] width 201 height 261
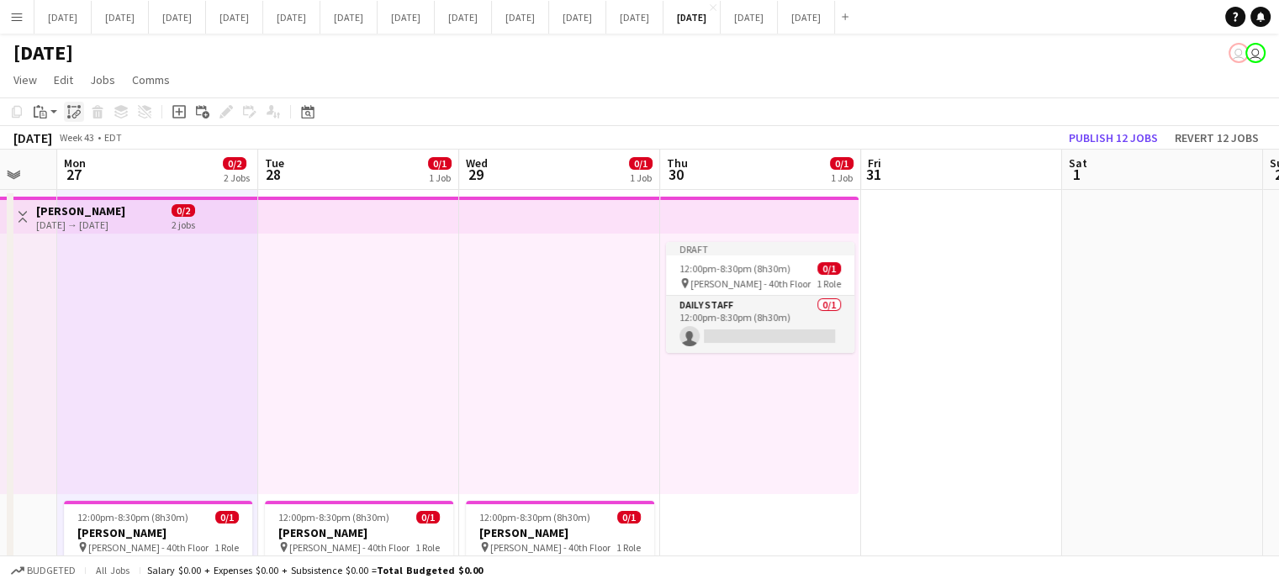
click at [71, 109] on icon "Paste linked Job" at bounding box center [73, 111] width 13 height 13
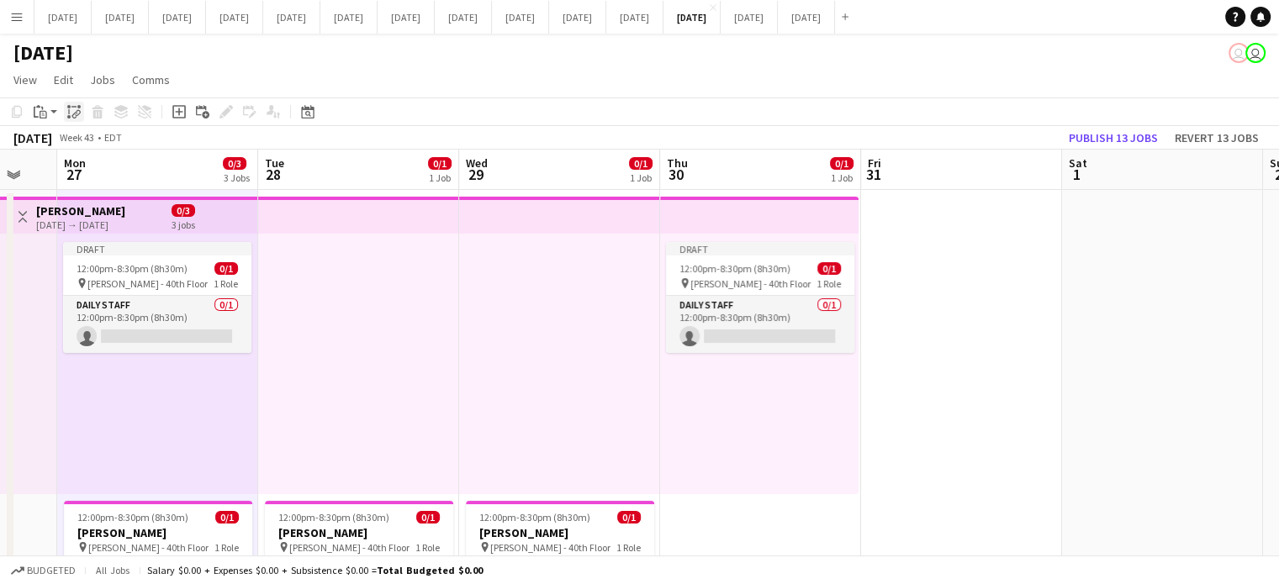
click at [72, 113] on icon "Paste linked Job" at bounding box center [73, 111] width 13 height 13
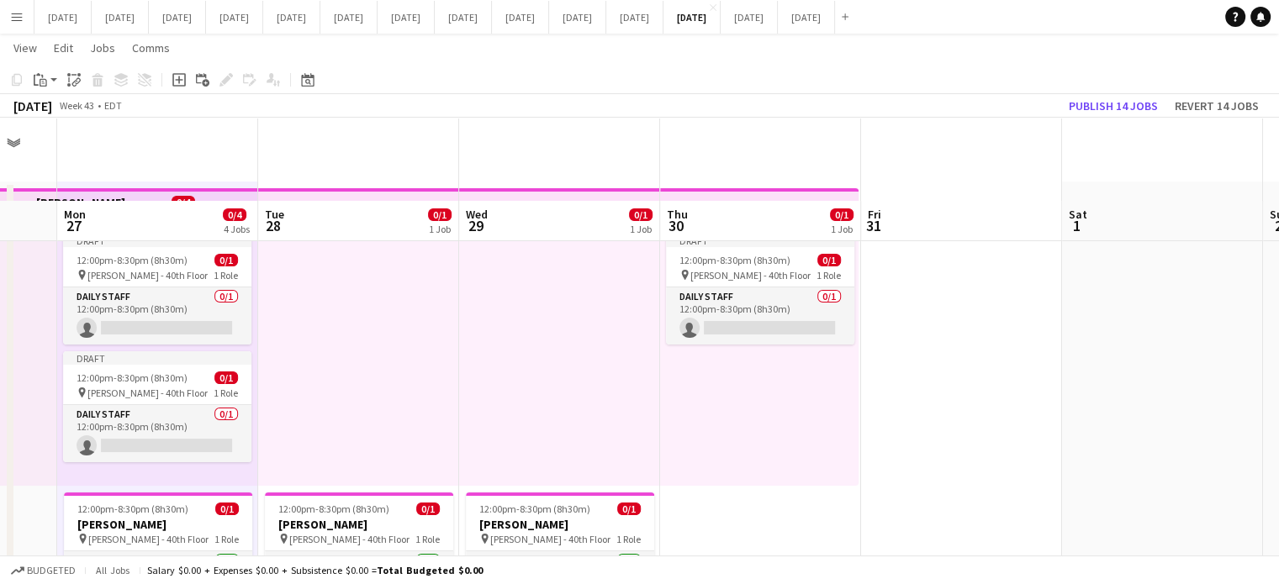
scroll to position [0, 0]
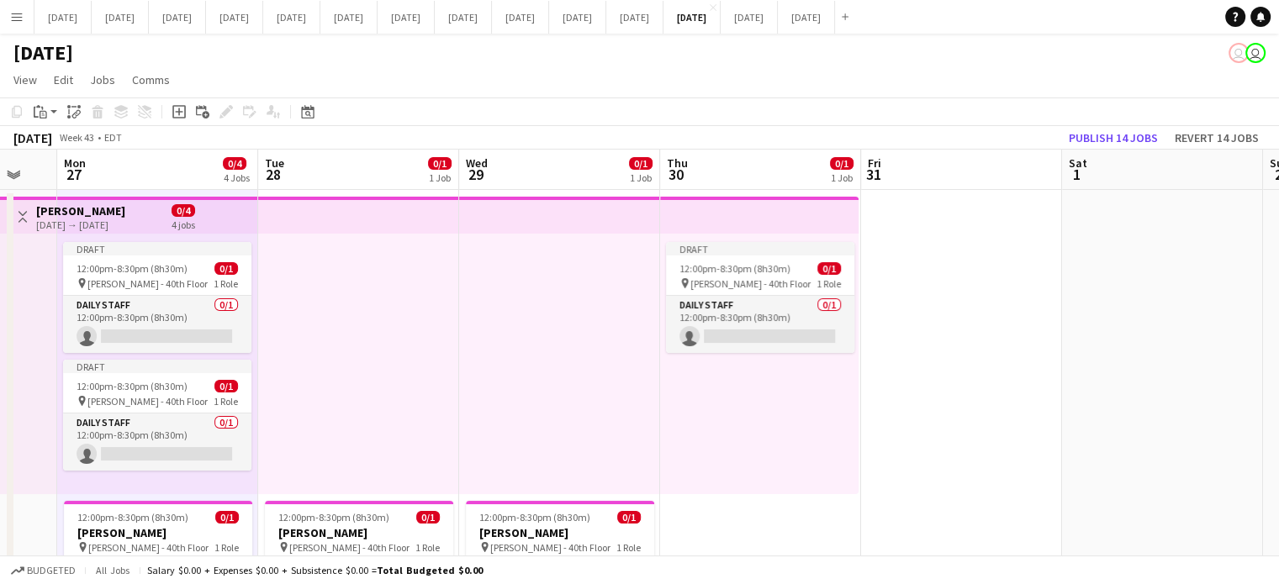
click at [25, 215] on app-icon "Toggle View" at bounding box center [23, 217] width 12 height 12
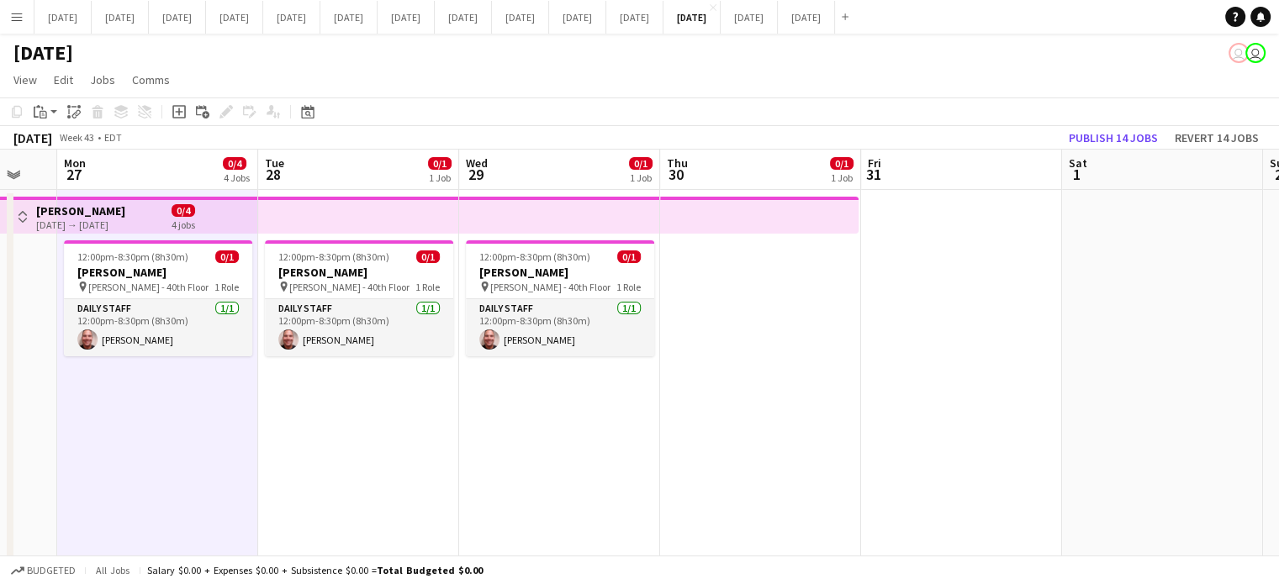
click at [21, 214] on app-icon "Toggle View" at bounding box center [23, 217] width 12 height 12
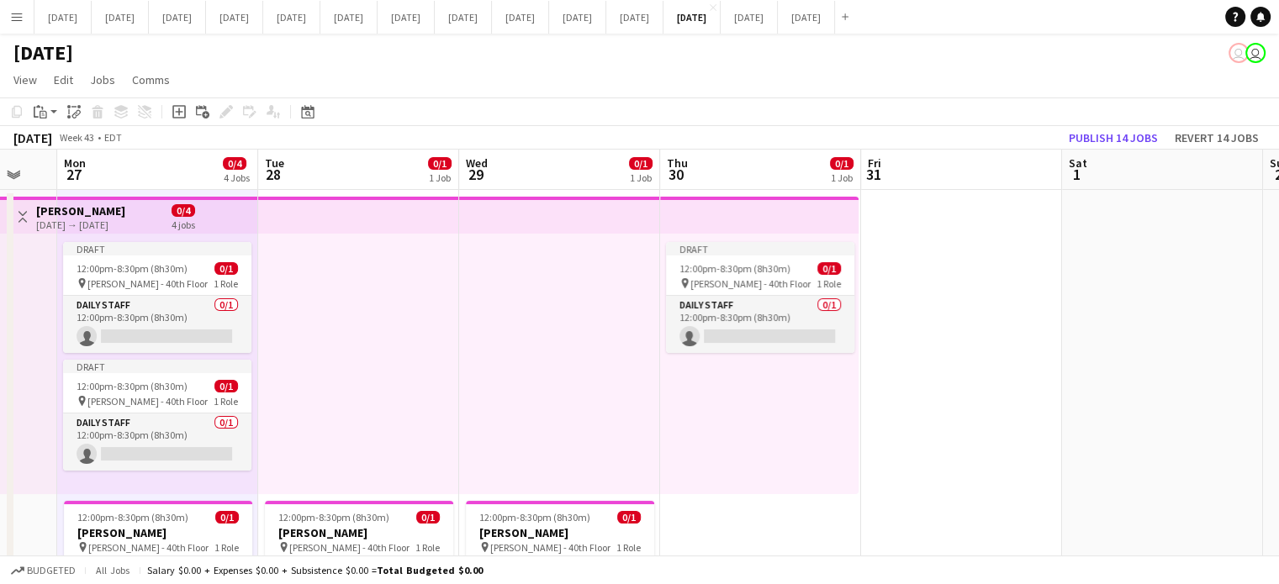
click at [20, 214] on app-icon "Toggle View" at bounding box center [23, 217] width 12 height 12
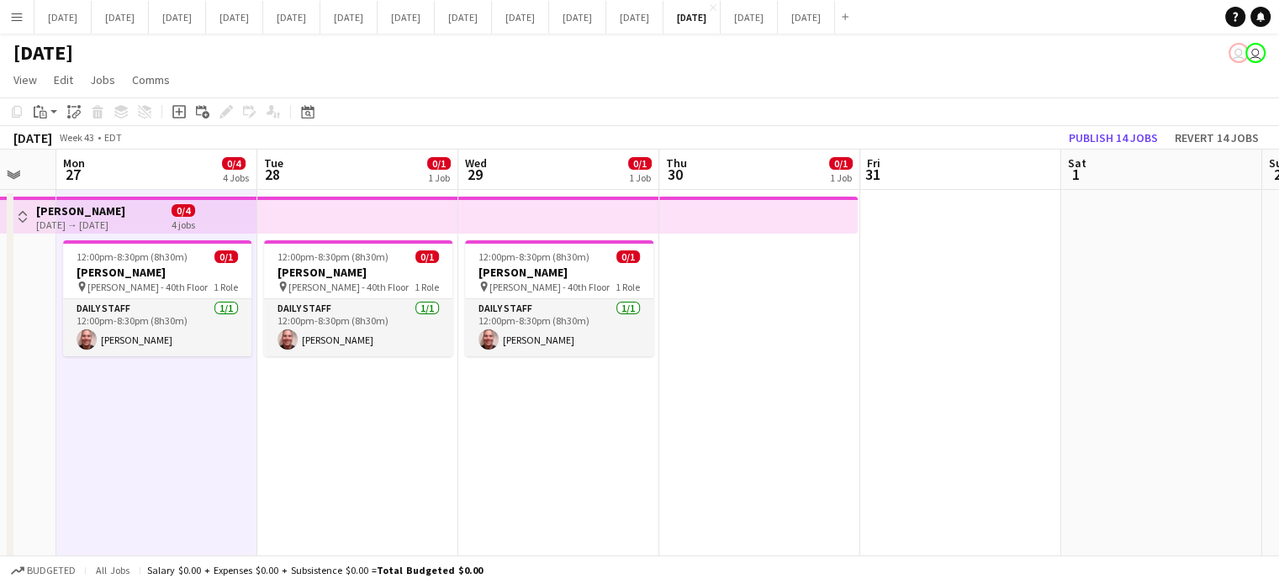
click at [259, 208] on app-top-bar at bounding box center [357, 215] width 201 height 37
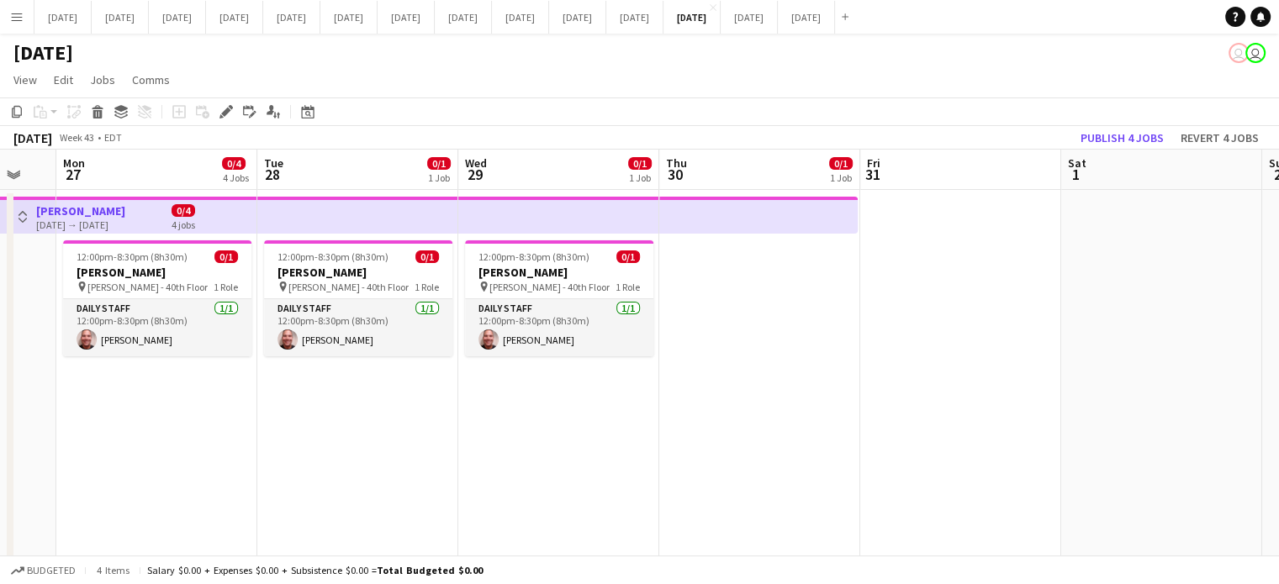
drag, startPoint x: 256, startPoint y: 209, endPoint x: 14, endPoint y: 215, distance: 242.2
click at [14, 215] on button "Toggle View" at bounding box center [23, 217] width 20 height 20
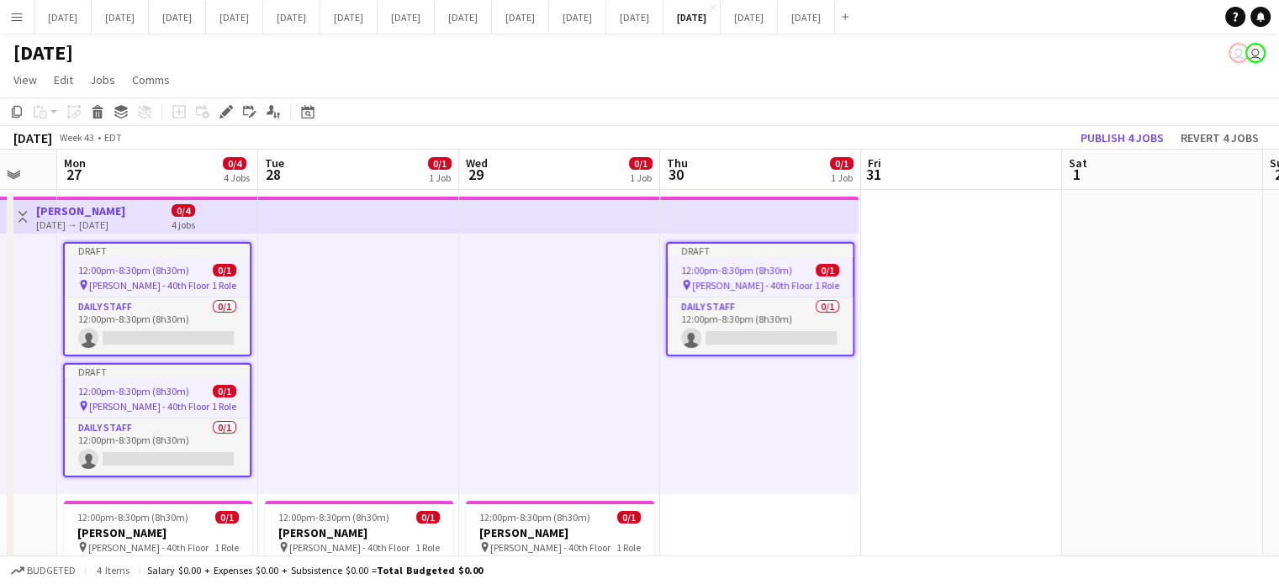
click at [24, 218] on app-icon "Toggle View" at bounding box center [23, 217] width 12 height 12
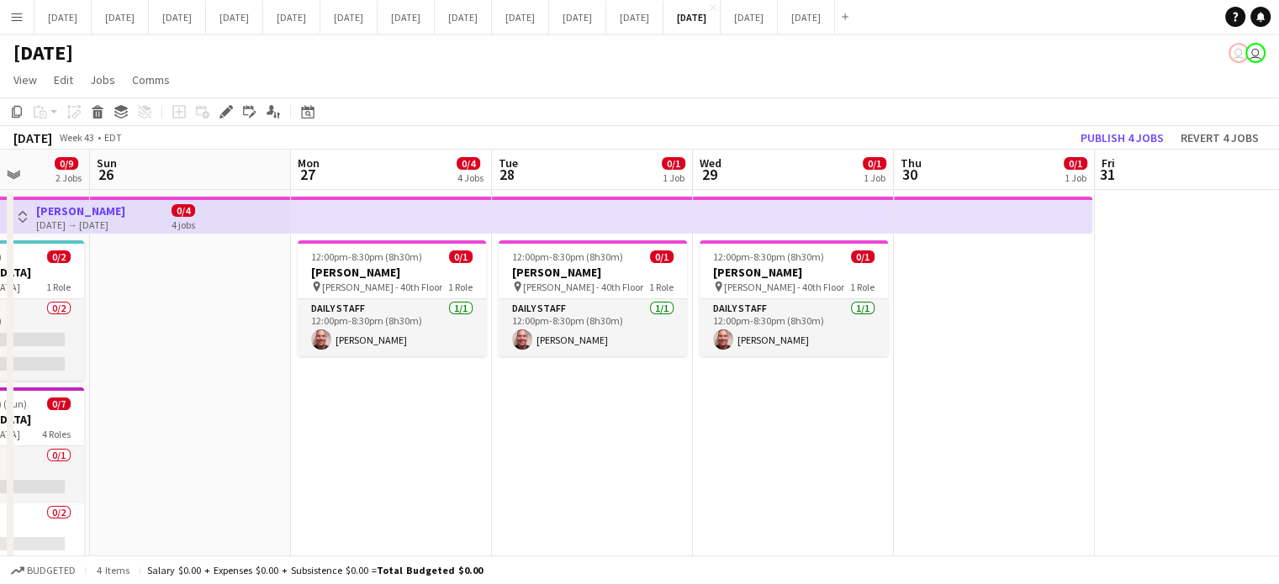
drag, startPoint x: 840, startPoint y: 362, endPoint x: 1290, endPoint y: 302, distance: 454.6
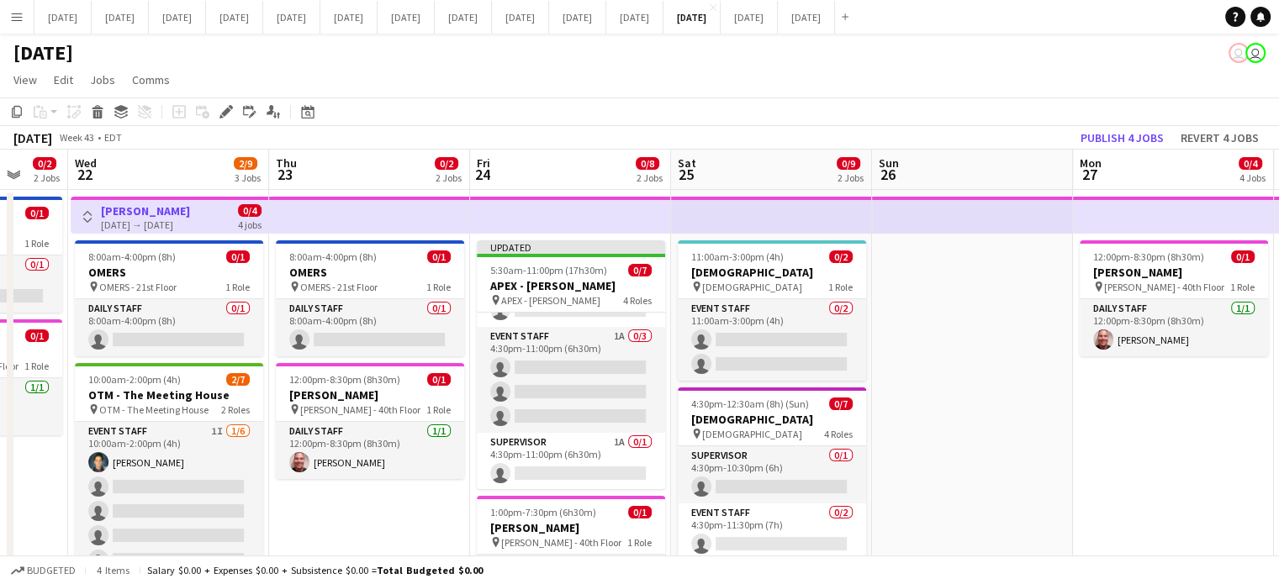
scroll to position [0, 533]
drag, startPoint x: 378, startPoint y: 373, endPoint x: 960, endPoint y: 340, distance: 582.6
click at [82, 209] on button "Toggle View" at bounding box center [89, 217] width 20 height 20
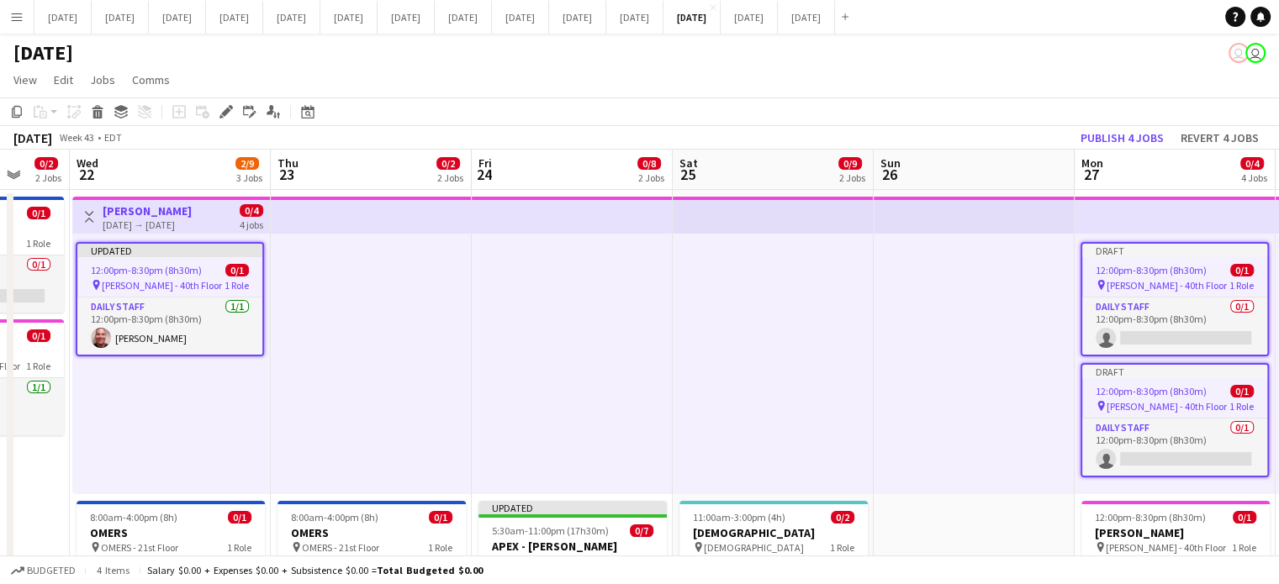
click at [84, 206] on div "Toggle View [PERSON_NAME] [DATE] → [DATE] 0/4 4 jobs" at bounding box center [171, 217] width 184 height 29
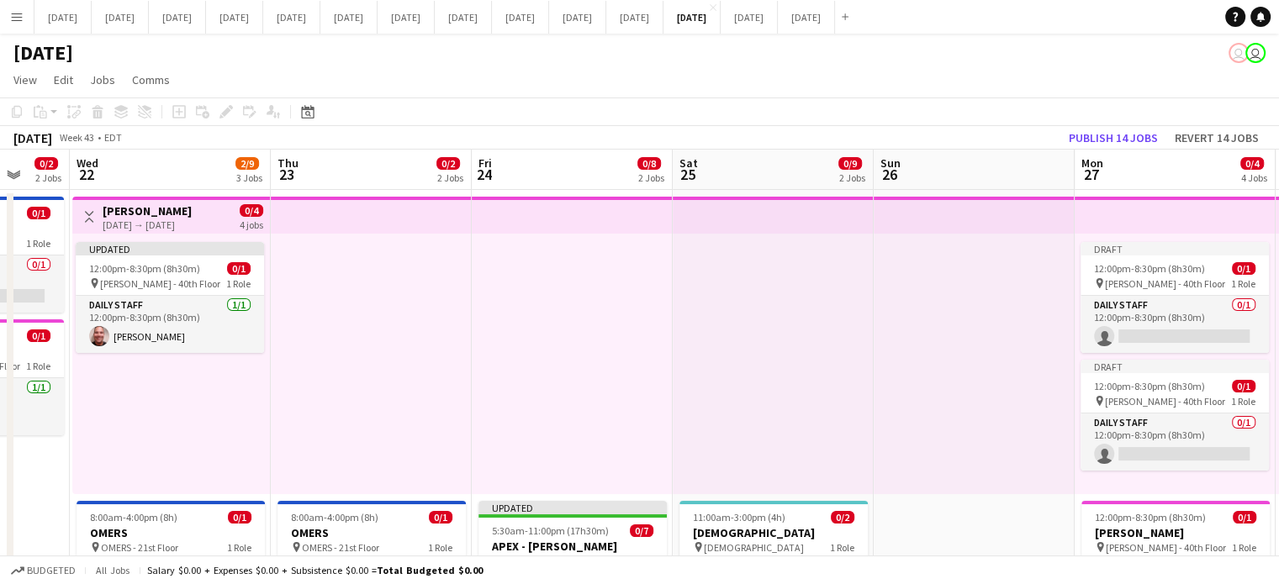
click at [367, 221] on app-top-bar at bounding box center [371, 215] width 201 height 37
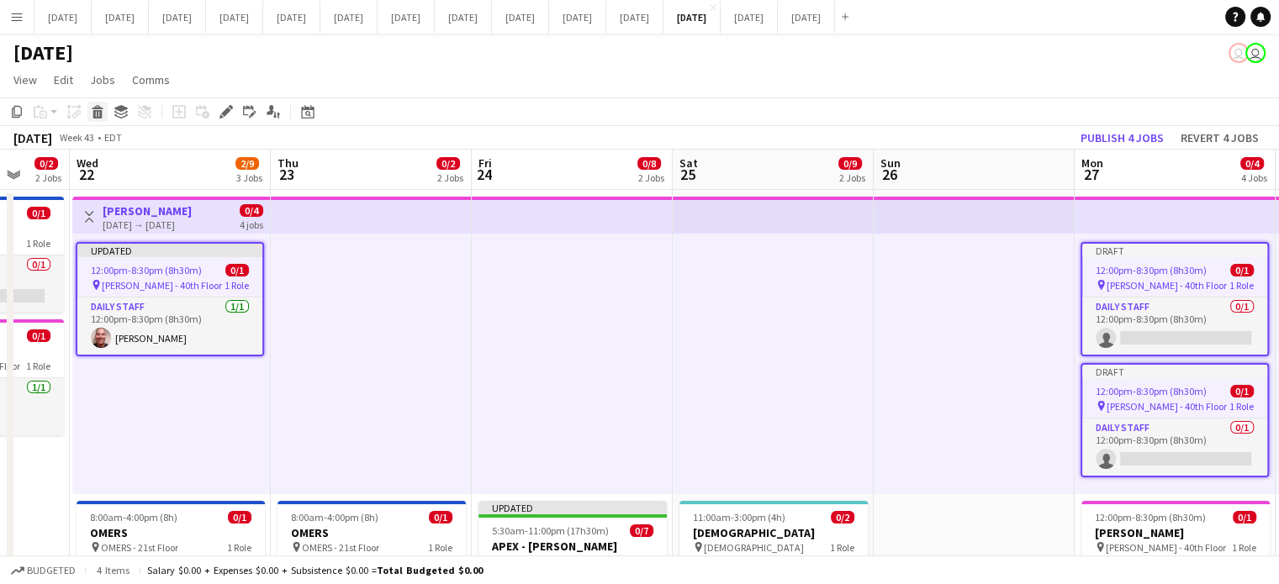
click at [92, 120] on div "Delete" at bounding box center [97, 112] width 20 height 20
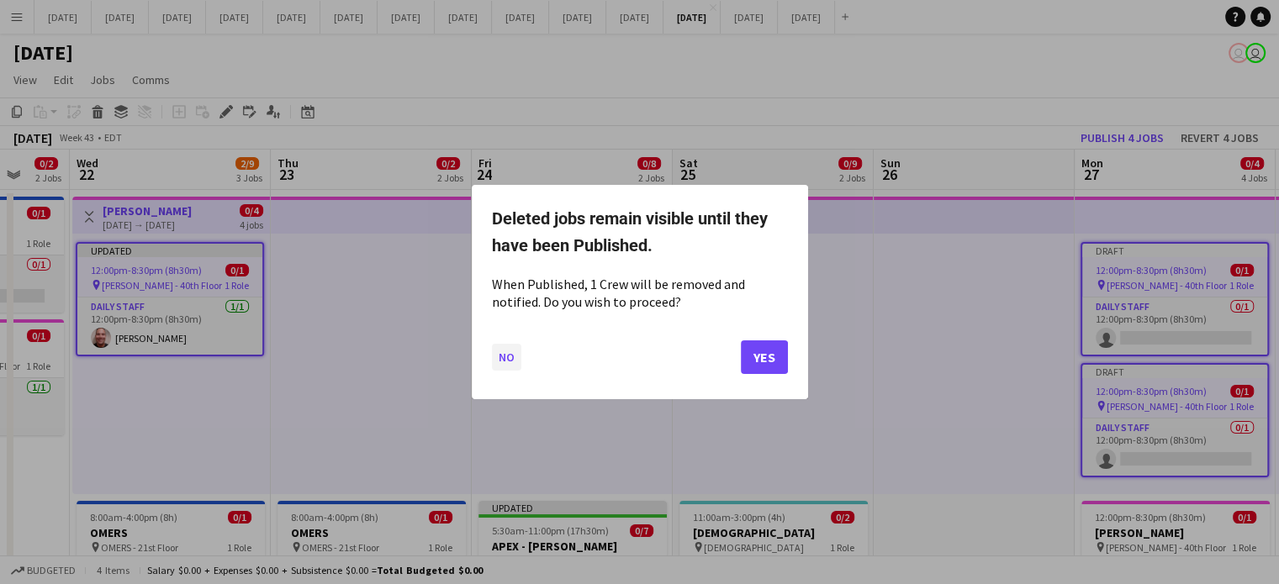
click at [512, 356] on button "No" at bounding box center [506, 357] width 29 height 27
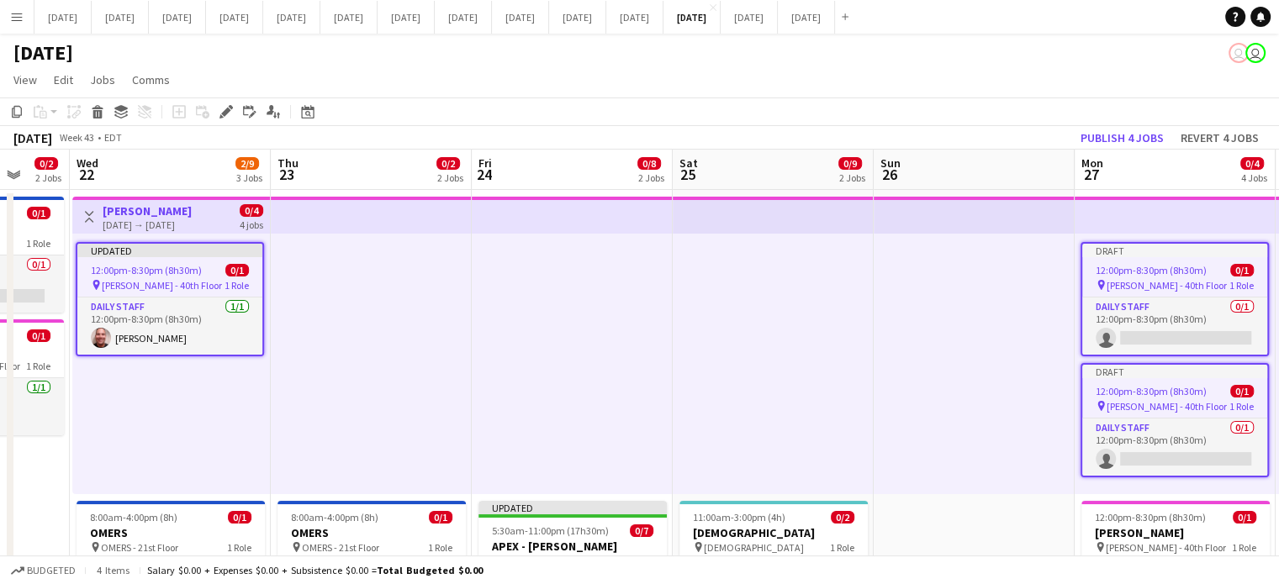
click at [402, 50] on div "[DATE] user user" at bounding box center [639, 50] width 1279 height 32
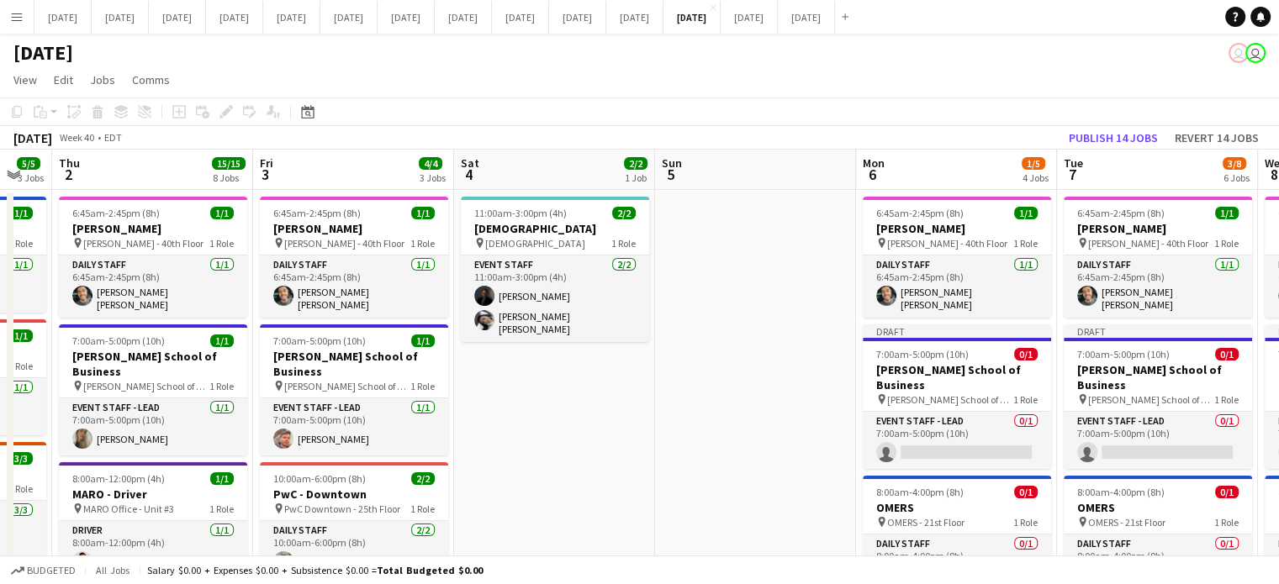
drag, startPoint x: 1207, startPoint y: 371, endPoint x: 0, endPoint y: 433, distance: 1208.7
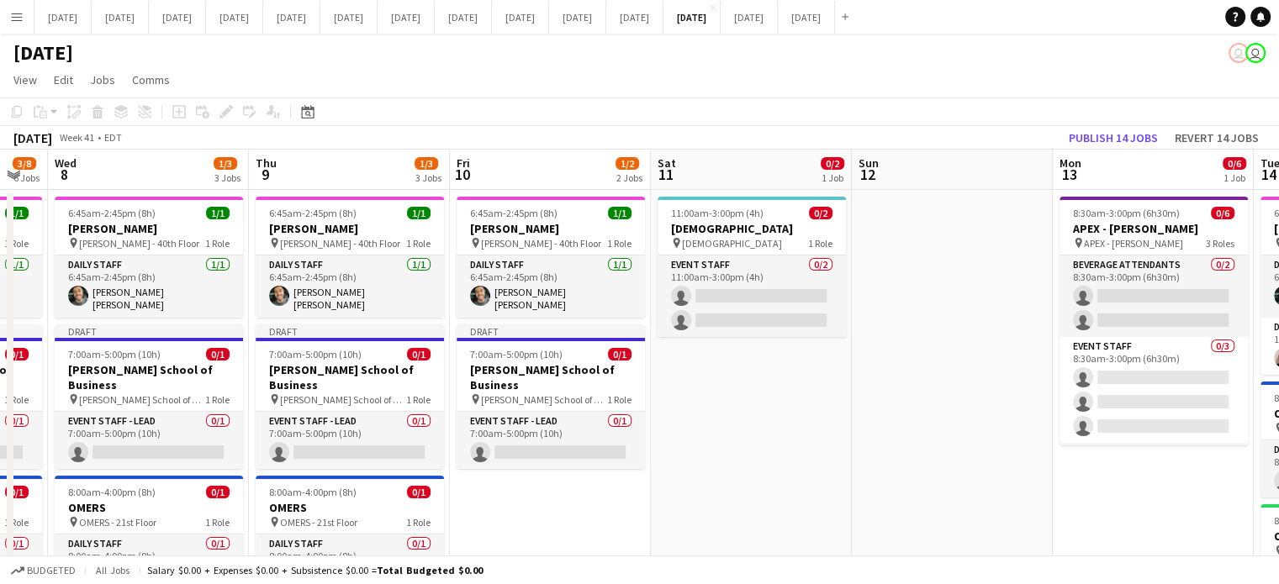
drag, startPoint x: 733, startPoint y: 408, endPoint x: 0, endPoint y: 429, distance: 733.3
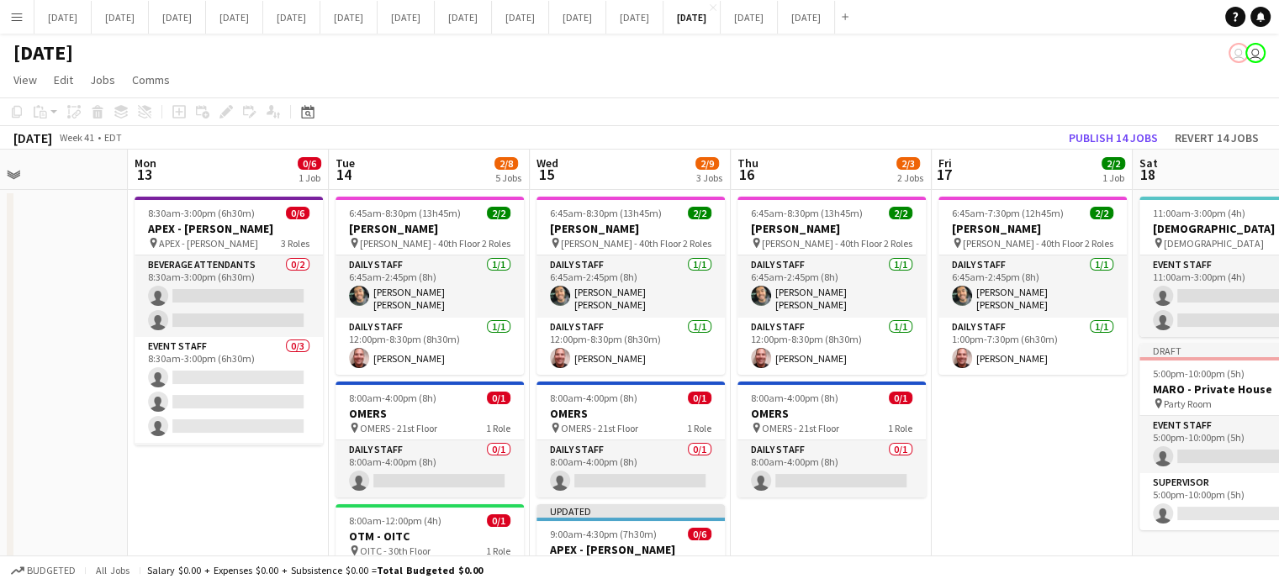
drag, startPoint x: 523, startPoint y: 435, endPoint x: 0, endPoint y: 411, distance: 523.4
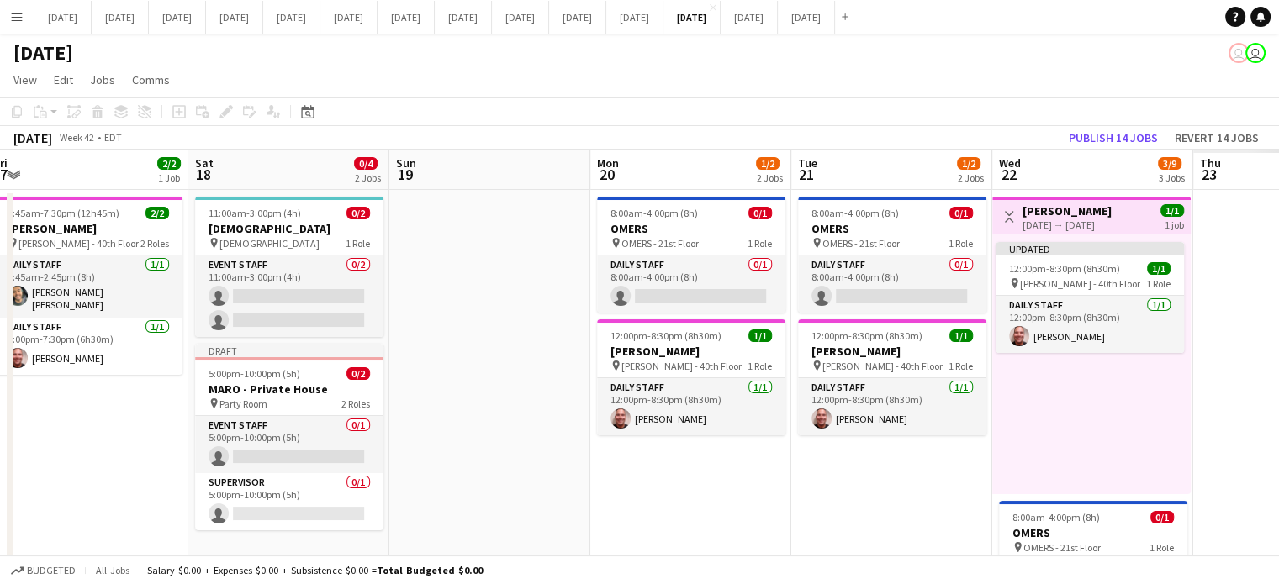
drag, startPoint x: 1076, startPoint y: 405, endPoint x: 0, endPoint y: 419, distance: 1076.1
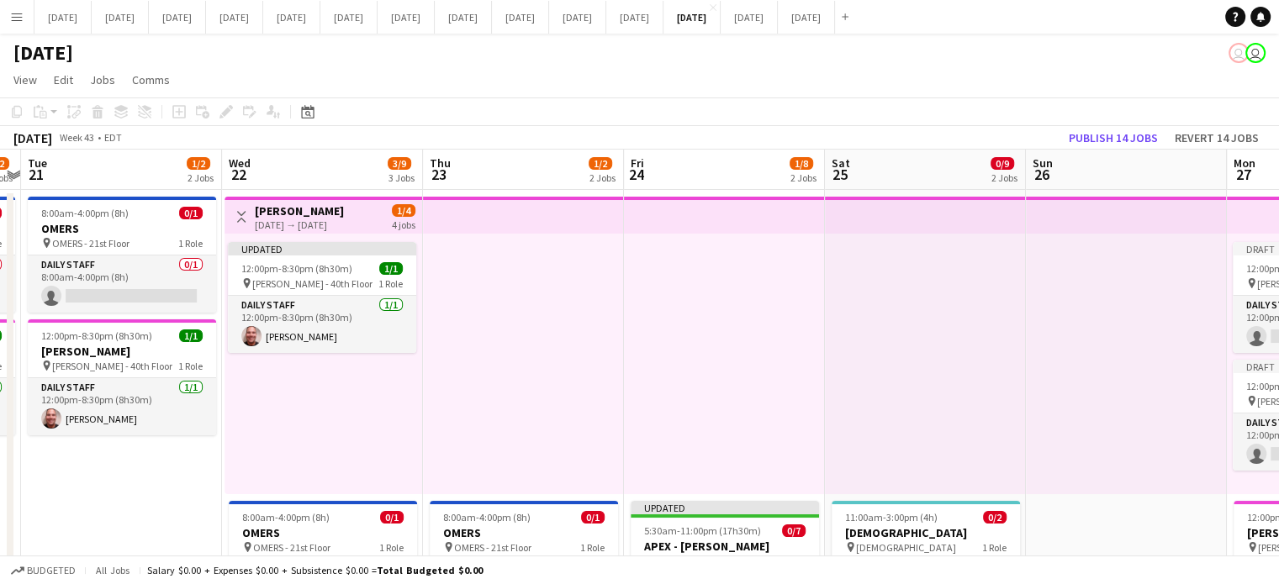
scroll to position [0, 689]
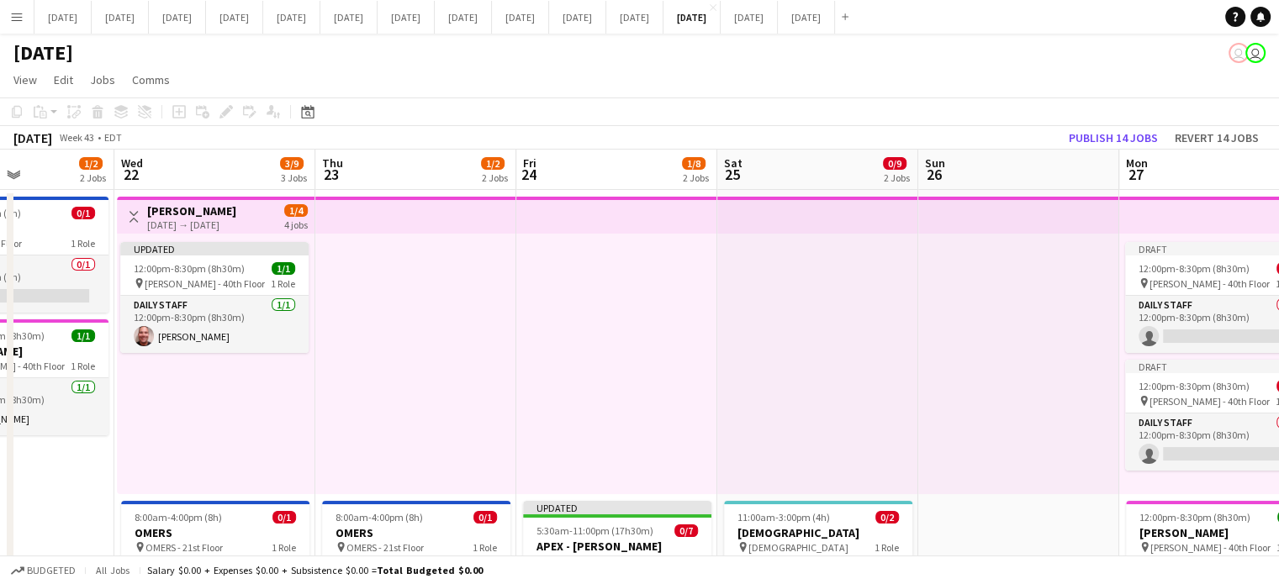
drag, startPoint x: 673, startPoint y: 462, endPoint x: 0, endPoint y: 440, distance: 673.7
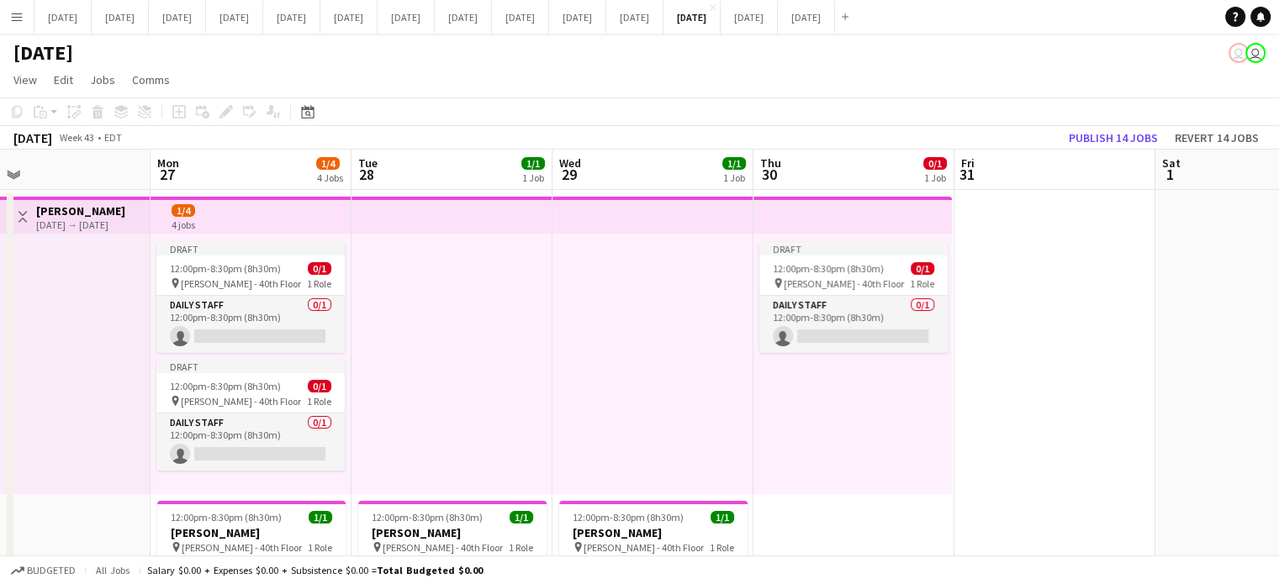
drag, startPoint x: 798, startPoint y: 331, endPoint x: 83, endPoint y: 330, distance: 714.5
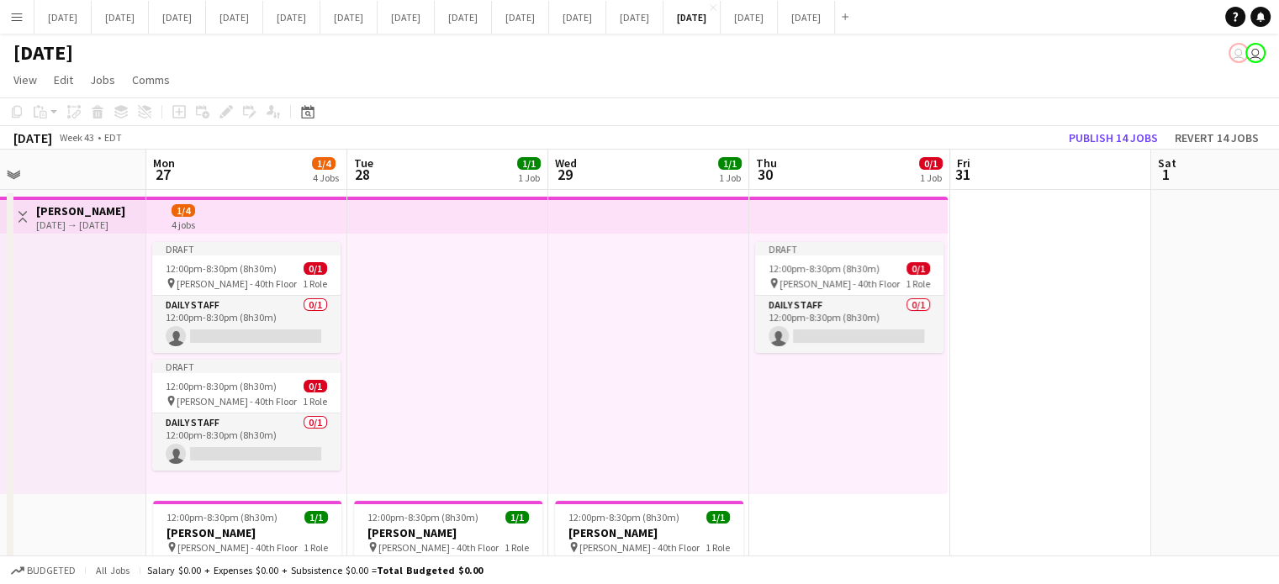
click at [504, 214] on app-top-bar at bounding box center [447, 215] width 201 height 37
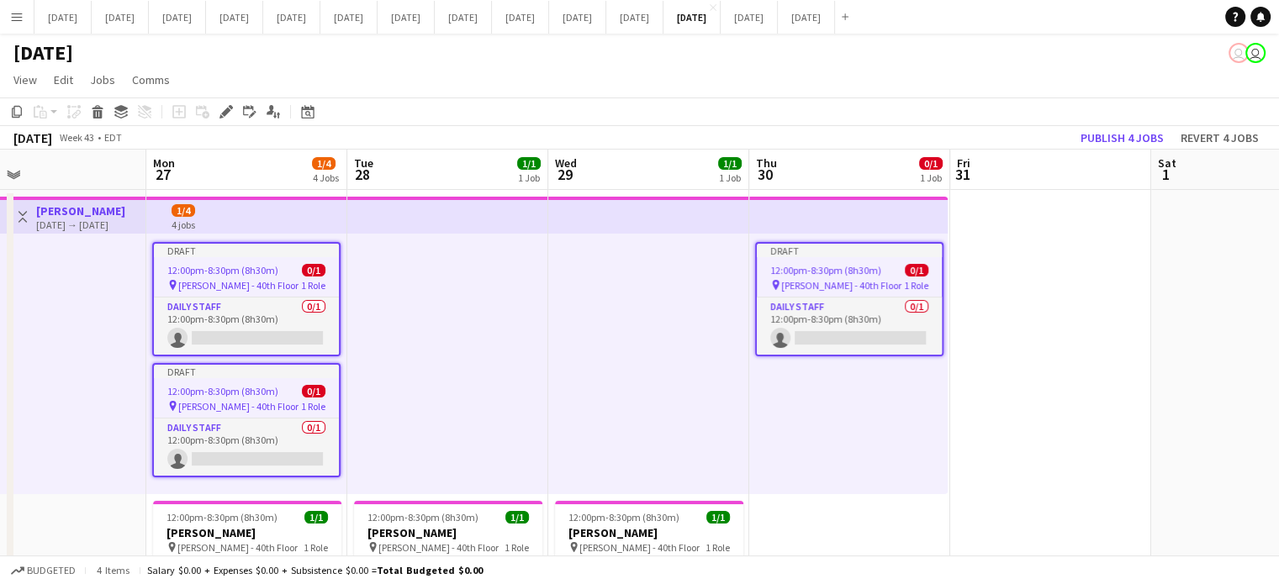
scroll to position [0, 456]
click at [101, 117] on icon at bounding box center [97, 114] width 9 height 8
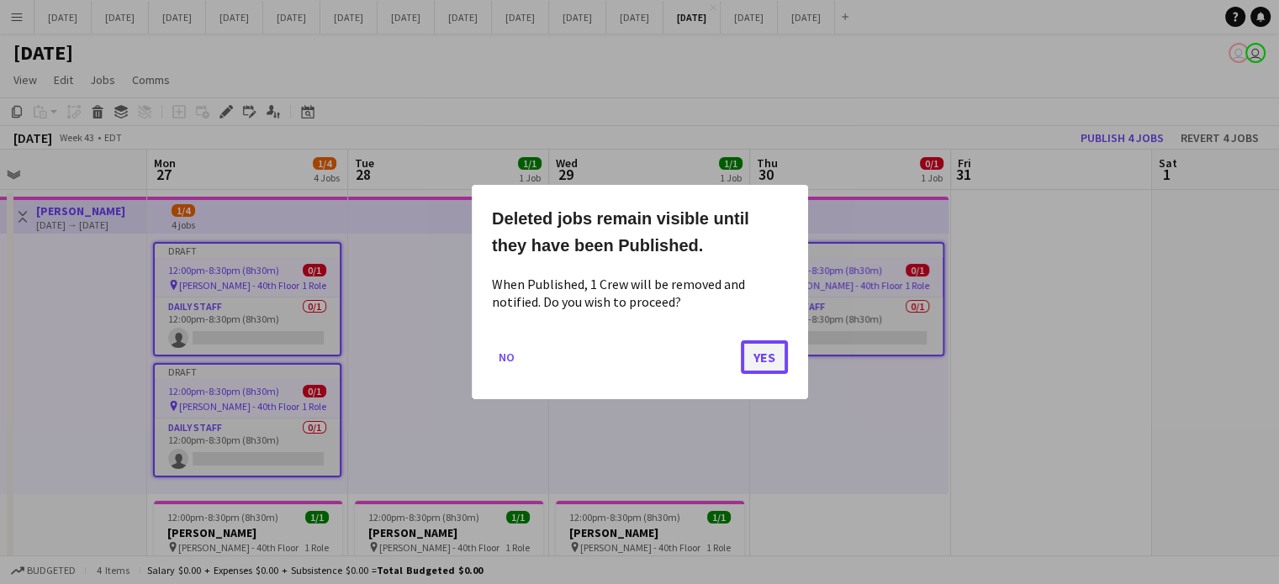
click at [757, 360] on button "Yes" at bounding box center [764, 357] width 47 height 34
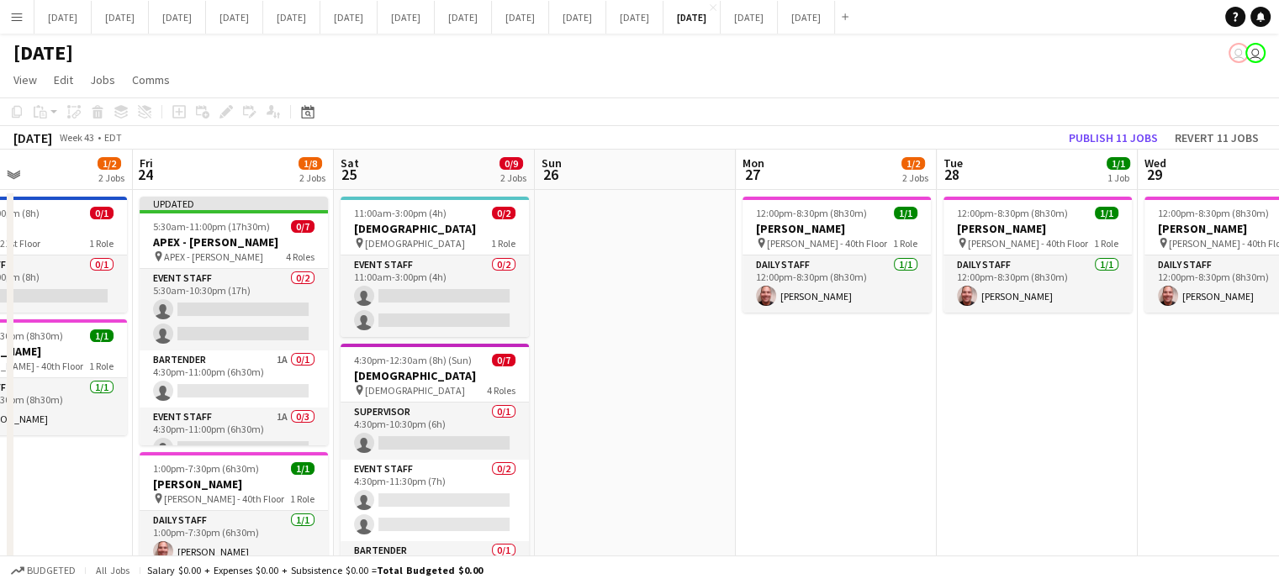
drag, startPoint x: 593, startPoint y: 415, endPoint x: 1290, endPoint y: 372, distance: 698.2
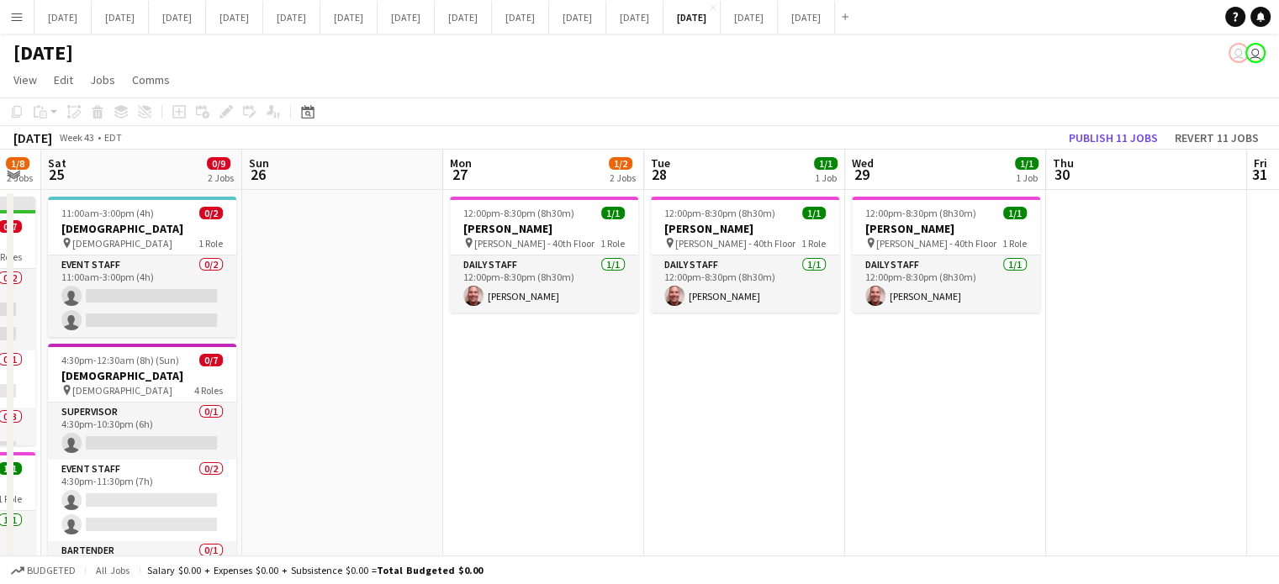
drag, startPoint x: 798, startPoint y: 471, endPoint x: 103, endPoint y: 446, distance: 695.6
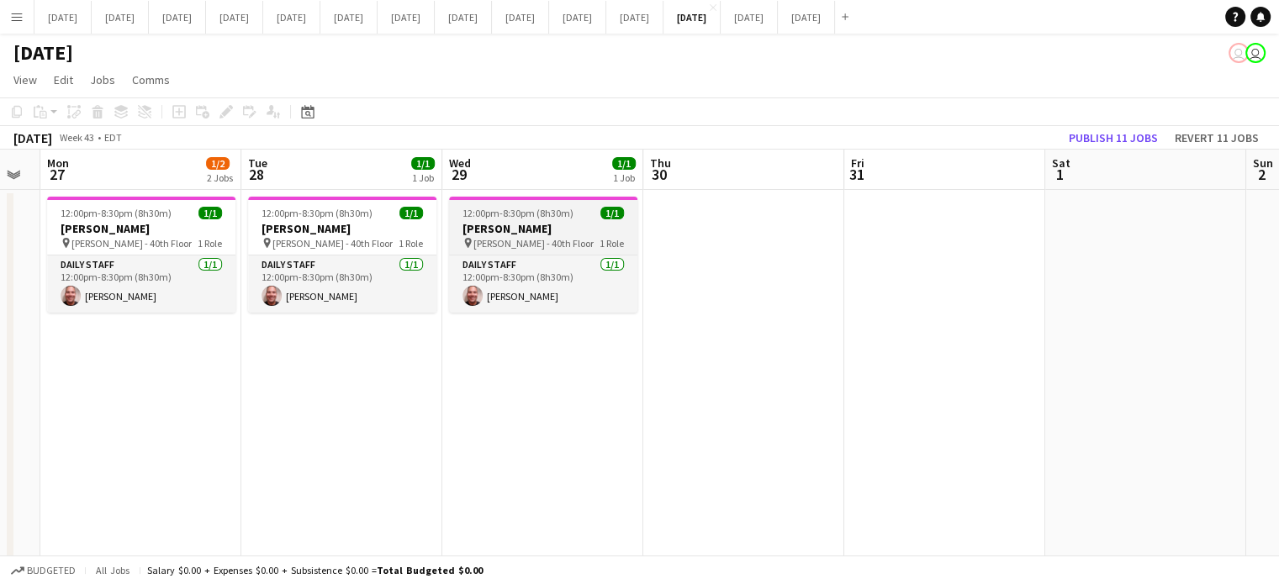
drag, startPoint x: 648, startPoint y: 247, endPoint x: 630, endPoint y: 248, distance: 17.7
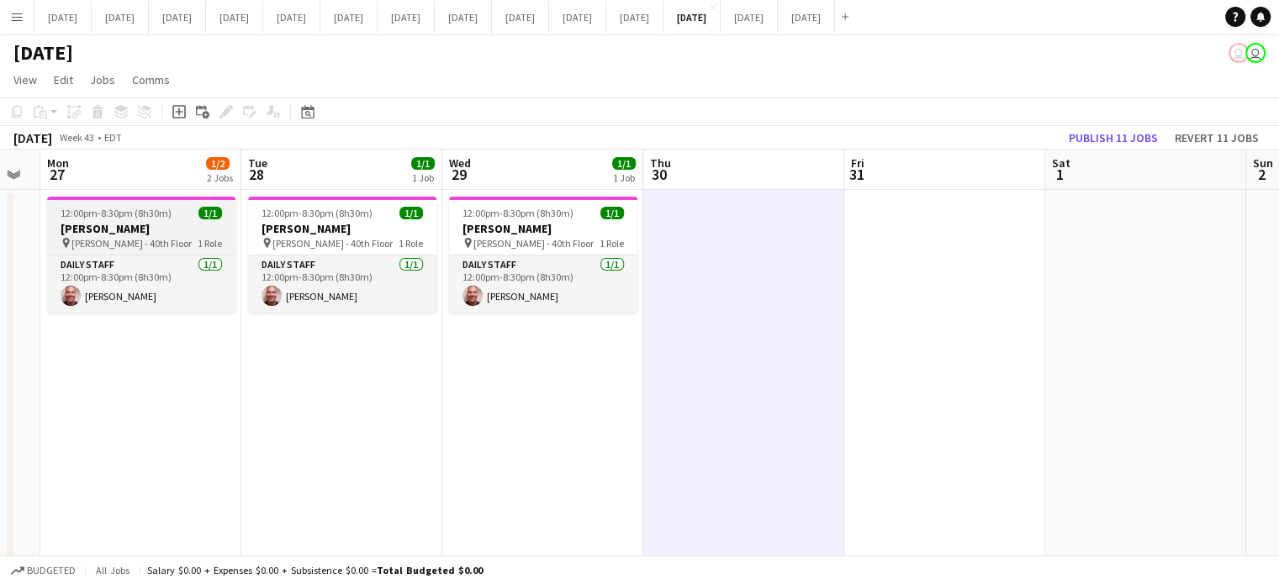
click at [138, 217] on span "12:00pm-8:30pm (8h30m)" at bounding box center [116, 213] width 111 height 13
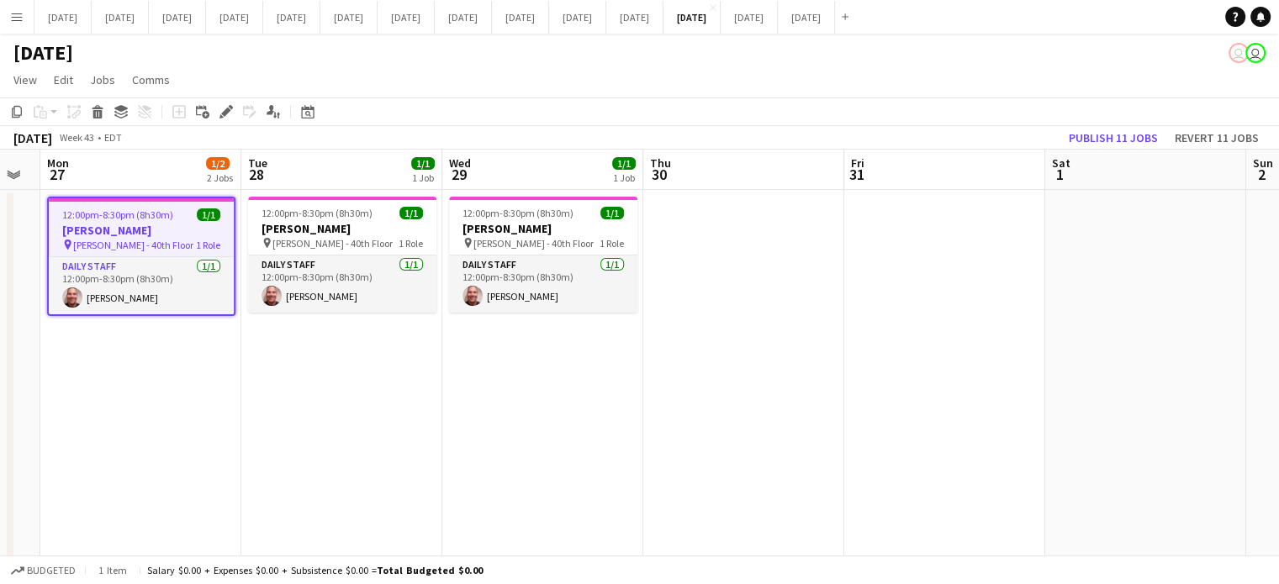
scroll to position [0, 762]
click at [8, 103] on div "Copy" at bounding box center [17, 112] width 20 height 20
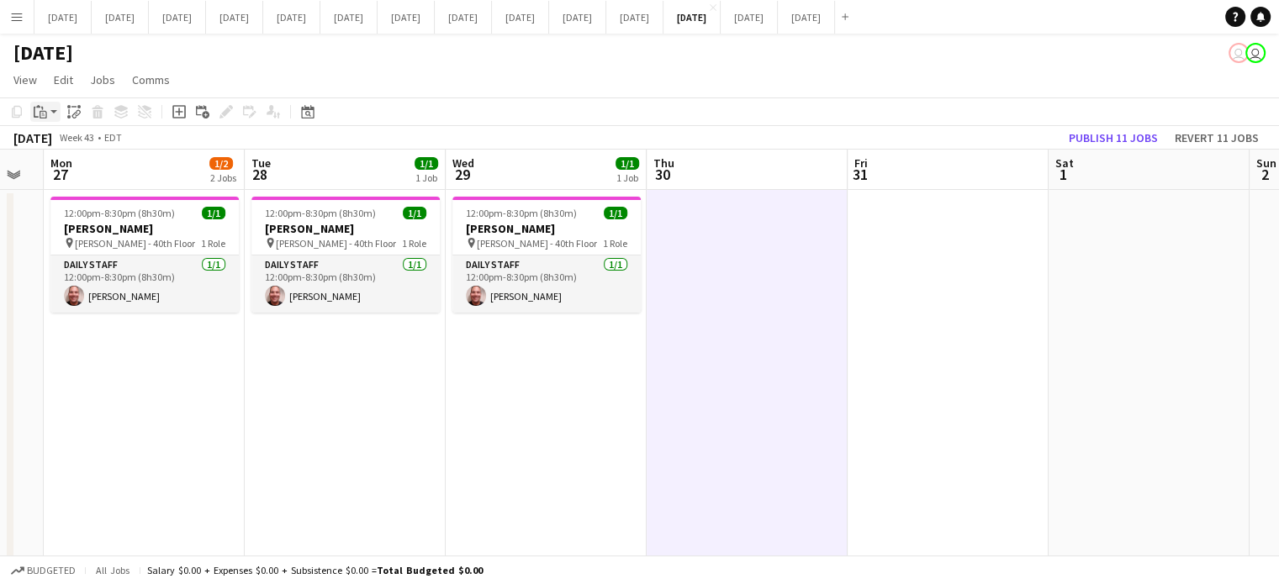
click at [57, 113] on app-action-btn "Paste" at bounding box center [45, 112] width 30 height 20
click at [76, 174] on link "Paste with crew Ctrl+Shift+V" at bounding box center [124, 172] width 158 height 15
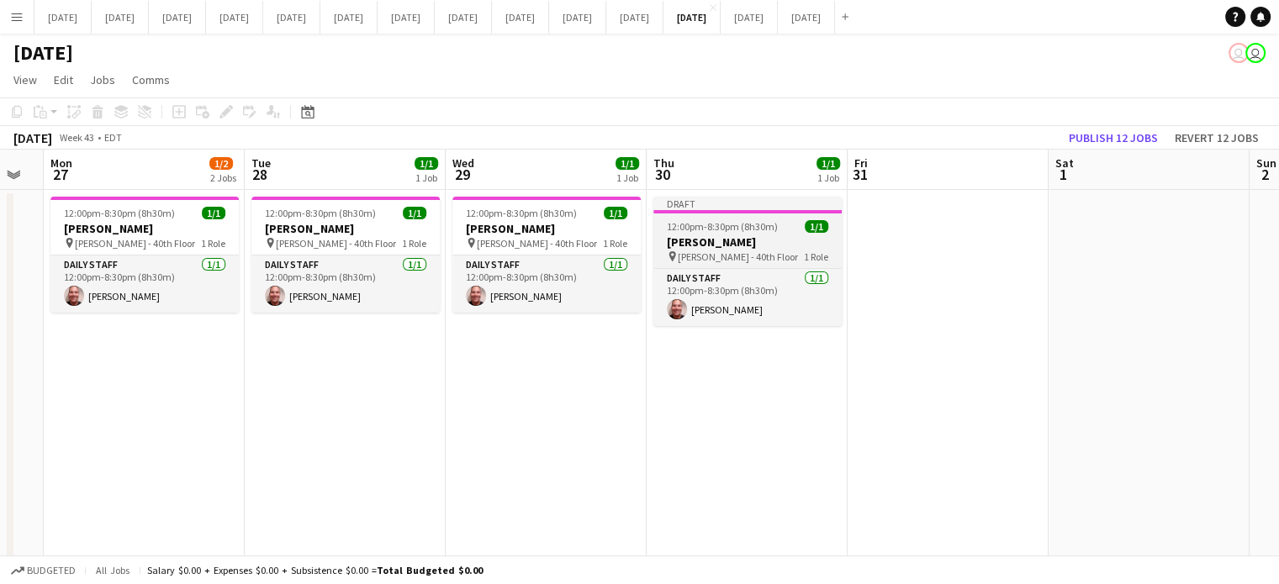
click at [773, 244] on h3 "[PERSON_NAME]" at bounding box center [747, 242] width 188 height 15
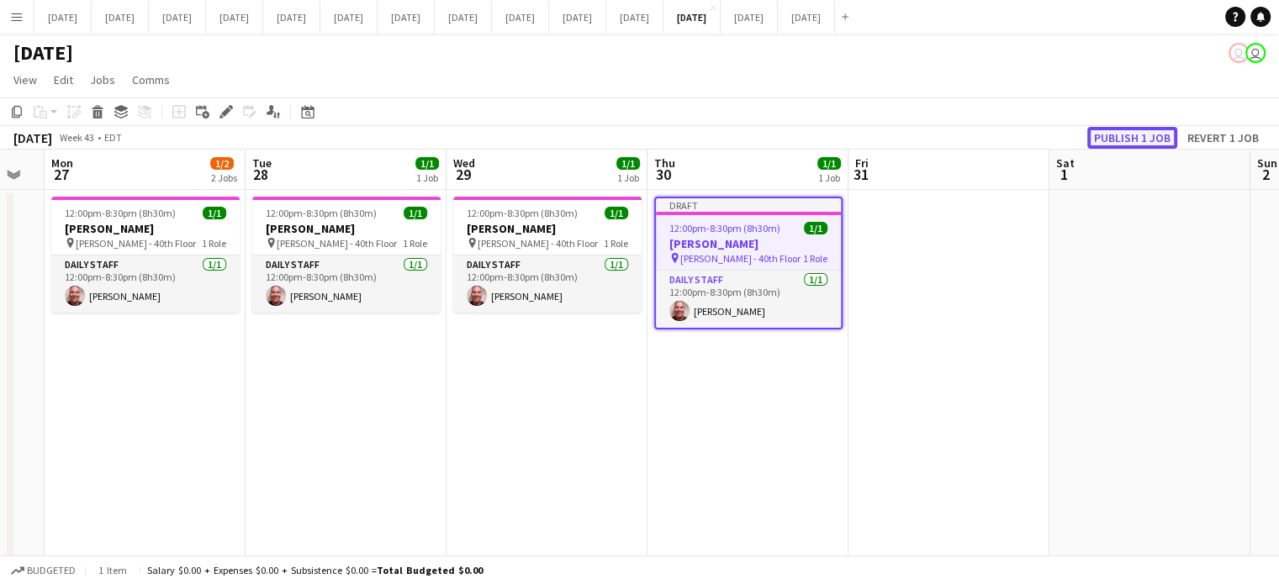
click at [1153, 137] on button "Publish 1 job" at bounding box center [1132, 138] width 90 height 22
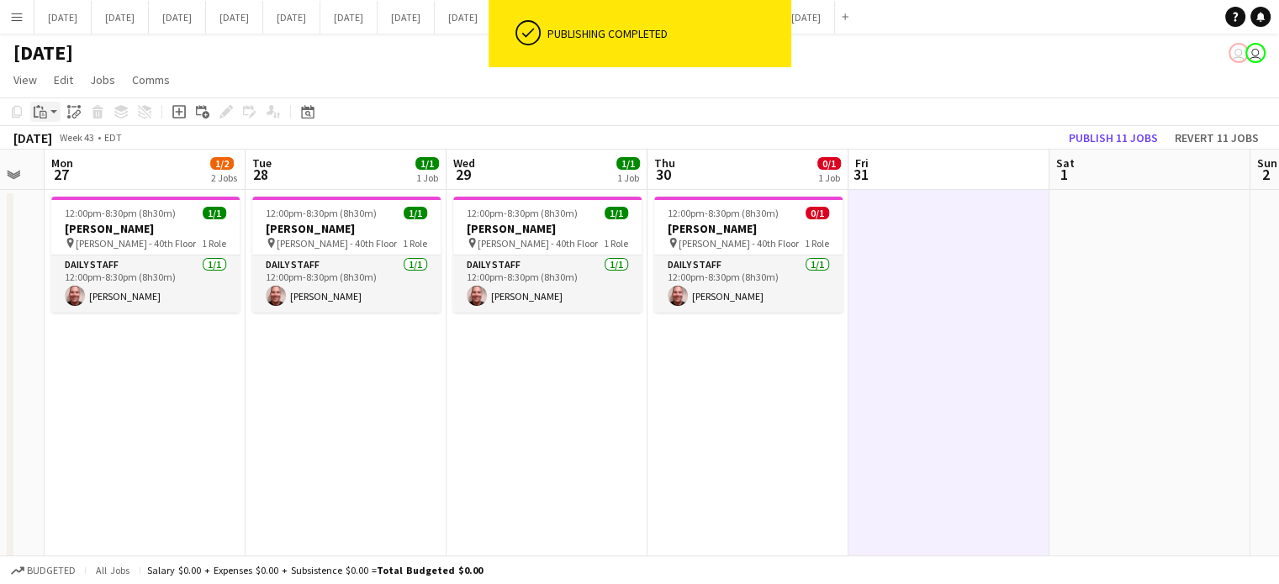
click at [43, 103] on div "Paste" at bounding box center [40, 112] width 20 height 20
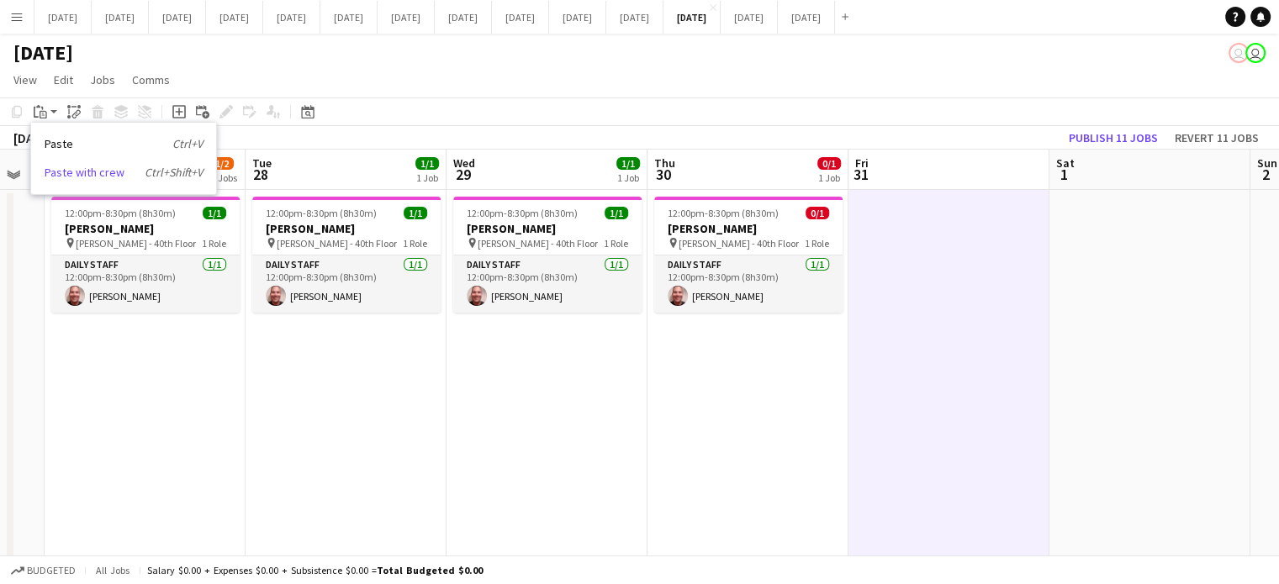
click at [69, 168] on link "Paste with crew Ctrl+Shift+V" at bounding box center [124, 172] width 158 height 15
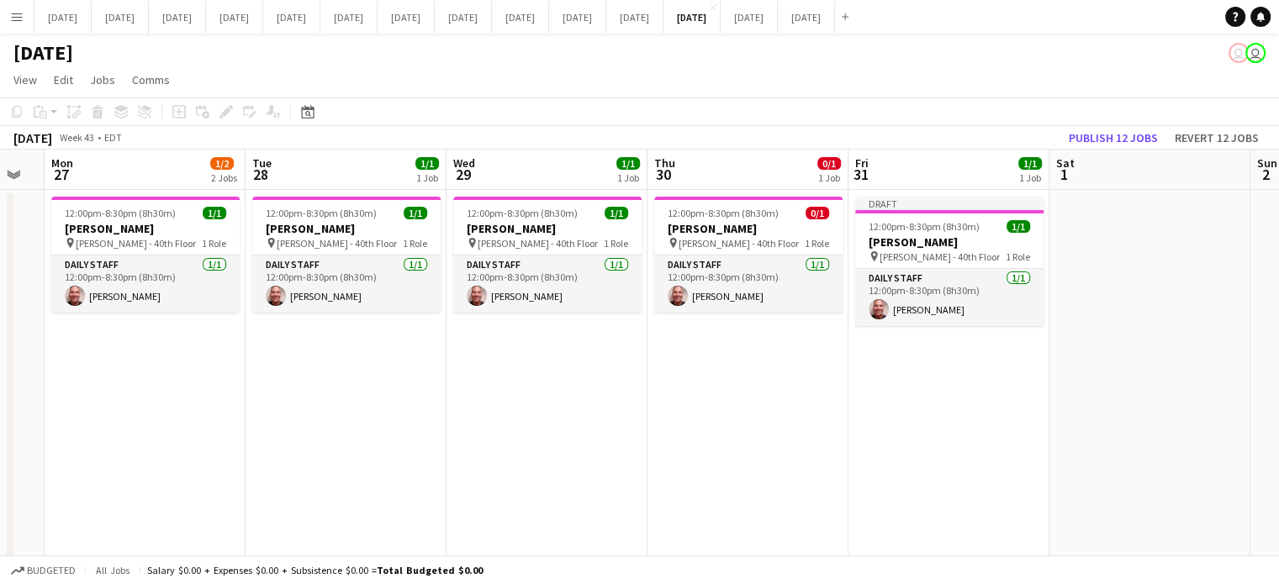
drag, startPoint x: 947, startPoint y: 274, endPoint x: 980, endPoint y: 251, distance: 39.9
click at [948, 275] on app-card-role "Daily Staff 1/1 12:00pm-8:30pm (8h30m) Felipe Martins" at bounding box center [949, 297] width 188 height 57
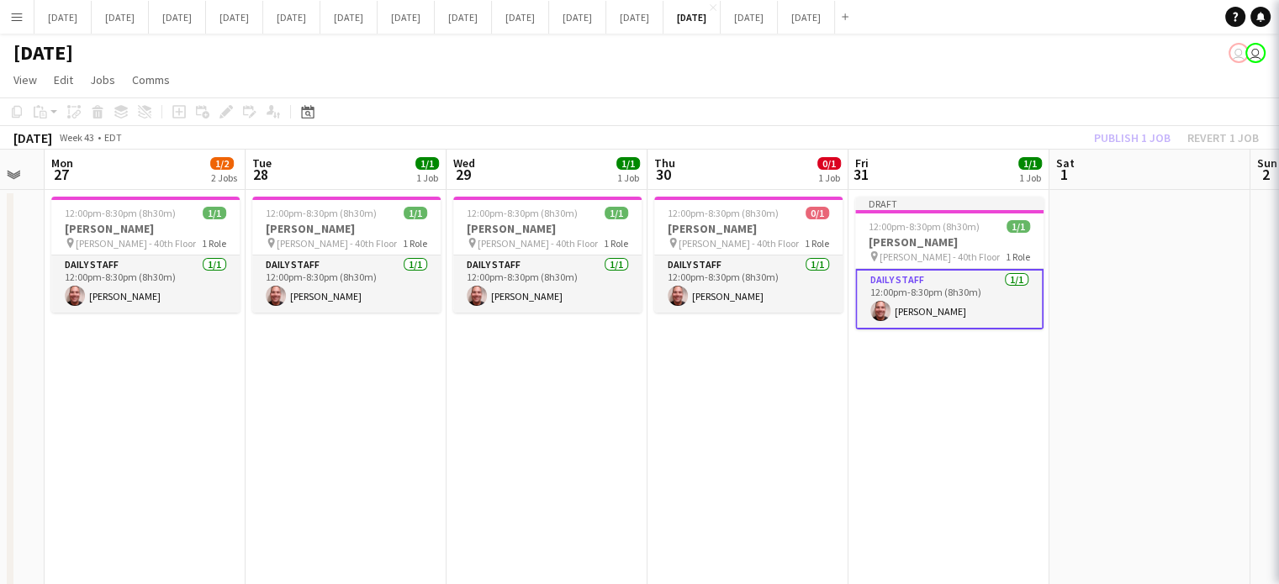
scroll to position [0, 758]
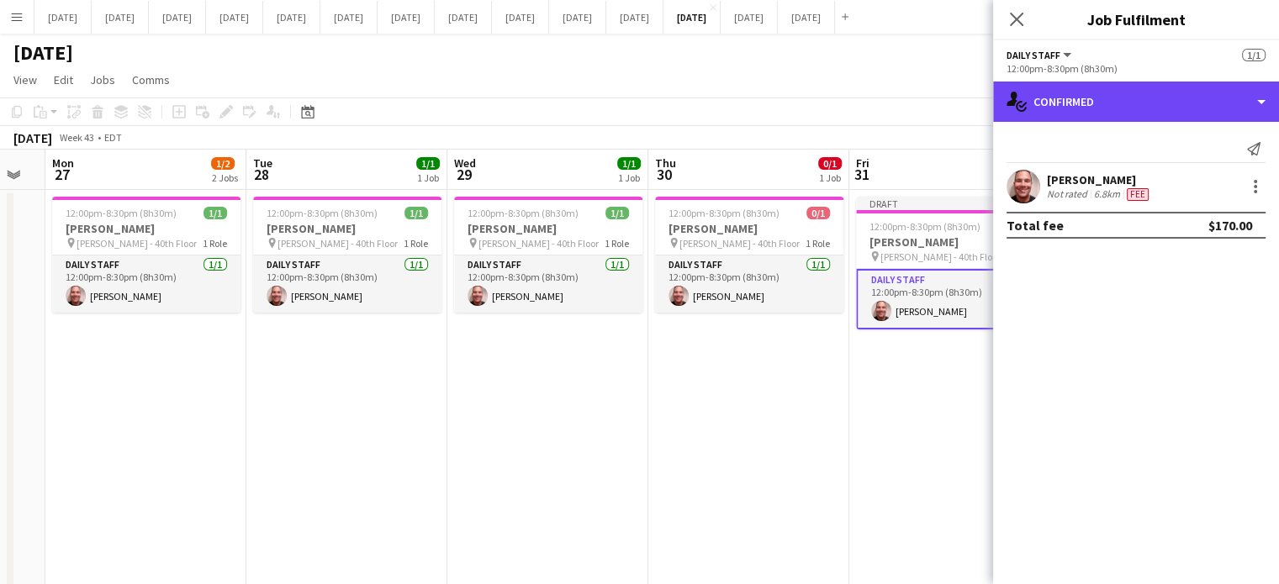
drag, startPoint x: 1085, startPoint y: 116, endPoint x: 1086, endPoint y: 125, distance: 9.3
click at [1085, 117] on div "single-neutral-actions-check-2 Confirmed" at bounding box center [1136, 102] width 286 height 40
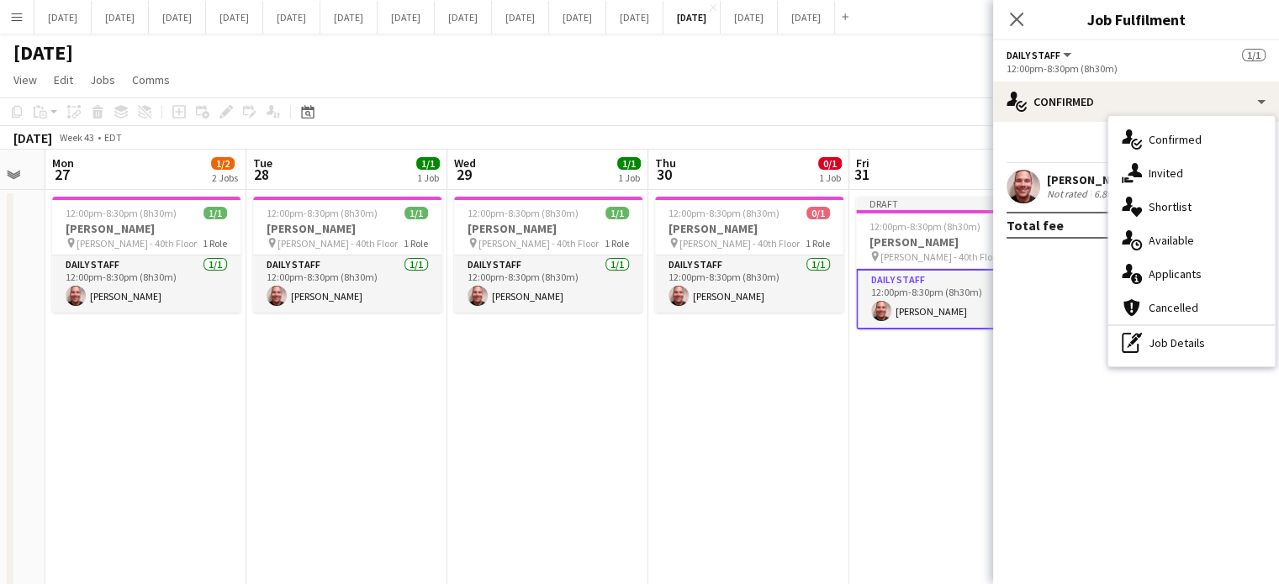
click at [1205, 349] on div "pen-write Job Details" at bounding box center [1191, 343] width 166 height 34
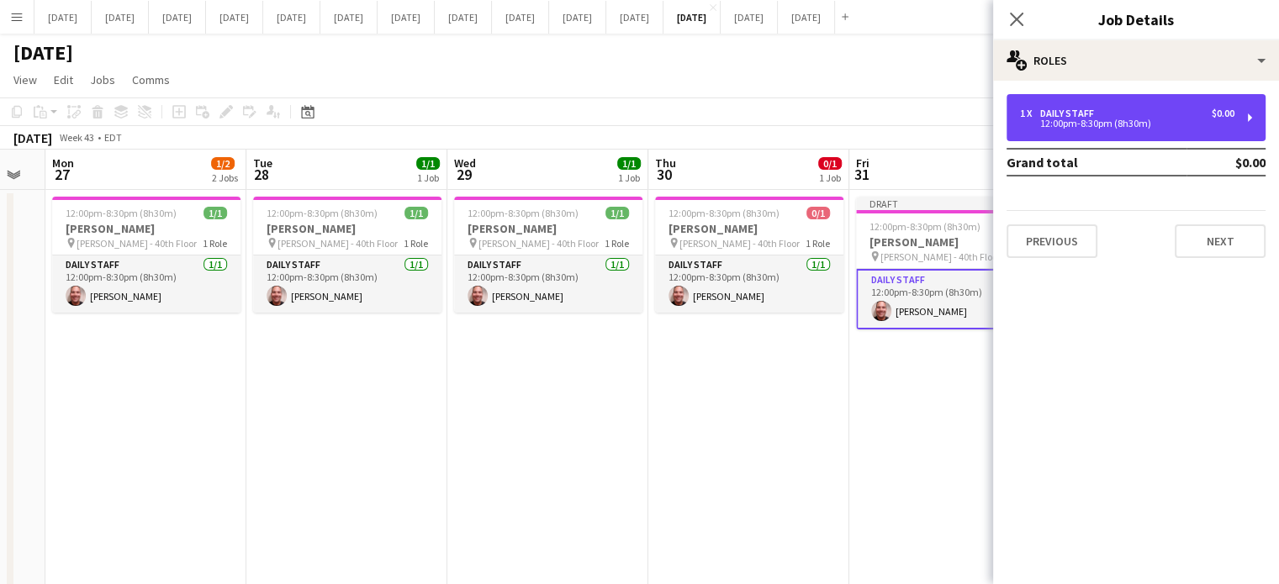
drag, startPoint x: 1075, startPoint y: 134, endPoint x: 1073, endPoint y: 143, distance: 8.8
click at [1075, 134] on div "1 x Daily Staff $0.00 12:00pm-8:30pm (8h30m)" at bounding box center [1135, 117] width 259 height 47
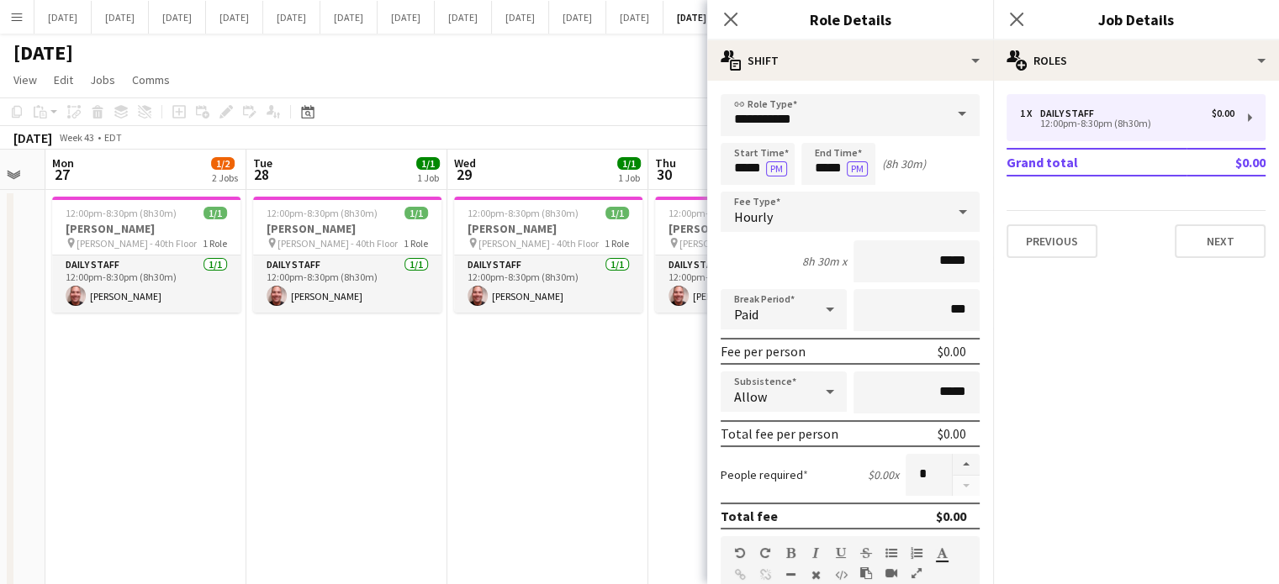
click at [716, 163] on form "**********" at bounding box center [850, 549] width 286 height 910
click at [730, 171] on input "*****" at bounding box center [757, 164] width 74 height 42
click at [743, 198] on div at bounding box center [741, 193] width 34 height 17
click at [741, 133] on div at bounding box center [741, 134] width 34 height 17
type input "*****"
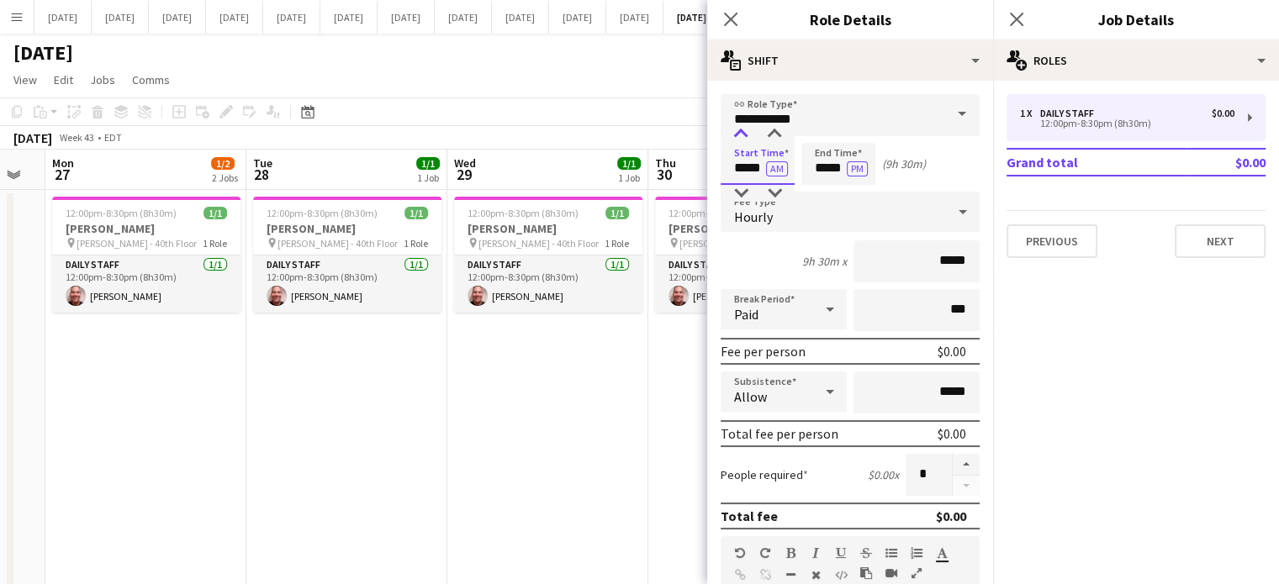
click at [743, 134] on div at bounding box center [741, 134] width 34 height 17
drag, startPoint x: 819, startPoint y: 167, endPoint x: 820, endPoint y: 178, distance: 11.0
click at [820, 167] on input "*****" at bounding box center [838, 164] width 74 height 42
type input "*****"
click at [824, 192] on div at bounding box center [821, 193] width 34 height 17
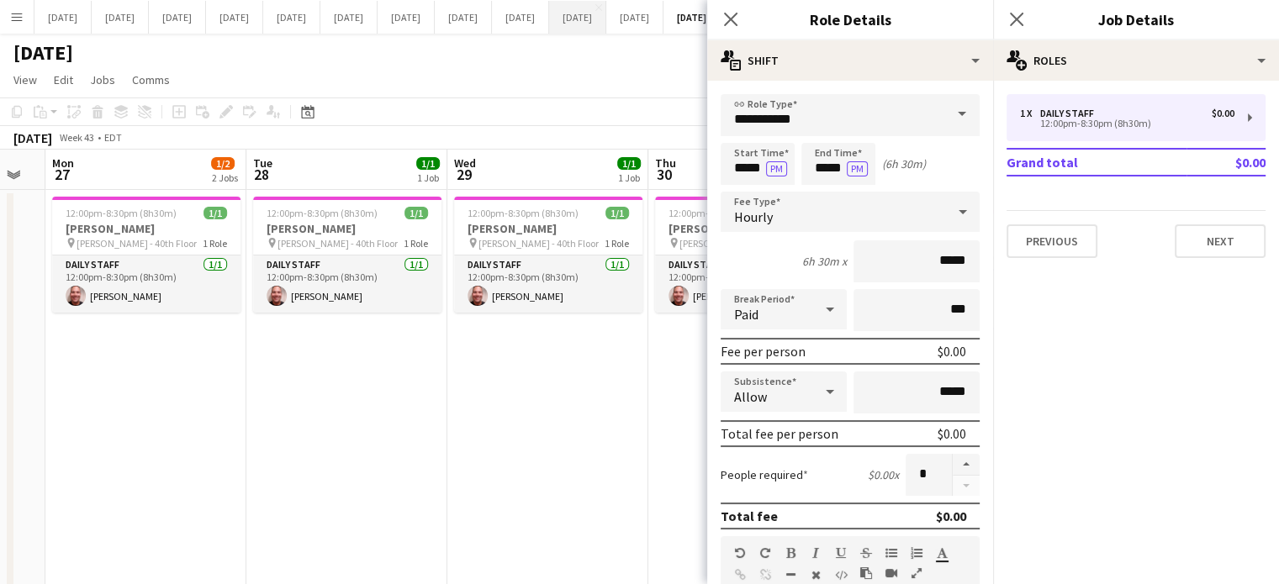
drag, startPoint x: 740, startPoint y: 19, endPoint x: 790, endPoint y: 29, distance: 51.3
click at [740, 19] on app-icon "Close pop-in" at bounding box center [730, 19] width 20 height 20
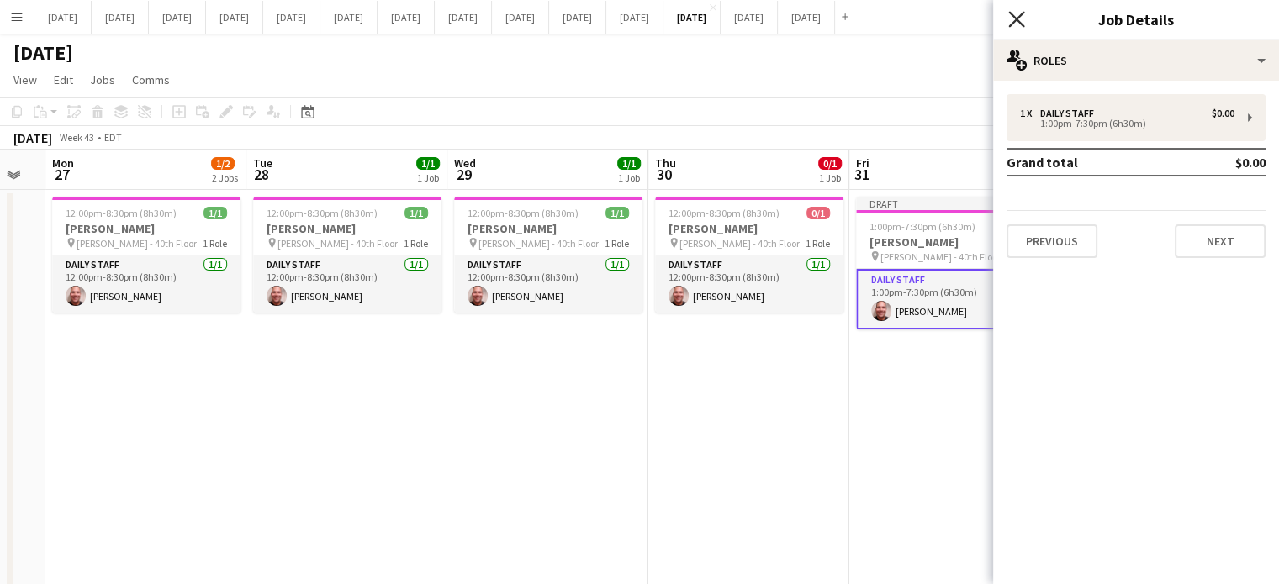
click at [1022, 13] on icon at bounding box center [1016, 19] width 16 height 16
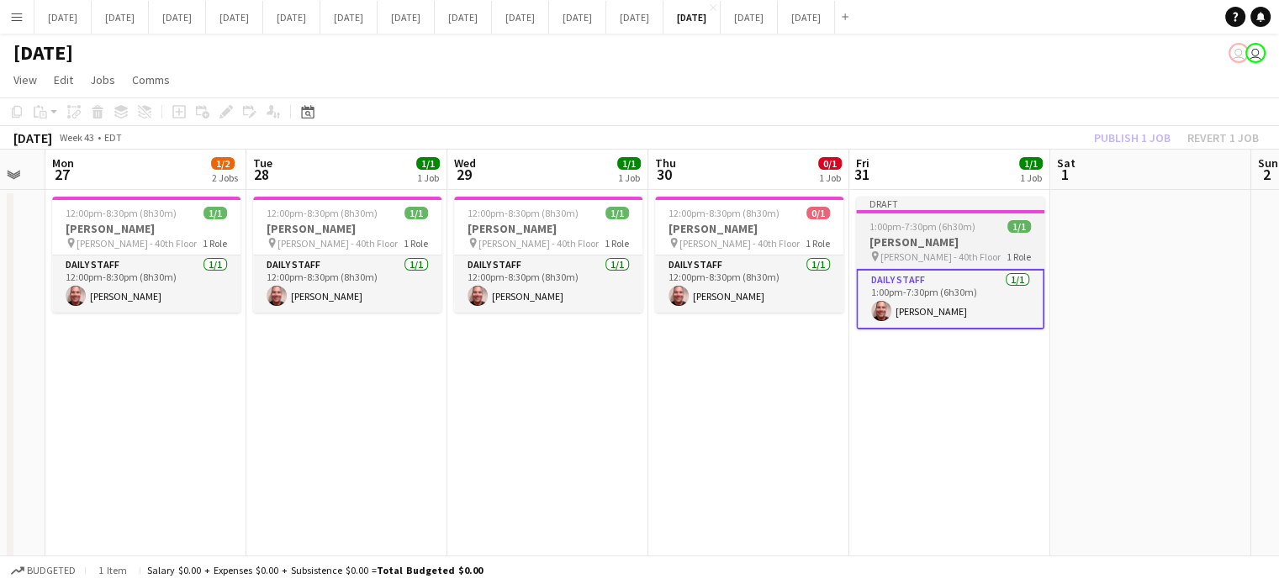
click at [966, 224] on span "1:00pm-7:30pm (6h30m)" at bounding box center [922, 226] width 106 height 13
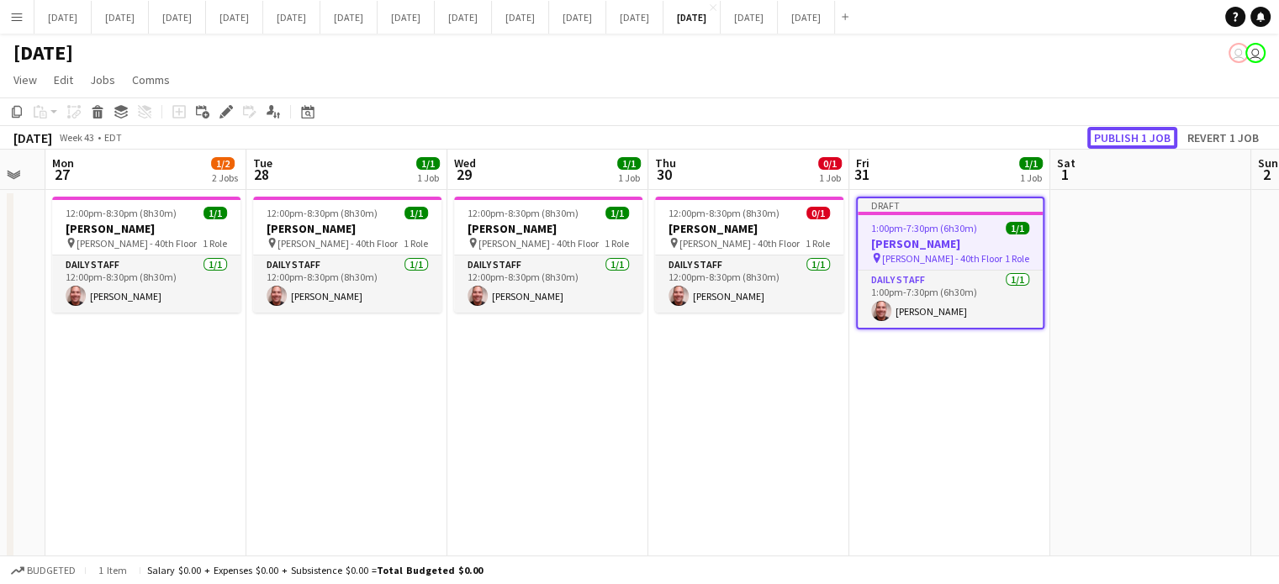
click at [1111, 130] on button "Publish 1 job" at bounding box center [1132, 138] width 90 height 22
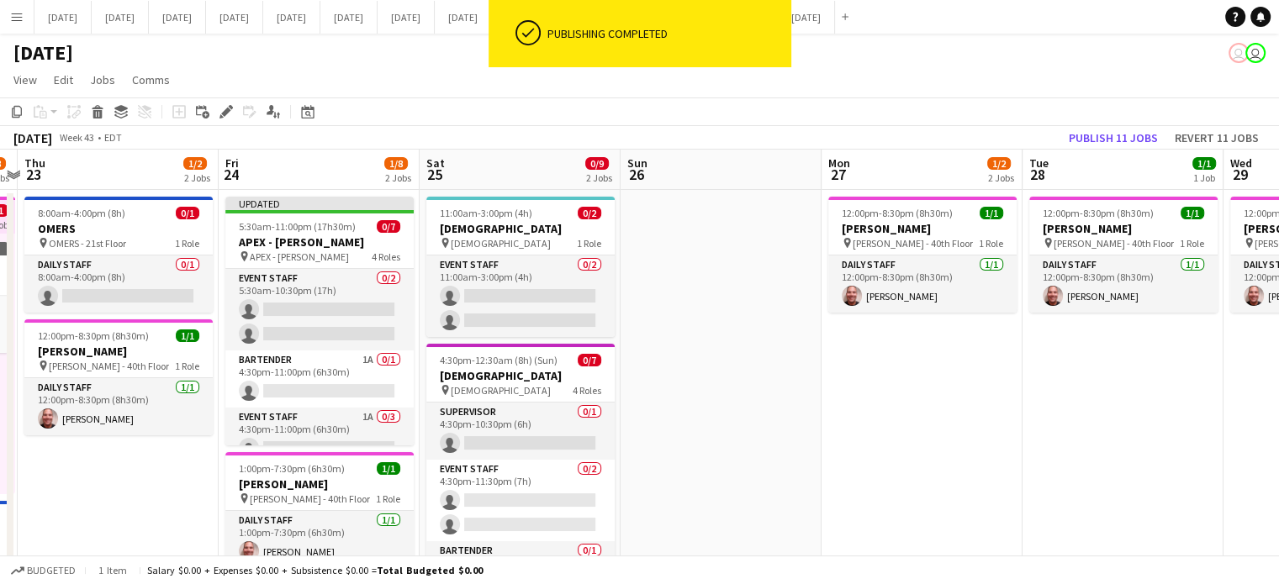
drag, startPoint x: 585, startPoint y: 409, endPoint x: 1110, endPoint y: 380, distance: 526.2
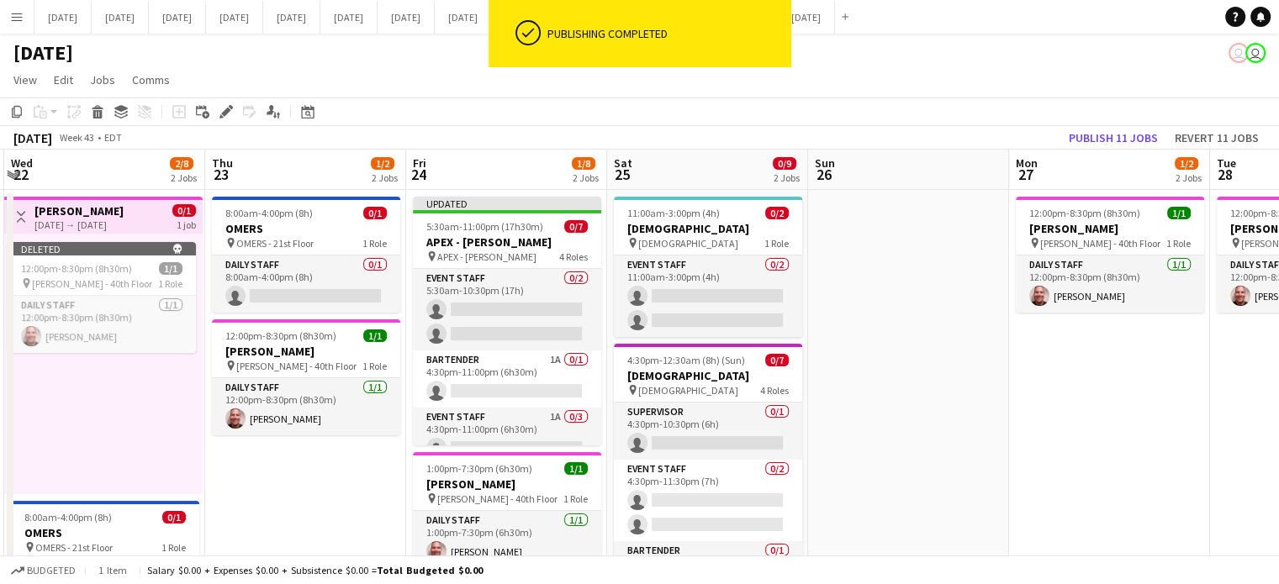
scroll to position [0, 369]
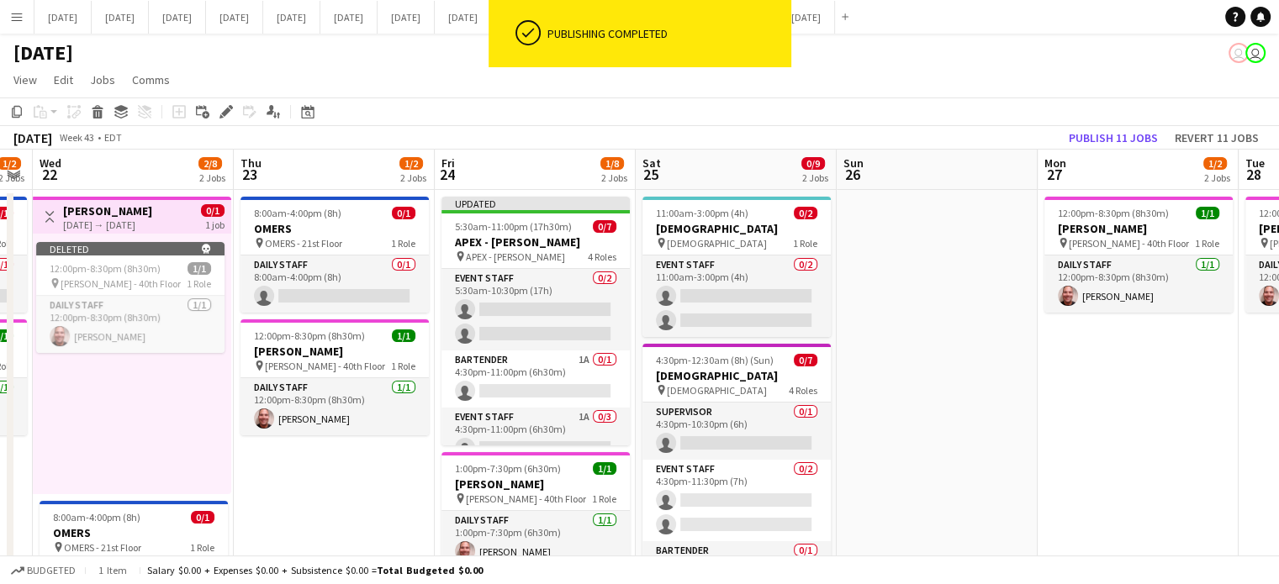
drag, startPoint x: 923, startPoint y: 425, endPoint x: 1221, endPoint y: 399, distance: 299.5
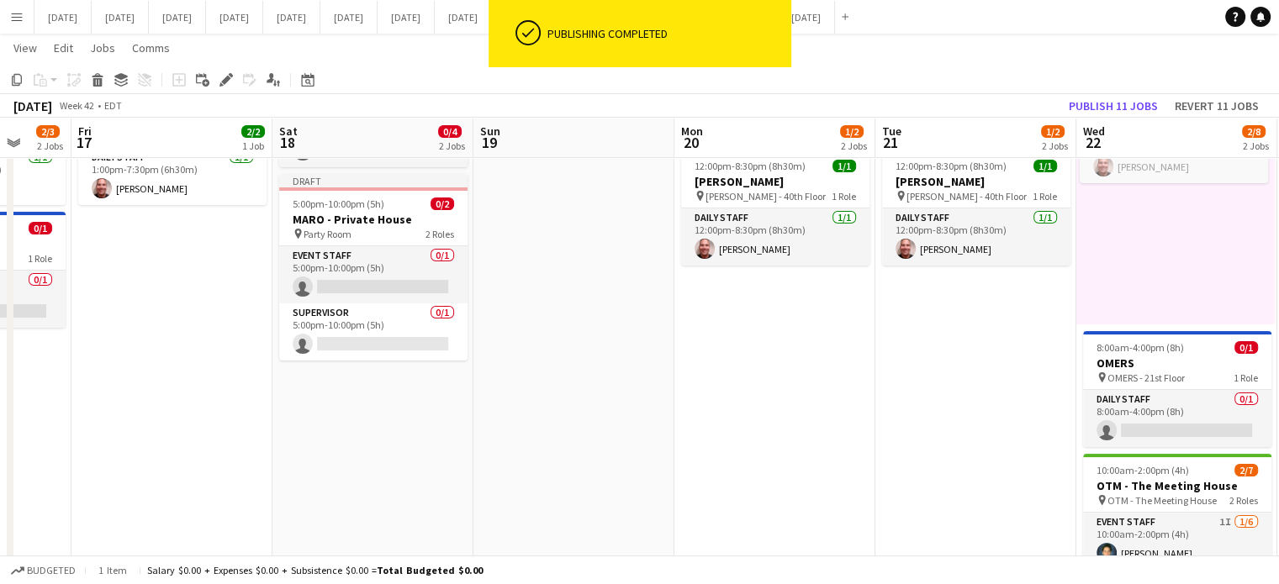
scroll to position [0, 599]
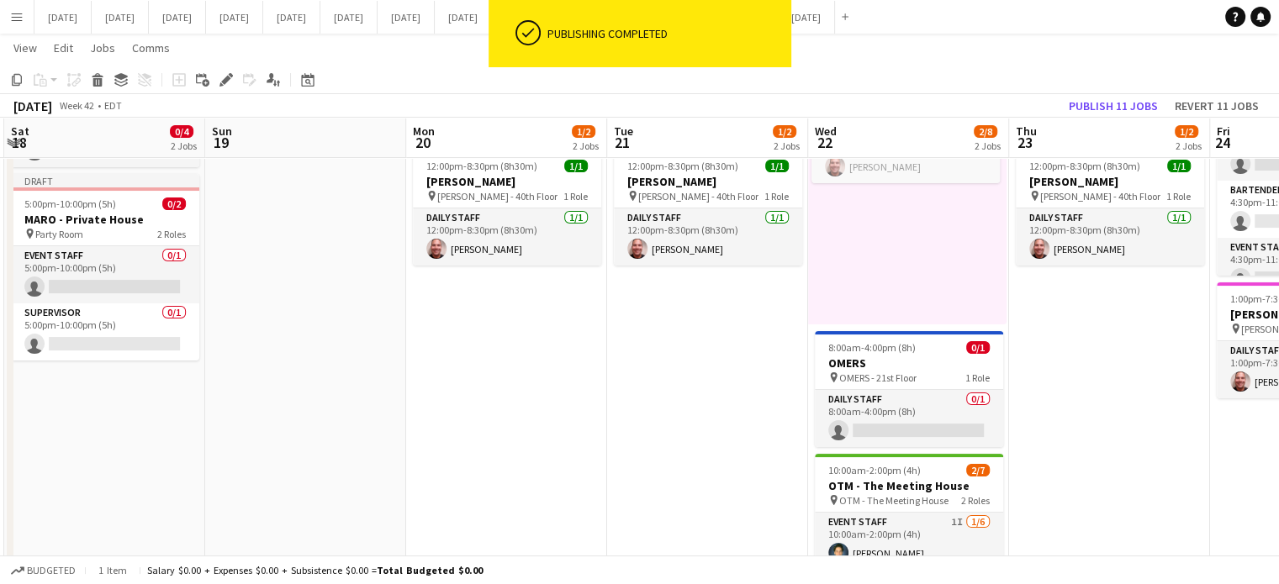
drag, startPoint x: 438, startPoint y: 507, endPoint x: 1281, endPoint y: 453, distance: 844.8
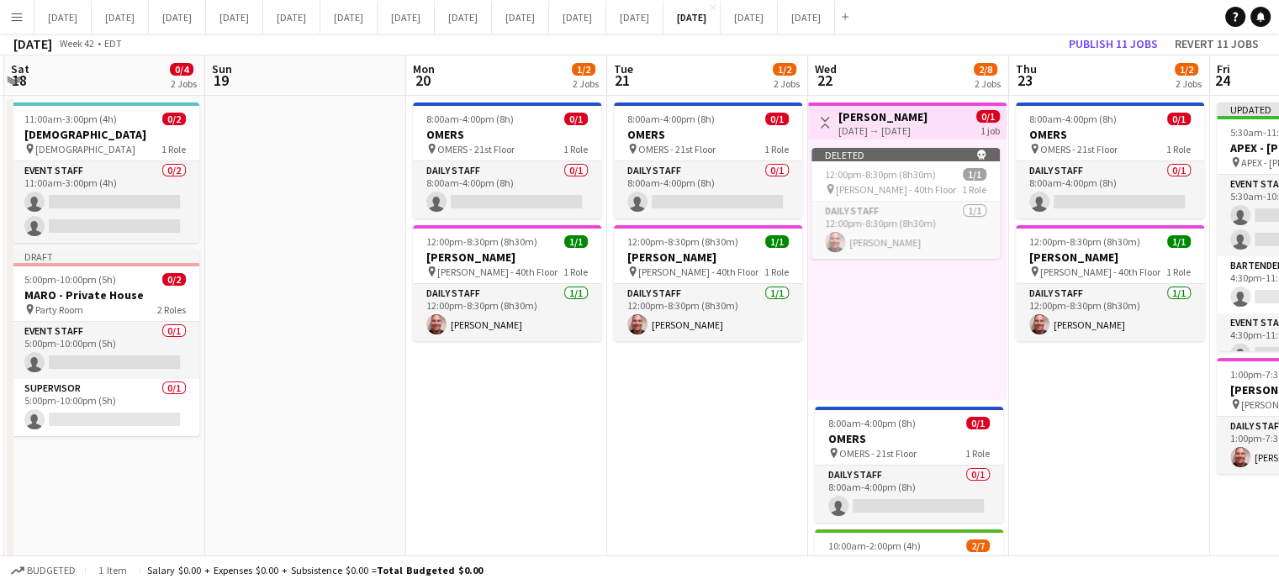
scroll to position [0, 0]
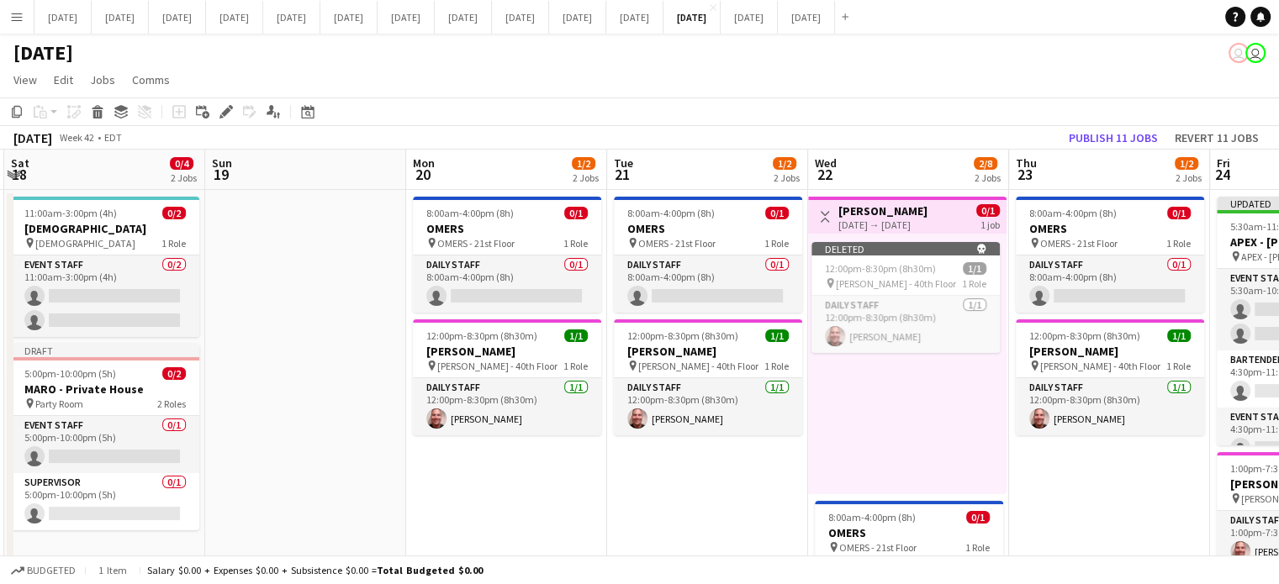
click at [927, 218] on div "DAVIES 22-10-2025 → 22-10-2025" at bounding box center [882, 217] width 89 height 28
click at [938, 290] on app-job-card "Deleted skull 12:00pm-8:30pm (8h30m) 1/1 pin DAVIES - 40th Floor 1 Role Daily S…" at bounding box center [906, 297] width 188 height 111
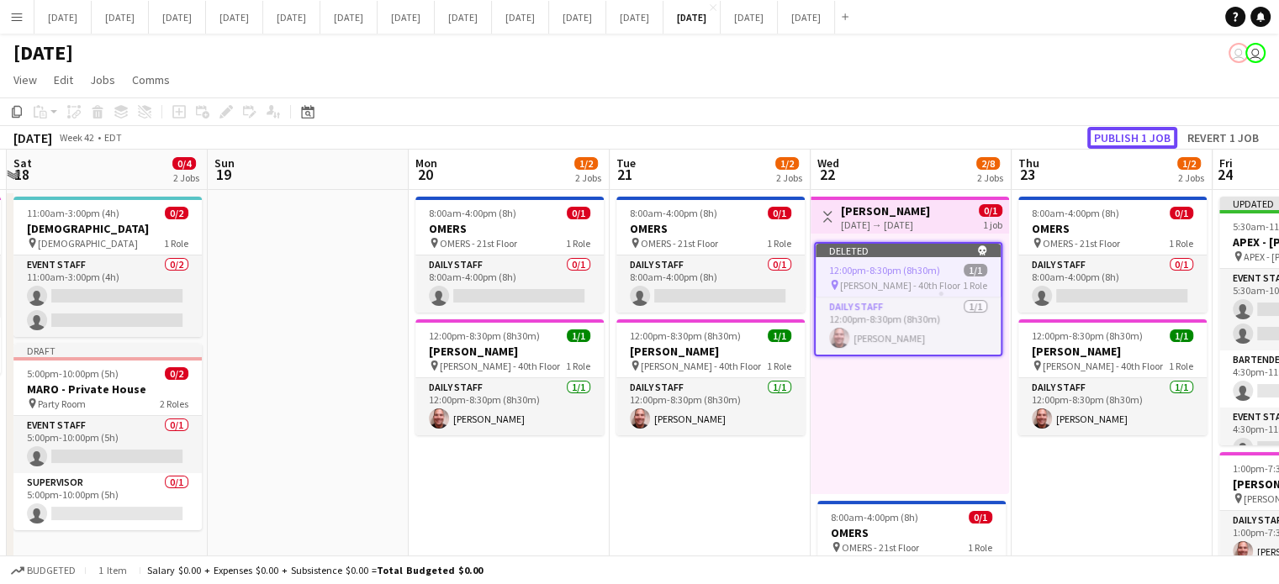
click at [1161, 140] on button "Publish 1 job" at bounding box center [1132, 138] width 90 height 22
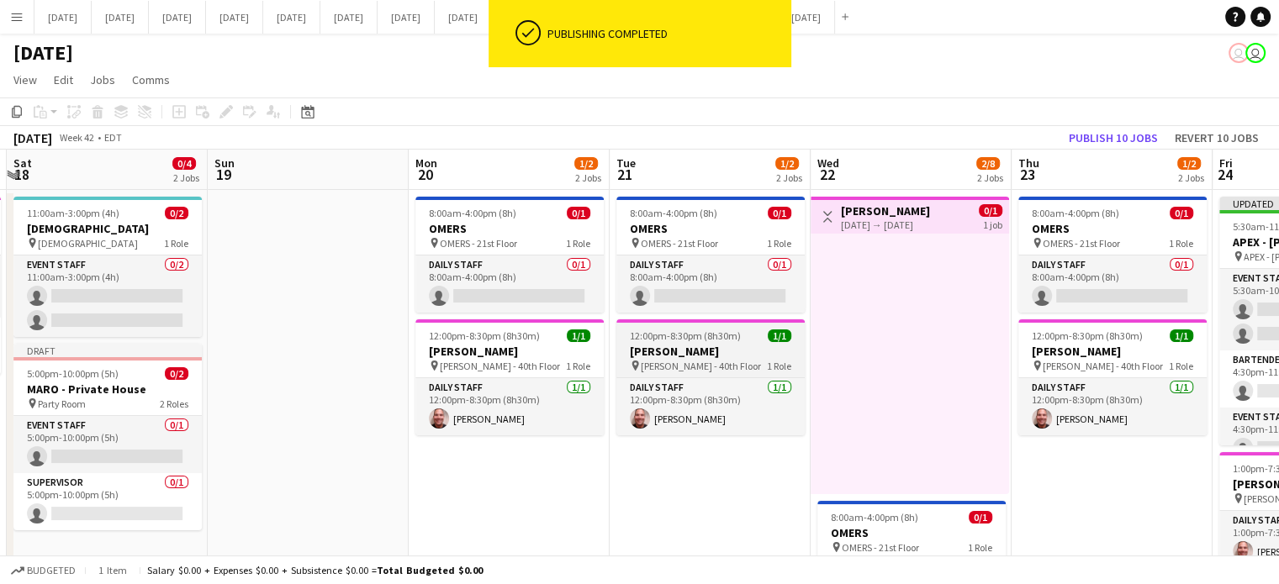
click at [699, 354] on h3 "[PERSON_NAME]" at bounding box center [710, 351] width 188 height 15
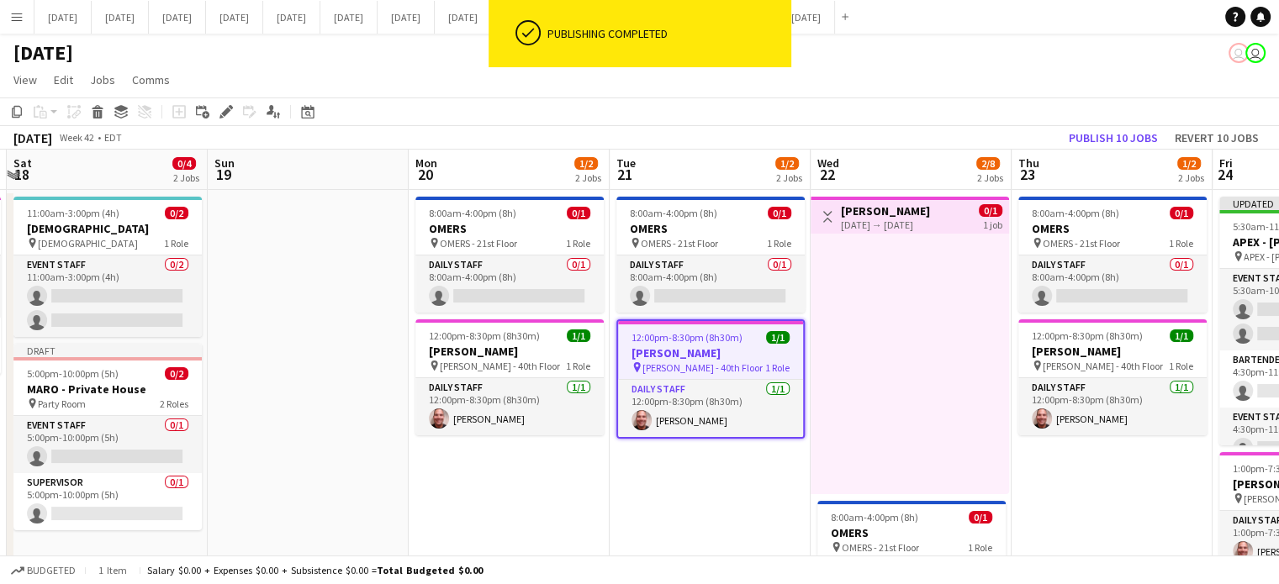
click at [866, 219] on div "22-10-2025 → 22-10-2025" at bounding box center [885, 225] width 89 height 13
click at [842, 221] on div "22-10-2025 → 22-10-2025" at bounding box center [885, 225] width 89 height 13
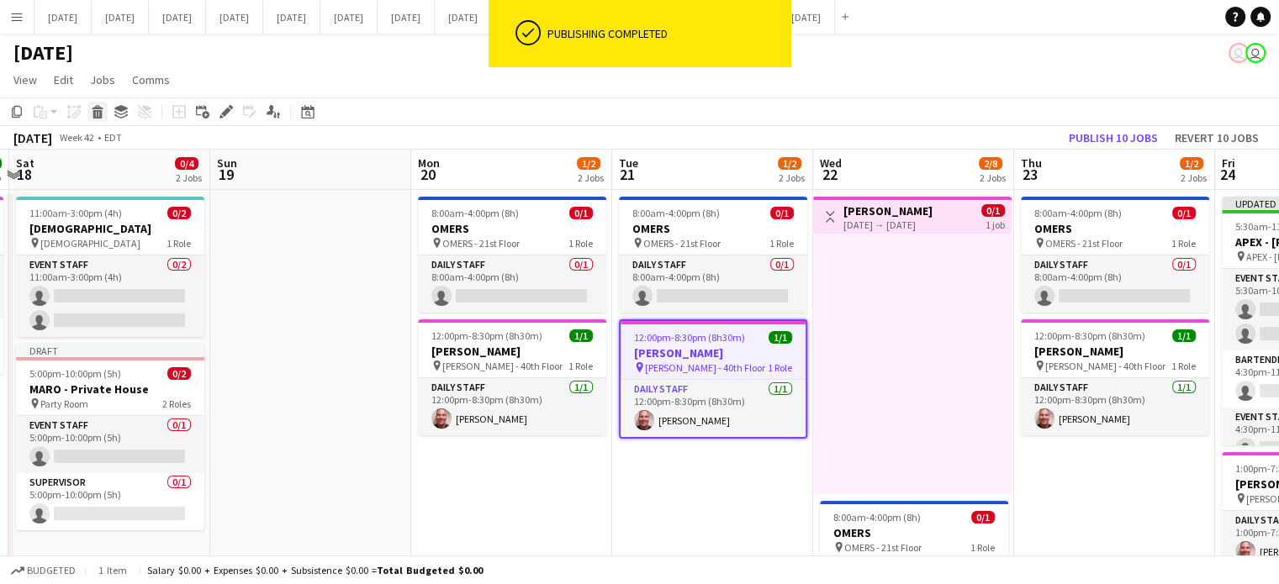
click at [94, 113] on icon at bounding box center [97, 114] width 9 height 8
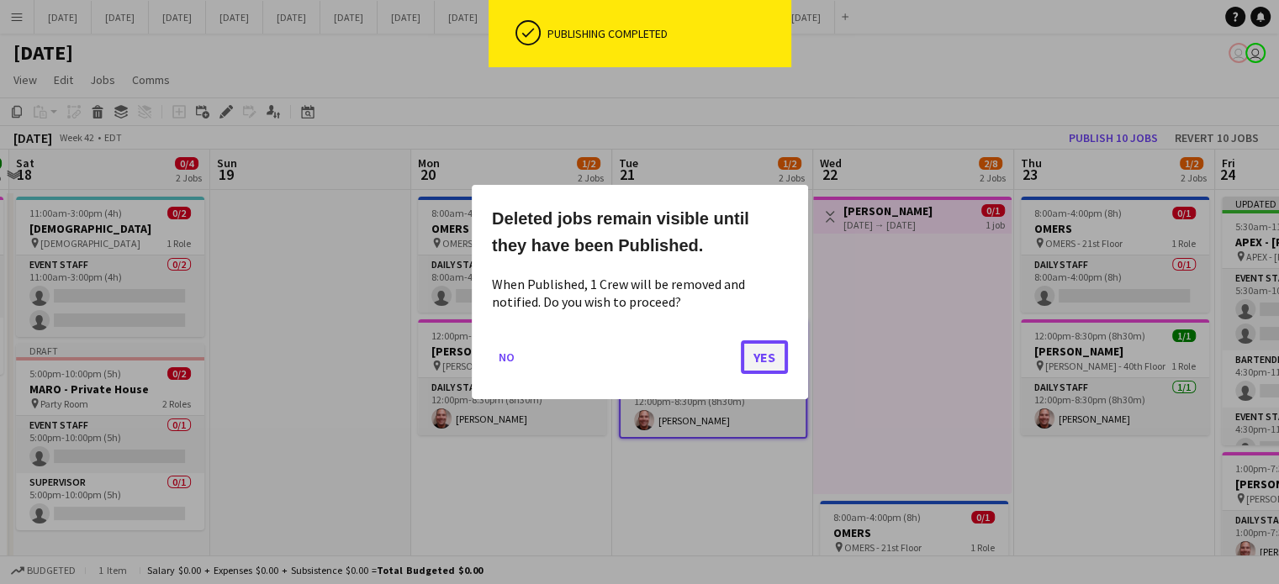
click at [770, 360] on button "Yes" at bounding box center [764, 357] width 47 height 34
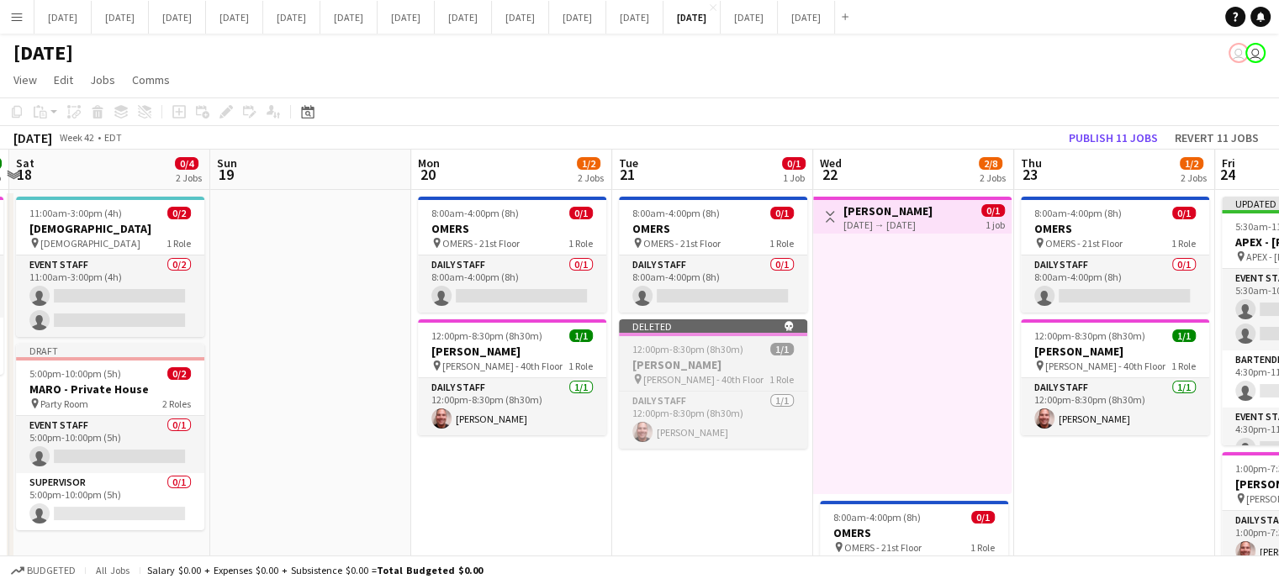
click at [709, 344] on span "12:00pm-8:30pm (8h30m)" at bounding box center [687, 349] width 111 height 13
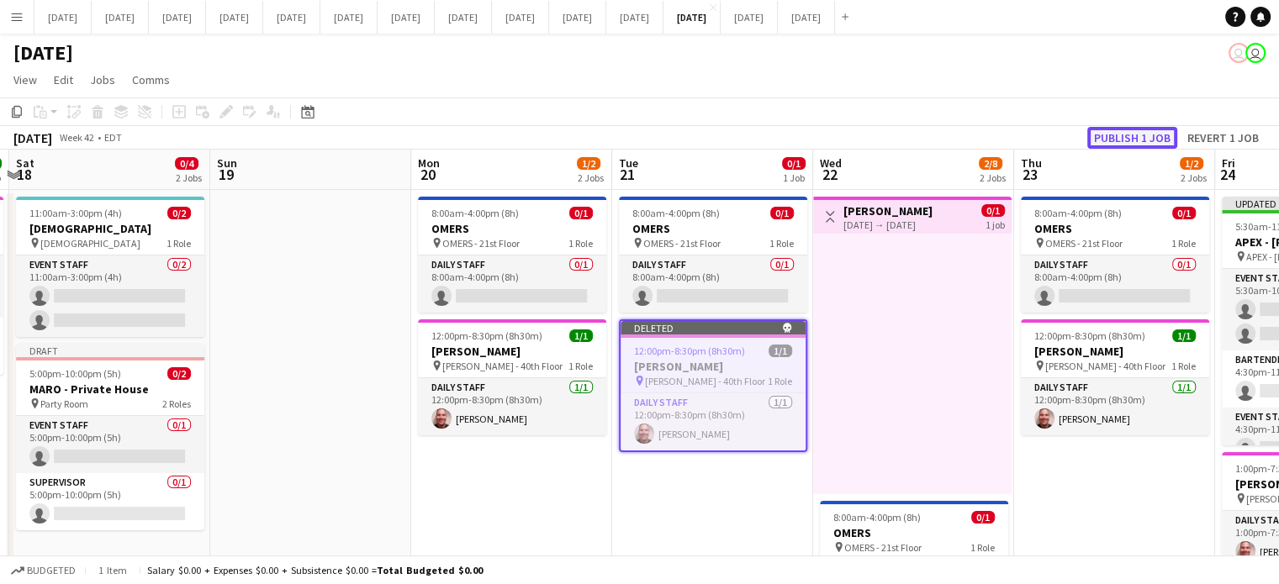
click at [1153, 135] on button "Publish 1 job" at bounding box center [1132, 138] width 90 height 22
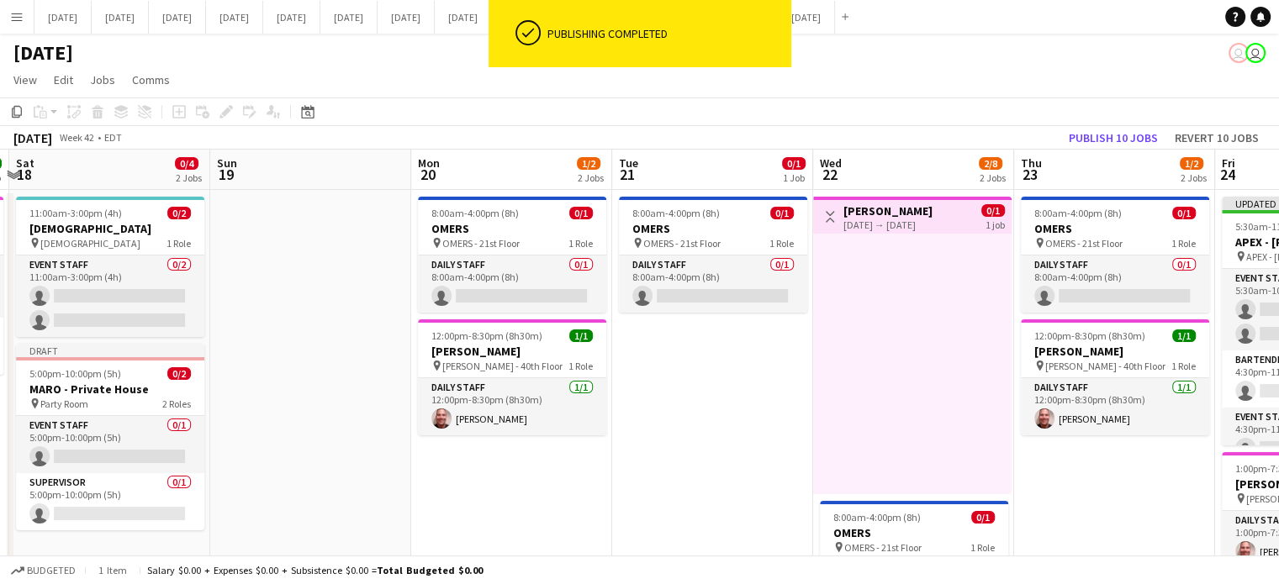
click at [976, 214] on div "Toggle View DAVIES 22-10-2025 → 22-10-2025 0/1 1 job" at bounding box center [912, 217] width 185 height 29
click at [963, 335] on div at bounding box center [912, 364] width 198 height 261
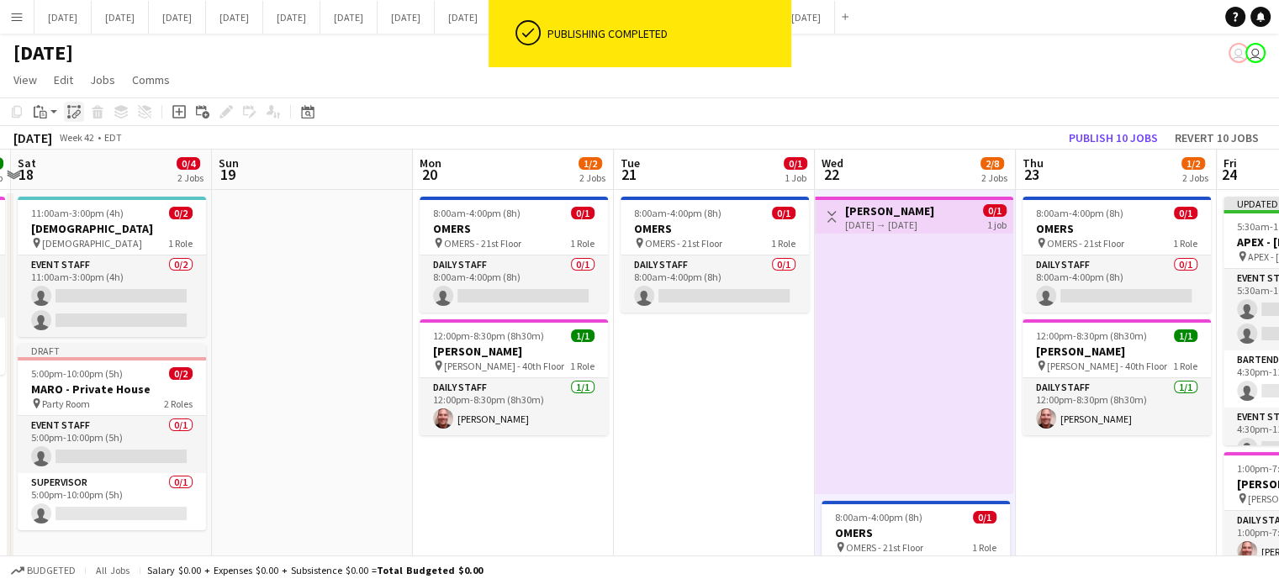
click at [75, 111] on icon "Paste linked Job" at bounding box center [73, 111] width 13 height 13
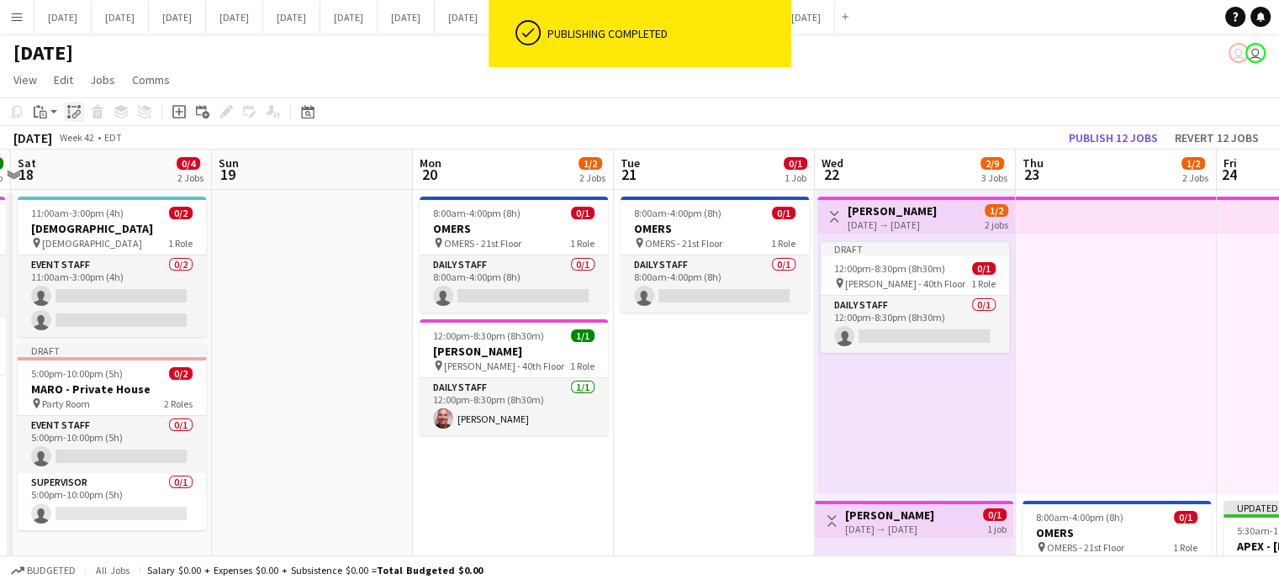
click at [75, 111] on icon "Paste linked Job" at bounding box center [73, 111] width 13 height 13
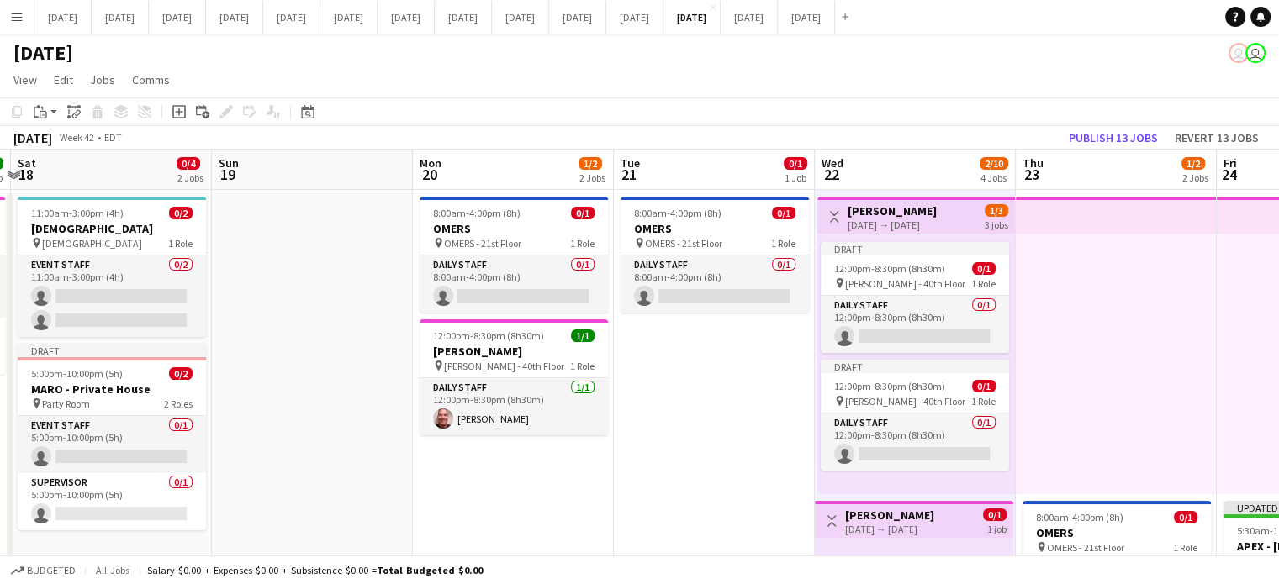
click at [1100, 217] on app-top-bar at bounding box center [1115, 215] width 201 height 37
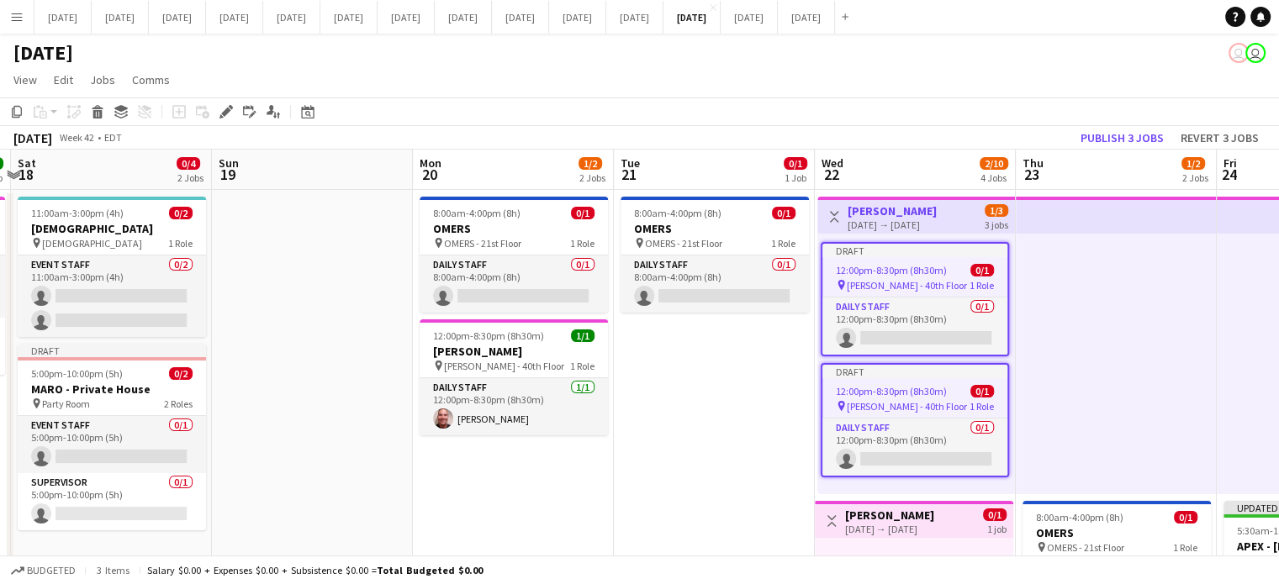
click at [828, 214] on app-icon "Toggle View" at bounding box center [834, 217] width 12 height 12
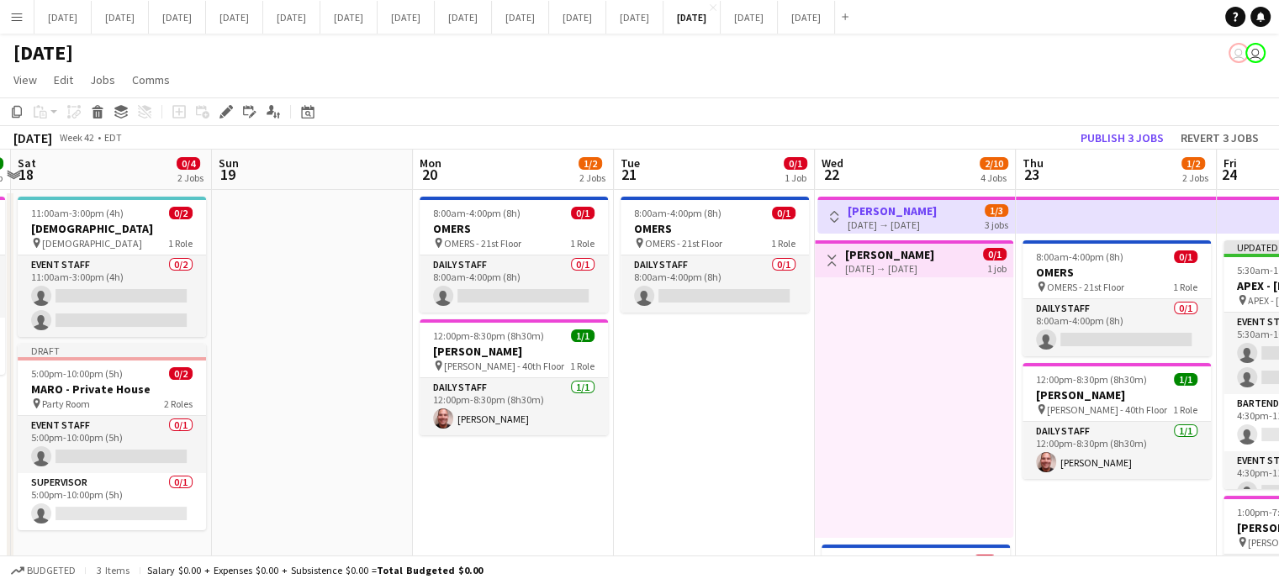
click at [830, 261] on app-icon "Toggle View" at bounding box center [831, 261] width 12 height 12
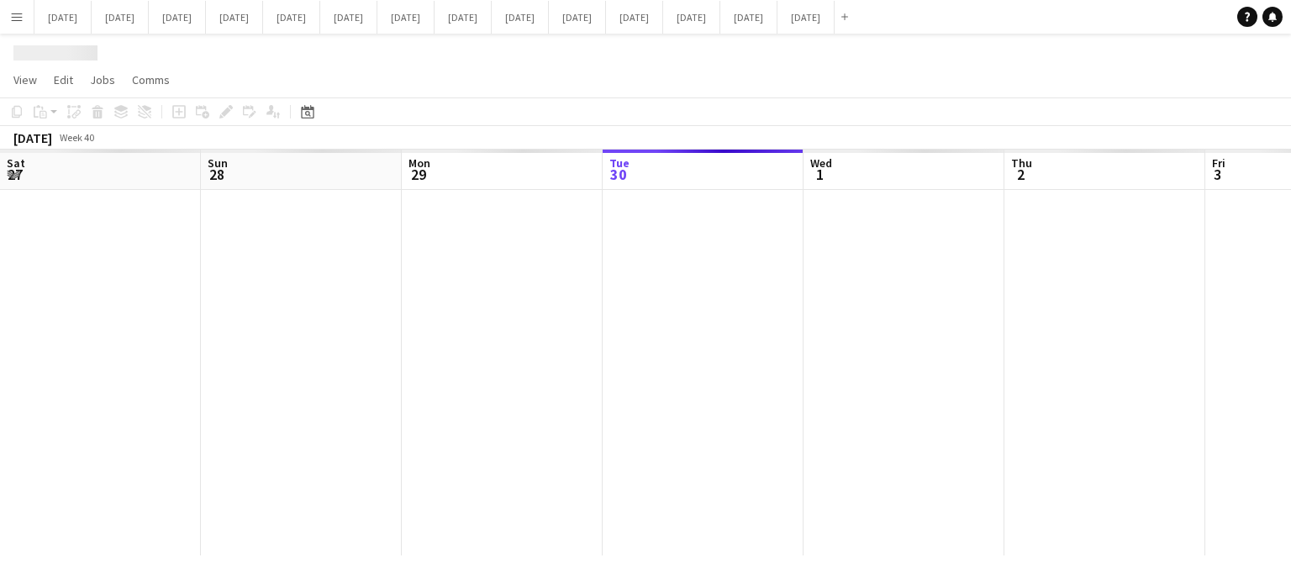
scroll to position [0, 402]
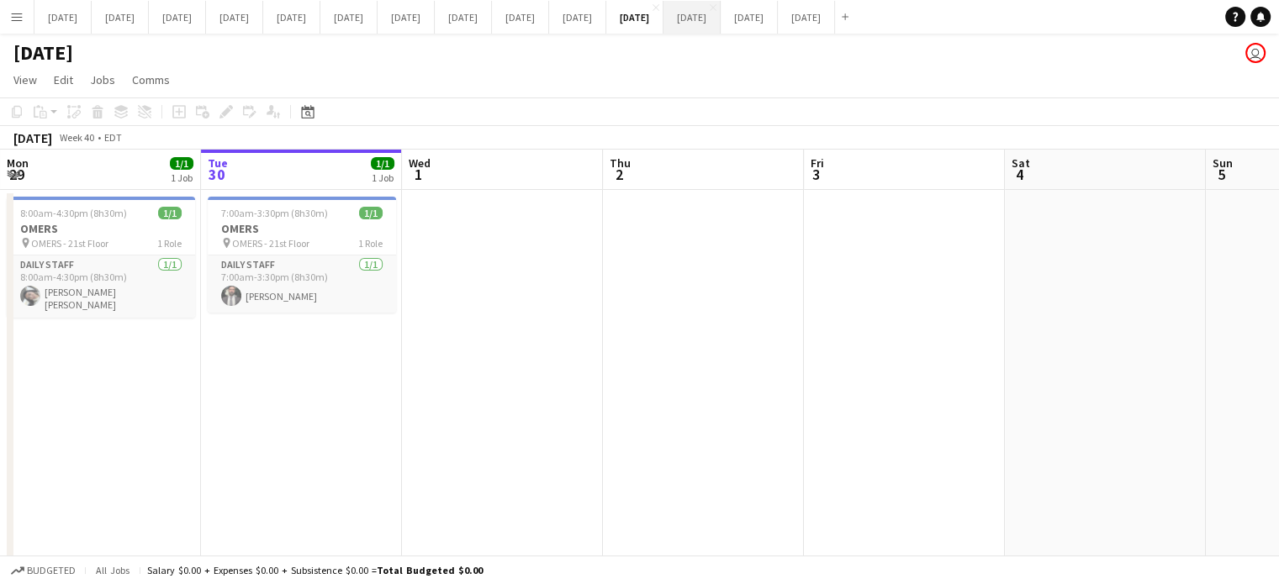
drag, startPoint x: 948, startPoint y: 12, endPoint x: 941, endPoint y: 23, distance: 13.3
click at [720, 13] on button "[DATE] Close" at bounding box center [691, 17] width 57 height 33
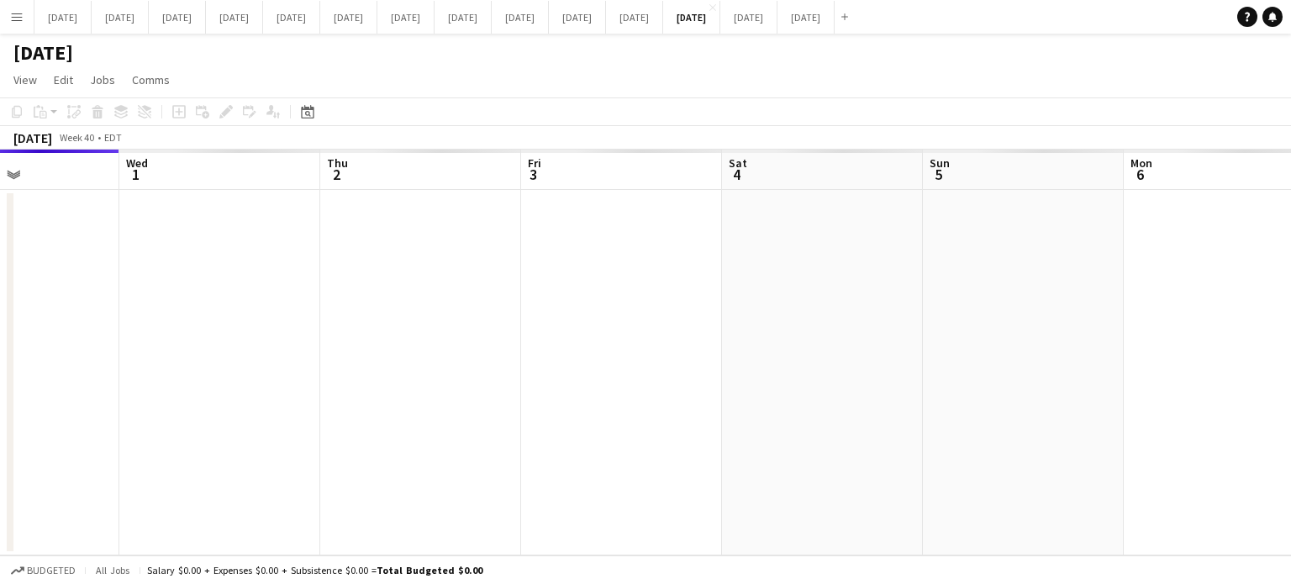
drag, startPoint x: 871, startPoint y: 336, endPoint x: 0, endPoint y: 368, distance: 871.4
click at [0, 368] on app-calendar-viewport "Sat 27 Sun 28 Mon 29 Tue 30 Wed 1 Thu 2 Fri 3 Sat 4 Sun 5 Mon 6 Tue 7 Wed 8" at bounding box center [645, 353] width 1291 height 406
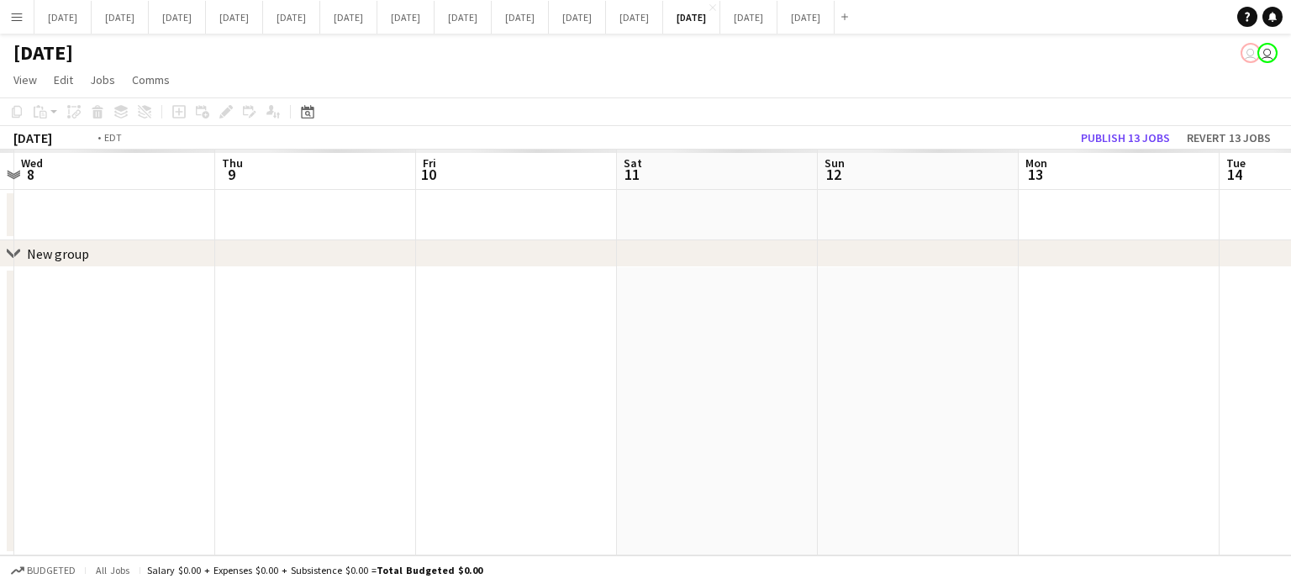
click at [0, 325] on app-calendar-viewport "Fri 3 Sat 4 Sun 5 Mon 6 Tue 7 Wed 8 Thu 9 Fri 10 Sat 11 Sun 12 Mon 13 Tue 14" at bounding box center [645, 353] width 1291 height 406
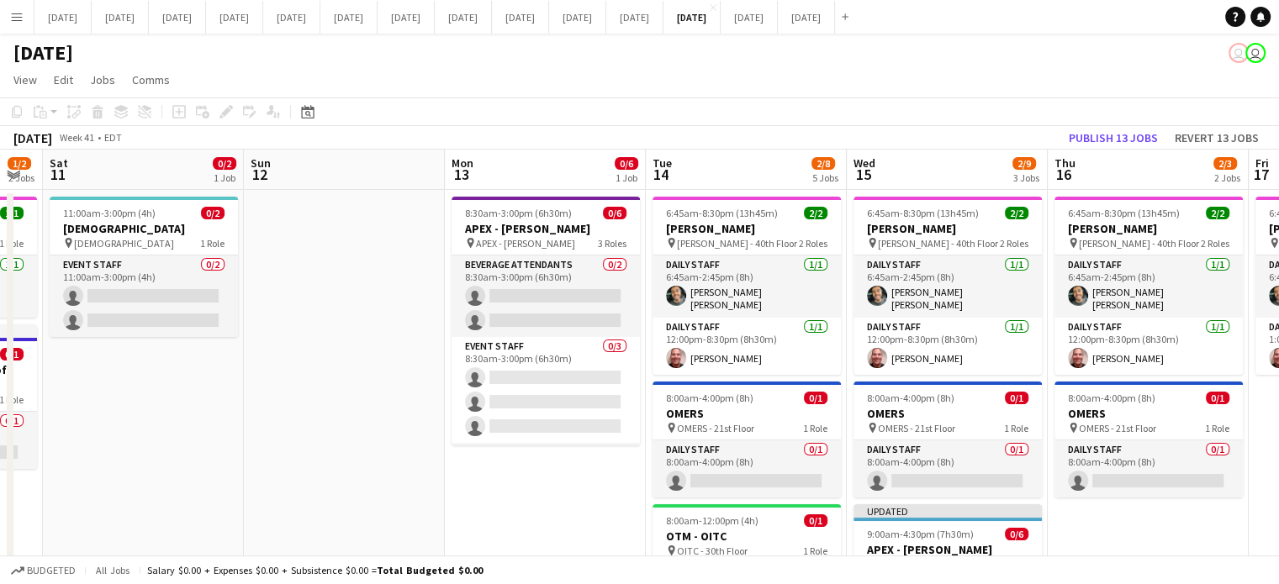
scroll to position [0, 556]
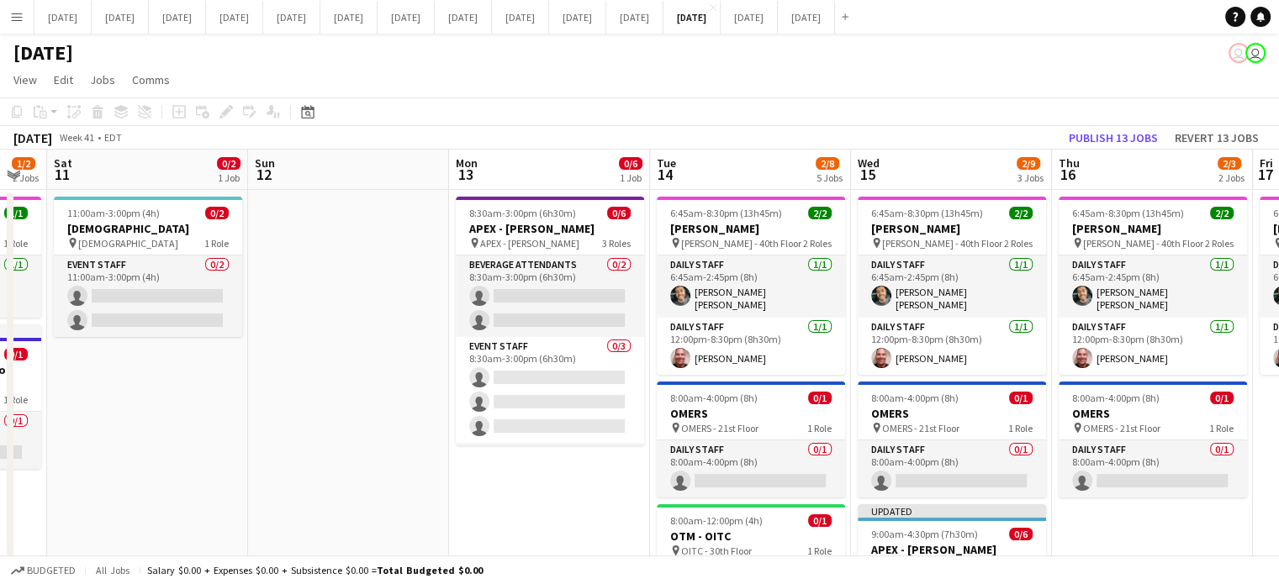
drag, startPoint x: 804, startPoint y: 380, endPoint x: 363, endPoint y: 361, distance: 440.9
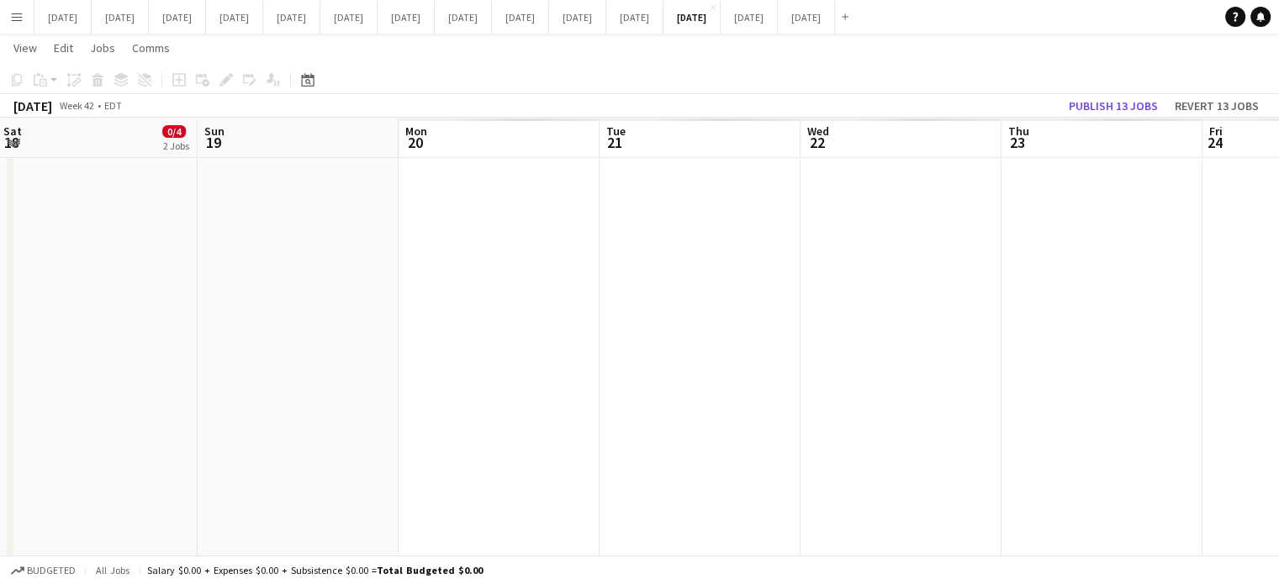
scroll to position [0, 558]
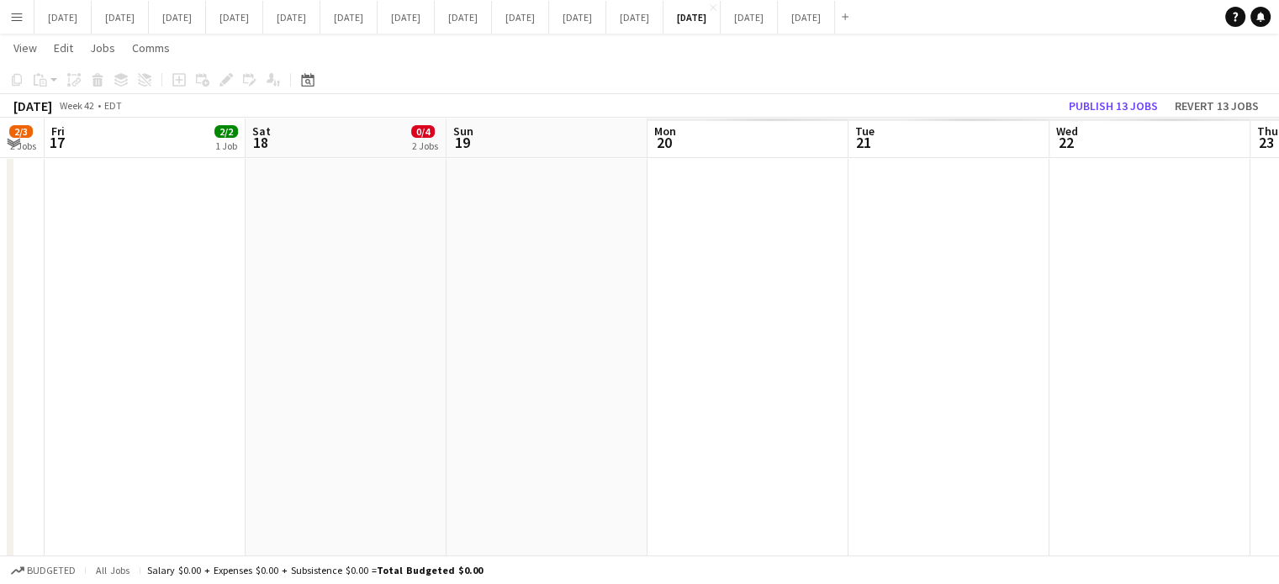
drag, startPoint x: 1223, startPoint y: 372, endPoint x: 13, endPoint y: 385, distance: 1209.7
click at [0, 395] on app-calendar-viewport "Tue 14 2/8 5 Jobs Wed 15 2/9 3 Jobs Thu 16 2/3 2 Jobs Fri 17 2/2 1 Job Sat 18 0…" at bounding box center [639, 277] width 1279 height 1446
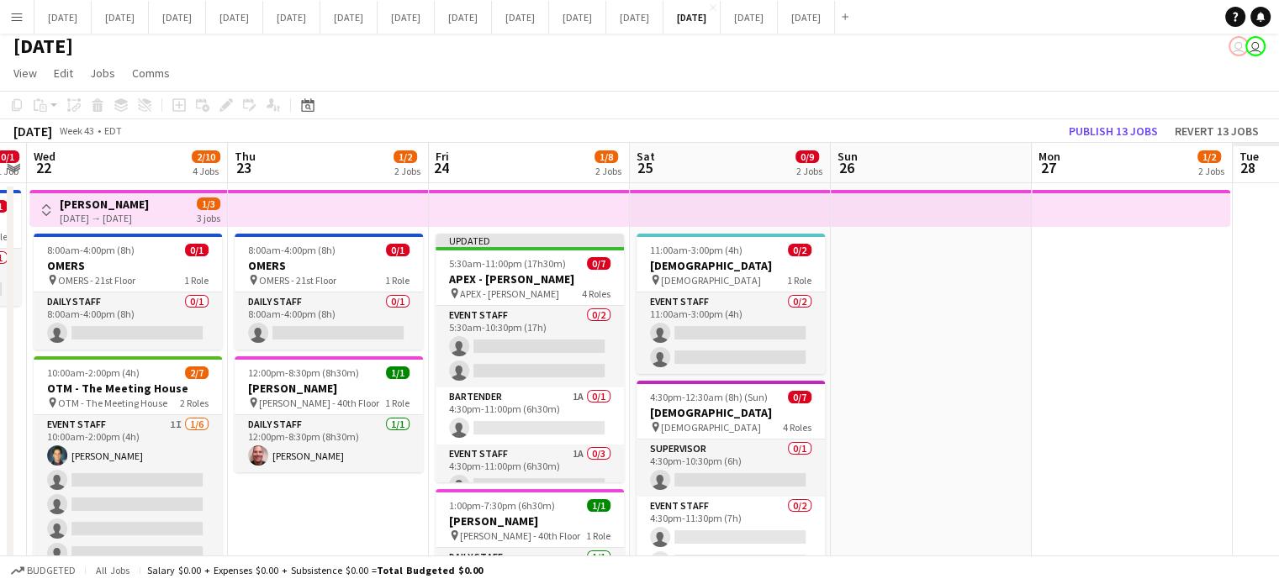
scroll to position [0, 432]
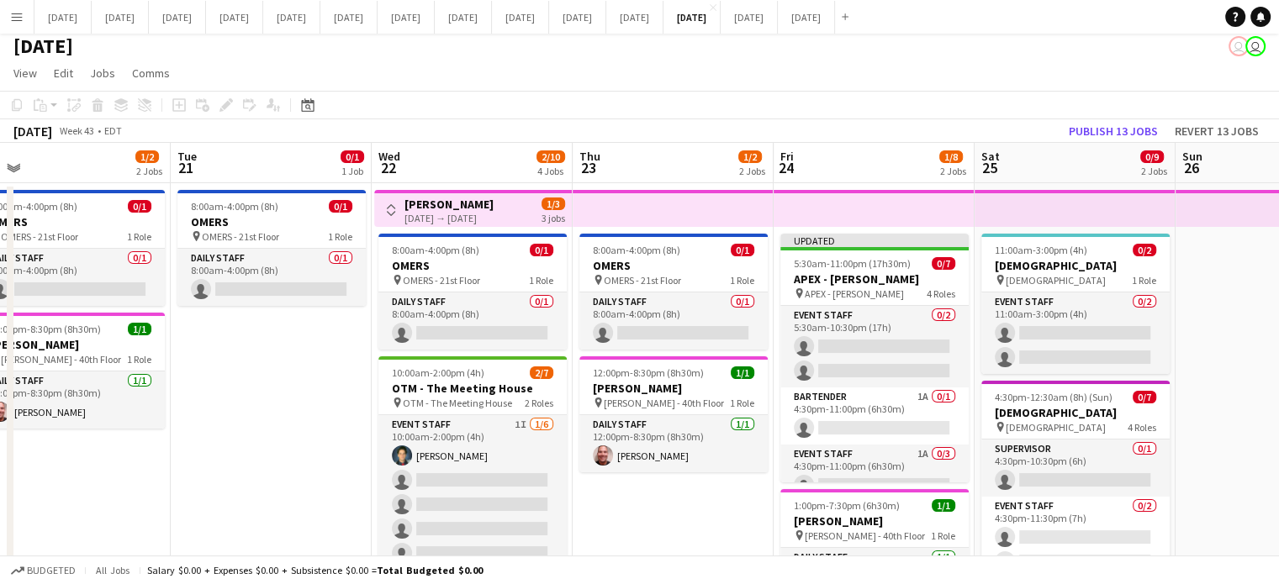
drag, startPoint x: 871, startPoint y: 440, endPoint x: 193, endPoint y: 483, distance: 678.9
click at [395, 203] on button "Toggle View" at bounding box center [391, 210] width 20 height 20
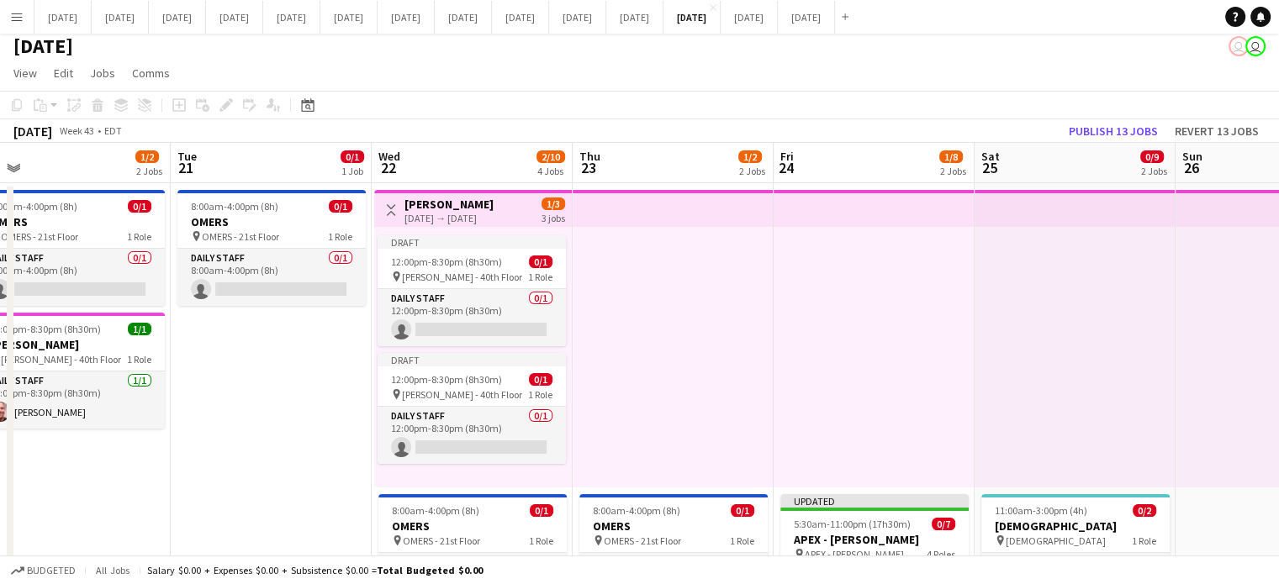
click at [398, 205] on button "Toggle View" at bounding box center [391, 210] width 20 height 20
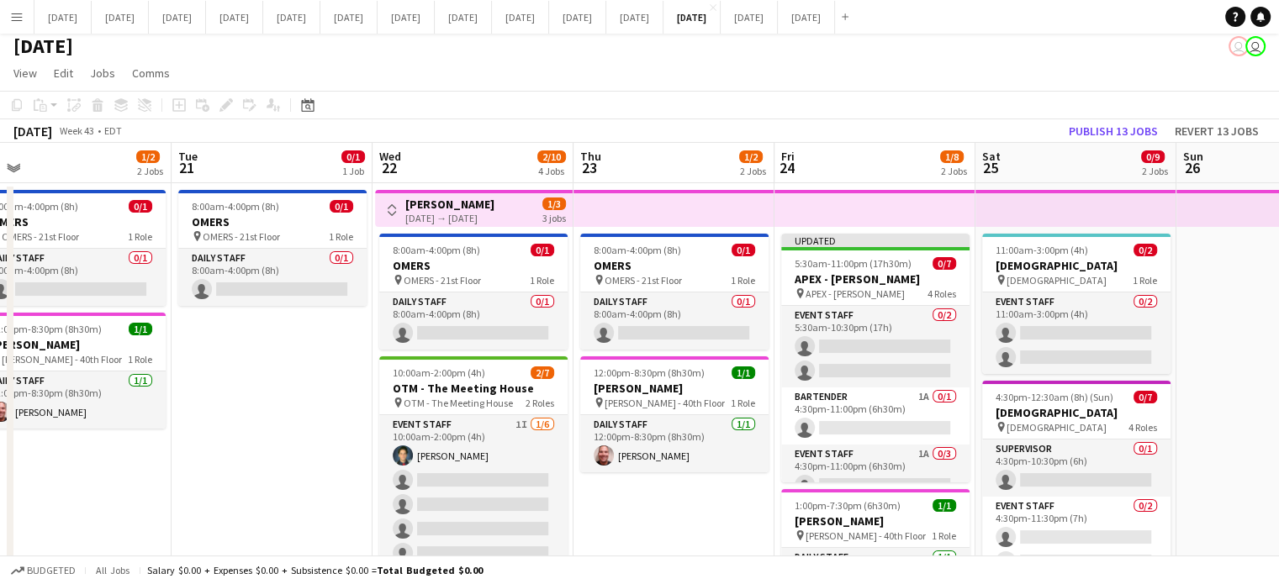
drag, startPoint x: 601, startPoint y: 211, endPoint x: 398, endPoint y: 204, distance: 203.5
click at [398, 204] on button "Toggle View" at bounding box center [392, 210] width 20 height 20
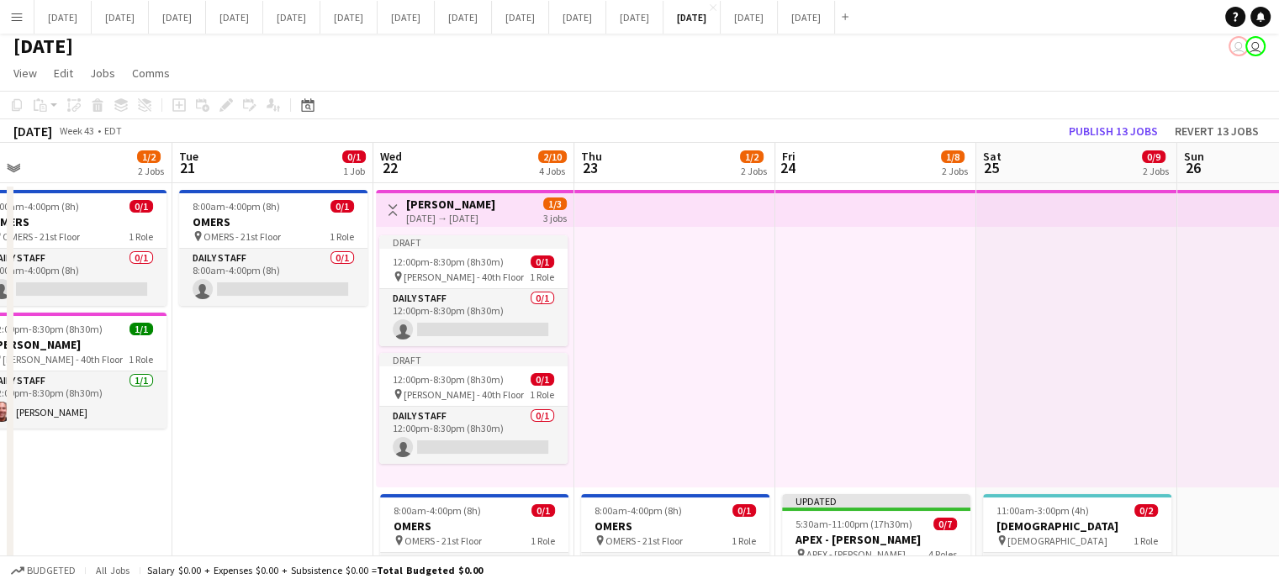
click at [393, 205] on app-icon "Toggle View" at bounding box center [393, 210] width 12 height 12
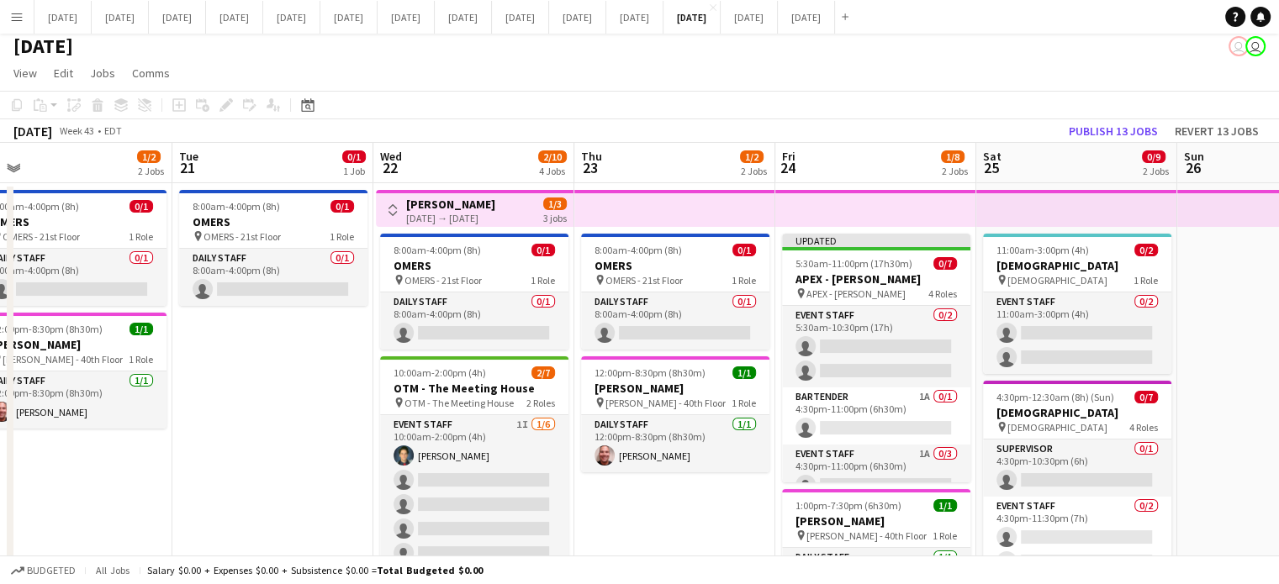
click at [45, 106] on div "Copy Paste Paste Ctrl+V Paste with crew Ctrl+Shift+V Paste linked Job Delete Gr…" at bounding box center [81, 105] width 148 height 20
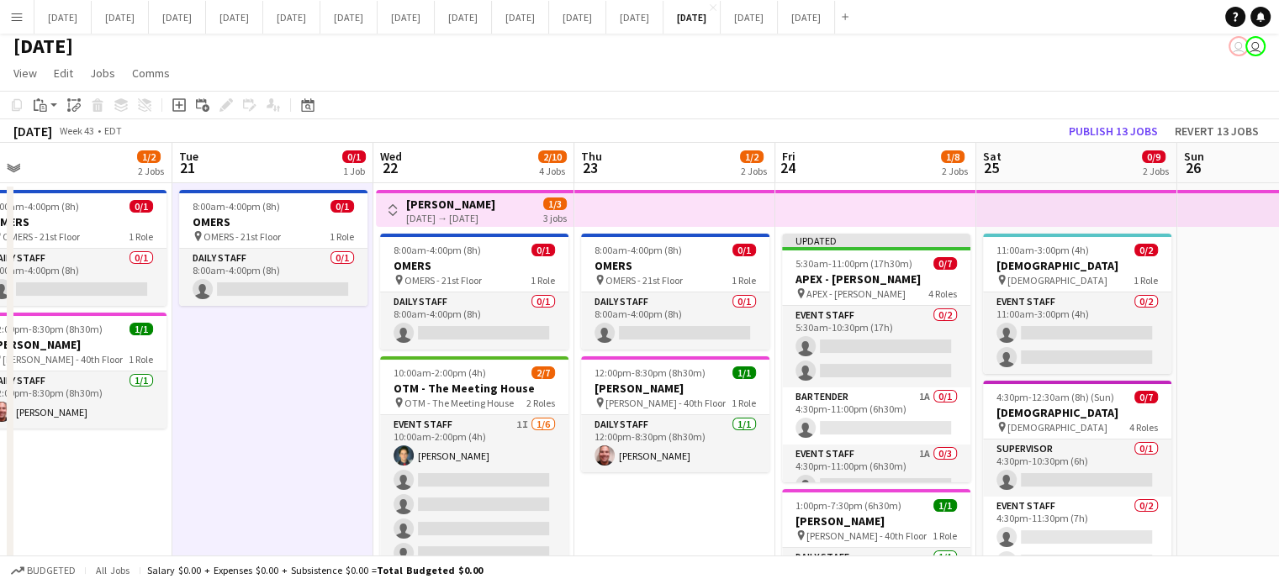
click at [389, 205] on app-icon "Toggle View" at bounding box center [393, 210] width 12 height 12
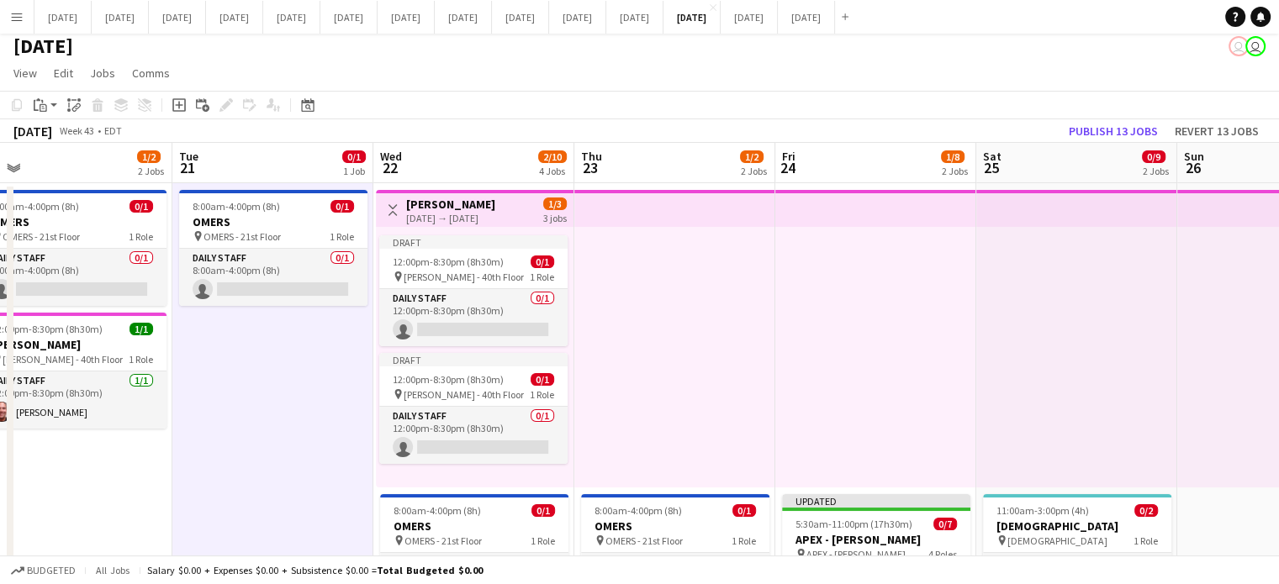
click at [389, 204] on app-icon "Toggle View" at bounding box center [393, 210] width 12 height 12
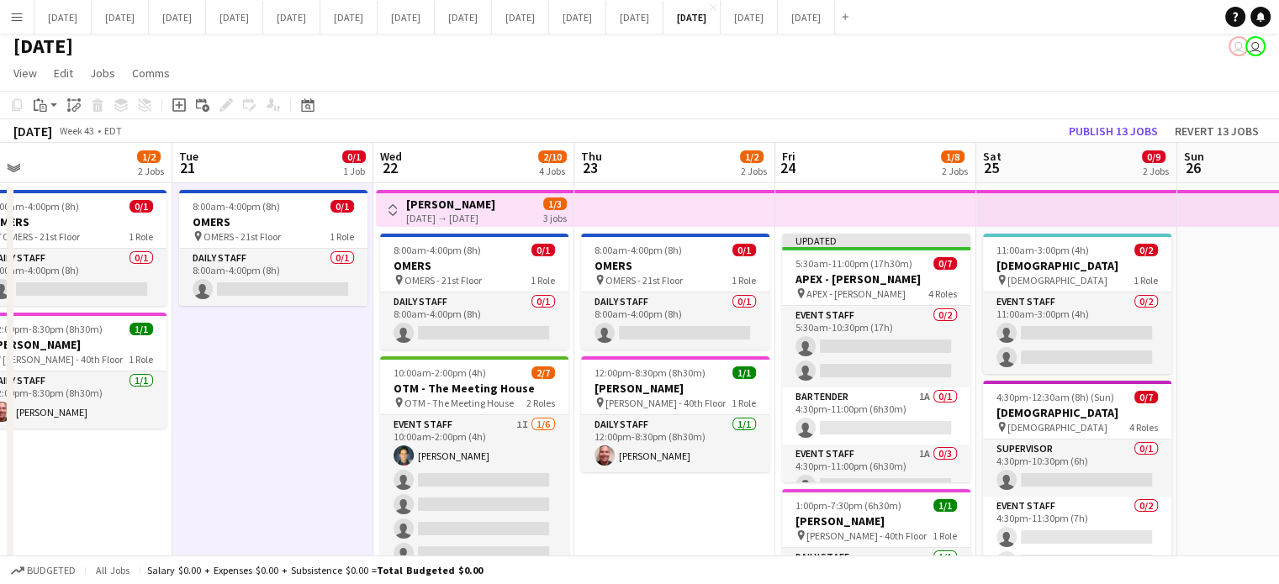
click at [389, 204] on app-icon "Toggle View" at bounding box center [393, 210] width 12 height 12
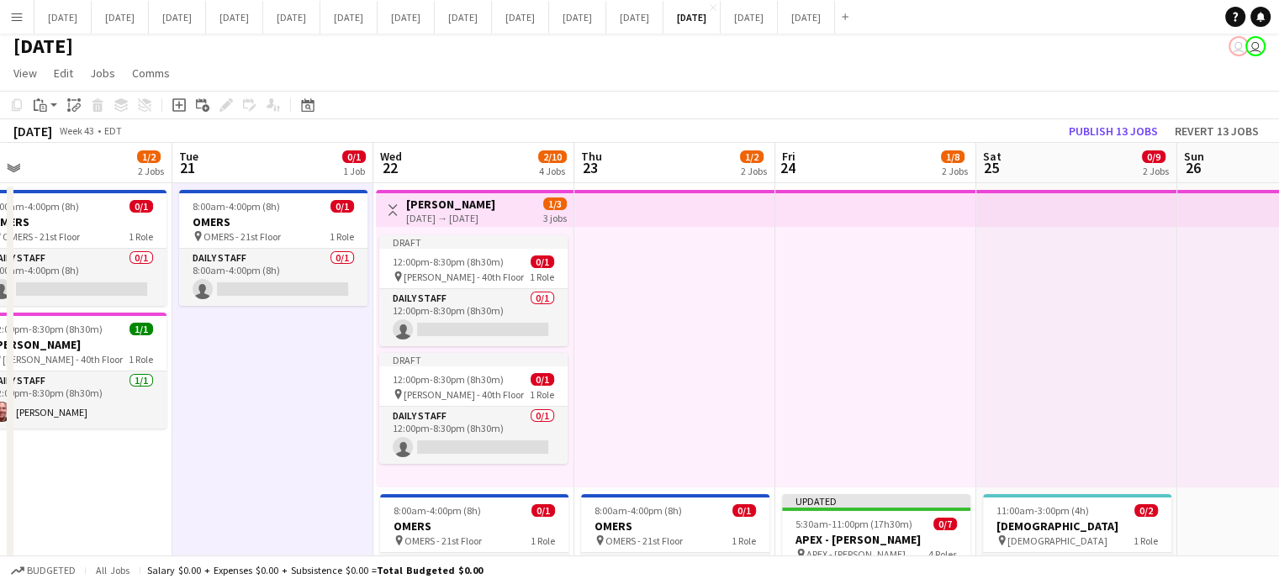
click at [696, 250] on div at bounding box center [674, 357] width 201 height 261
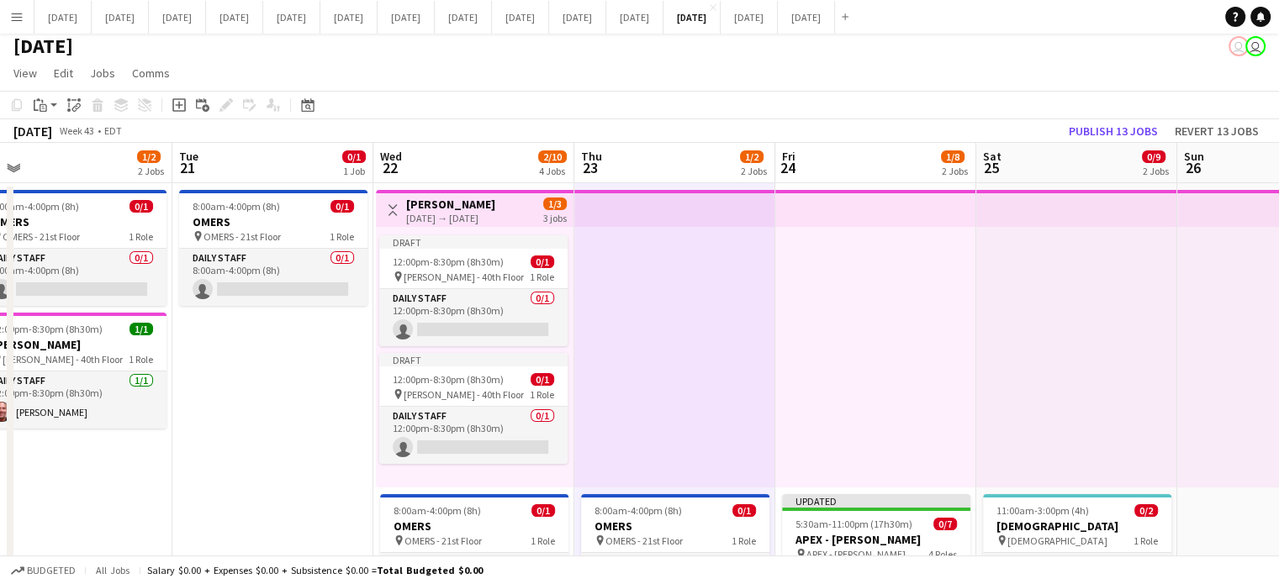
click at [927, 254] on div at bounding box center [875, 357] width 201 height 261
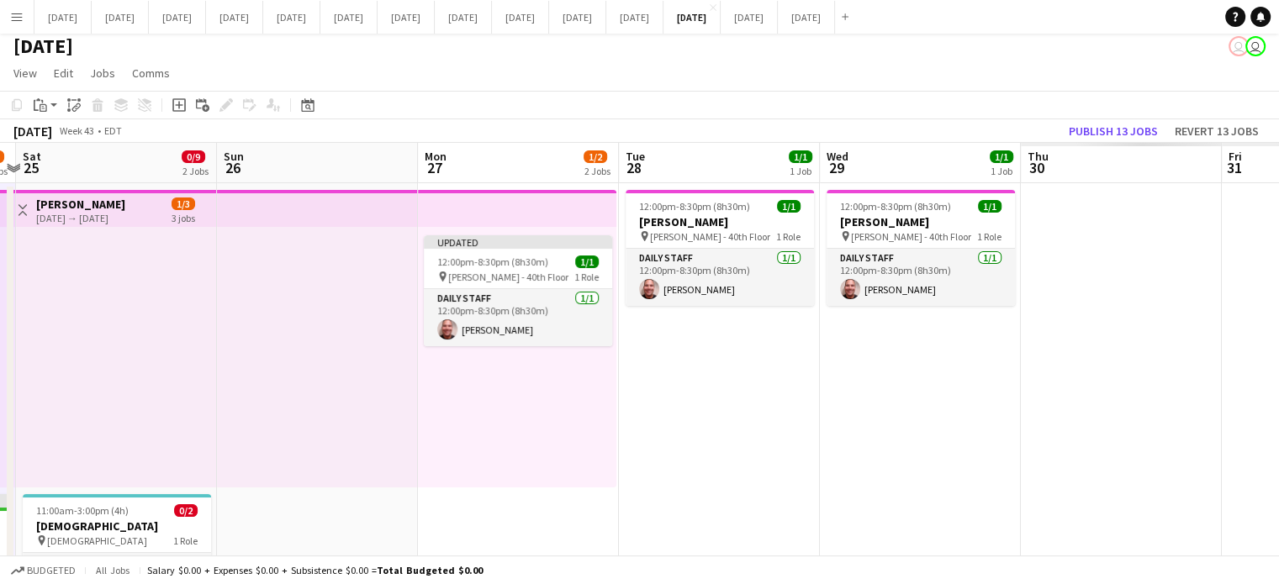
drag, startPoint x: 1158, startPoint y: 284, endPoint x: 232, endPoint y: 298, distance: 925.6
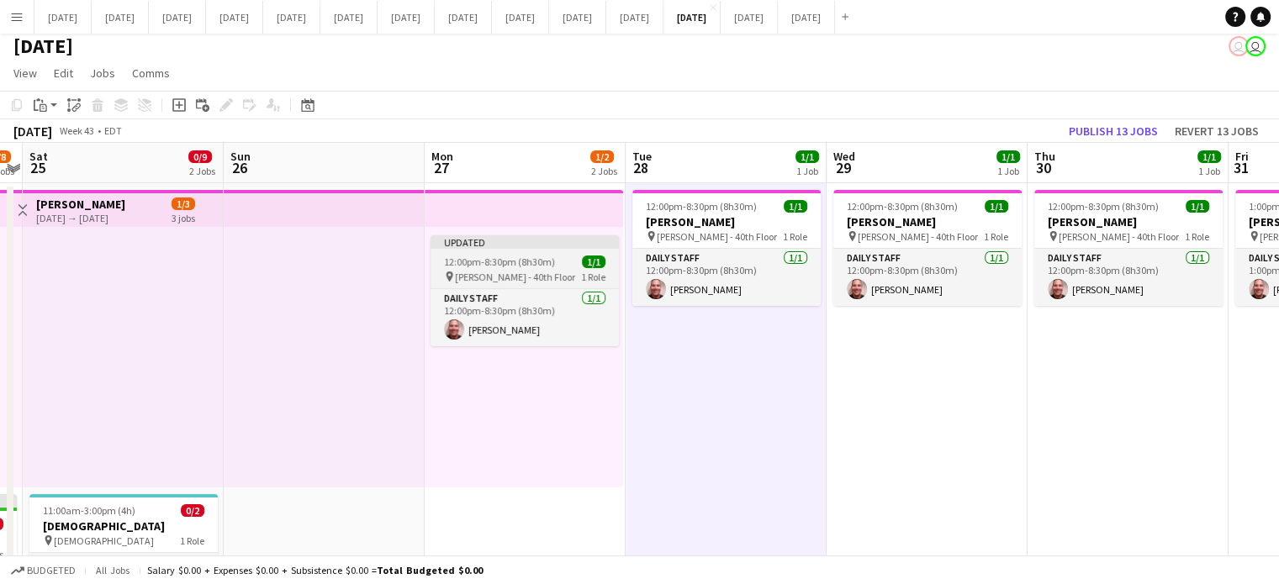
click at [572, 278] on div "pin DAVIES - 40th Floor 1 Role" at bounding box center [524, 276] width 188 height 13
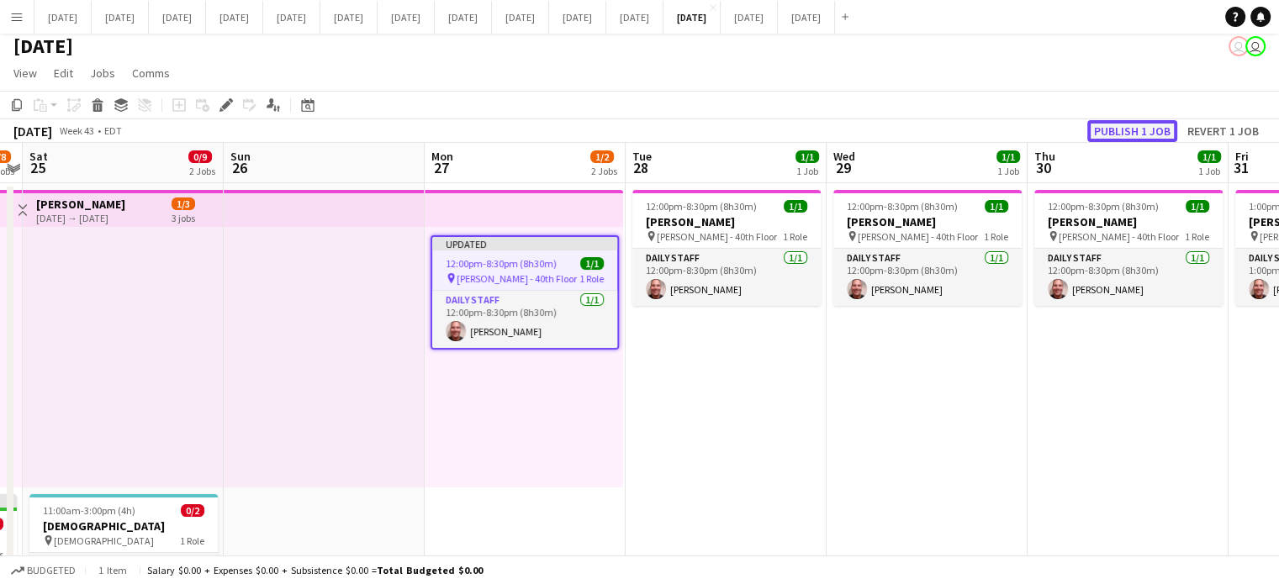
click at [1142, 129] on button "Publish 1 job" at bounding box center [1132, 131] width 90 height 22
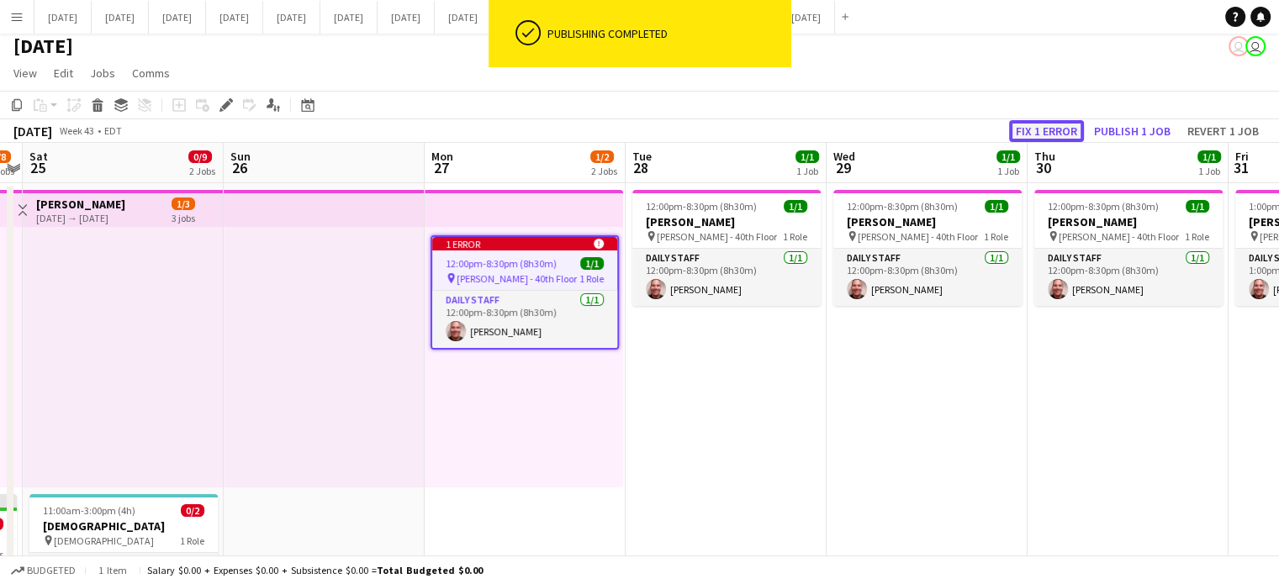
click at [1040, 140] on button "Fix 1 error" at bounding box center [1046, 131] width 75 height 22
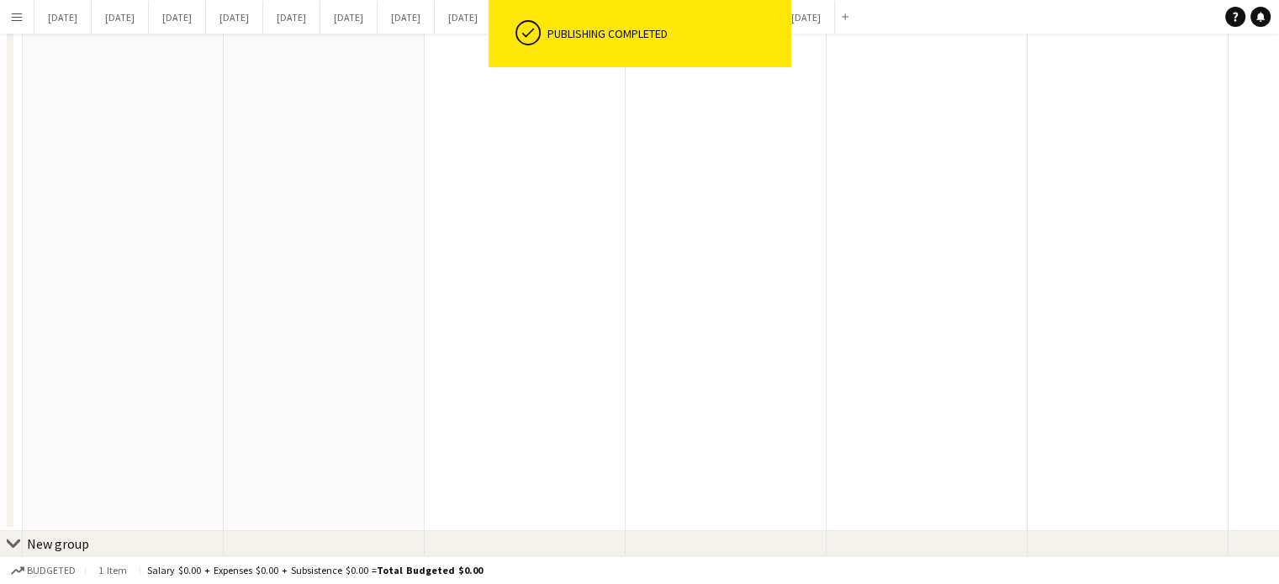
scroll to position [0, 578]
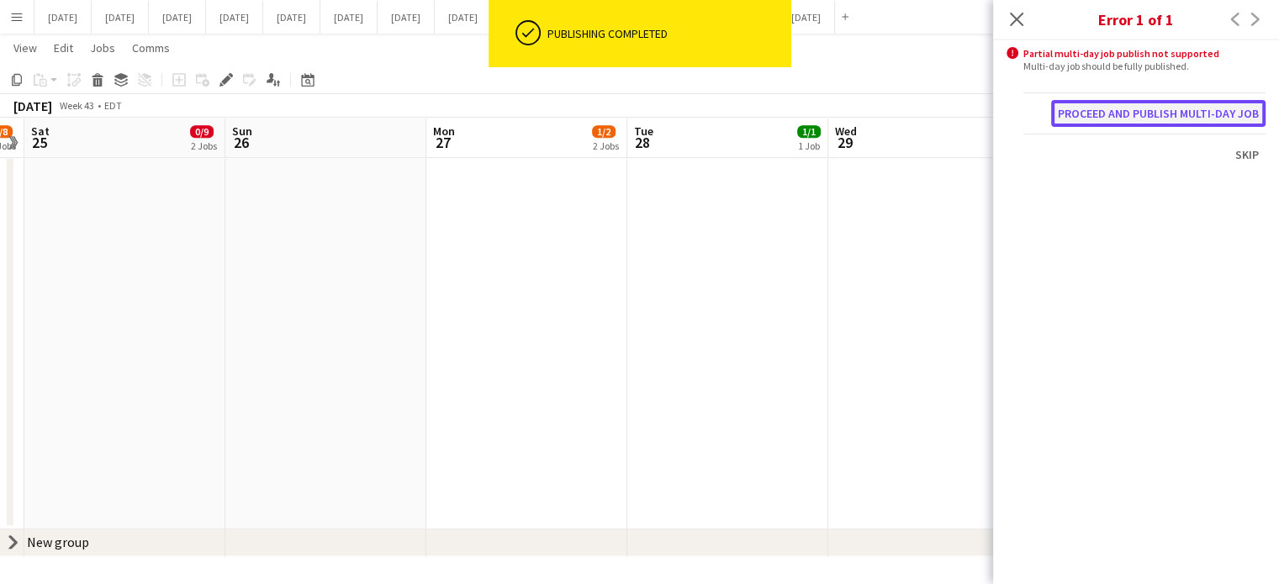
click at [1094, 113] on button "Proceed and publish multi-day job" at bounding box center [1158, 113] width 214 height 27
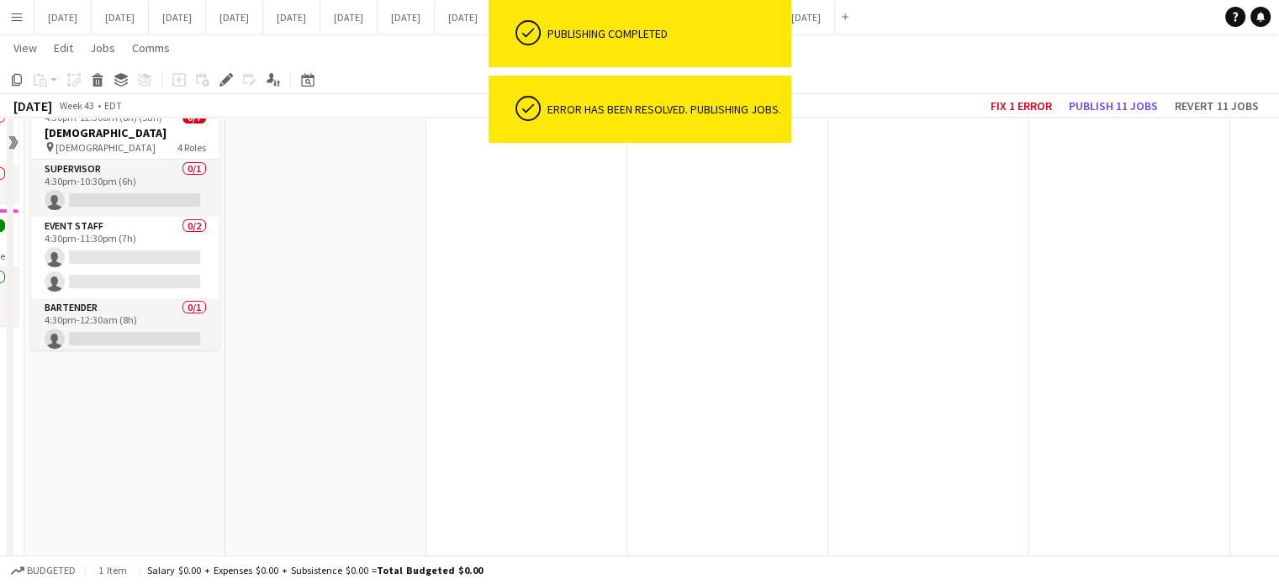
scroll to position [484, 0]
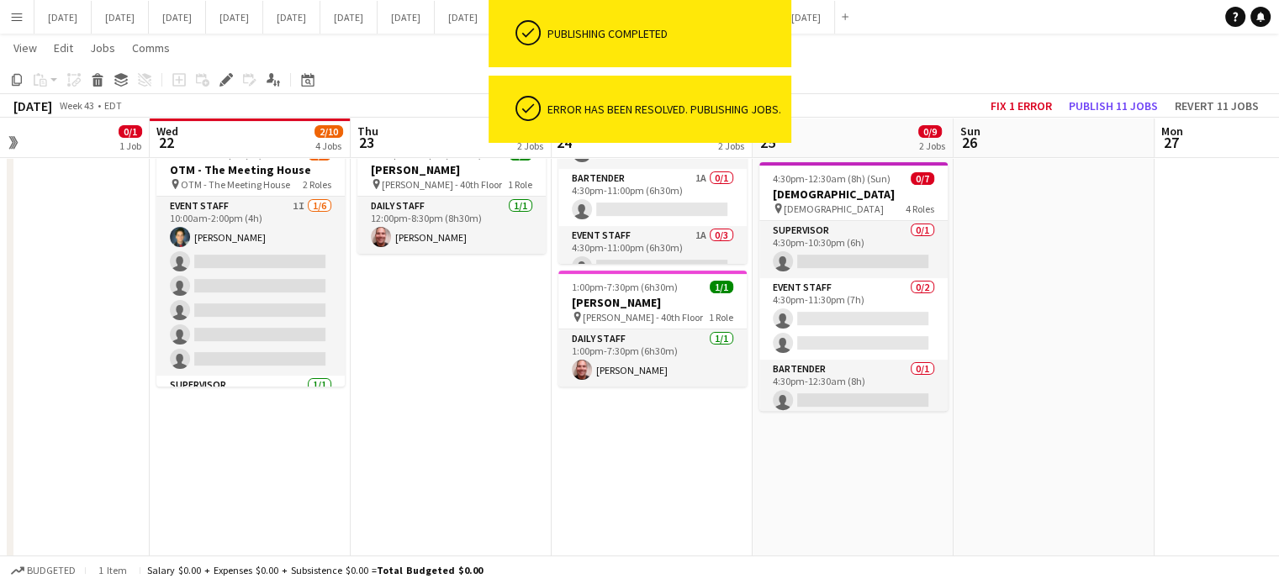
drag, startPoint x: 524, startPoint y: 409, endPoint x: 1157, endPoint y: 357, distance: 635.1
click at [1252, 351] on app-calendar-viewport "Sun 19 Mon 20 1/2 2 Jobs Tue 21 0/1 1 Job Wed 22 2/10 4 Jobs Thu 23 1/2 2 Jobs …" at bounding box center [639, 278] width 1279 height 1395
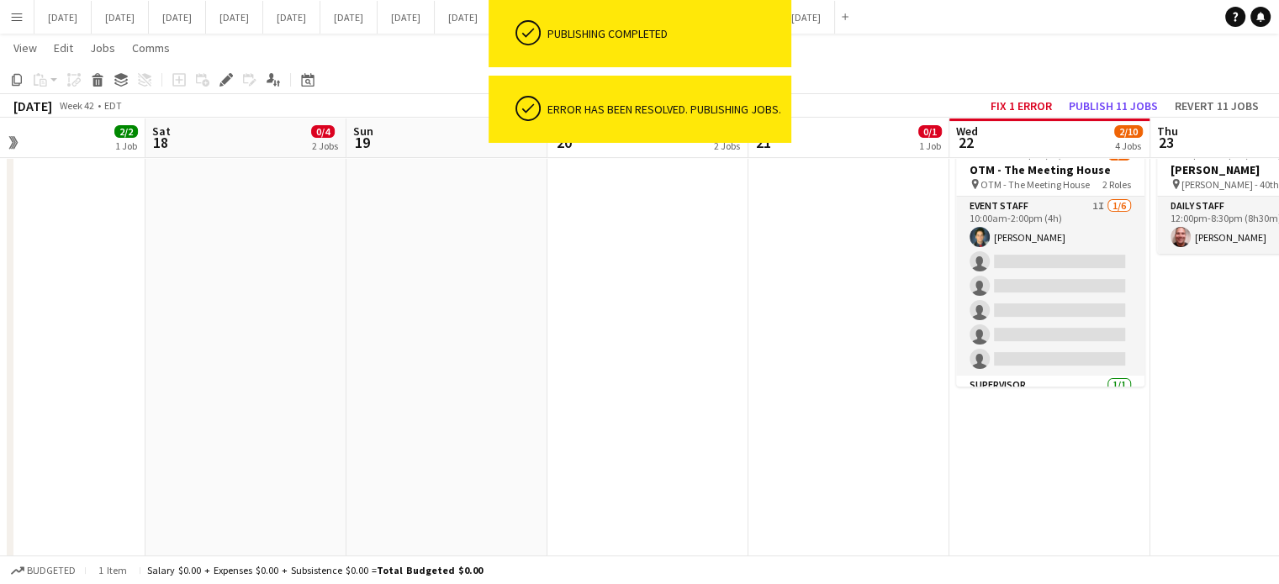
scroll to position [0, 583]
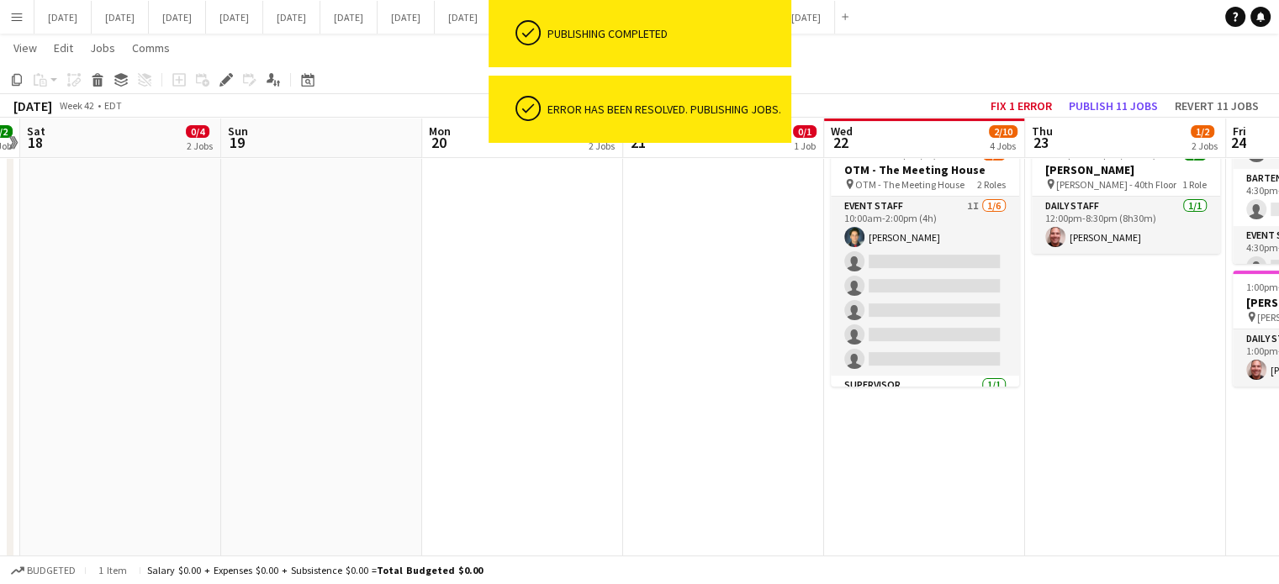
drag, startPoint x: 558, startPoint y: 368, endPoint x: 1211, endPoint y: 342, distance: 653.7
click at [1279, 341] on html "ok-circled Publishing completed ok-circled Error has been resolved. Publishing …" at bounding box center [639, 261] width 1279 height 1490
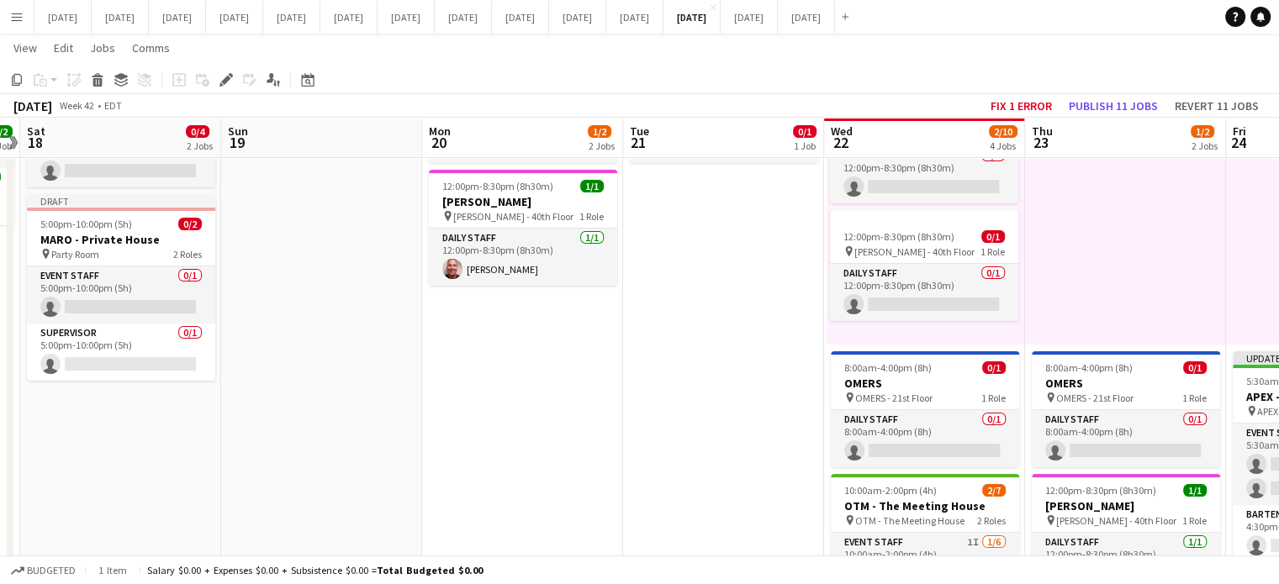
scroll to position [0, 0]
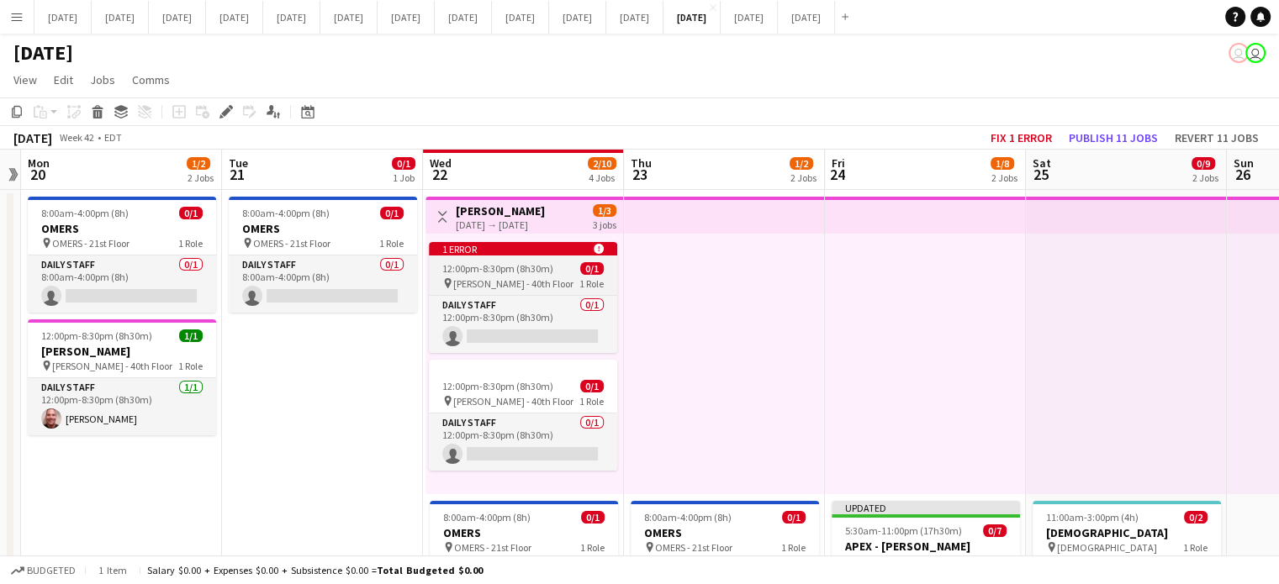
drag, startPoint x: 1084, startPoint y: 298, endPoint x: 514, endPoint y: 292, distance: 570.0
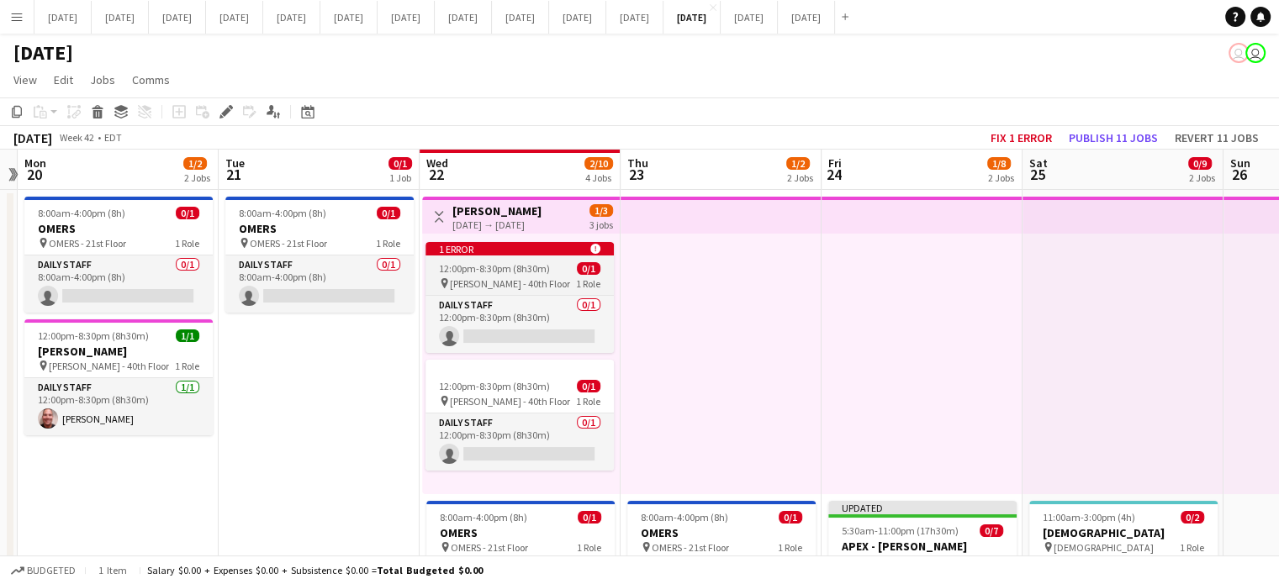
click at [480, 261] on app-job-card "1 error alert-circle 12:00pm-8:30pm (8h30m) 0/1 pin DAVIES - 40th Floor 1 Role …" at bounding box center [519, 297] width 188 height 111
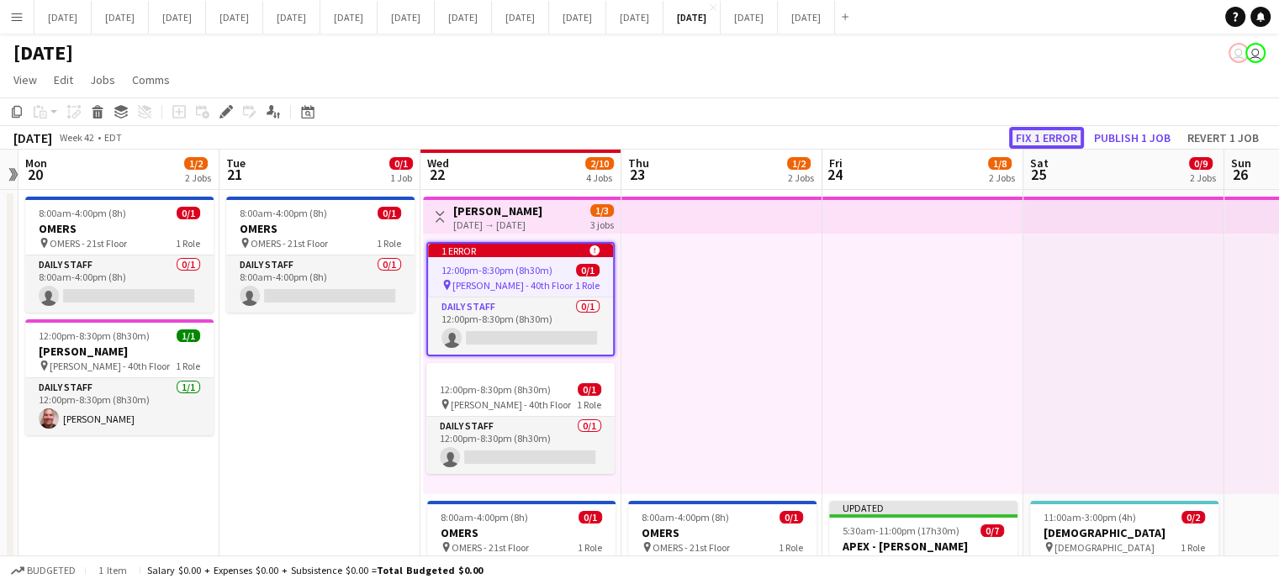
click at [1065, 136] on button "Fix 1 error" at bounding box center [1046, 138] width 75 height 22
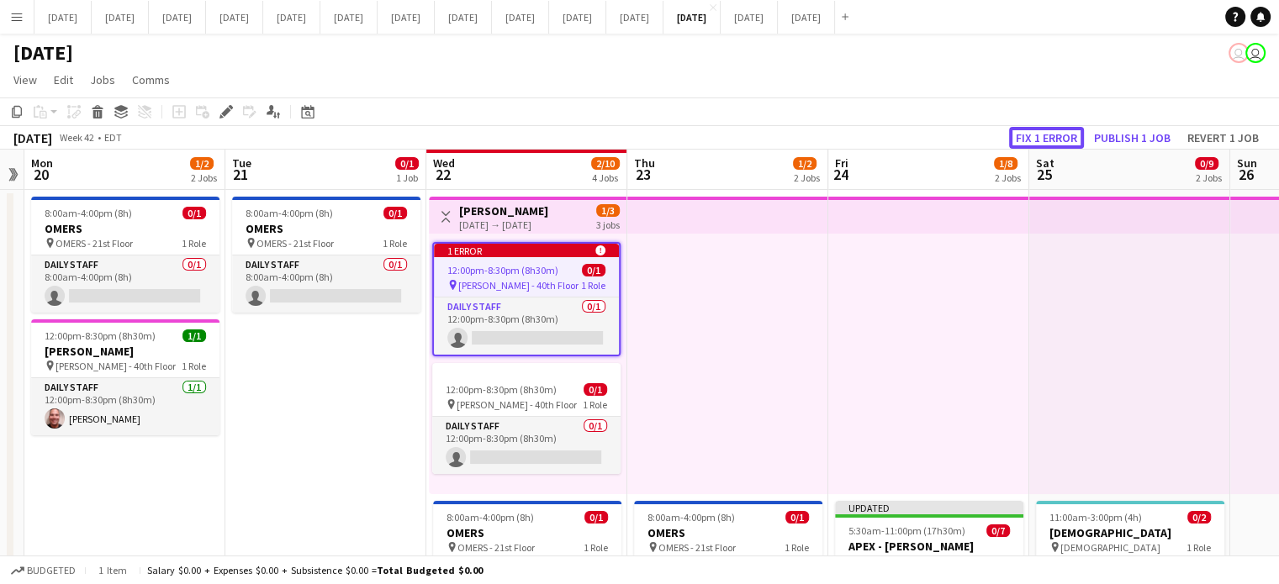
scroll to position [904, 0]
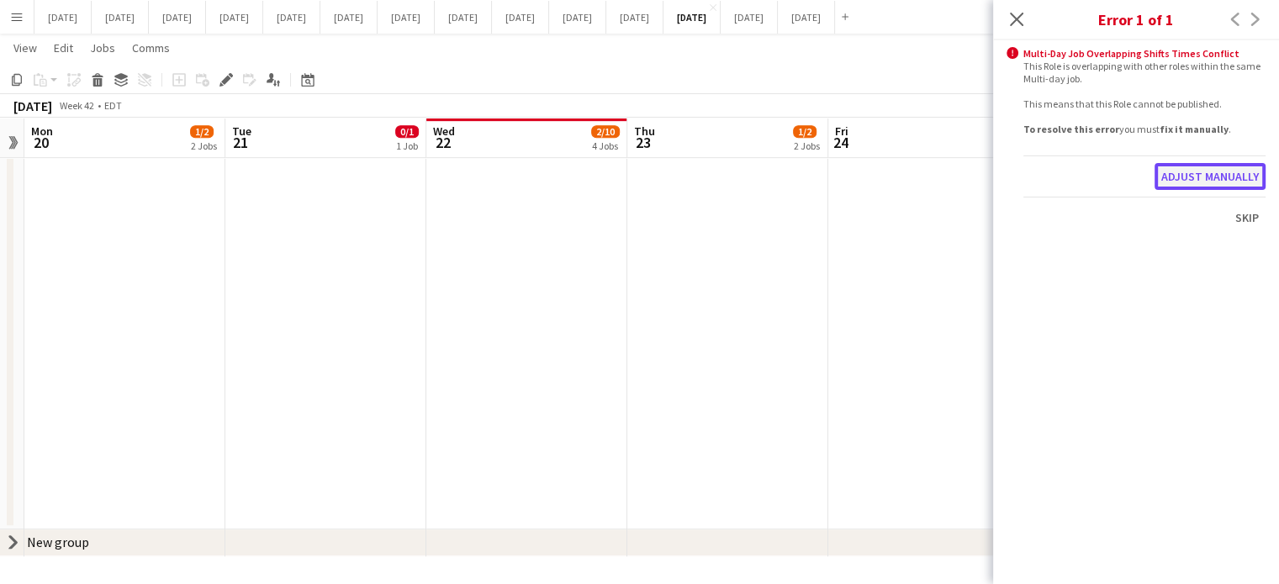
click at [1206, 170] on button "Adjust manually" at bounding box center [1209, 176] width 111 height 27
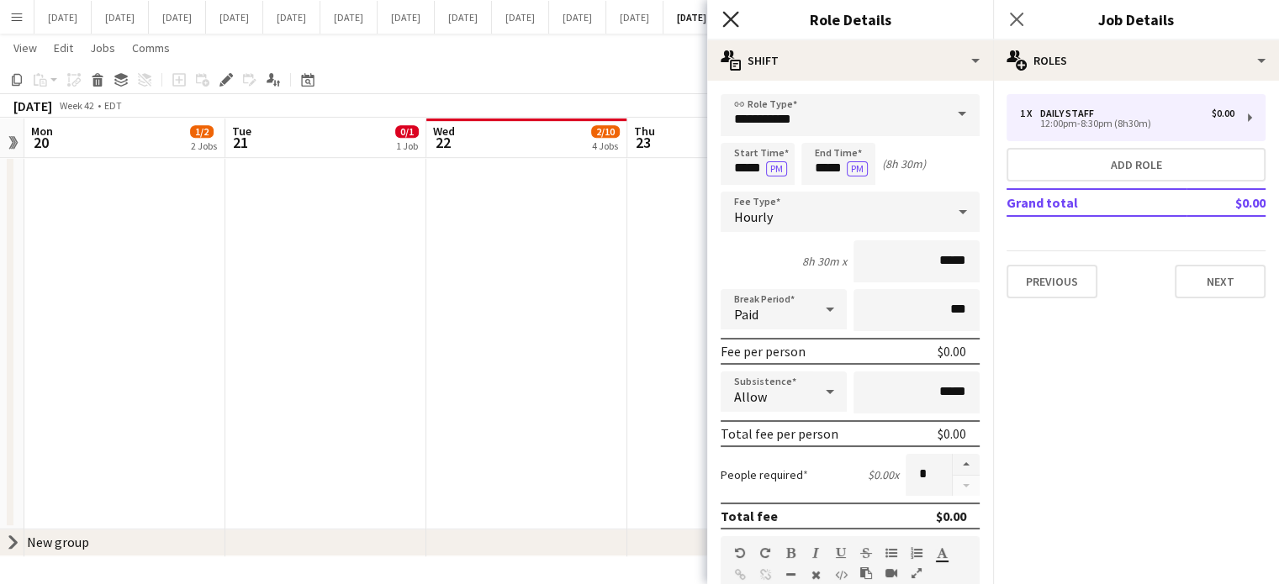
click at [725, 19] on icon "Close pop-in" at bounding box center [730, 19] width 16 height 16
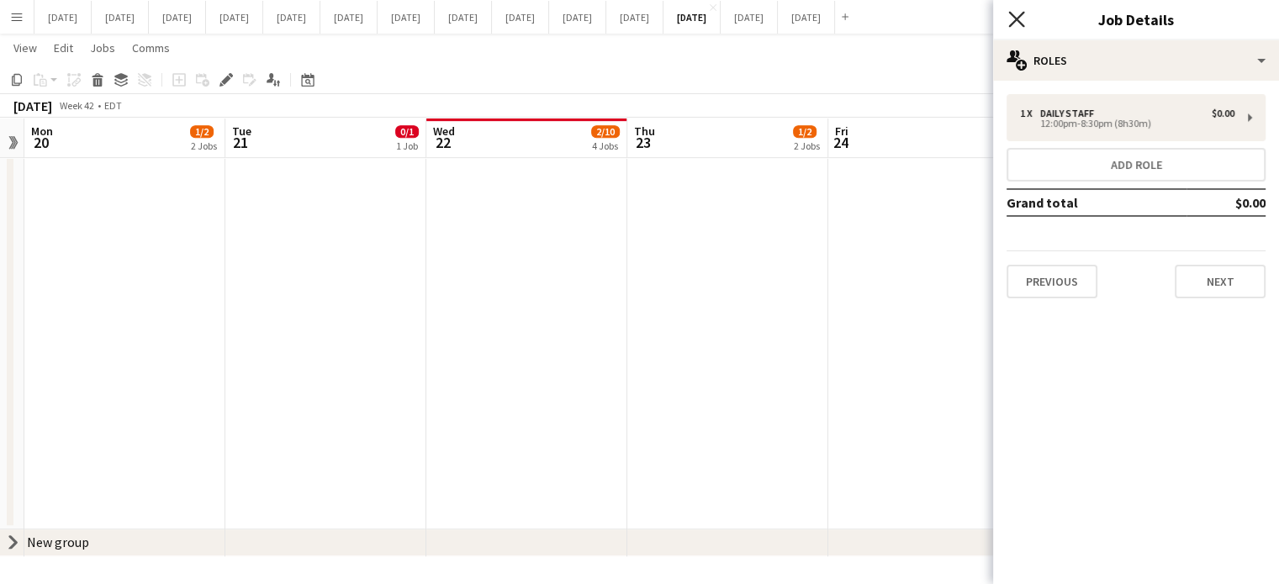
click at [1019, 19] on icon "Close pop-in" at bounding box center [1016, 19] width 16 height 16
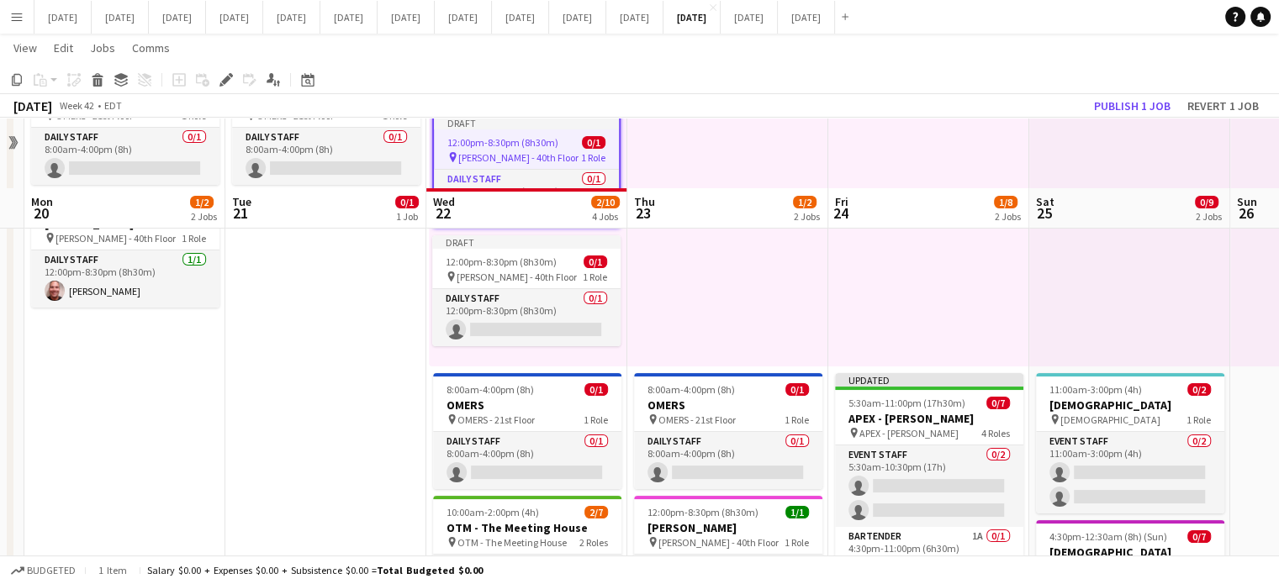
scroll to position [0, 0]
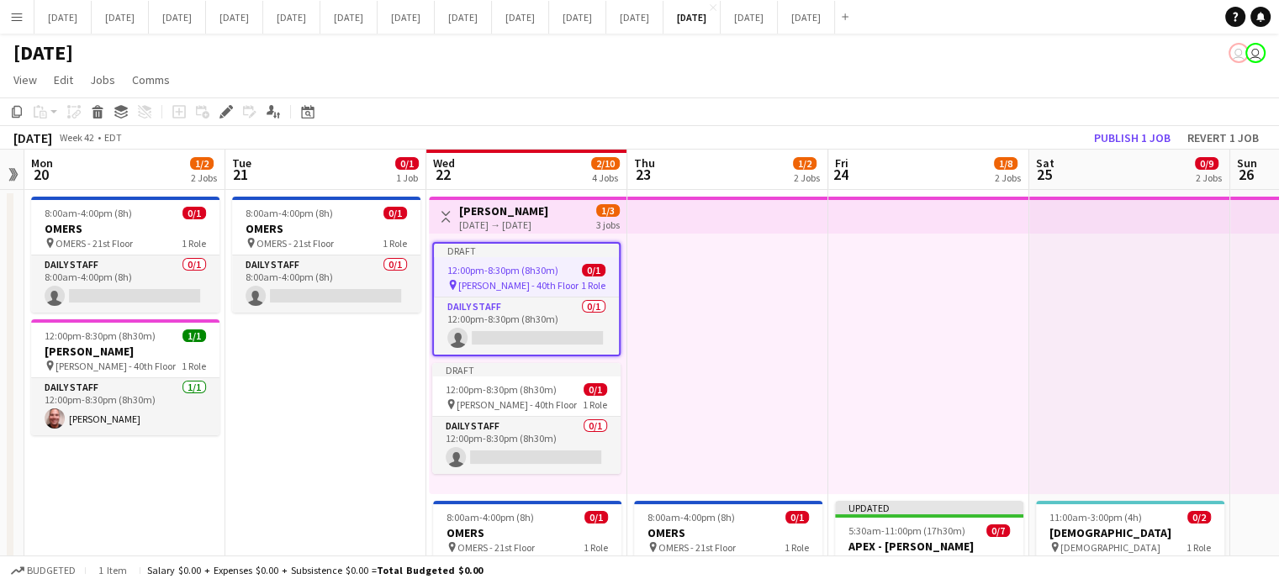
drag, startPoint x: 905, startPoint y: 287, endPoint x: 894, endPoint y: 286, distance: 11.1
click at [904, 287] on div at bounding box center [928, 364] width 201 height 261
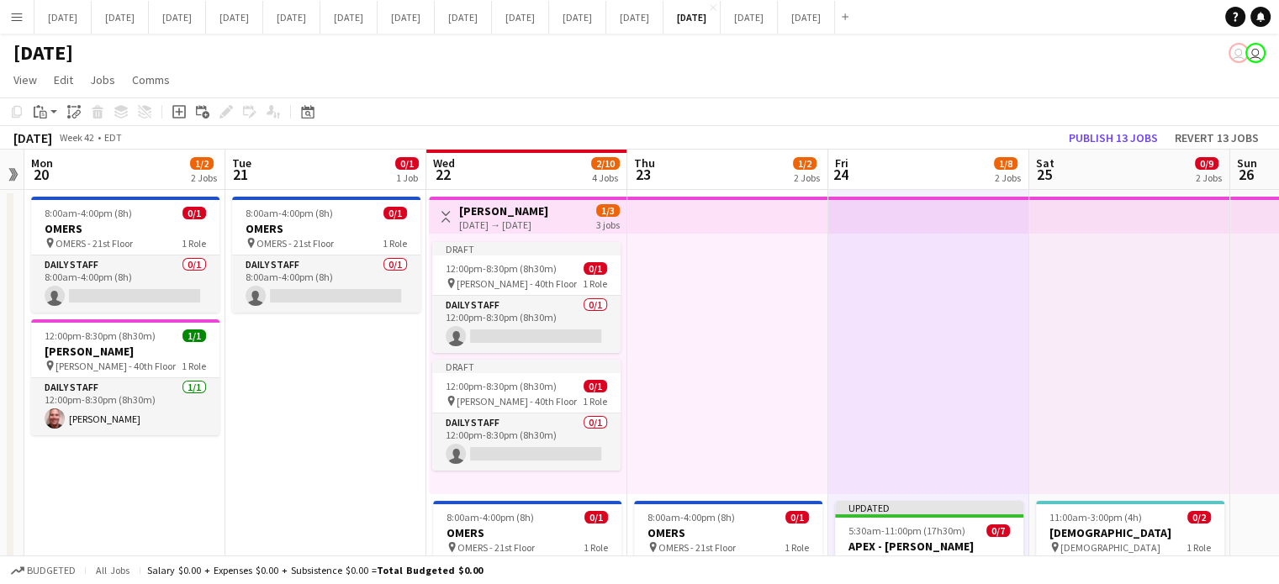
scroll to position [0, 578]
click at [841, 214] on app-top-bar at bounding box center [928, 215] width 201 height 37
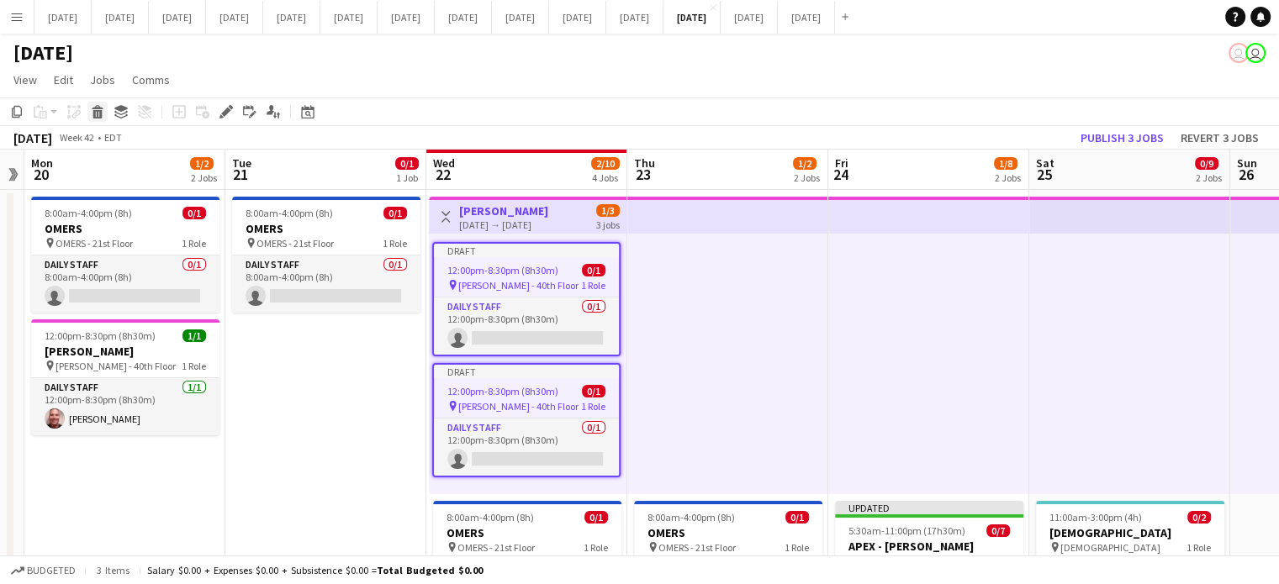
click at [94, 111] on icon at bounding box center [97, 114] width 9 height 8
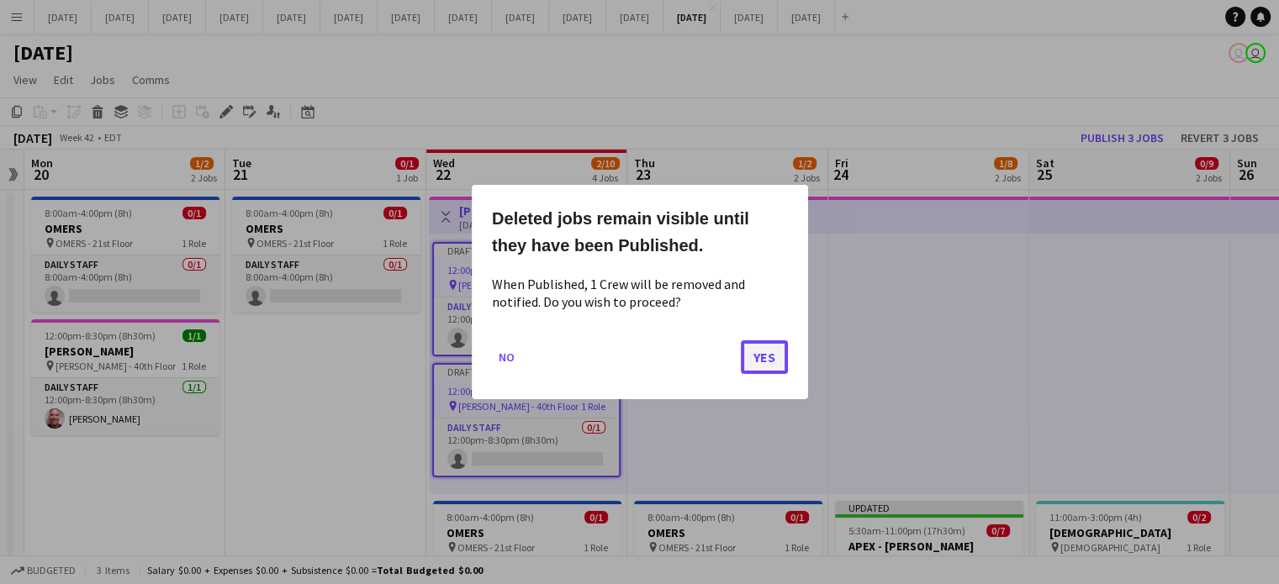
click at [770, 356] on button "Yes" at bounding box center [764, 357] width 47 height 34
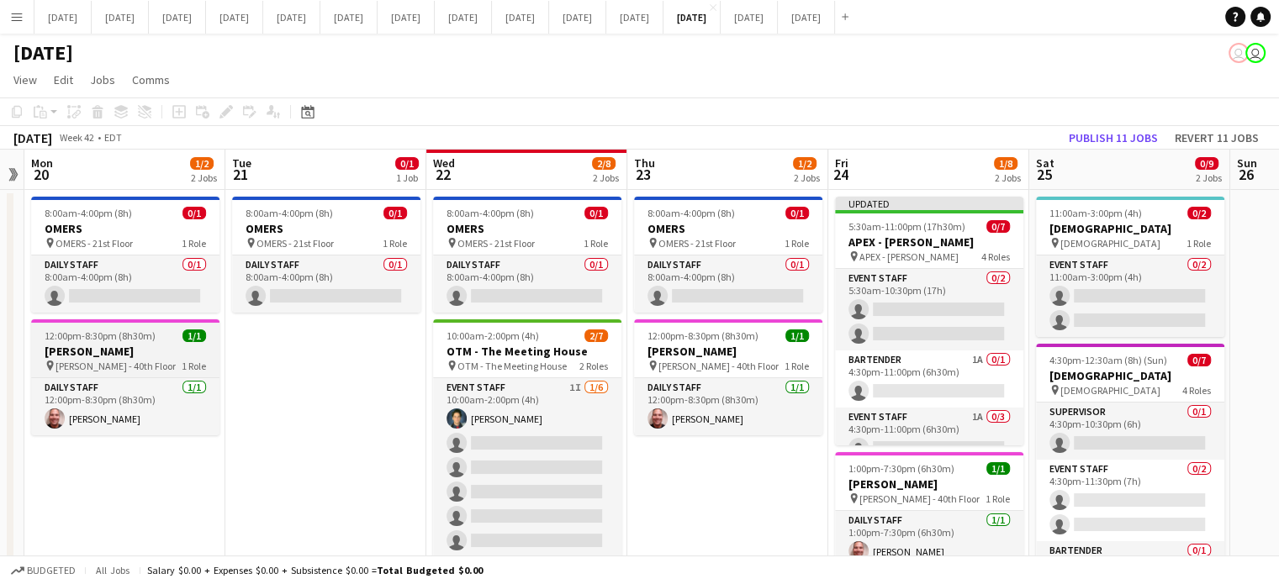
click at [119, 349] on h3 "[PERSON_NAME]" at bounding box center [125, 351] width 188 height 15
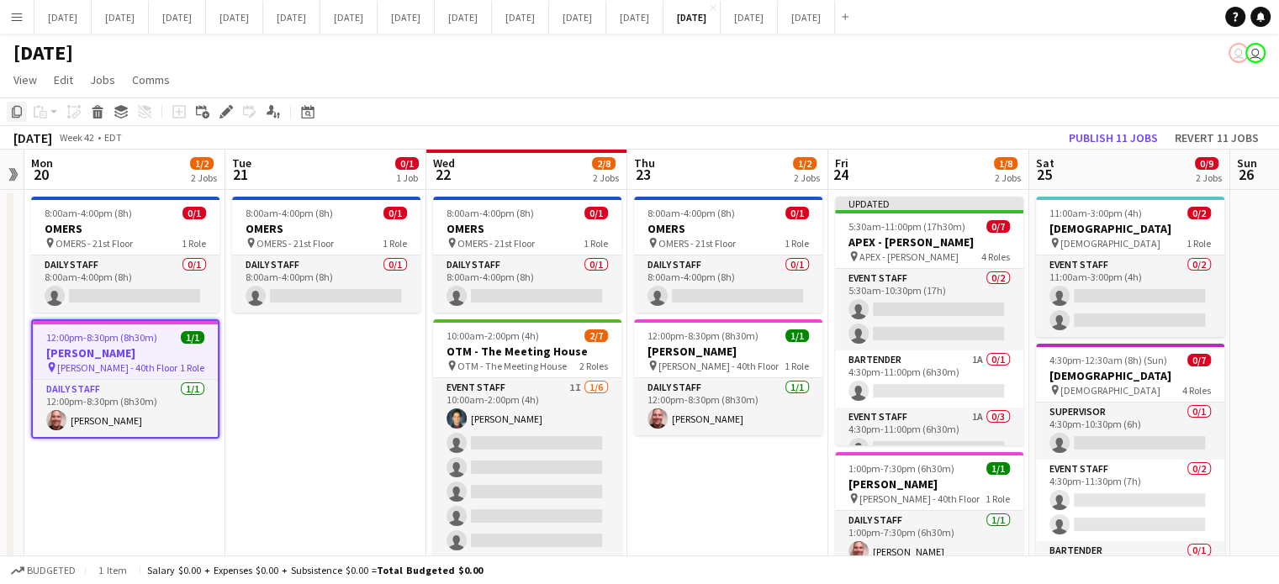
click at [18, 106] on icon at bounding box center [17, 112] width 10 height 12
drag, startPoint x: 288, startPoint y: 340, endPoint x: 262, endPoint y: 330, distance: 27.9
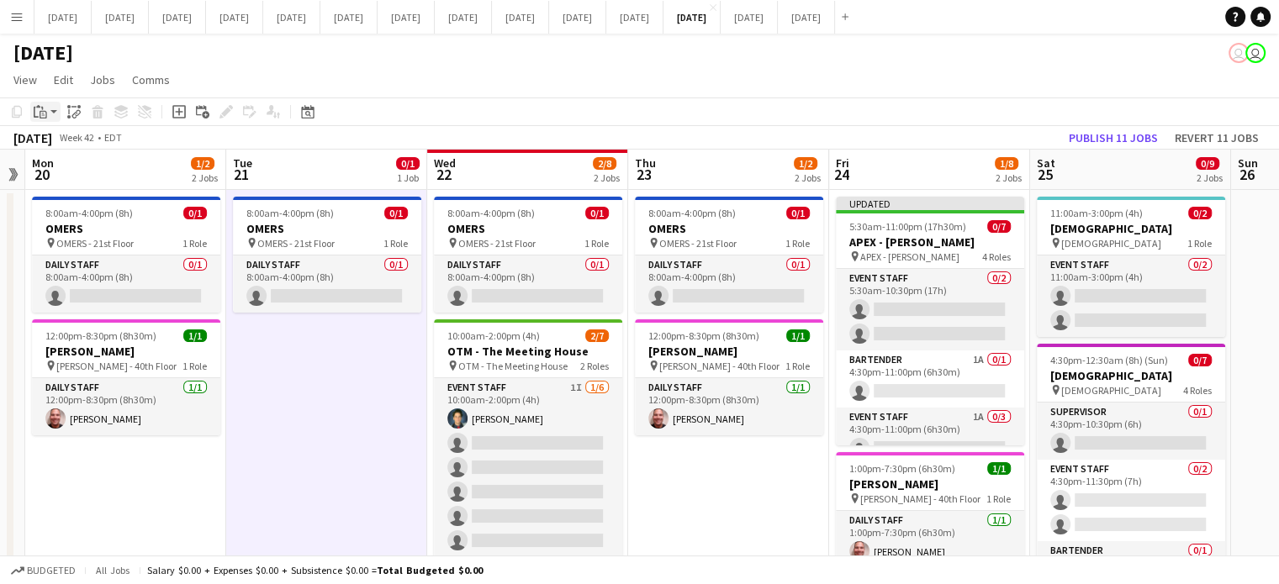
click at [41, 112] on icon "Paste" at bounding box center [40, 111] width 13 height 13
click at [76, 171] on link "Paste with crew Ctrl+Shift+V" at bounding box center [124, 172] width 158 height 15
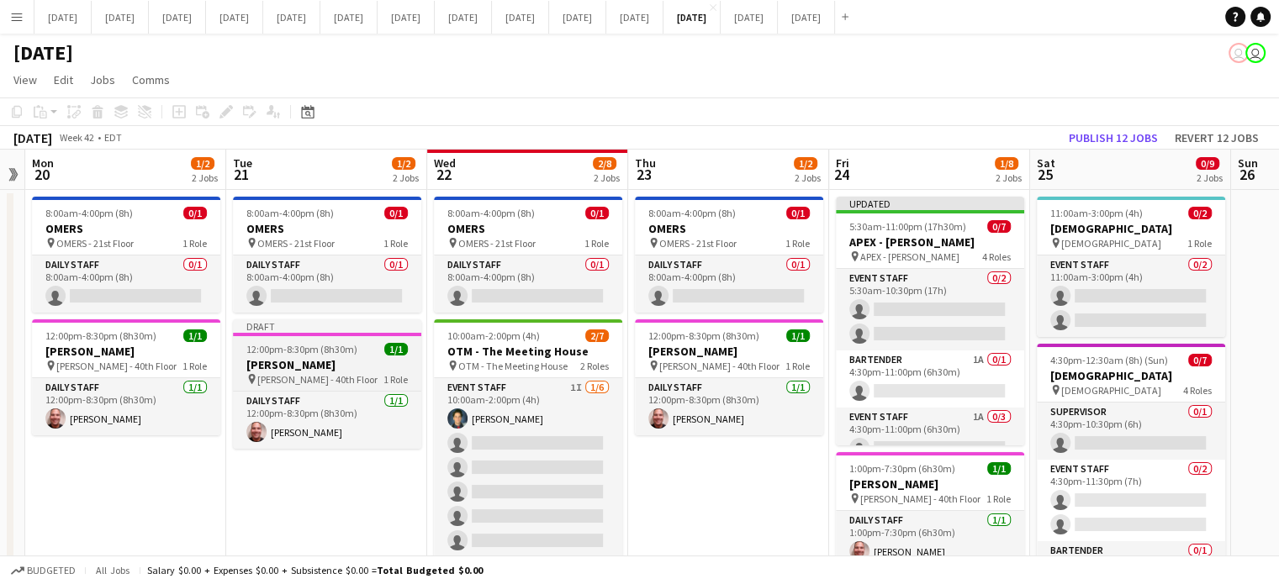
click at [314, 345] on span "12:00pm-8:30pm (8h30m)" at bounding box center [301, 349] width 111 height 13
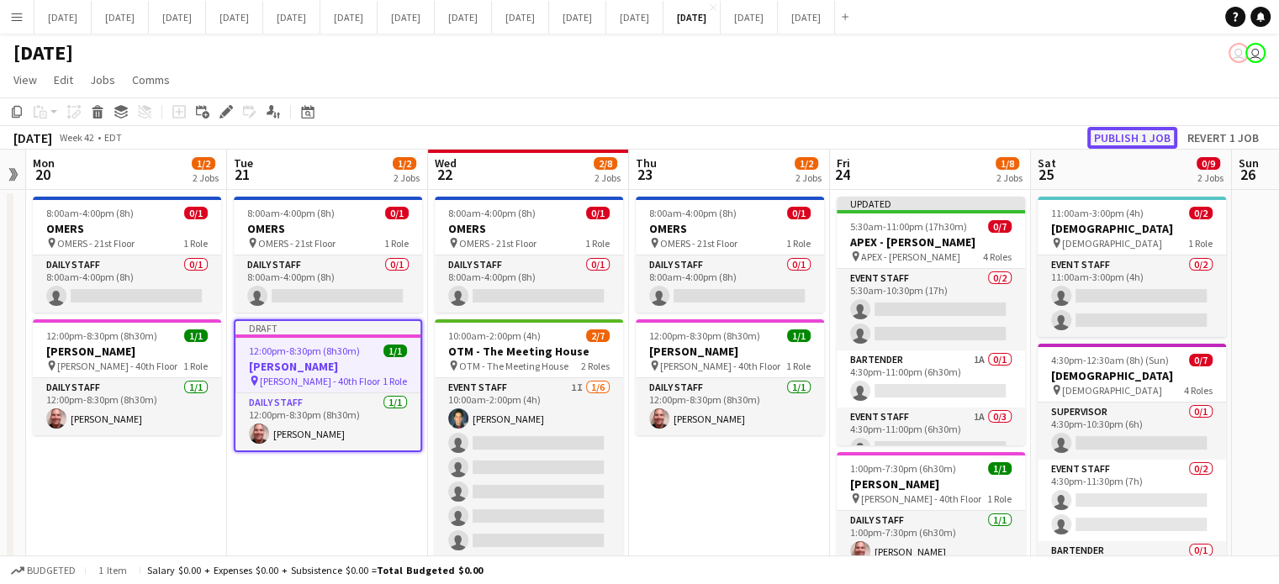
click at [1126, 132] on button "Publish 1 job" at bounding box center [1132, 138] width 90 height 22
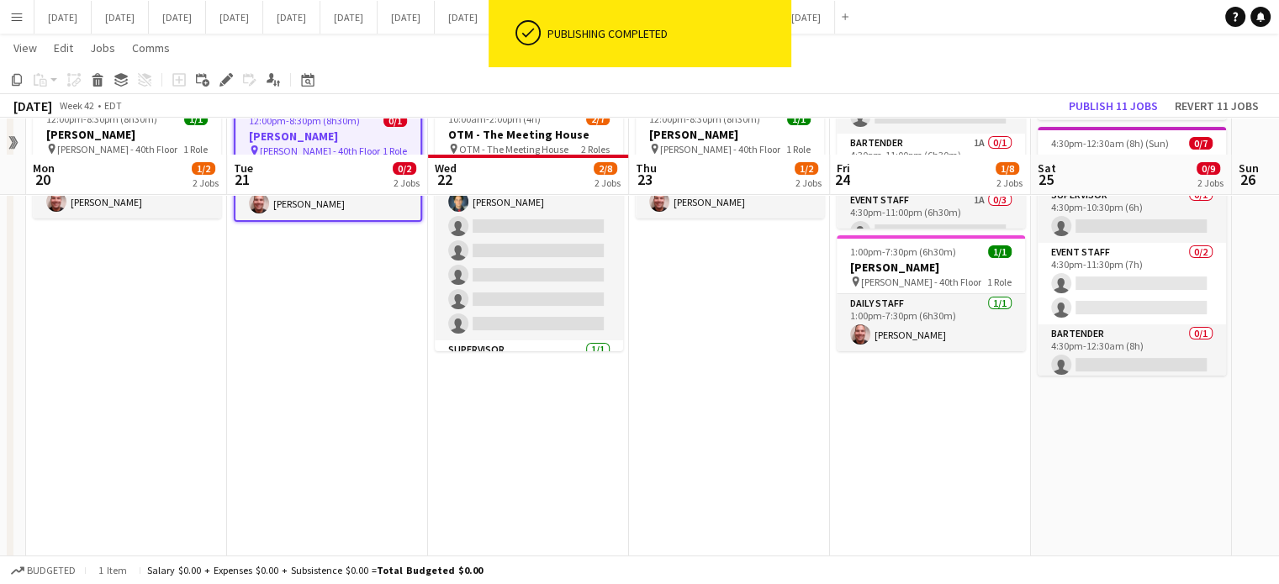
scroll to position [252, 0]
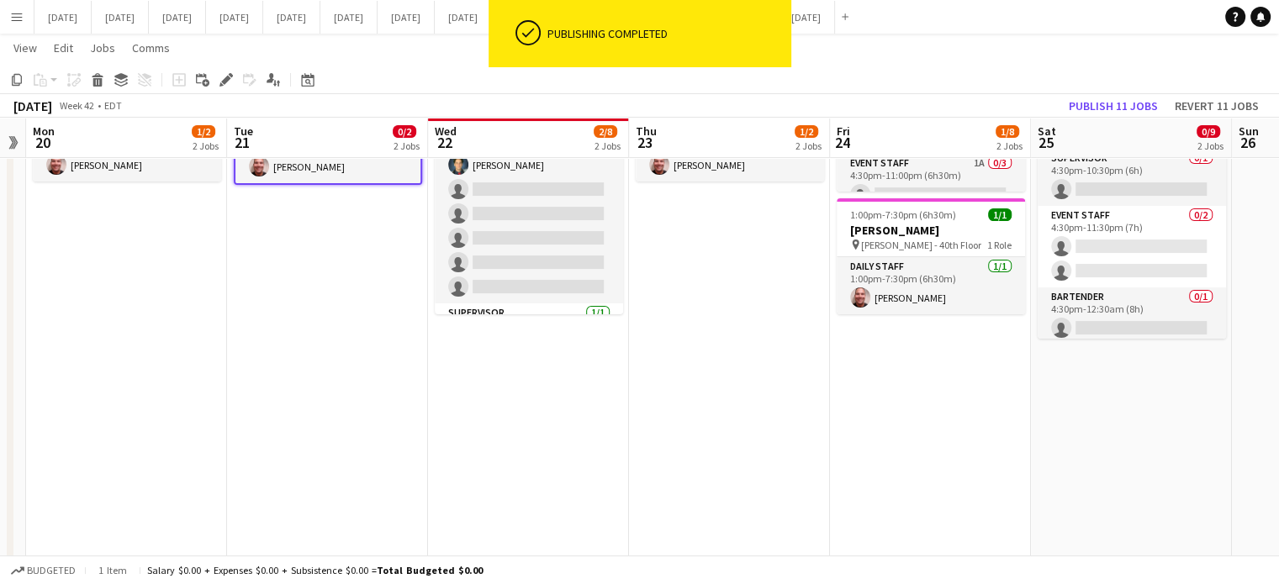
click at [563, 406] on app-date-cell "8:00am-4:00pm (8h) 0/1 OMERS pin OMERS - 21st Floor 1 Role Daily Staff 0/1 8:00…" at bounding box center [528, 559] width 201 height 1246
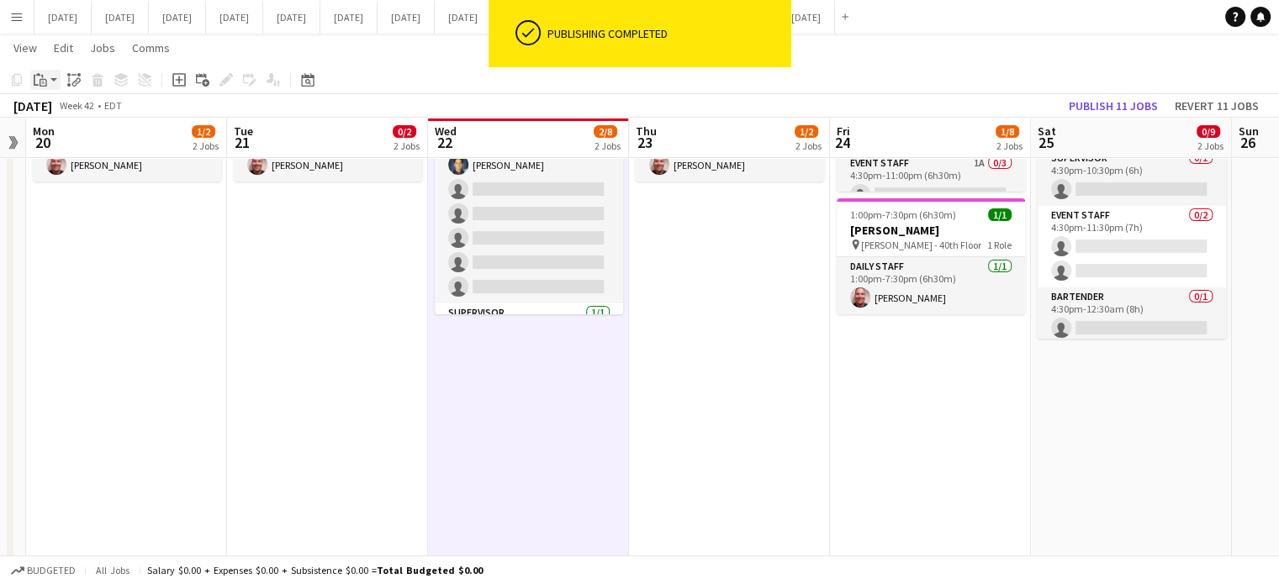
click at [50, 75] on app-action-btn "Paste" at bounding box center [45, 80] width 30 height 20
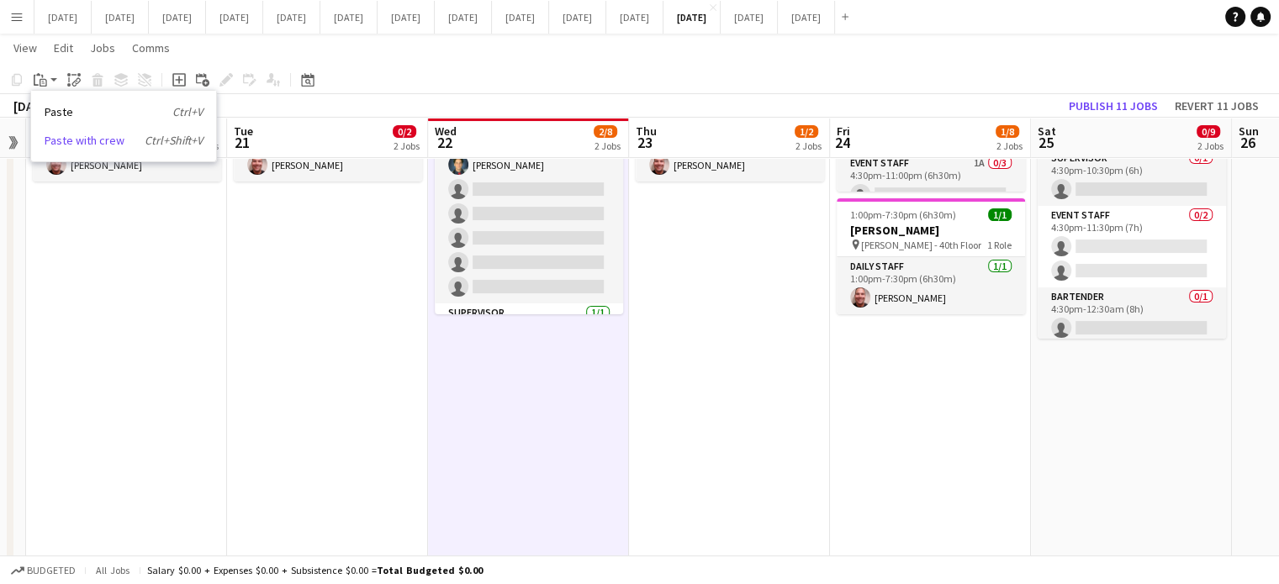
click at [74, 137] on link "Paste with crew Ctrl+Shift+V" at bounding box center [124, 140] width 158 height 15
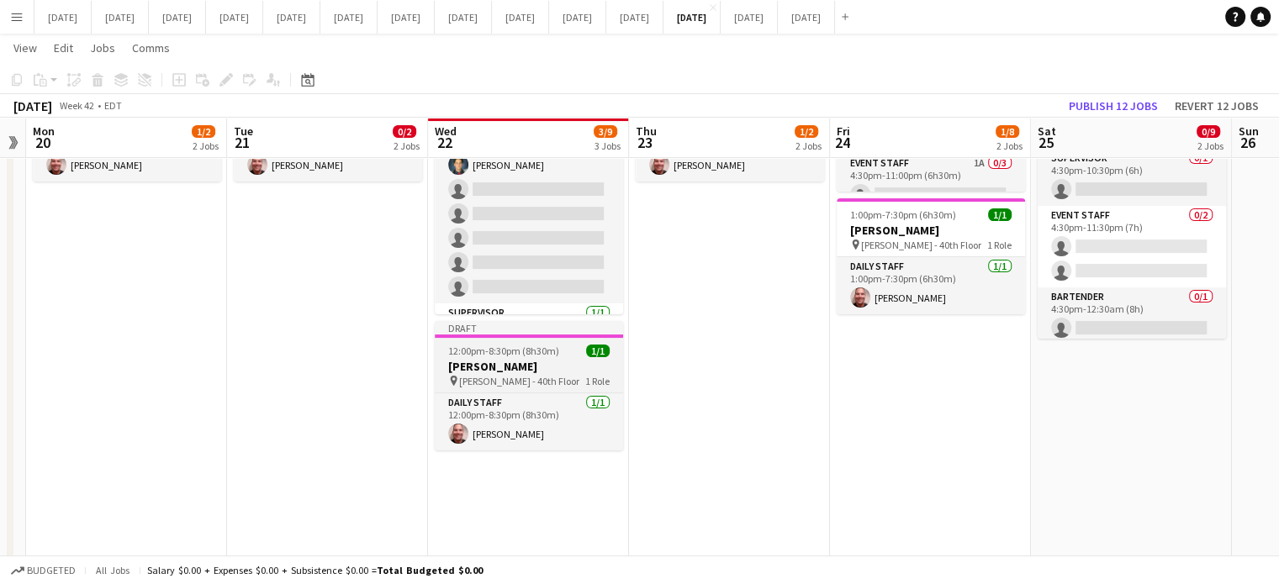
click at [521, 354] on span "12:00pm-8:30pm (8h30m)" at bounding box center [503, 351] width 111 height 13
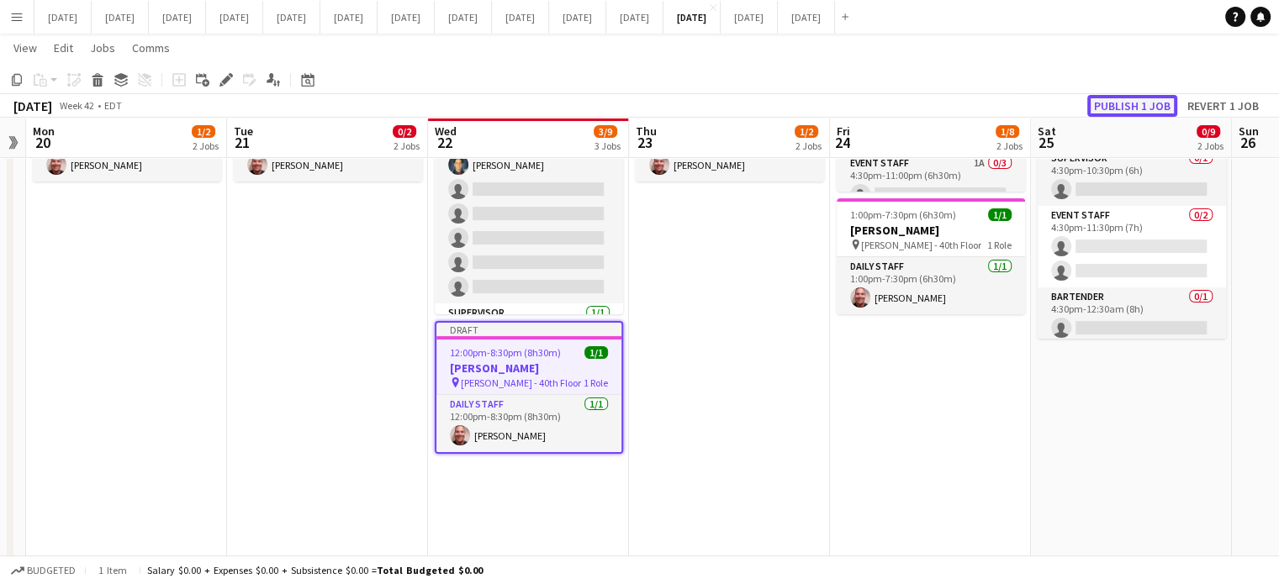
click at [1110, 108] on button "Publish 1 job" at bounding box center [1132, 106] width 90 height 22
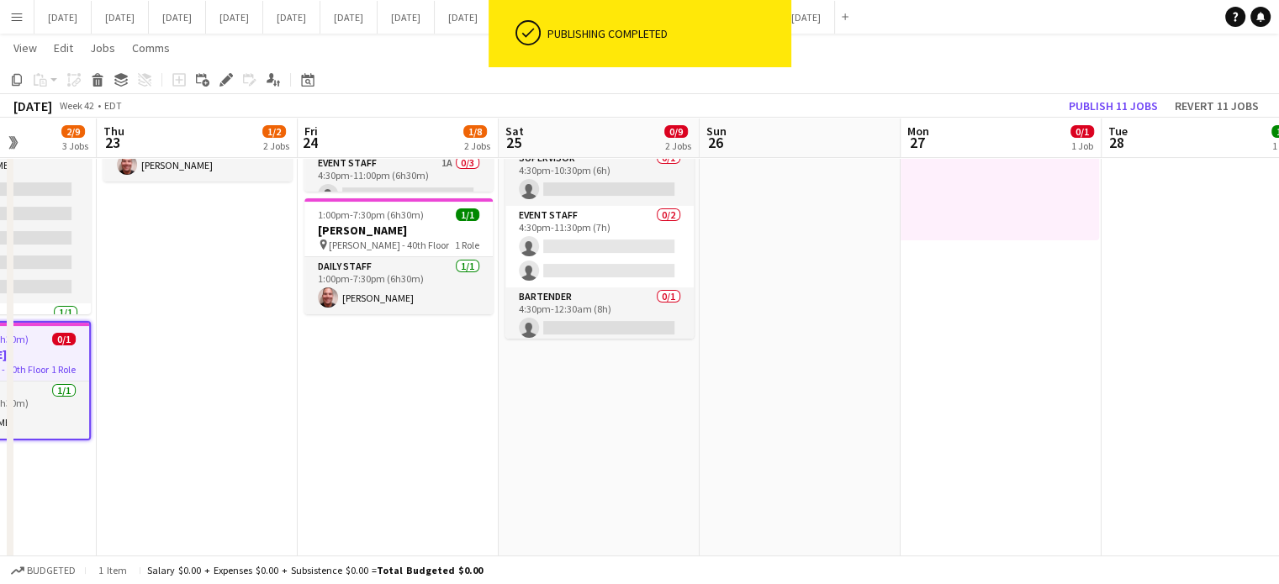
scroll to position [0, 604]
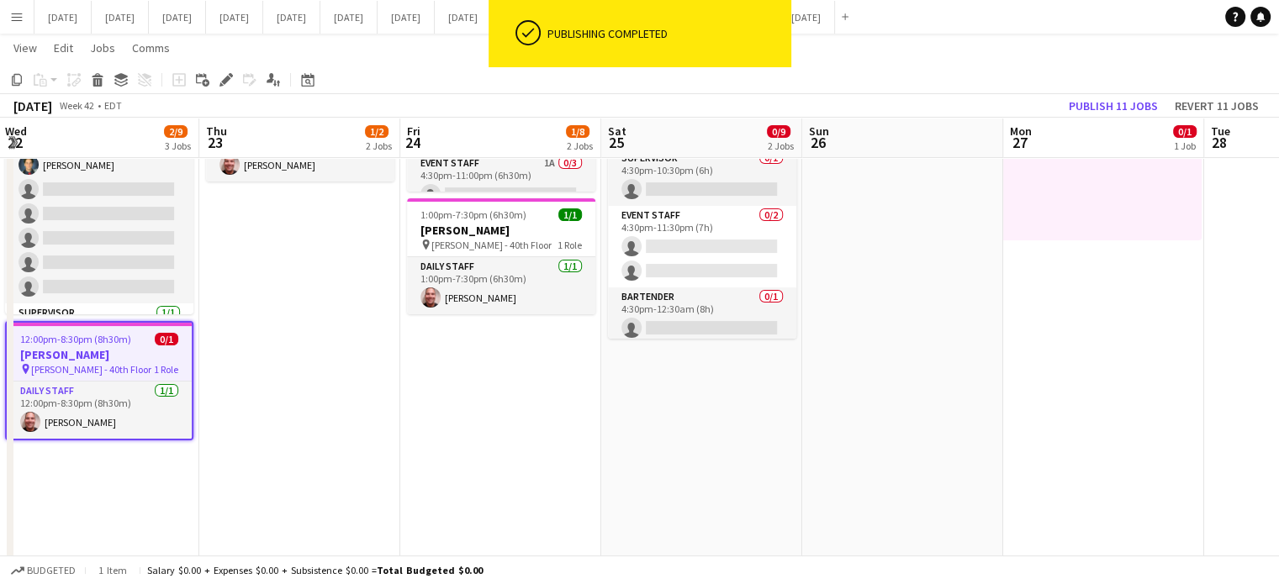
drag, startPoint x: 1079, startPoint y: 430, endPoint x: 457, endPoint y: 473, distance: 623.6
click at [457, 473] on app-calendar-viewport "Sun 19 Mon 20 1/2 2 Jobs Tue 21 0/2 2 Jobs Wed 22 2/9 3 Jobs Thu 23 1/2 2 Jobs …" at bounding box center [639, 510] width 1279 height 1395
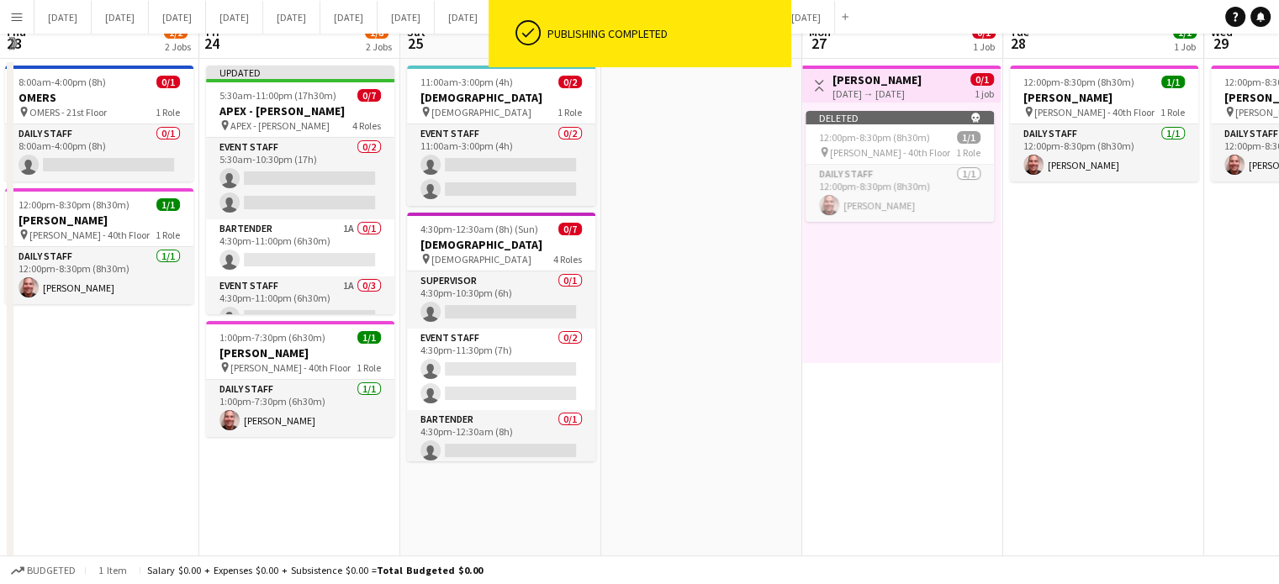
scroll to position [0, 0]
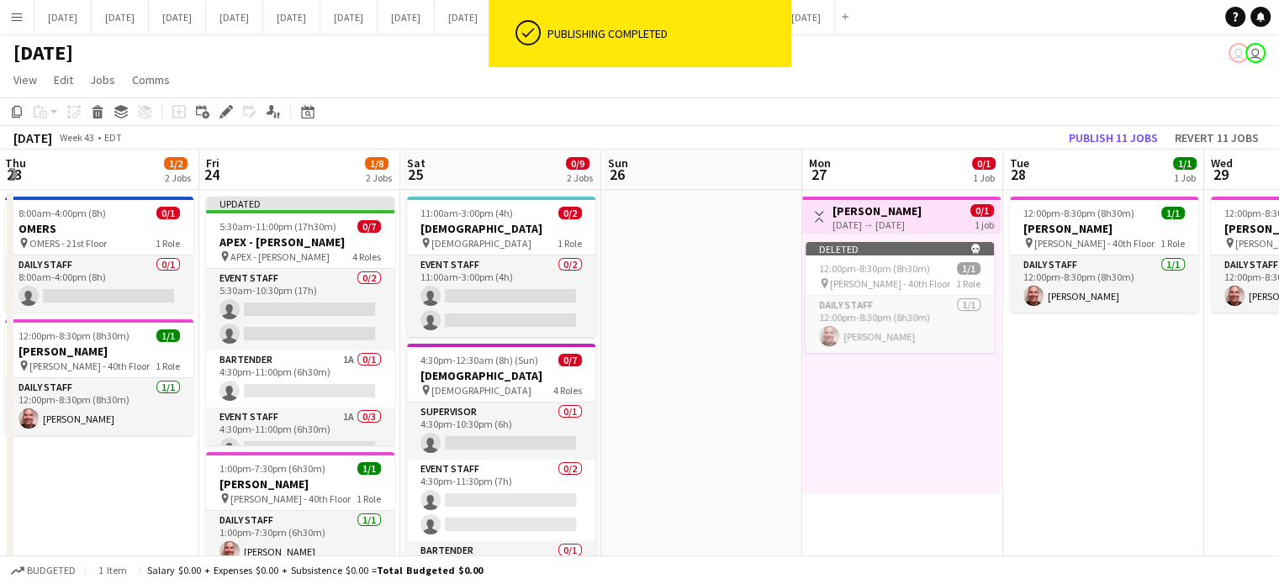
click at [921, 211] on h3 "[PERSON_NAME]" at bounding box center [876, 210] width 89 height 15
click at [931, 251] on div "Deleted skull" at bounding box center [900, 248] width 188 height 13
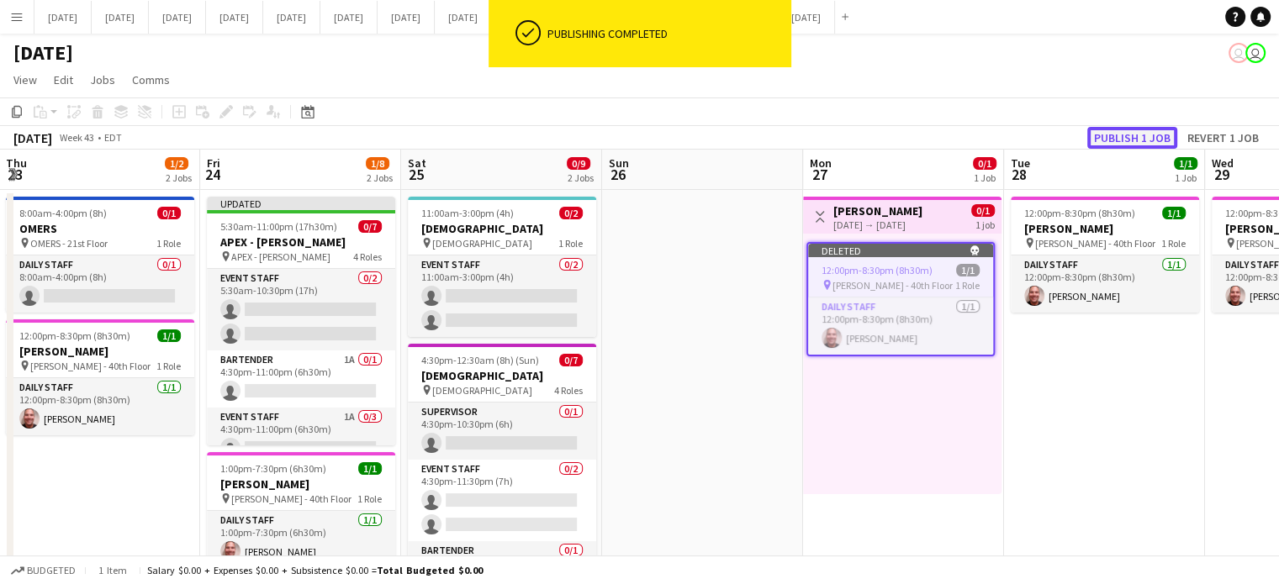
click at [1131, 140] on button "Publish 1 job" at bounding box center [1132, 138] width 90 height 22
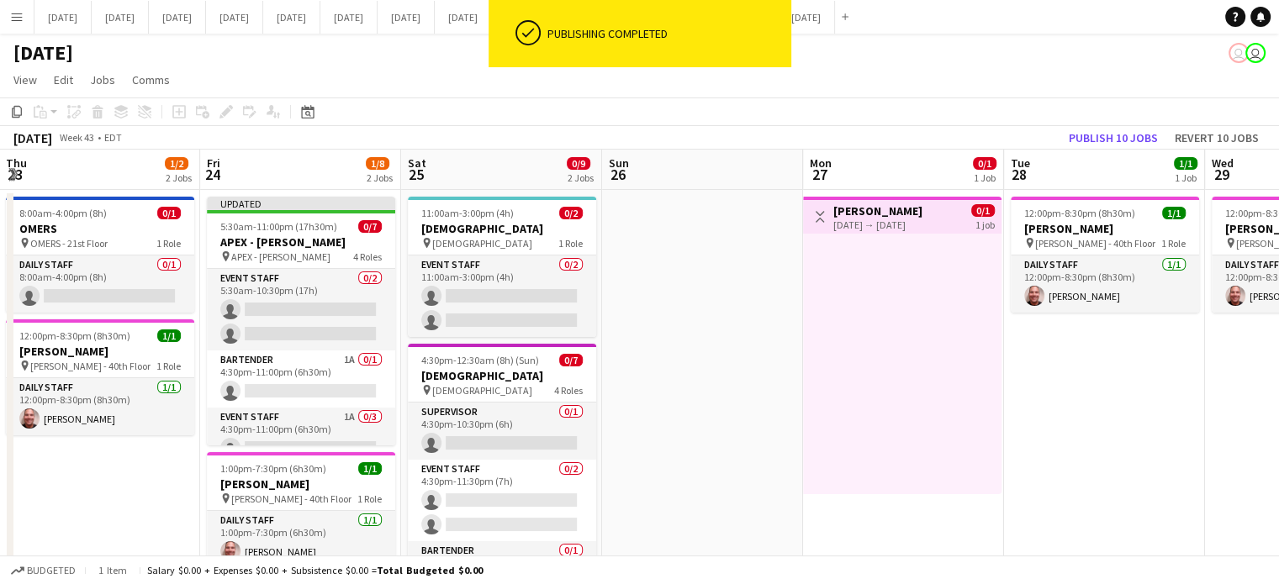
click at [884, 214] on h3 "[PERSON_NAME]" at bounding box center [877, 210] width 89 height 15
click at [877, 241] on div at bounding box center [902, 364] width 198 height 261
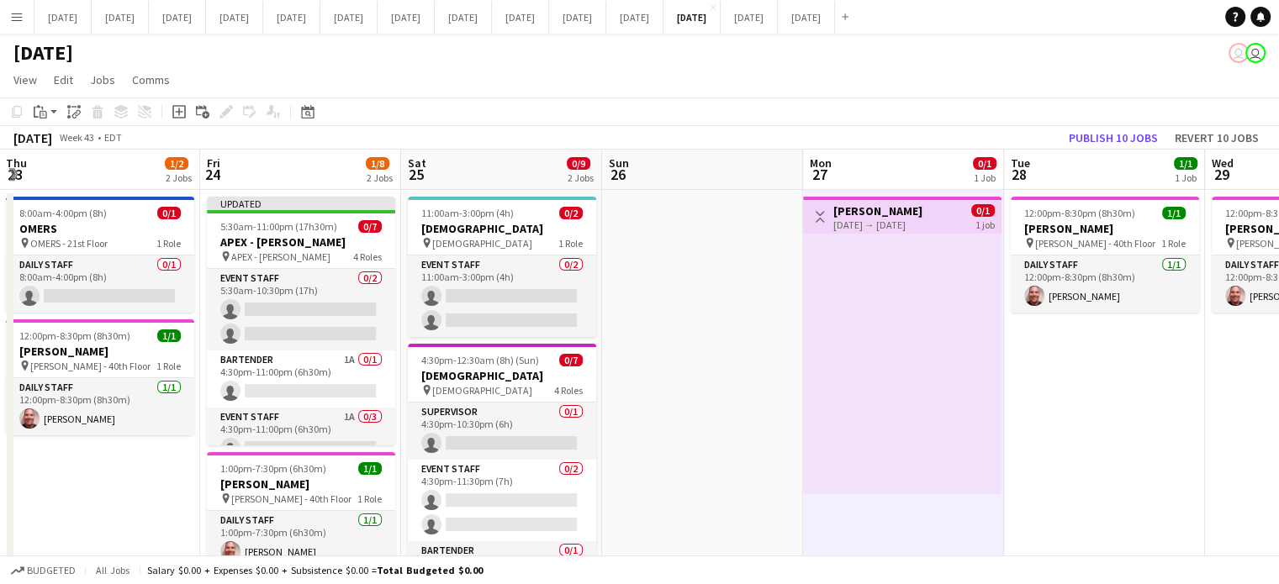
click at [901, 239] on div at bounding box center [902, 364] width 198 height 261
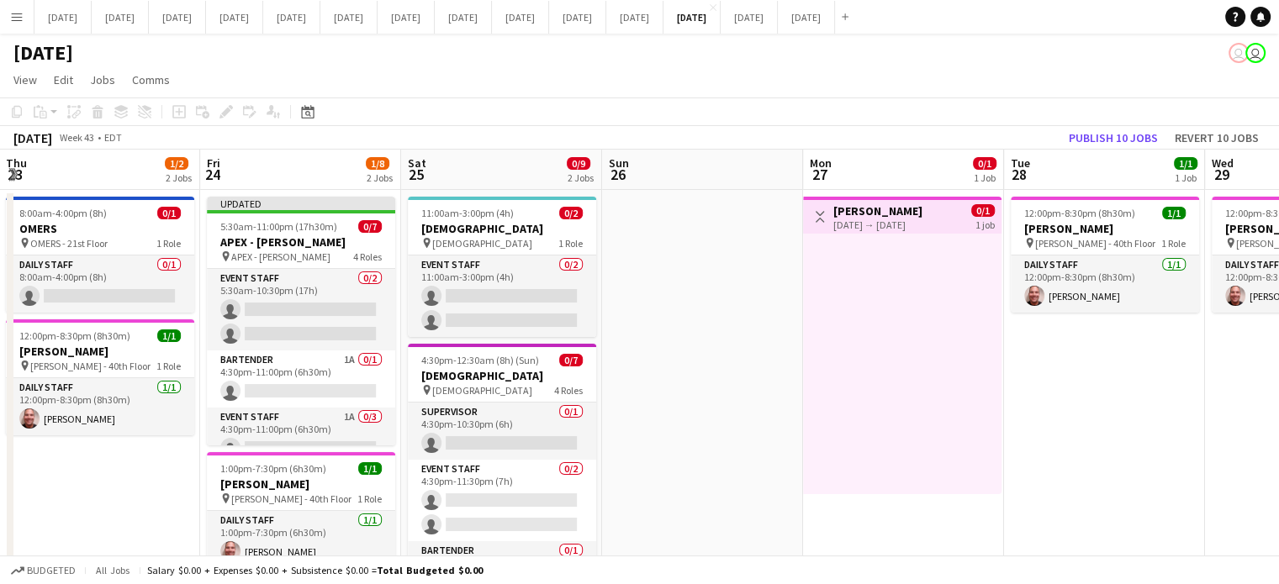
click at [902, 219] on div "27-10-2025 → 27-10-2025" at bounding box center [877, 225] width 89 height 13
click at [922, 229] on div "27-10-2025 → 27-10-2025" at bounding box center [877, 225] width 89 height 13
click at [922, 219] on div "27-10-2025 → 27-10-2025" at bounding box center [877, 225] width 89 height 13
click at [940, 218] on div "Toggle View DAVIES 27-10-2025 → 27-10-2025 0/1 1 job" at bounding box center [901, 217] width 185 height 29
click at [873, 223] on div "27-10-2025 → 27-10-2025" at bounding box center [877, 225] width 89 height 13
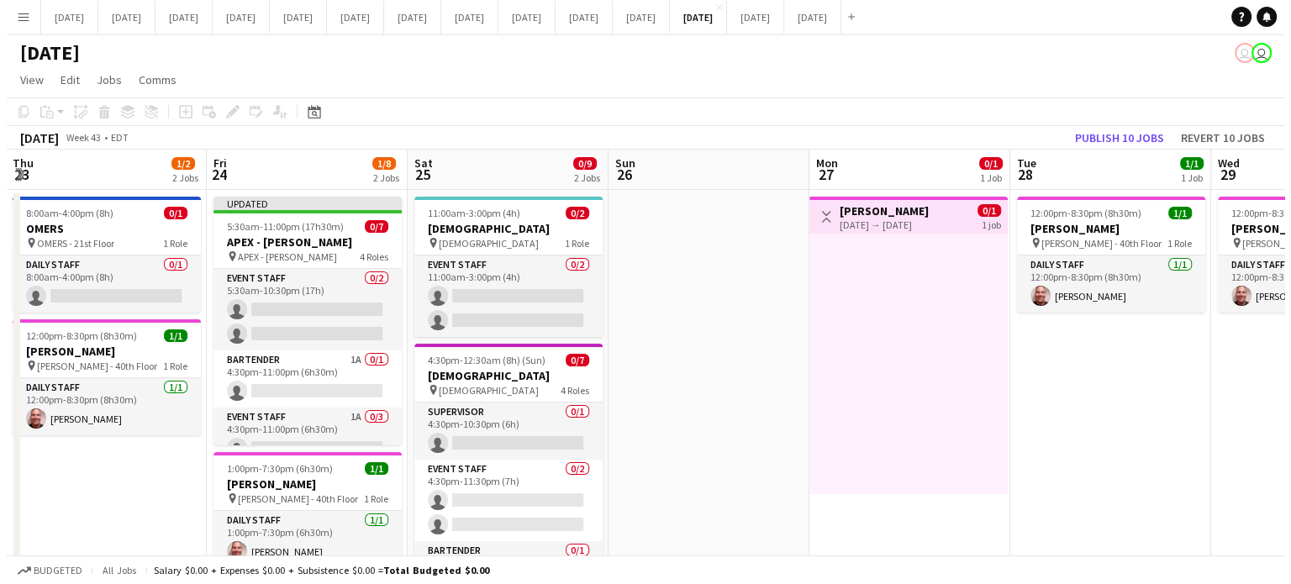
scroll to position [0, 608]
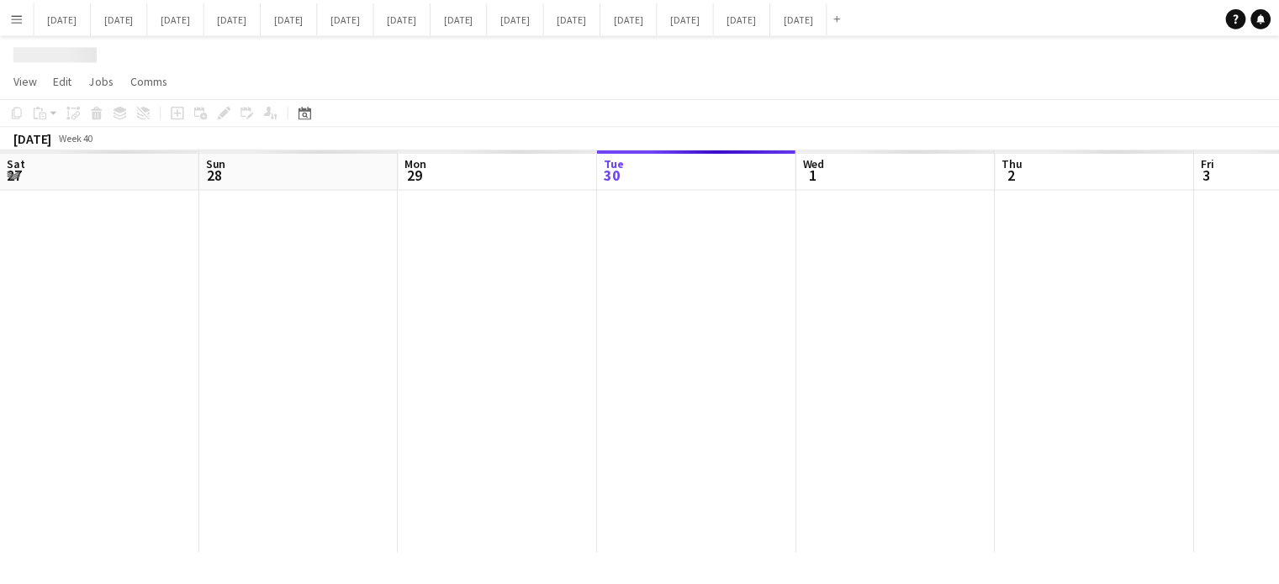
scroll to position [0, 402]
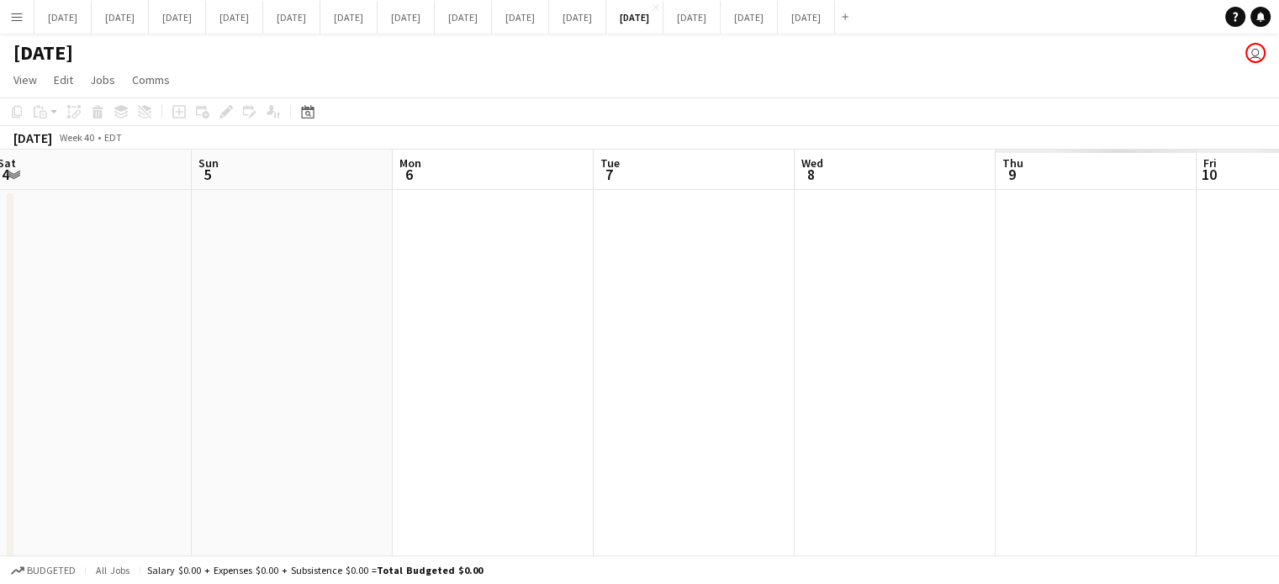
drag, startPoint x: 1014, startPoint y: 229, endPoint x: 0, endPoint y: 250, distance: 1014.0
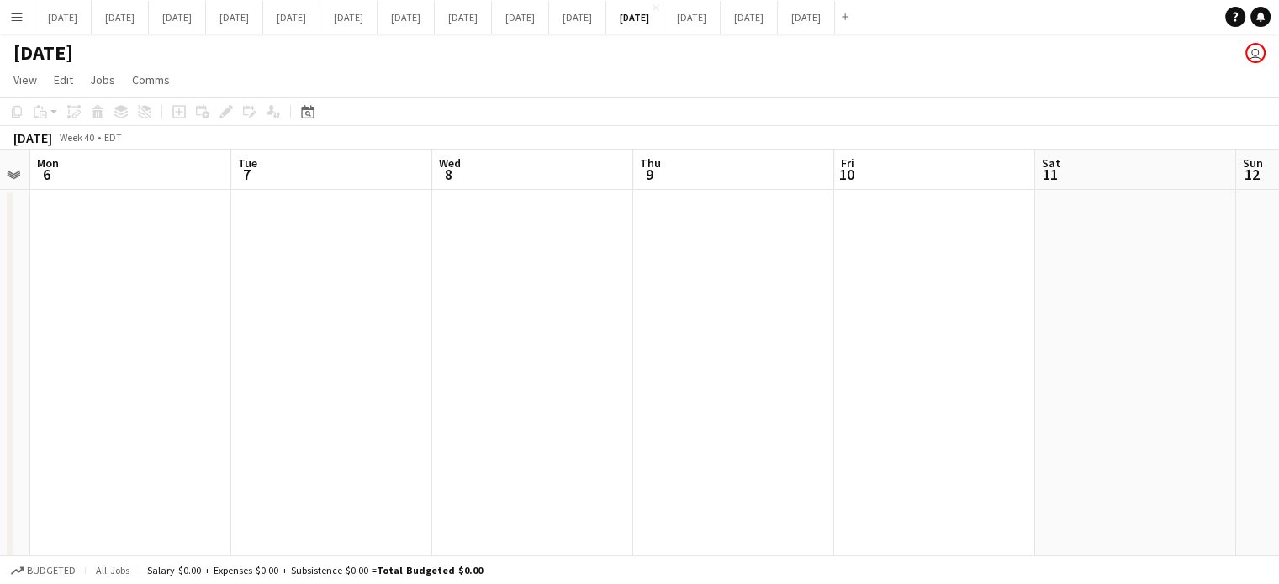
drag, startPoint x: 390, startPoint y: 244, endPoint x: 0, endPoint y: 235, distance: 390.1
drag, startPoint x: 588, startPoint y: 252, endPoint x: 0, endPoint y: 244, distance: 588.5
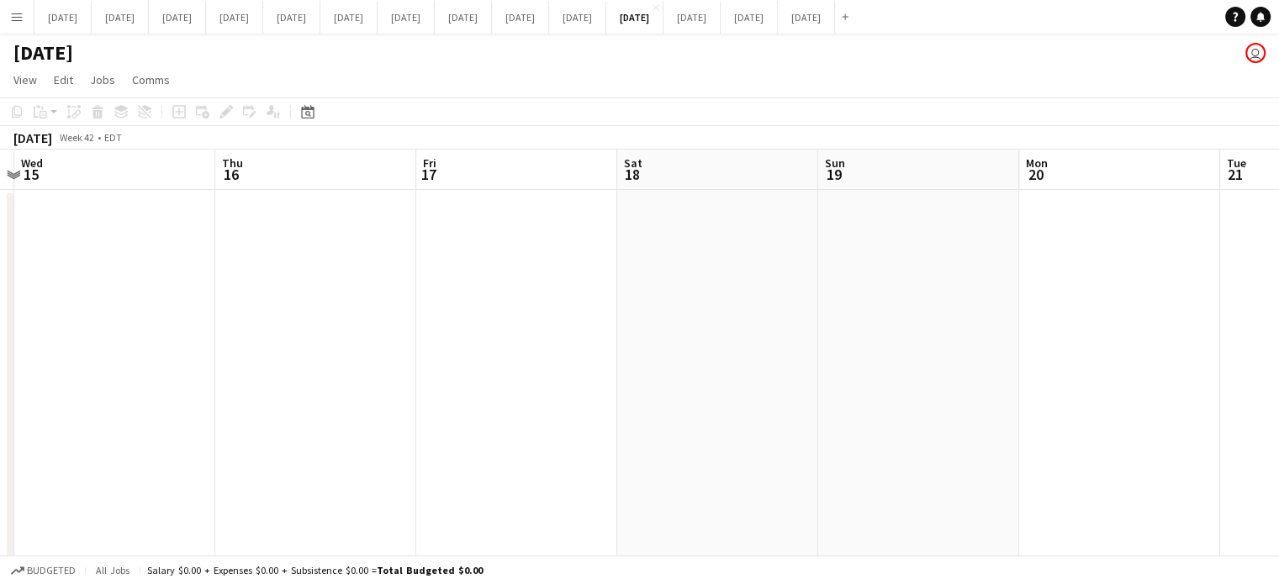
drag, startPoint x: 820, startPoint y: 334, endPoint x: 146, endPoint y: 329, distance: 673.3
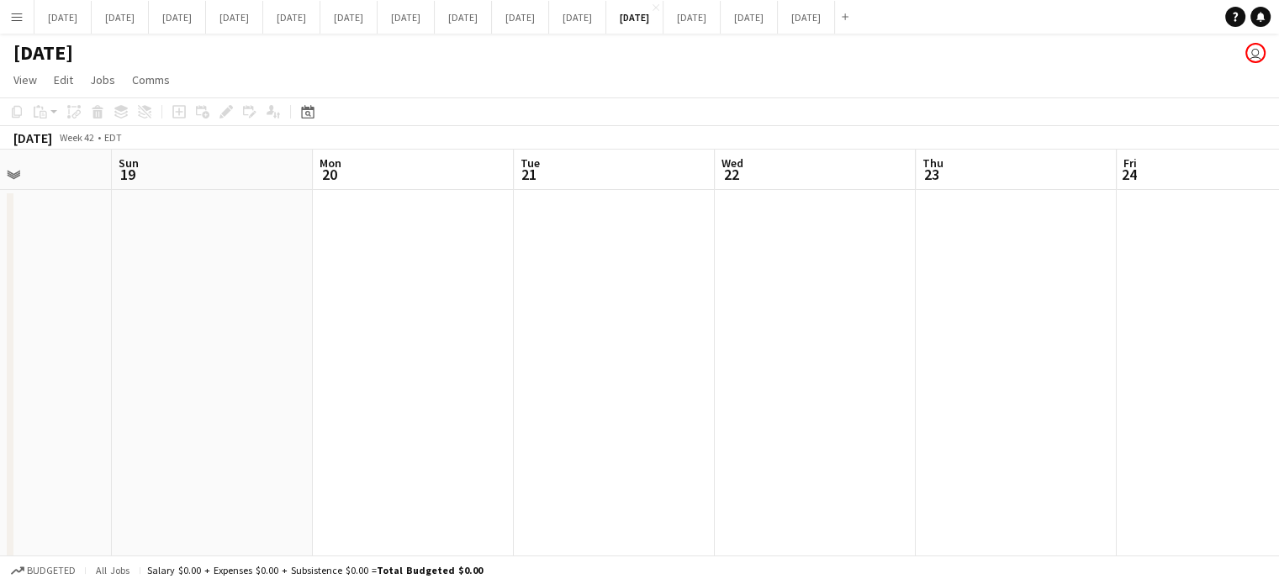
drag, startPoint x: 860, startPoint y: 346, endPoint x: 35, endPoint y: 355, distance: 824.7
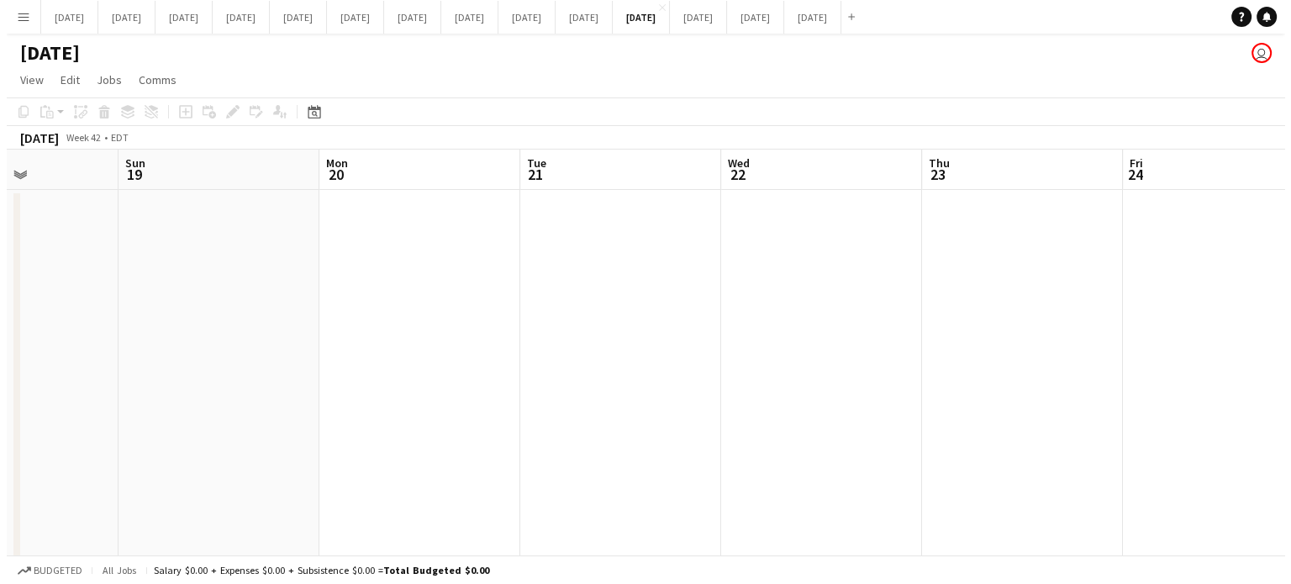
scroll to position [0, 657]
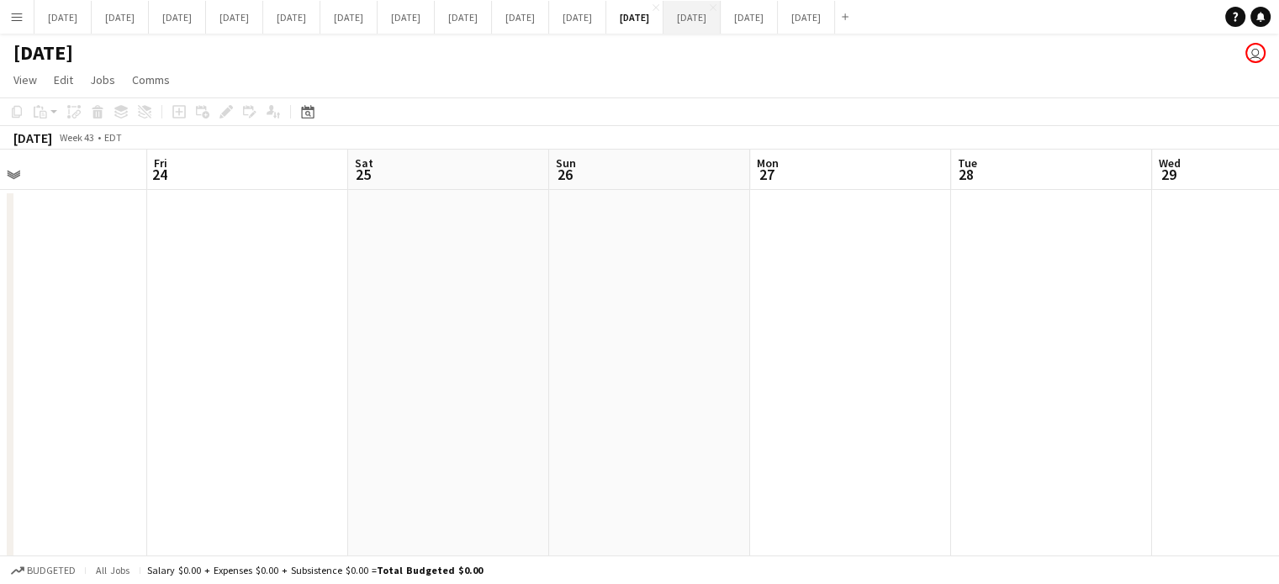
click at [720, 17] on button "[DATE] Close" at bounding box center [691, 17] width 57 height 33
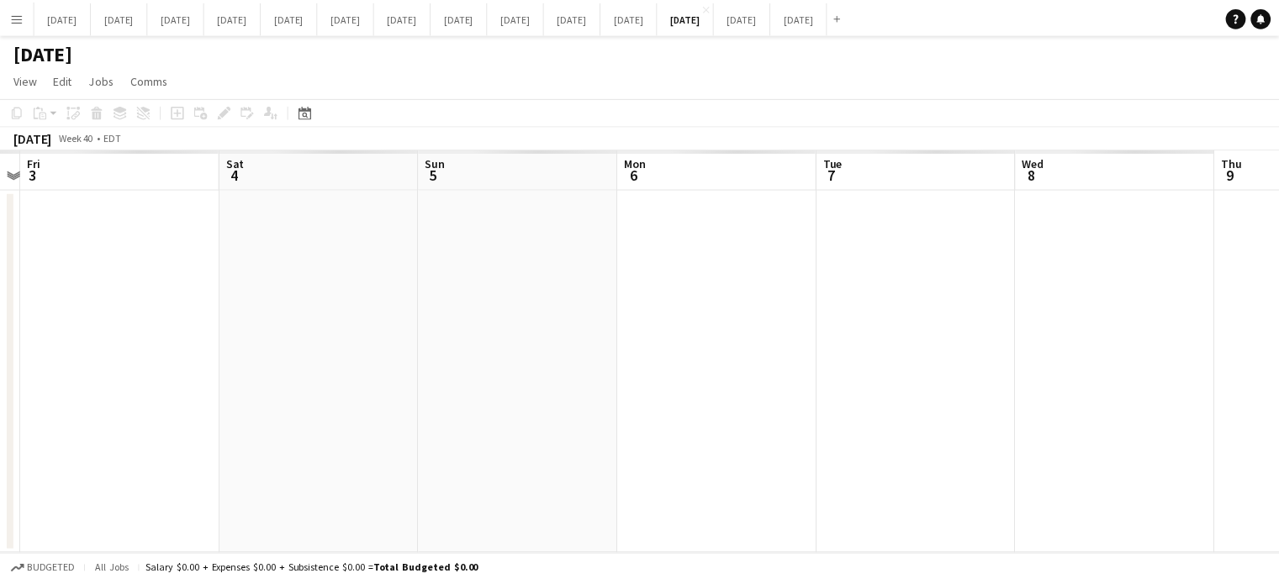
scroll to position [0, 434]
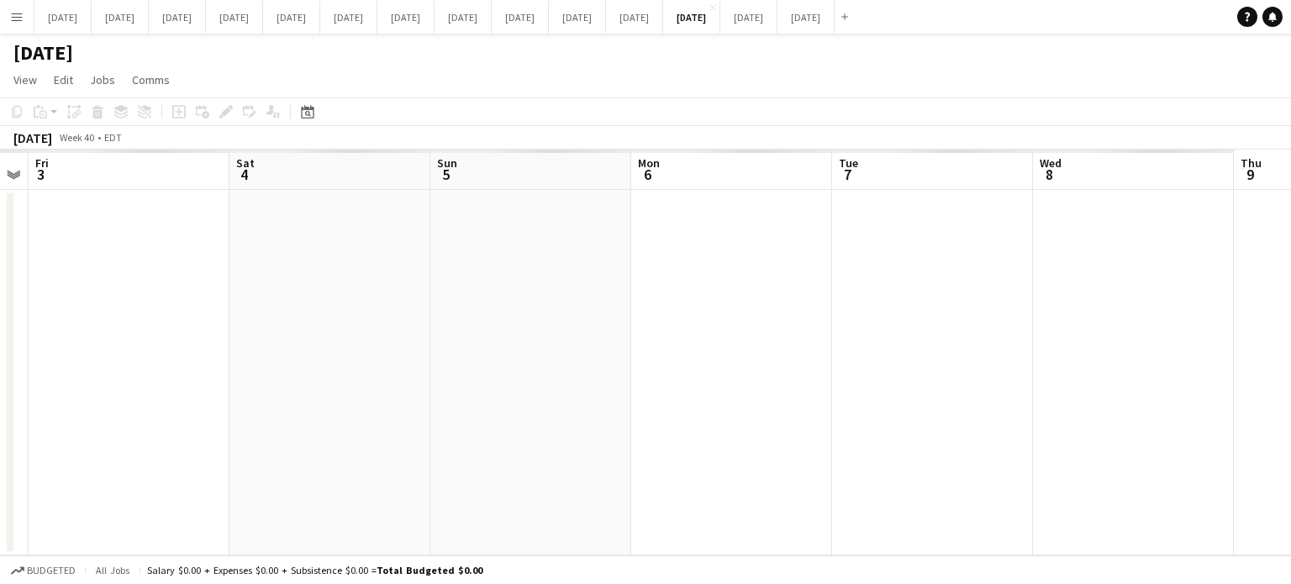
click at [0, 385] on app-calendar-viewport "Tue 30 Wed 1 Thu 2 Fri 3 Sat 4 Sun 5 Mon 6 Tue 7 Wed 8 Thu 9 Fri 10 Sat 11" at bounding box center [645, 353] width 1291 height 406
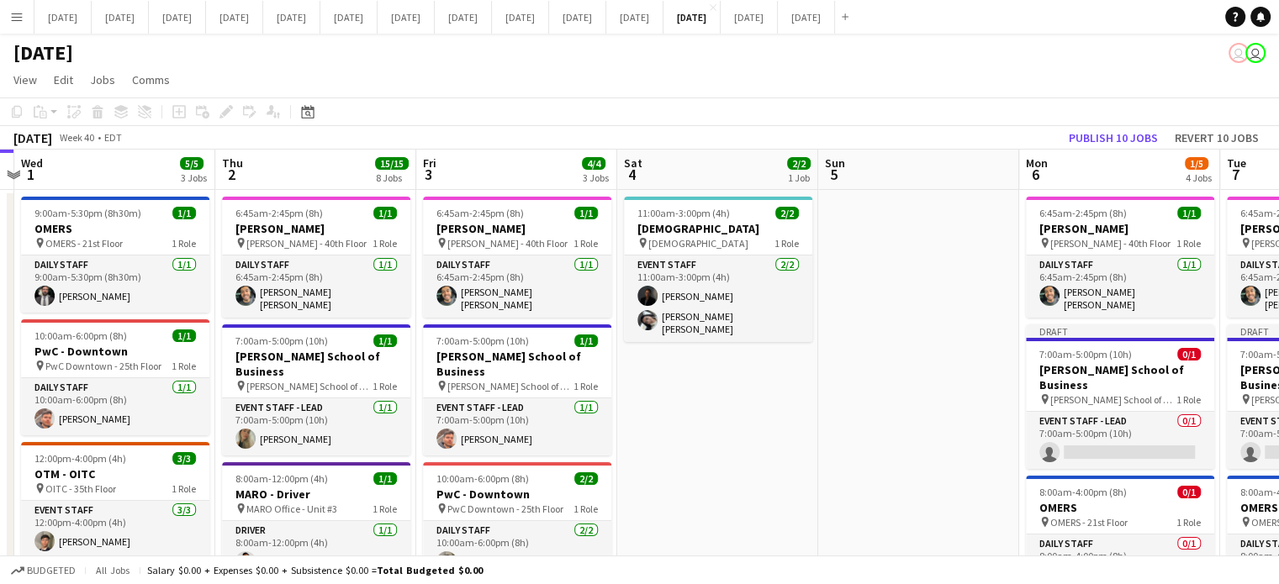
drag, startPoint x: 182, startPoint y: 342, endPoint x: 13, endPoint y: 394, distance: 176.0
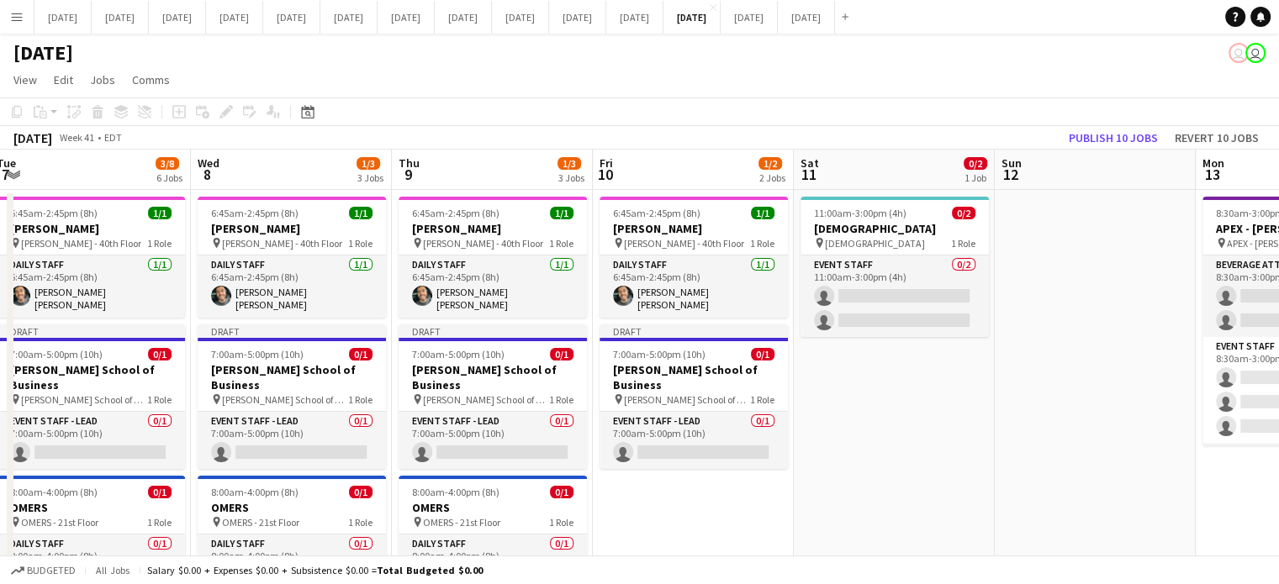
drag, startPoint x: 1093, startPoint y: 491, endPoint x: 92, endPoint y: 419, distance: 1002.9
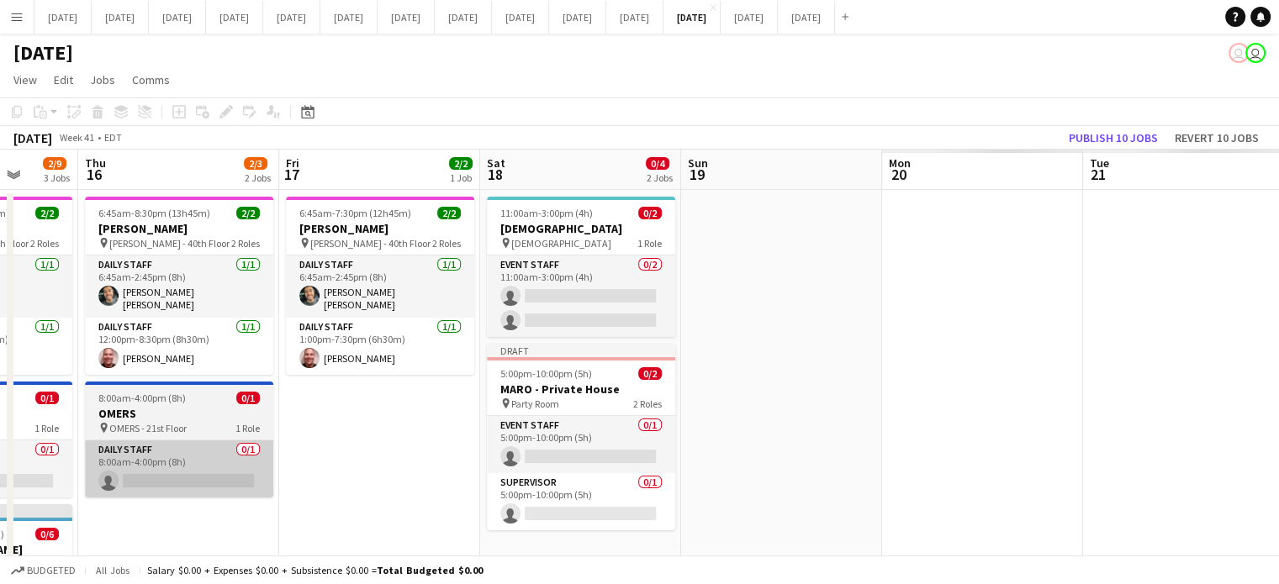
drag, startPoint x: 1219, startPoint y: 523, endPoint x: 218, endPoint y: 457, distance: 1003.3
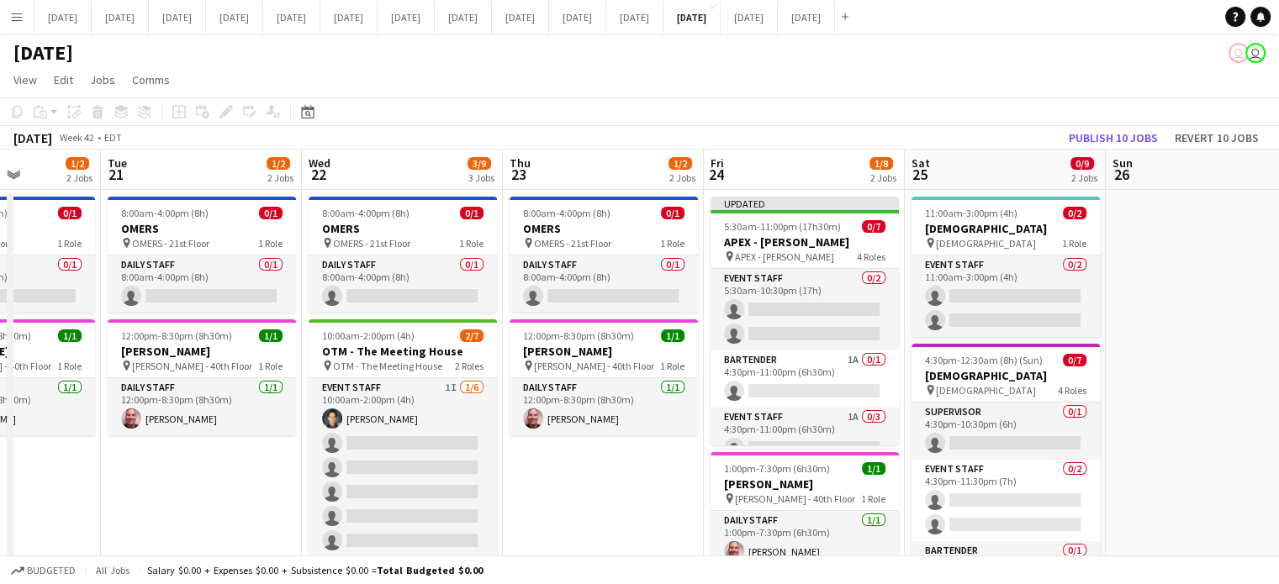
drag, startPoint x: 1110, startPoint y: 488, endPoint x: 180, endPoint y: 456, distance: 931.1
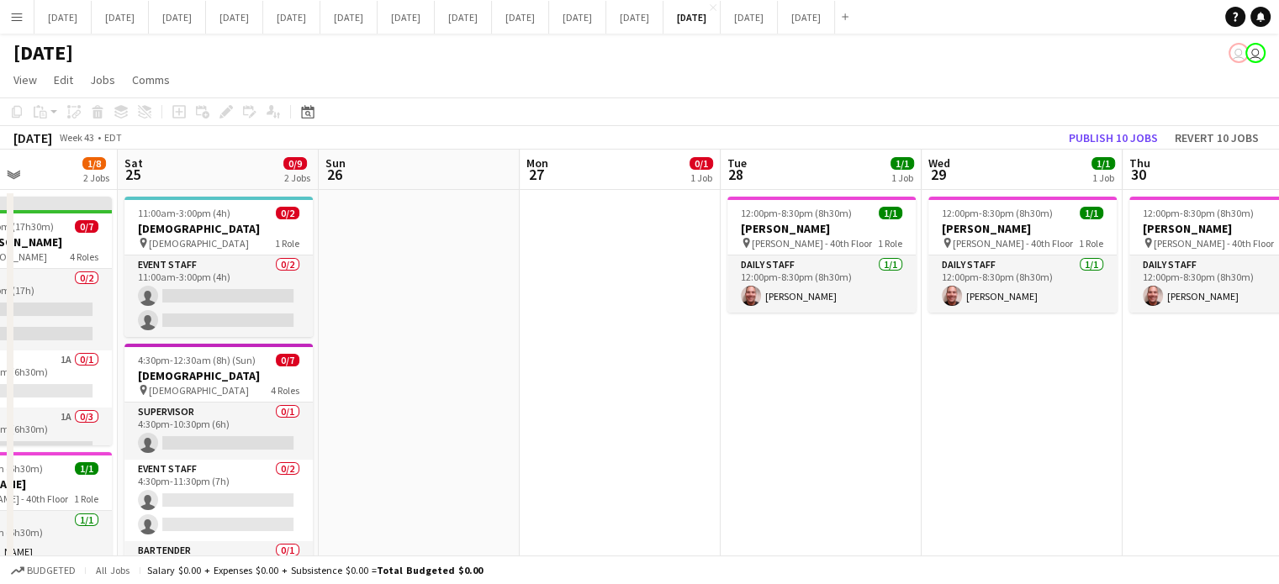
scroll to position [0, 525]
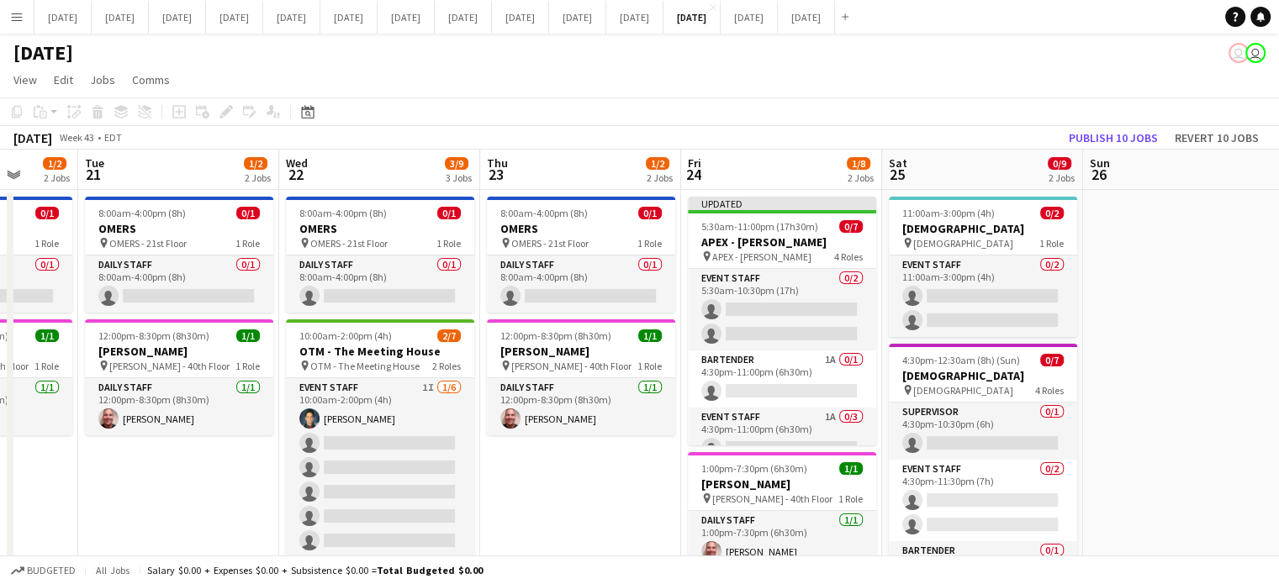
drag, startPoint x: 1263, startPoint y: 444, endPoint x: 1273, endPoint y: 430, distance: 17.5
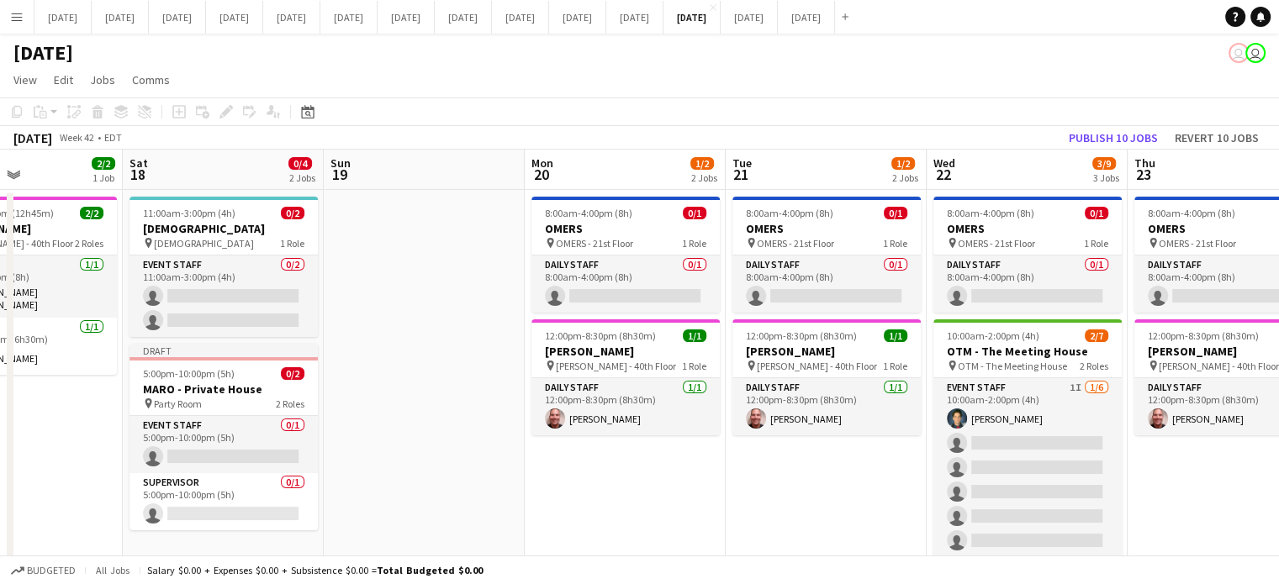
scroll to position [0, 474]
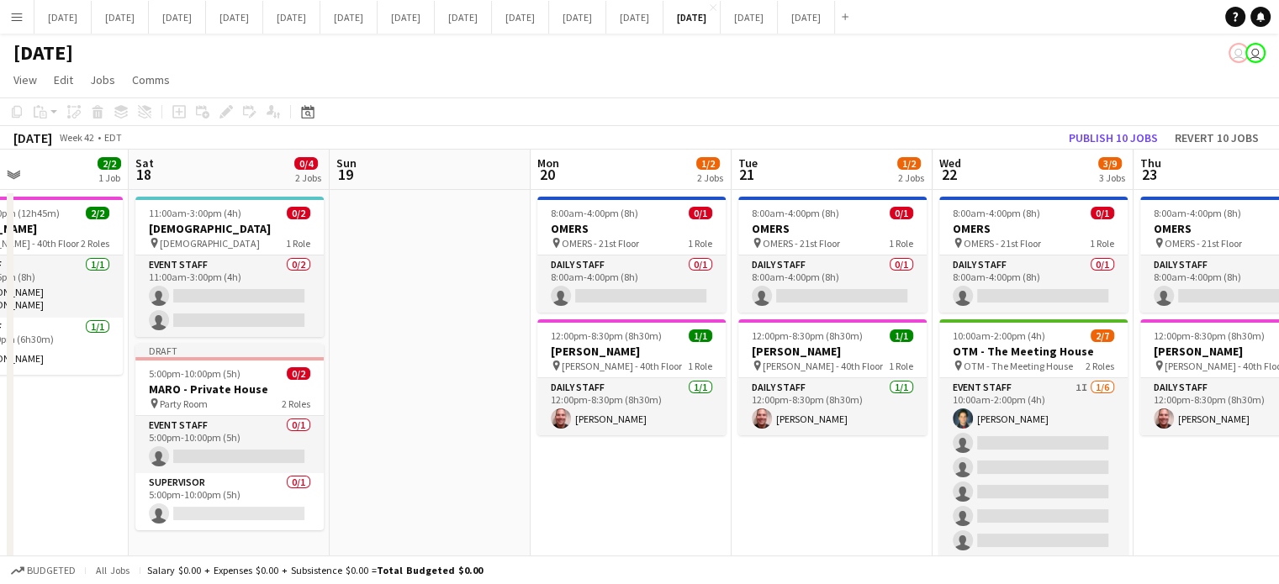
drag, startPoint x: 345, startPoint y: 480, endPoint x: 835, endPoint y: 477, distance: 490.1
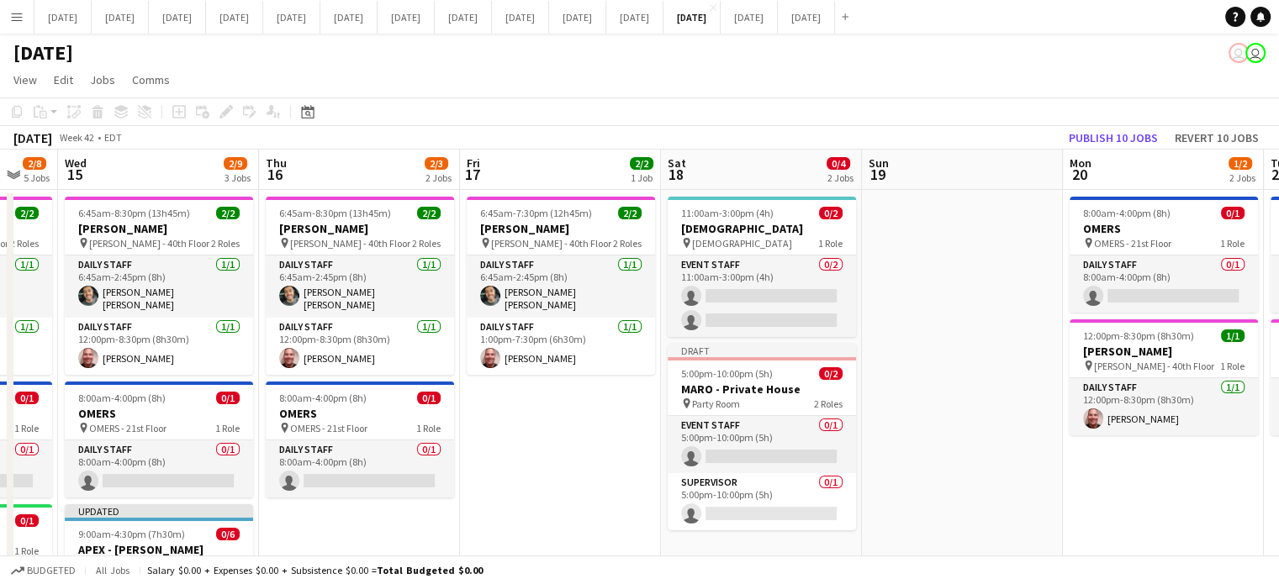
drag, startPoint x: 409, startPoint y: 477, endPoint x: 971, endPoint y: 412, distance: 565.2
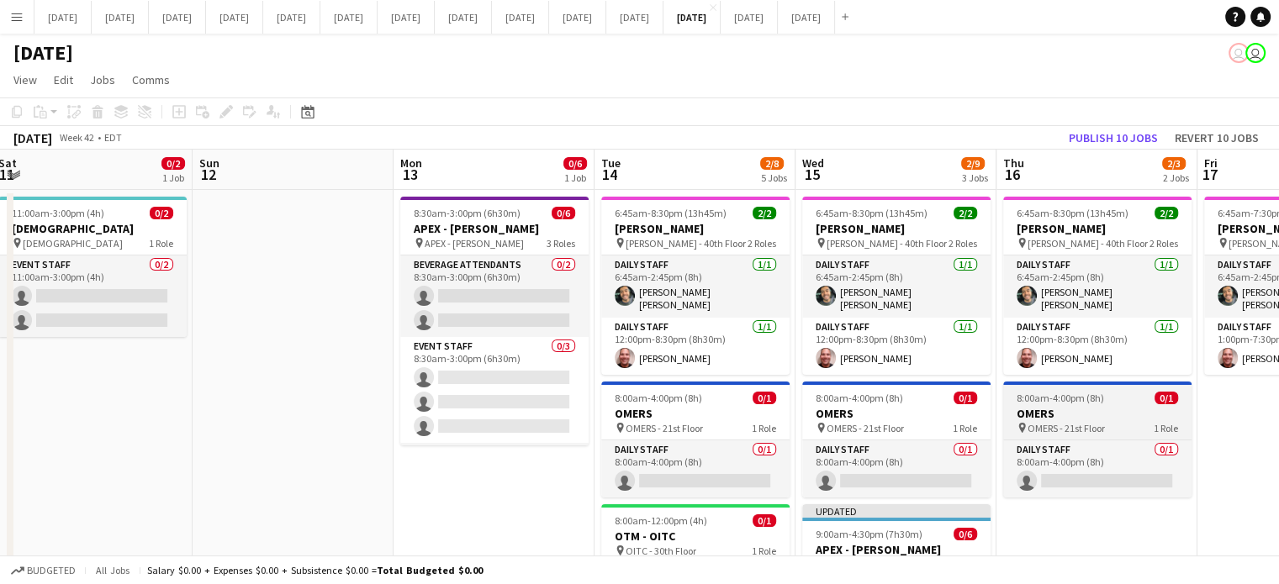
drag, startPoint x: 511, startPoint y: 464, endPoint x: 1071, endPoint y: 409, distance: 562.5
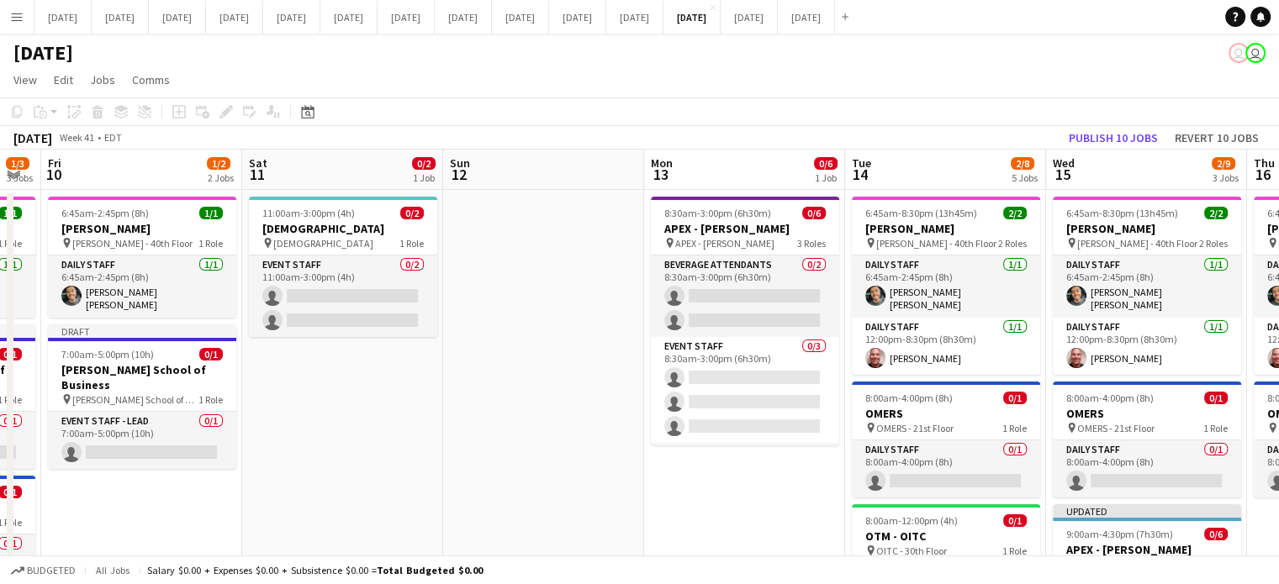
scroll to position [0, 351]
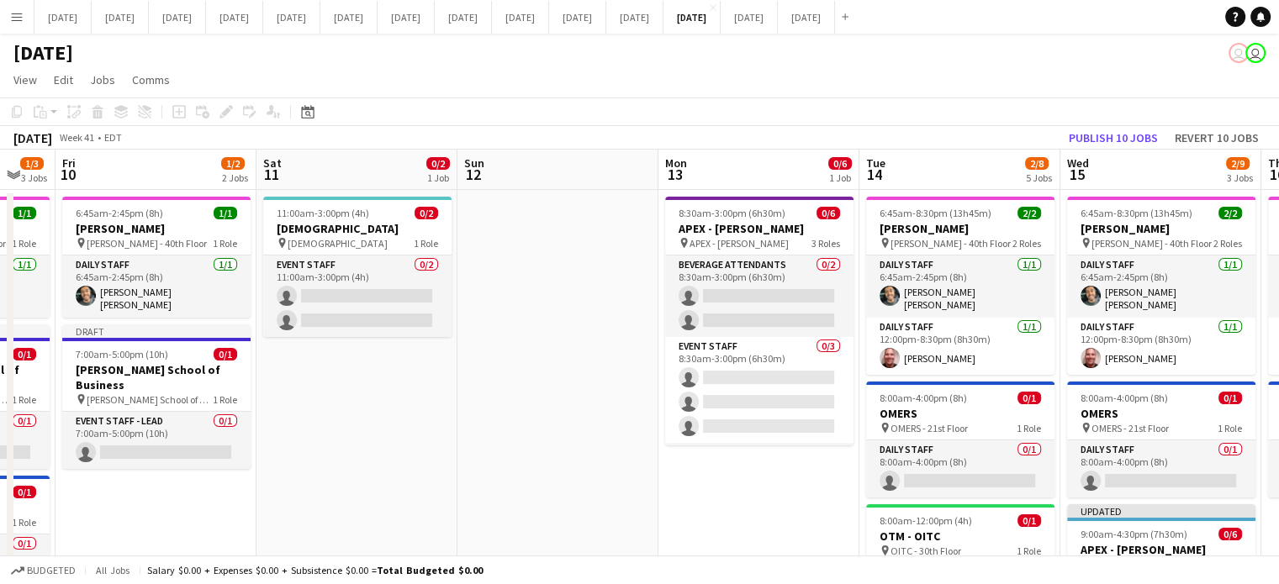
drag, startPoint x: 193, startPoint y: 305, endPoint x: 1055, endPoint y: 393, distance: 866.1
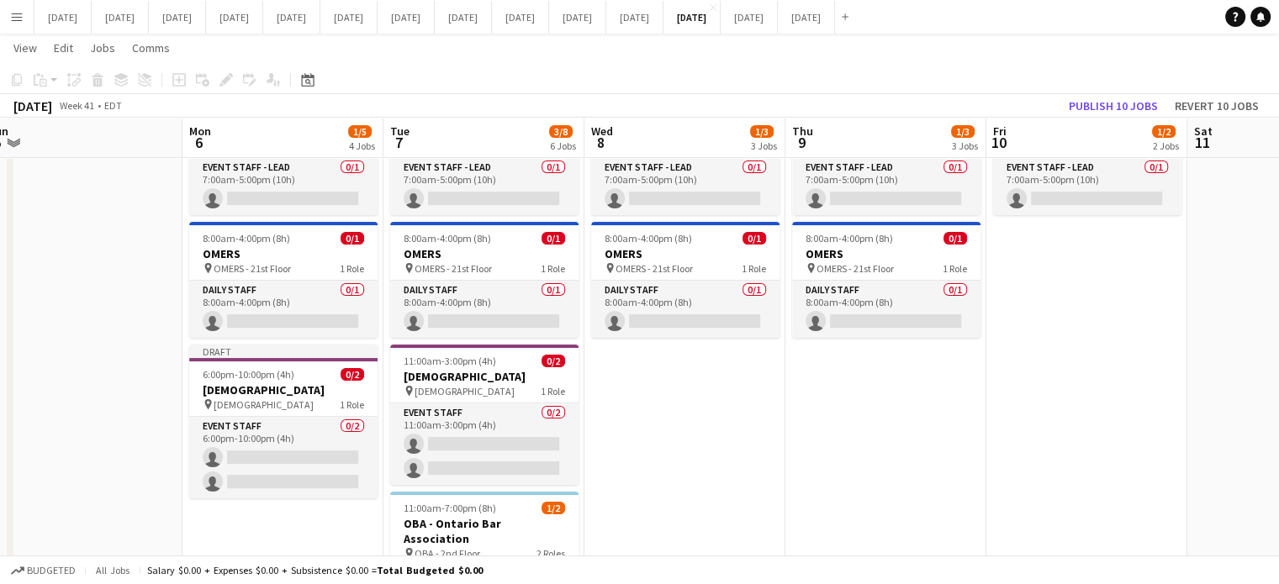
scroll to position [0, 415]
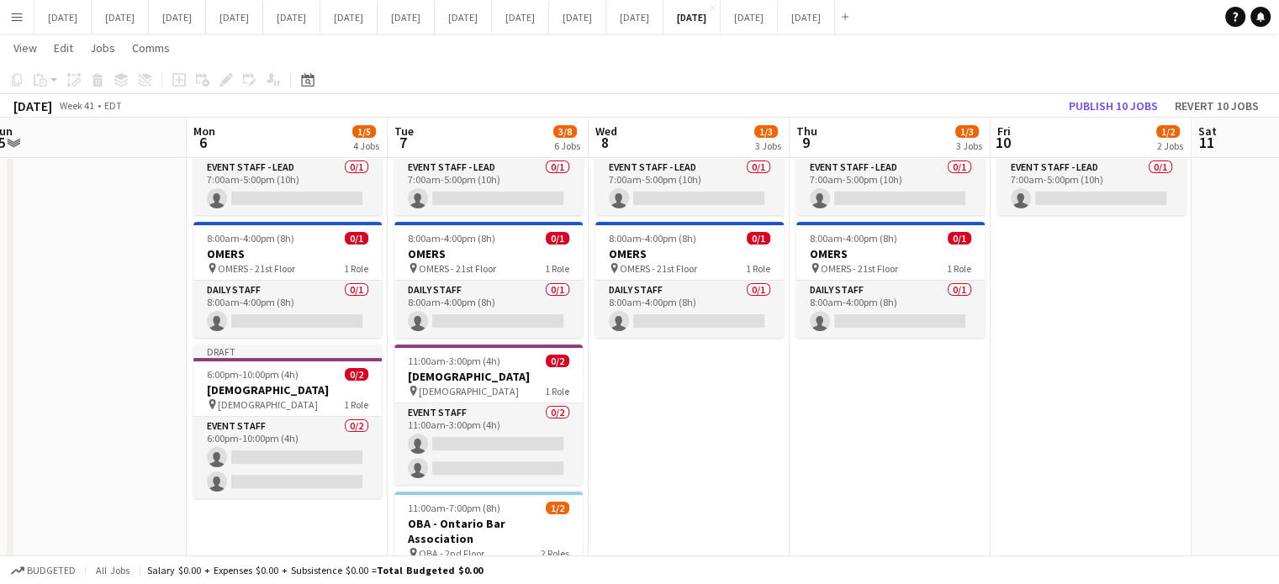
drag, startPoint x: 545, startPoint y: 440, endPoint x: 883, endPoint y: 413, distance: 339.1
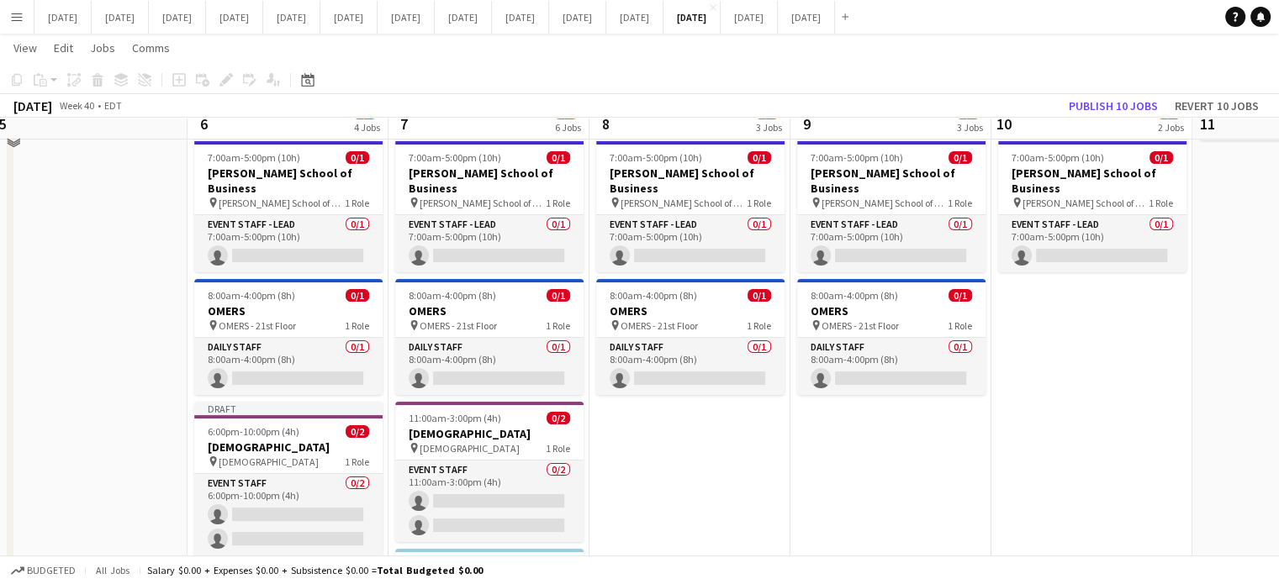
scroll to position [168, 0]
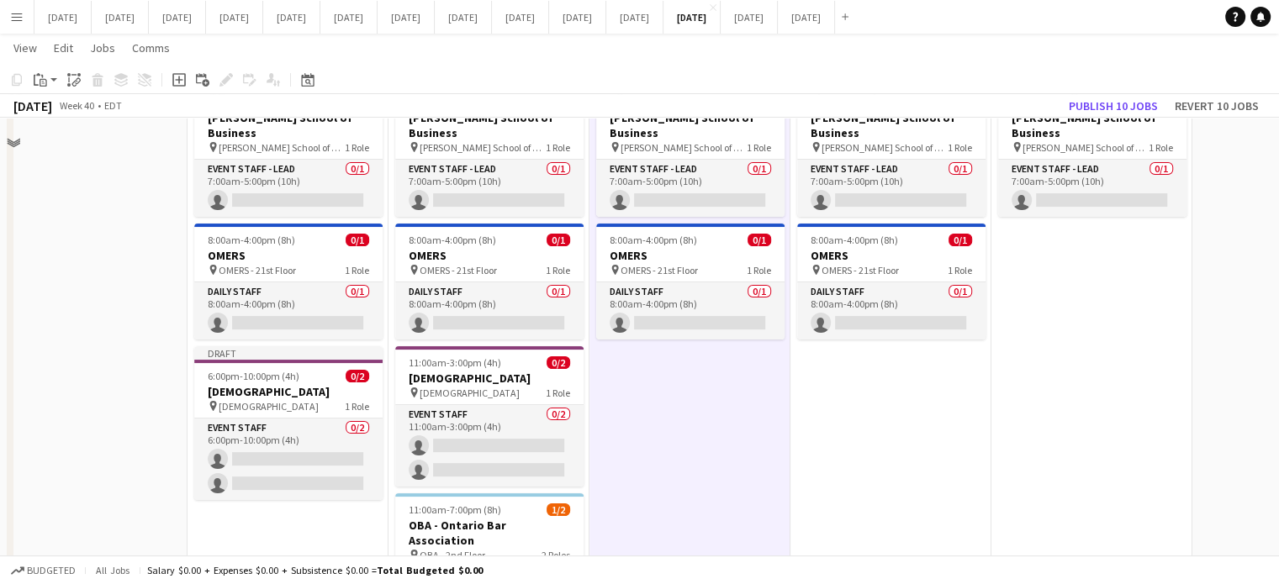
scroll to position [252, 0]
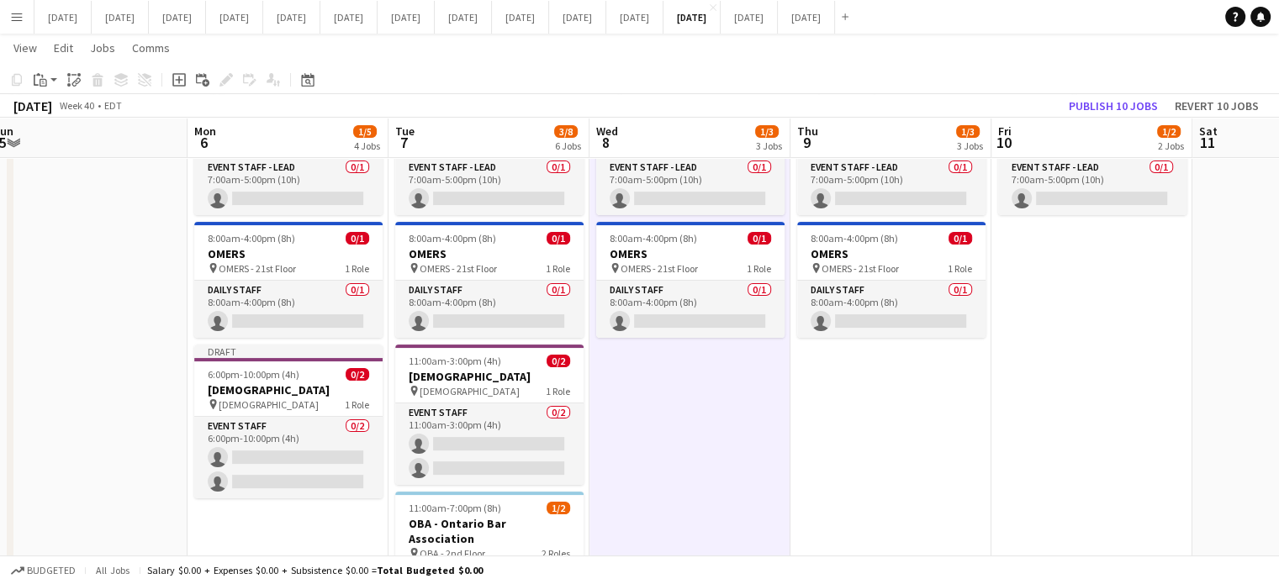
click at [671, 470] on app-date-cell "6:45am-2:45pm (8h) 1/1 DAVIES pin DAVIES - 40th Floor 1 Role Daily Staff 1/1 6:…" at bounding box center [689, 559] width 201 height 1246
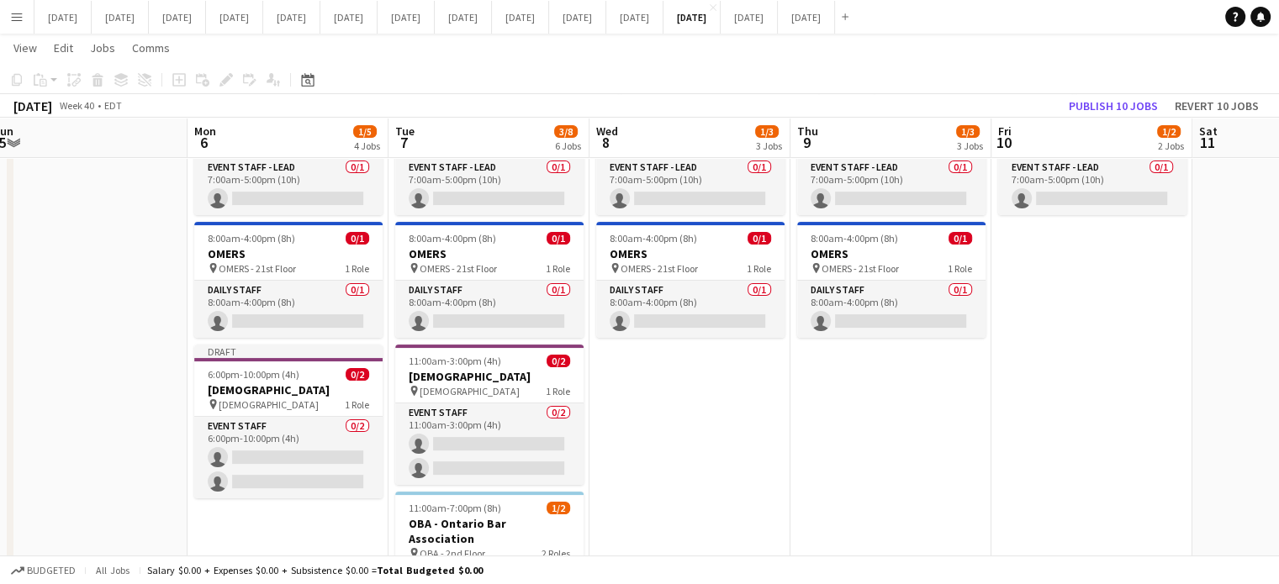
click at [664, 446] on app-date-cell "6:45am-2:45pm (8h) 1/1 DAVIES pin DAVIES - 40th Floor 1 Role Daily Staff 1/1 6:…" at bounding box center [689, 559] width 201 height 1246
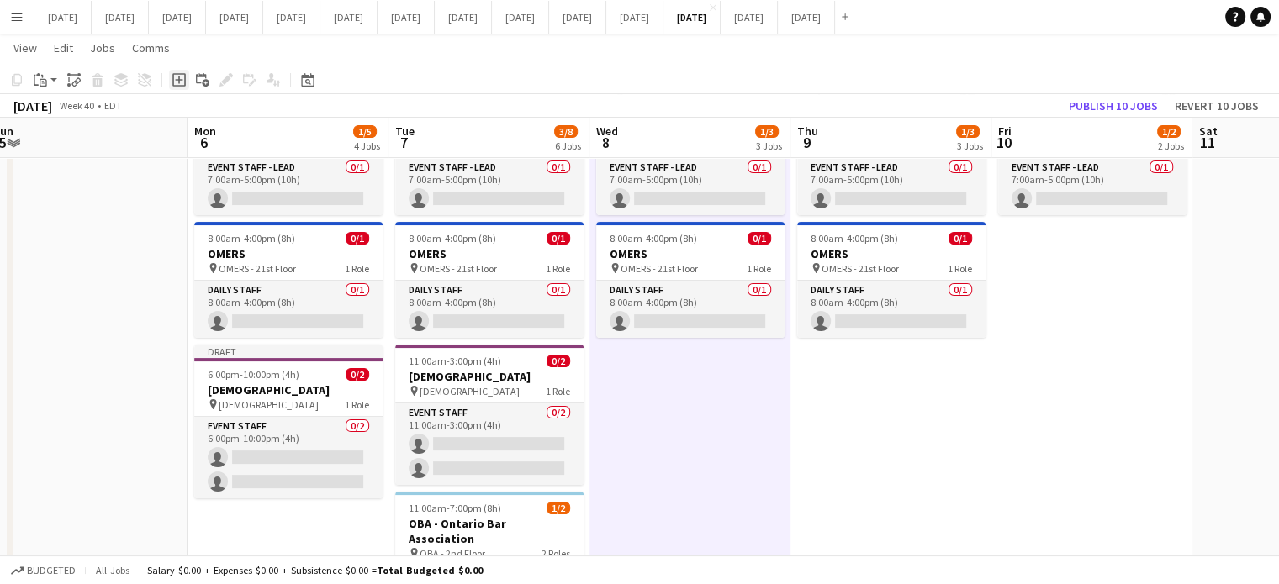
click at [178, 80] on icon at bounding box center [179, 80] width 8 height 8
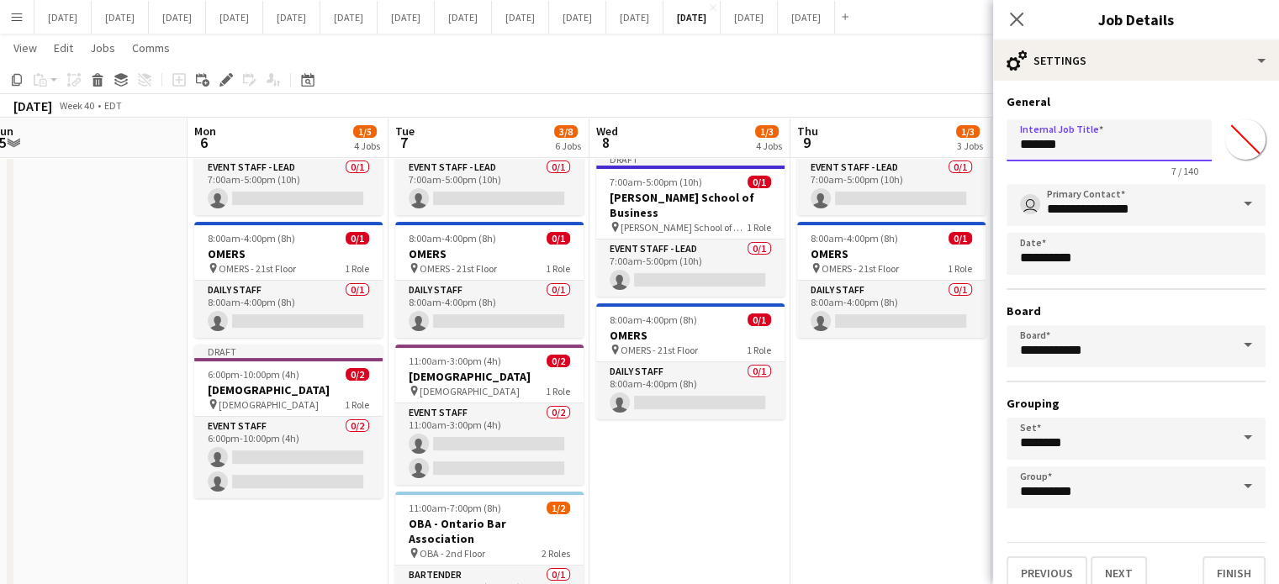
drag, startPoint x: 1105, startPoint y: 154, endPoint x: 803, endPoint y: 151, distance: 302.6
click at [804, 151] on body "Menu Boards Boards Boards All jobs Status Workforce Workforce My Workforce Recr…" at bounding box center [639, 578] width 1279 height 1660
type input "**********"
click at [1223, 131] on input "*******" at bounding box center [1245, 139] width 61 height 61
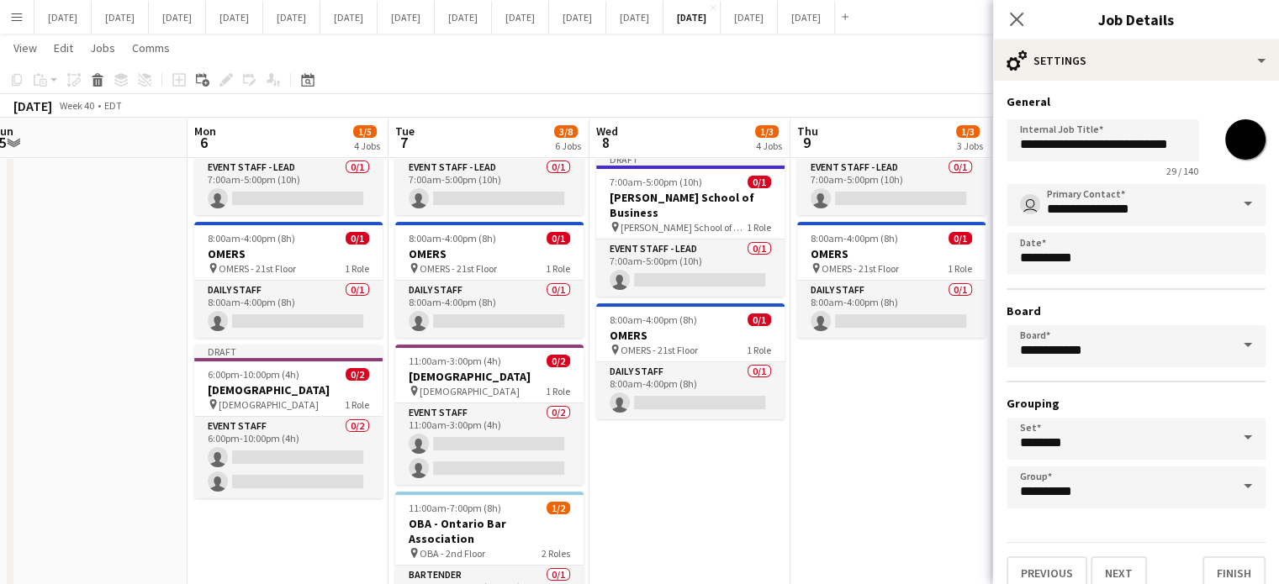
type input "*******"
click at [1203, 126] on div "**********" at bounding box center [1135, 145] width 259 height 65
click at [1163, 215] on input "**********" at bounding box center [1135, 205] width 259 height 42
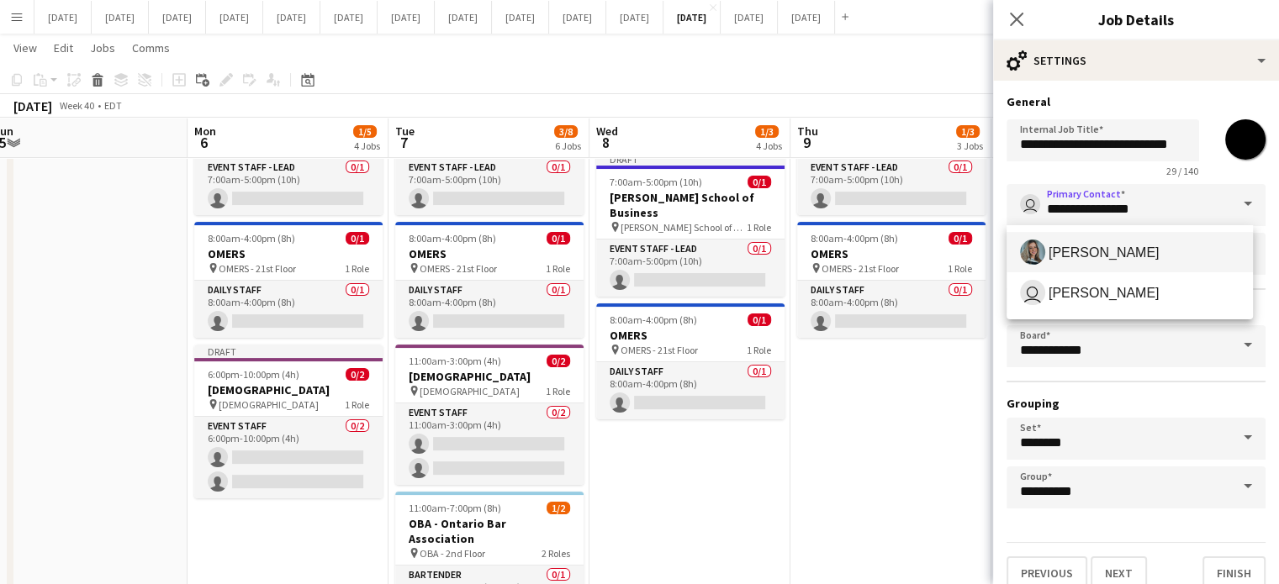
click at [1099, 250] on span "[PERSON_NAME]" at bounding box center [1103, 253] width 111 height 16
type input "**********"
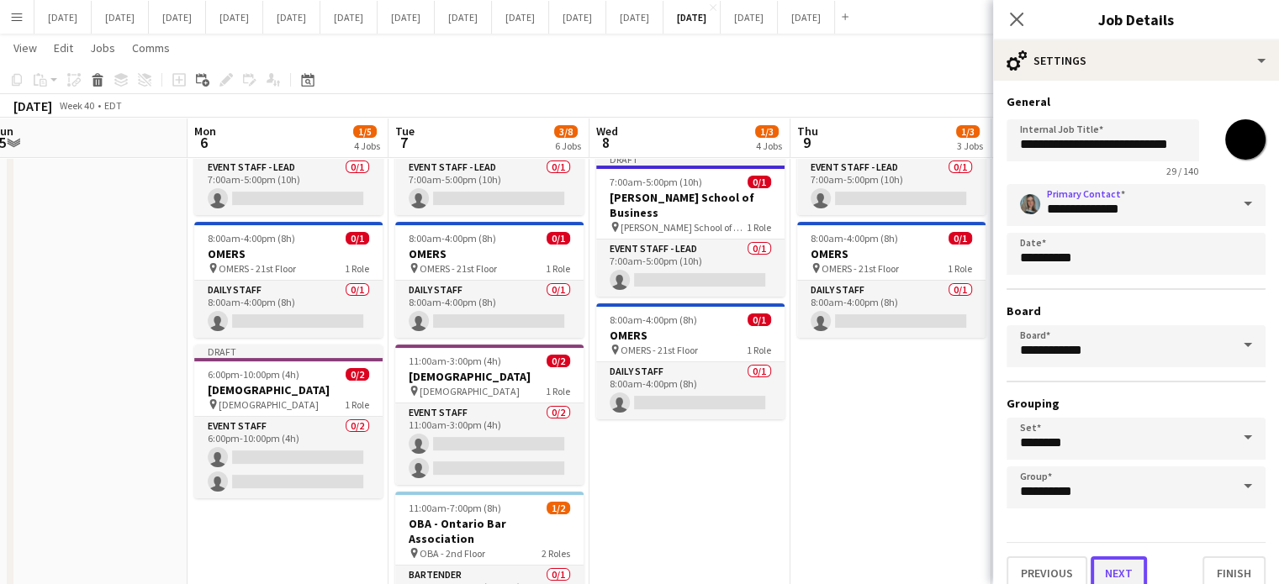
drag, startPoint x: 1120, startPoint y: 556, endPoint x: 1083, endPoint y: 484, distance: 80.5
click at [1120, 556] on button "Next" at bounding box center [1118, 573] width 56 height 34
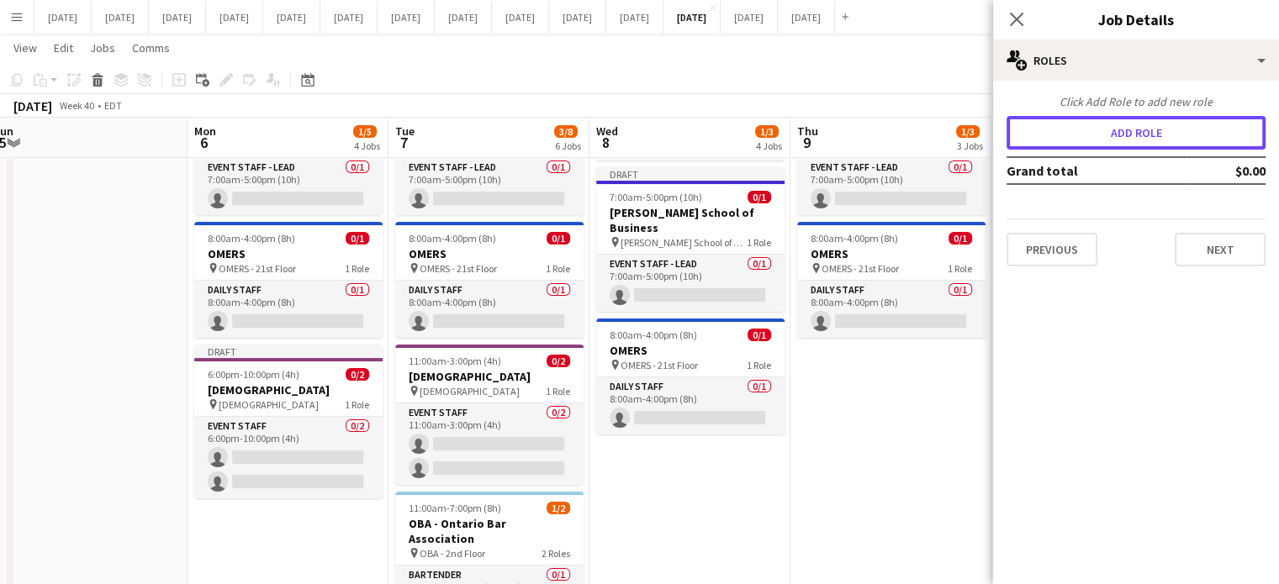
click at [1050, 147] on button "Add role" at bounding box center [1135, 133] width 259 height 34
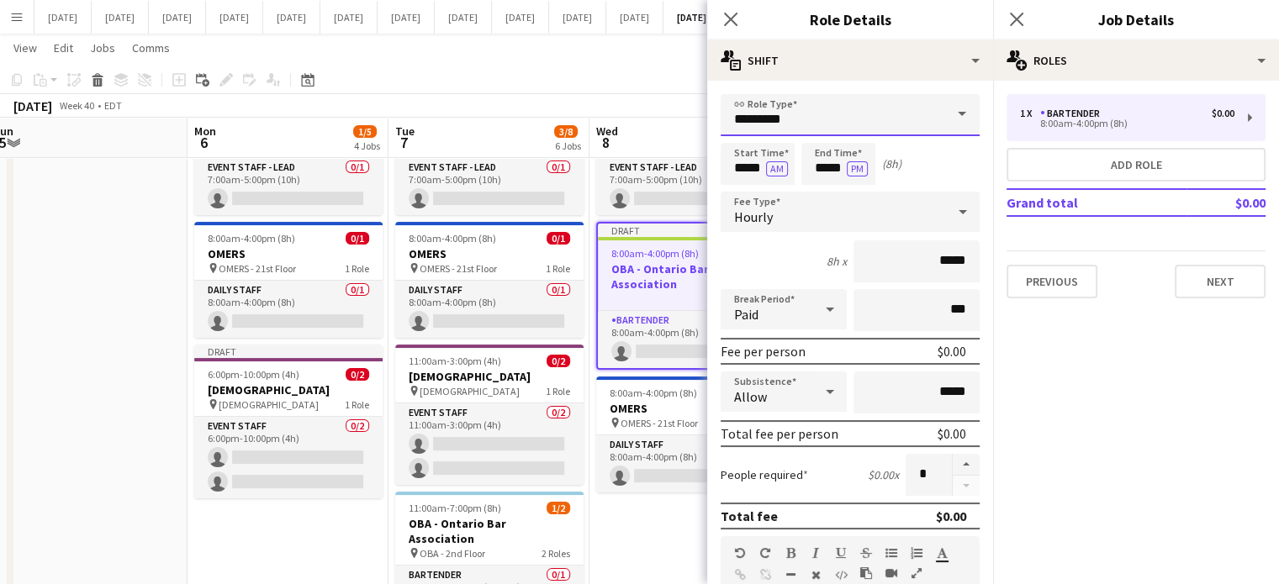
click at [830, 118] on input "*********" at bounding box center [849, 115] width 259 height 42
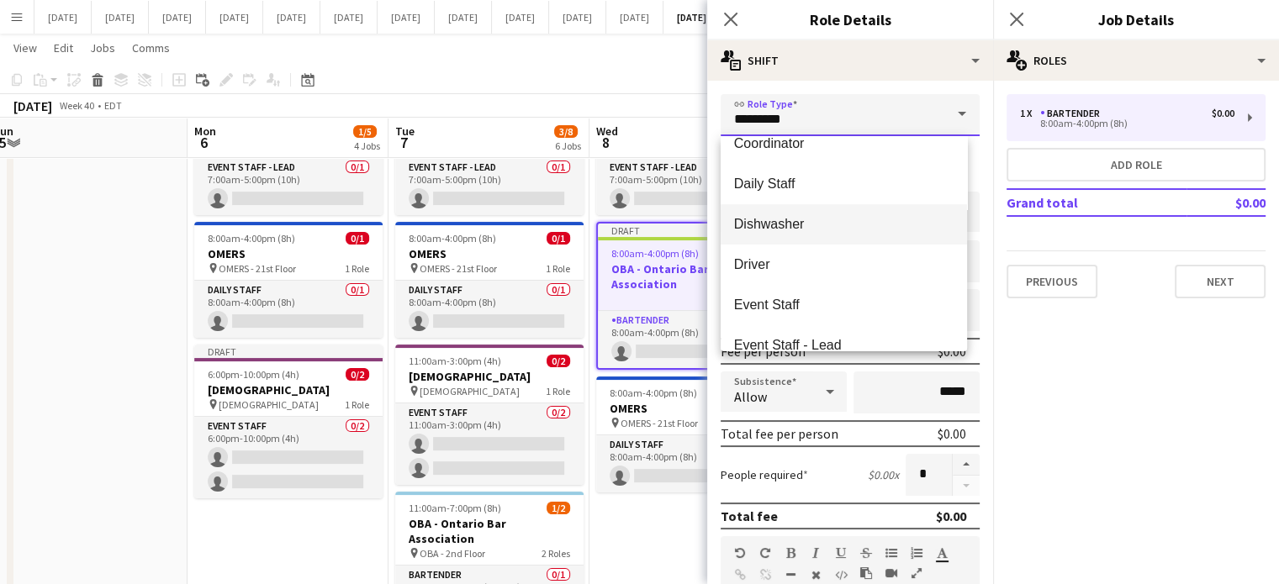
scroll to position [168, 0]
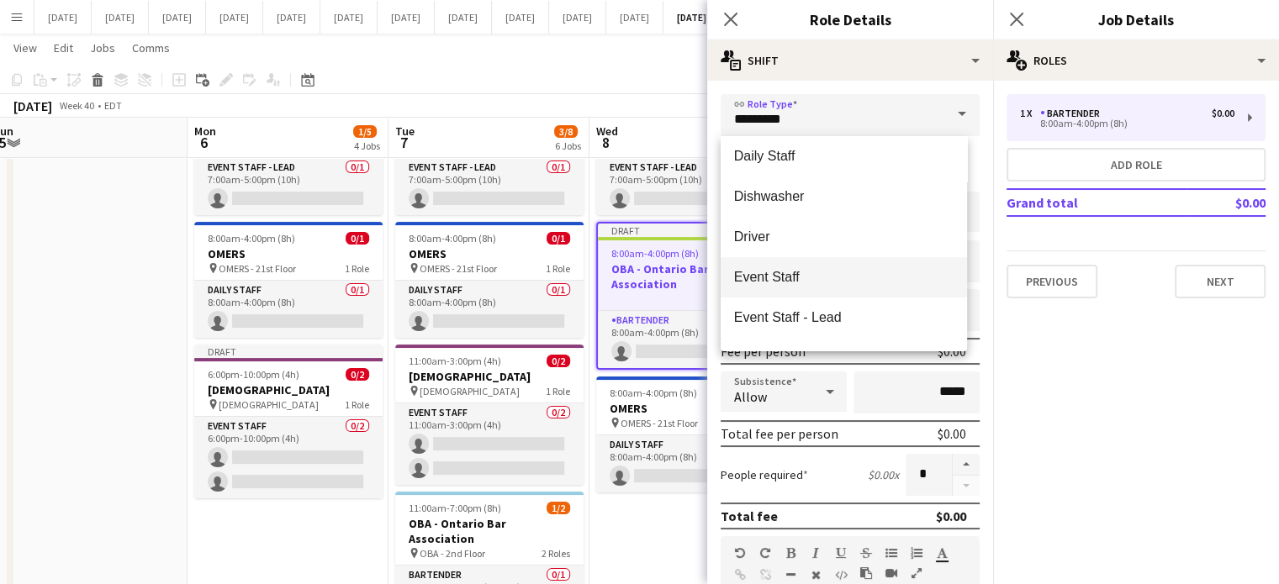
click at [801, 272] on span "Event Staff" at bounding box center [843, 277] width 219 height 16
type input "**********"
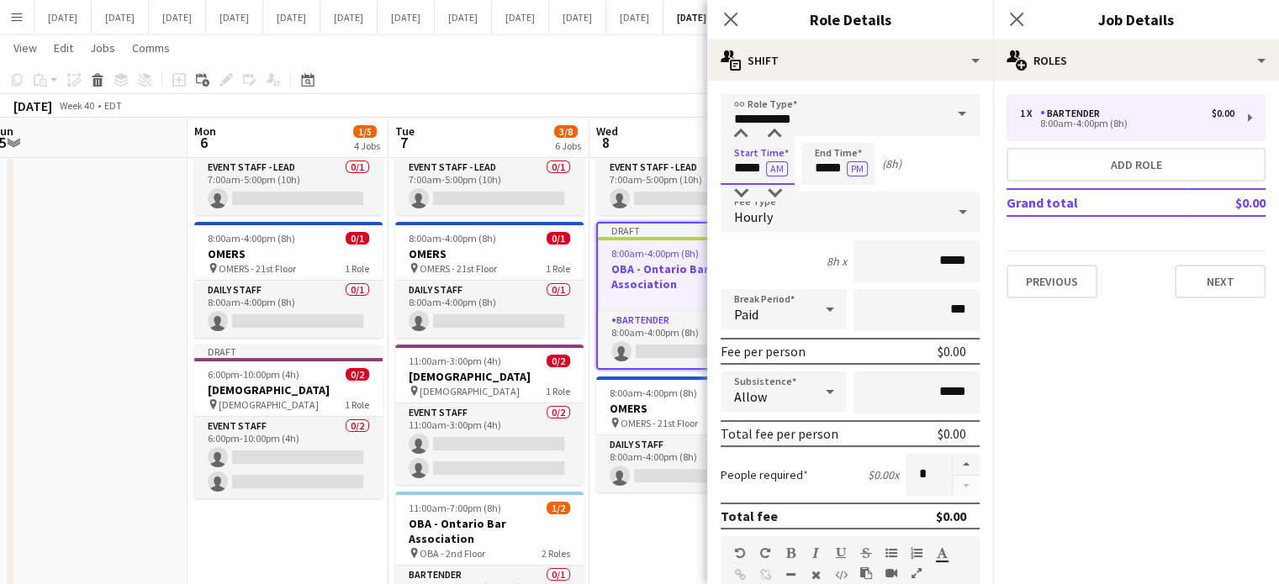
click at [743, 160] on input "*****" at bounding box center [757, 164] width 74 height 42
type input "*****"
drag, startPoint x: 736, startPoint y: 197, endPoint x: 743, endPoint y: 177, distance: 20.8
click at [736, 197] on div at bounding box center [741, 193] width 34 height 17
click at [820, 149] on input "*****" at bounding box center [838, 164] width 74 height 42
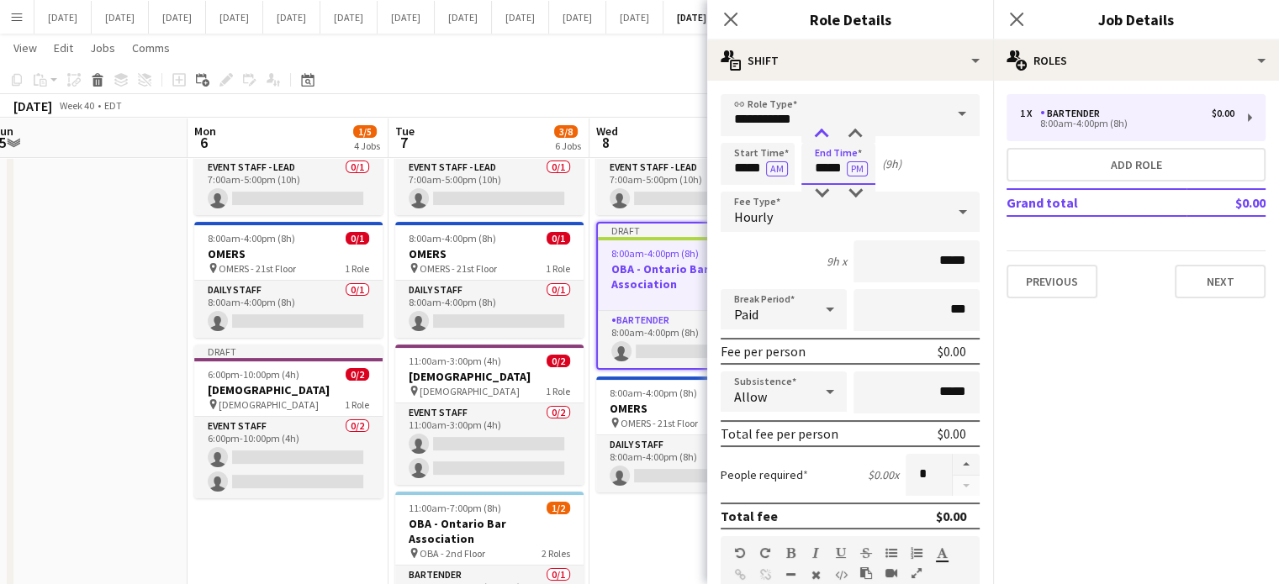
click at [824, 140] on div at bounding box center [821, 134] width 34 height 17
click at [822, 198] on div at bounding box center [821, 193] width 34 height 17
click at [824, 195] on div at bounding box center [821, 193] width 34 height 17
click at [824, 194] on div at bounding box center [821, 193] width 34 height 17
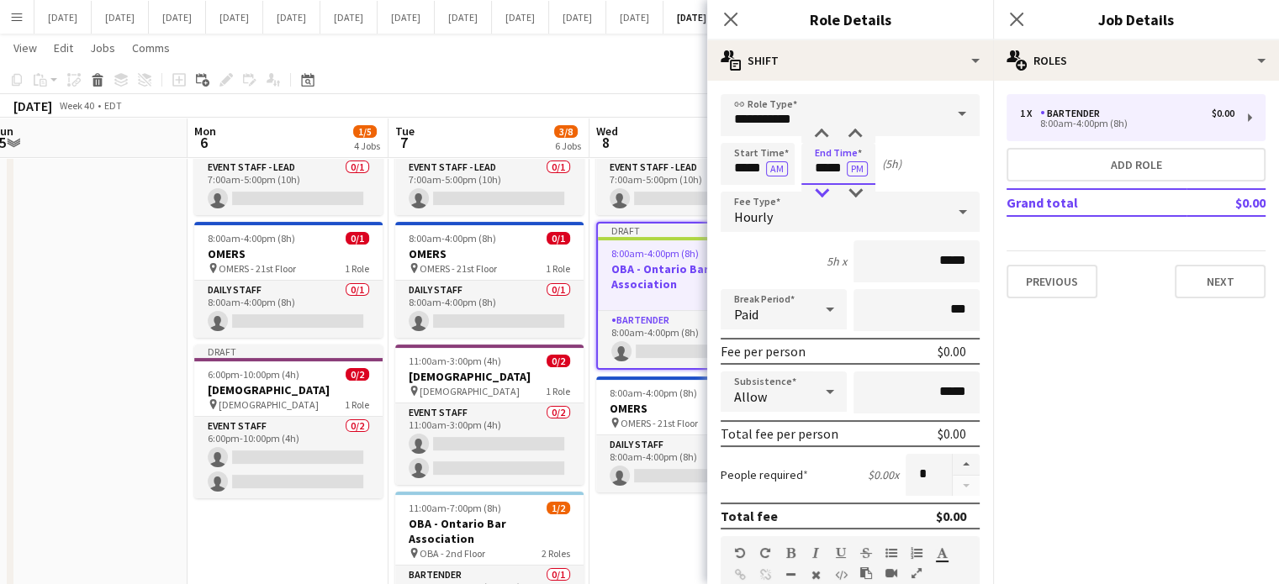
click at [824, 194] on div at bounding box center [821, 193] width 34 height 17
click at [826, 141] on div at bounding box center [821, 134] width 34 height 17
click at [864, 128] on div at bounding box center [855, 134] width 34 height 17
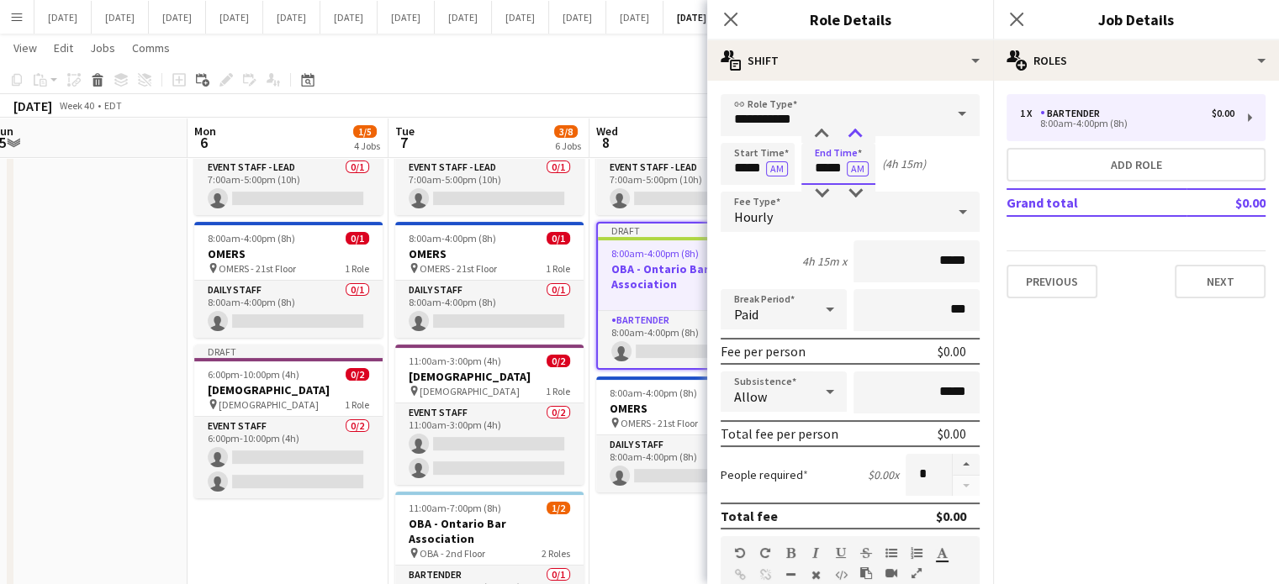
type input "*****"
click at [864, 128] on div at bounding box center [855, 134] width 34 height 17
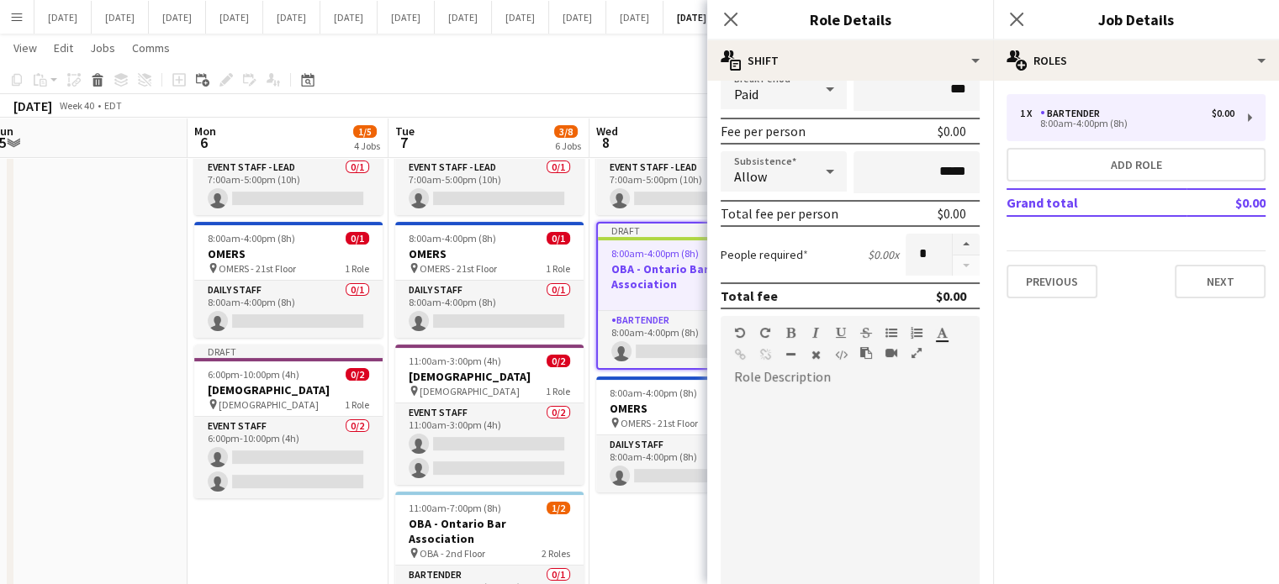
scroll to position [336, 0]
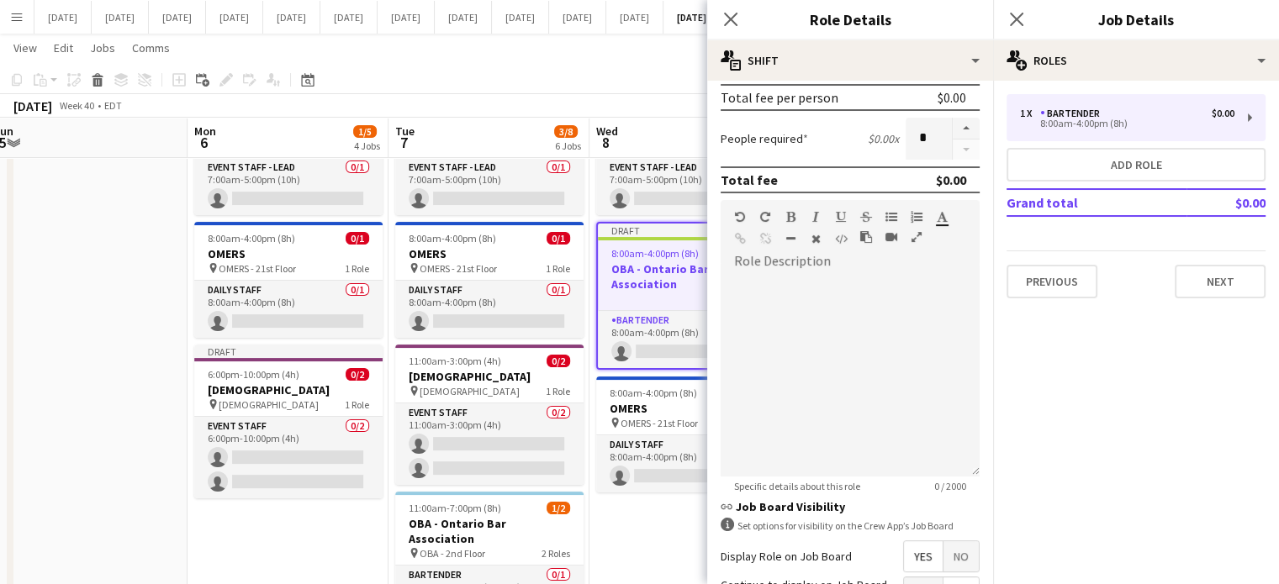
click at [946, 547] on span "No" at bounding box center [960, 556] width 35 height 30
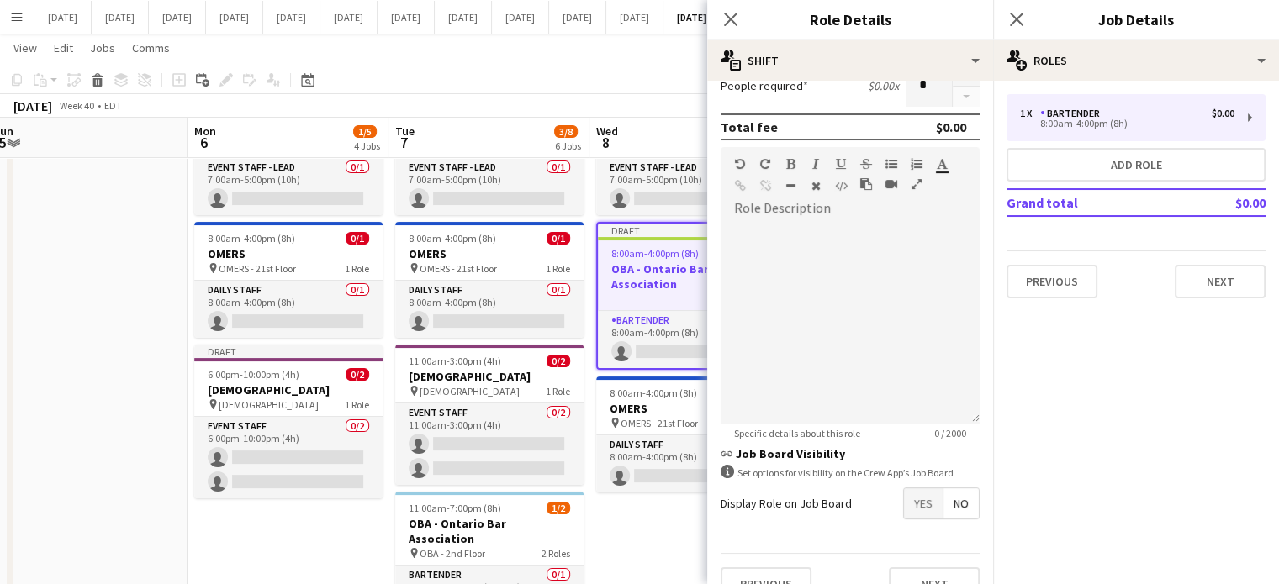
scroll to position [416, 0]
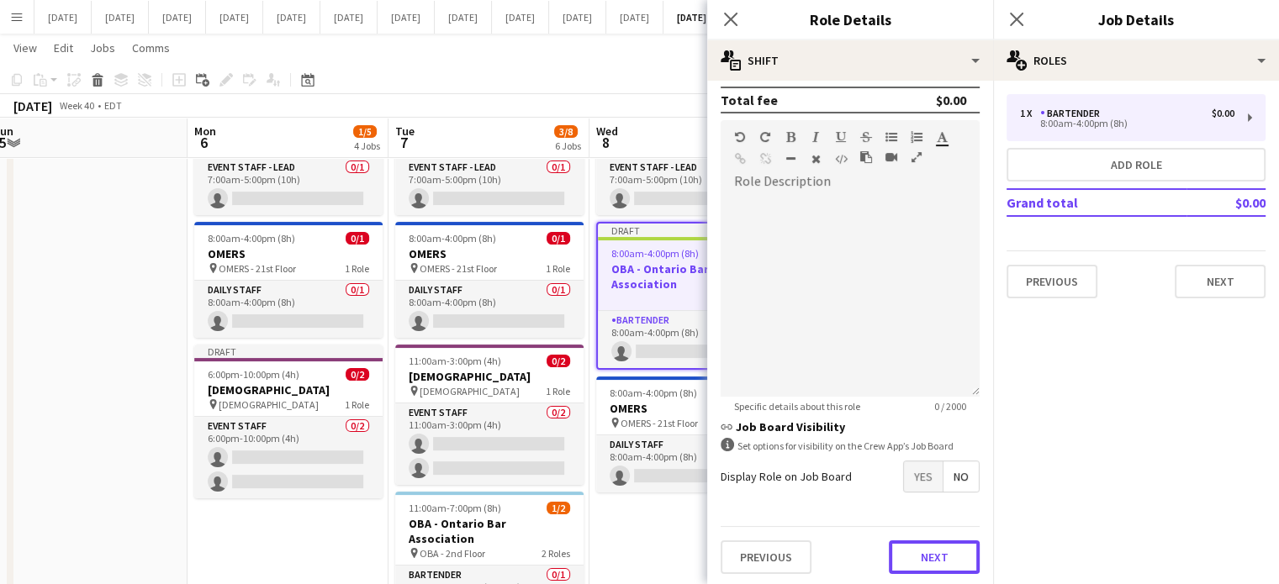
drag, startPoint x: 932, startPoint y: 540, endPoint x: 936, endPoint y: 504, distance: 36.3
click at [933, 541] on button "Next" at bounding box center [934, 558] width 91 height 34
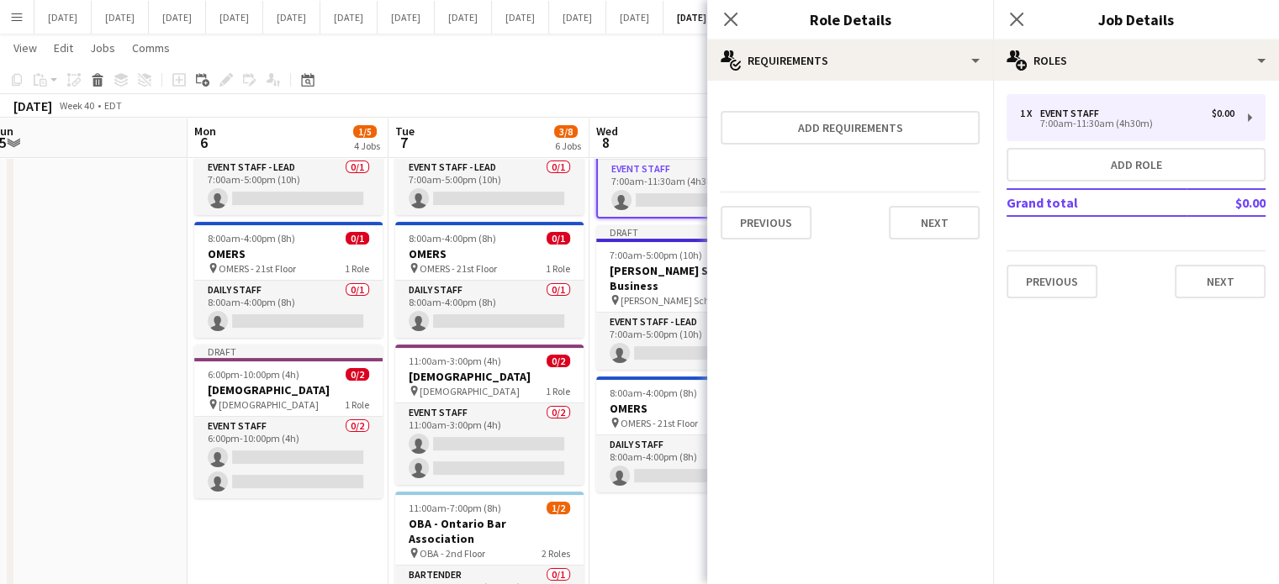
scroll to position [0, 0]
click at [925, 218] on button "Next" at bounding box center [934, 223] width 91 height 34
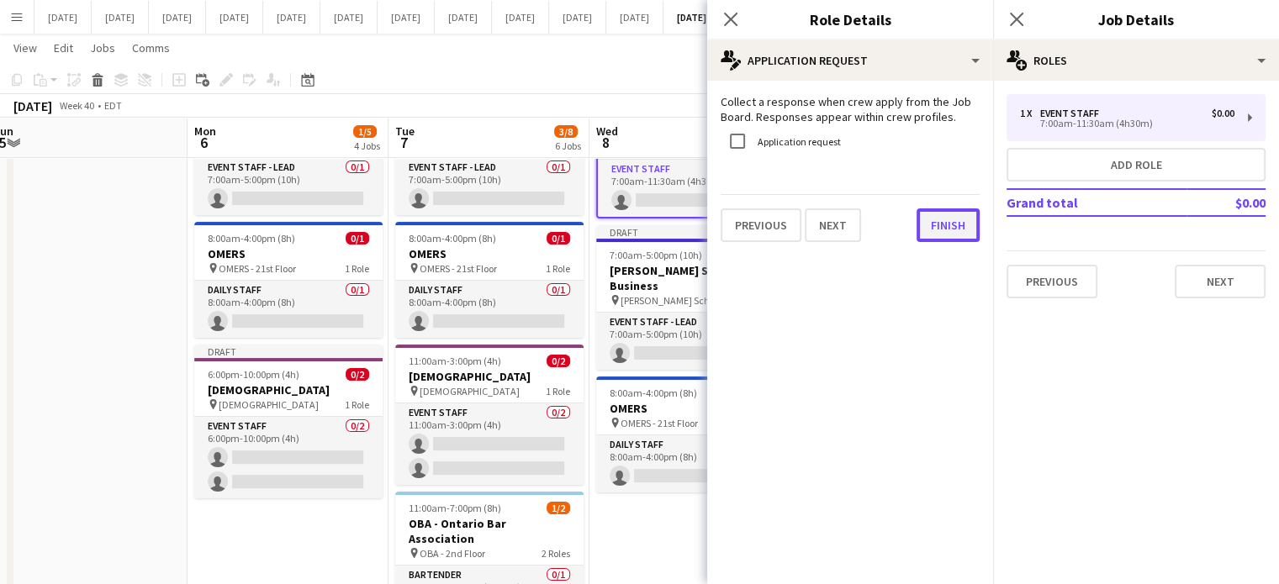
click at [947, 228] on button "Finish" at bounding box center [947, 225] width 63 height 34
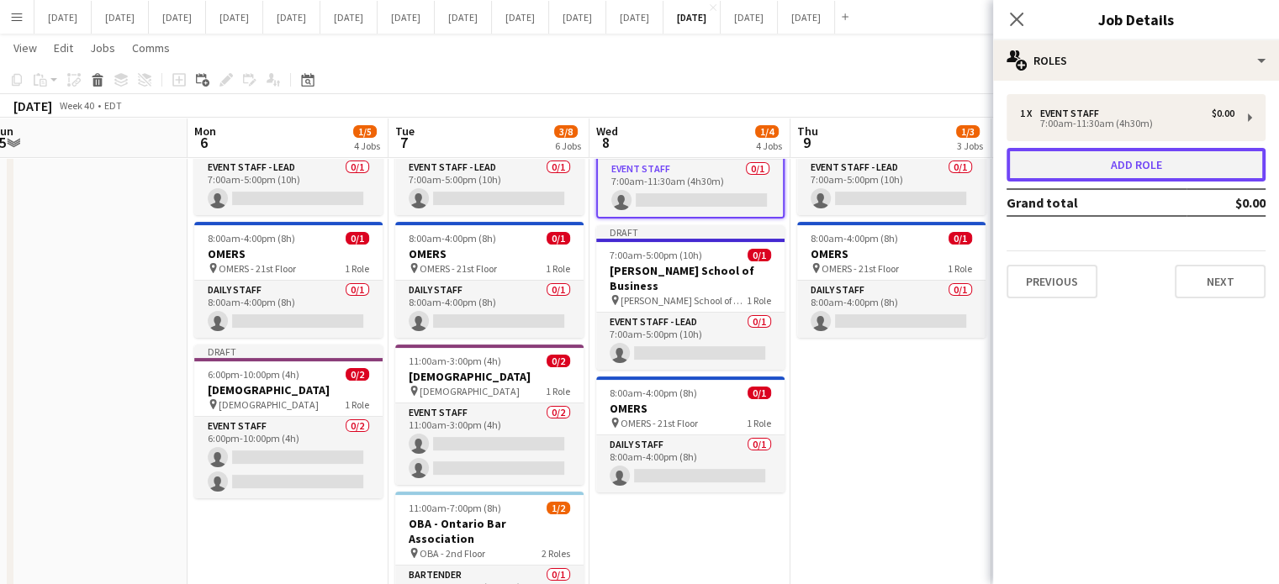
click at [1062, 157] on button "Add role" at bounding box center [1135, 165] width 259 height 34
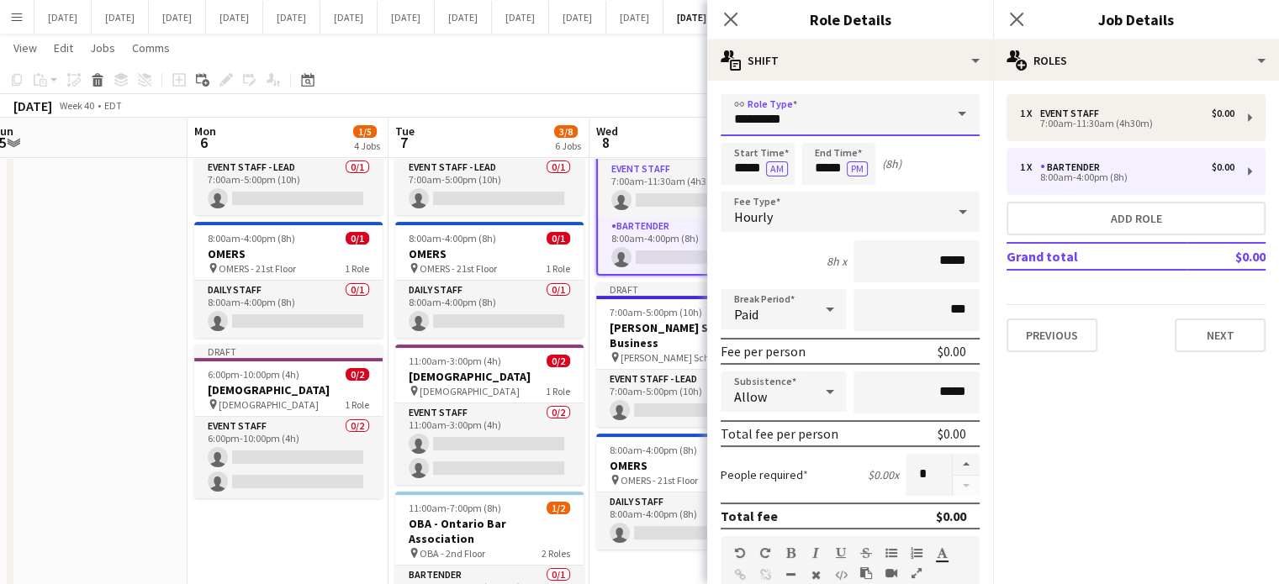
click at [857, 110] on input "*********" at bounding box center [849, 115] width 259 height 42
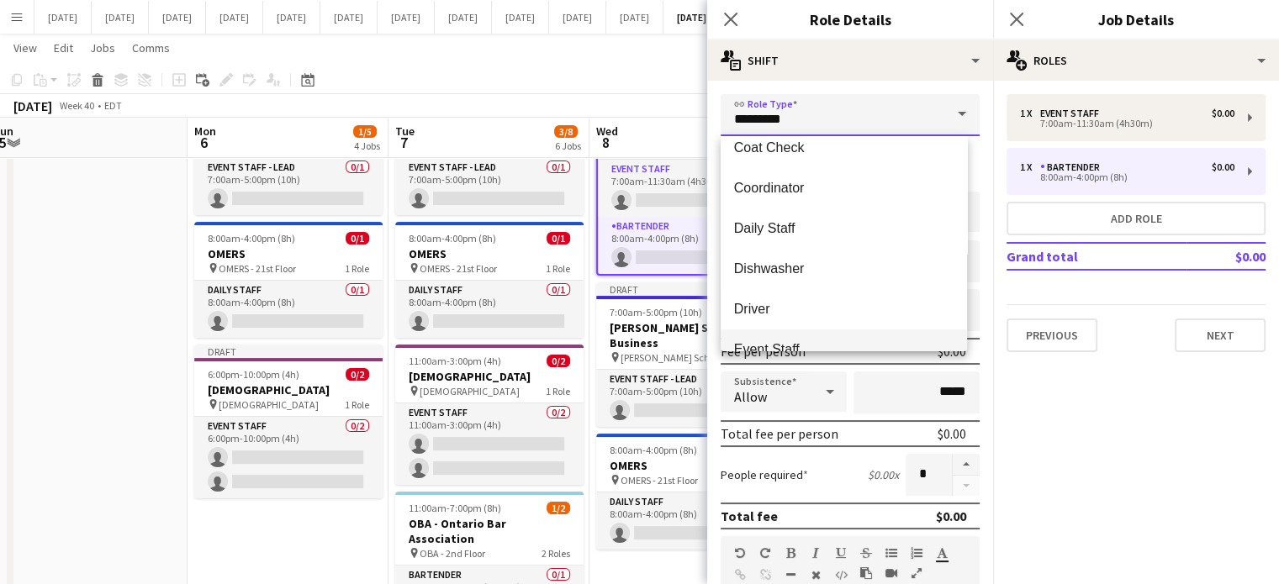
scroll to position [168, 0]
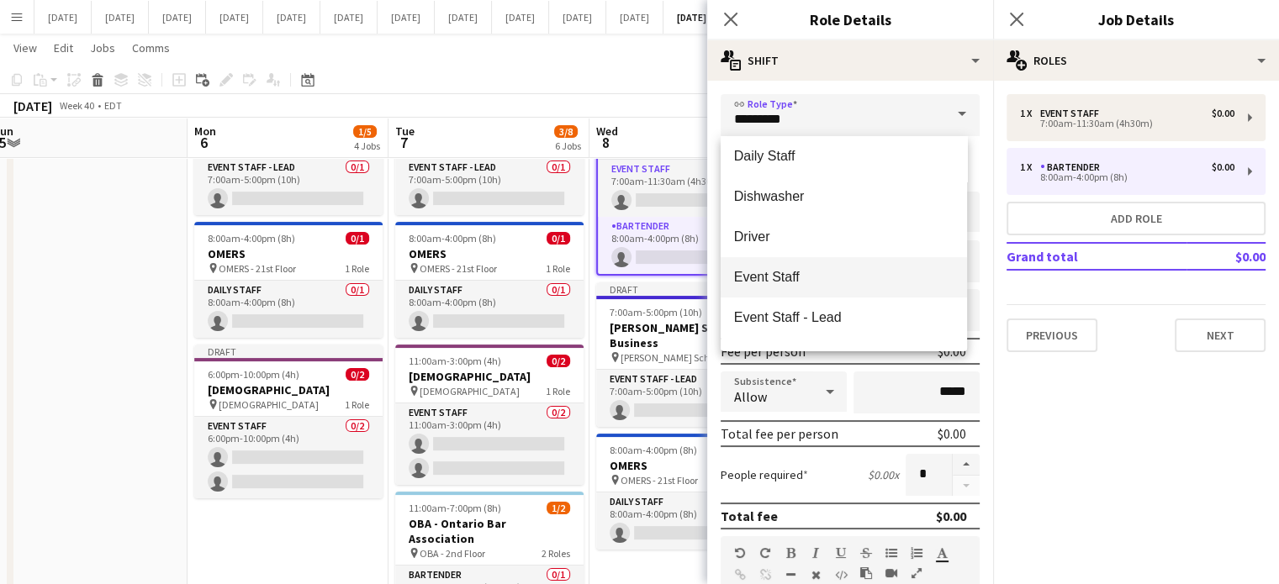
click at [817, 275] on span "Event Staff" at bounding box center [843, 277] width 219 height 16
type input "**********"
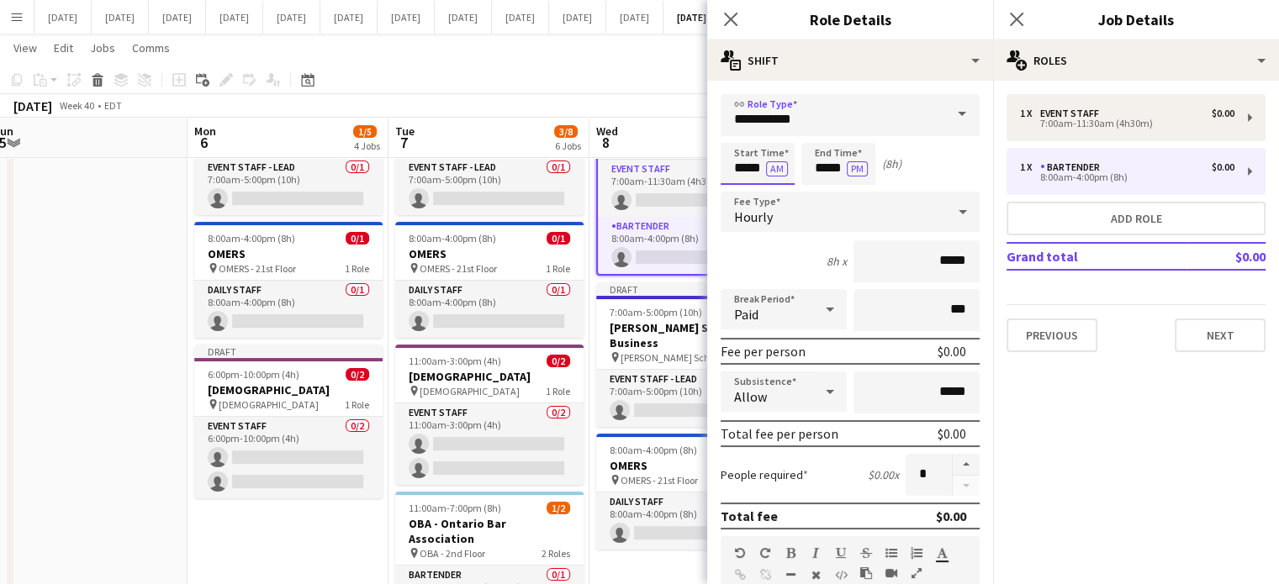
click at [738, 164] on input "*****" at bounding box center [757, 164] width 74 height 42
click at [744, 135] on div at bounding box center [741, 134] width 34 height 17
click at [744, 137] on div at bounding box center [741, 134] width 34 height 17
click at [743, 140] on div at bounding box center [741, 134] width 34 height 17
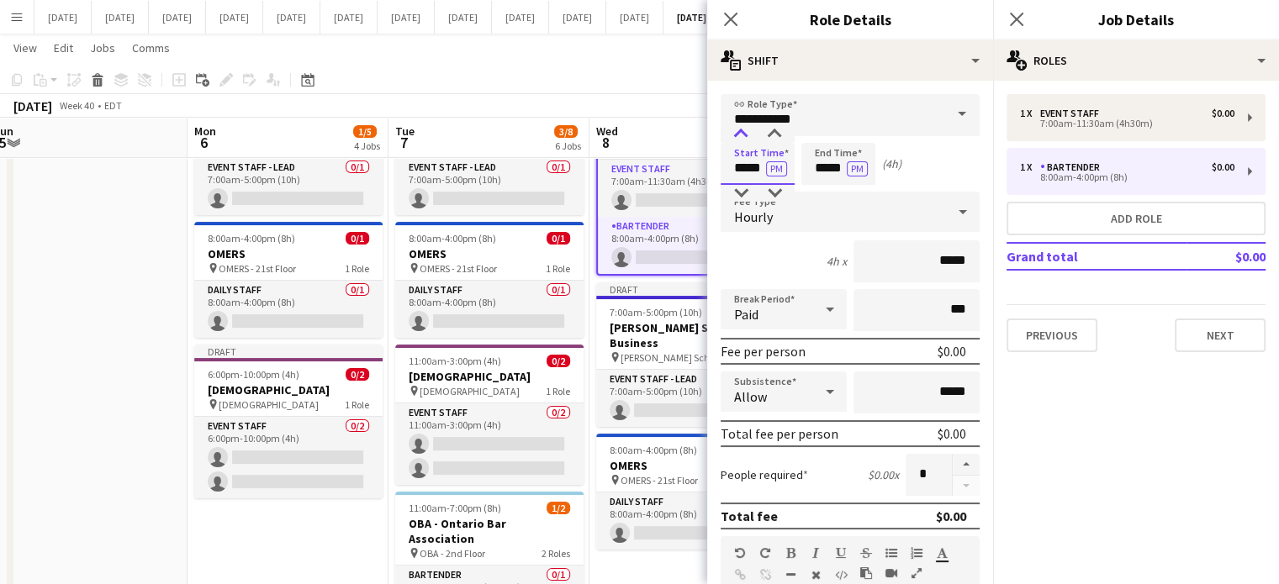
click at [741, 140] on div at bounding box center [741, 134] width 34 height 17
click at [737, 161] on app-time-picker "***** PM" at bounding box center [757, 167] width 74 height 13
click at [739, 150] on input "*****" at bounding box center [757, 164] width 74 height 42
click at [744, 144] on input "*****" at bounding box center [757, 164] width 74 height 42
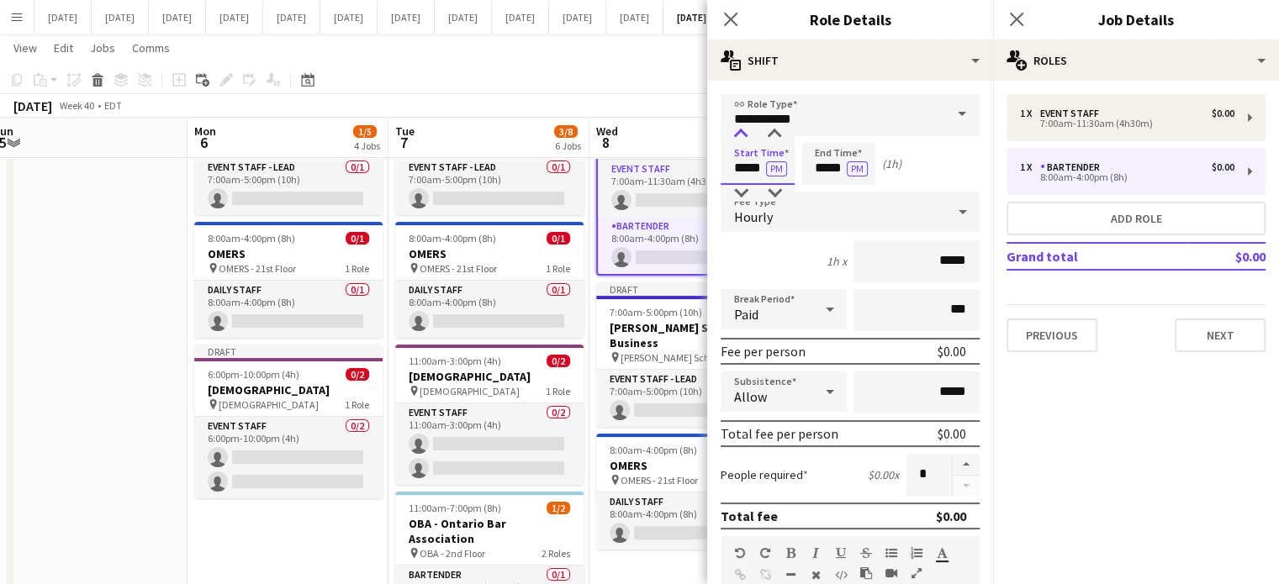
type input "*****"
click at [750, 136] on div at bounding box center [741, 134] width 34 height 17
click at [829, 154] on input "*****" at bounding box center [838, 164] width 74 height 42
click at [831, 143] on input "*****" at bounding box center [838, 164] width 74 height 42
click at [830, 140] on div at bounding box center [821, 134] width 34 height 17
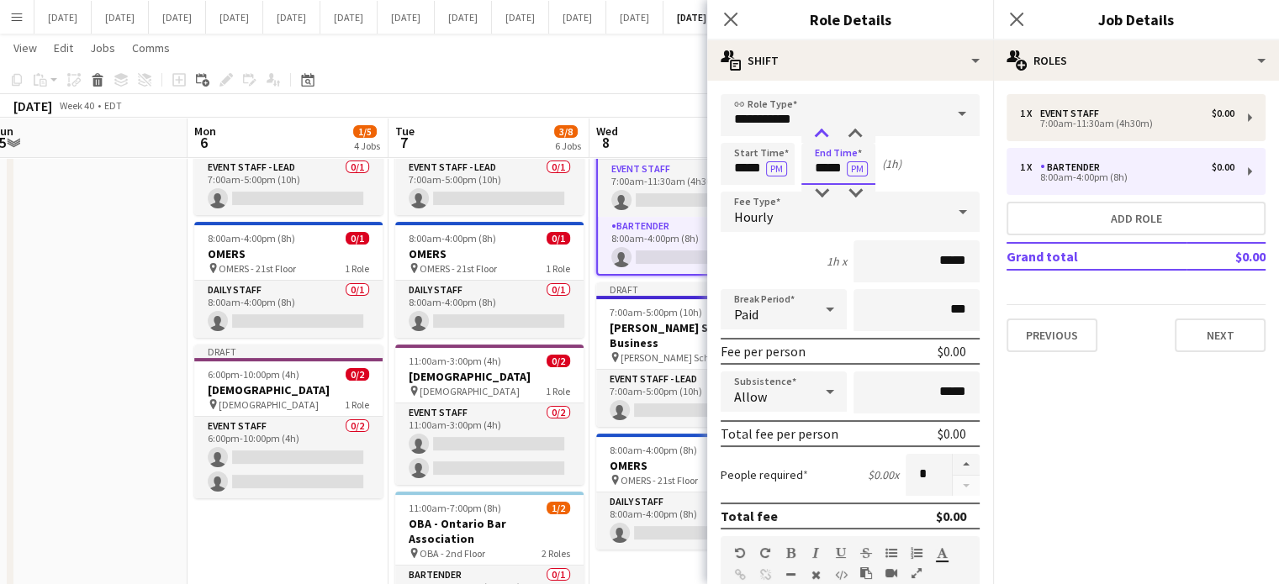
click at [830, 140] on div at bounding box center [821, 134] width 34 height 17
click at [817, 142] on div at bounding box center [821, 134] width 34 height 17
click at [816, 143] on input "*****" at bounding box center [838, 164] width 74 height 42
click at [824, 194] on div at bounding box center [821, 193] width 34 height 17
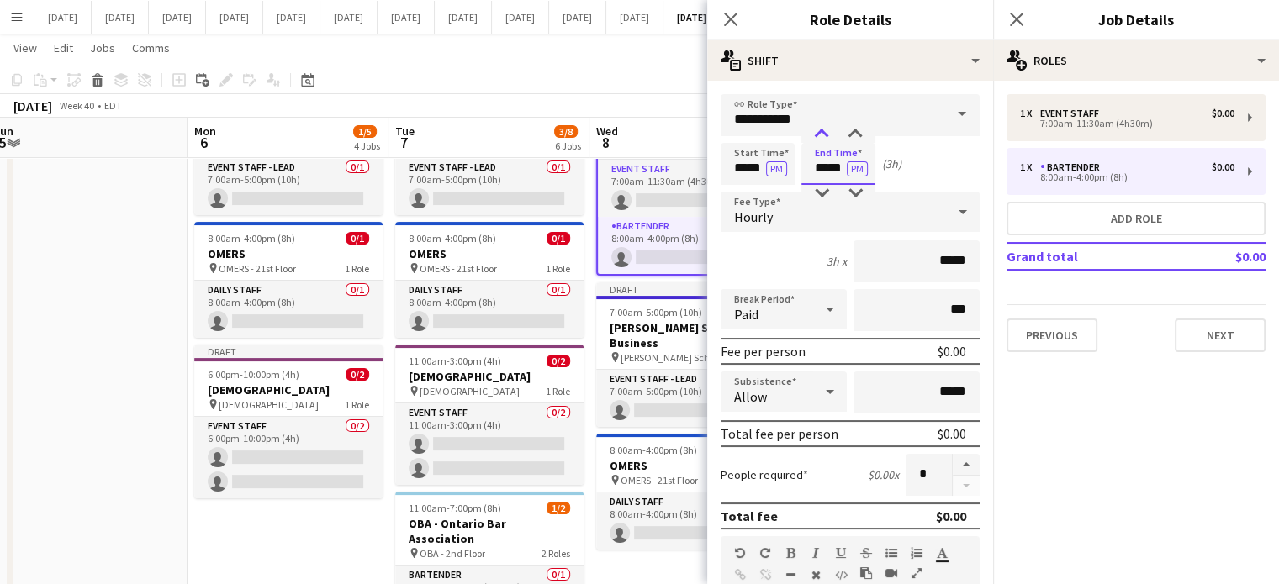
type input "*****"
click at [826, 127] on div at bounding box center [821, 134] width 34 height 17
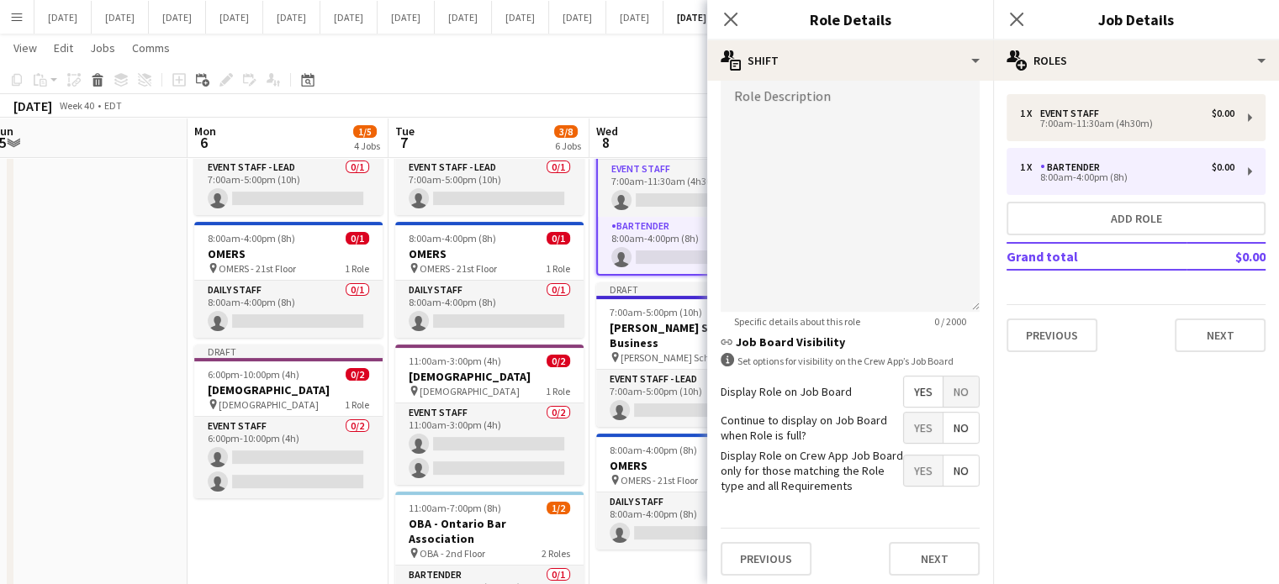
click at [946, 391] on span "No" at bounding box center [960, 392] width 35 height 30
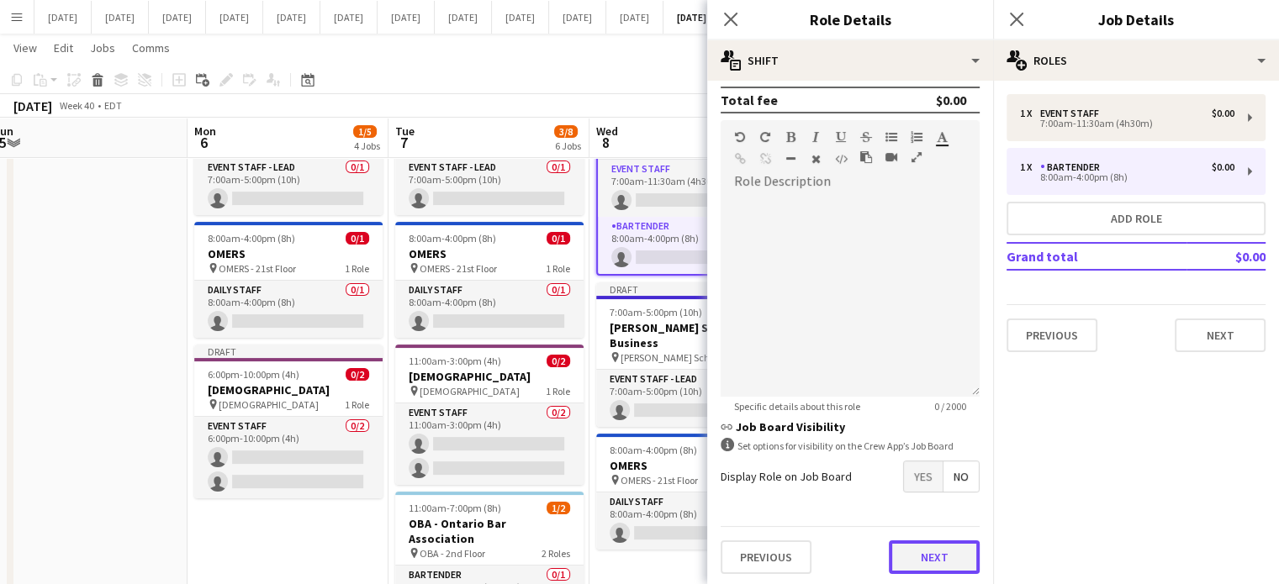
click at [935, 551] on button "Next" at bounding box center [934, 558] width 91 height 34
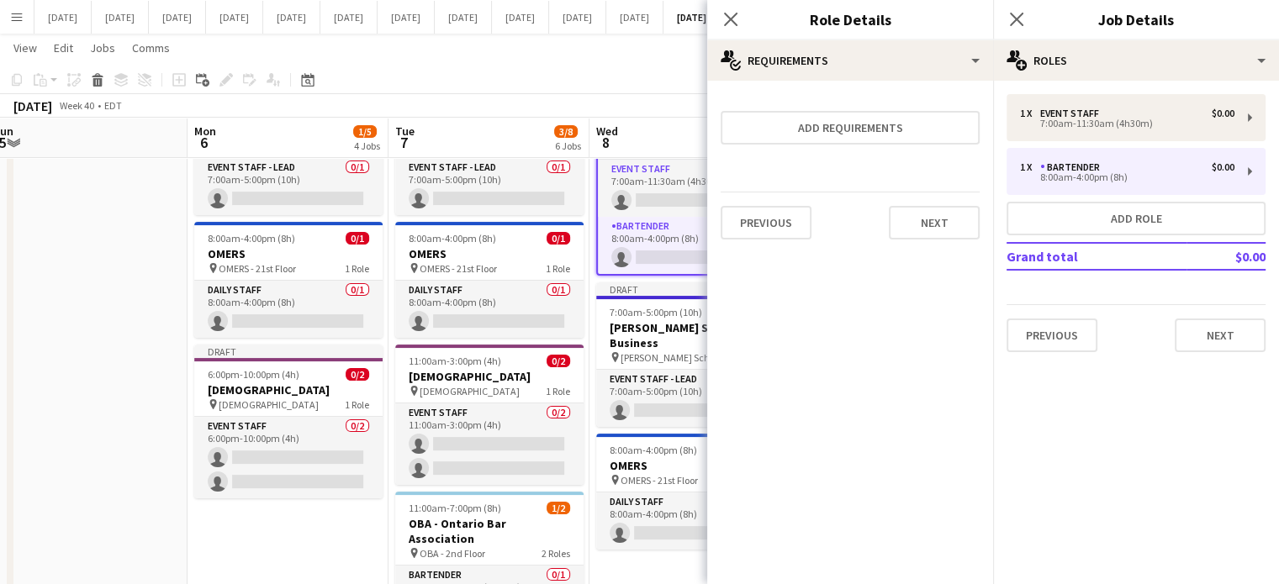
scroll to position [0, 0]
click at [957, 224] on button "Next" at bounding box center [934, 223] width 91 height 34
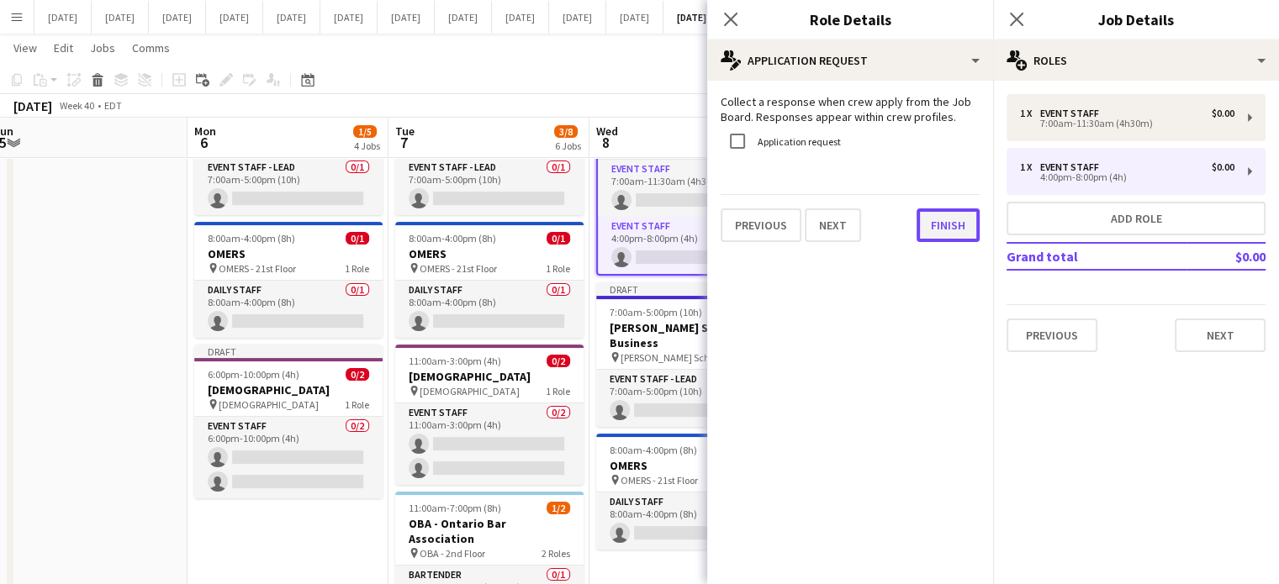
click at [968, 229] on button "Finish" at bounding box center [947, 225] width 63 height 34
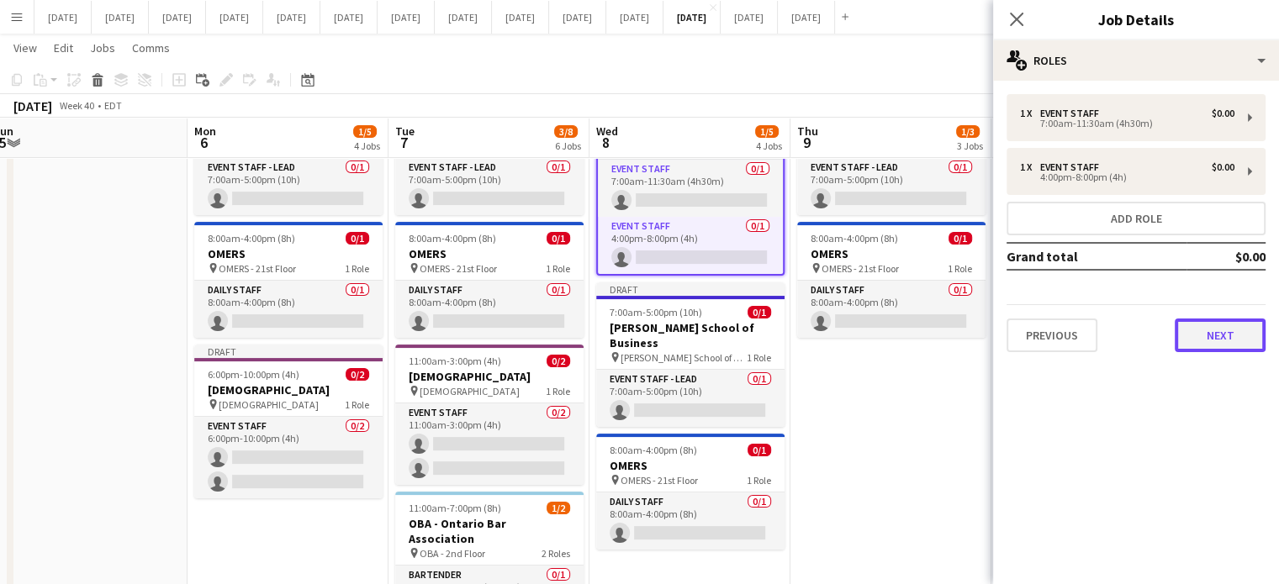
click at [1242, 332] on button "Next" at bounding box center [1219, 336] width 91 height 34
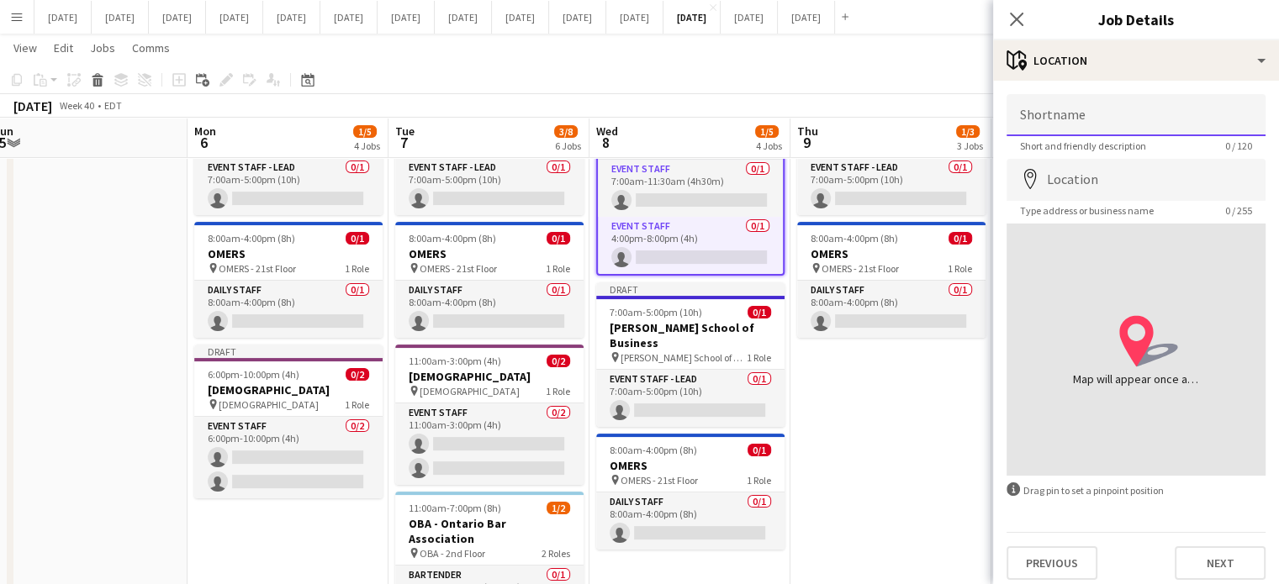
click at [1116, 110] on input "Shortname" at bounding box center [1135, 115] width 259 height 42
type input "**********"
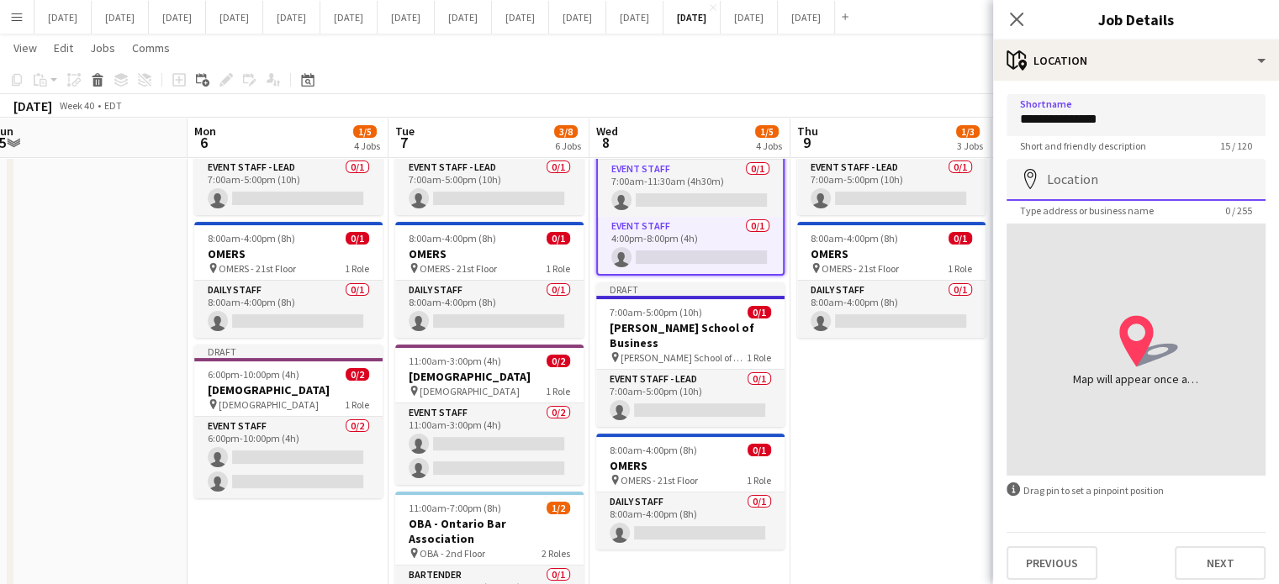
click at [1116, 187] on input "Location" at bounding box center [1135, 180] width 259 height 42
type input "**********"
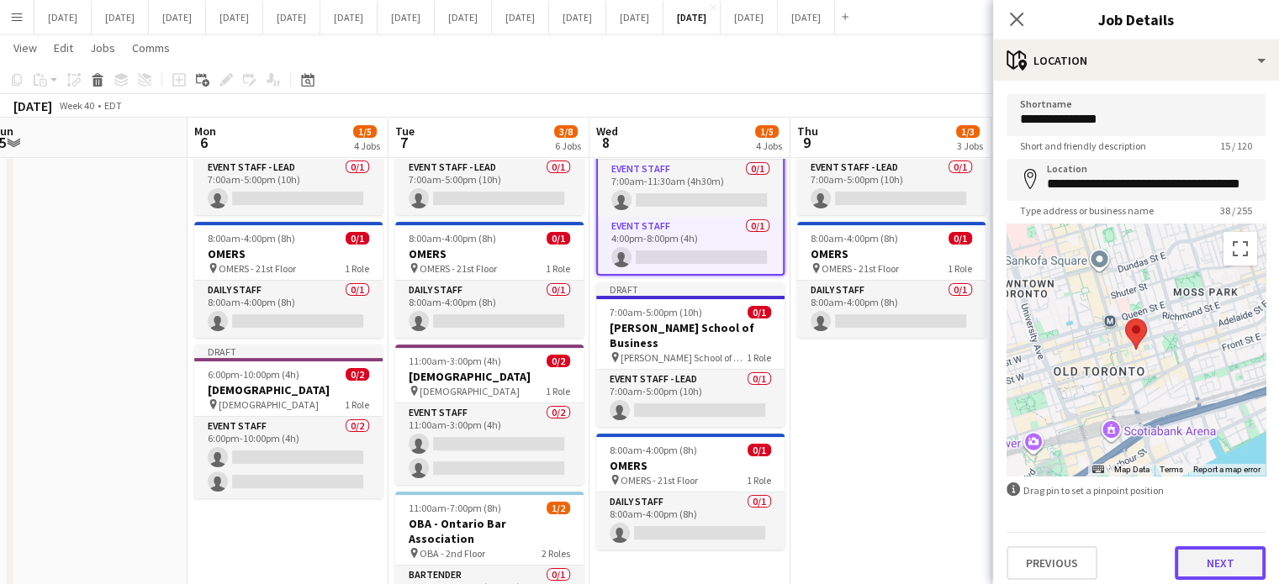
click at [1229, 569] on button "Next" at bounding box center [1219, 563] width 91 height 34
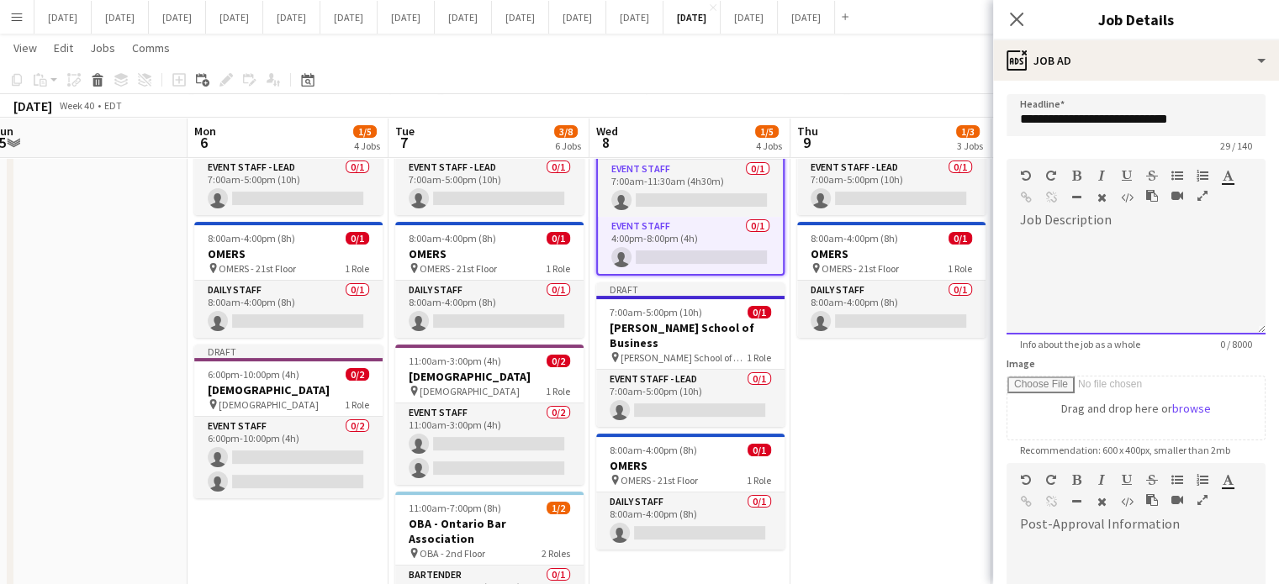
click at [1100, 291] on div at bounding box center [1135, 284] width 259 height 101
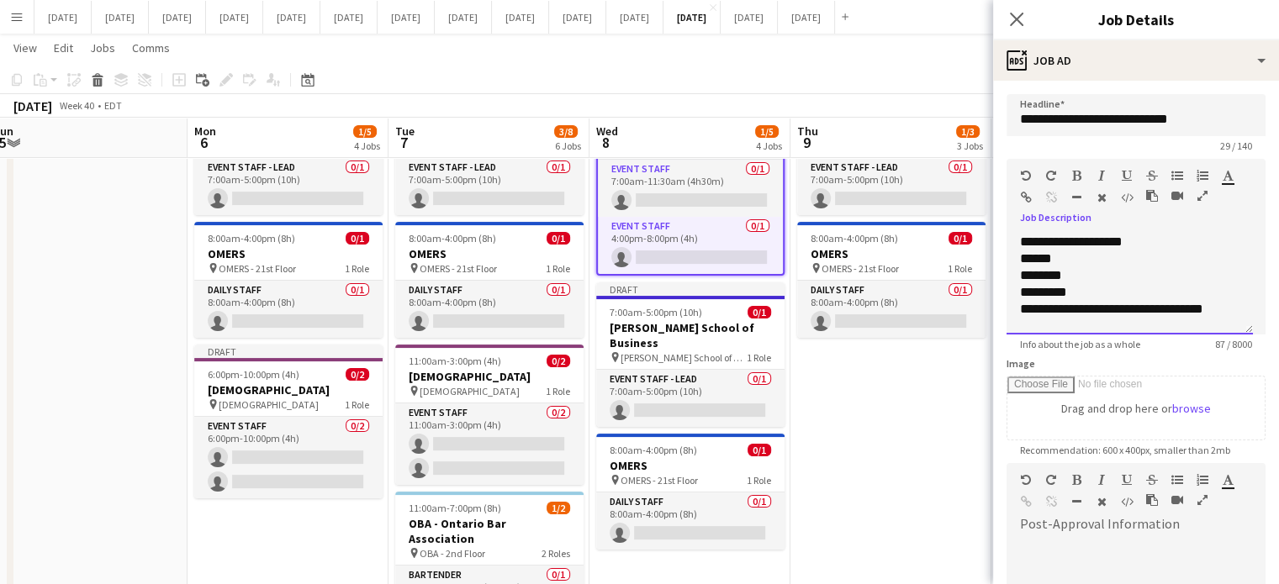
drag, startPoint x: 1017, startPoint y: 240, endPoint x: 1207, endPoint y: 300, distance: 199.1
click at [1227, 319] on div "**********" at bounding box center [1129, 284] width 246 height 101
click at [1216, 317] on div "**********" at bounding box center [1129, 284] width 246 height 101
click at [1214, 312] on div "**********" at bounding box center [1129, 309] width 219 height 17
click at [1214, 311] on div "**********" at bounding box center [1129, 309] width 219 height 17
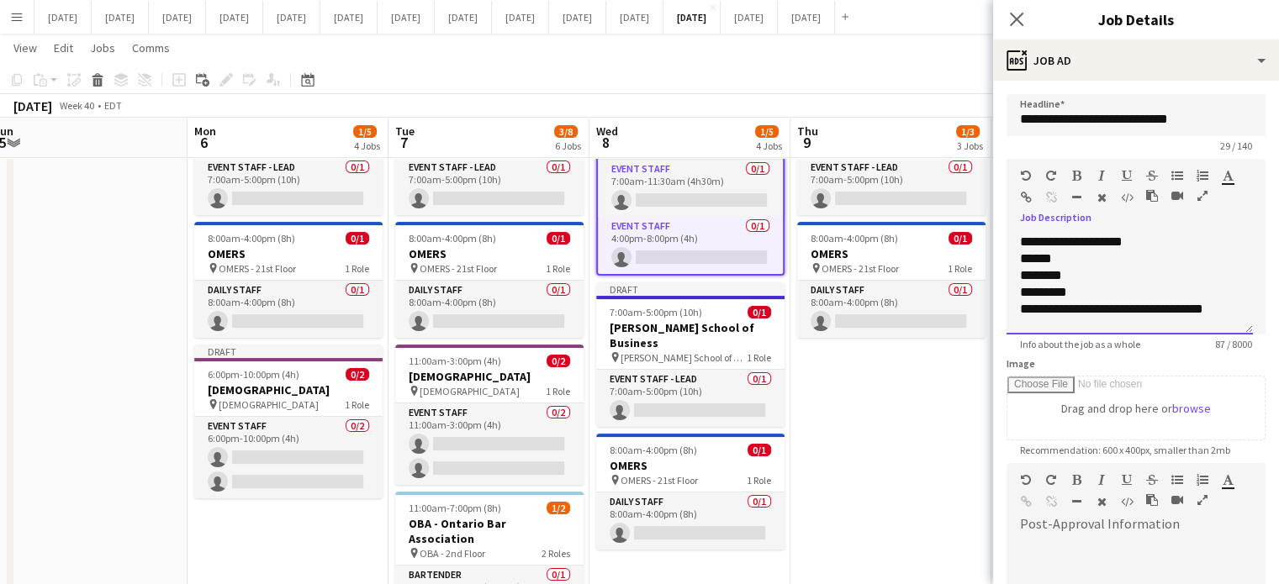
drag, startPoint x: 1049, startPoint y: 245, endPoint x: 1226, endPoint y: 319, distance: 191.1
click at [1226, 319] on div "**********" at bounding box center [1129, 284] width 246 height 101
click at [1072, 171] on icon "button" at bounding box center [1076, 176] width 9 height 12
click at [1100, 174] on icon "button" at bounding box center [1101, 176] width 7 height 12
click at [1062, 278] on icon "********" at bounding box center [1041, 275] width 42 height 13
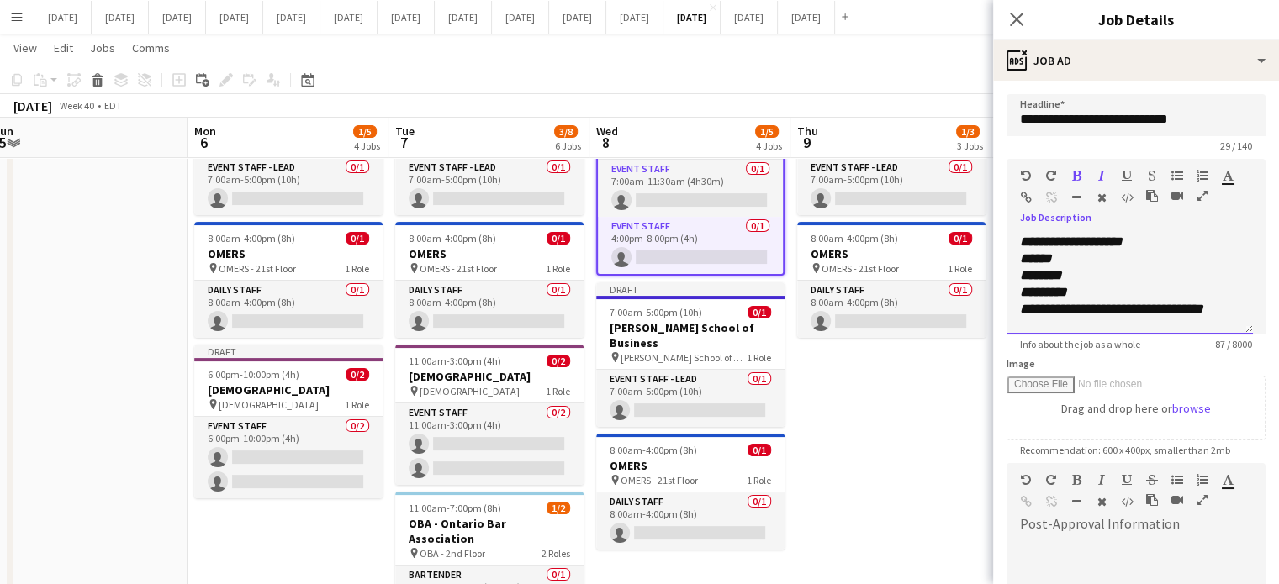
click at [1025, 261] on icon "******" at bounding box center [1036, 258] width 32 height 13
drag, startPoint x: 1015, startPoint y: 259, endPoint x: 1253, endPoint y: 315, distance: 244.5
click at [1253, 315] on form "**********" at bounding box center [1136, 456] width 286 height 724
click at [1171, 171] on icon "button" at bounding box center [1177, 176] width 12 height 12
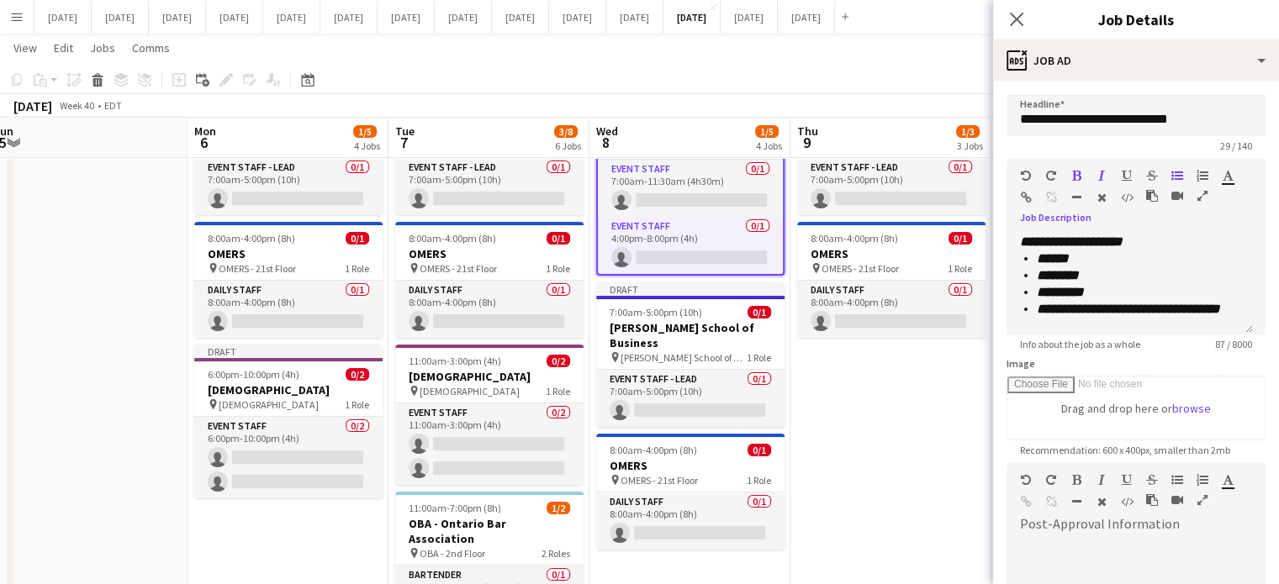
click at [1073, 178] on icon "button" at bounding box center [1076, 176] width 9 height 12
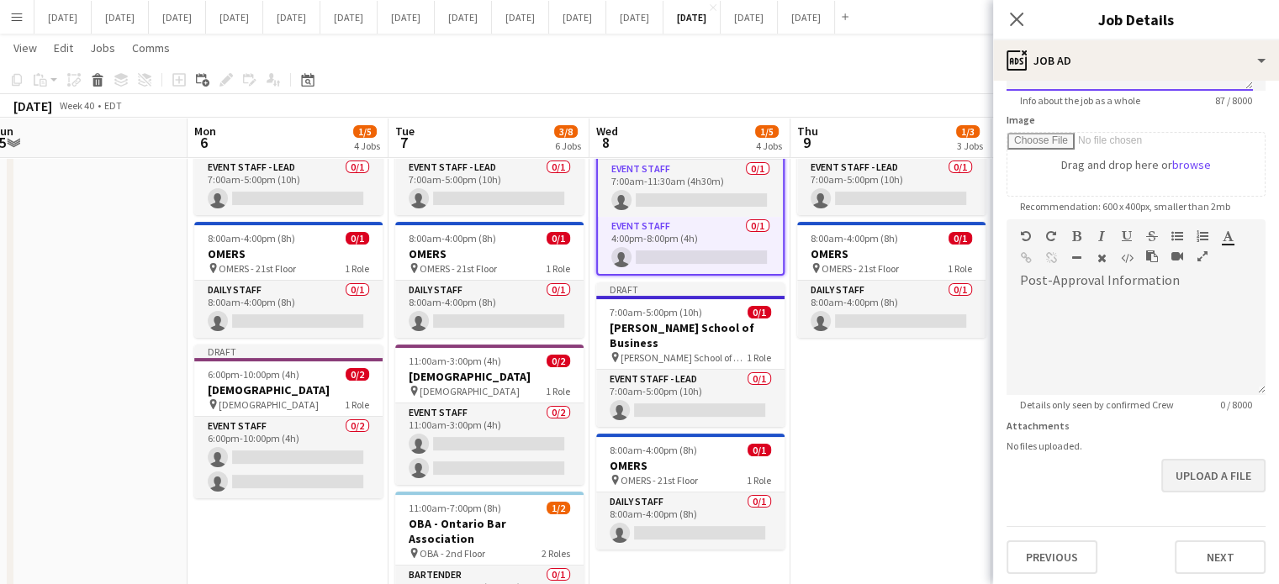
scroll to position [245, 0]
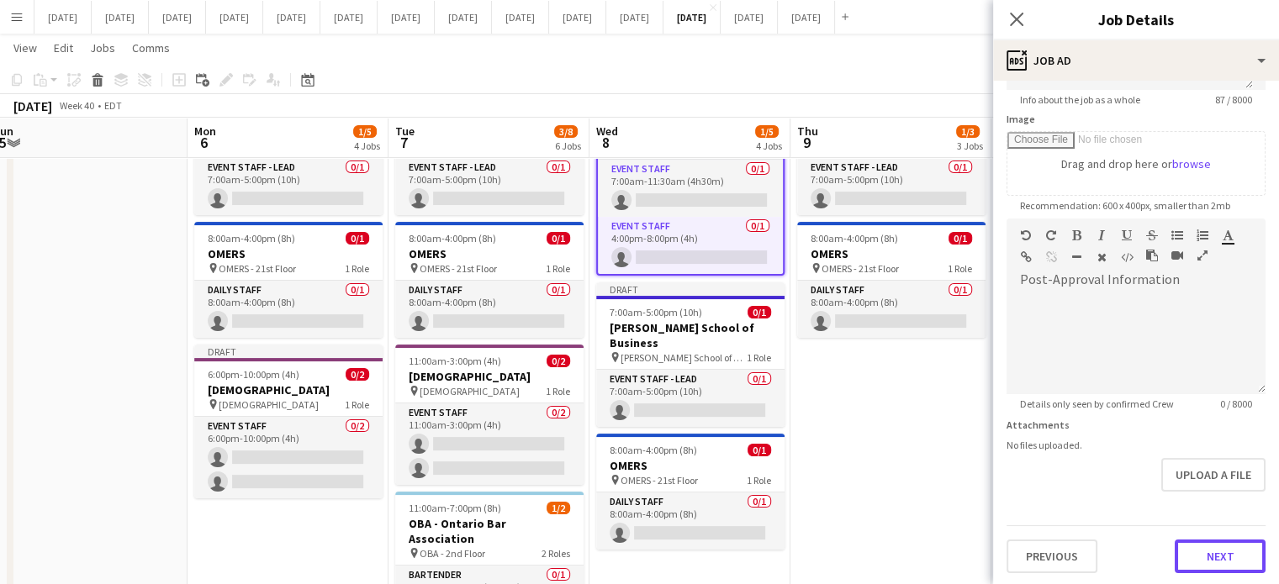
click at [1187, 554] on button "Next" at bounding box center [1219, 557] width 91 height 34
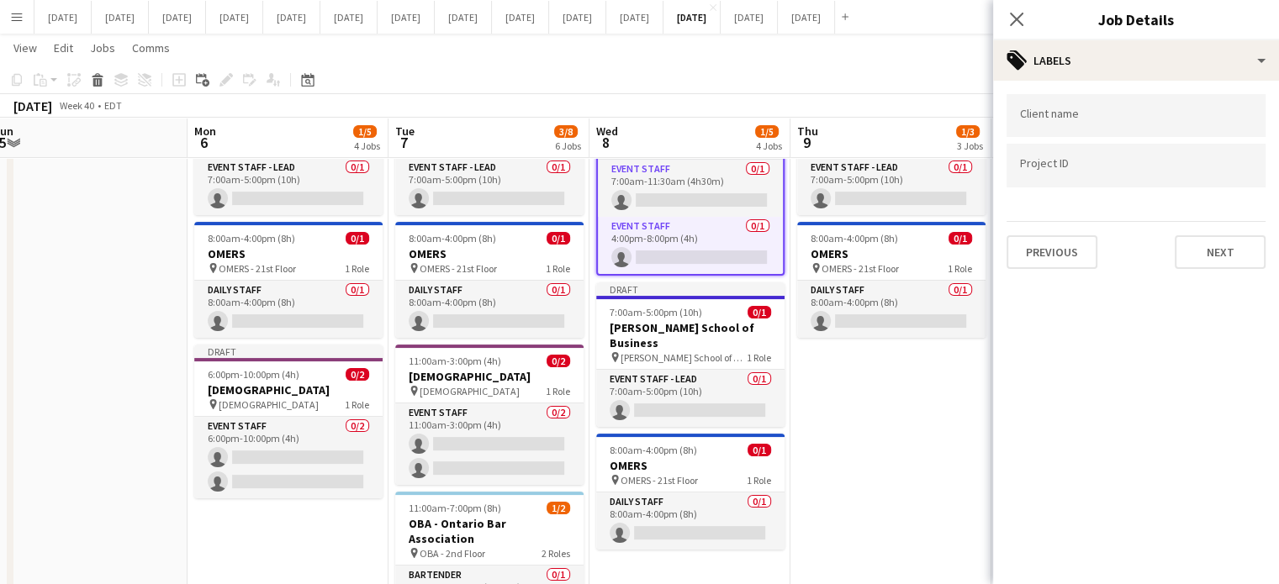
scroll to position [0, 0]
click at [1090, 123] on input "Type to search client labels..." at bounding box center [1136, 115] width 232 height 15
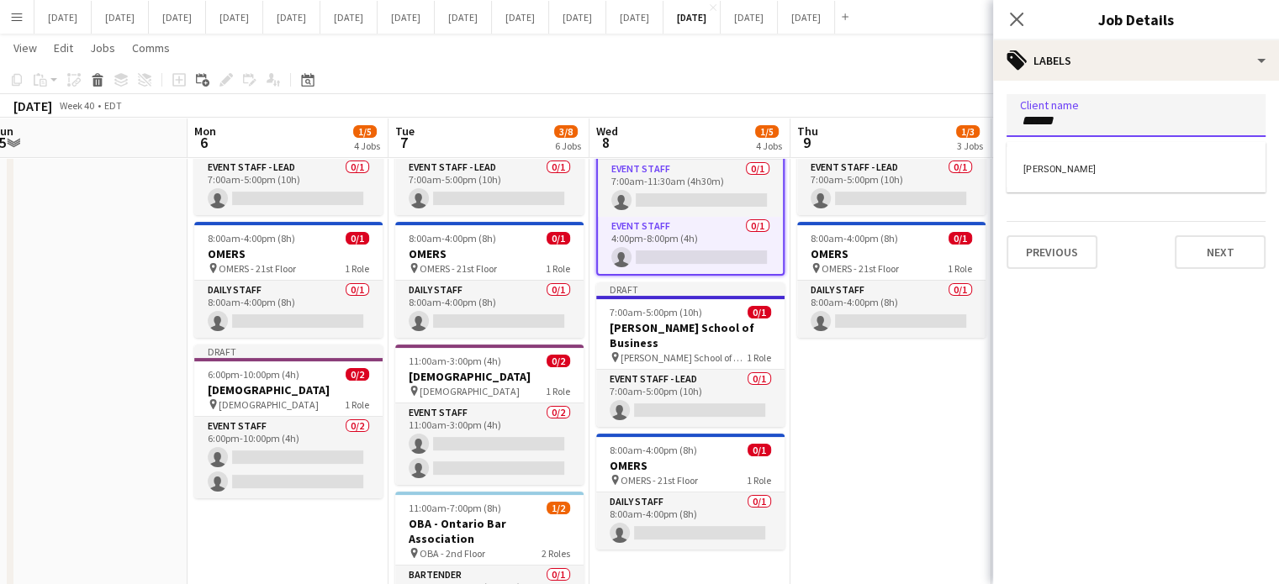
type input "******"
click at [1093, 154] on div "Joelle Murray" at bounding box center [1135, 167] width 259 height 40
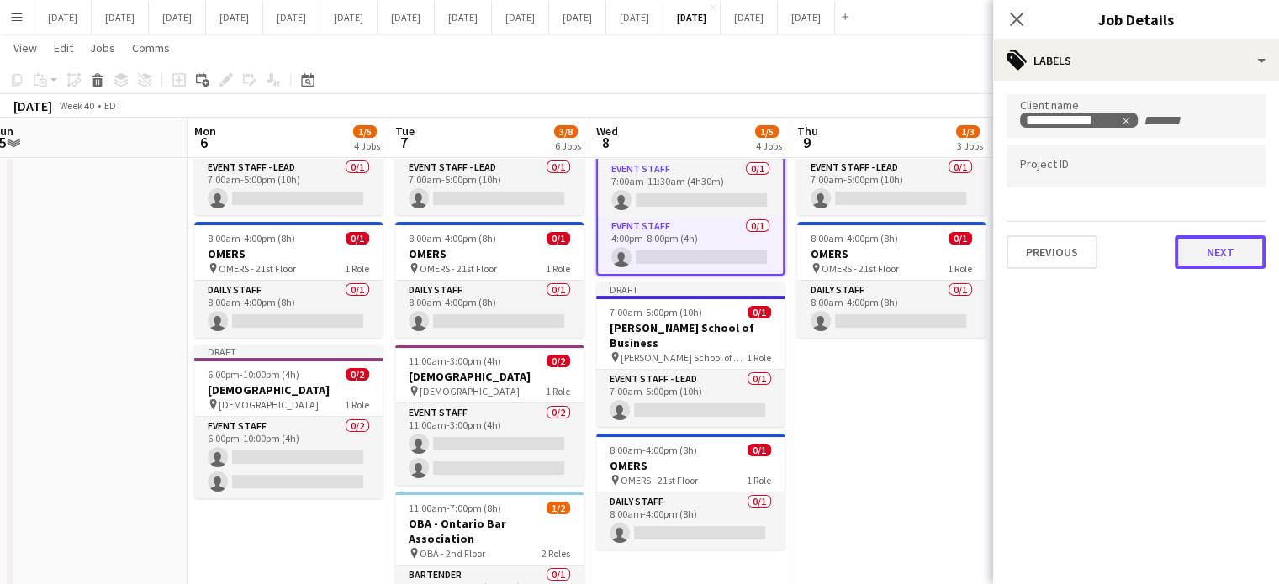
click at [1187, 259] on button "Next" at bounding box center [1219, 252] width 91 height 34
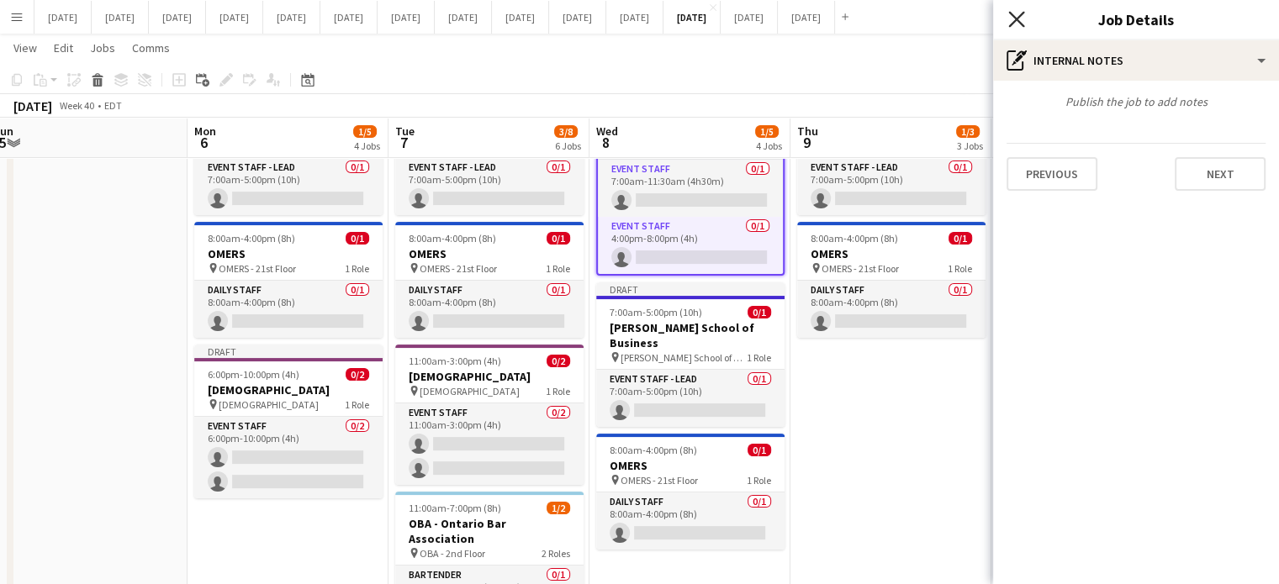
click at [1014, 16] on icon "Close pop-in" at bounding box center [1016, 19] width 16 height 16
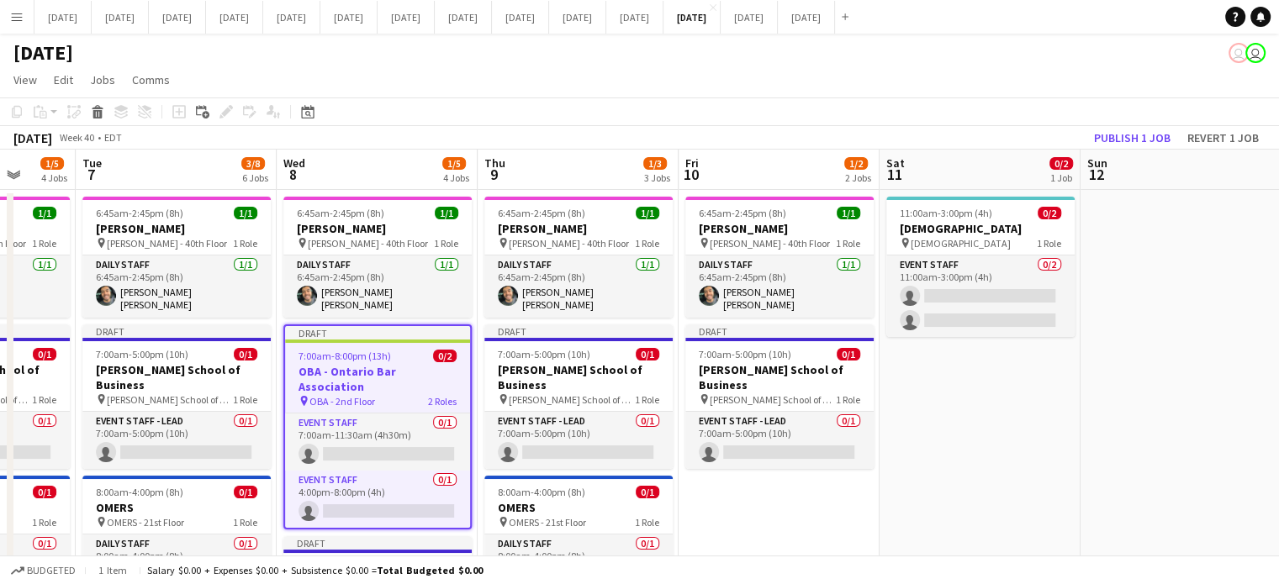
drag, startPoint x: 1147, startPoint y: 488, endPoint x: 827, endPoint y: 490, distance: 320.3
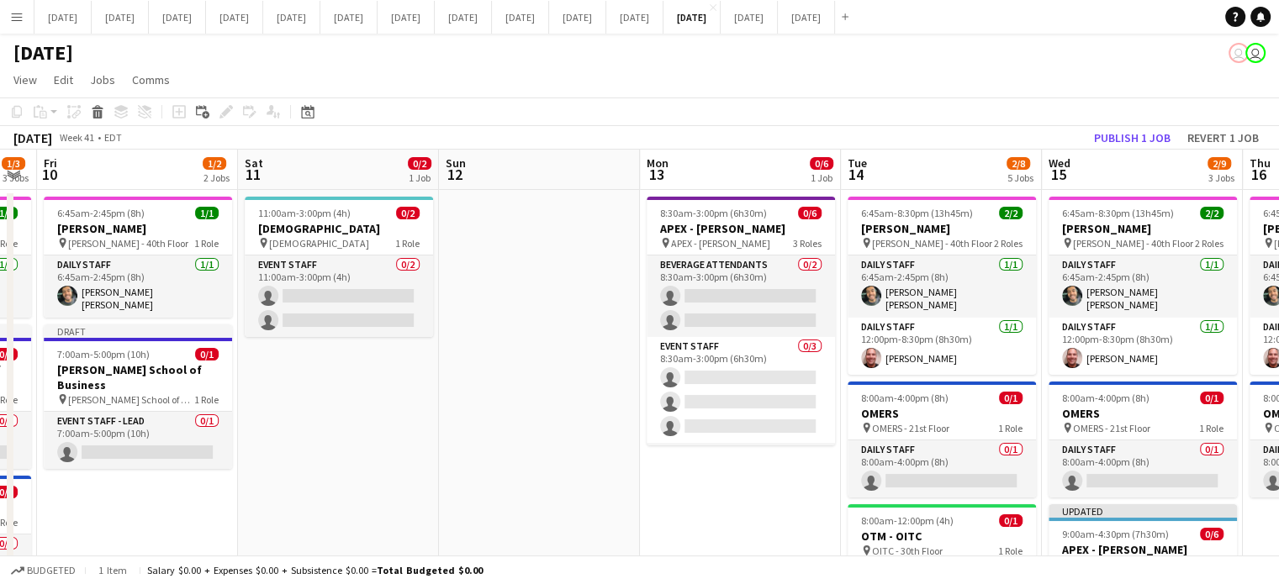
drag, startPoint x: 1063, startPoint y: 415, endPoint x: 429, endPoint y: 463, distance: 635.6
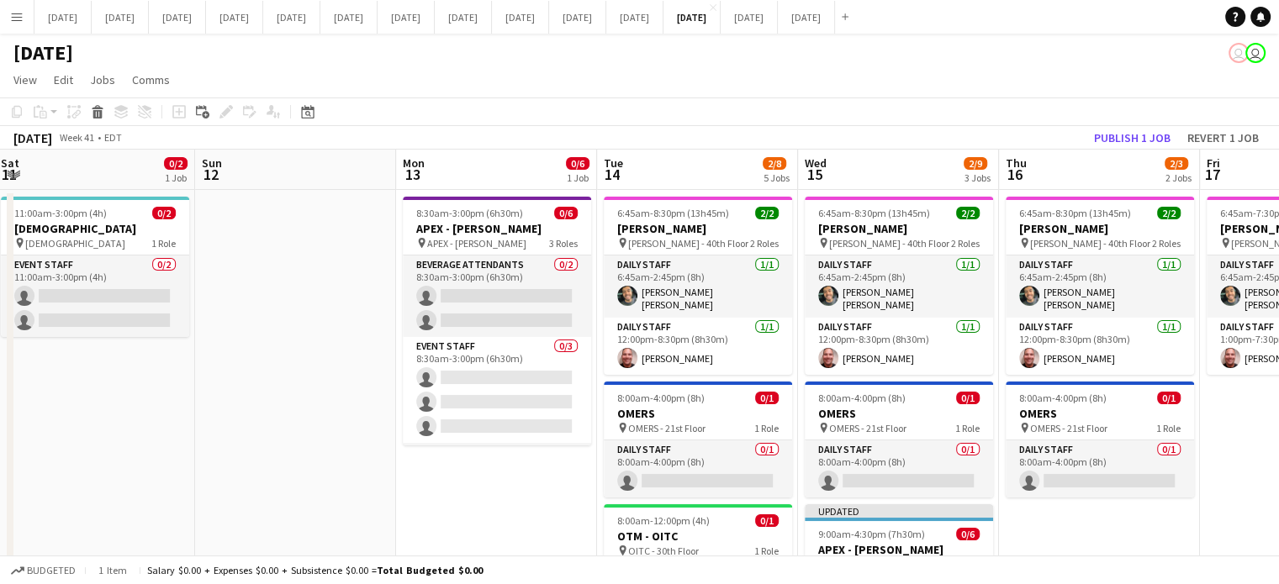
drag, startPoint x: 551, startPoint y: 484, endPoint x: 338, endPoint y: 488, distance: 212.7
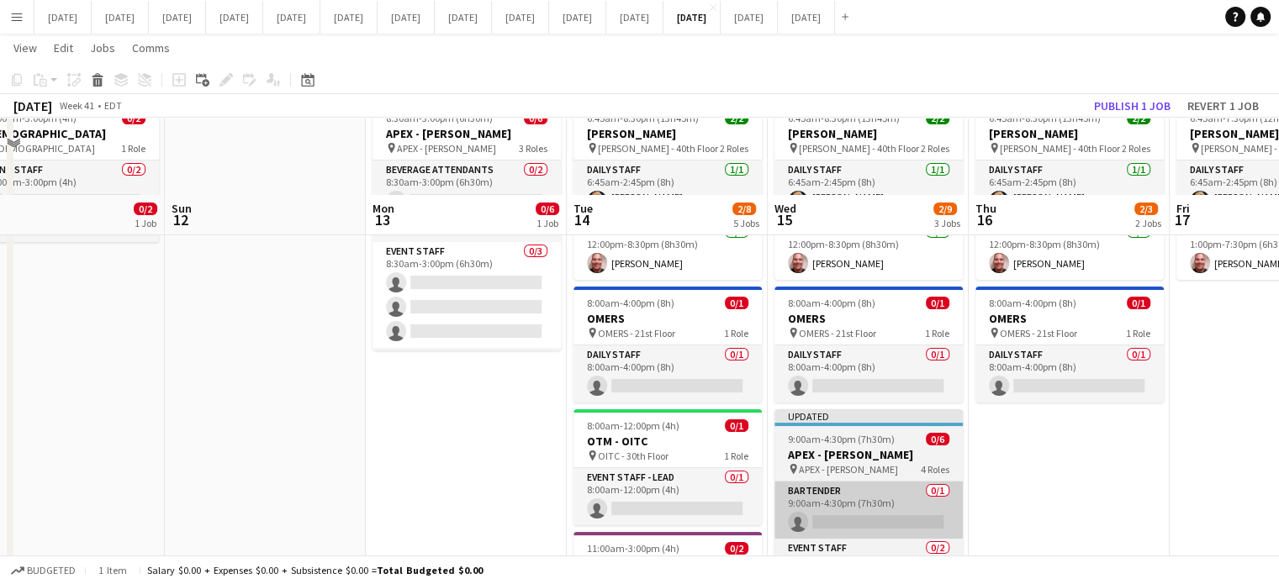
scroll to position [252, 0]
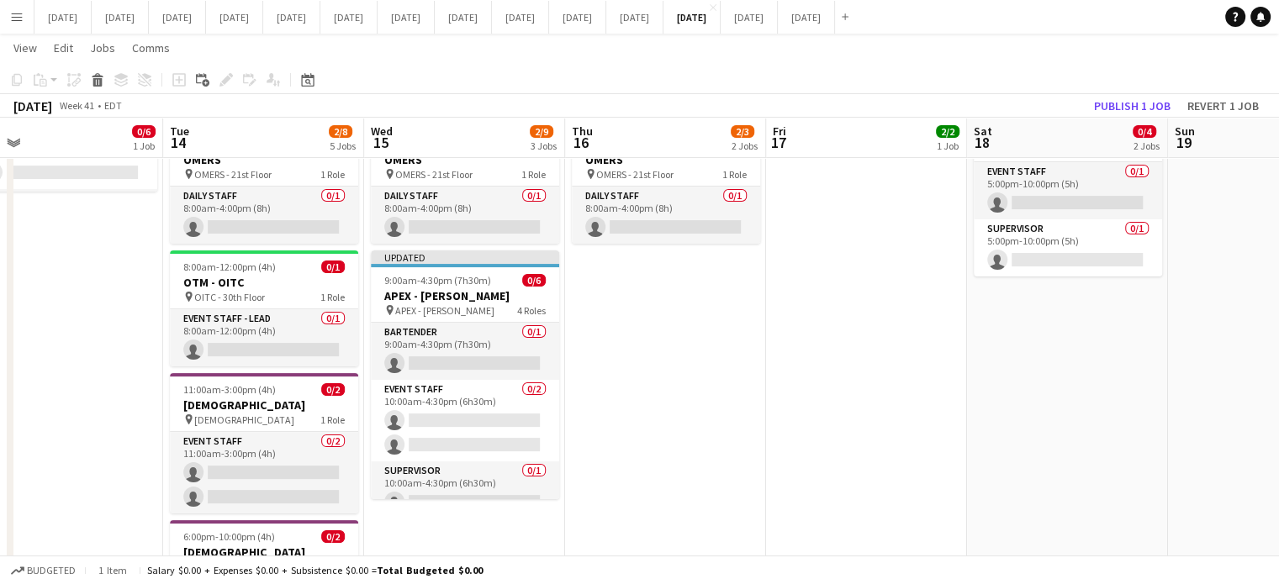
drag, startPoint x: 1063, startPoint y: 317, endPoint x: 645, endPoint y: 339, distance: 418.3
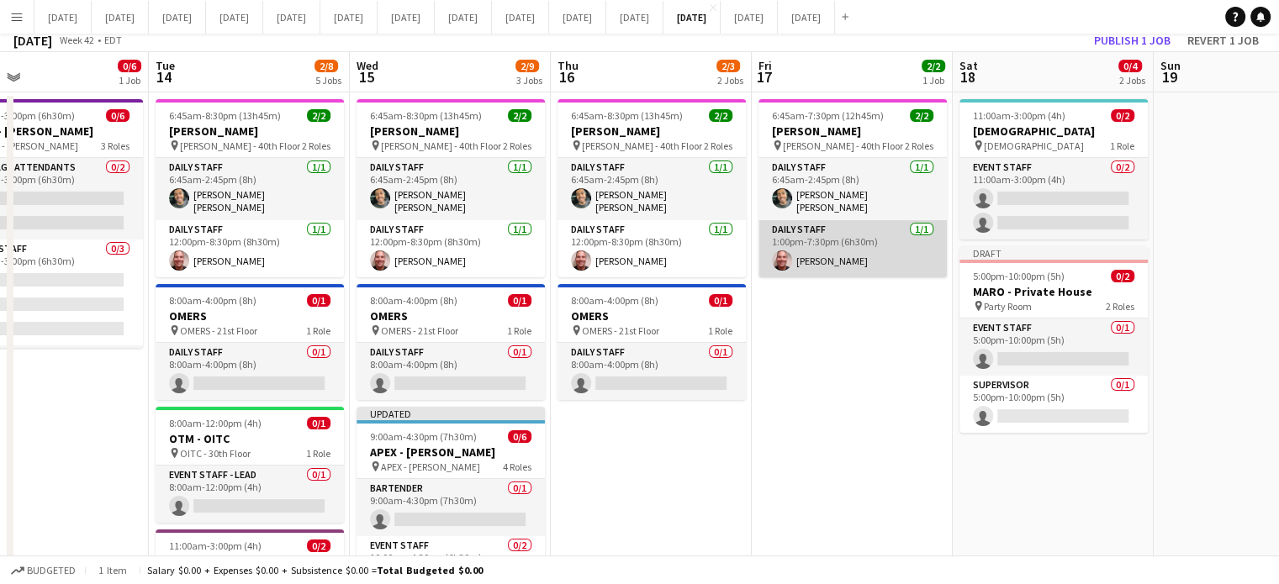
scroll to position [0, 0]
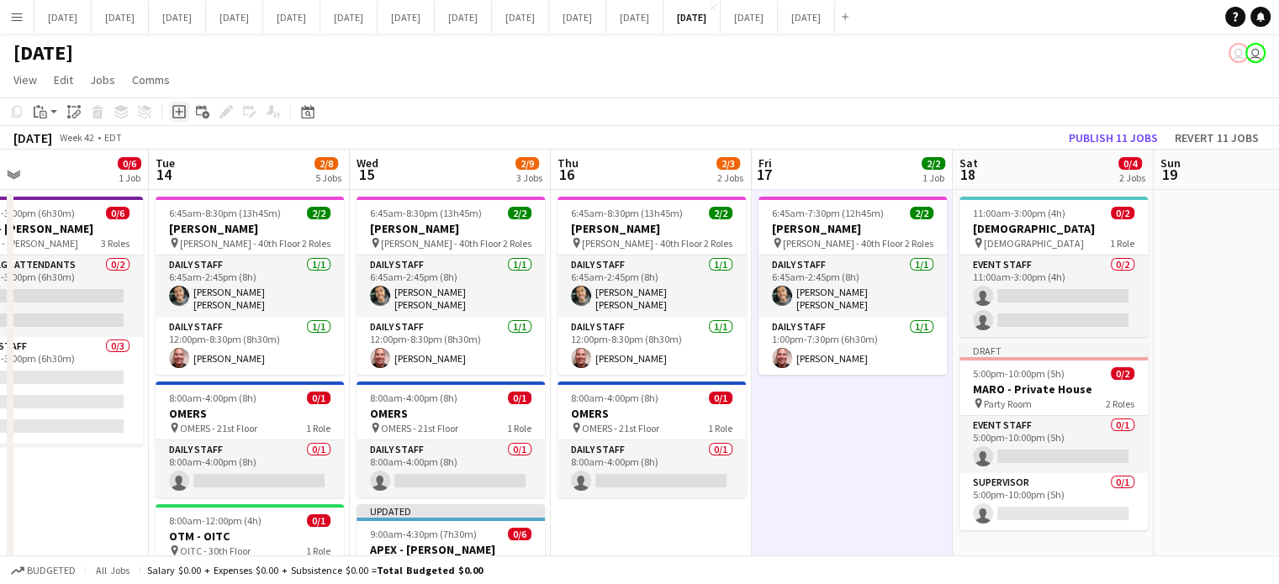
click at [178, 111] on icon at bounding box center [179, 112] width 8 height 8
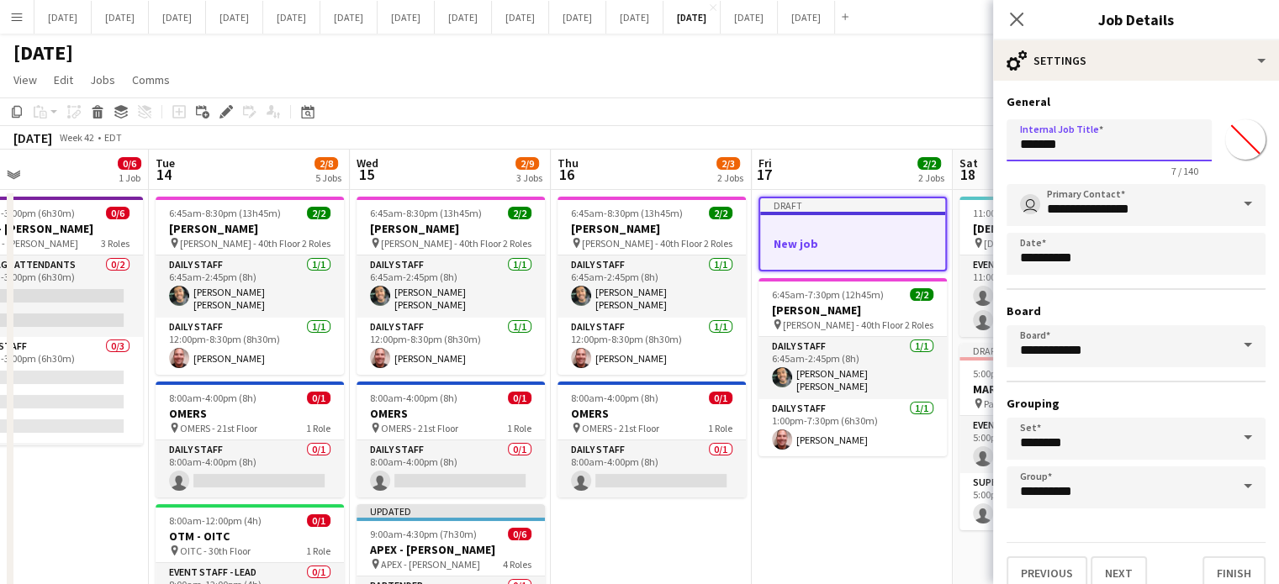
drag, startPoint x: 1105, startPoint y: 140, endPoint x: 874, endPoint y: 147, distance: 231.3
type input "**********"
click at [1222, 146] on input "*******" at bounding box center [1245, 139] width 61 height 61
type input "*******"
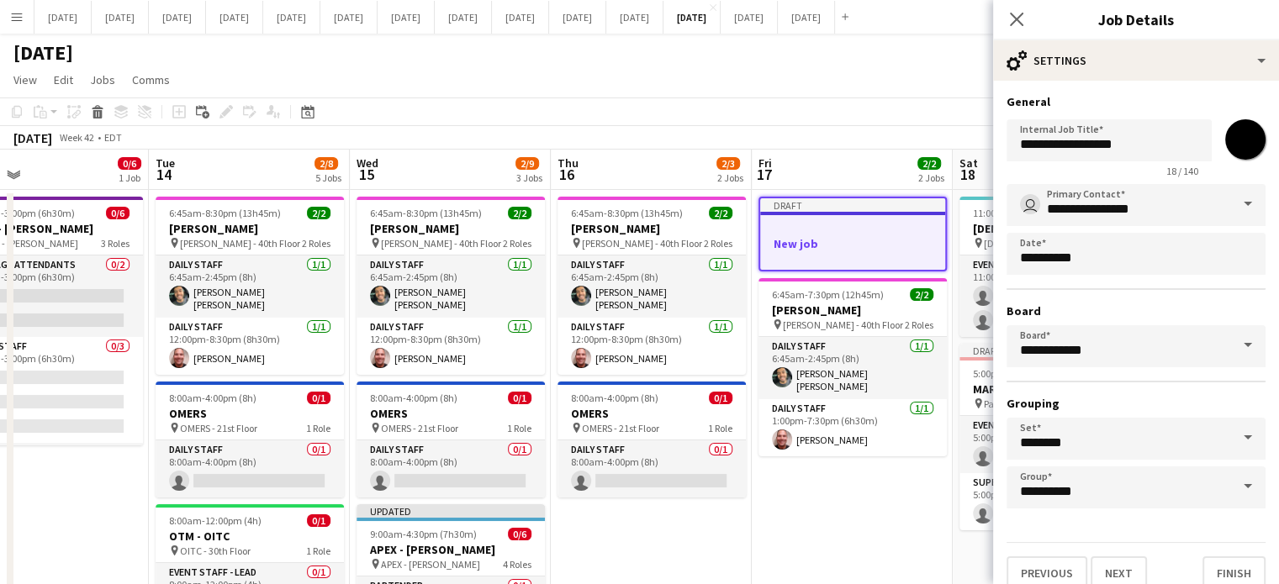
click at [1190, 94] on h3 "General" at bounding box center [1135, 101] width 259 height 15
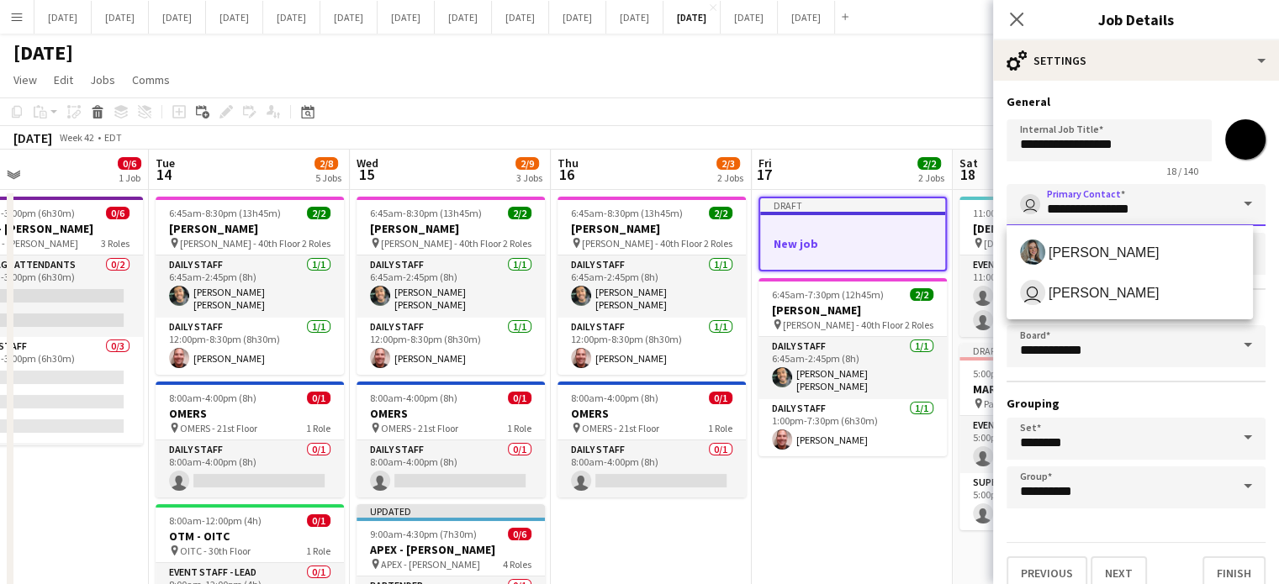
click at [1151, 198] on input "**********" at bounding box center [1135, 205] width 259 height 42
click at [1126, 249] on span "[PERSON_NAME]" at bounding box center [1103, 253] width 111 height 16
type input "**********"
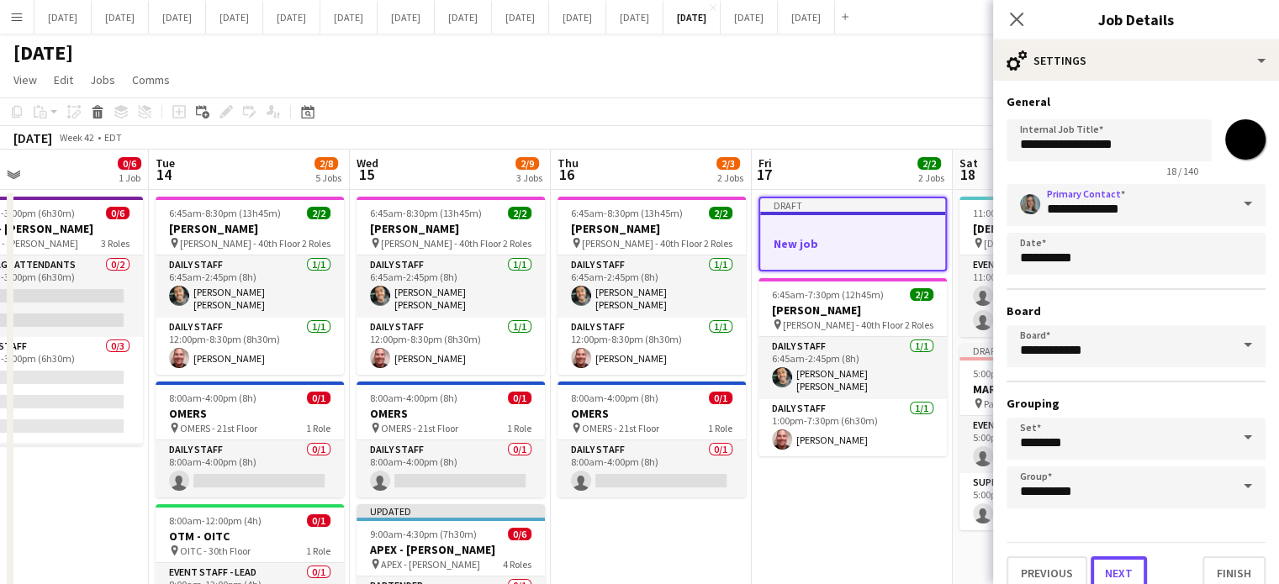
click at [1118, 556] on button "Next" at bounding box center [1118, 573] width 56 height 34
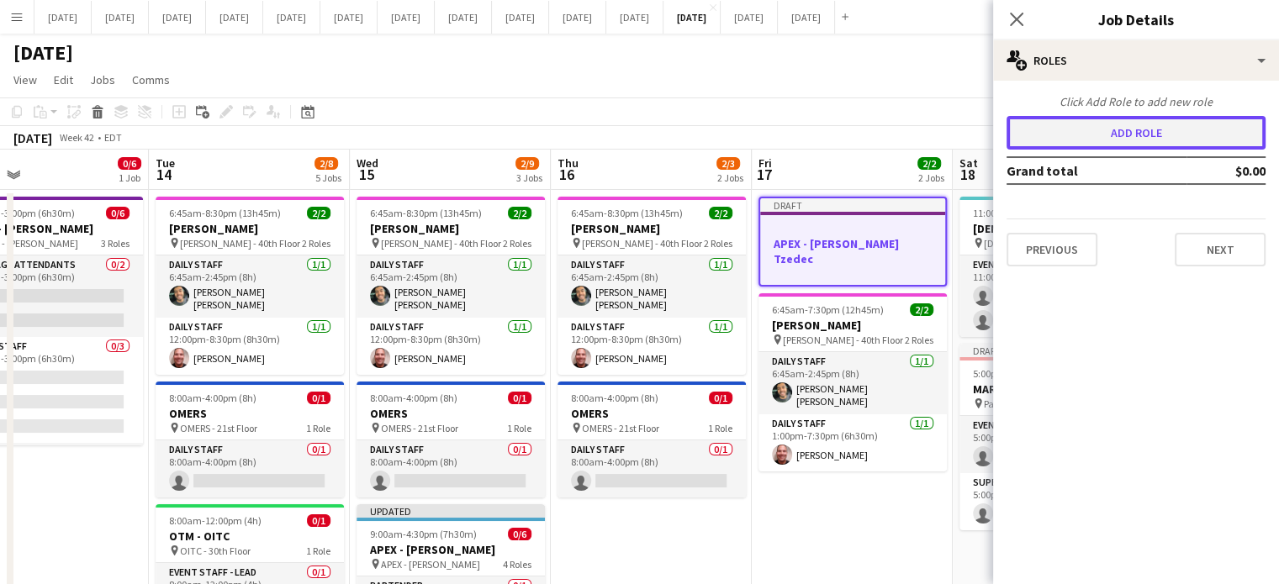
click at [1100, 133] on button "Add role" at bounding box center [1135, 133] width 259 height 34
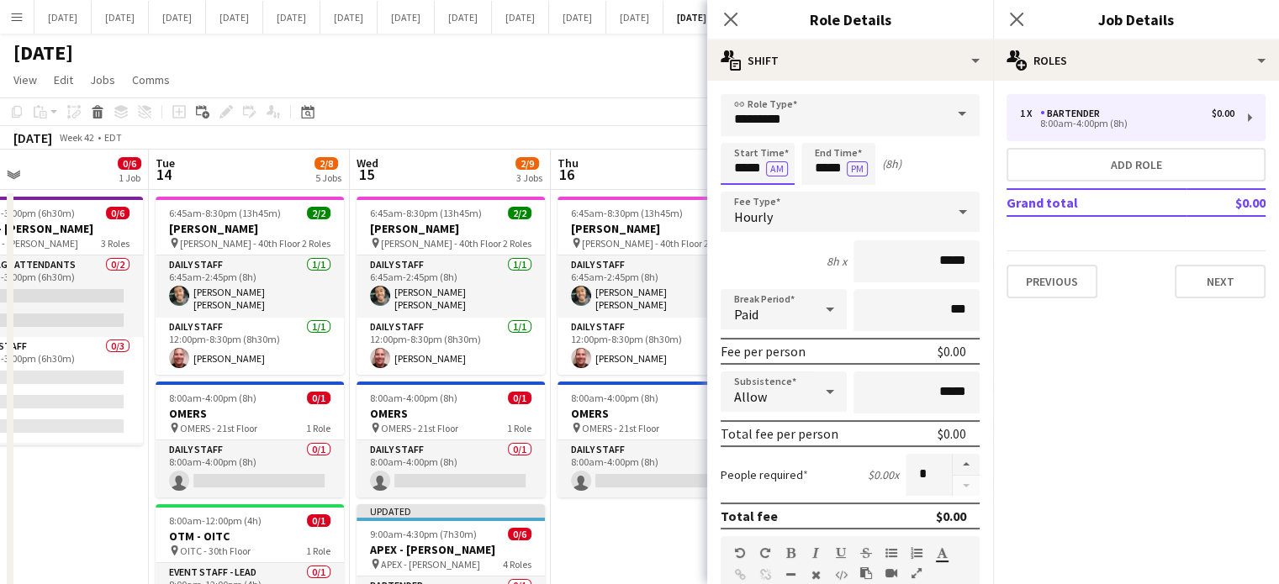
click at [741, 161] on input "*****" at bounding box center [757, 164] width 74 height 42
click at [741, 135] on div at bounding box center [741, 134] width 34 height 17
click at [741, 136] on div at bounding box center [741, 134] width 34 height 17
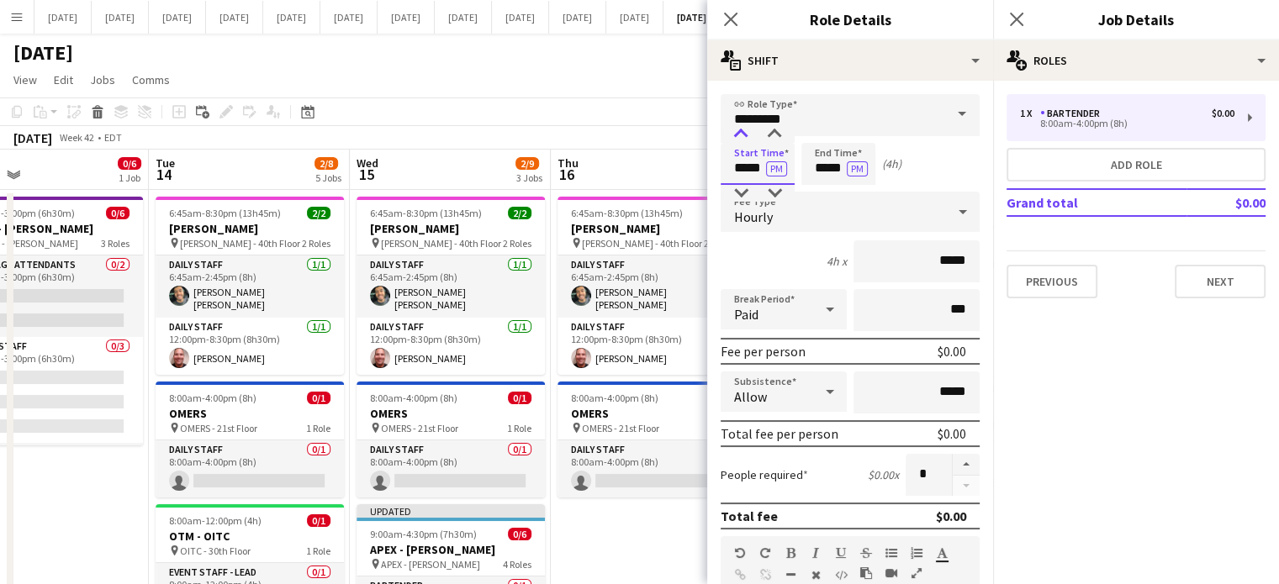
click at [741, 136] on div at bounding box center [741, 134] width 34 height 17
type input "*****"
click at [741, 136] on div at bounding box center [741, 134] width 34 height 17
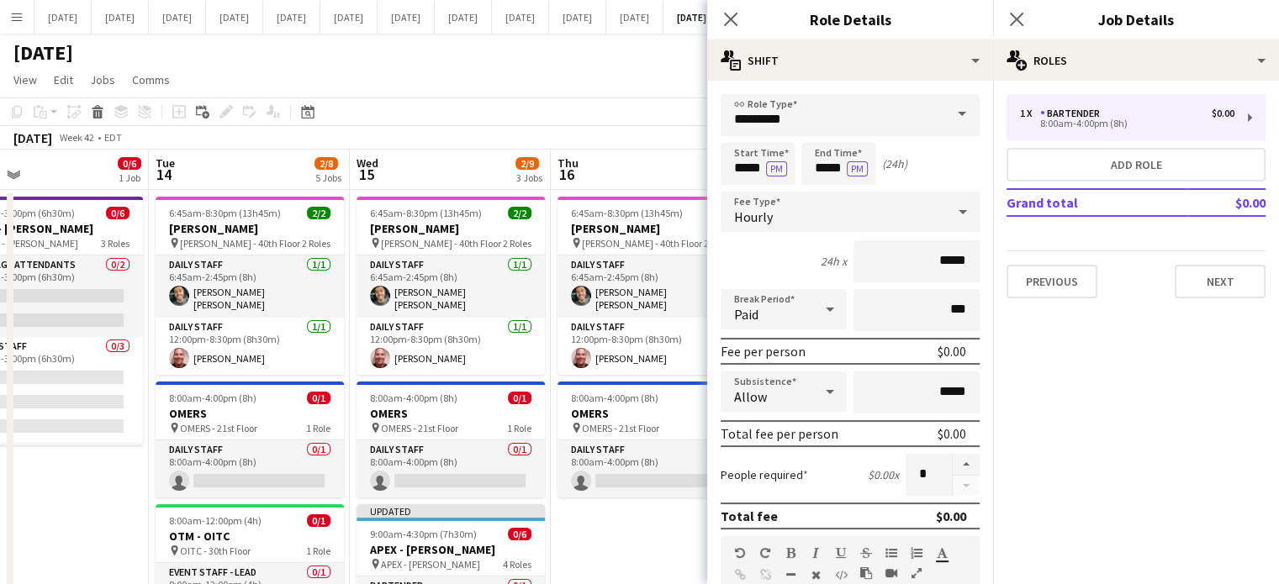
click at [807, 140] on form "link Role Type ********* Start Time ***** PM End Time ***** PM (24h) Fee Type H…" at bounding box center [850, 592] width 286 height 996
click at [820, 150] on input "*****" at bounding box center [838, 164] width 74 height 42
click at [820, 135] on div at bounding box center [821, 134] width 34 height 17
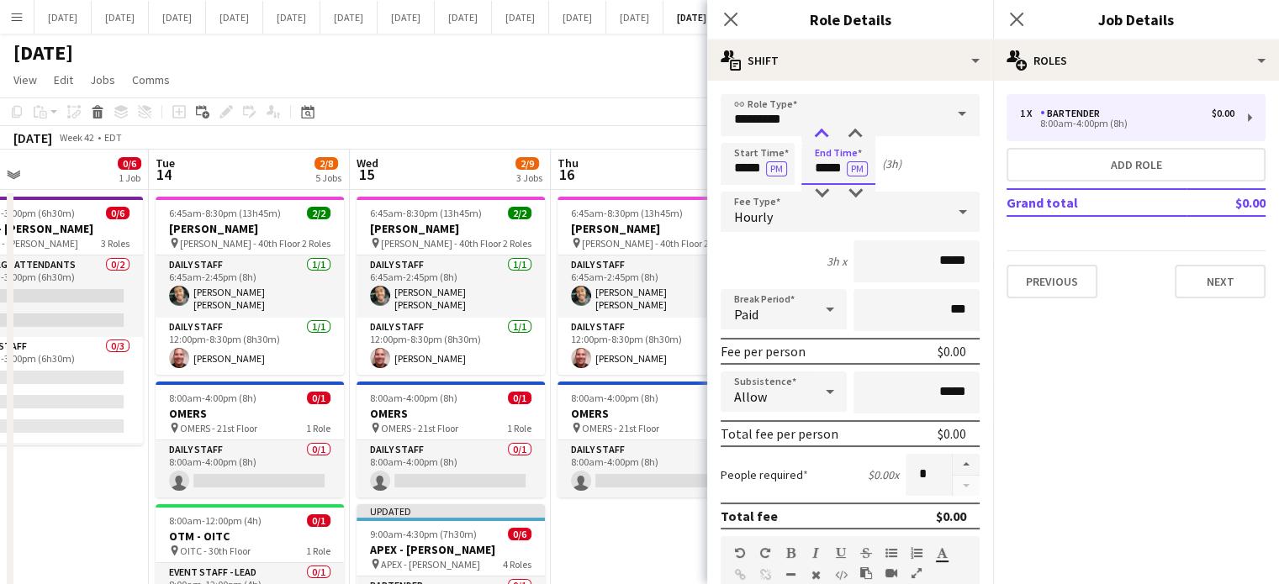
click at [820, 135] on div at bounding box center [821, 134] width 34 height 17
type input "*****"
click at [820, 135] on div at bounding box center [821, 134] width 34 height 17
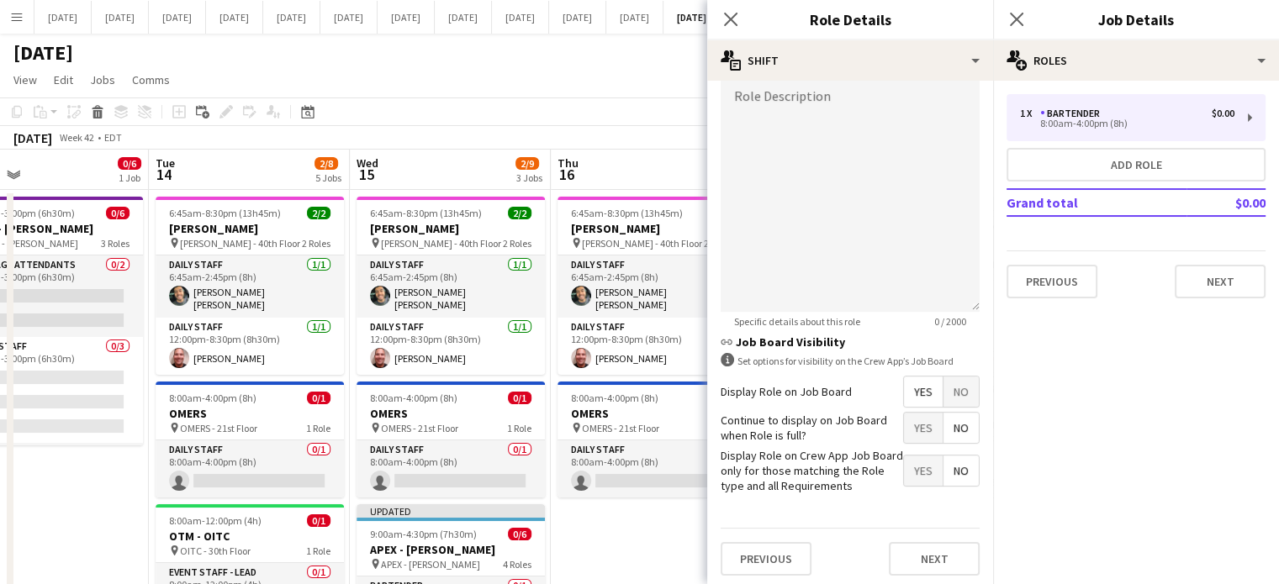
click at [948, 396] on span "No" at bounding box center [960, 392] width 35 height 30
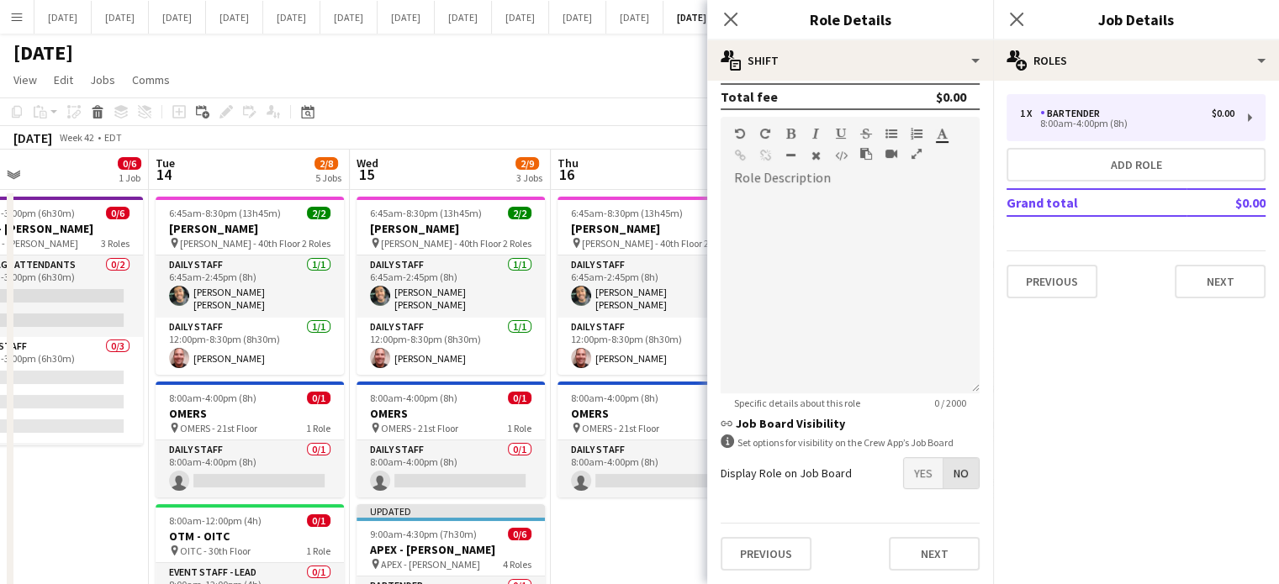
scroll to position [416, 0]
click at [936, 550] on button "Next" at bounding box center [934, 558] width 91 height 34
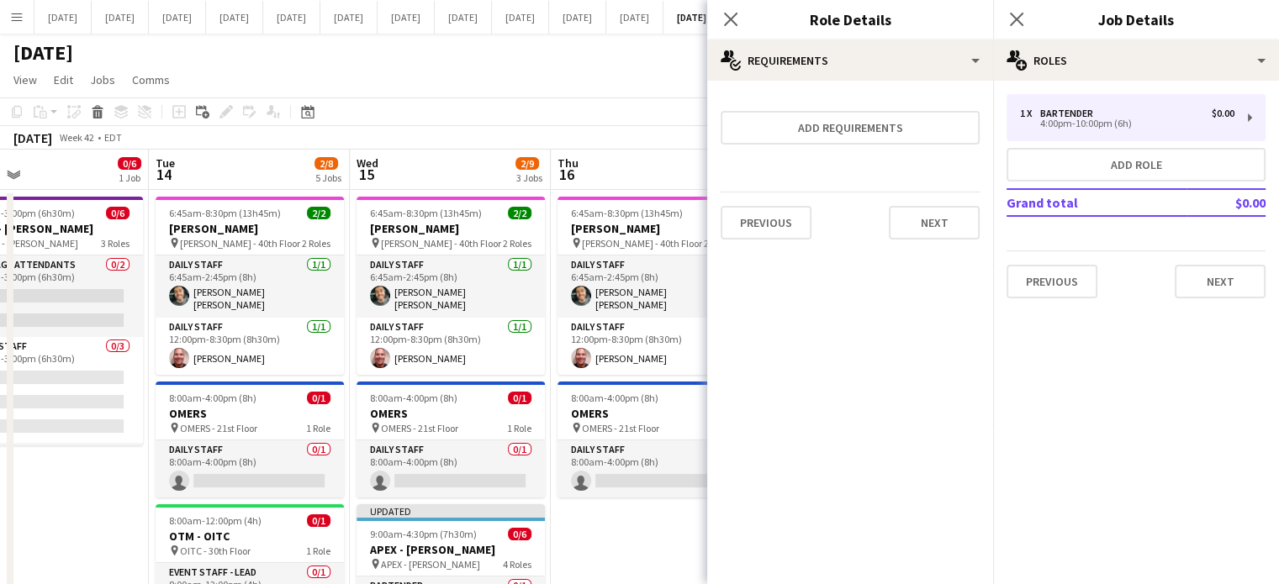
scroll to position [0, 0]
click at [932, 227] on button "Next" at bounding box center [934, 223] width 91 height 34
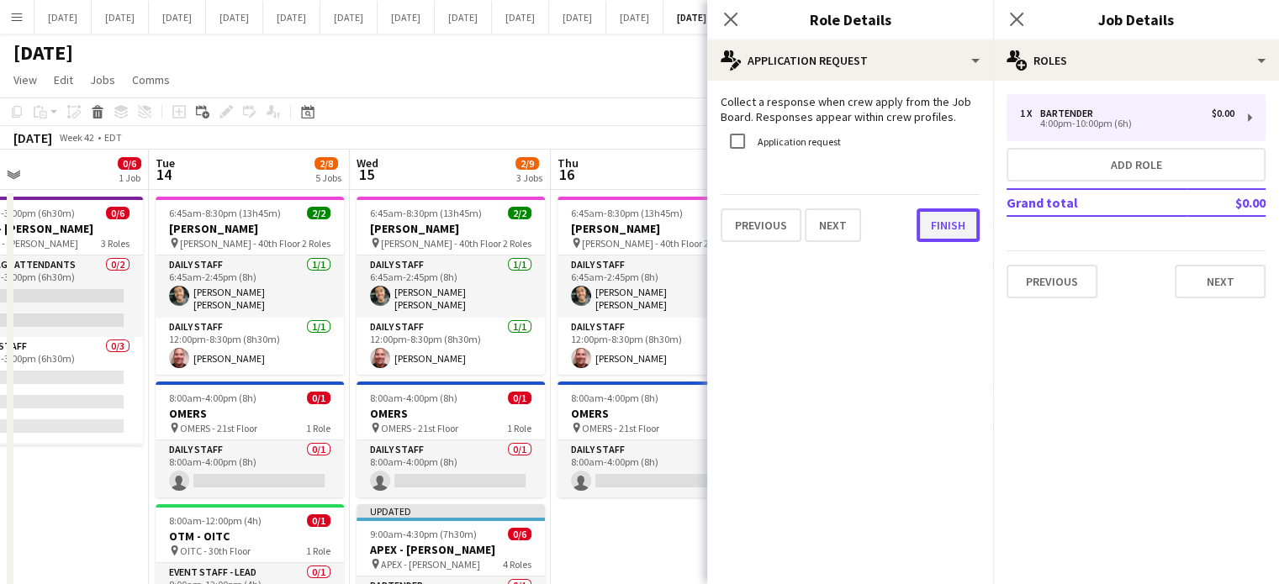
drag, startPoint x: 935, startPoint y: 224, endPoint x: 977, endPoint y: 216, distance: 42.9
click at [935, 224] on button "Finish" at bounding box center [947, 225] width 63 height 34
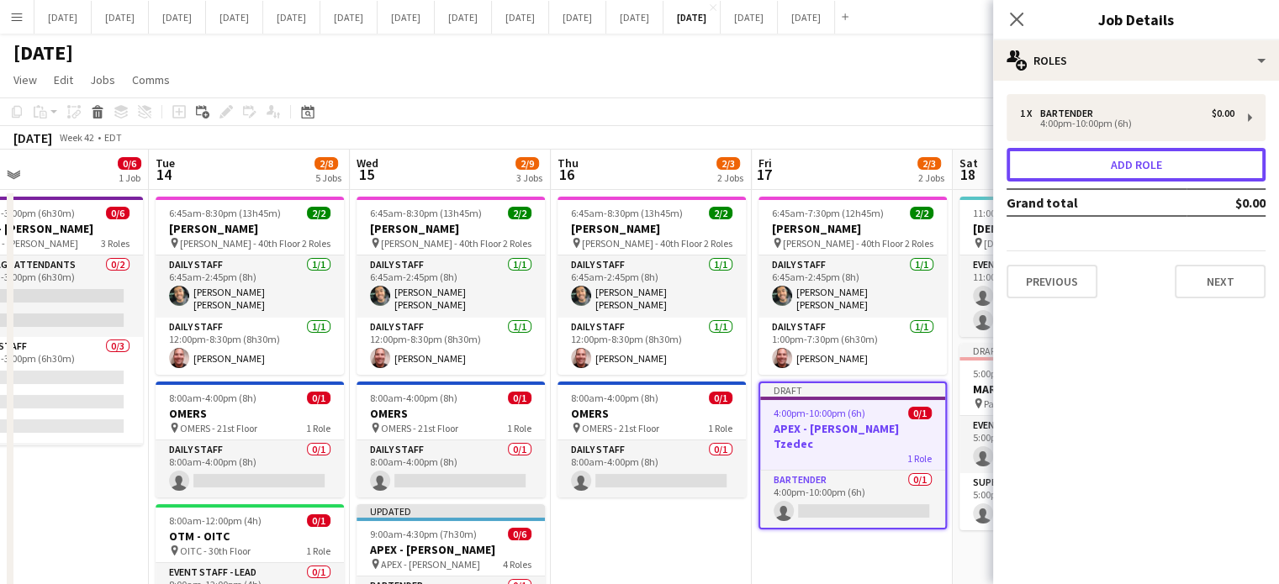
click at [1048, 181] on button "Add role" at bounding box center [1135, 165] width 259 height 34
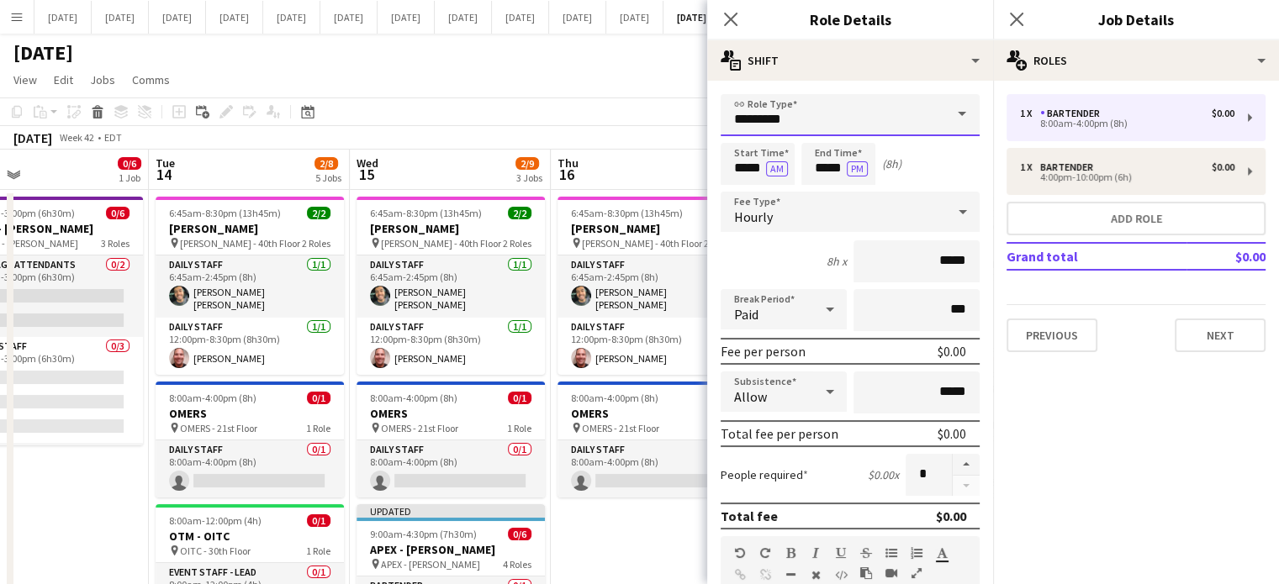
click at [894, 105] on input "*********" at bounding box center [849, 115] width 259 height 42
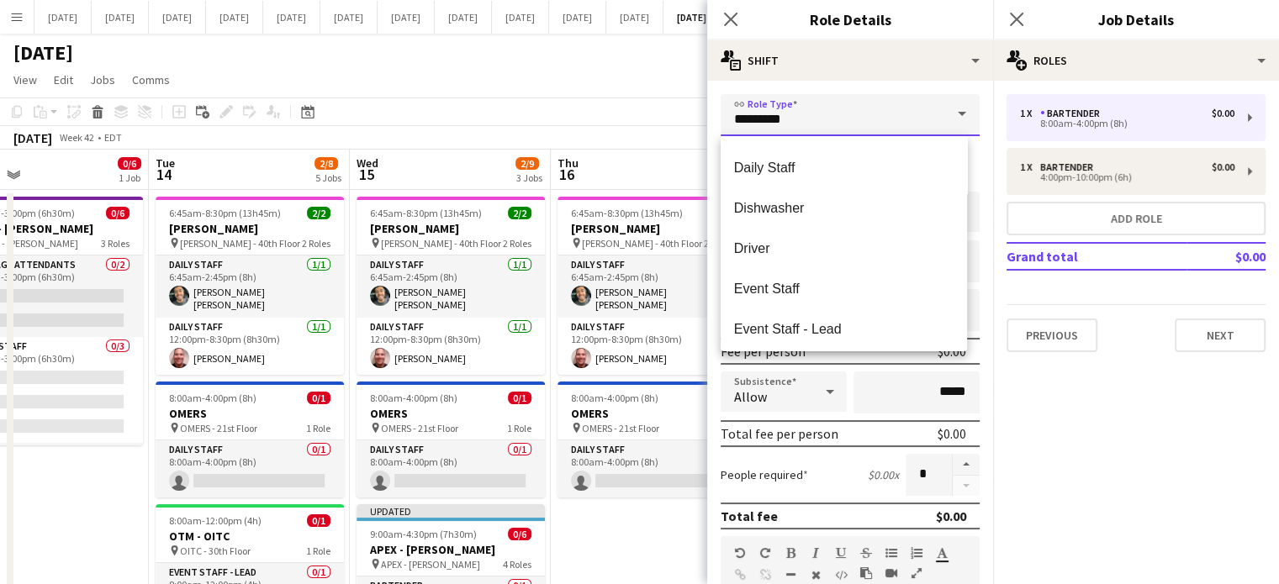
scroll to position [282, 0]
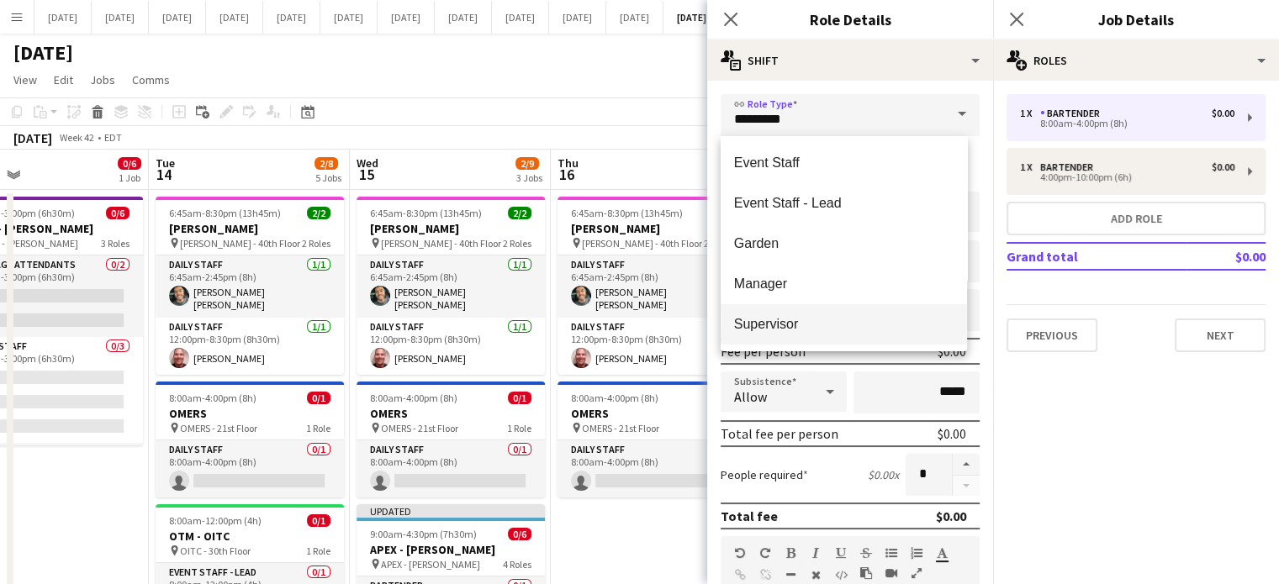
click at [795, 313] on mat-option "Supervisor" at bounding box center [843, 324] width 246 height 40
type input "**********"
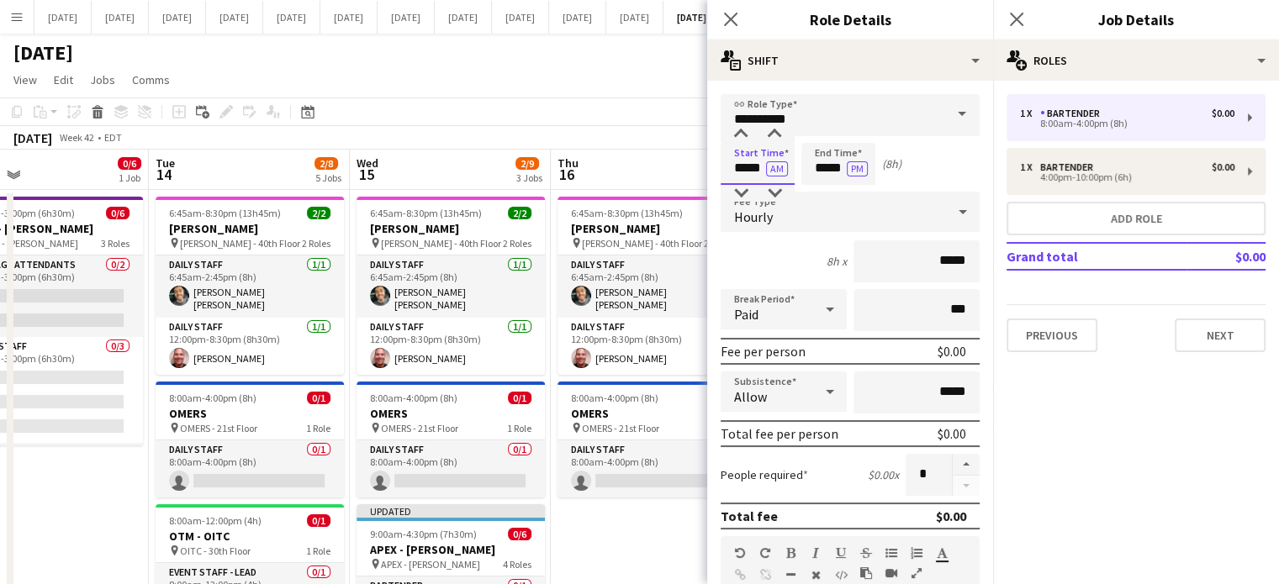
click at [748, 163] on input "*****" at bounding box center [757, 164] width 74 height 42
click at [744, 127] on div at bounding box center [741, 134] width 34 height 17
click at [746, 129] on div at bounding box center [741, 134] width 34 height 17
click at [746, 130] on div at bounding box center [741, 134] width 34 height 17
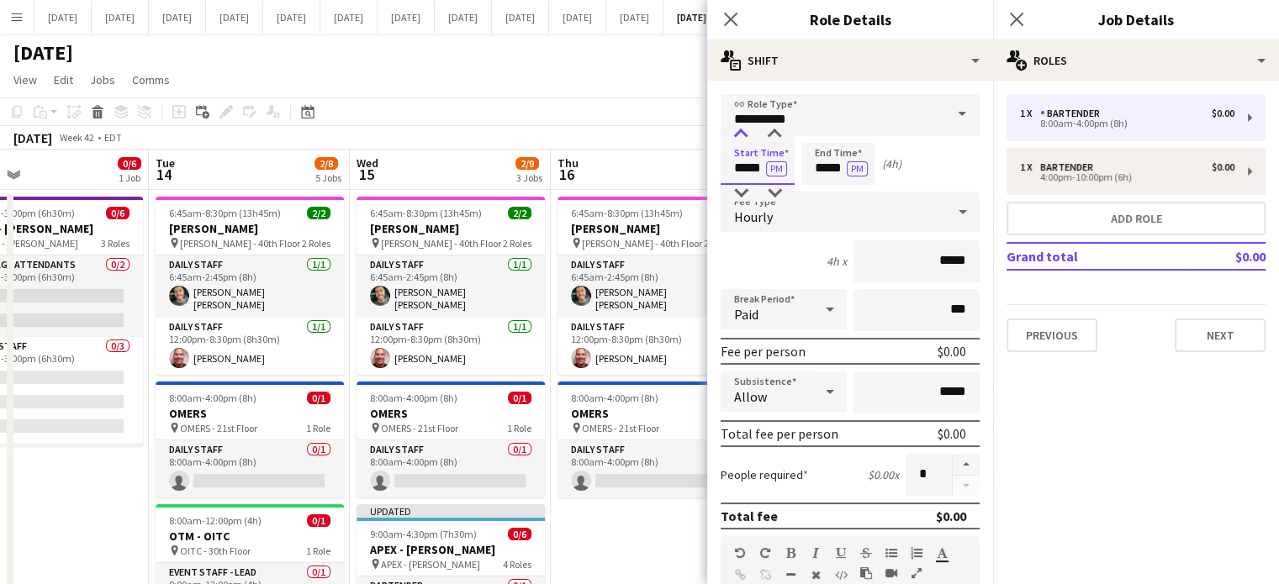
click at [746, 132] on div at bounding box center [741, 134] width 34 height 17
type input "*****"
click at [746, 132] on div at bounding box center [741, 134] width 34 height 17
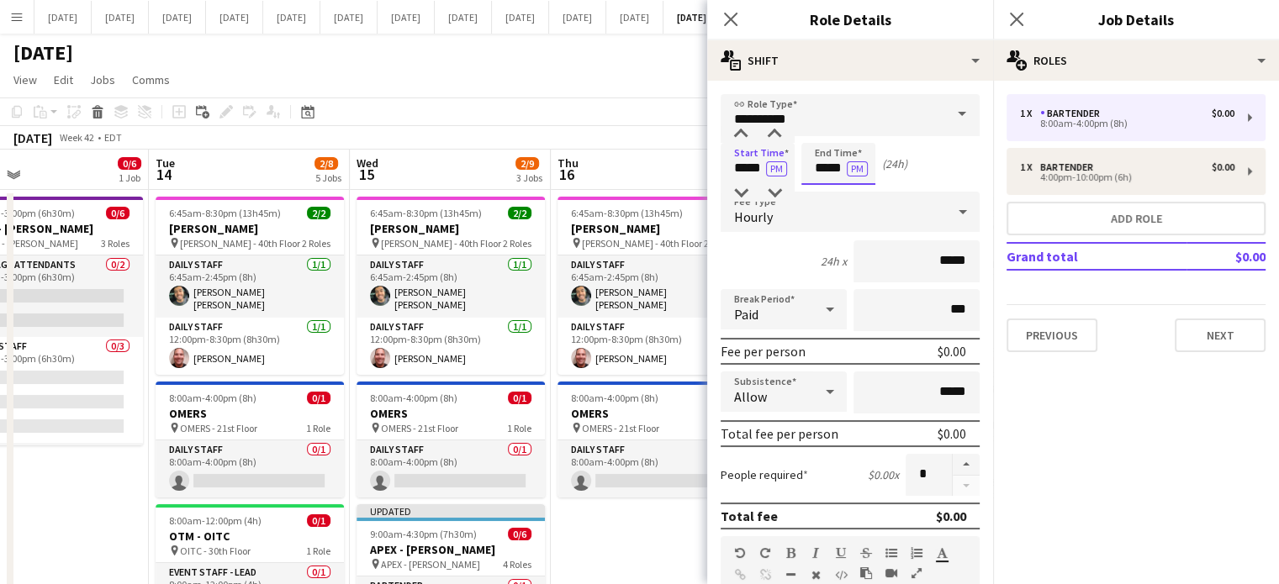
click at [836, 154] on input "*****" at bounding box center [838, 164] width 74 height 42
click at [819, 137] on div at bounding box center [821, 134] width 34 height 17
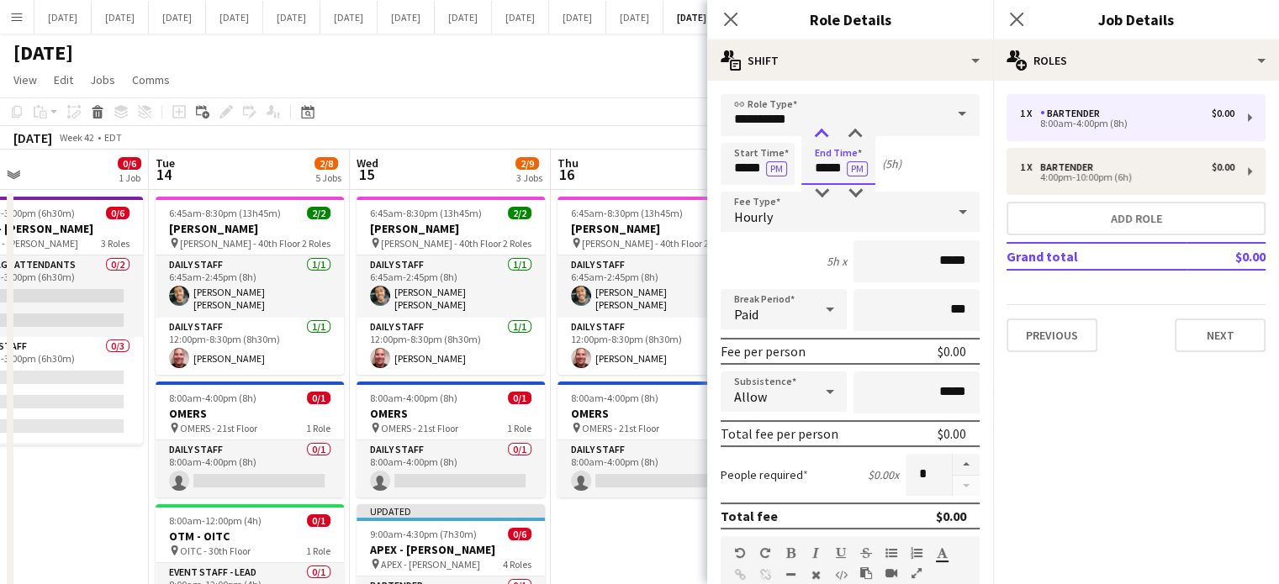
click at [819, 137] on div at bounding box center [821, 134] width 34 height 17
type input "*****"
click at [819, 137] on div at bounding box center [821, 134] width 34 height 17
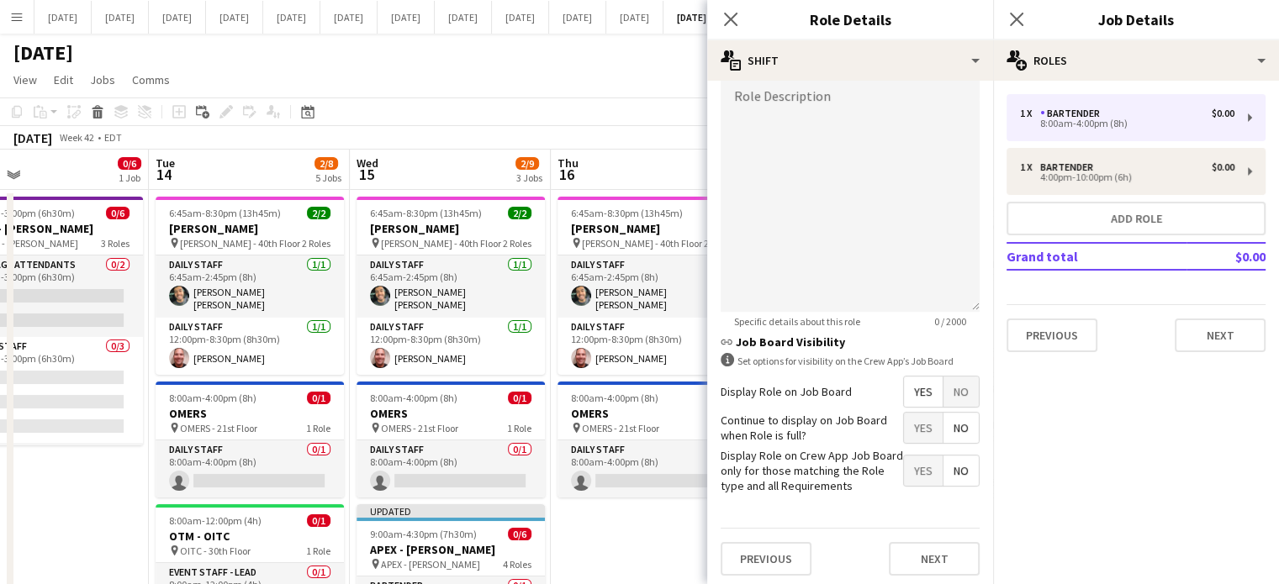
click at [945, 381] on span "No" at bounding box center [960, 392] width 35 height 30
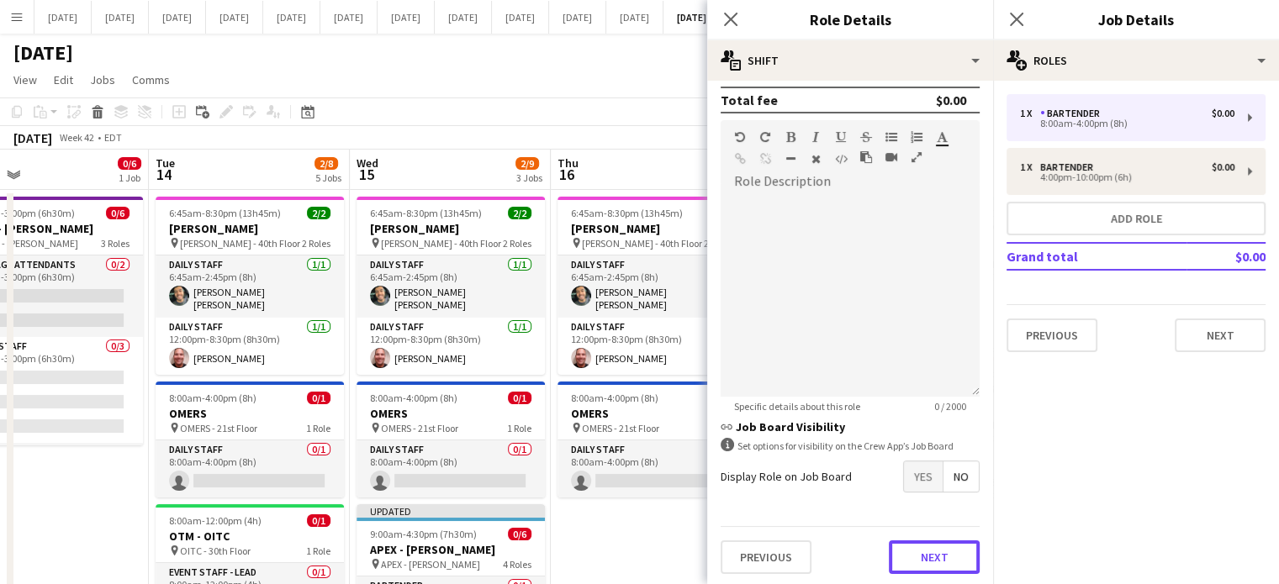
drag, startPoint x: 925, startPoint y: 567, endPoint x: 926, endPoint y: 543, distance: 23.6
click at [926, 567] on button "Next" at bounding box center [934, 558] width 91 height 34
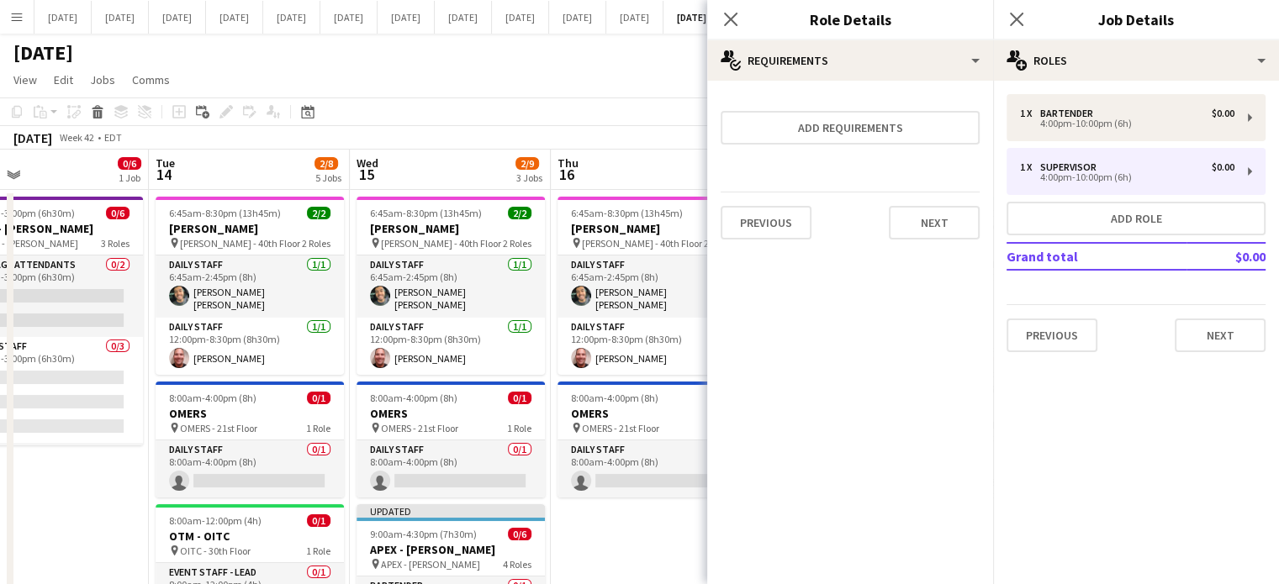
scroll to position [0, 0]
click at [902, 230] on button "Next" at bounding box center [934, 223] width 91 height 34
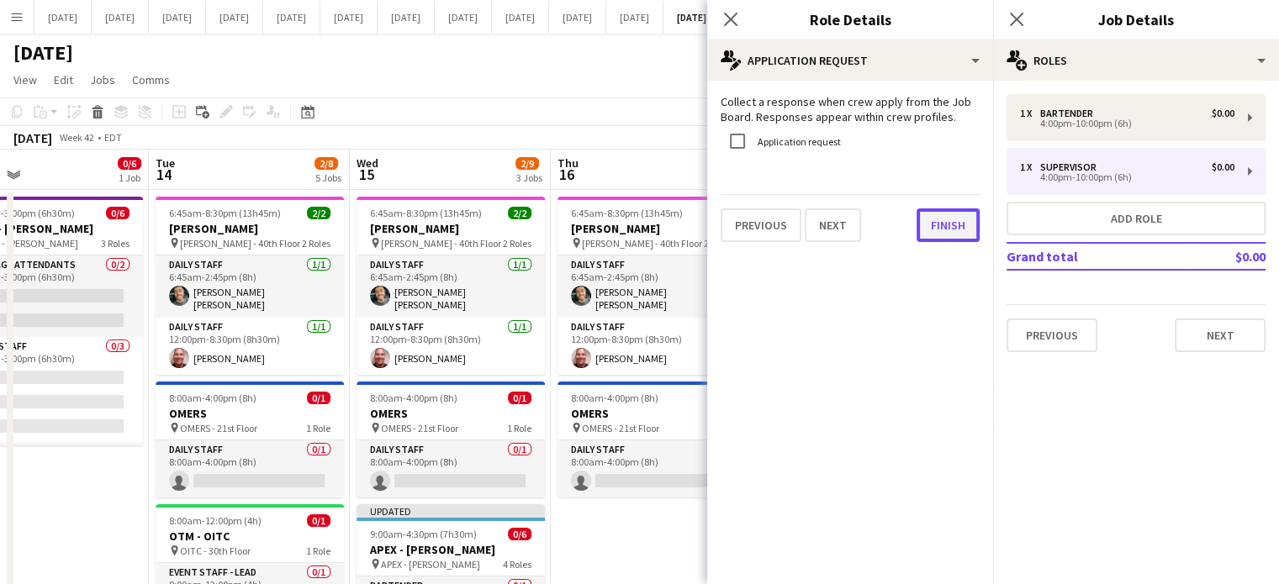
click at [924, 224] on button "Finish" at bounding box center [947, 225] width 63 height 34
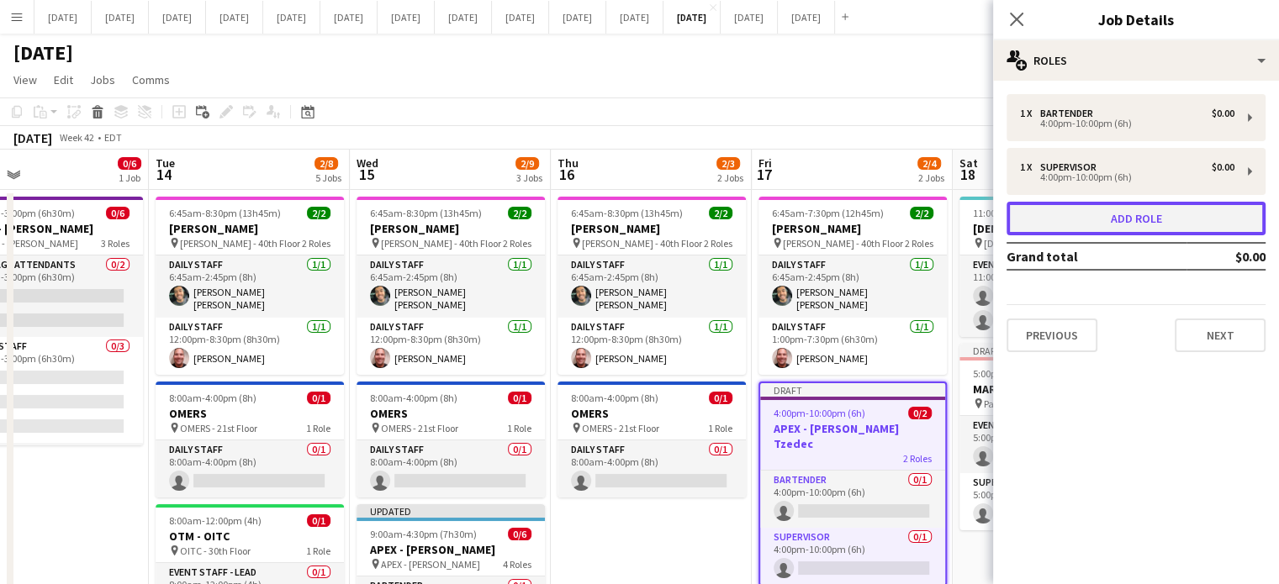
click at [1082, 208] on button "Add role" at bounding box center [1135, 219] width 259 height 34
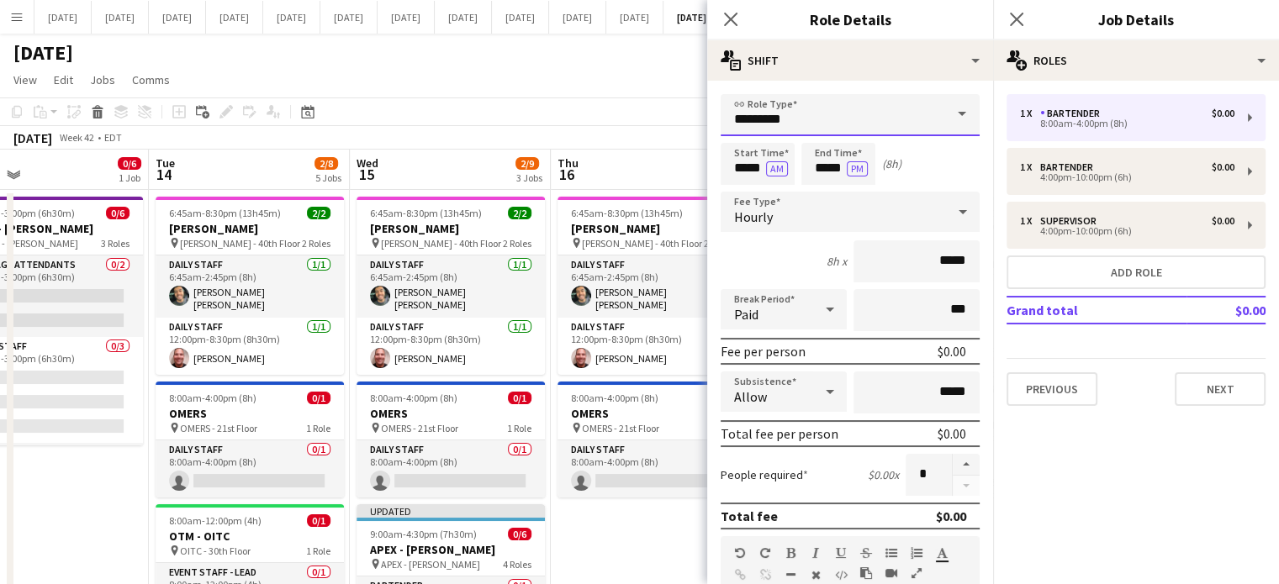
click at [763, 108] on input "*********" at bounding box center [849, 115] width 259 height 42
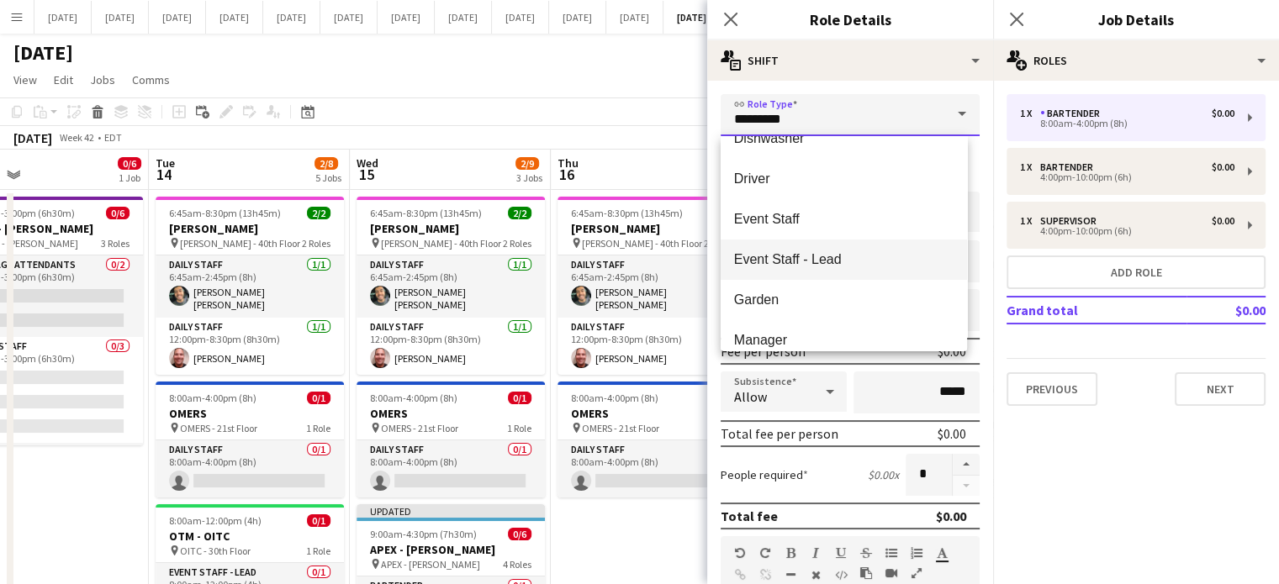
scroll to position [282, 0]
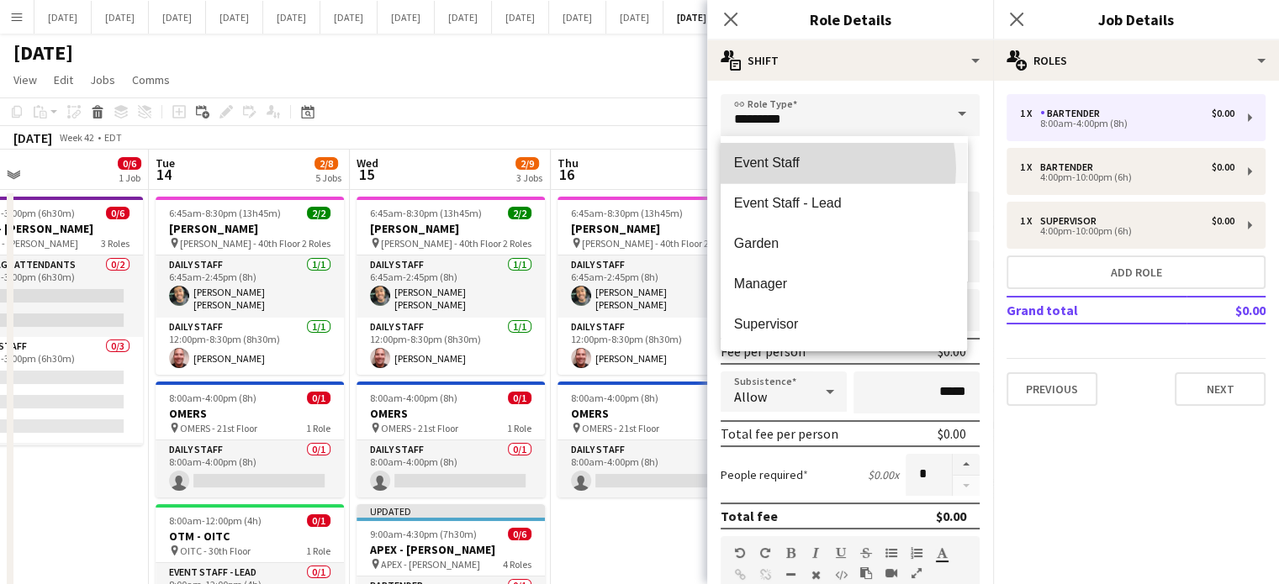
click at [812, 168] on span "Event Staff" at bounding box center [843, 163] width 219 height 16
type input "**********"
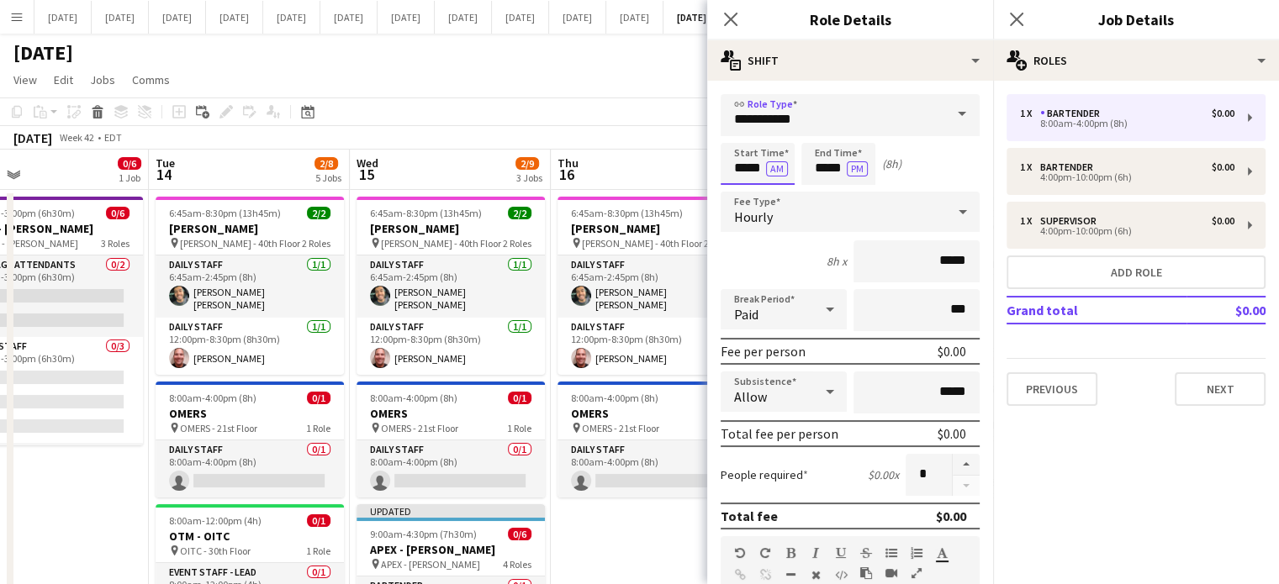
click at [746, 170] on input "*****" at bounding box center [757, 164] width 74 height 42
click at [736, 139] on div at bounding box center [741, 134] width 34 height 17
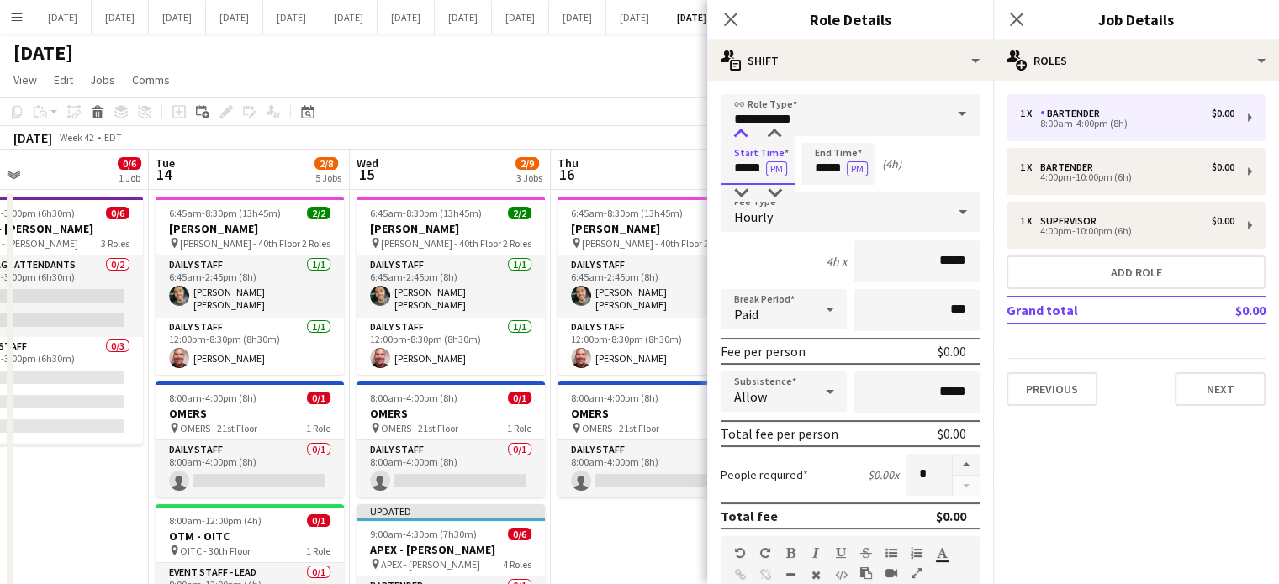
click at [736, 139] on div at bounding box center [741, 134] width 34 height 17
type input "*****"
click at [736, 140] on div at bounding box center [741, 134] width 34 height 17
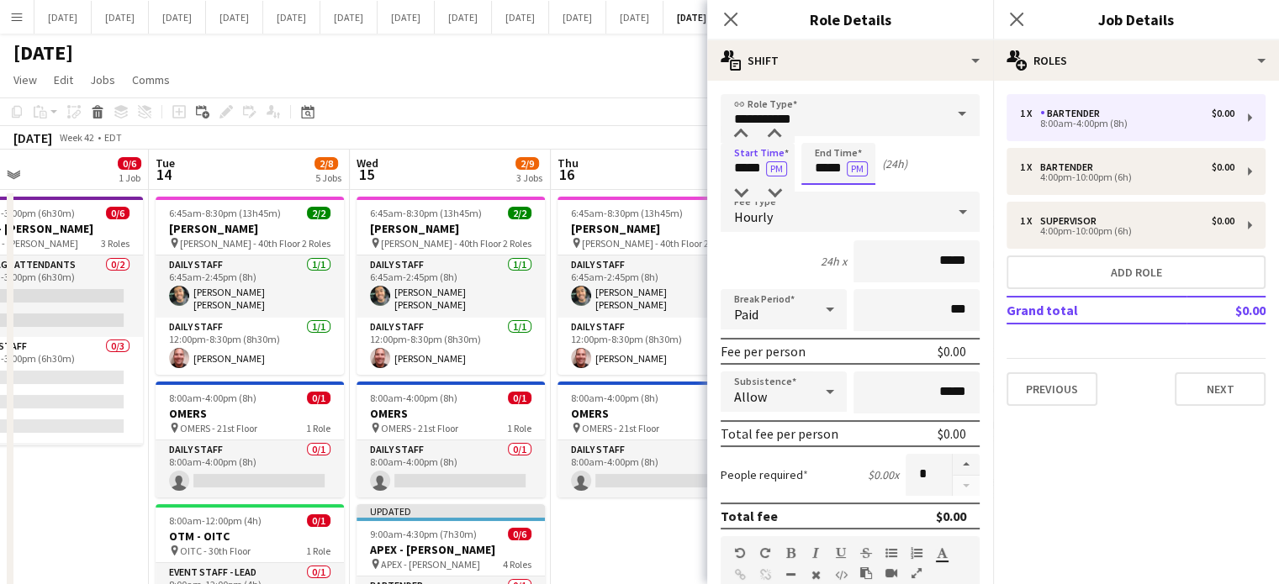
click at [828, 148] on input "*****" at bounding box center [838, 164] width 74 height 42
click at [825, 139] on div at bounding box center [821, 134] width 34 height 17
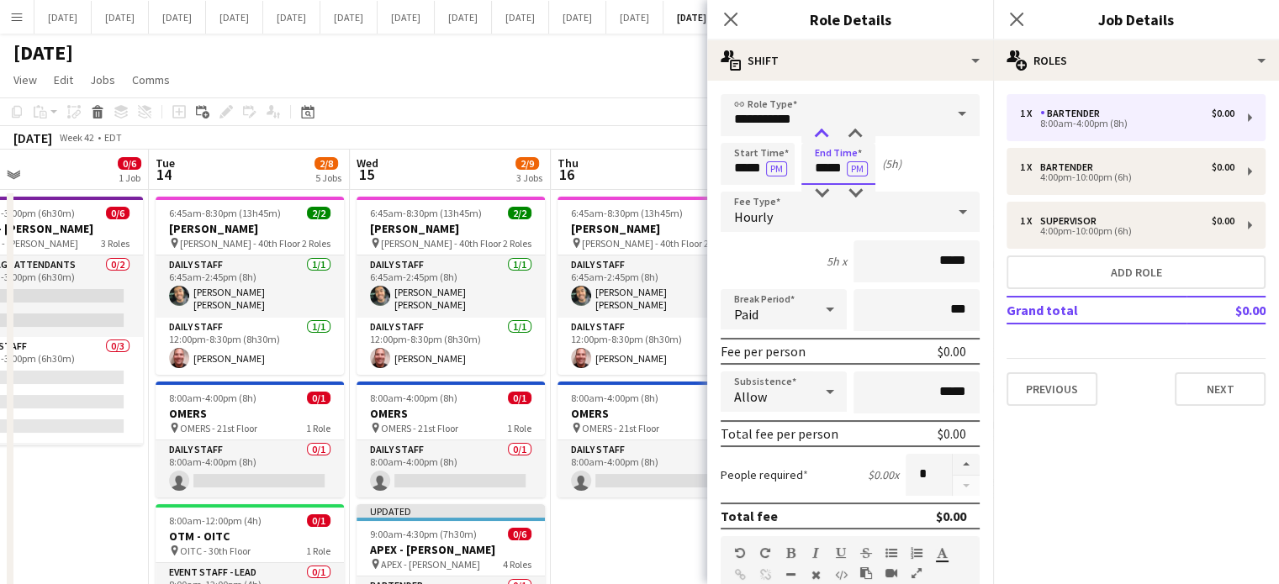
click at [825, 139] on div at bounding box center [821, 134] width 34 height 17
type input "*****"
click at [825, 139] on div at bounding box center [821, 134] width 34 height 17
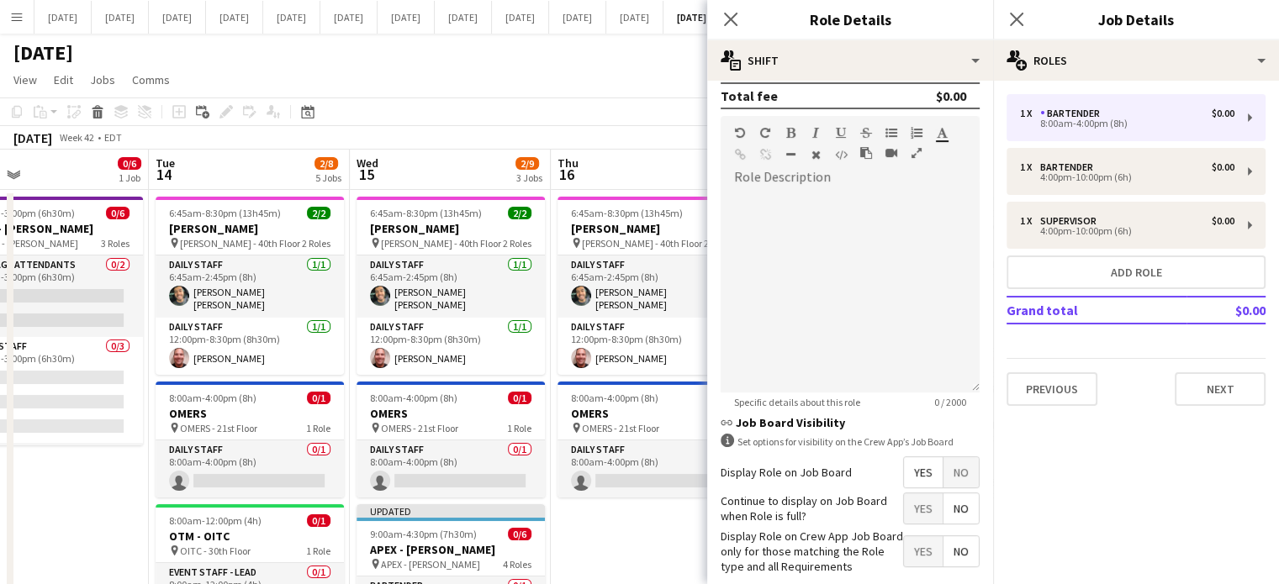
click at [943, 457] on span "No" at bounding box center [960, 472] width 35 height 30
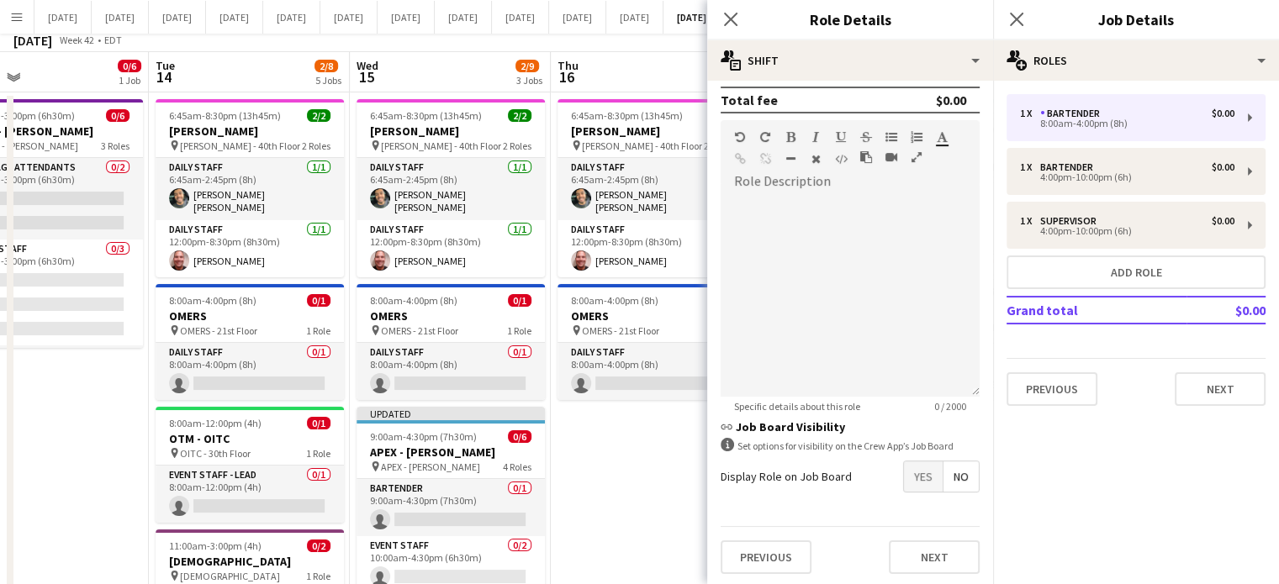
scroll to position [168, 0]
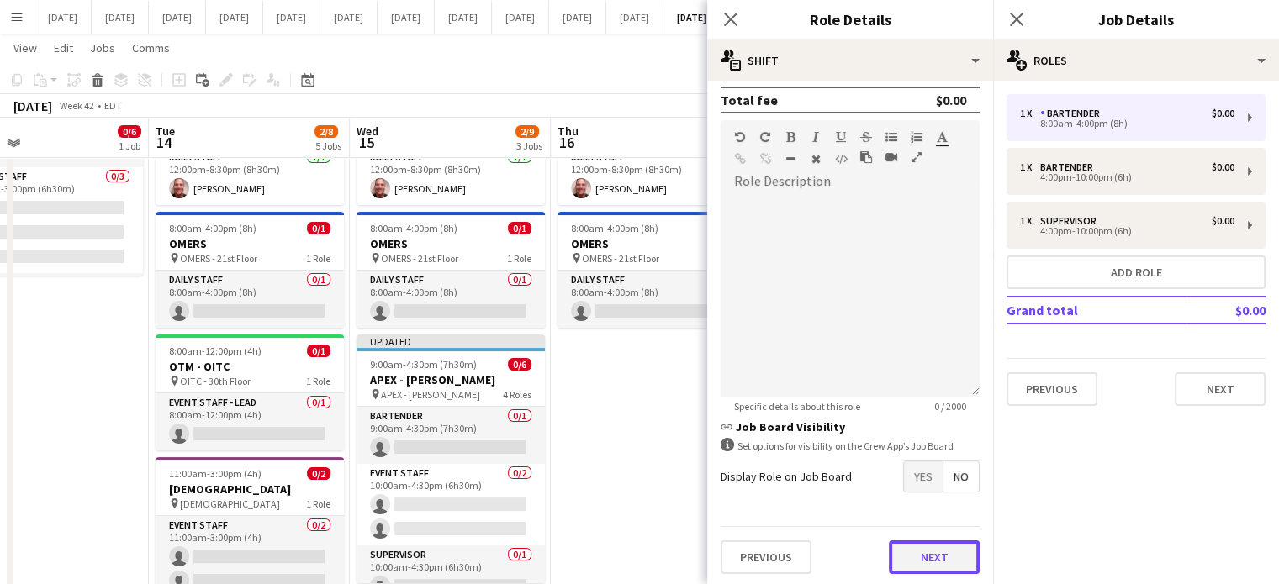
click at [934, 551] on button "Next" at bounding box center [934, 558] width 91 height 34
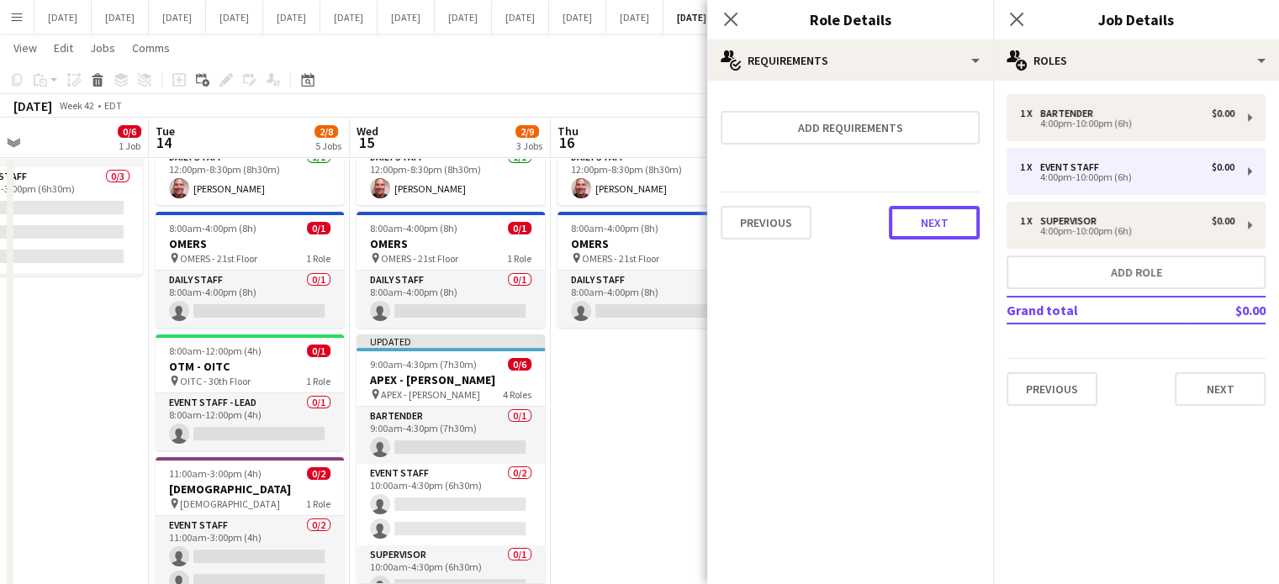
click at [943, 218] on button "Next" at bounding box center [934, 223] width 91 height 34
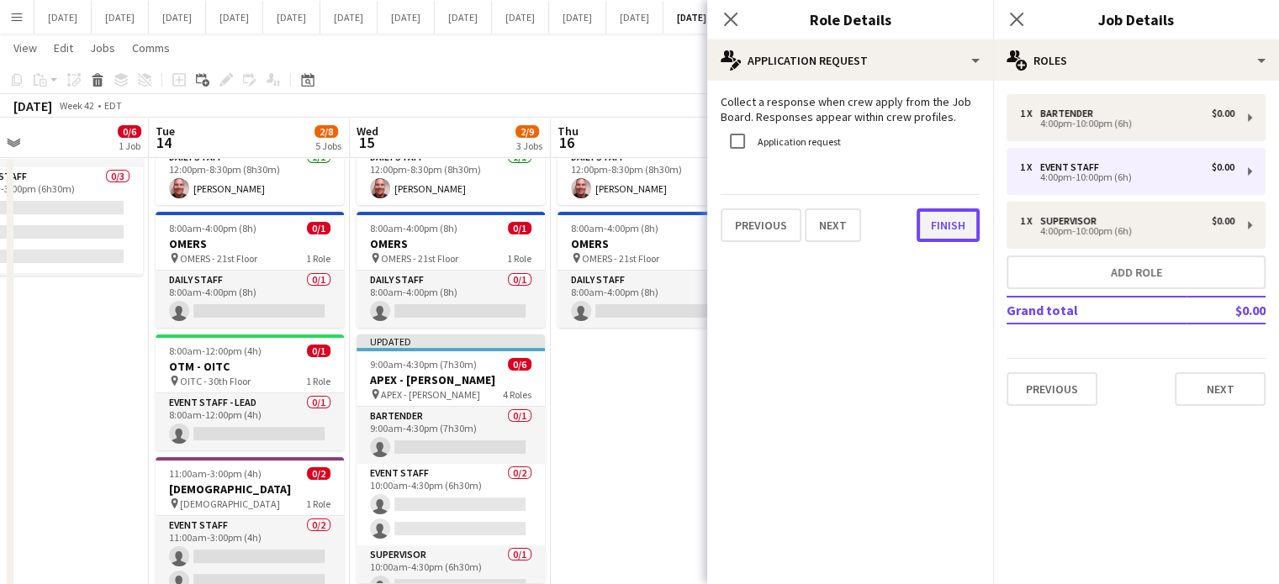
click at [948, 227] on button "Finish" at bounding box center [947, 225] width 63 height 34
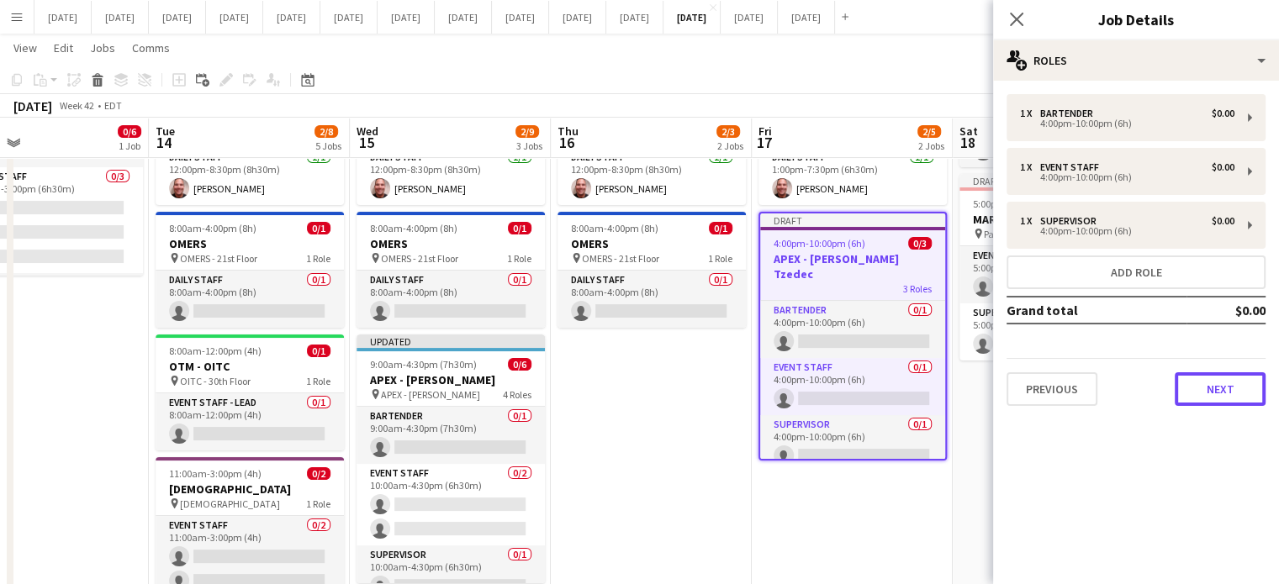
click at [1191, 378] on button "Next" at bounding box center [1219, 389] width 91 height 34
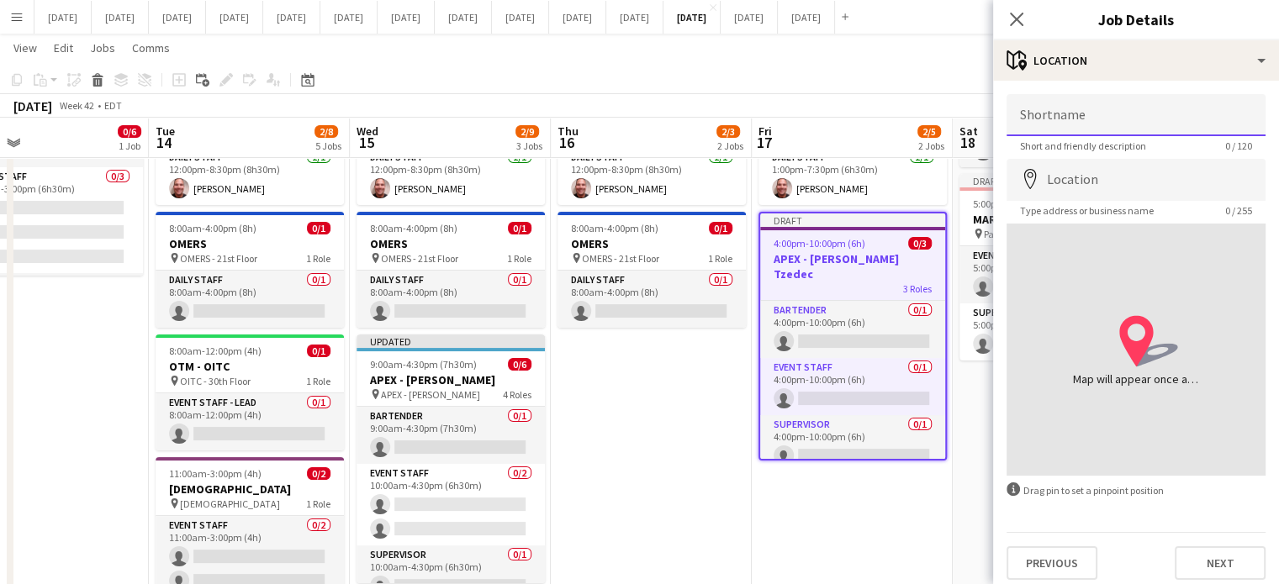
click at [1086, 121] on input "Shortname" at bounding box center [1135, 115] width 259 height 42
type input "*"
type input "**********"
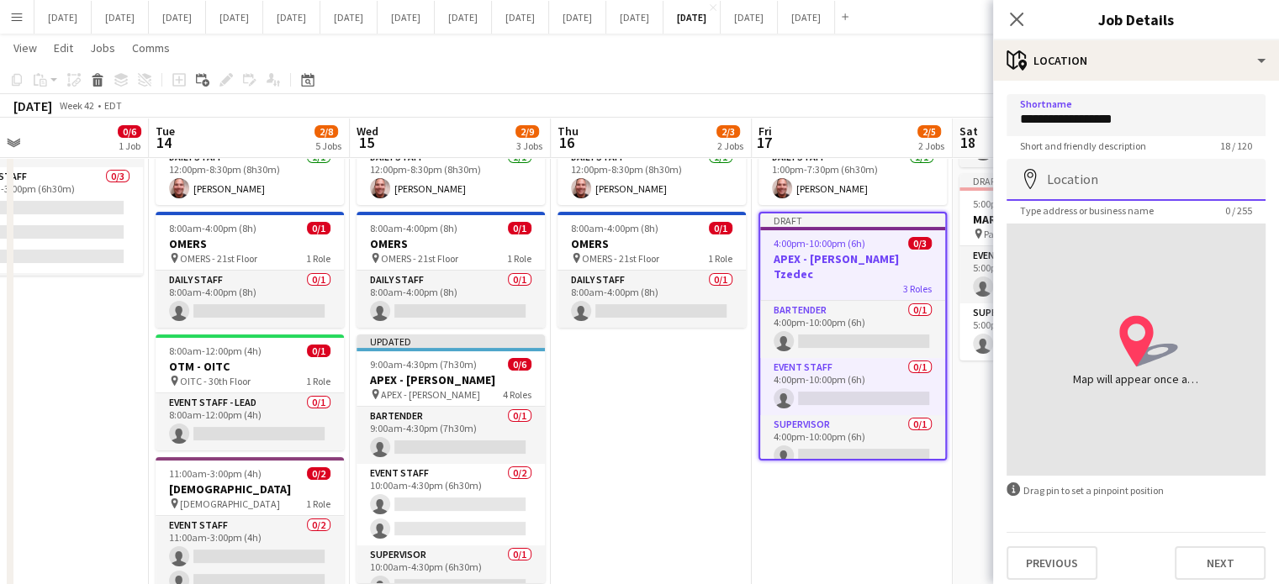
click at [1081, 180] on input "Location" at bounding box center [1135, 180] width 259 height 42
type input "**********"
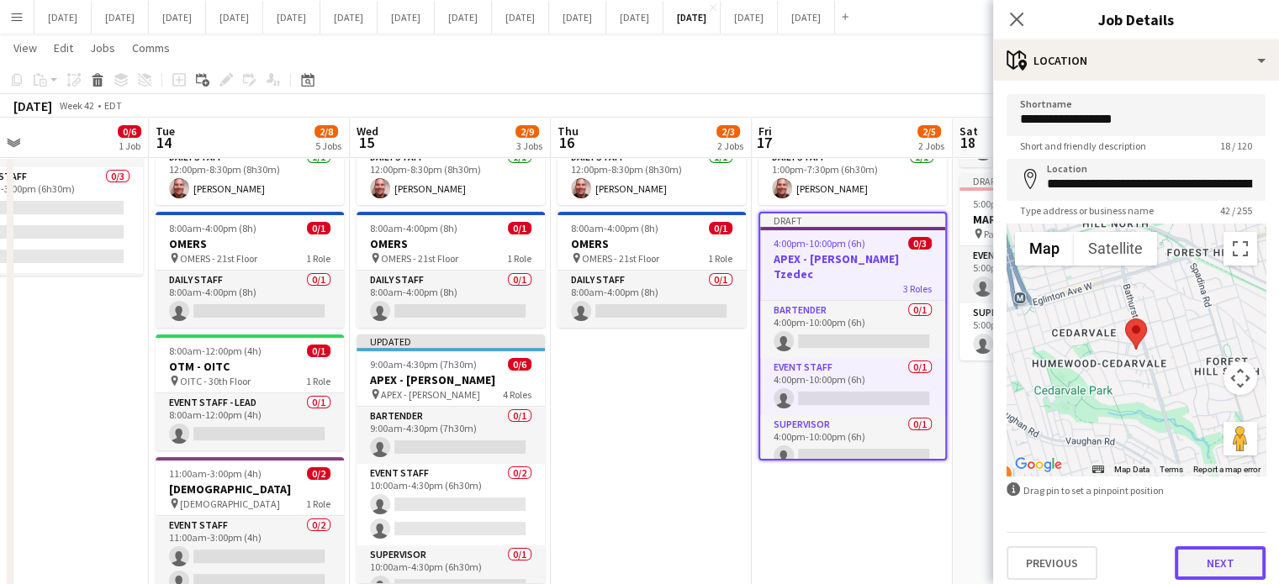
click at [1211, 572] on button "Next" at bounding box center [1219, 563] width 91 height 34
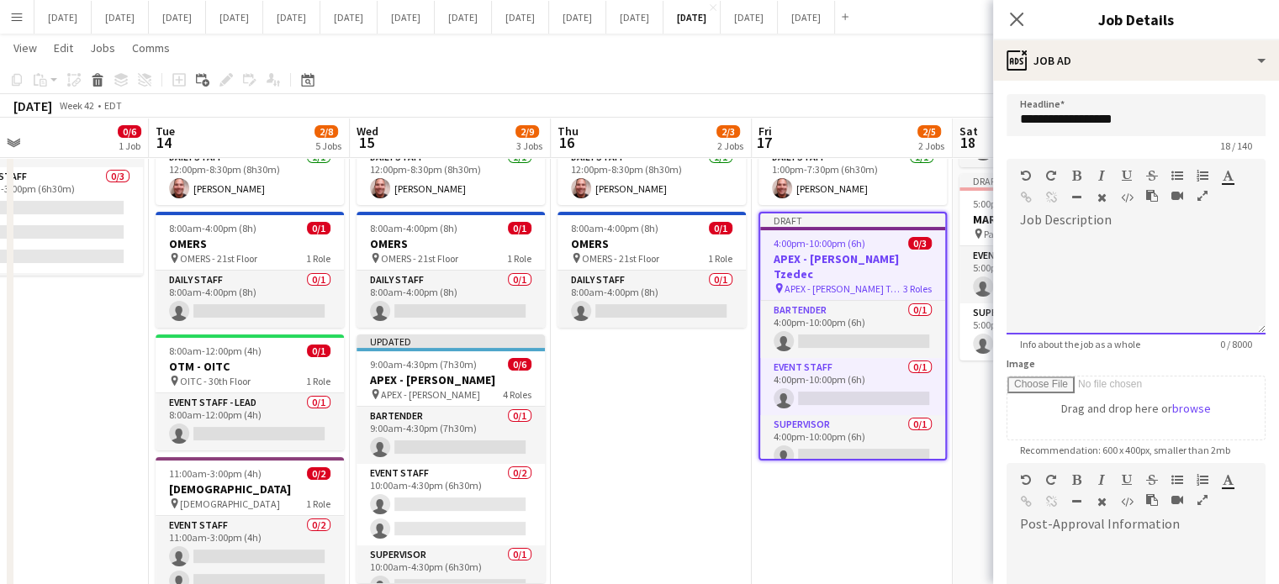
click at [1092, 285] on div at bounding box center [1135, 284] width 259 height 101
drag, startPoint x: 1021, startPoint y: 240, endPoint x: 1235, endPoint y: 307, distance: 223.6
click at [1234, 311] on div "**********" at bounding box center [1129, 284] width 246 height 101
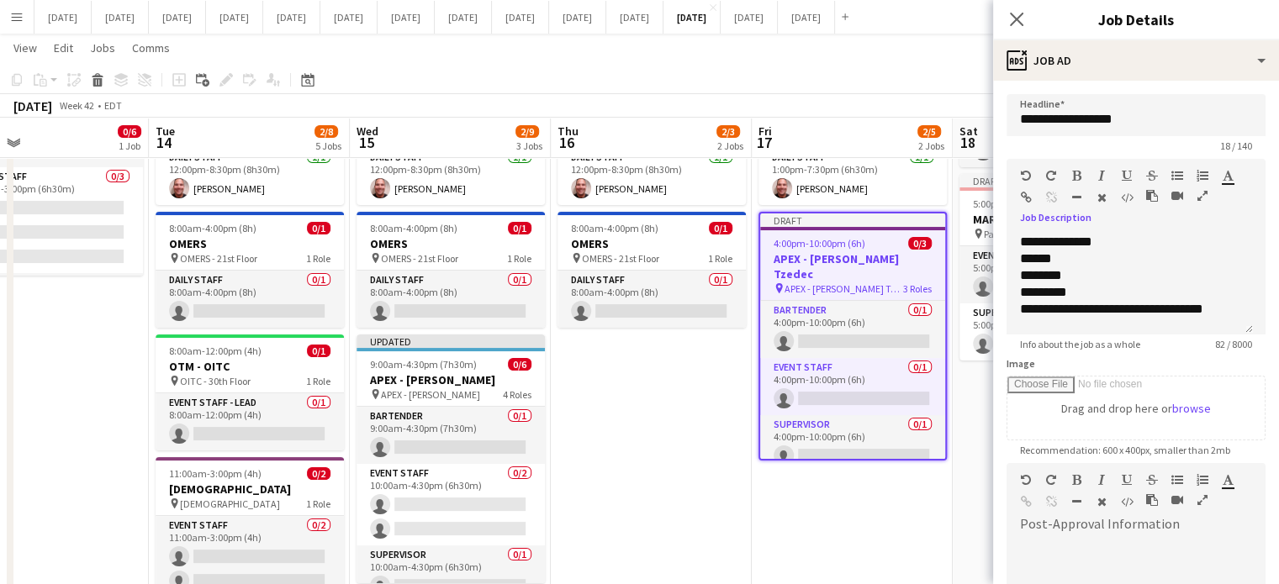
click at [1079, 174] on icon "button" at bounding box center [1076, 176] width 9 height 12
click at [1100, 172] on icon "button" at bounding box center [1101, 176] width 7 height 12
click at [1092, 240] on icon "**********" at bounding box center [1056, 241] width 72 height 13
click at [1020, 261] on icon "******" at bounding box center [1036, 258] width 32 height 13
drag, startPoint x: 1019, startPoint y: 257, endPoint x: 1254, endPoint y: 304, distance: 240.0
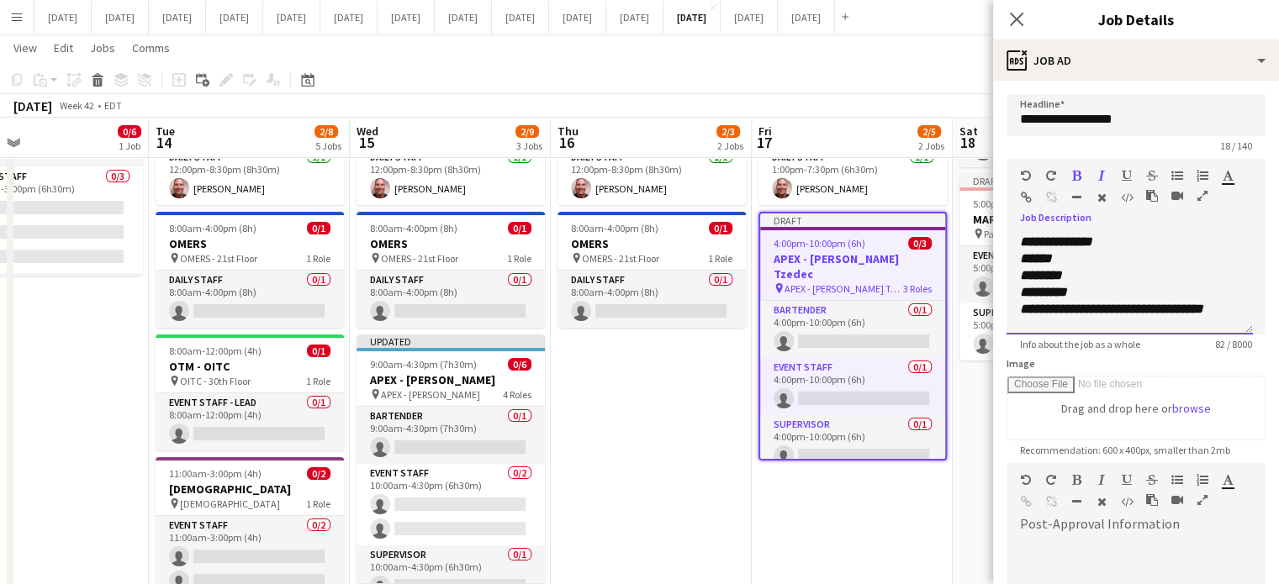
click at [1254, 304] on form "**********" at bounding box center [1136, 456] width 286 height 724
click at [1177, 171] on icon "button" at bounding box center [1177, 176] width 12 height 12
click at [1143, 258] on li "******" at bounding box center [1131, 258] width 190 height 17
click at [1079, 182] on div at bounding box center [1120, 179] width 101 height 20
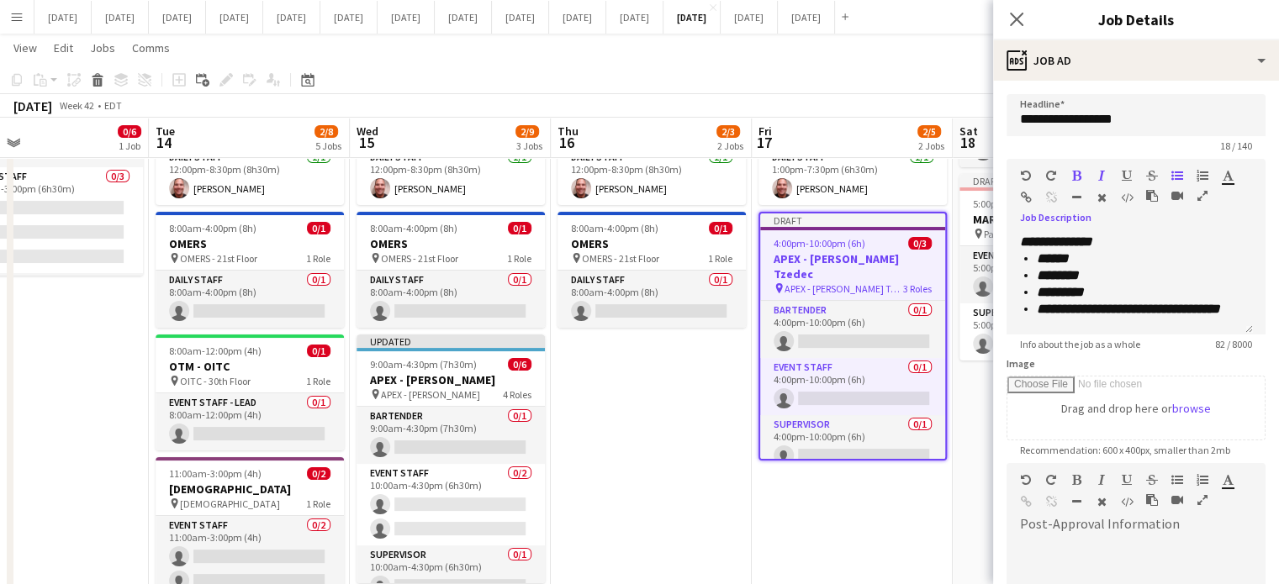
click at [1078, 177] on icon "button" at bounding box center [1076, 176] width 9 height 12
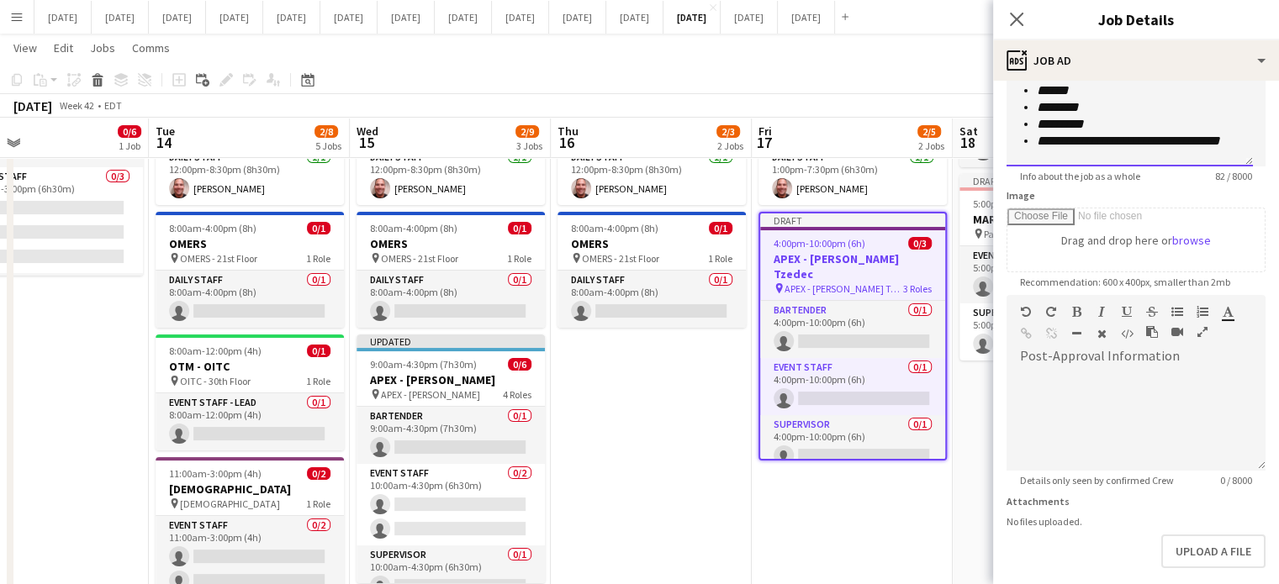
scroll to position [245, 0]
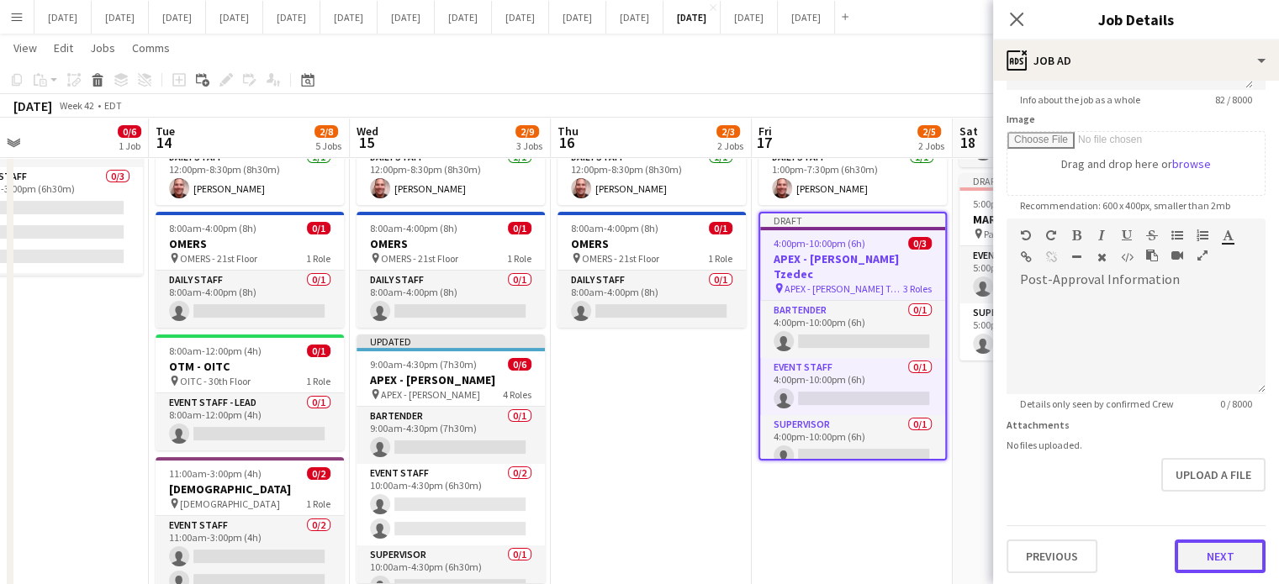
click at [1208, 547] on button "Next" at bounding box center [1219, 557] width 91 height 34
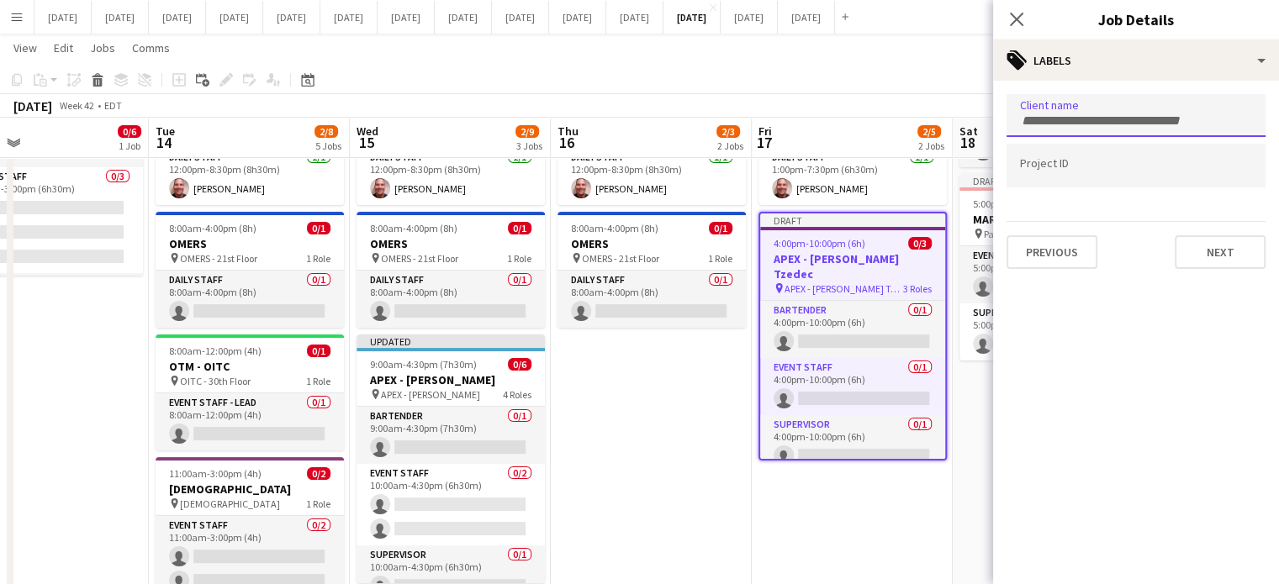
click at [1081, 129] on div at bounding box center [1135, 115] width 259 height 43
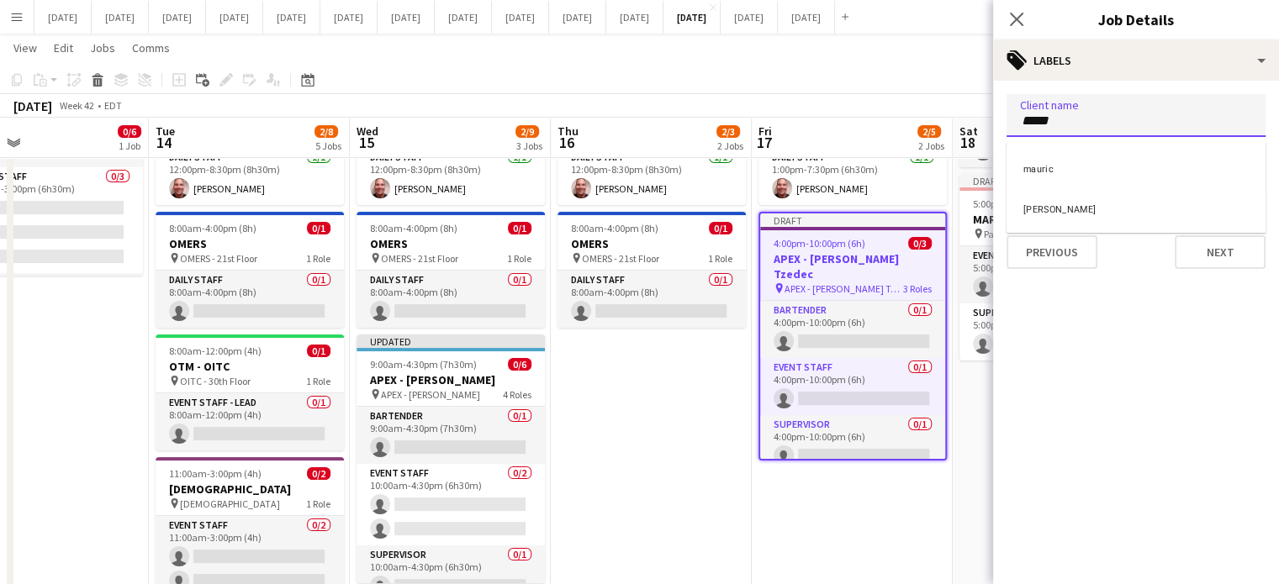
type input "*****"
click at [1093, 208] on div "[PERSON_NAME]" at bounding box center [1135, 207] width 259 height 40
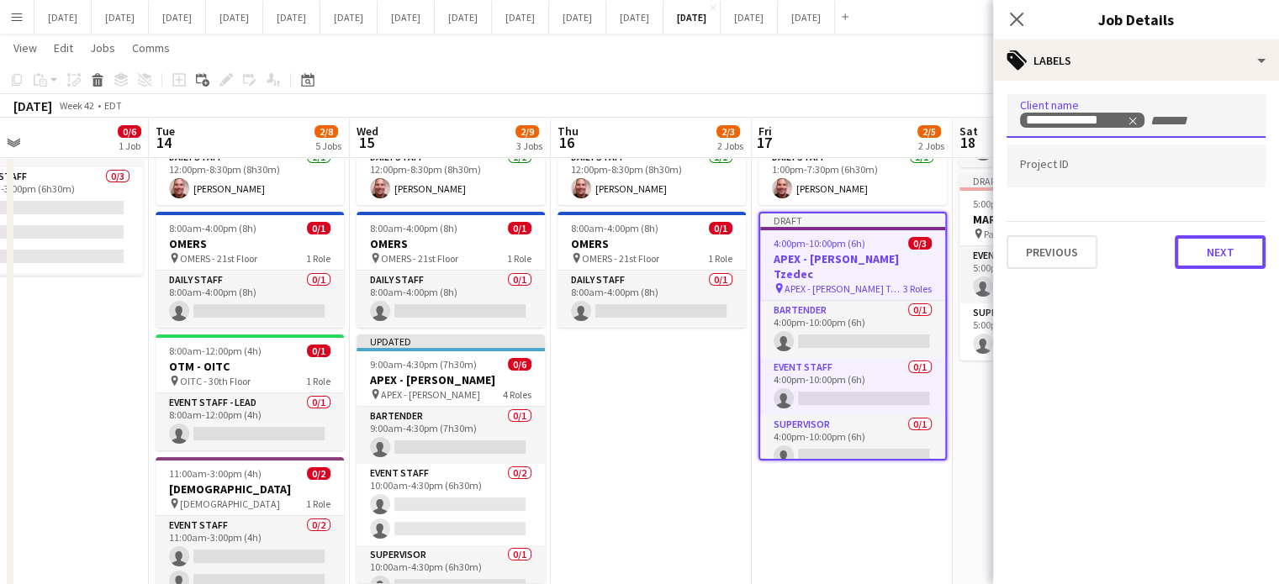
click at [1210, 248] on button "Next" at bounding box center [1219, 252] width 91 height 34
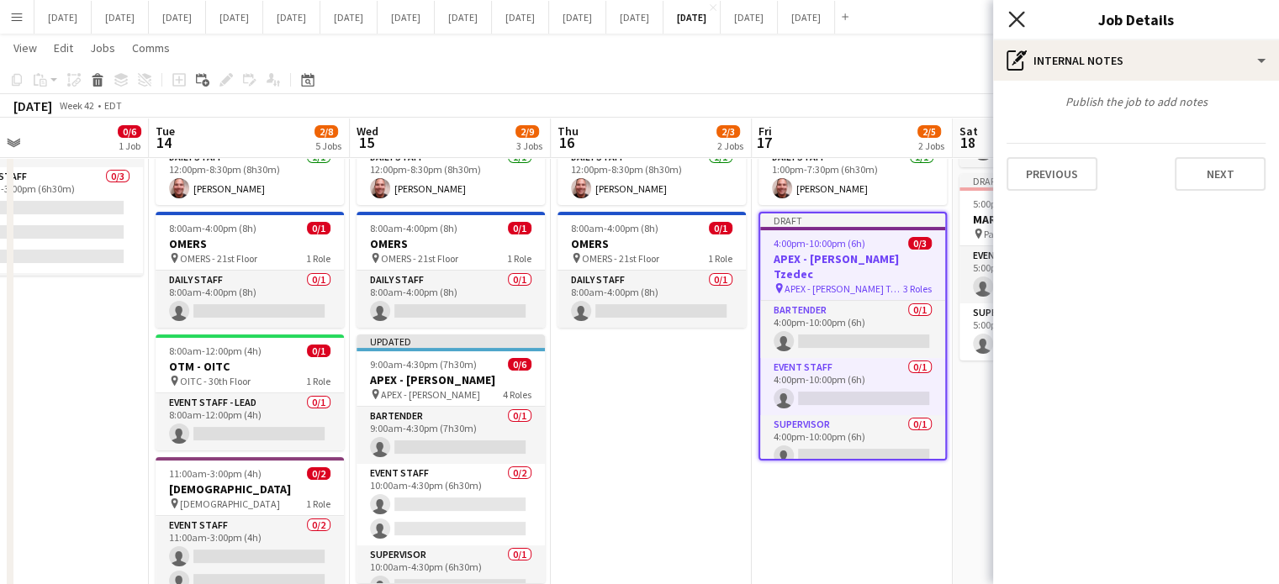
click at [1019, 20] on icon "Close pop-in" at bounding box center [1016, 19] width 16 height 16
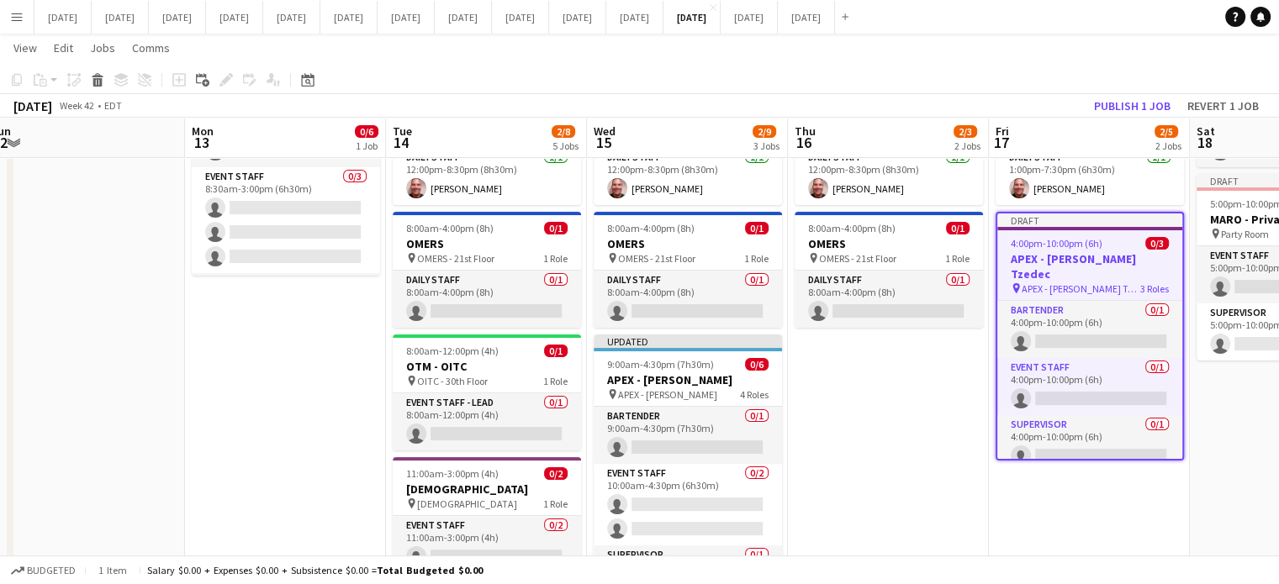
scroll to position [0, 413]
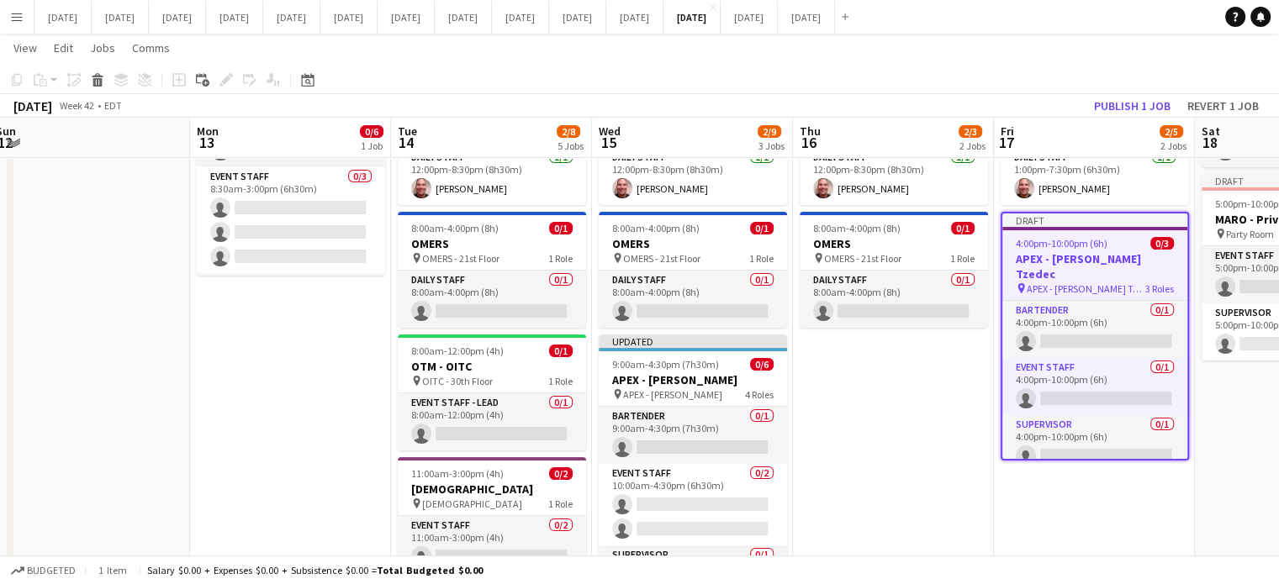
drag, startPoint x: 604, startPoint y: 409, endPoint x: 846, endPoint y: 402, distance: 242.2
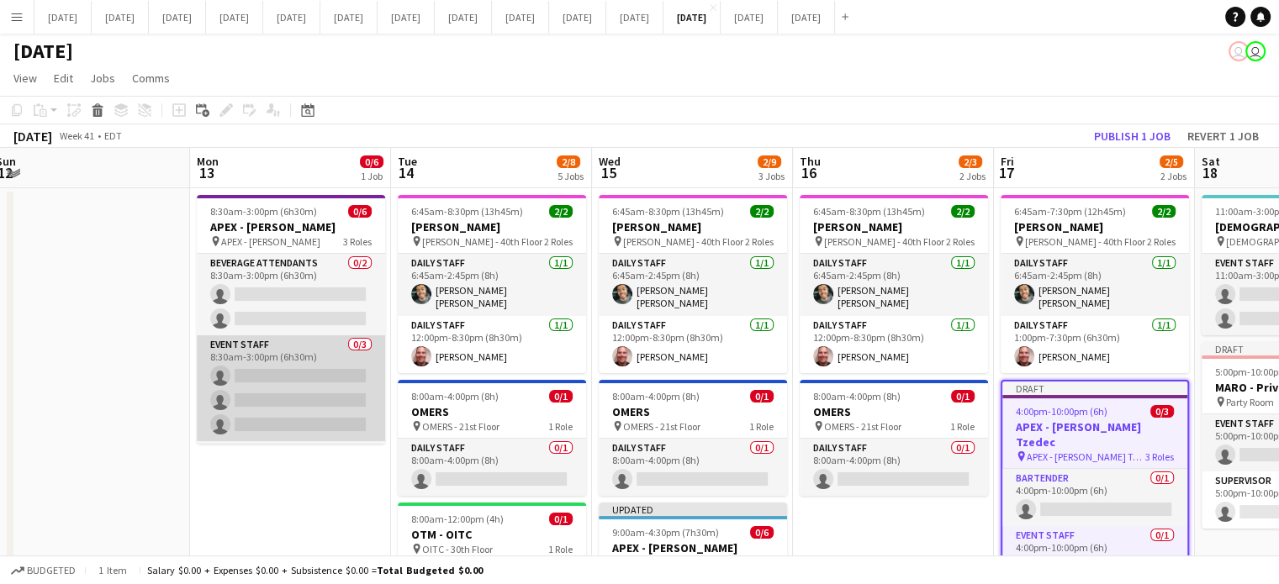
scroll to position [0, 0]
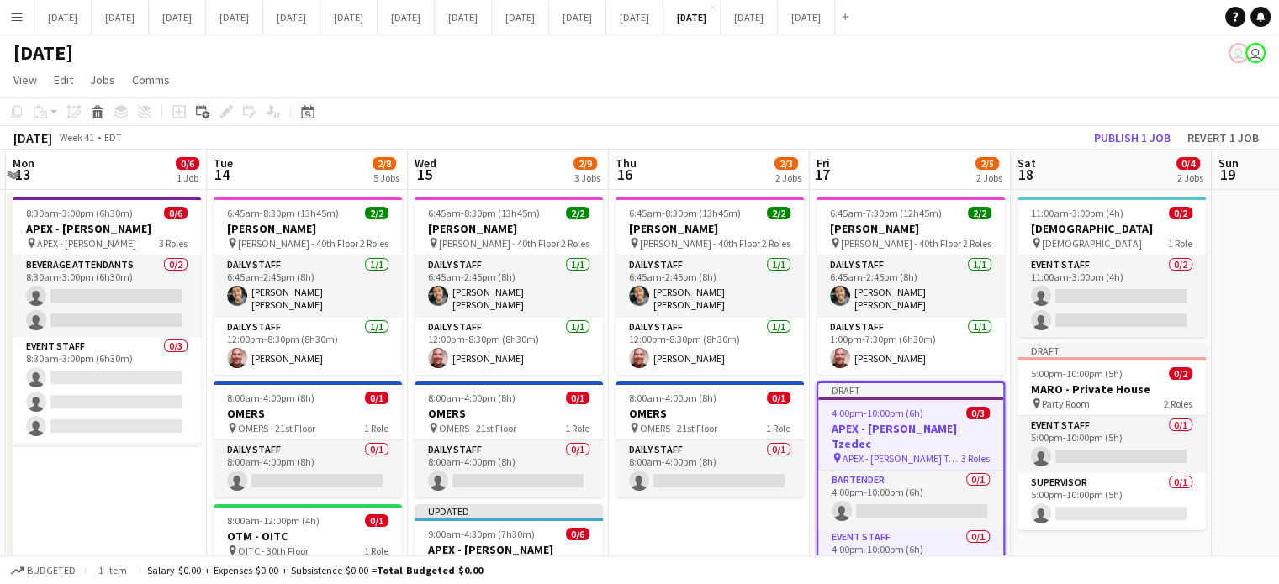
drag, startPoint x: 915, startPoint y: 527, endPoint x: 147, endPoint y: 554, distance: 767.9
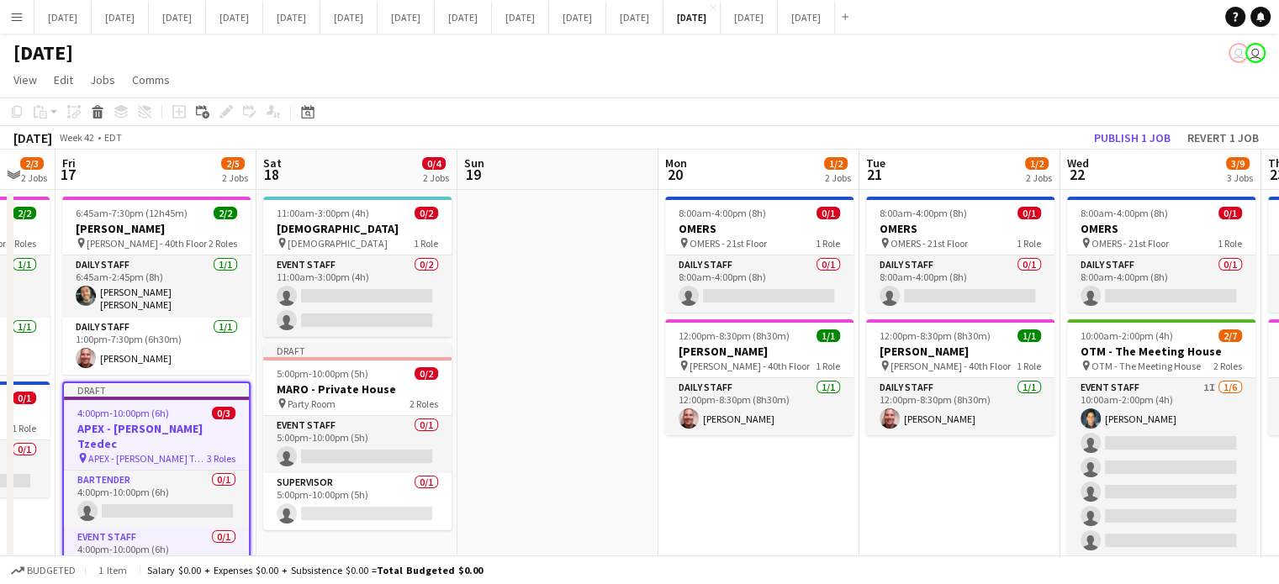
scroll to position [0, 546]
drag, startPoint x: 783, startPoint y: 494, endPoint x: 241, endPoint y: 504, distance: 542.3
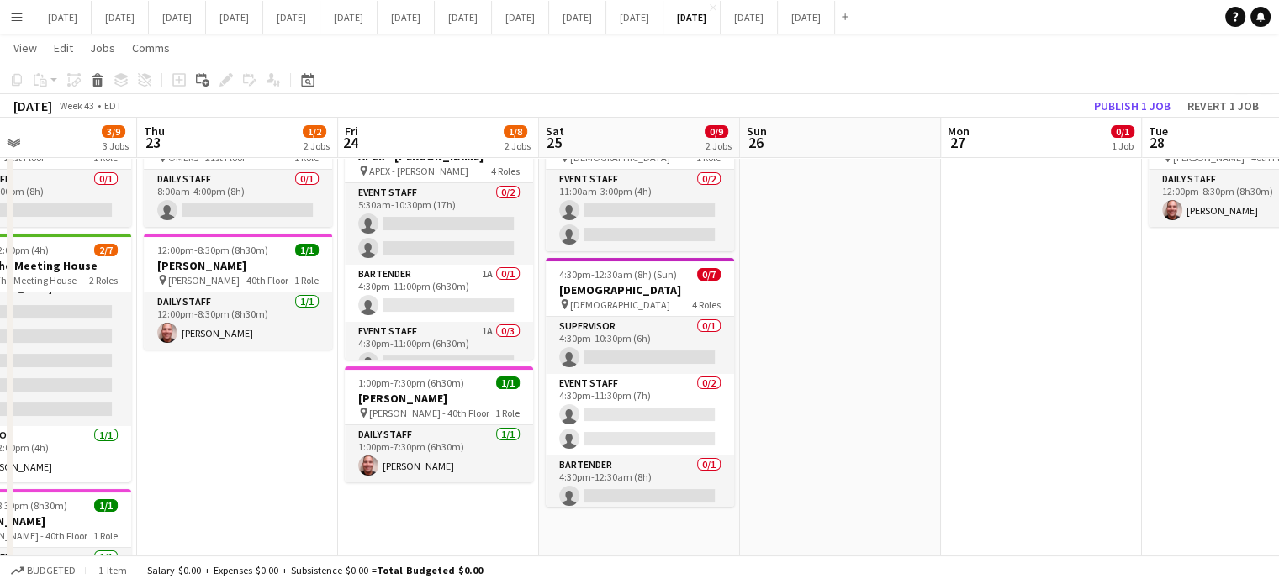
scroll to position [0, 467]
drag, startPoint x: 950, startPoint y: 462, endPoint x: 226, endPoint y: 483, distance: 724.1
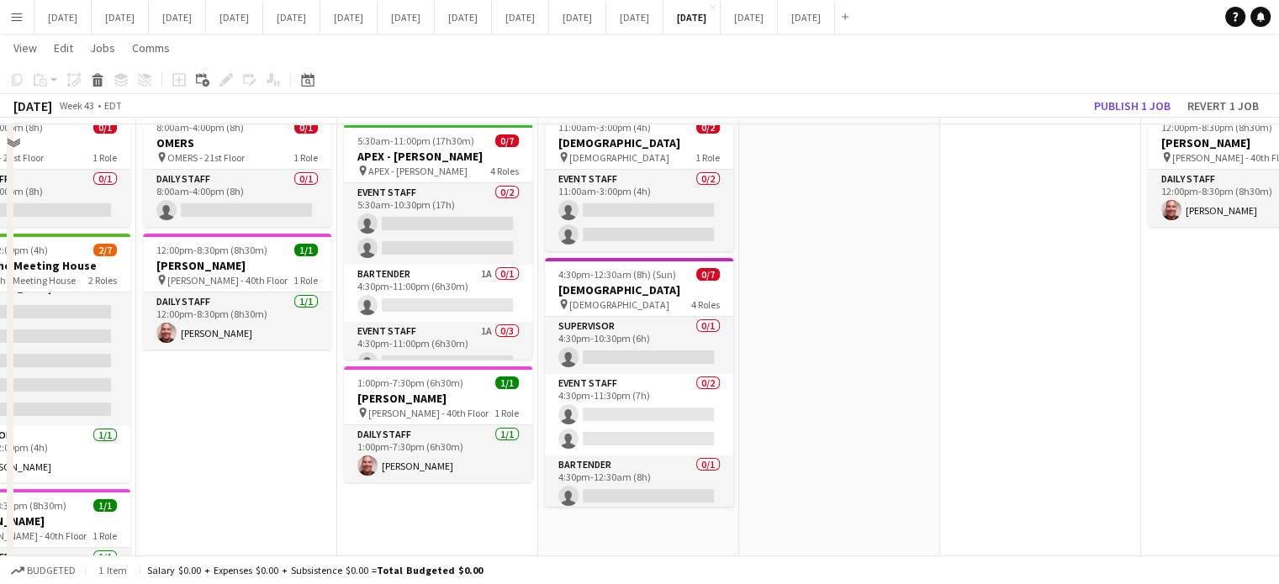
scroll to position [0, 0]
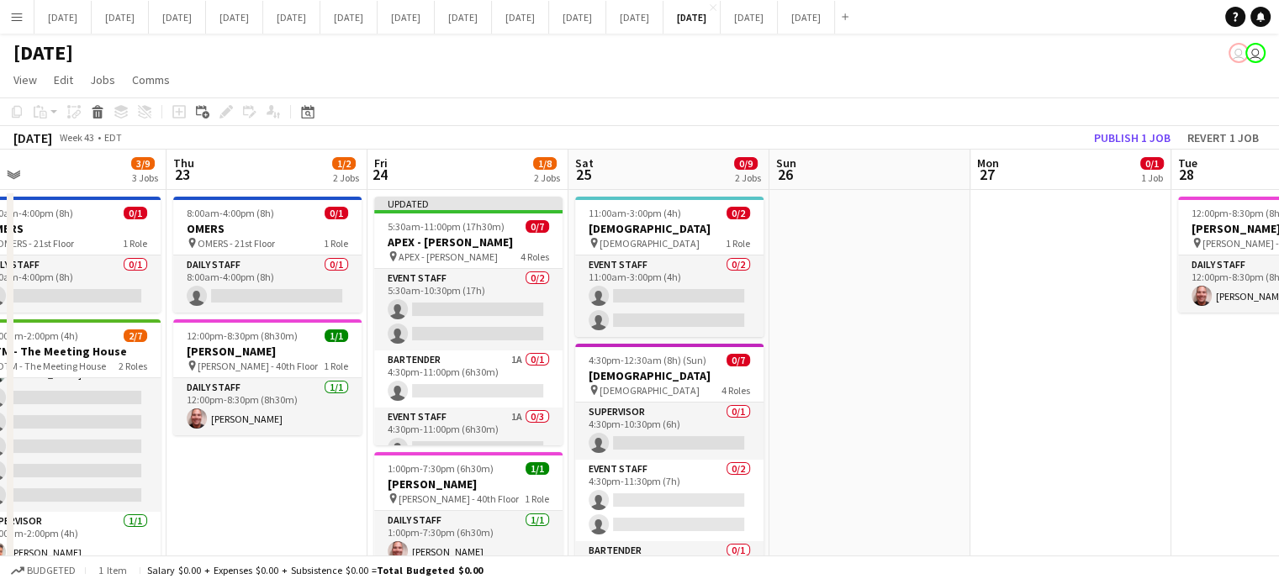
drag, startPoint x: 881, startPoint y: 448, endPoint x: 428, endPoint y: 478, distance: 454.1
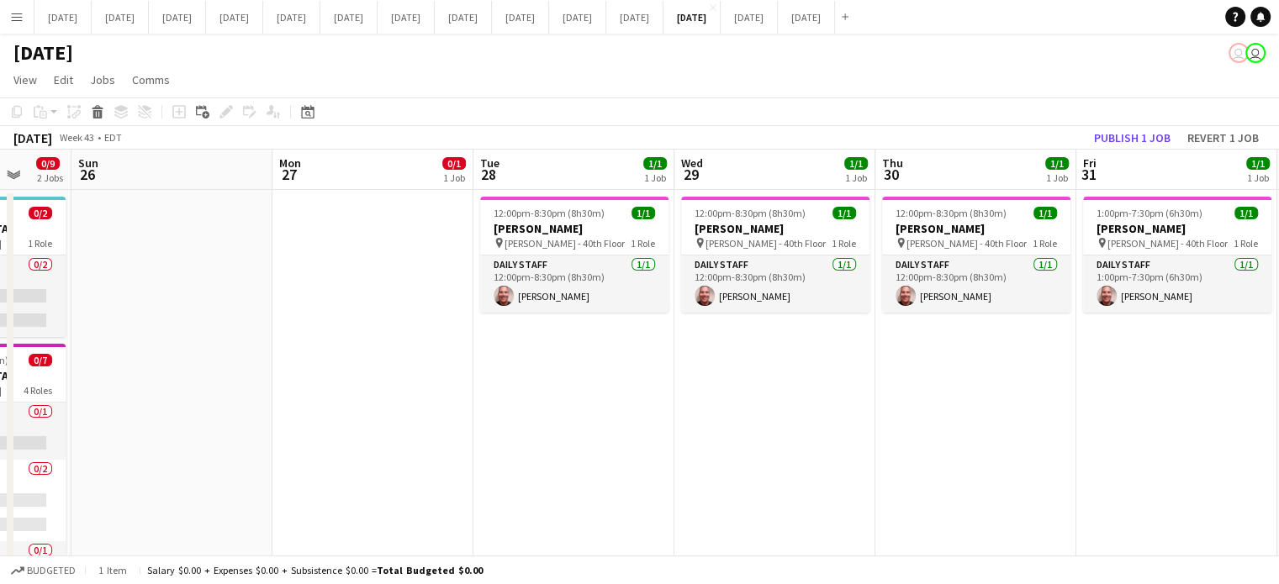
drag, startPoint x: 918, startPoint y: 446, endPoint x: 512, endPoint y: 460, distance: 406.3
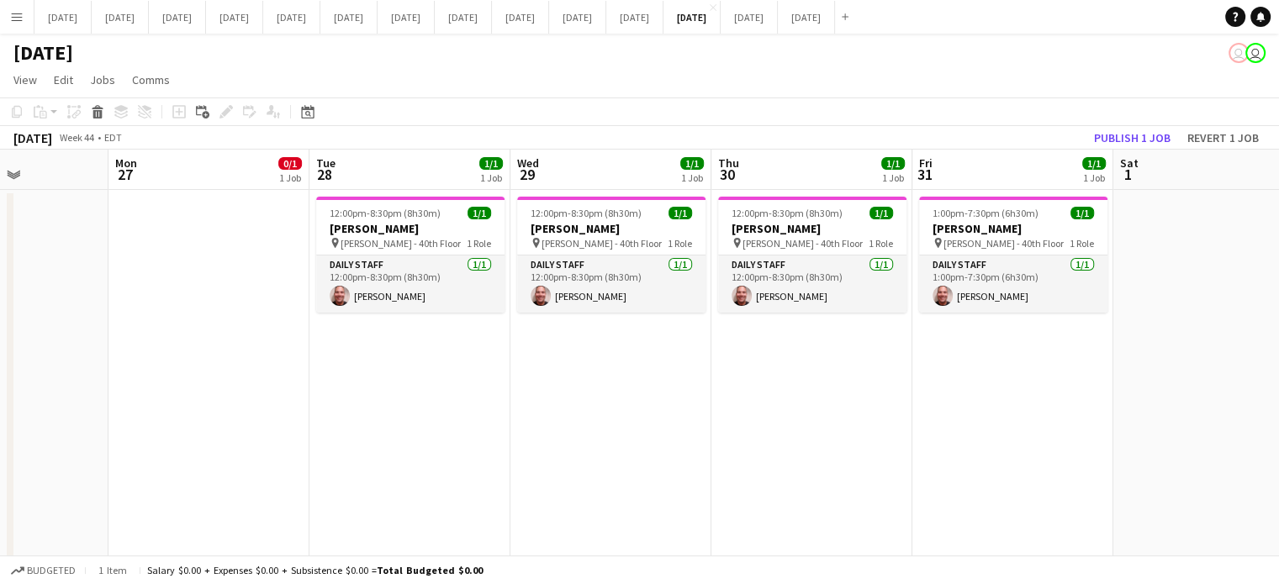
drag, startPoint x: 796, startPoint y: 443, endPoint x: 1287, endPoint y: 393, distance: 493.4
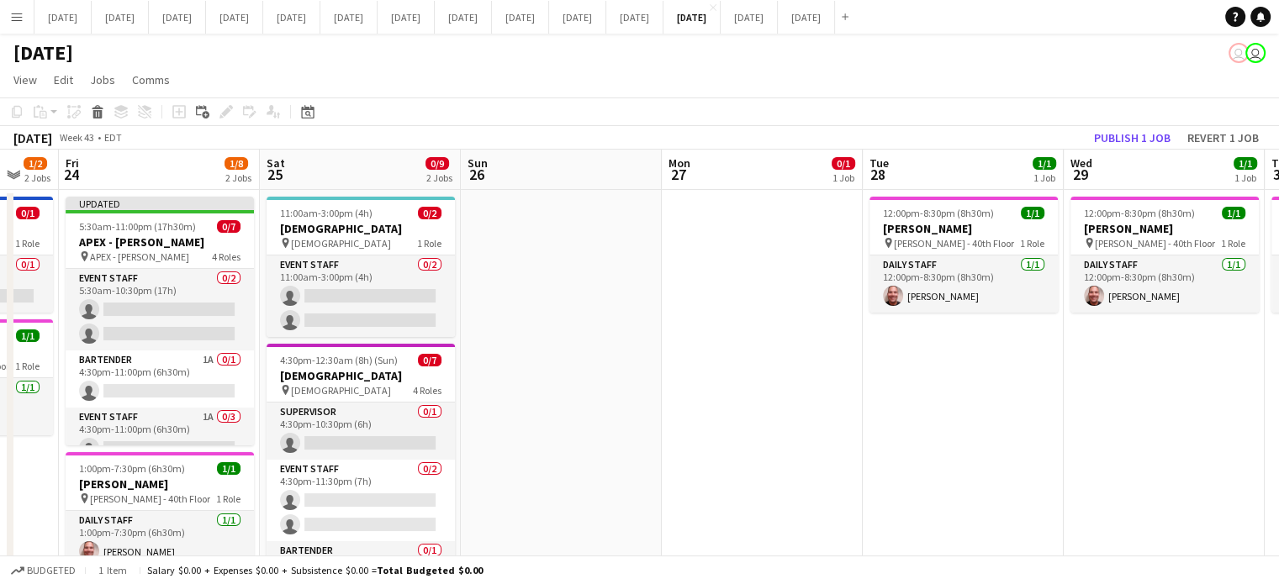
scroll to position [0, 345]
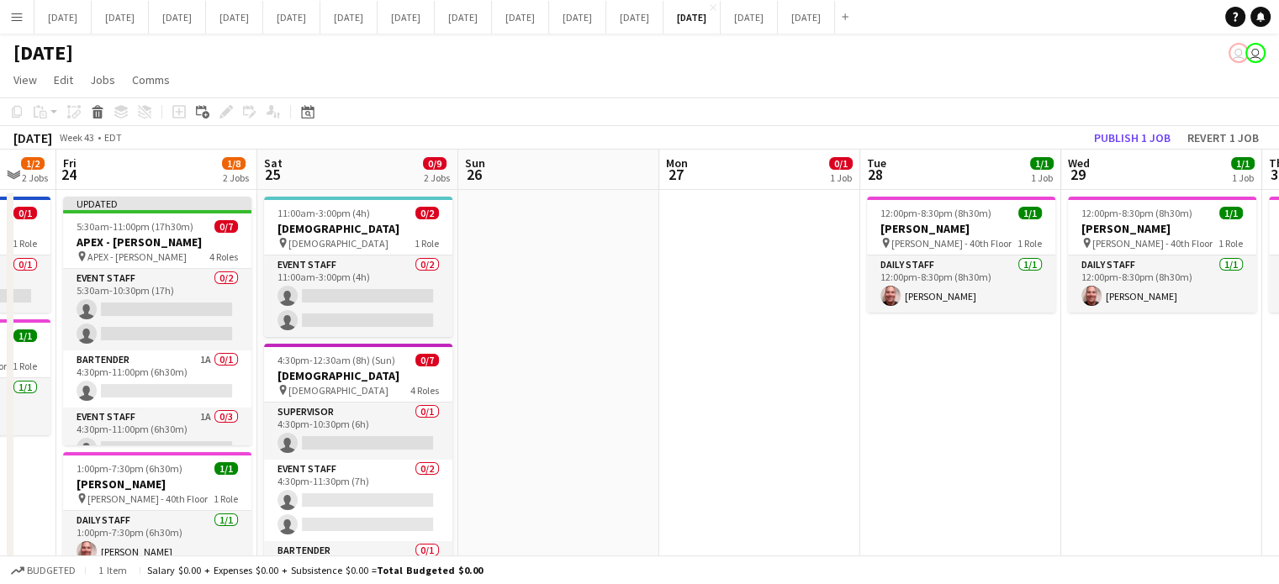
drag, startPoint x: 914, startPoint y: 424, endPoint x: 1290, endPoint y: 388, distance: 378.2
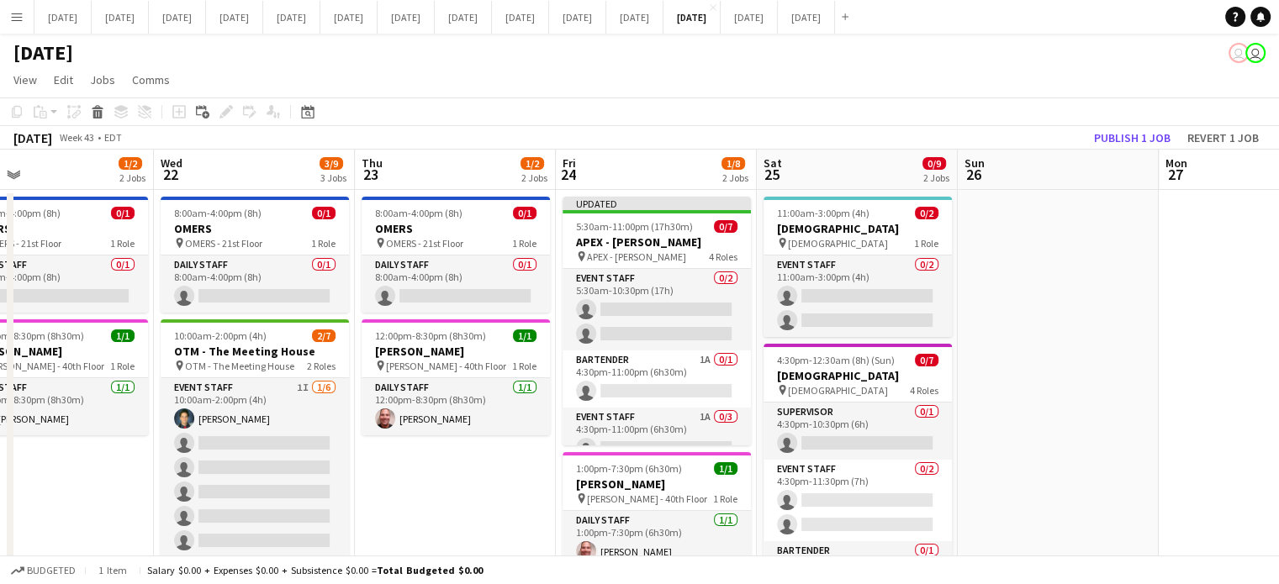
drag, startPoint x: 714, startPoint y: 245, endPoint x: 982, endPoint y: 221, distance: 269.2
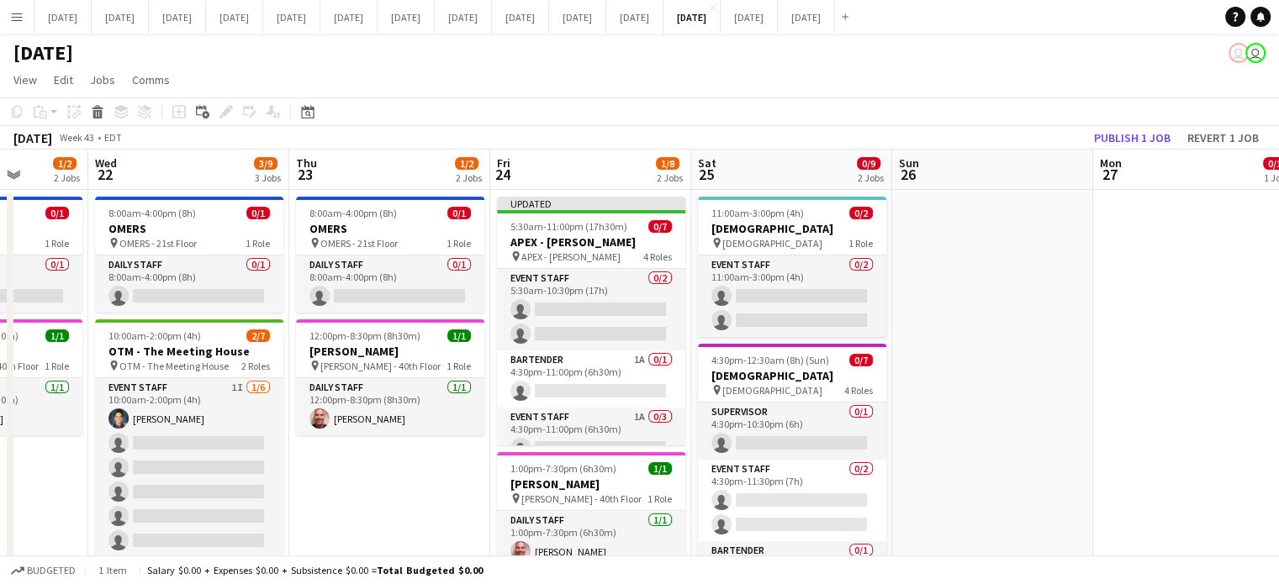
drag, startPoint x: 460, startPoint y: 463, endPoint x: 600, endPoint y: 456, distance: 140.6
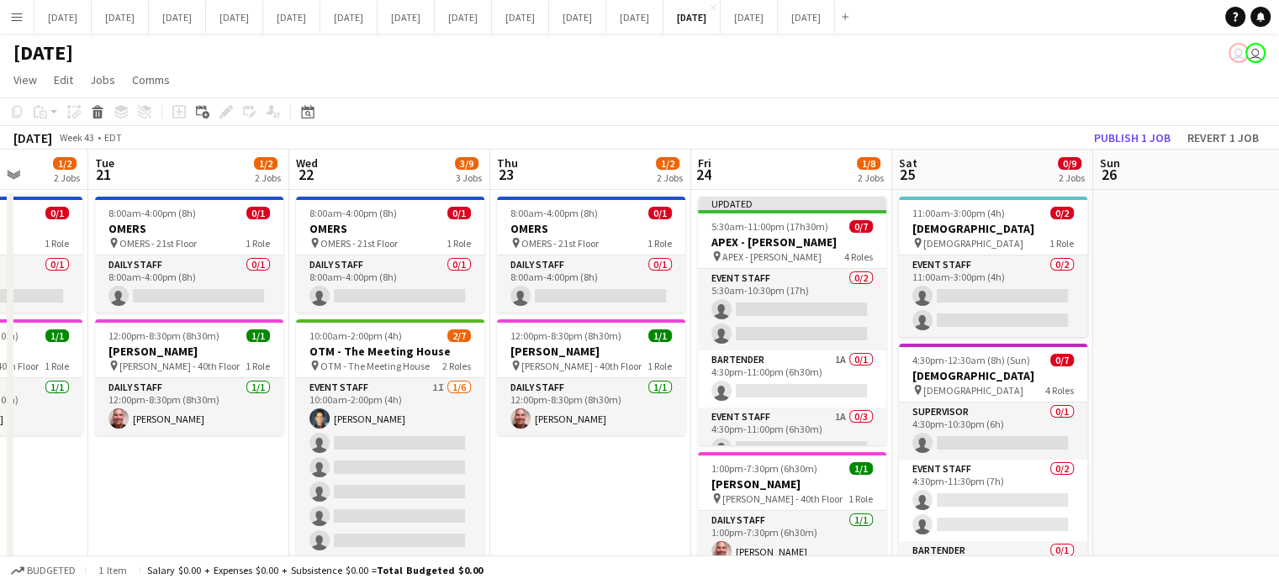
scroll to position [0, 509]
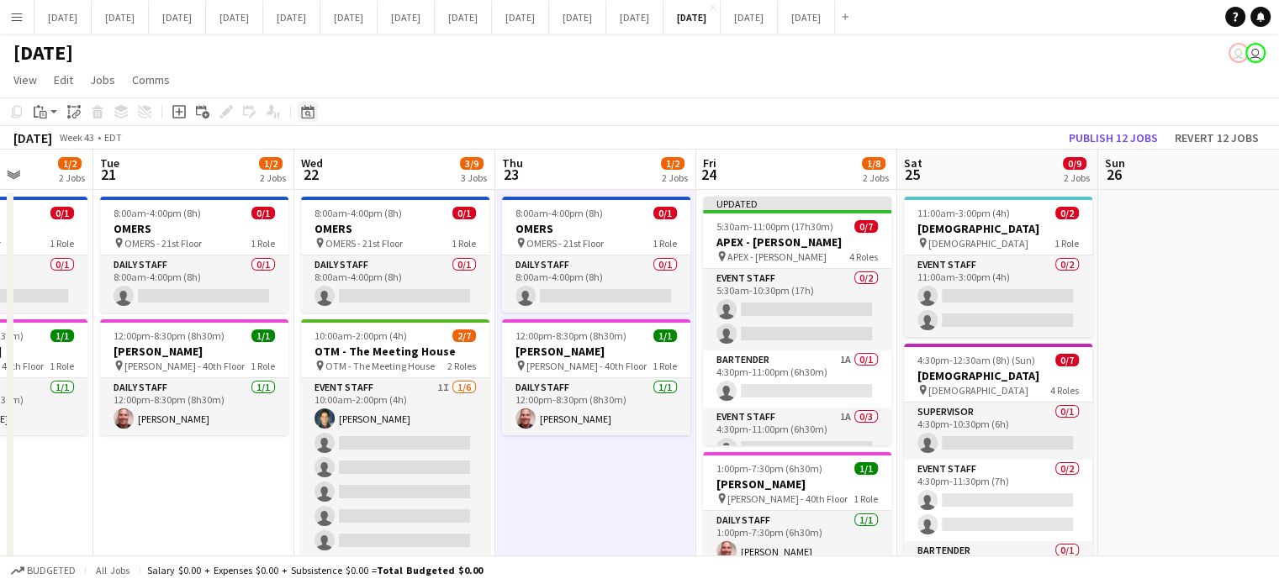
click at [182, 113] on icon "Add job" at bounding box center [178, 111] width 13 height 13
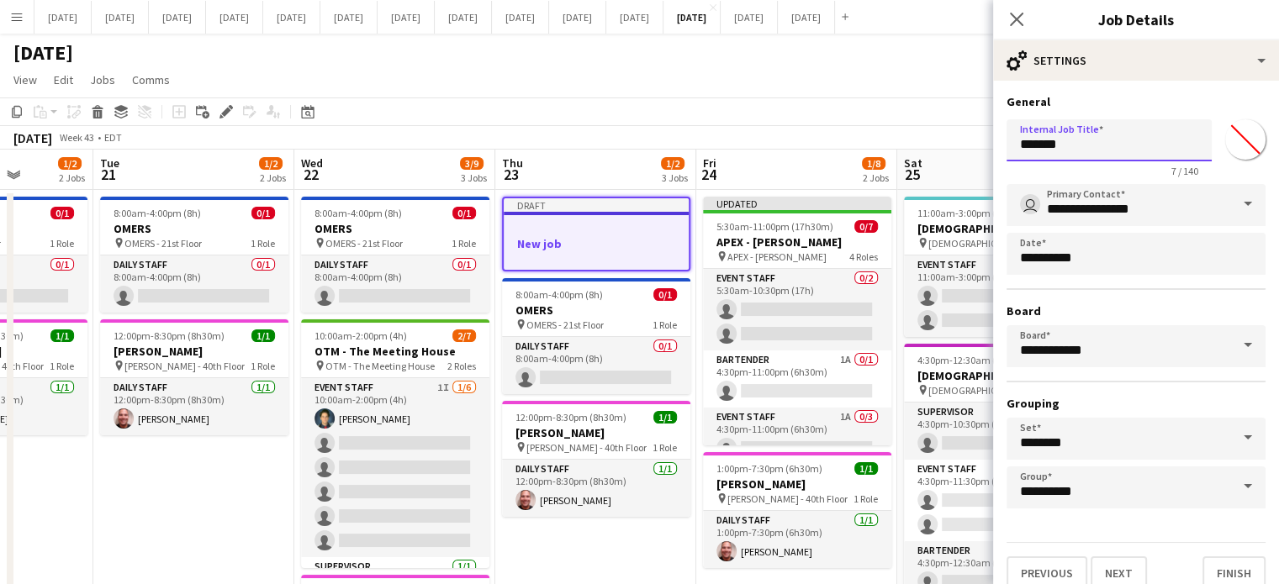
drag, startPoint x: 1088, startPoint y: 145, endPoint x: 882, endPoint y: 173, distance: 207.9
type input "*"
type input "**********"
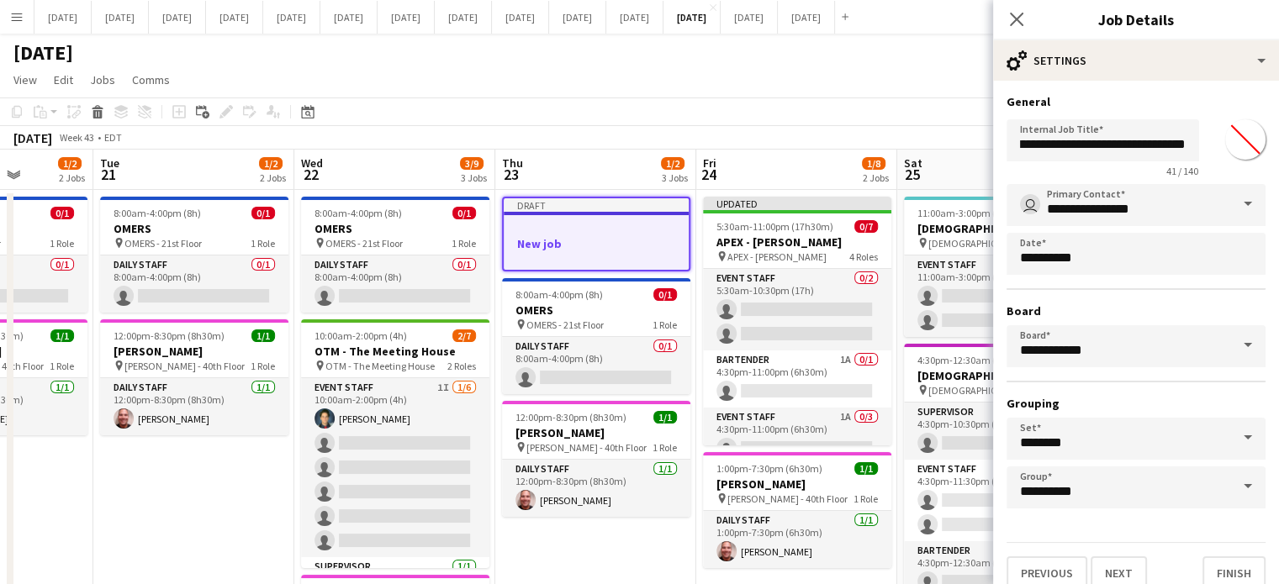
click at [1221, 134] on input "*******" at bounding box center [1245, 139] width 61 height 61
type input "*******"
click at [1179, 103] on h3 "General" at bounding box center [1135, 101] width 259 height 15
click at [1152, 189] on input "**********" at bounding box center [1135, 205] width 259 height 42
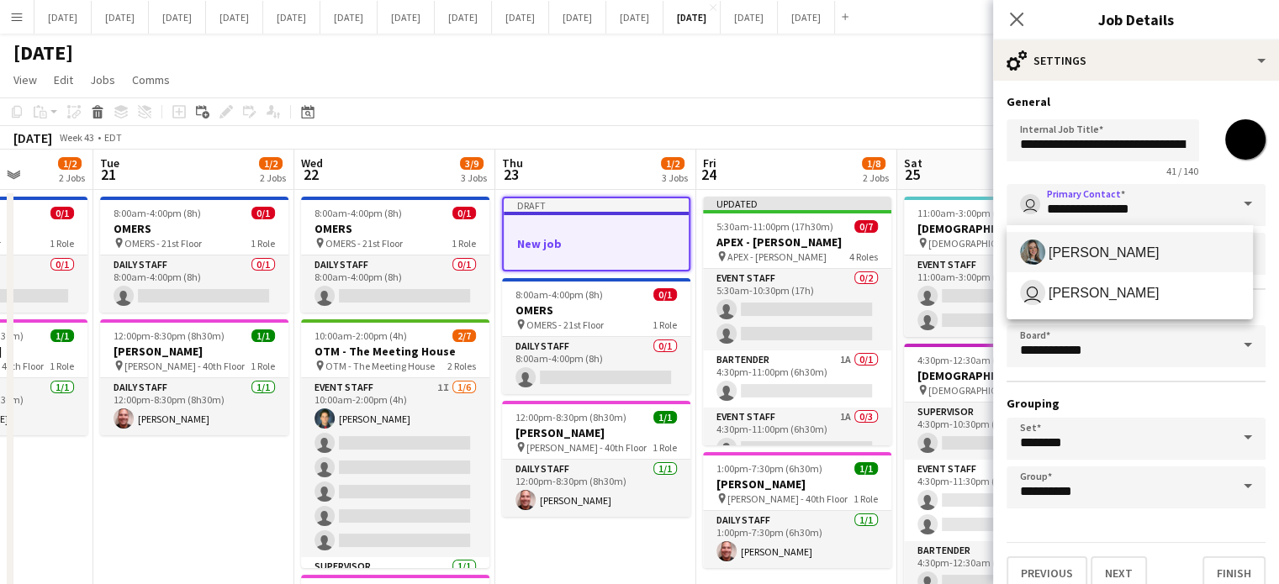
click at [1129, 245] on span "[PERSON_NAME]" at bounding box center [1103, 253] width 111 height 16
type input "**********"
drag, startPoint x: 1120, startPoint y: 573, endPoint x: 1125, endPoint y: 546, distance: 27.4
click at [1120, 573] on button "Next" at bounding box center [1118, 573] width 56 height 34
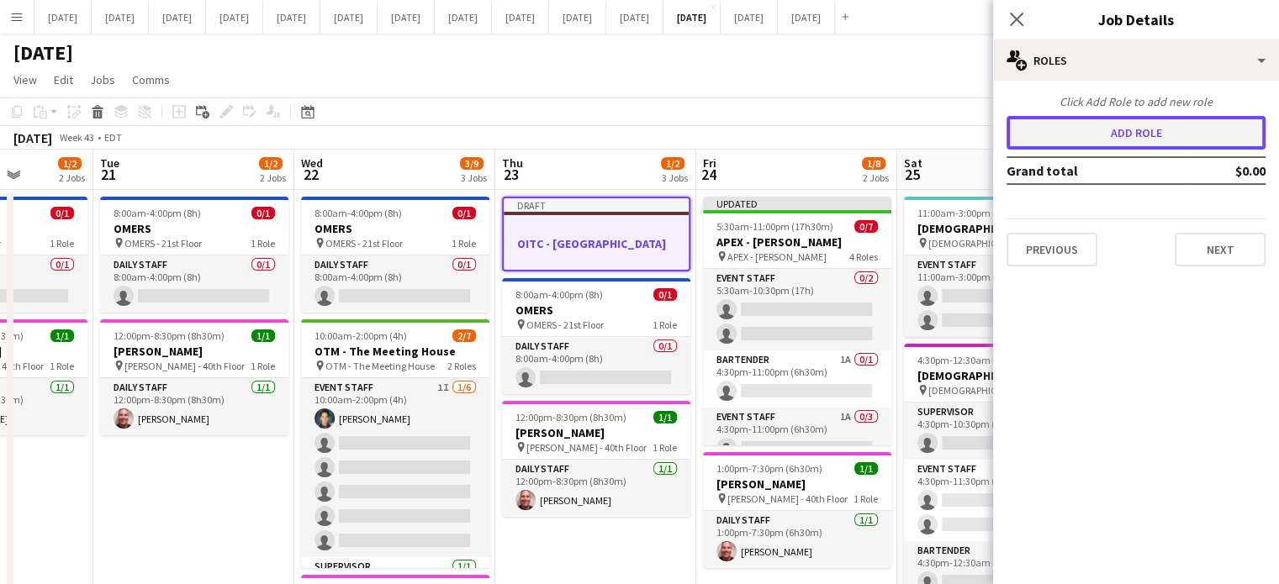
click at [1093, 124] on button "Add role" at bounding box center [1135, 133] width 259 height 34
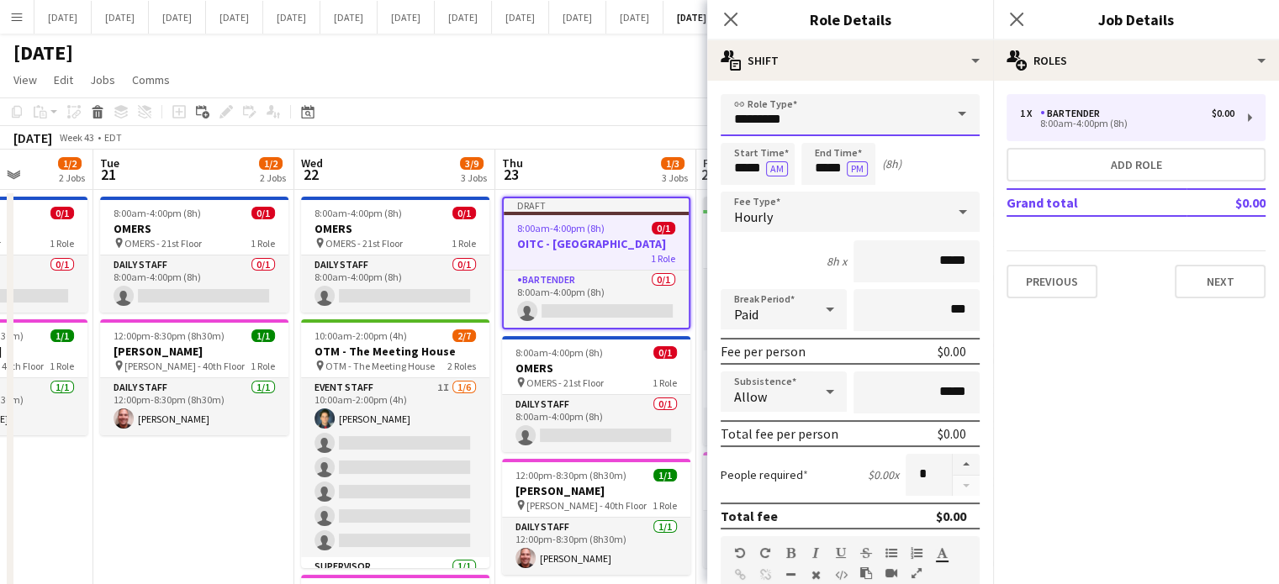
click at [794, 127] on input "*********" at bounding box center [849, 115] width 259 height 42
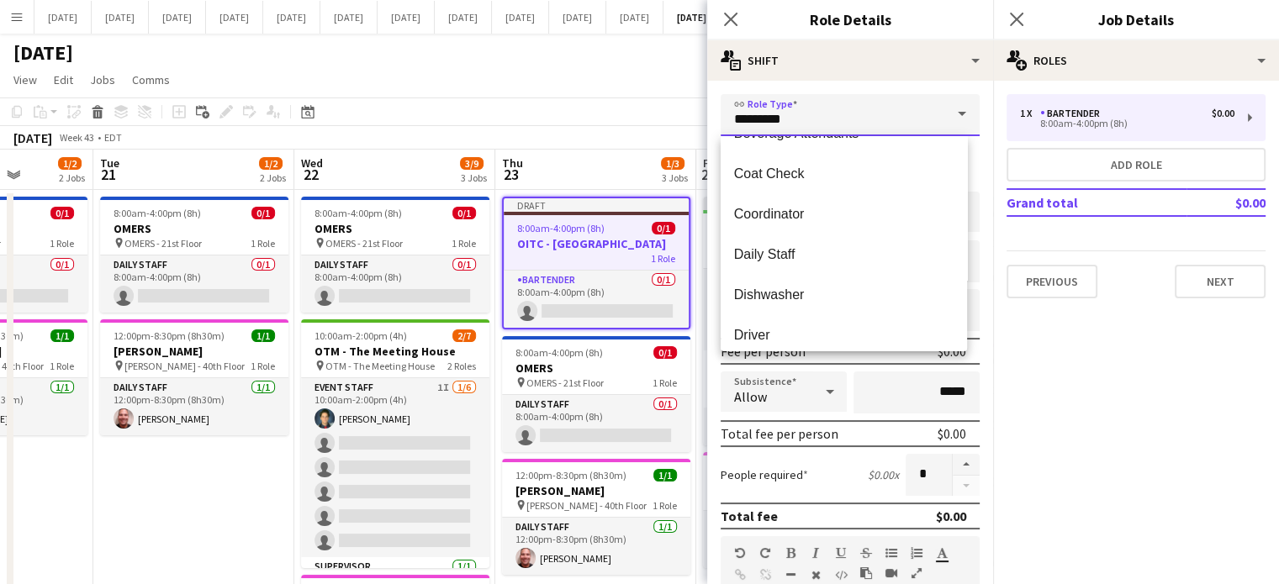
scroll to position [168, 0]
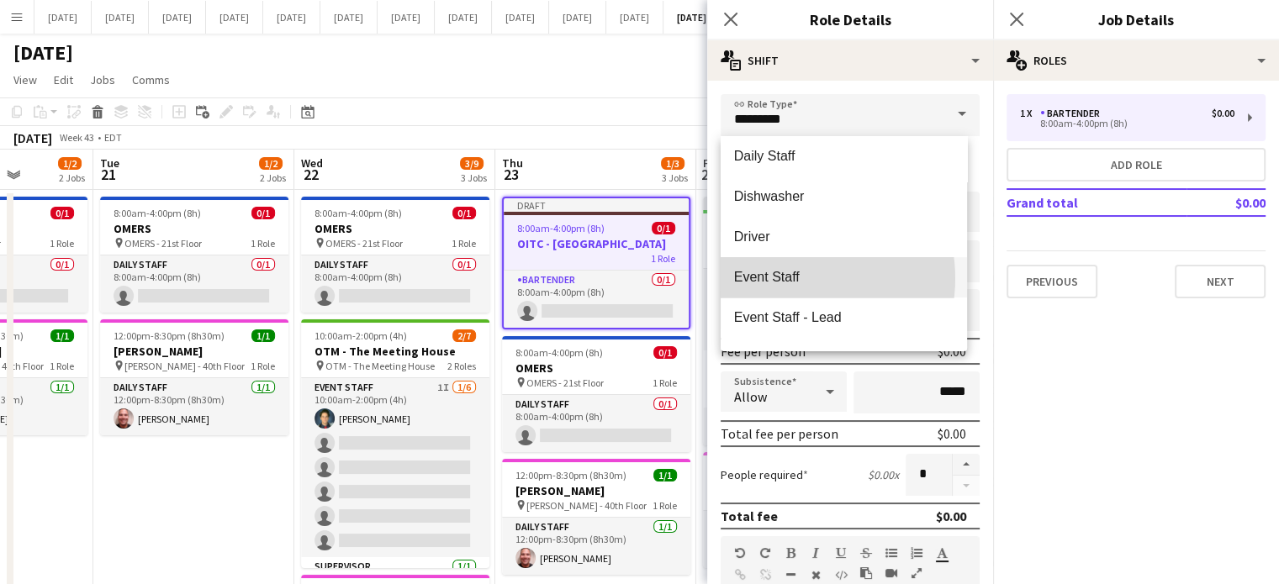
click at [788, 278] on span "Event Staff" at bounding box center [843, 277] width 219 height 16
type input "**********"
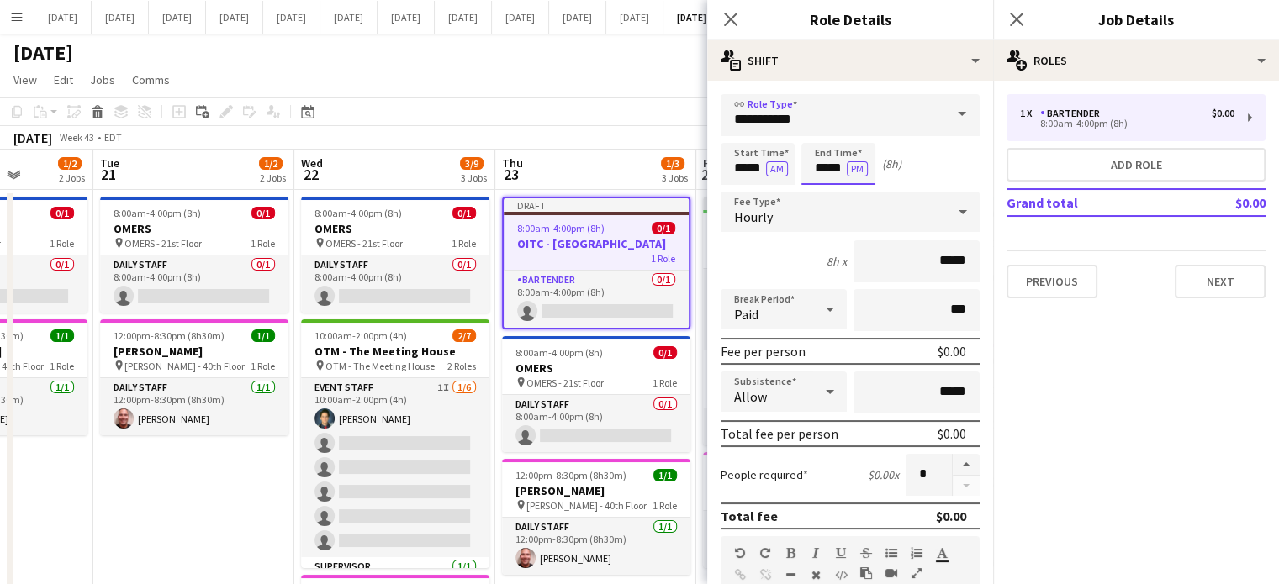
click at [807, 165] on input "*****" at bounding box center [838, 164] width 74 height 42
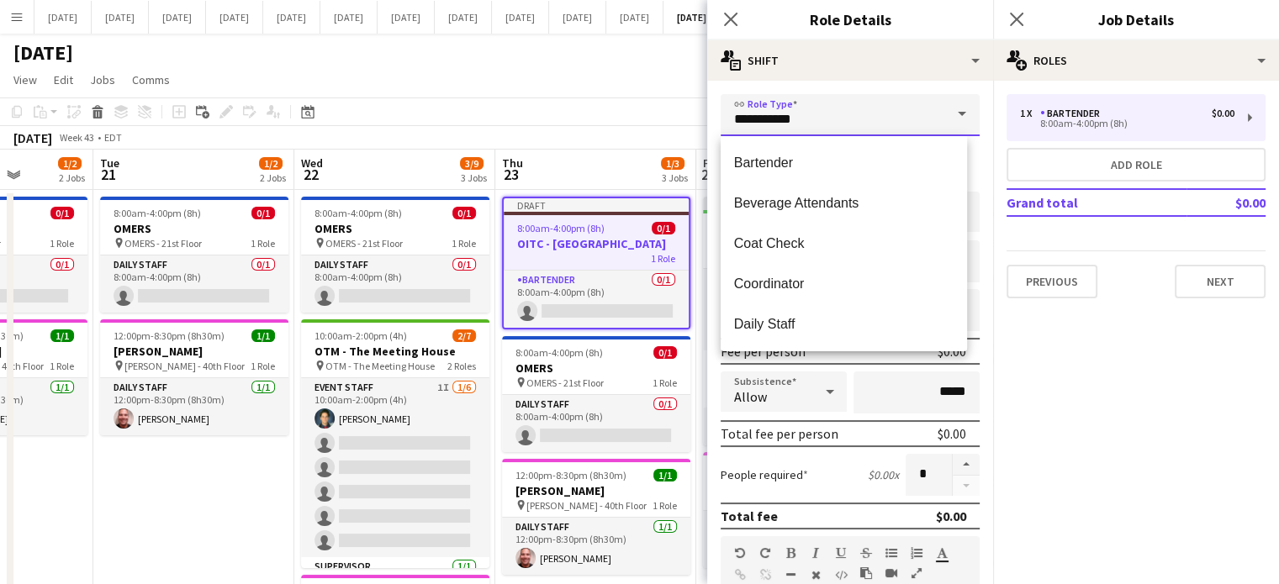
click at [824, 124] on input "**********" at bounding box center [849, 115] width 259 height 42
click at [1056, 330] on mat-expansion-panel "pencil3 General details 1 x Bartender $0.00 8:00am-4:00pm (8h) Add role Grand t…" at bounding box center [1136, 333] width 286 height 504
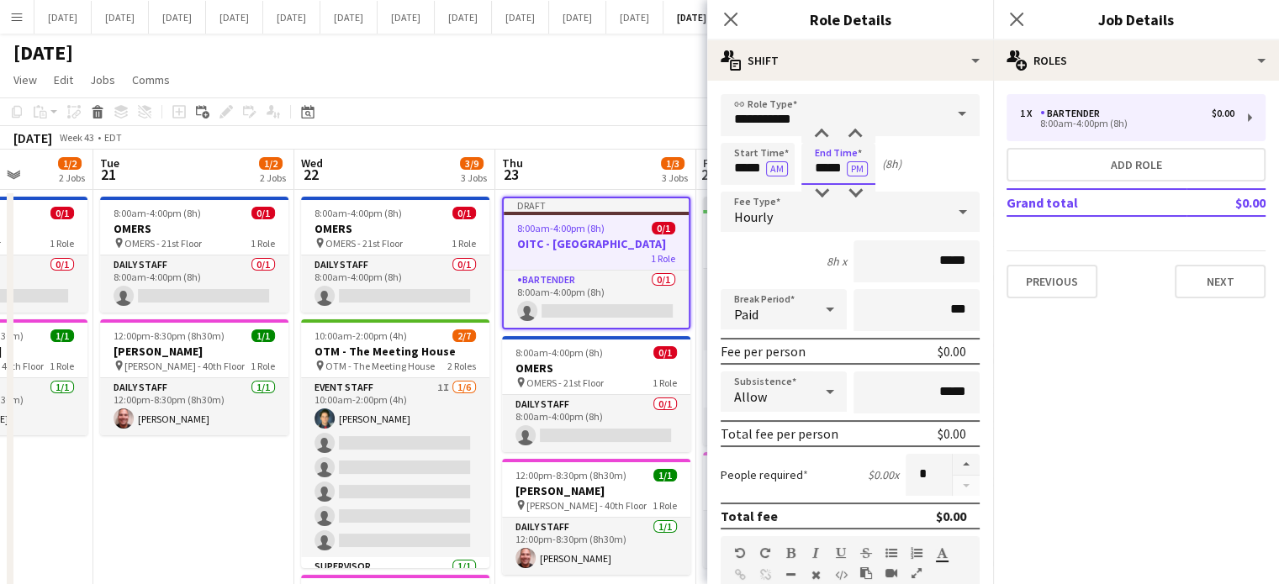
click at [833, 150] on input "*****" at bounding box center [838, 164] width 74 height 42
type input "*****"
click at [825, 134] on div at bounding box center [821, 134] width 34 height 17
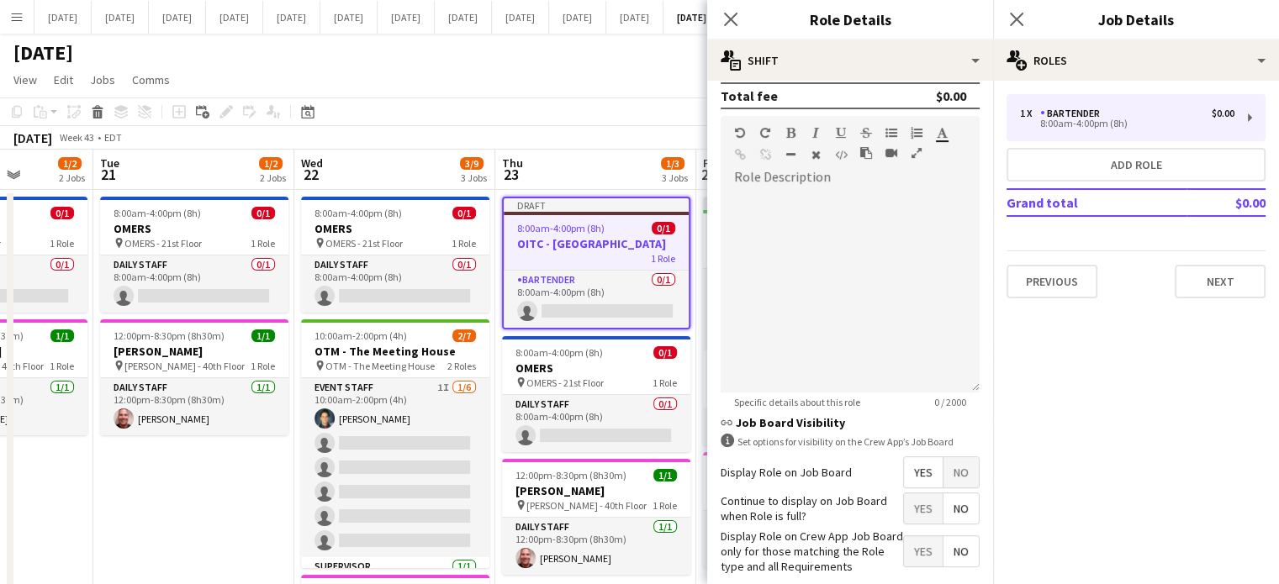
drag, startPoint x: 960, startPoint y: 464, endPoint x: 960, endPoint y: 452, distance: 11.8
click at [960, 465] on span "No" at bounding box center [960, 472] width 35 height 30
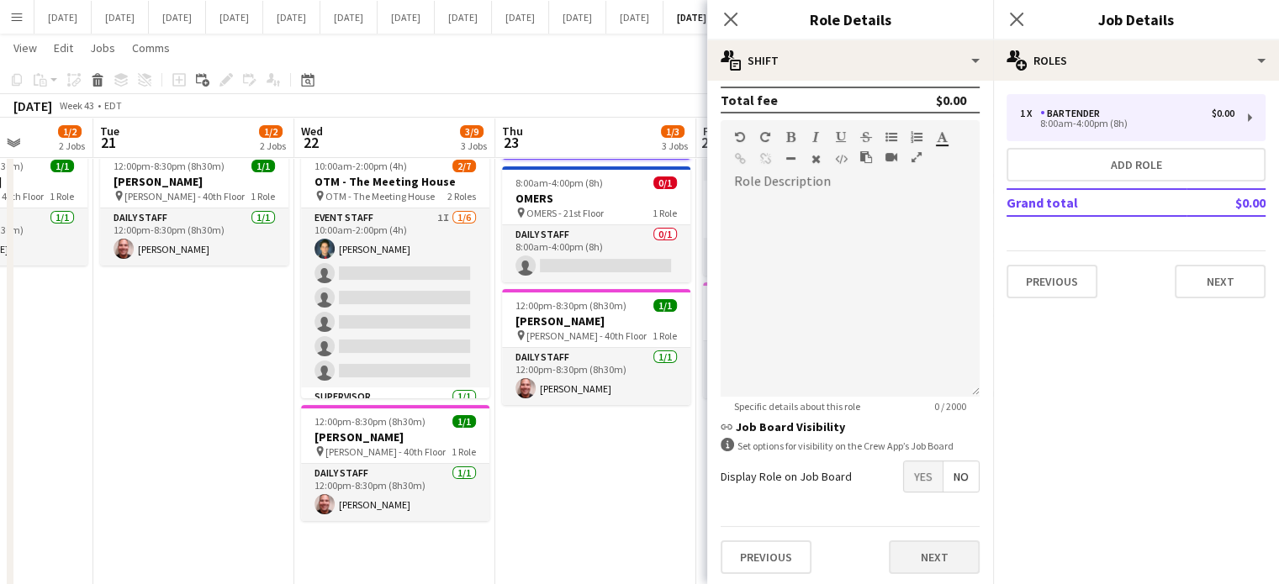
drag, startPoint x: 950, startPoint y: 571, endPoint x: 955, endPoint y: 561, distance: 11.3
click at [951, 571] on div "Previous Next" at bounding box center [849, 556] width 259 height 61
click at [957, 556] on button "Next" at bounding box center [934, 558] width 91 height 34
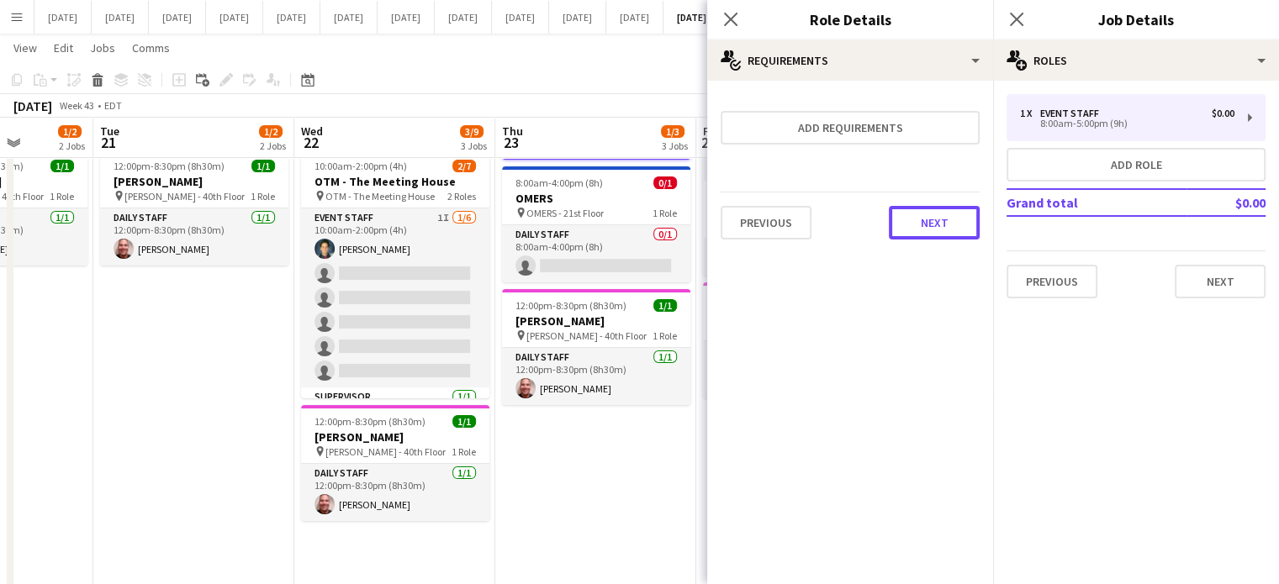
click at [938, 228] on button "Next" at bounding box center [934, 223] width 91 height 34
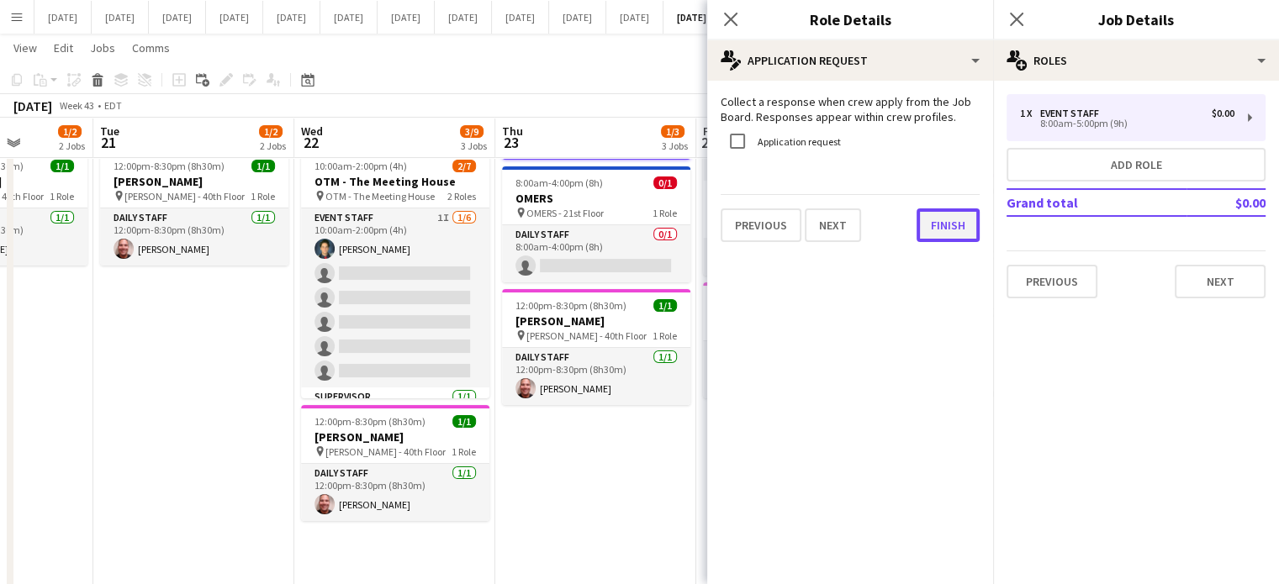
click at [938, 223] on button "Finish" at bounding box center [947, 225] width 63 height 34
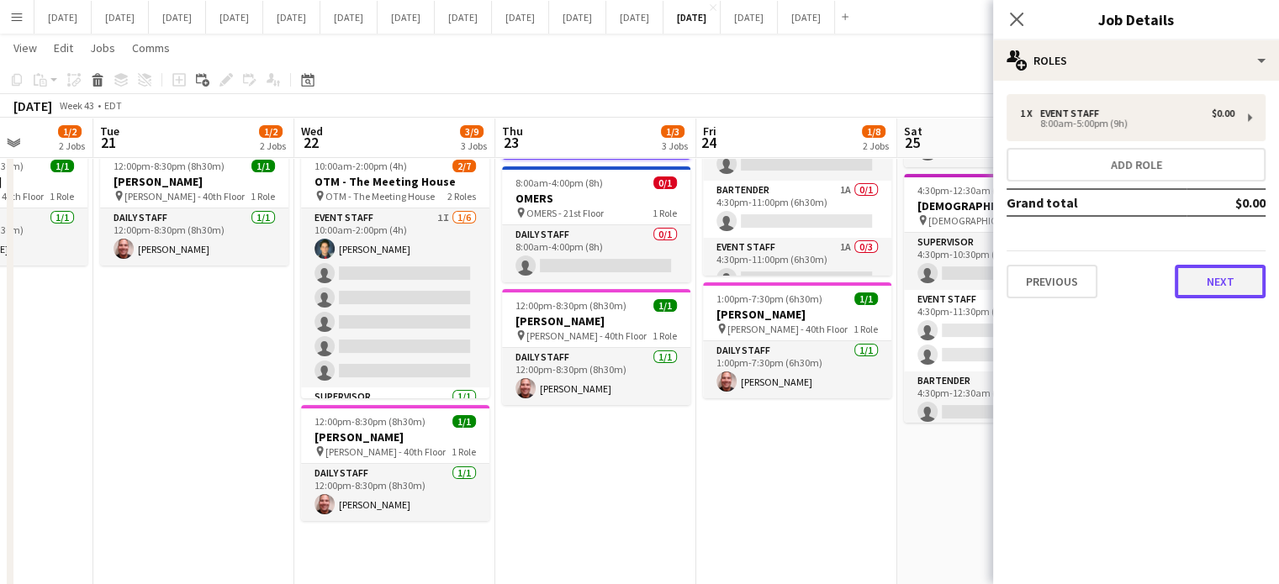
click at [1210, 277] on button "Next" at bounding box center [1219, 282] width 91 height 34
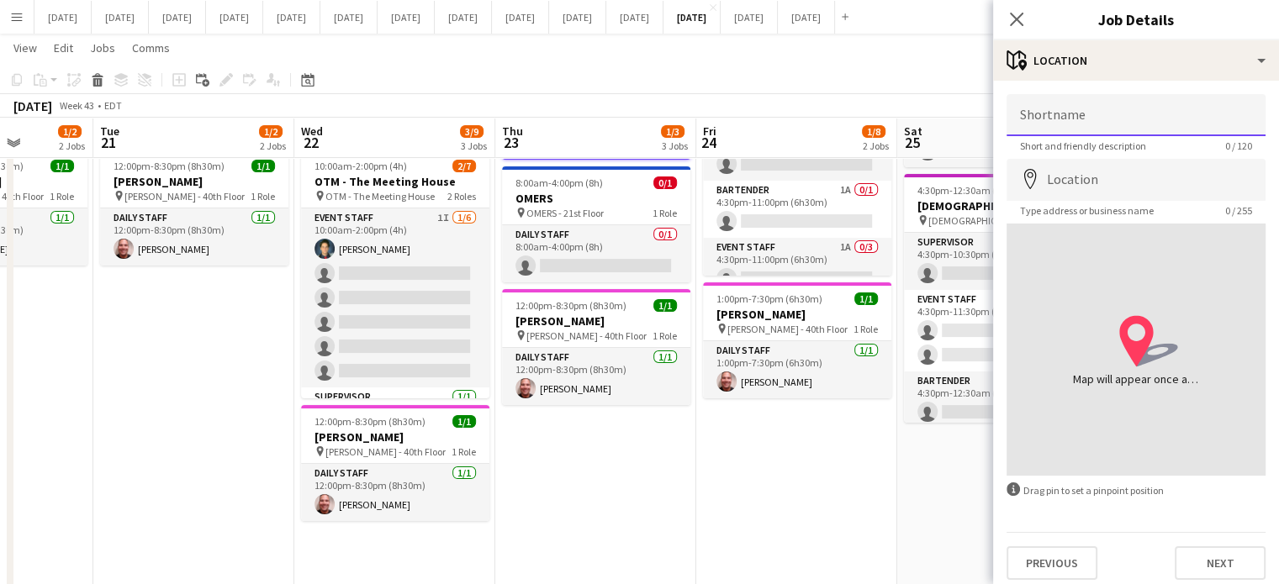
click at [1089, 104] on input "Shortname" at bounding box center [1135, 115] width 259 height 42
type input "**********"
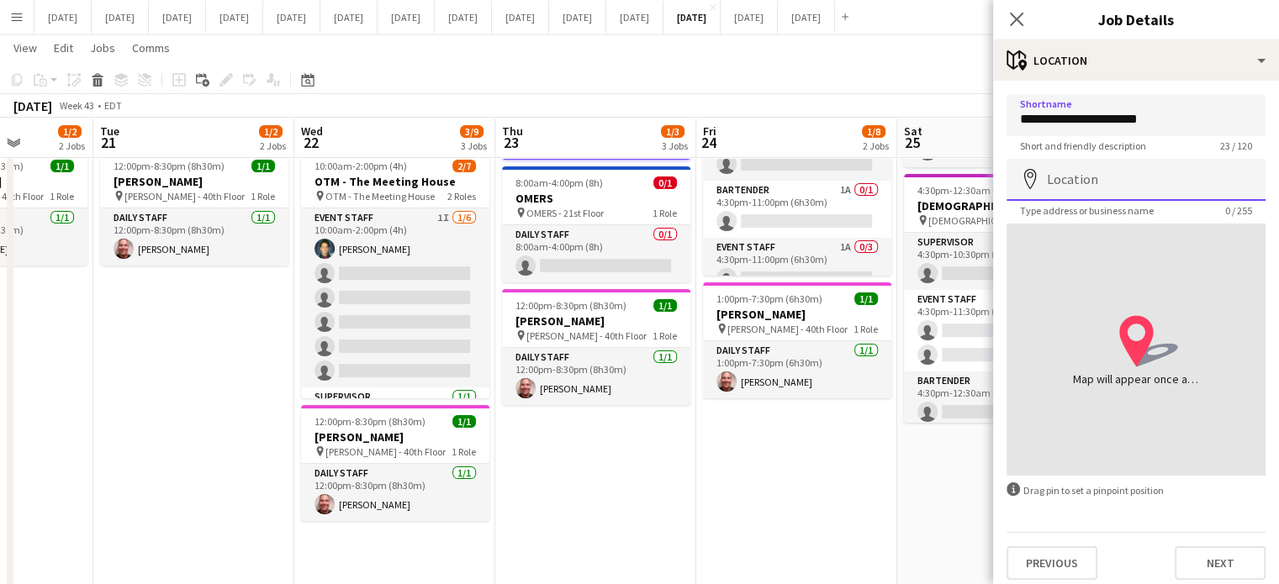
click at [1142, 184] on input "Location" at bounding box center [1135, 180] width 259 height 42
type input "**********"
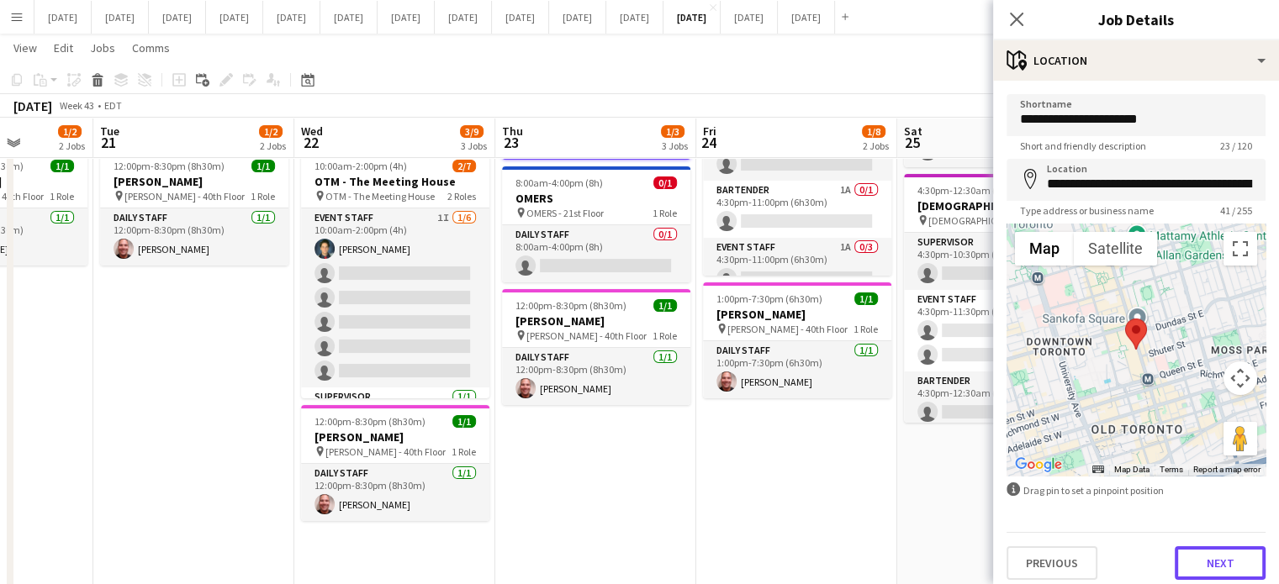
click at [1222, 567] on button "Next" at bounding box center [1219, 563] width 91 height 34
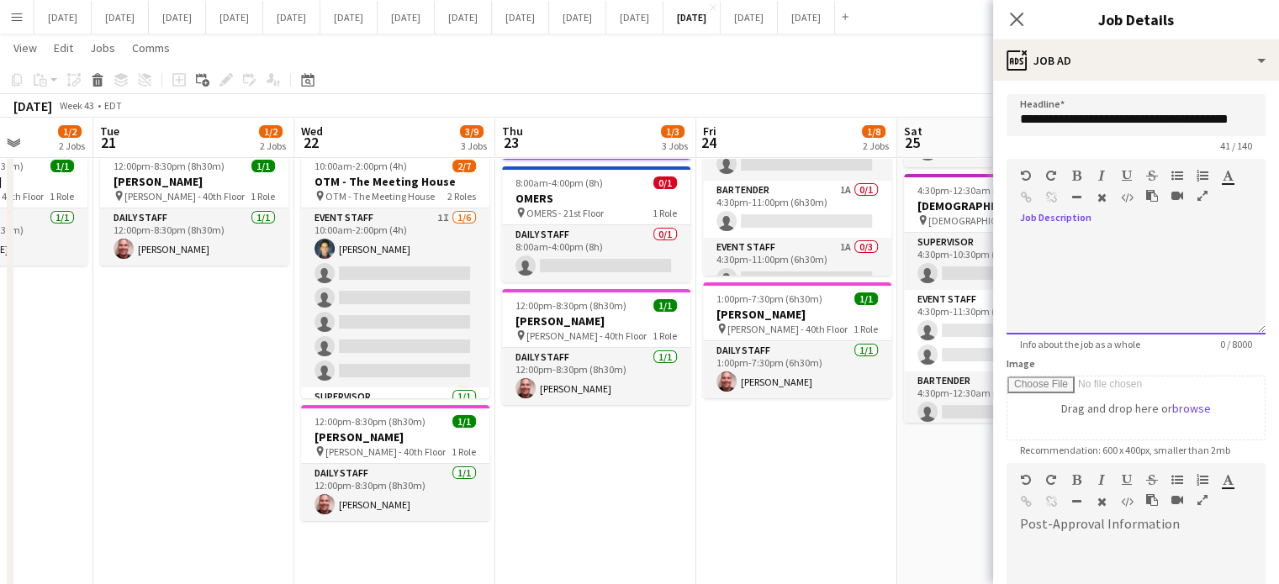
click at [1119, 273] on div at bounding box center [1135, 284] width 259 height 101
click at [1131, 234] on div "**********" at bounding box center [1129, 284] width 246 height 101
drag, startPoint x: 1014, startPoint y: 241, endPoint x: 1234, endPoint y: 319, distance: 233.4
click at [1234, 319] on div "**********" at bounding box center [1129, 284] width 246 height 101
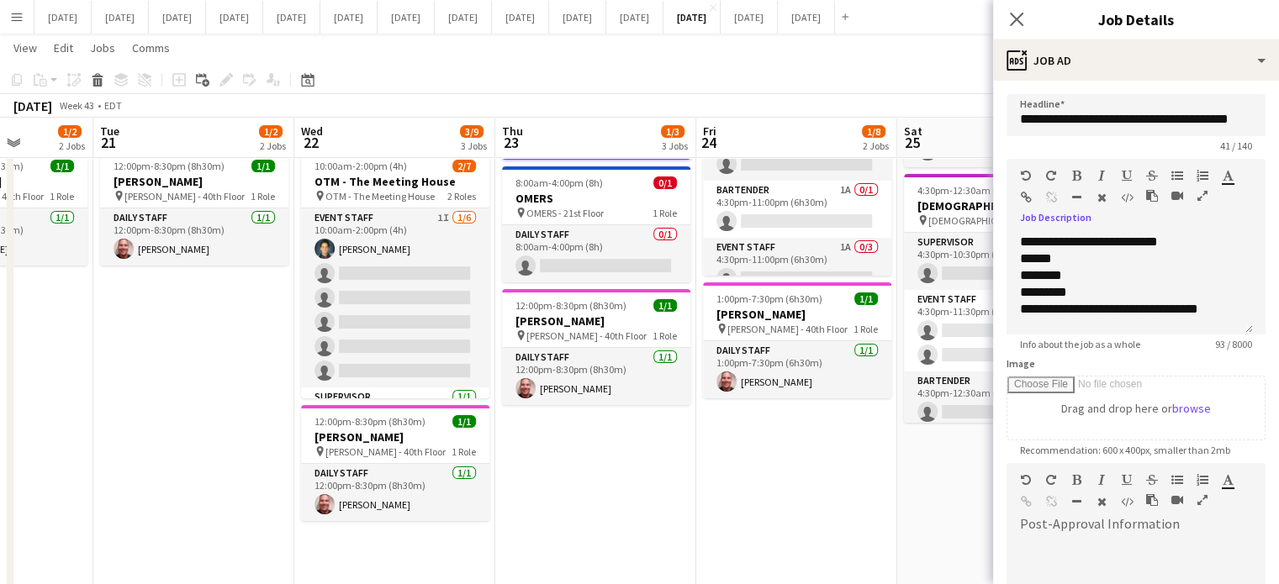
click at [1074, 172] on icon "button" at bounding box center [1076, 176] width 9 height 12
click at [1100, 174] on icon "button" at bounding box center [1101, 176] width 7 height 12
click at [1068, 255] on div "******" at bounding box center [1129, 258] width 219 height 17
drag, startPoint x: 1022, startPoint y: 257, endPoint x: 1227, endPoint y: 312, distance: 212.3
click at [1227, 312] on div "**********" at bounding box center [1129, 284] width 246 height 101
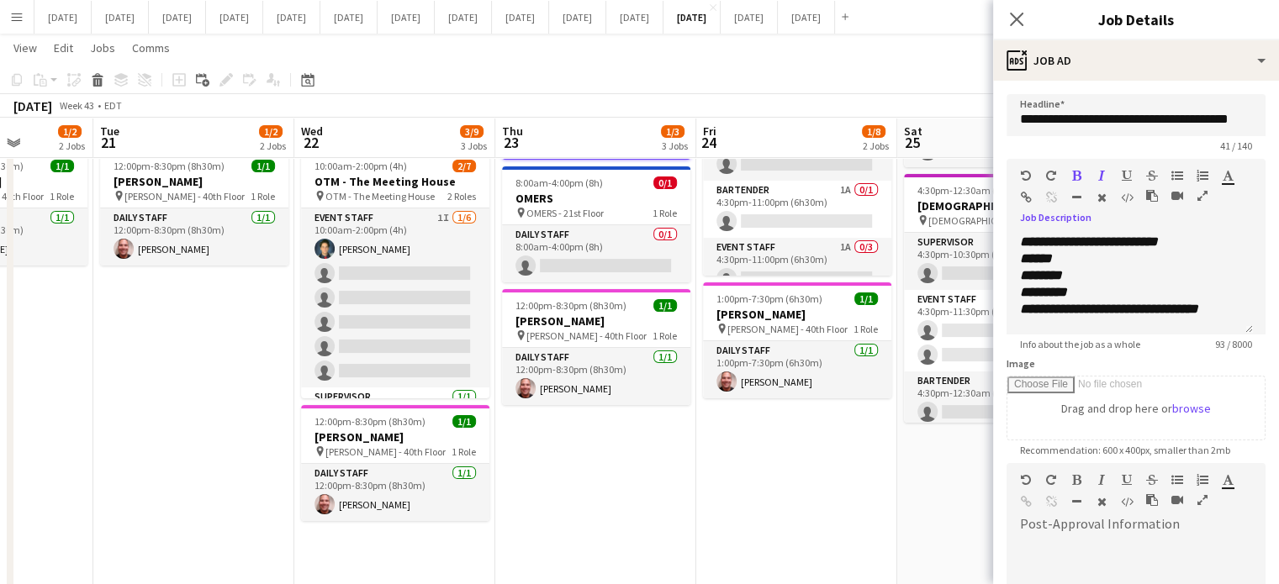
click at [1073, 176] on icon "button" at bounding box center [1076, 176] width 9 height 12
click at [1179, 174] on icon "button" at bounding box center [1177, 176] width 12 height 12
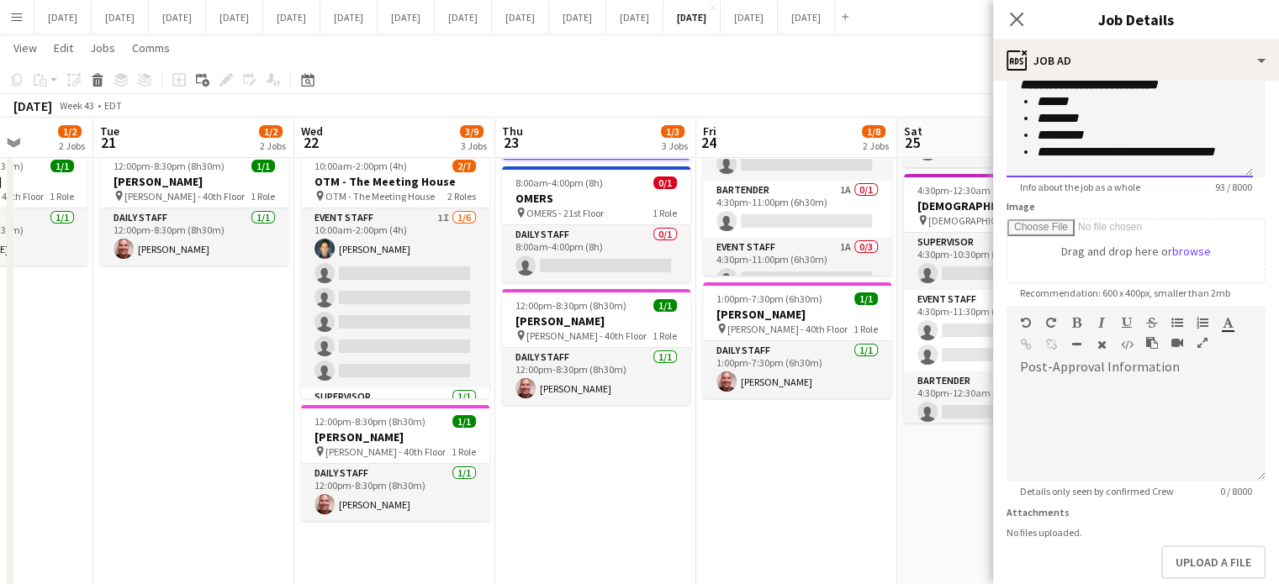
scroll to position [245, 0]
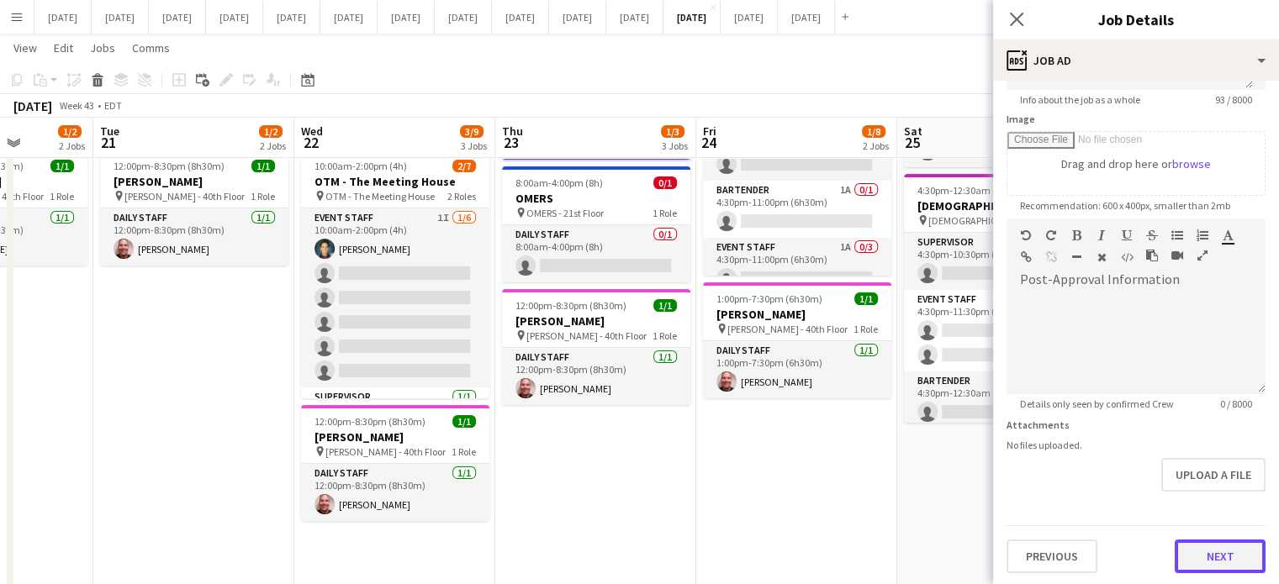
click at [1205, 540] on button "Next" at bounding box center [1219, 557] width 91 height 34
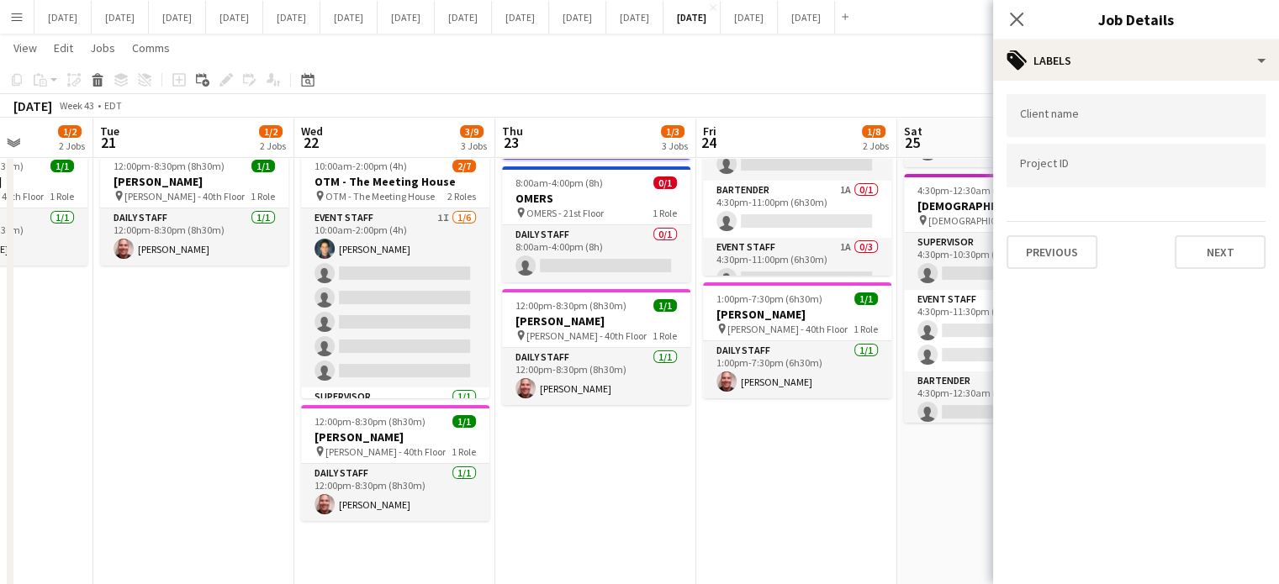
scroll to position [0, 0]
click at [1074, 119] on input "Type to search client labels..." at bounding box center [1136, 115] width 232 height 15
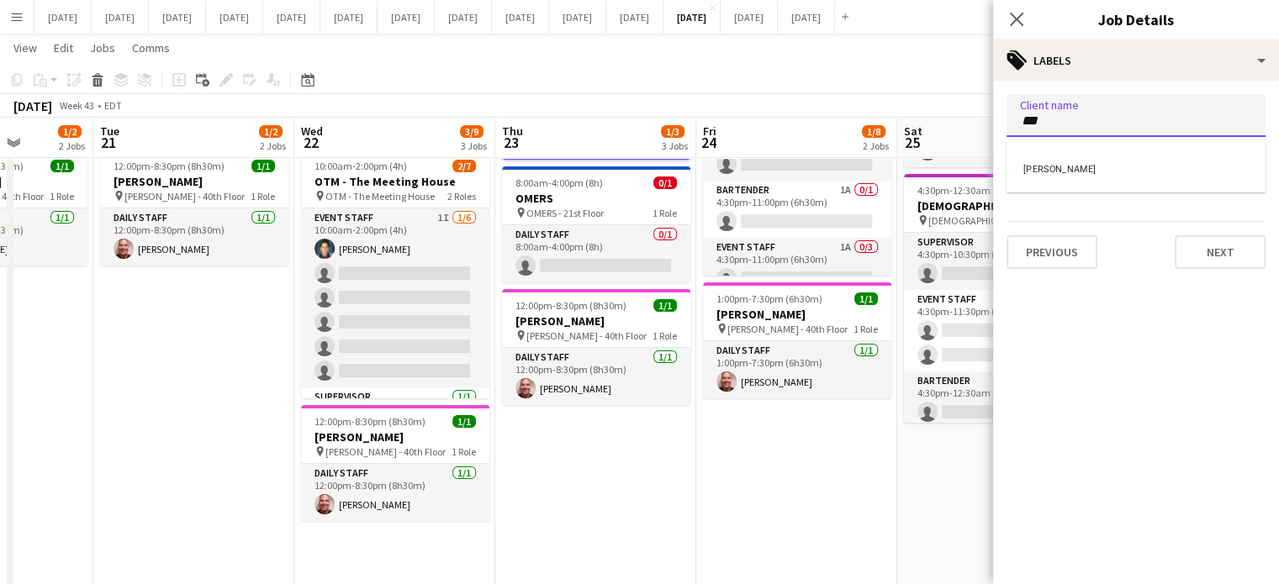
type input "***"
click at [1088, 168] on div "Sylvia Gesner" at bounding box center [1135, 167] width 259 height 40
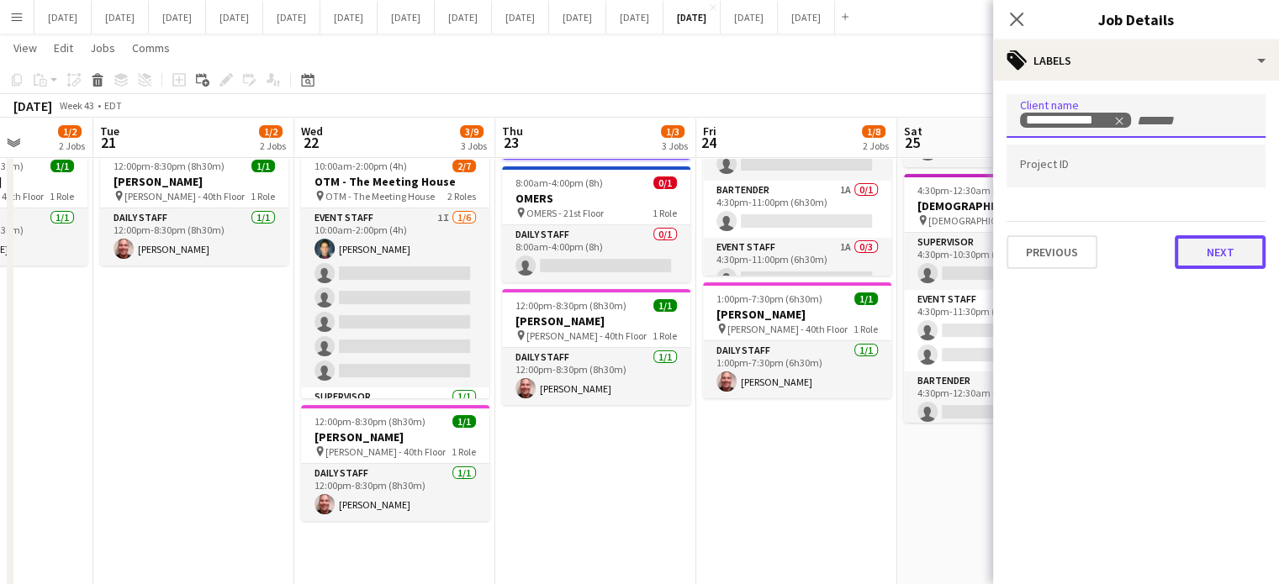
click at [1209, 249] on button "Next" at bounding box center [1219, 252] width 91 height 34
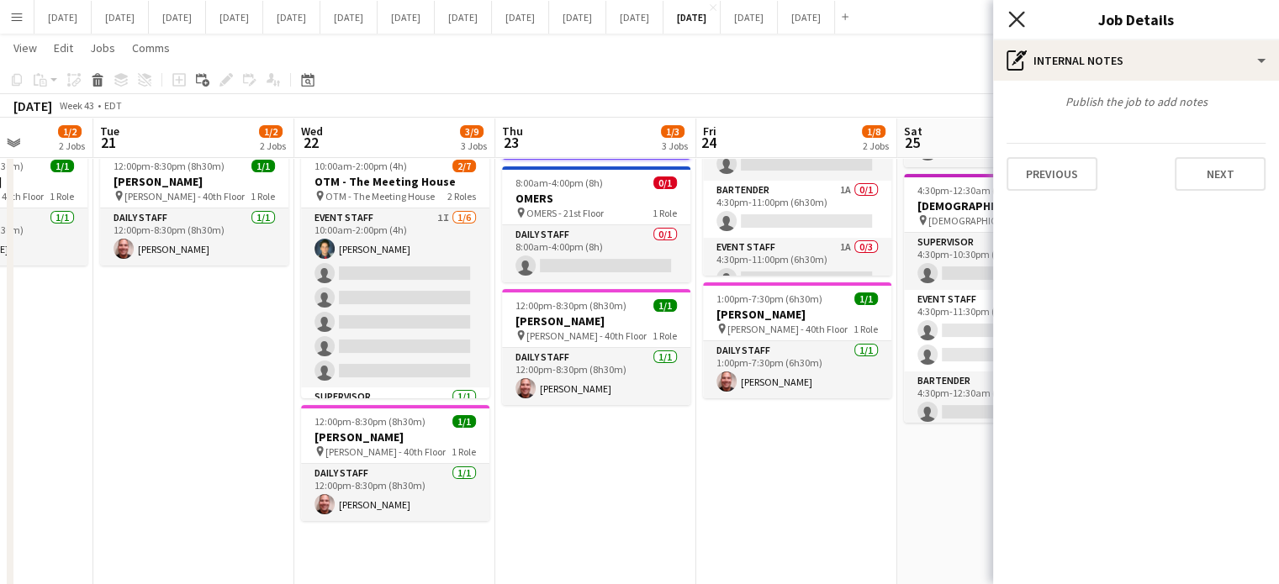
click at [1012, 15] on icon at bounding box center [1016, 19] width 16 height 16
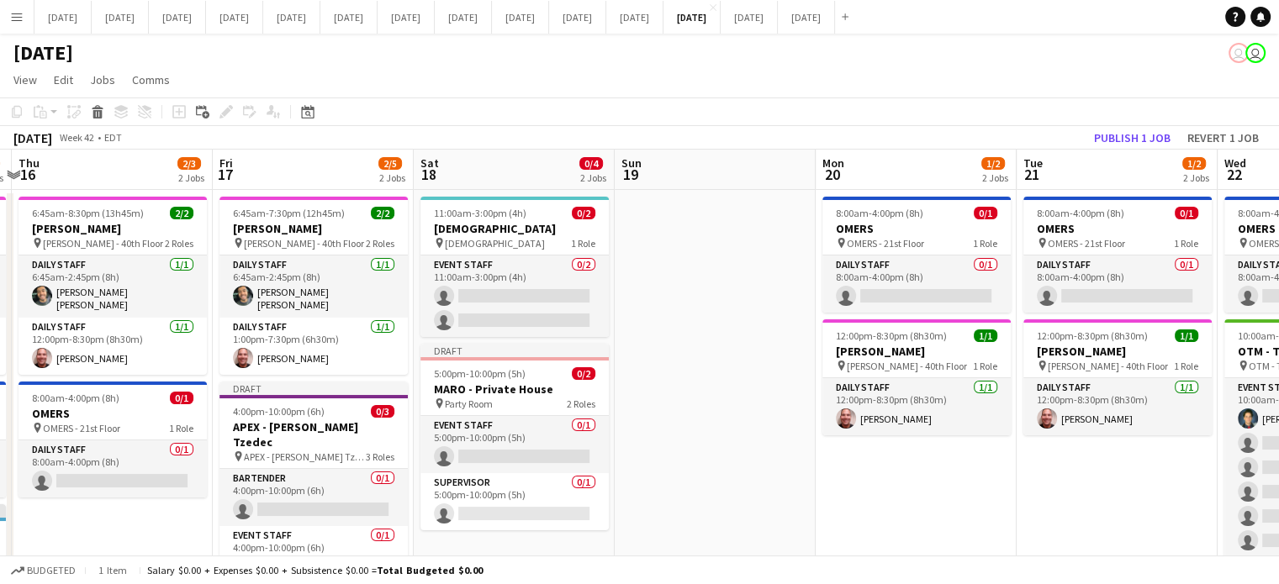
scroll to position [0, 389]
drag, startPoint x: 111, startPoint y: 461, endPoint x: 1023, endPoint y: 403, distance: 913.9
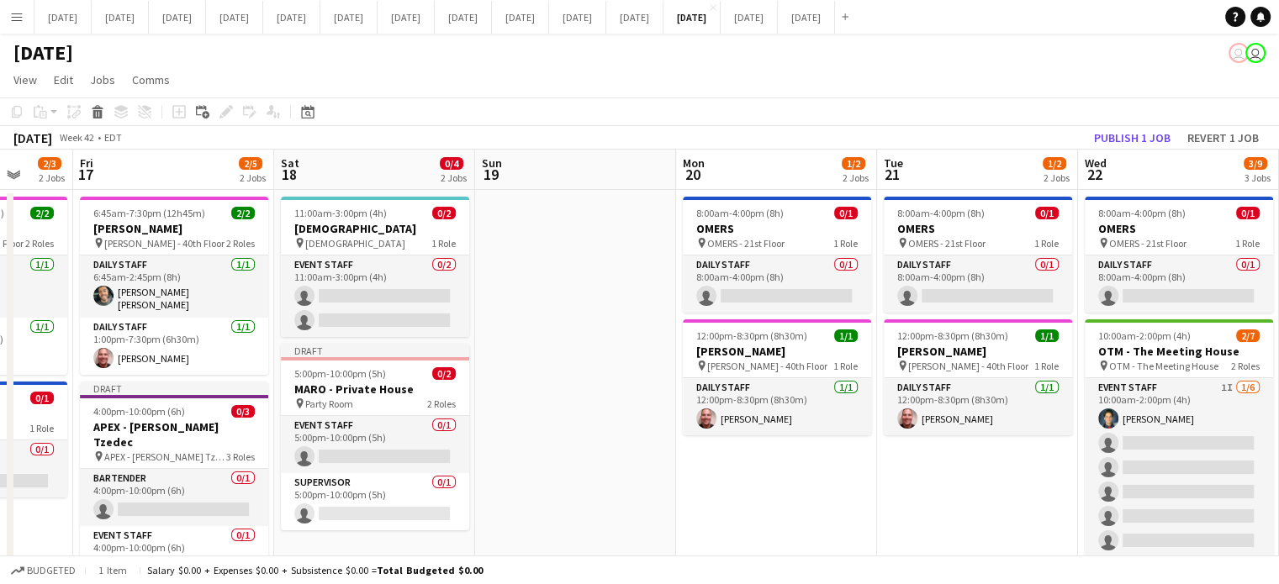
scroll to position [0, 741]
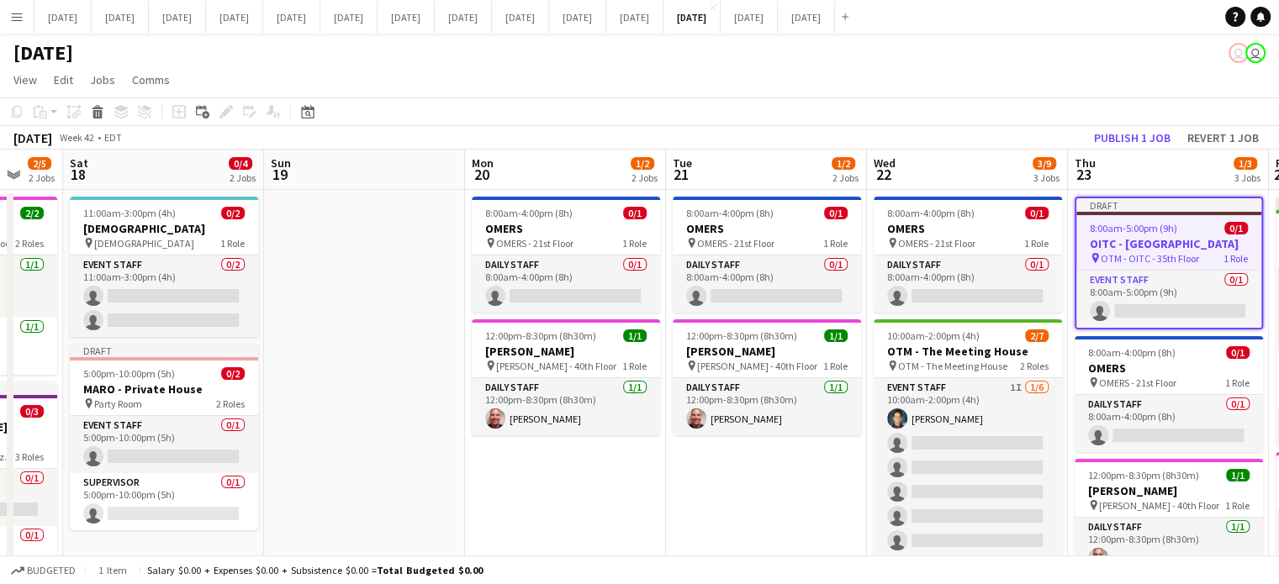
drag, startPoint x: 1118, startPoint y: 473, endPoint x: 785, endPoint y: 520, distance: 336.2
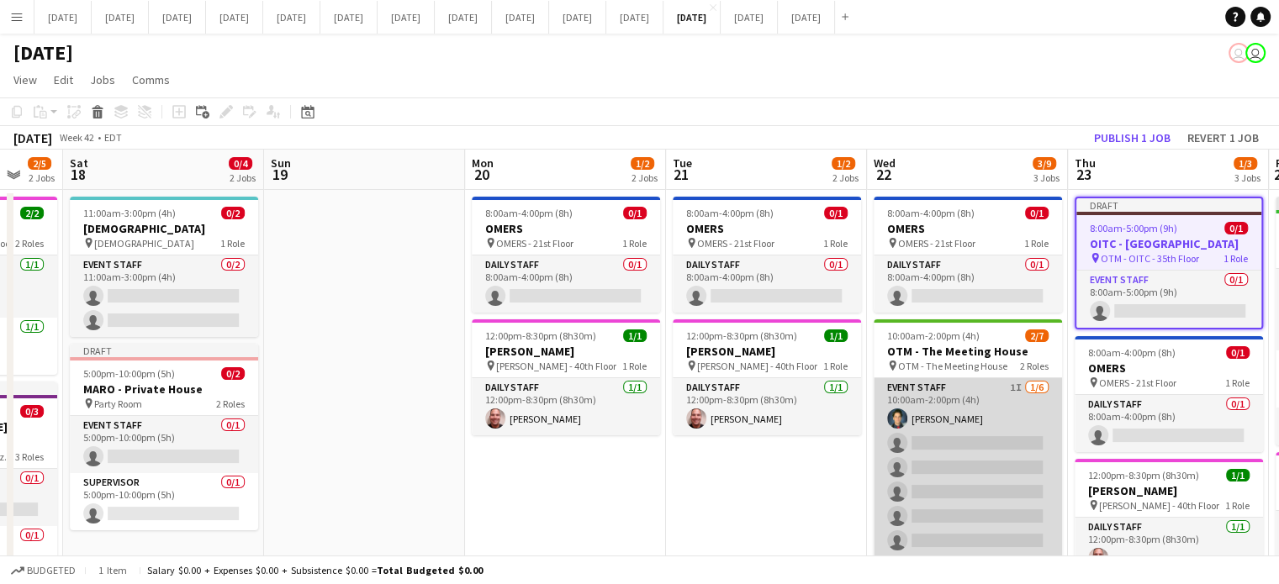
click at [984, 401] on app-card-role "Event Staff 1I 1/6 10:00am-2:00pm (4h) Oswaldo Ustariz single-neutral-actions s…" at bounding box center [967, 467] width 188 height 179
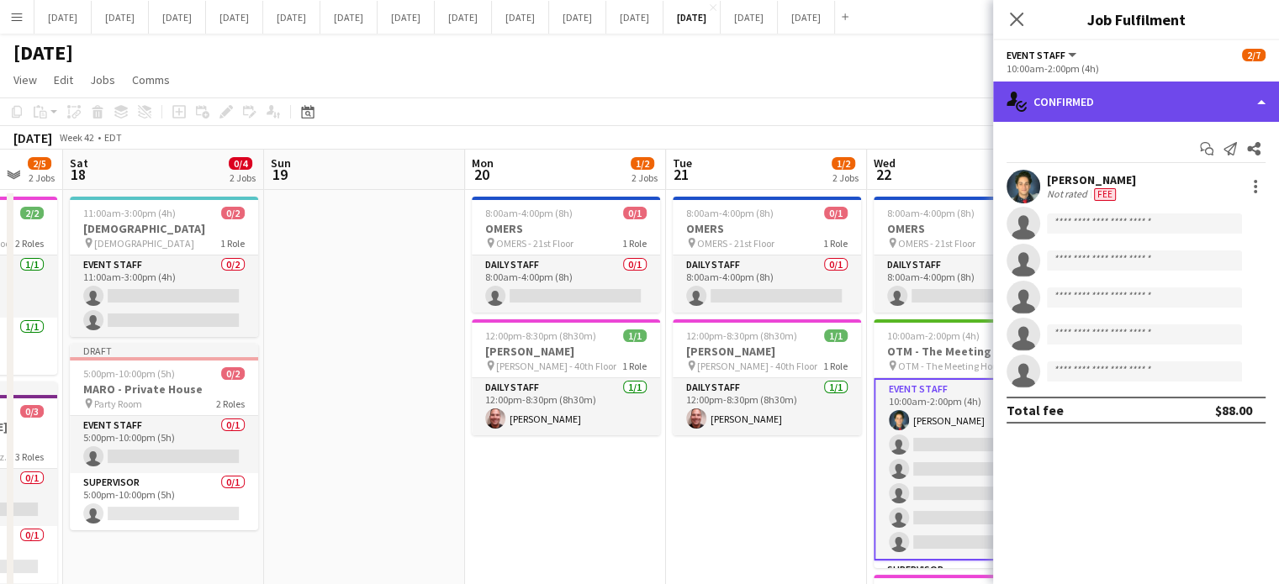
click at [1071, 100] on div "single-neutral-actions-check-2 Confirmed" at bounding box center [1136, 102] width 286 height 40
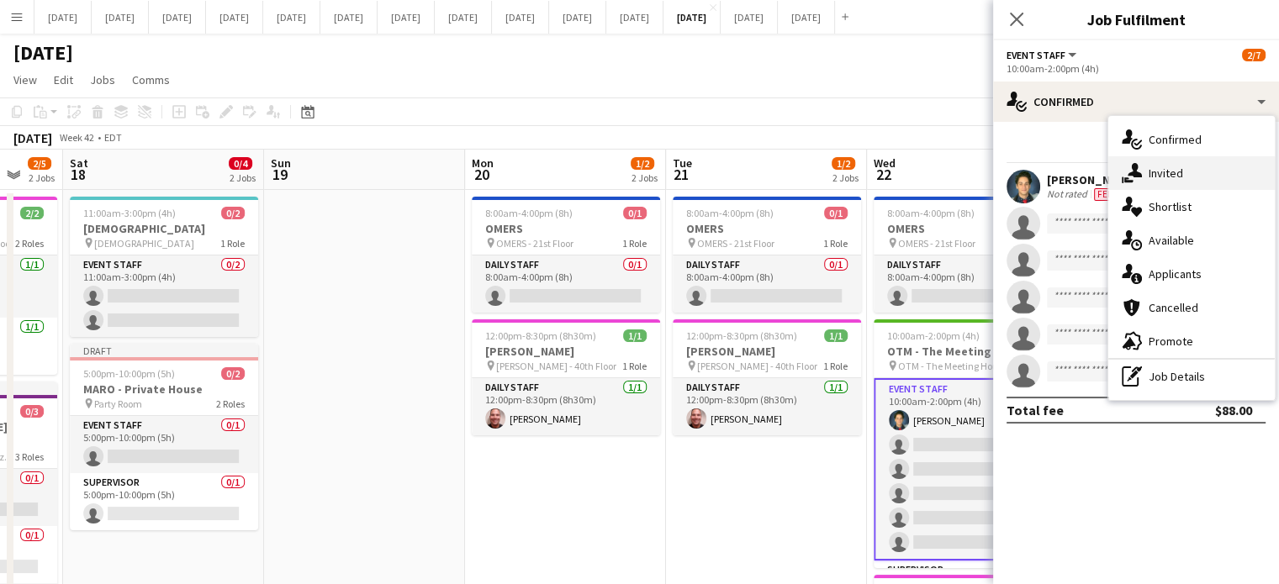
click at [1140, 172] on icon "single-neutral-actions-share-1" at bounding box center [1131, 173] width 20 height 20
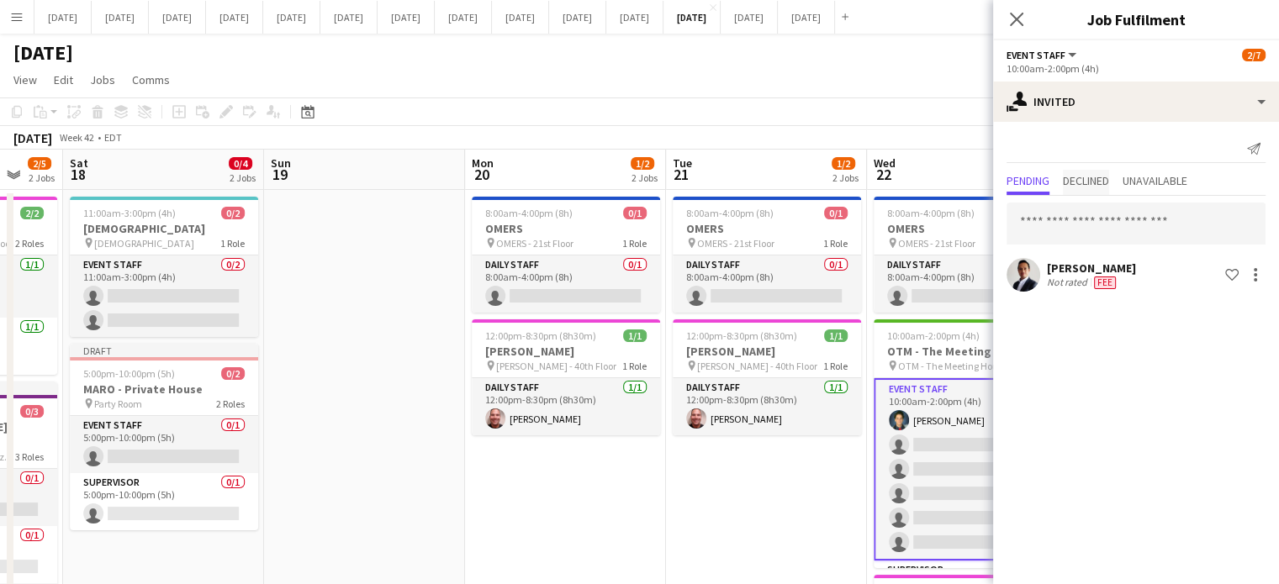
click at [1098, 178] on span "Declined" at bounding box center [1086, 181] width 46 height 12
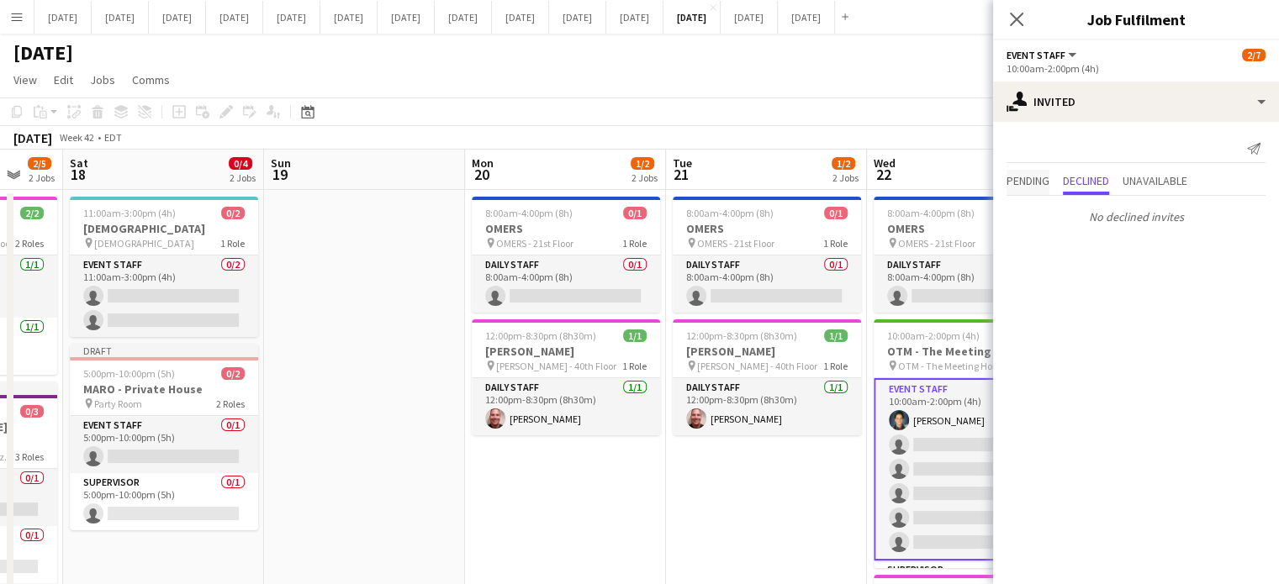
click at [1039, 177] on span "Pending" at bounding box center [1027, 181] width 43 height 12
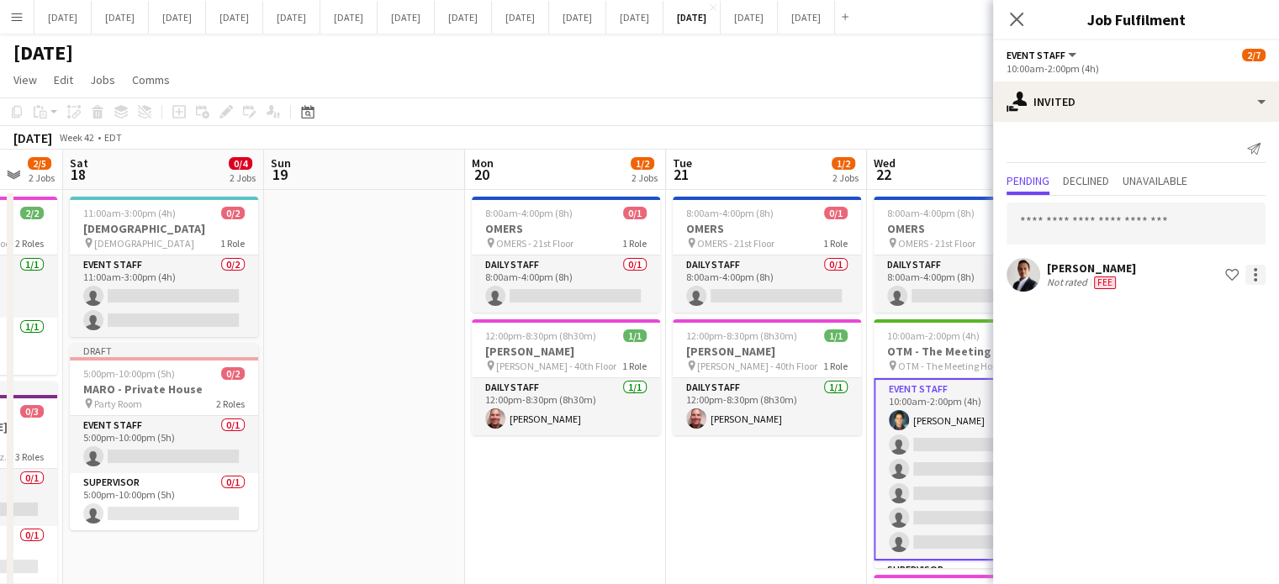
click at [1257, 266] on div at bounding box center [1255, 275] width 20 height 20
click at [1199, 344] on span "Send notification" at bounding box center [1201, 345] width 99 height 14
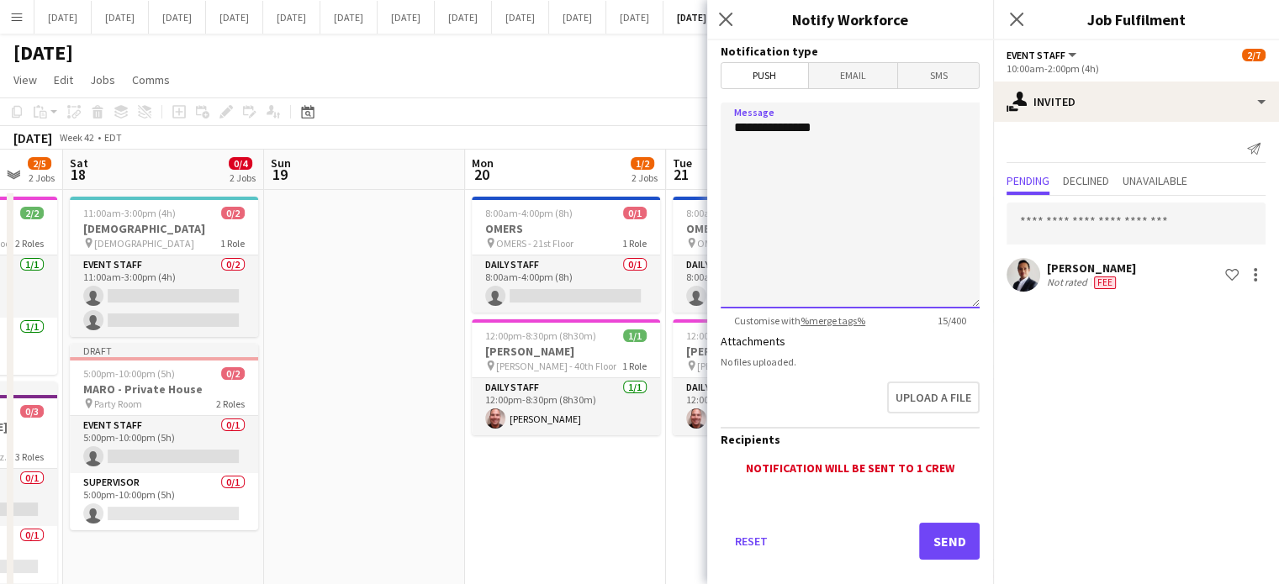
drag, startPoint x: 862, startPoint y: 140, endPoint x: 554, endPoint y: 123, distance: 308.1
type textarea "**********"
click at [920, 549] on button "Send" at bounding box center [949, 541] width 61 height 37
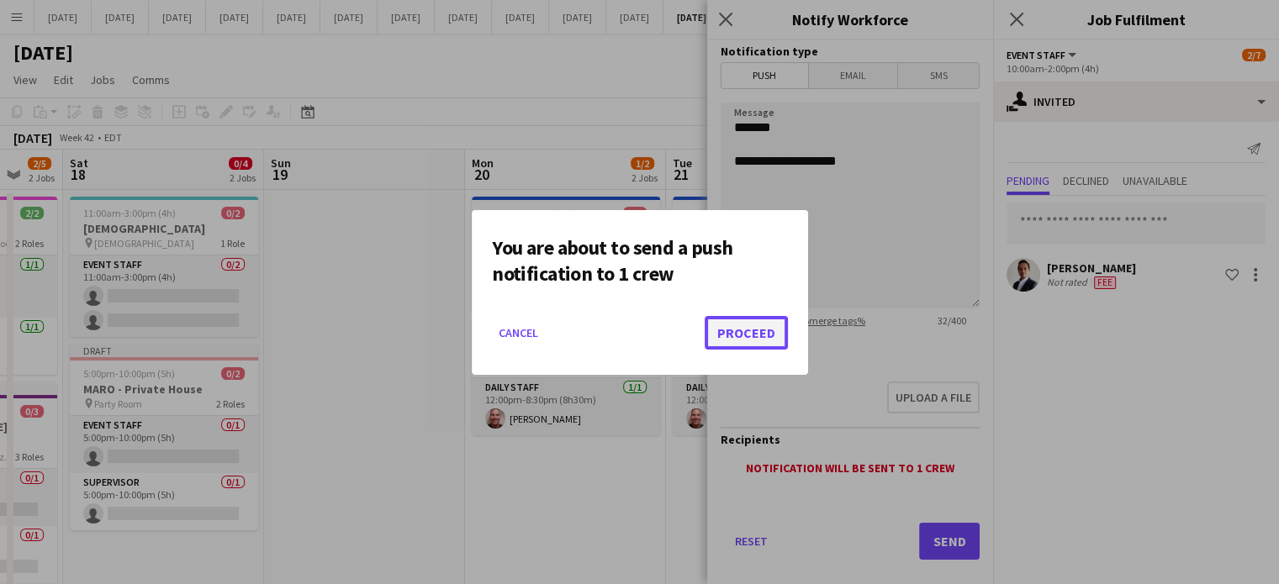
click at [762, 332] on button "Proceed" at bounding box center [745, 333] width 83 height 34
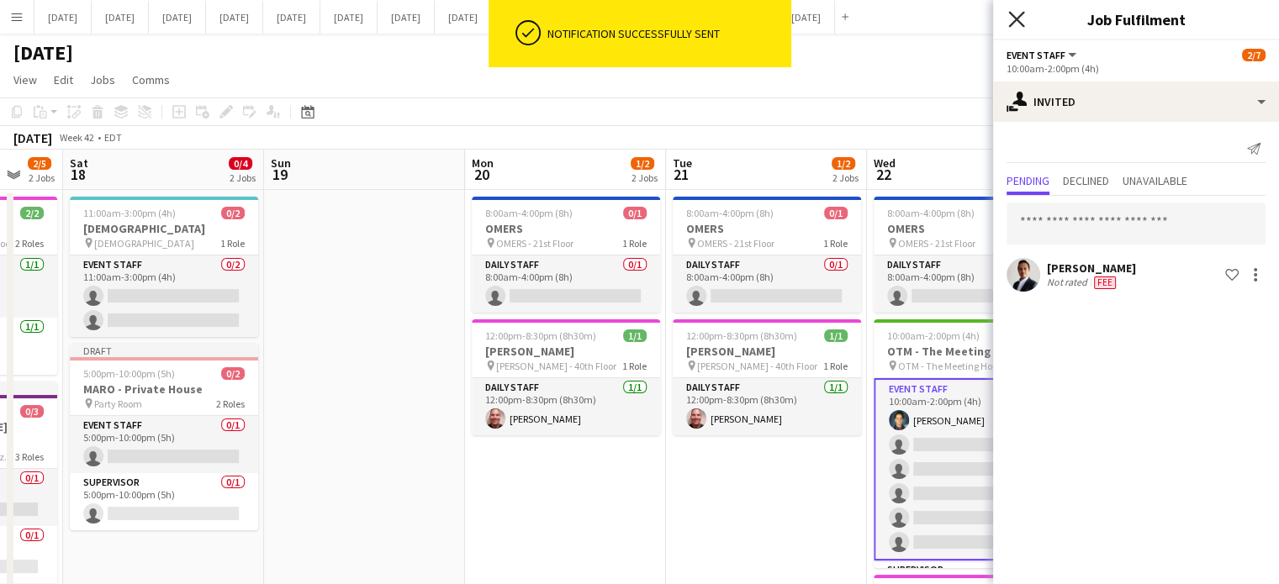
click at [1017, 24] on icon "Close pop-in" at bounding box center [1016, 19] width 16 height 16
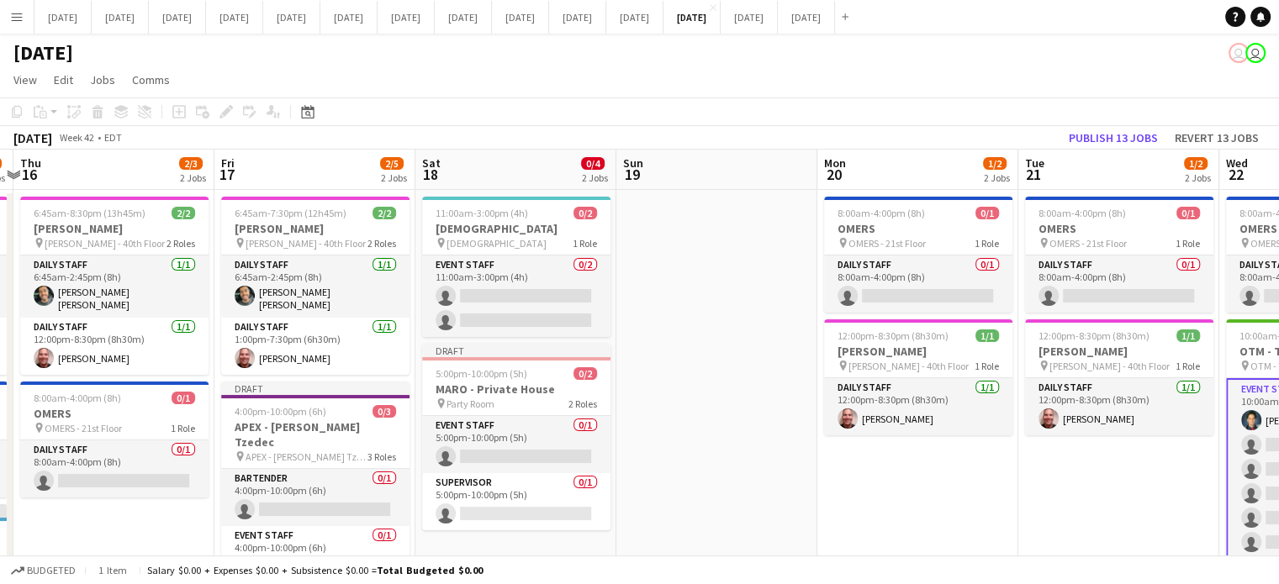
drag, startPoint x: 588, startPoint y: 475, endPoint x: 673, endPoint y: 166, distance: 320.0
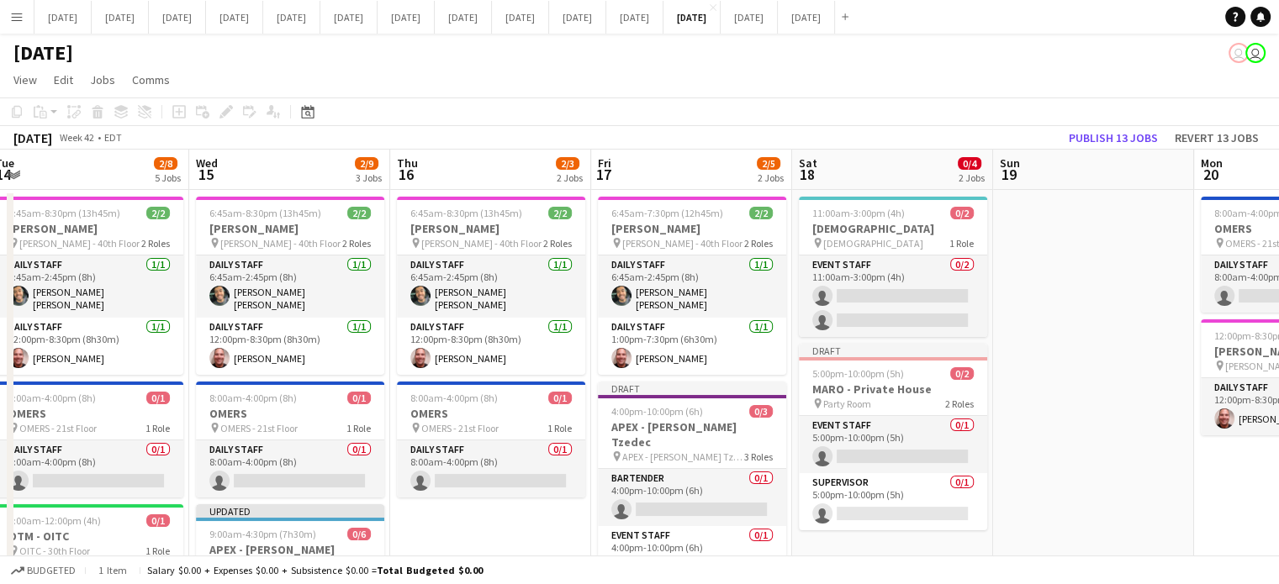
scroll to position [0, 356]
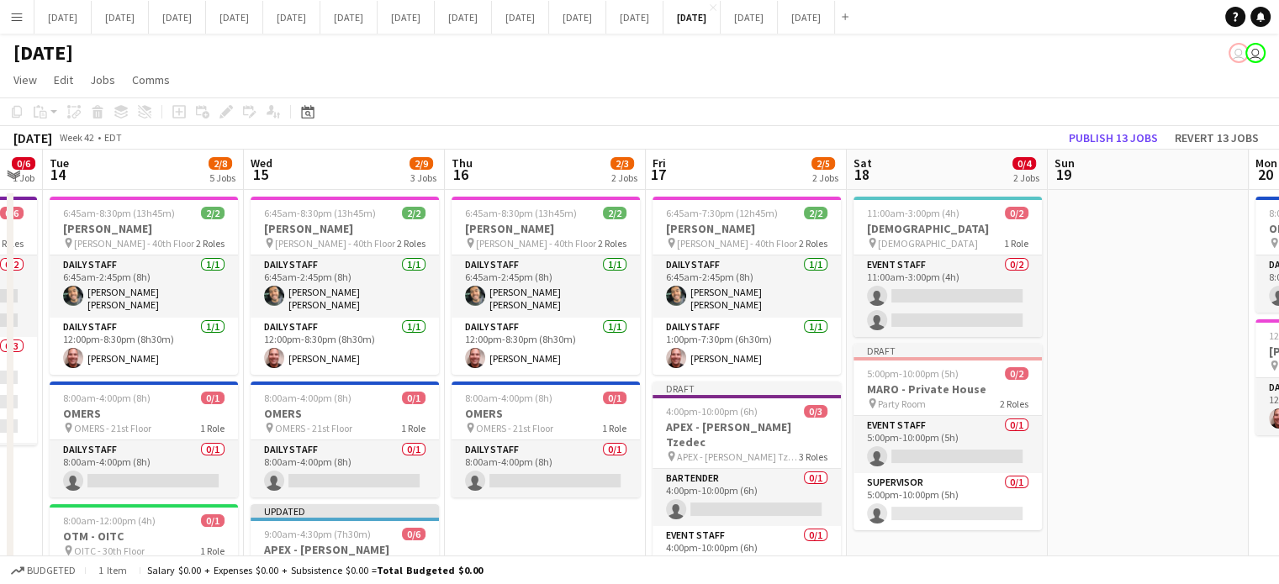
drag, startPoint x: 834, startPoint y: 412, endPoint x: 1115, endPoint y: 356, distance: 287.0
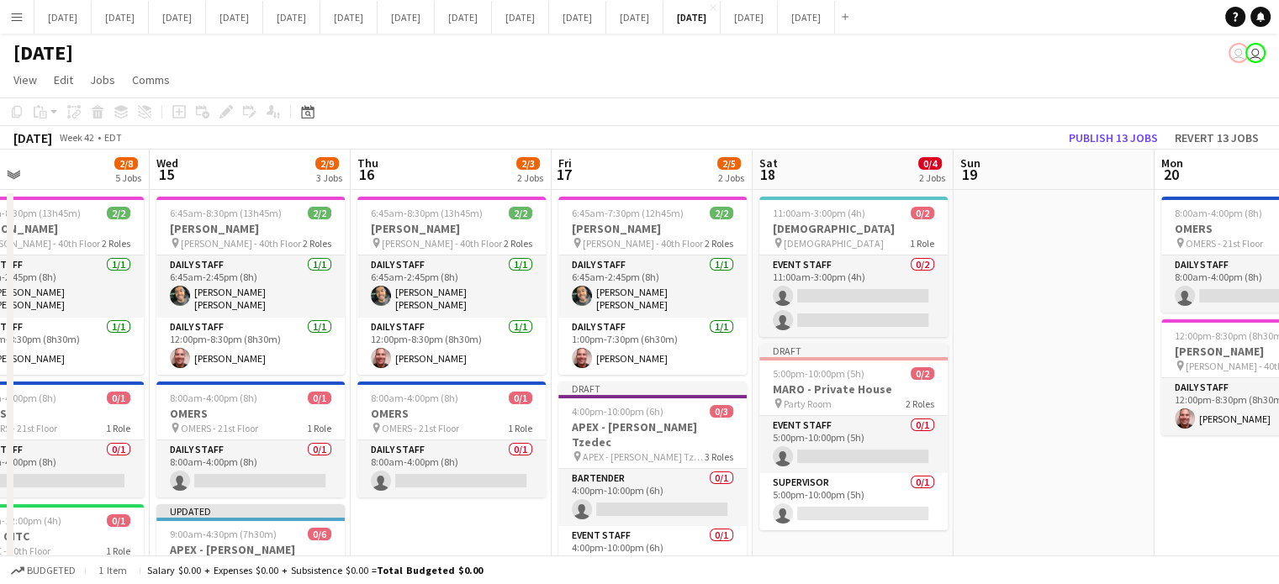
scroll to position [0, 525]
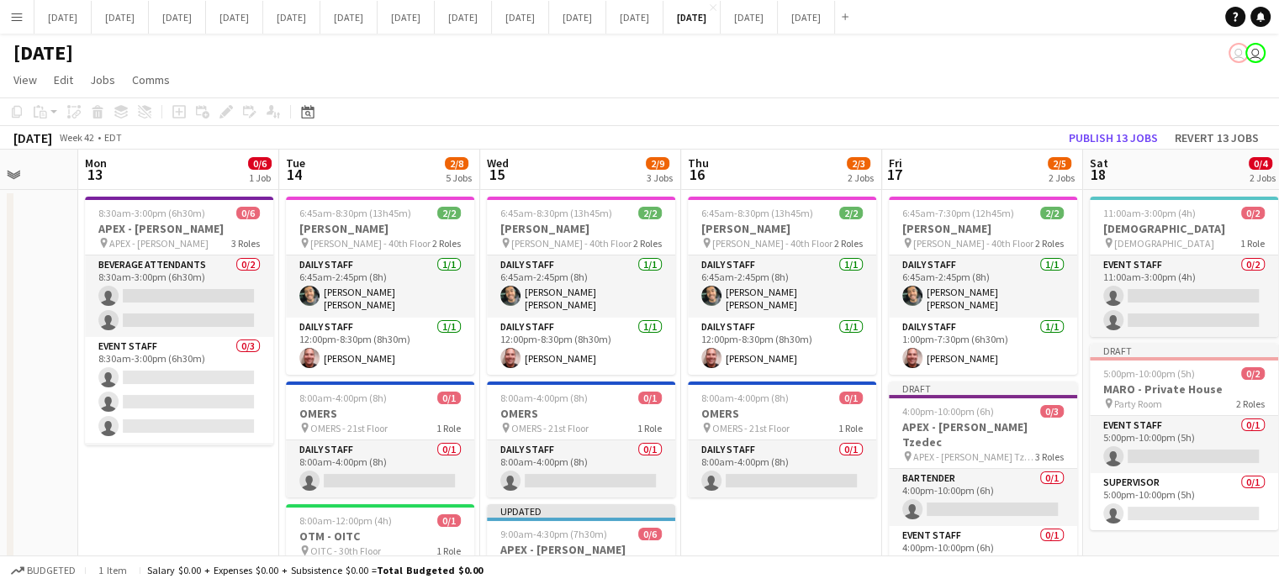
drag, startPoint x: 525, startPoint y: 511, endPoint x: 736, endPoint y: 493, distance: 211.8
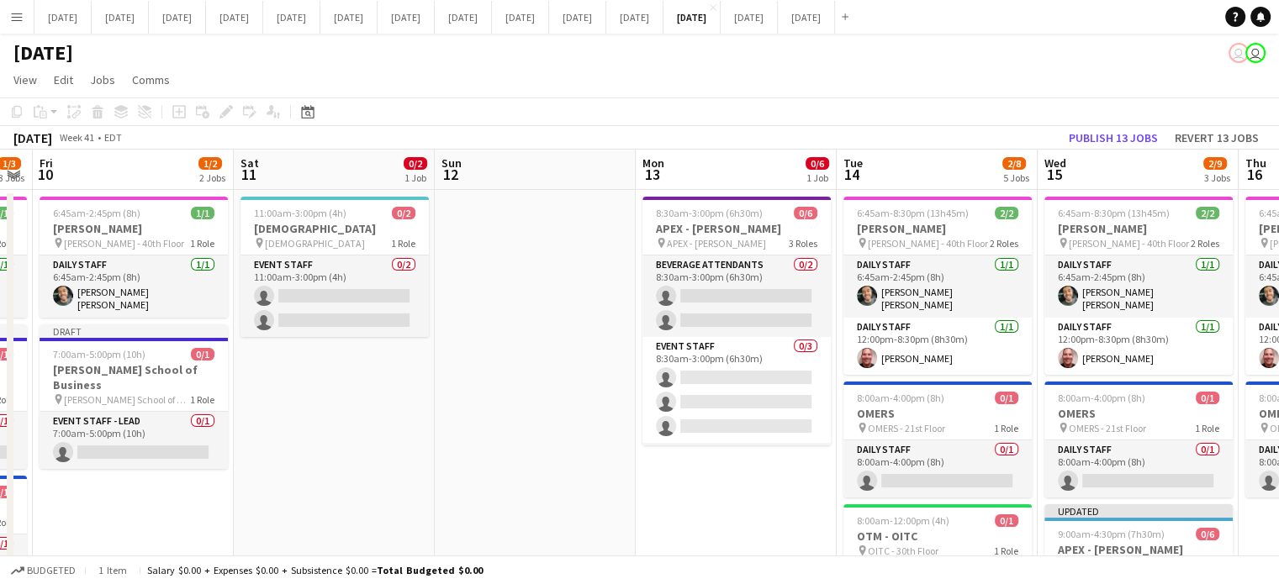
scroll to position [0, 368]
drag, startPoint x: 182, startPoint y: 508, endPoint x: 740, endPoint y: 491, distance: 558.4
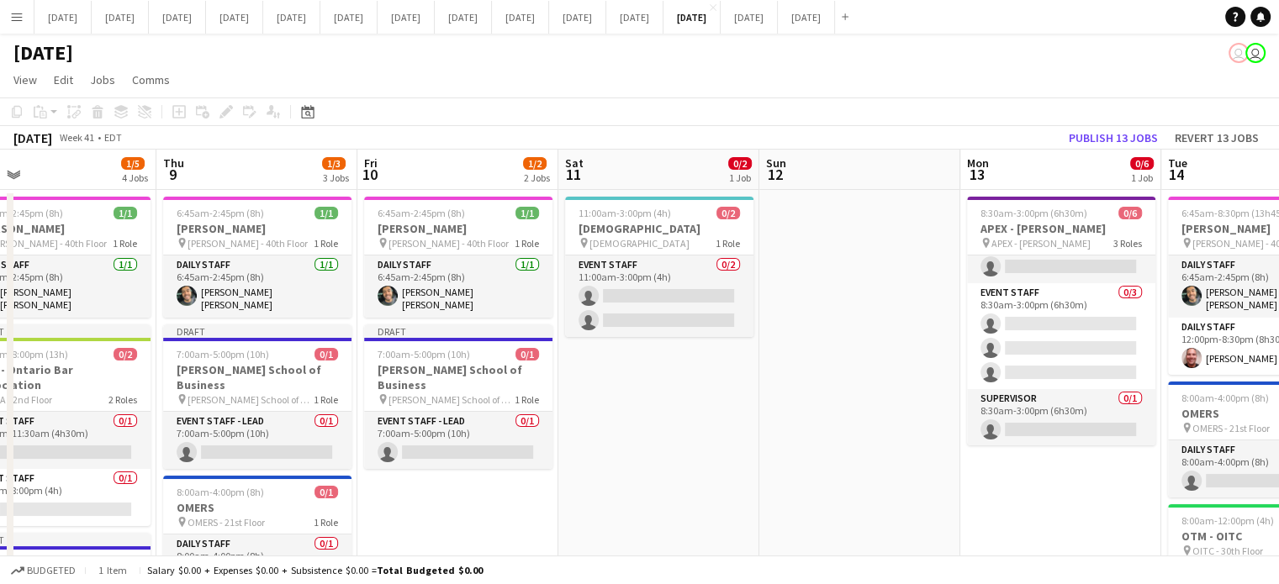
scroll to position [0, 437]
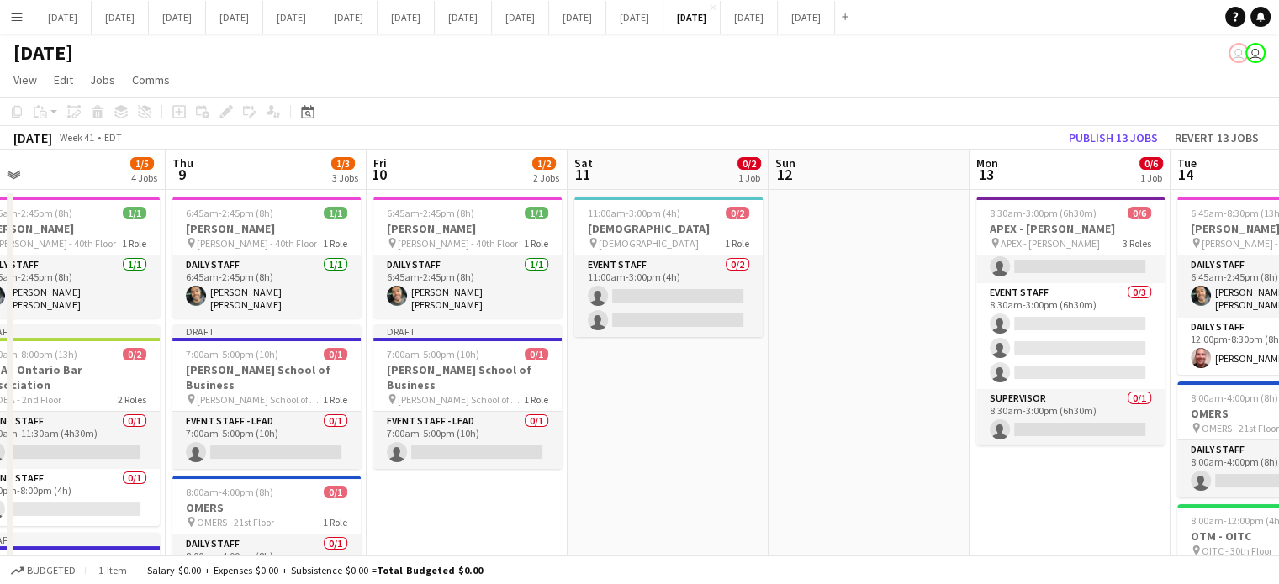
drag, startPoint x: 412, startPoint y: 435, endPoint x: 745, endPoint y: 425, distance: 333.0
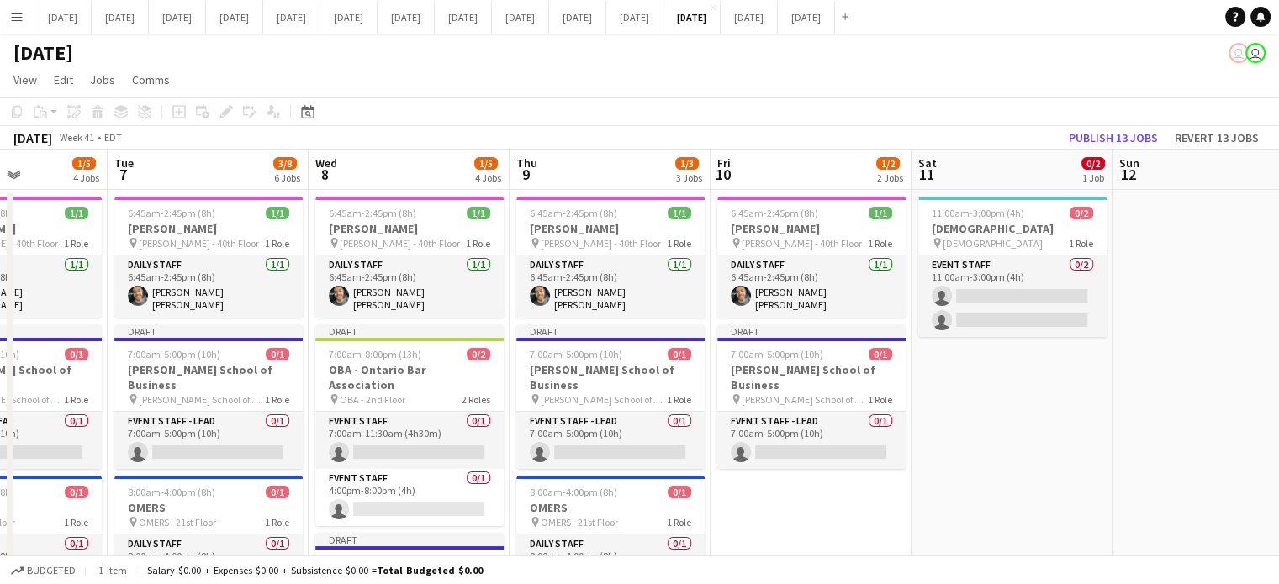
drag, startPoint x: 479, startPoint y: 477, endPoint x: 823, endPoint y: 407, distance: 350.8
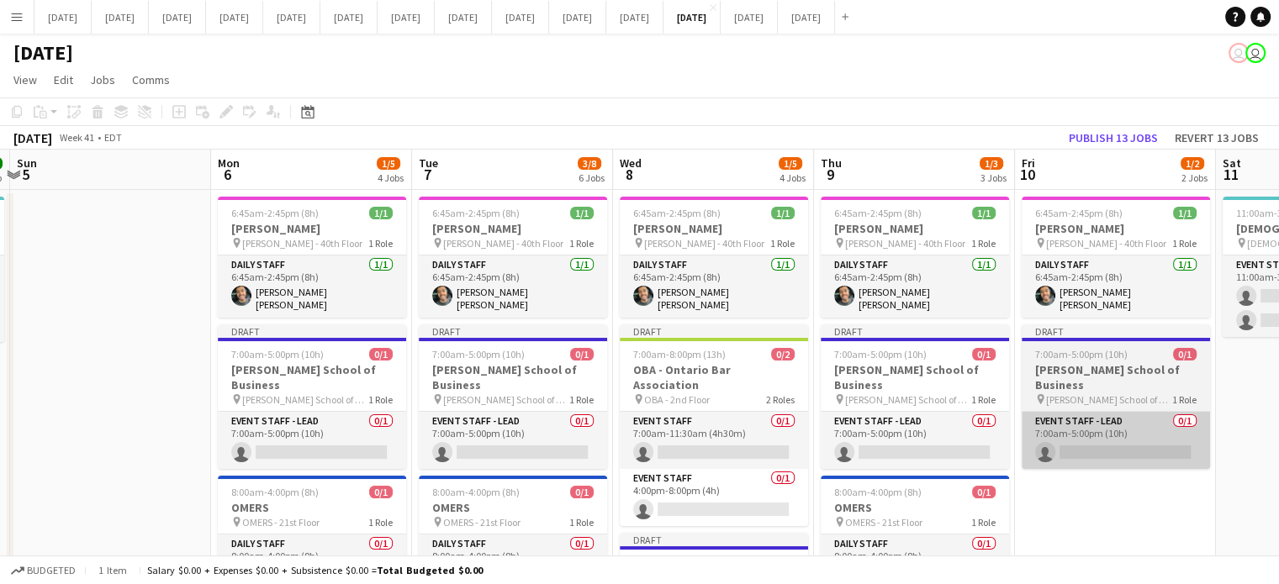
drag, startPoint x: 806, startPoint y: 473, endPoint x: 1064, endPoint y: 415, distance: 264.5
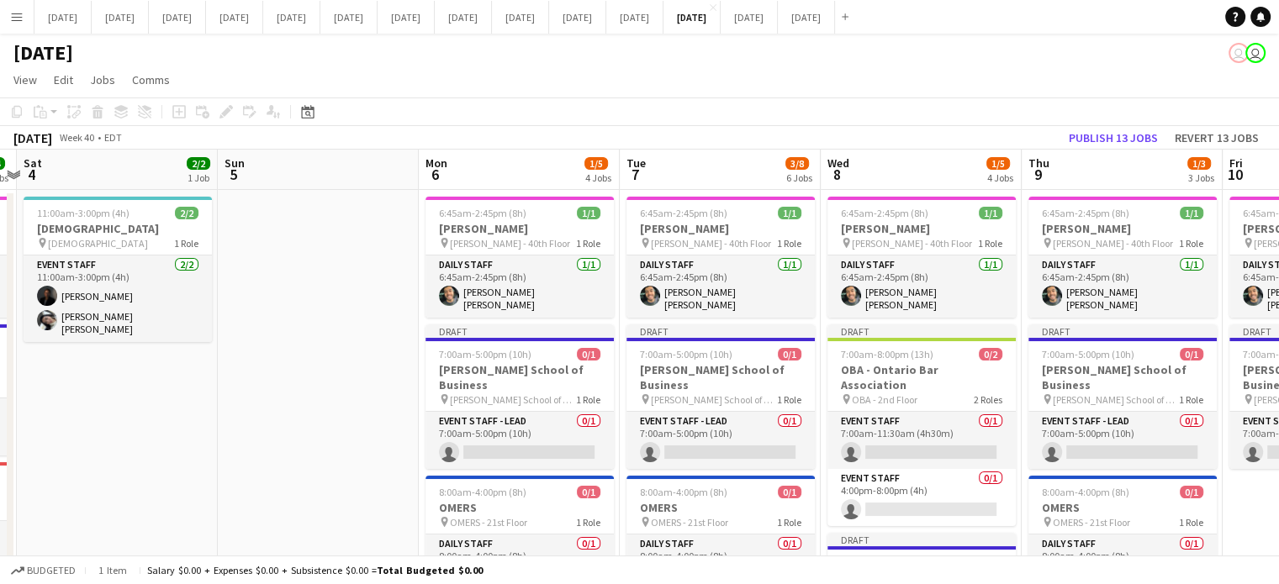
scroll to position [0, 338]
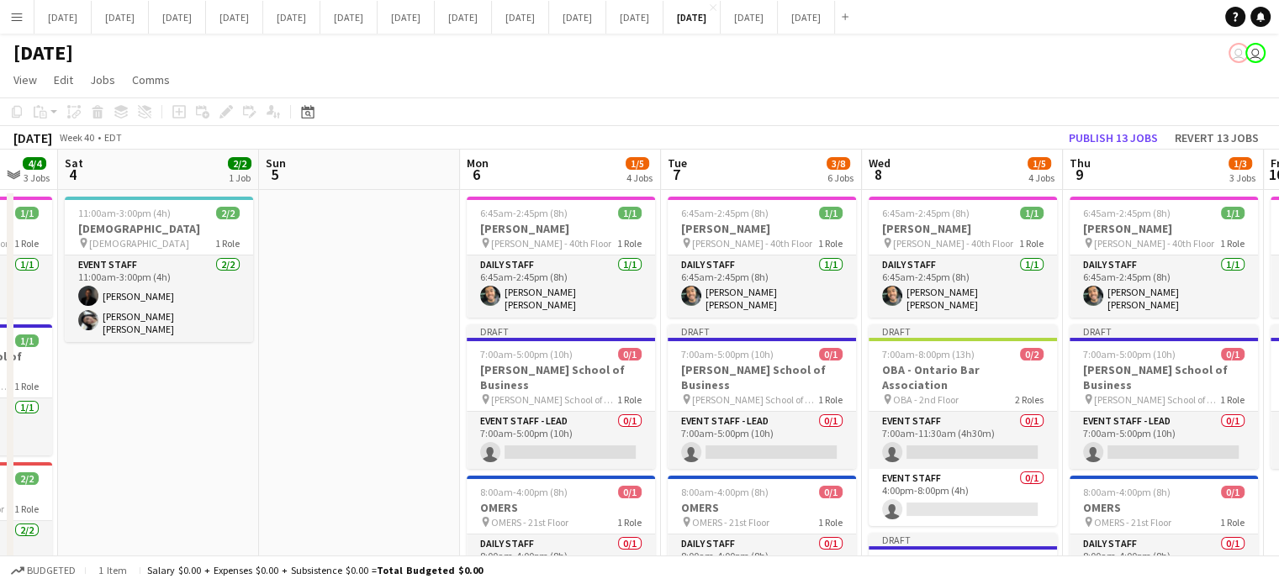
drag, startPoint x: 175, startPoint y: 372, endPoint x: 623, endPoint y: 307, distance: 452.8
